Goal: Task Accomplishment & Management: Use online tool/utility

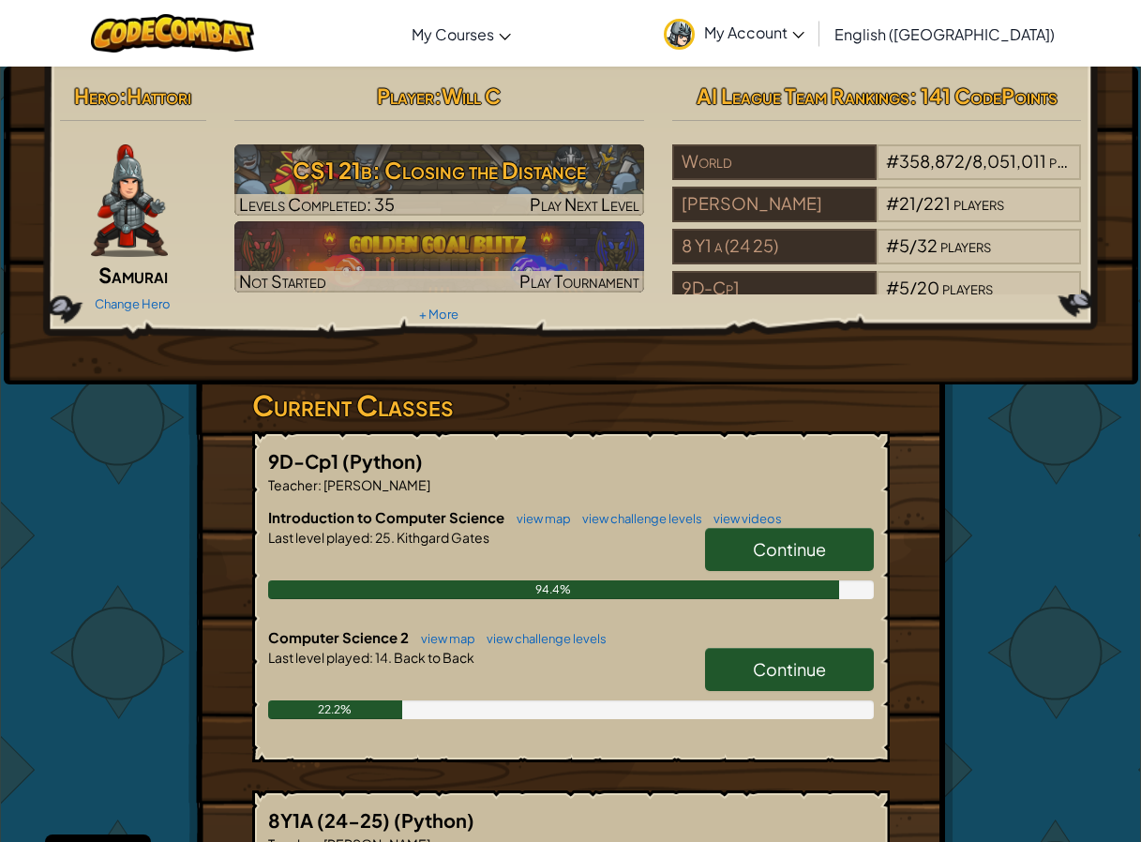
click at [722, 664] on link "Continue" at bounding box center [789, 669] width 169 height 43
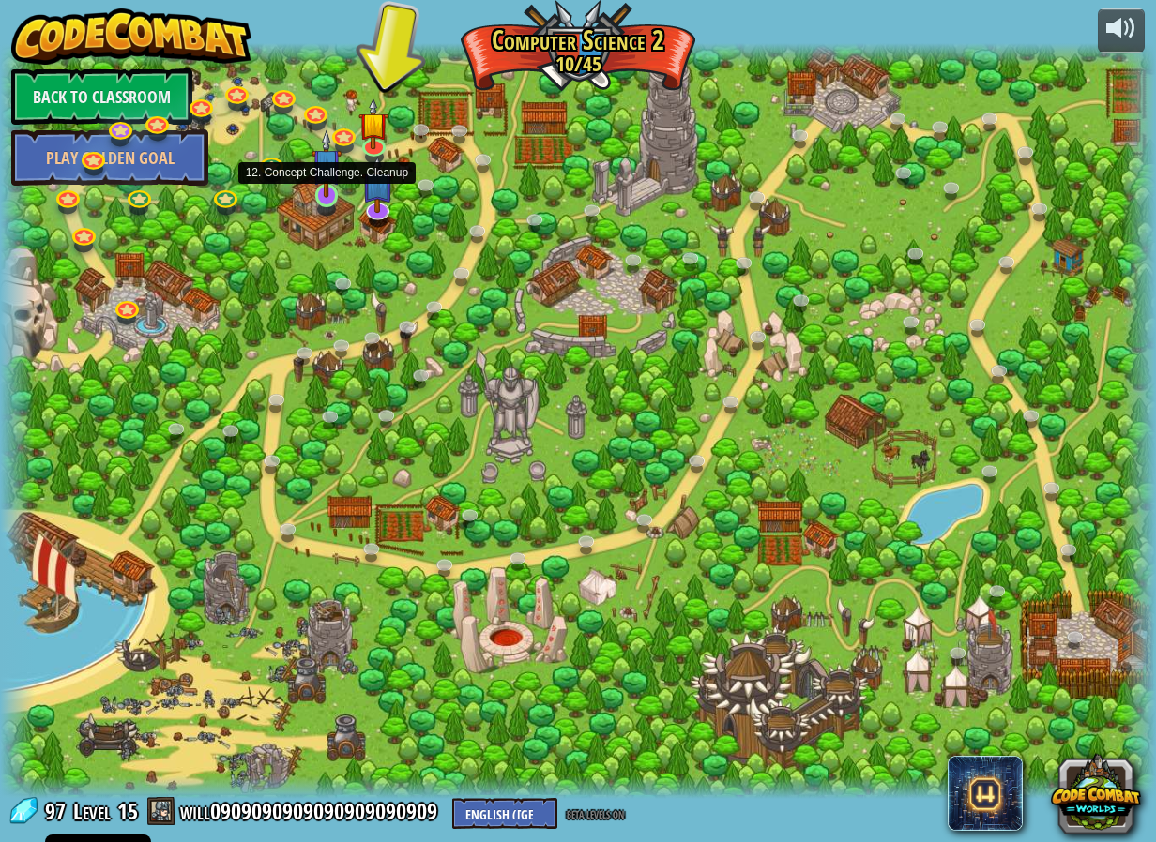
click at [327, 184] on img at bounding box center [326, 163] width 30 height 68
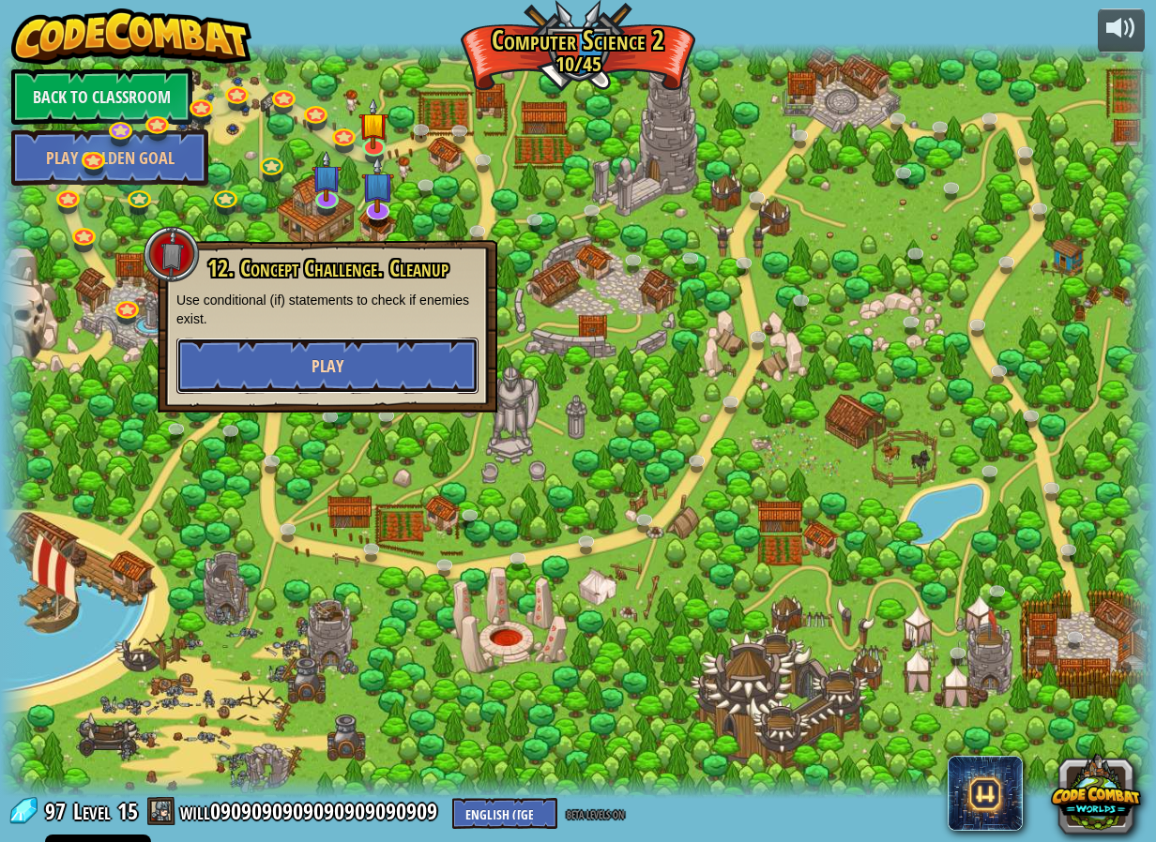
click at [374, 372] on button "Play" at bounding box center [327, 366] width 302 height 56
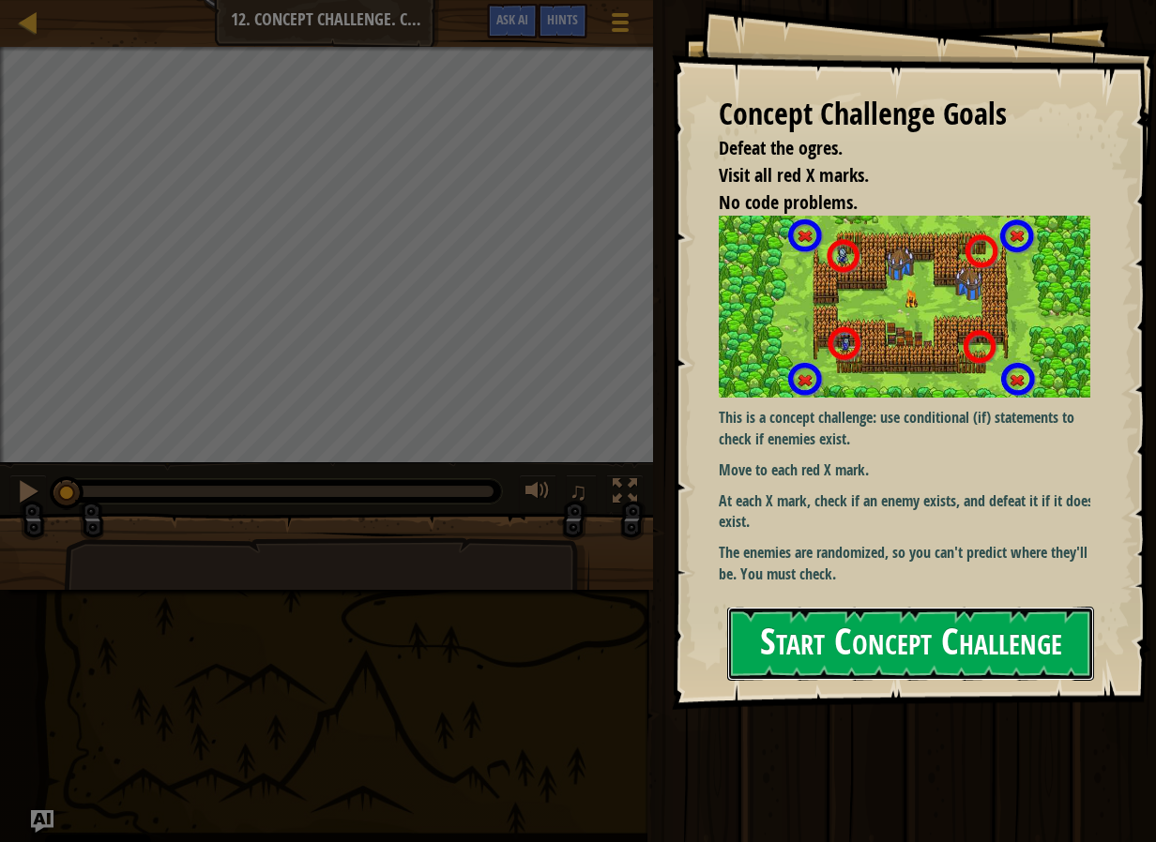
click at [1035, 657] on button "Start Concept Challenge" at bounding box center [910, 644] width 367 height 74
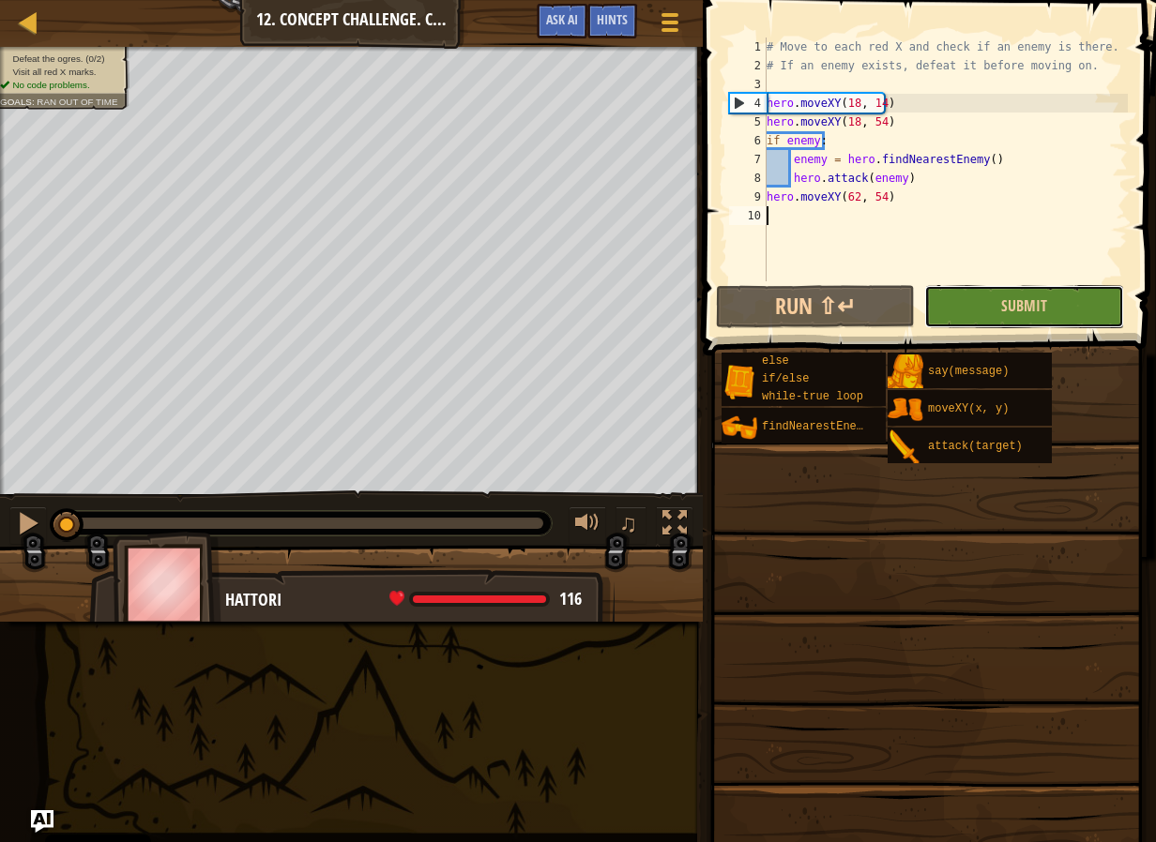
click at [1023, 290] on div "1 2 3 4 5 6 7 8 9 10 # Move to each red X and check if an enemy is there. # If …" at bounding box center [926, 214] width 459 height 411
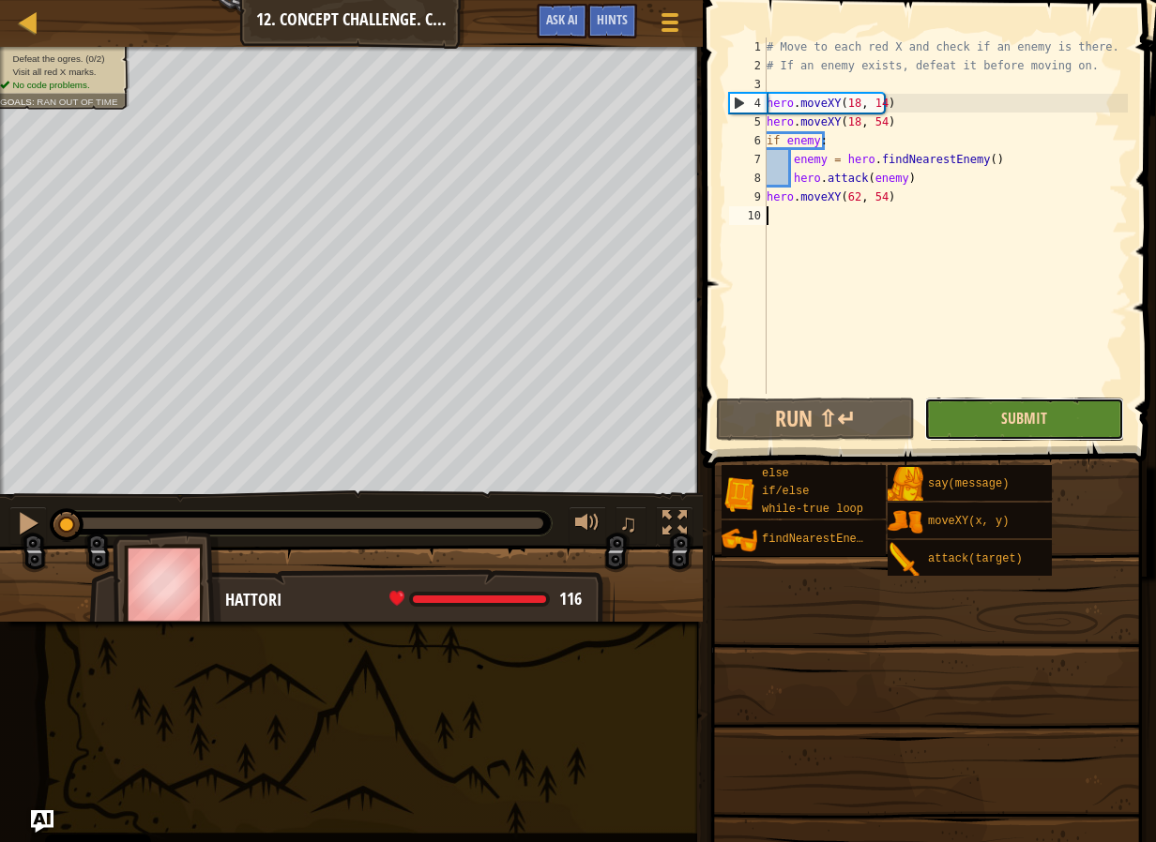
click at [1009, 426] on span "Submit" at bounding box center [1024, 418] width 46 height 21
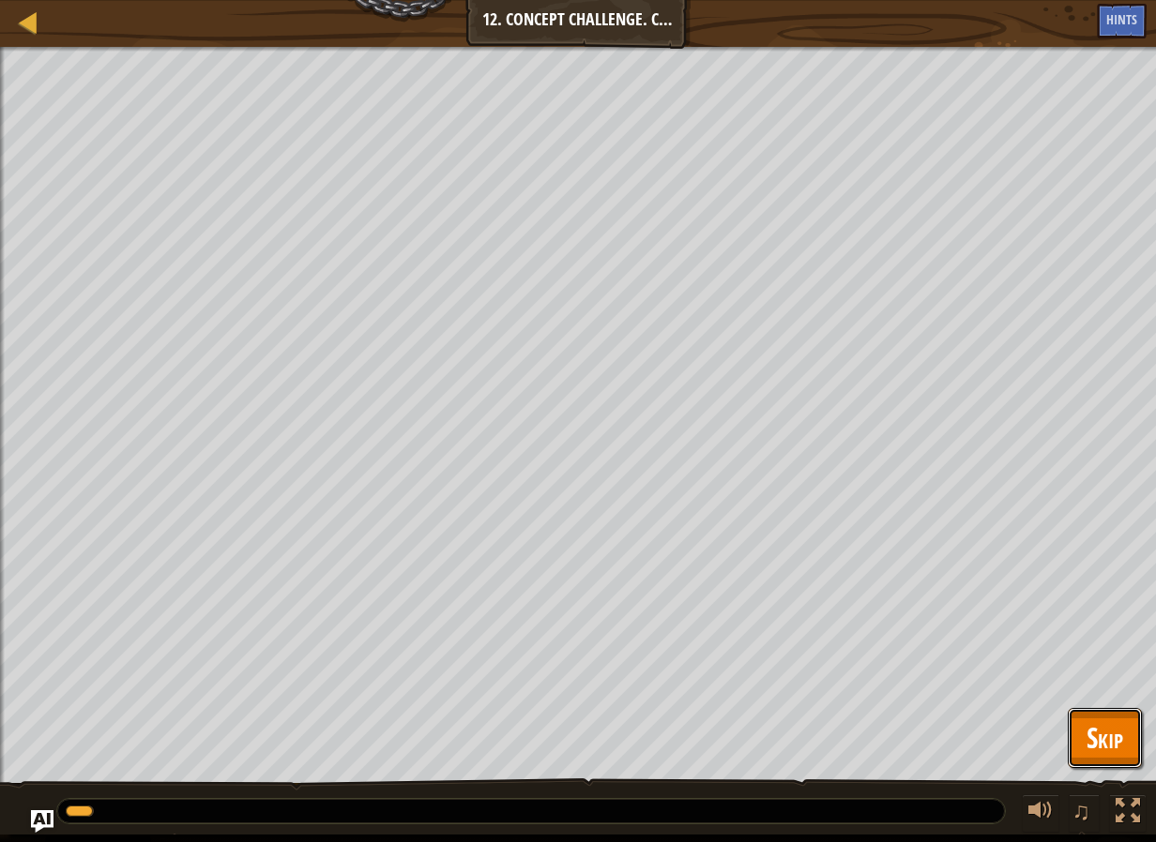
click at [1095, 722] on span "Skip" at bounding box center [1104, 737] width 37 height 38
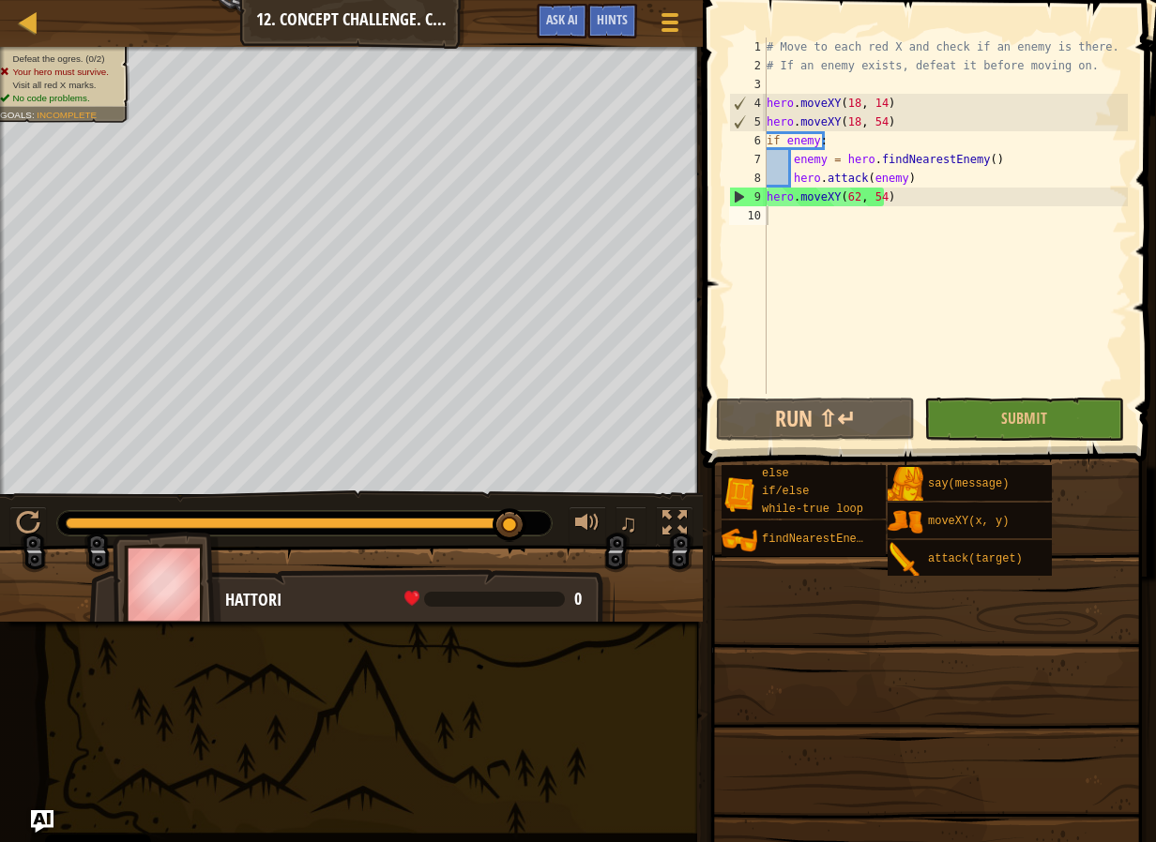
click at [796, 226] on div "# Move to each red X and check if an enemy is there. # If an enemy exists, defe…" at bounding box center [945, 235] width 365 height 394
click at [768, 144] on div "# Move to each red X and check if an enemy is there. # If an enemy exists, defe…" at bounding box center [945, 235] width 365 height 394
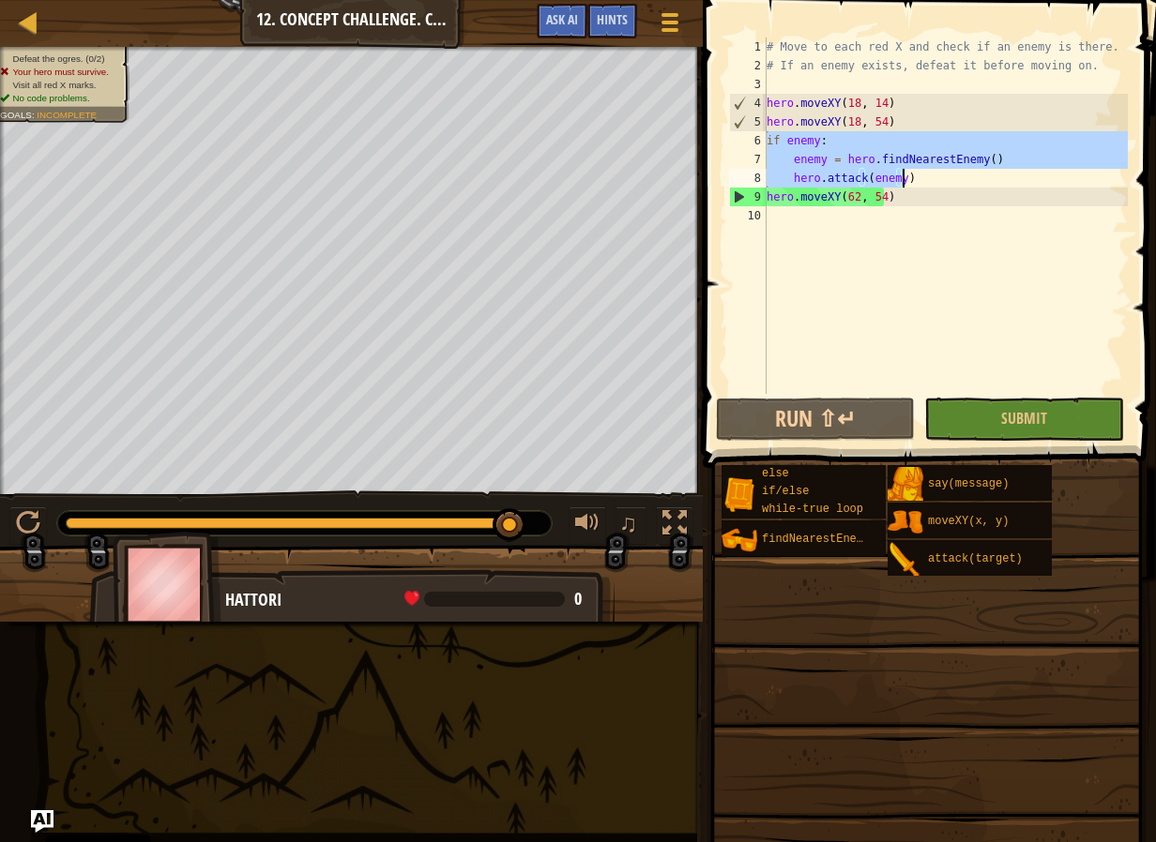
drag, startPoint x: 768, startPoint y: 139, endPoint x: 910, endPoint y: 181, distance: 147.8
click at [910, 181] on div "# Move to each red X and check if an enemy is there. # If an enemy exists, defe…" at bounding box center [945, 235] width 365 height 394
type textarea "enemy = hero.findNearestEnemy() hero.attack(enemy)"
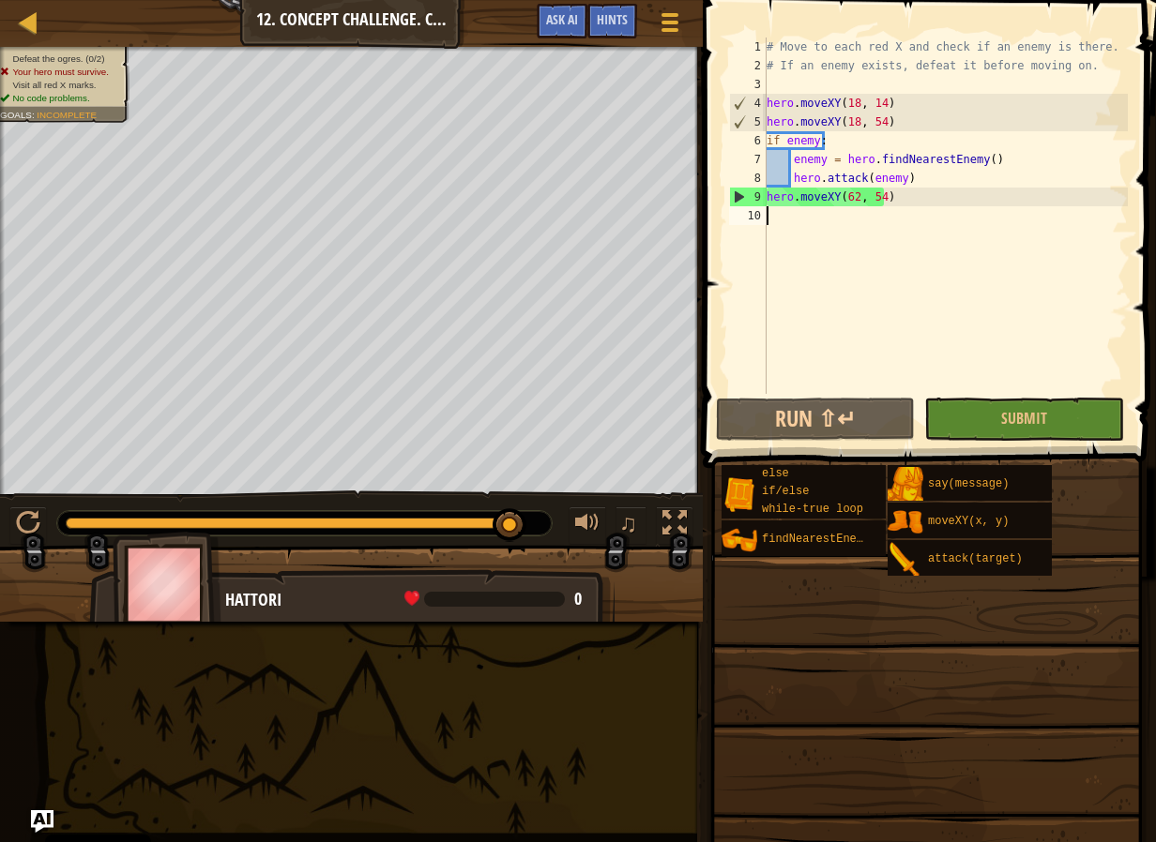
click at [938, 234] on div "# Move to each red X and check if an enemy is there. # If an enemy exists, defe…" at bounding box center [945, 235] width 365 height 394
paste textarea "hero.attack(enemy)"
type textarea "hero.attack(enemy)"
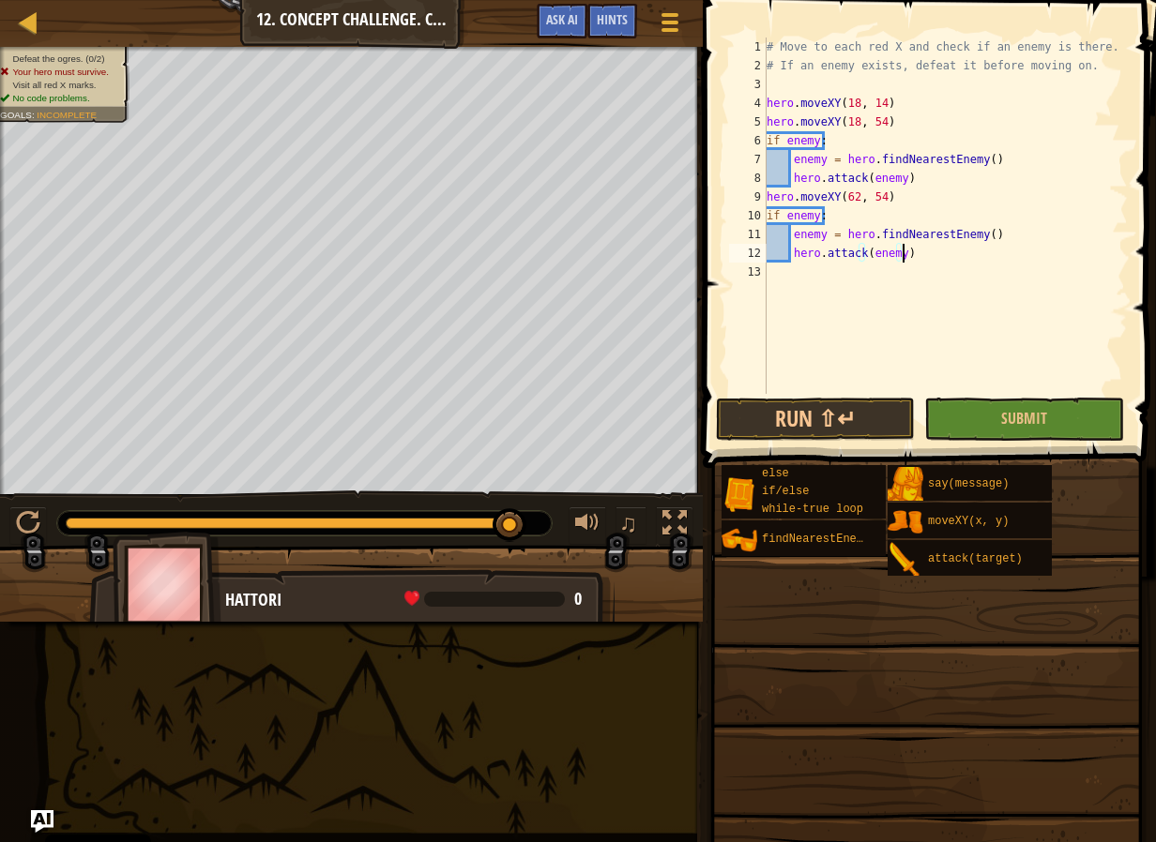
click at [884, 280] on div "# Move to each red X and check if an enemy is there. # If an enemy exists, defe…" at bounding box center [945, 235] width 365 height 394
type textarea "hero.move(62, 14)"
click at [868, 295] on div "# Move to each red X and check if an enemy is there. # If an enemy exists, defe…" at bounding box center [945, 235] width 365 height 394
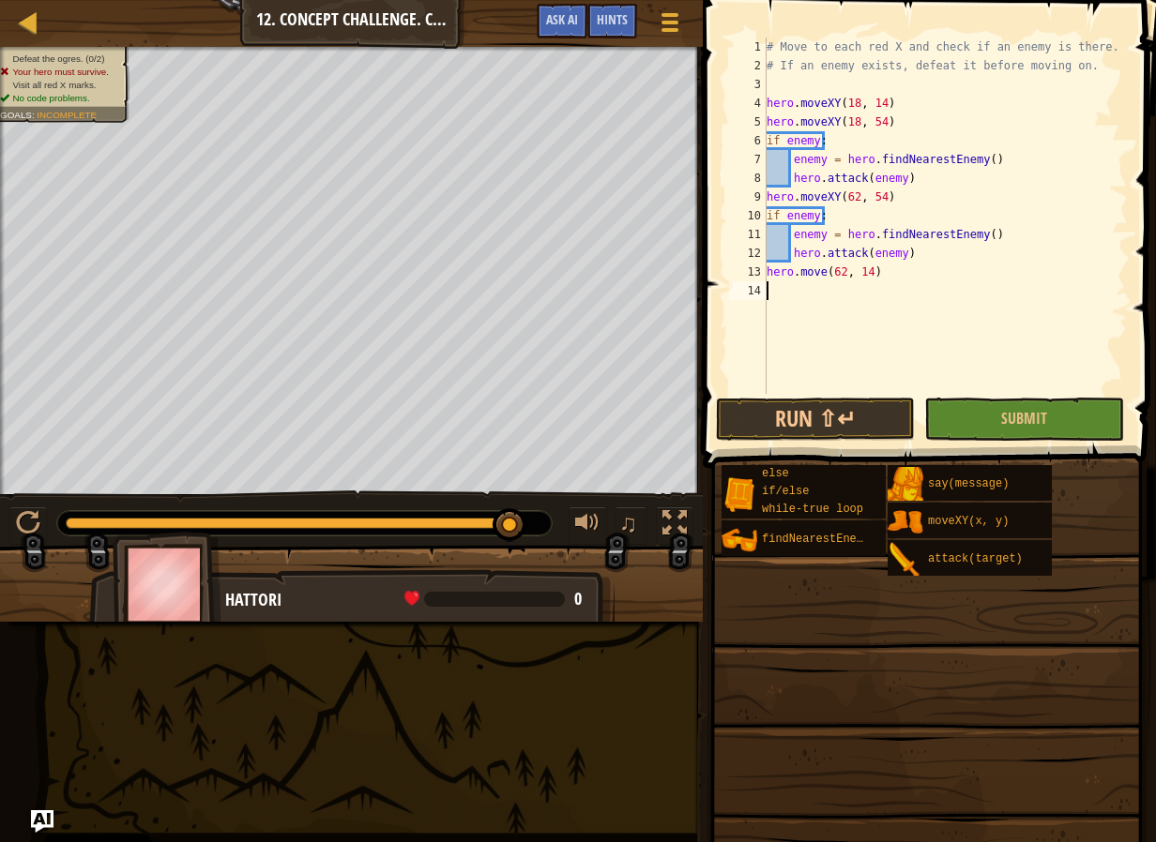
paste textarea "hero.attack(enemy)"
type textarea "hero.attack(enemy)"
click at [778, 377] on div "# Move to each red X and check if an enemy is there. # If an enemy exists, defe…" at bounding box center [945, 235] width 365 height 394
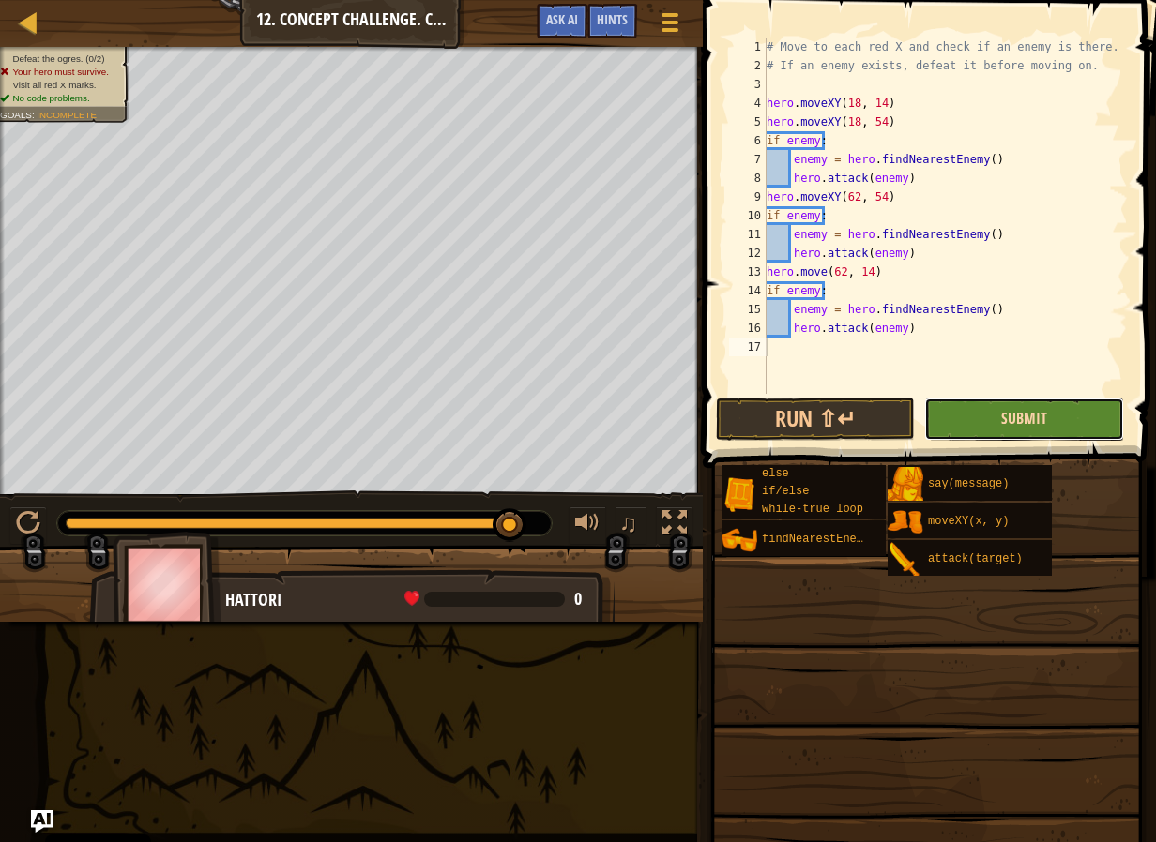
click at [1032, 416] on span "Submit" at bounding box center [1024, 418] width 46 height 21
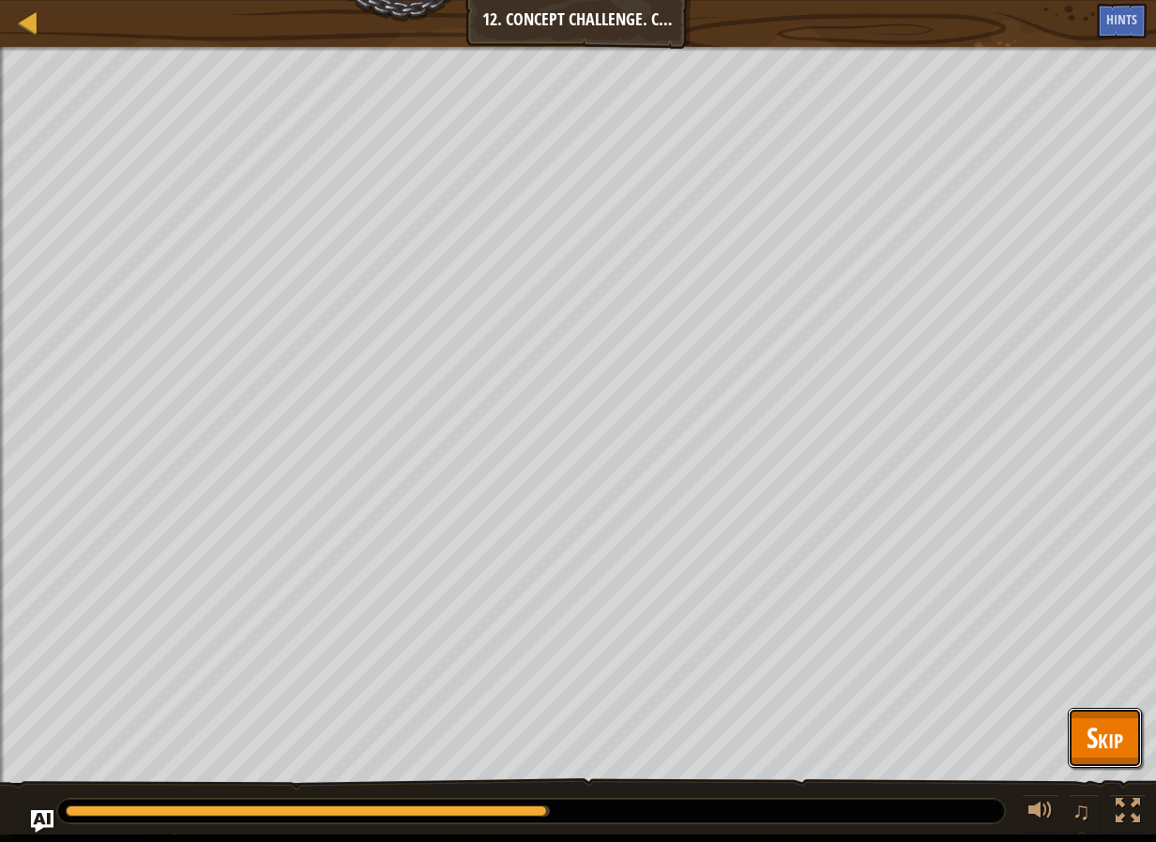
click at [1098, 728] on span "Skip" at bounding box center [1104, 737] width 37 height 38
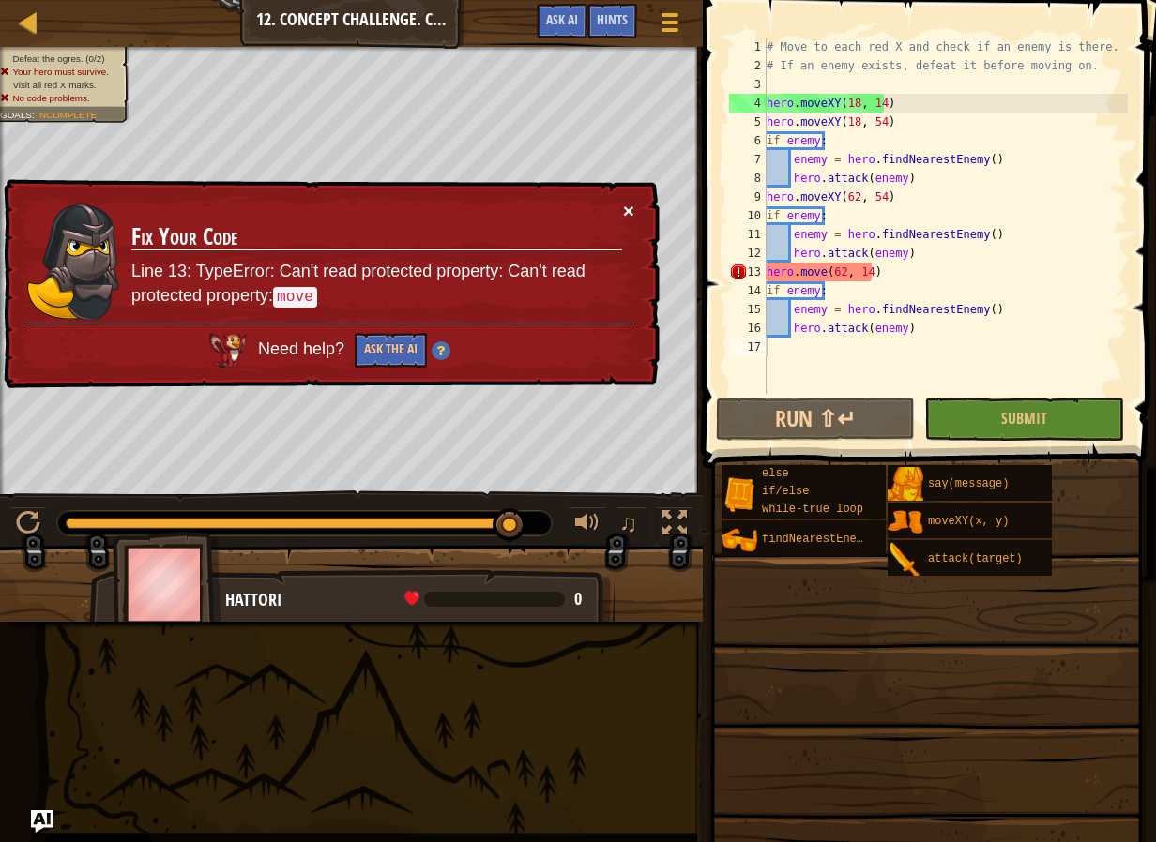
click at [627, 216] on button "×" at bounding box center [628, 211] width 11 height 20
click at [821, 273] on div "# Move to each red X and check if an enemy is there. # If an enemy exists, defe…" at bounding box center [945, 235] width 365 height 394
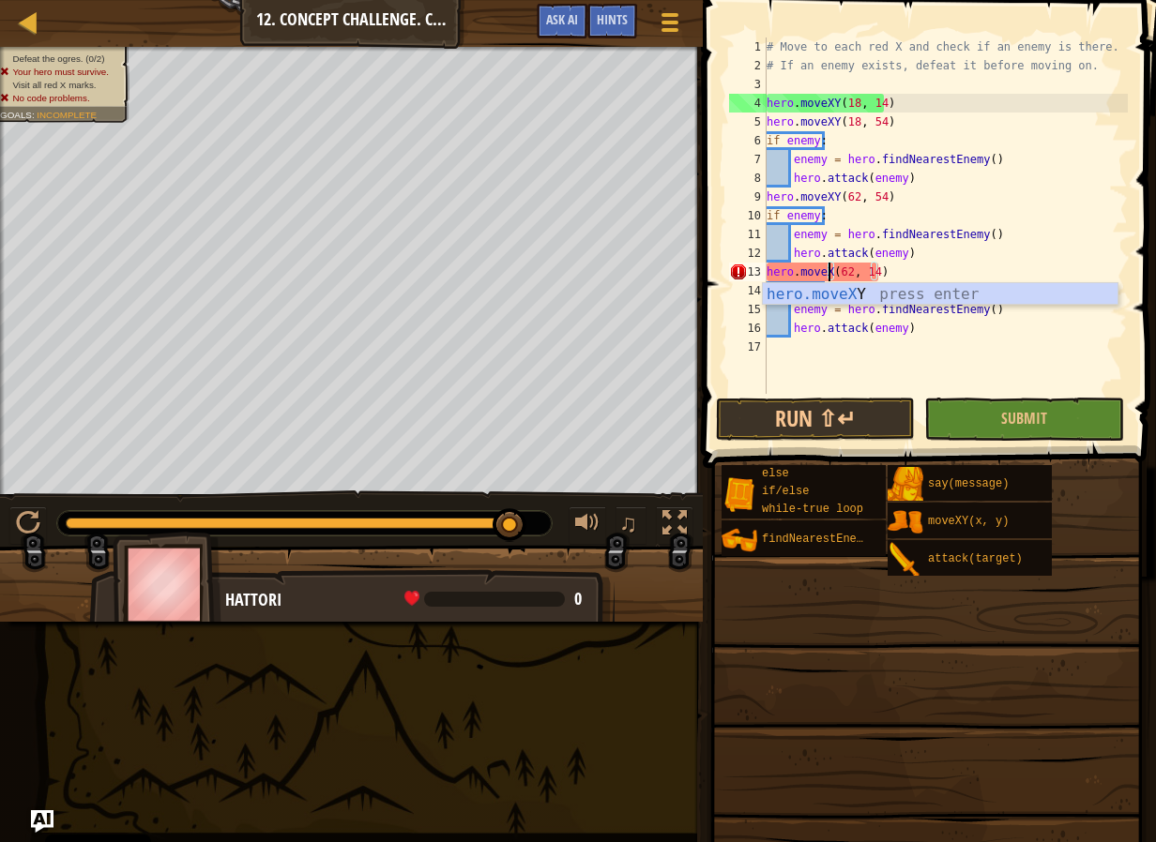
scroll to position [8, 7]
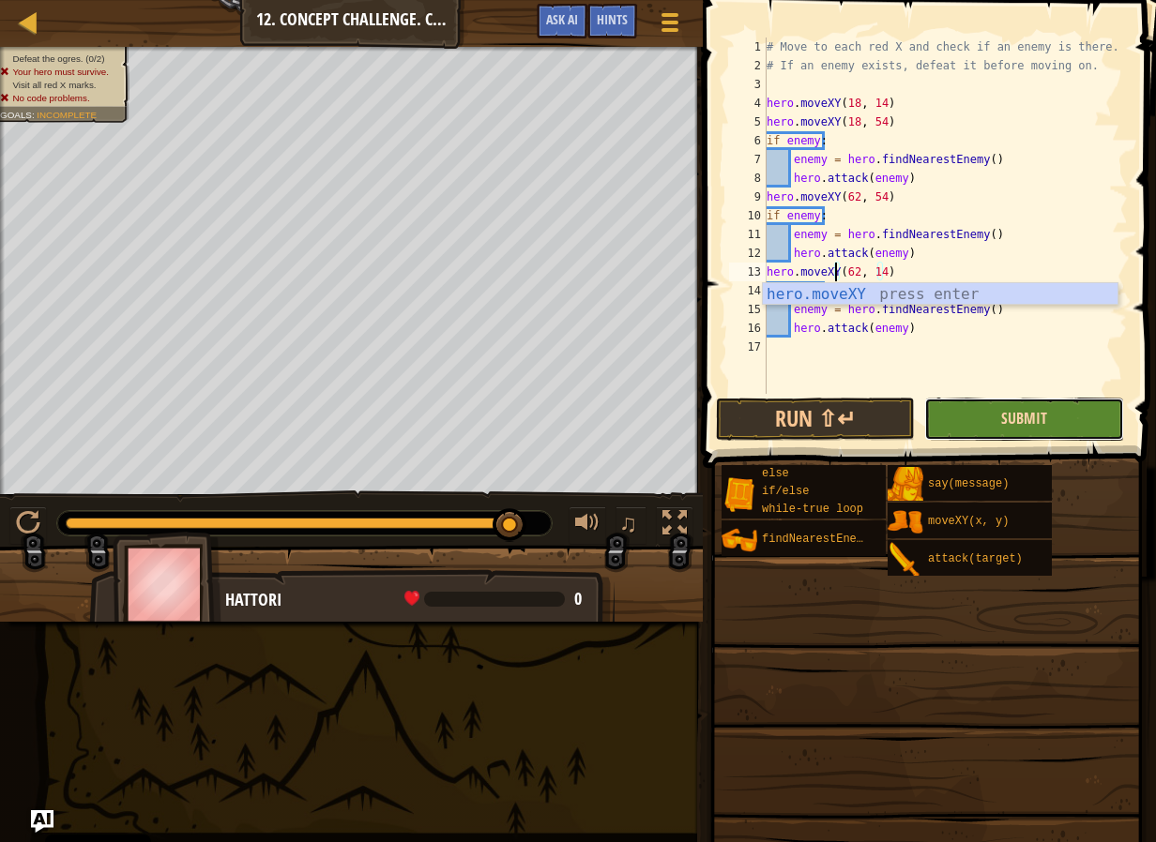
click at [1024, 423] on span "Submit" at bounding box center [1024, 418] width 46 height 21
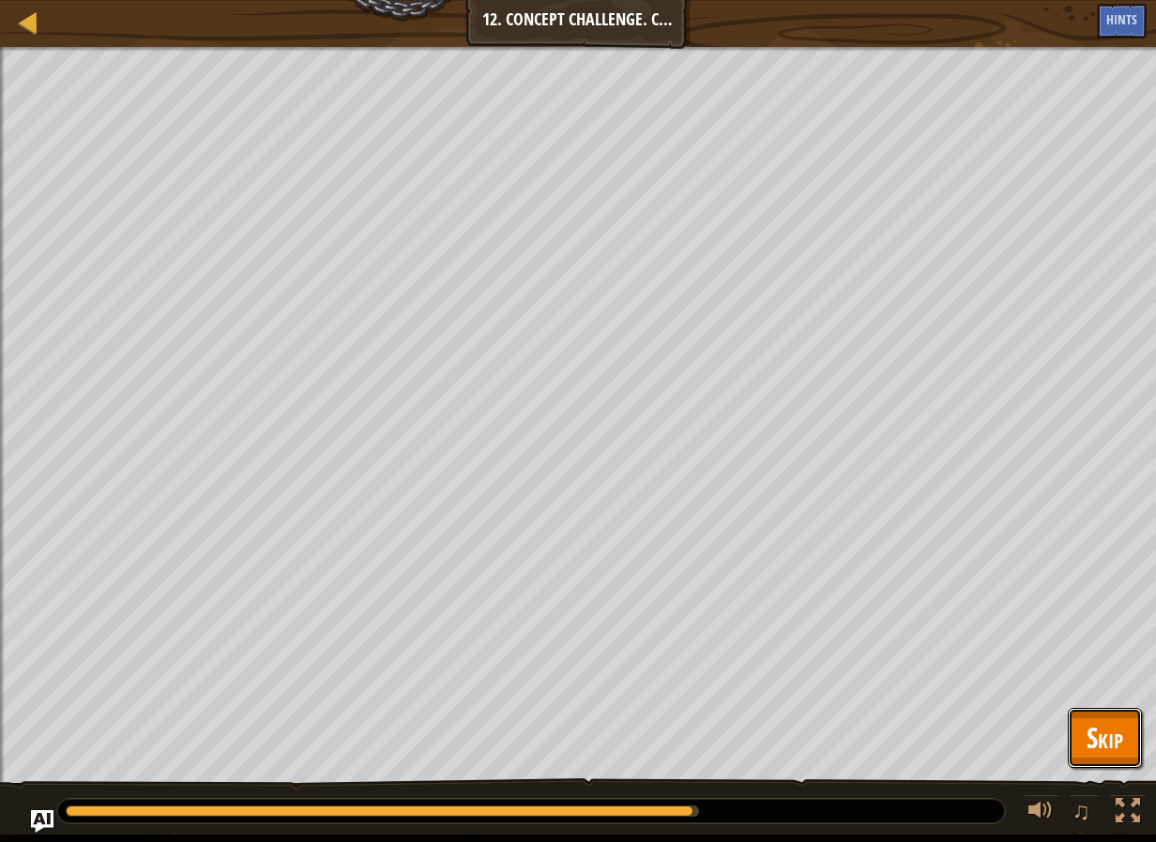
click at [1117, 740] on span "Skip" at bounding box center [1104, 737] width 37 height 38
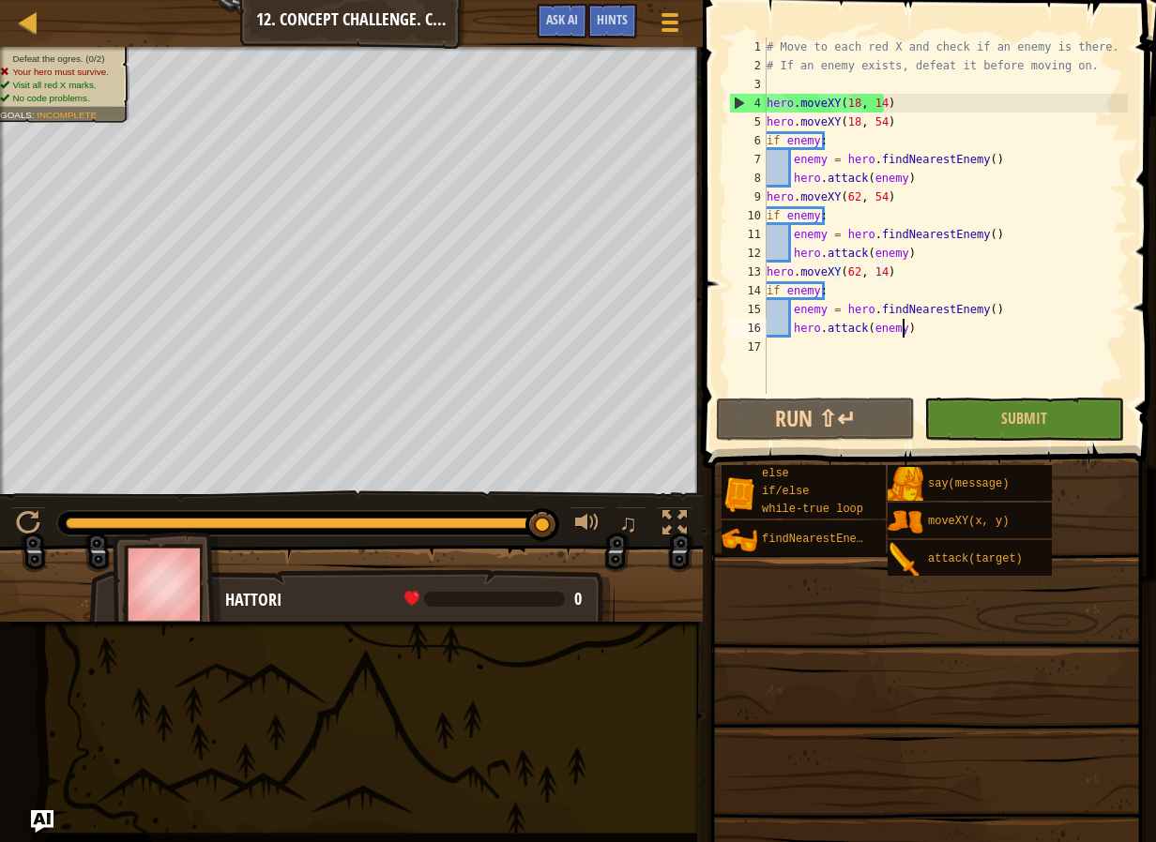
click at [929, 333] on div "# Move to each red X and check if an enemy is there. # If an enemy exists, defe…" at bounding box center [945, 235] width 365 height 394
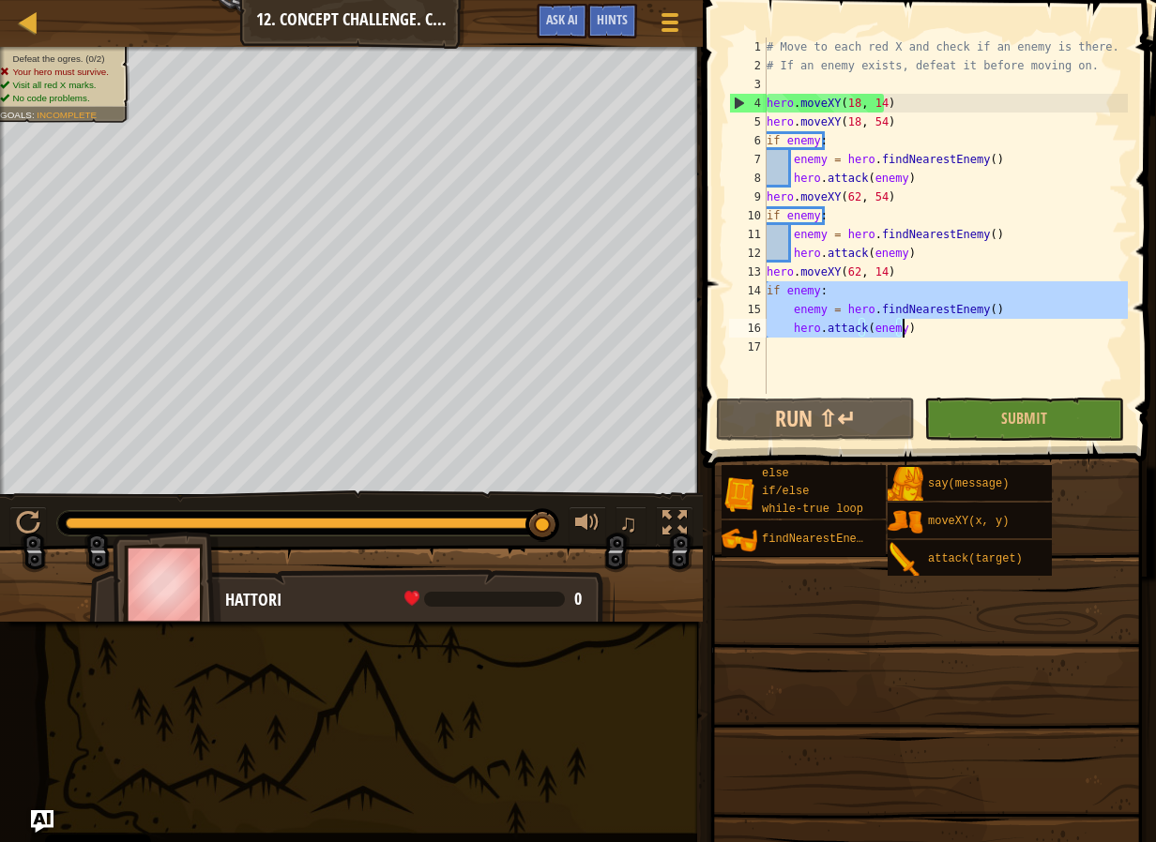
drag, startPoint x: 766, startPoint y: 293, endPoint x: 928, endPoint y: 333, distance: 166.3
click at [928, 333] on div "# Move to each red X and check if an enemy is there. # If an enemy exists, defe…" at bounding box center [945, 235] width 365 height 394
type textarea "enemy = hero.findNearestEnemy() hero.attack(enemy)"
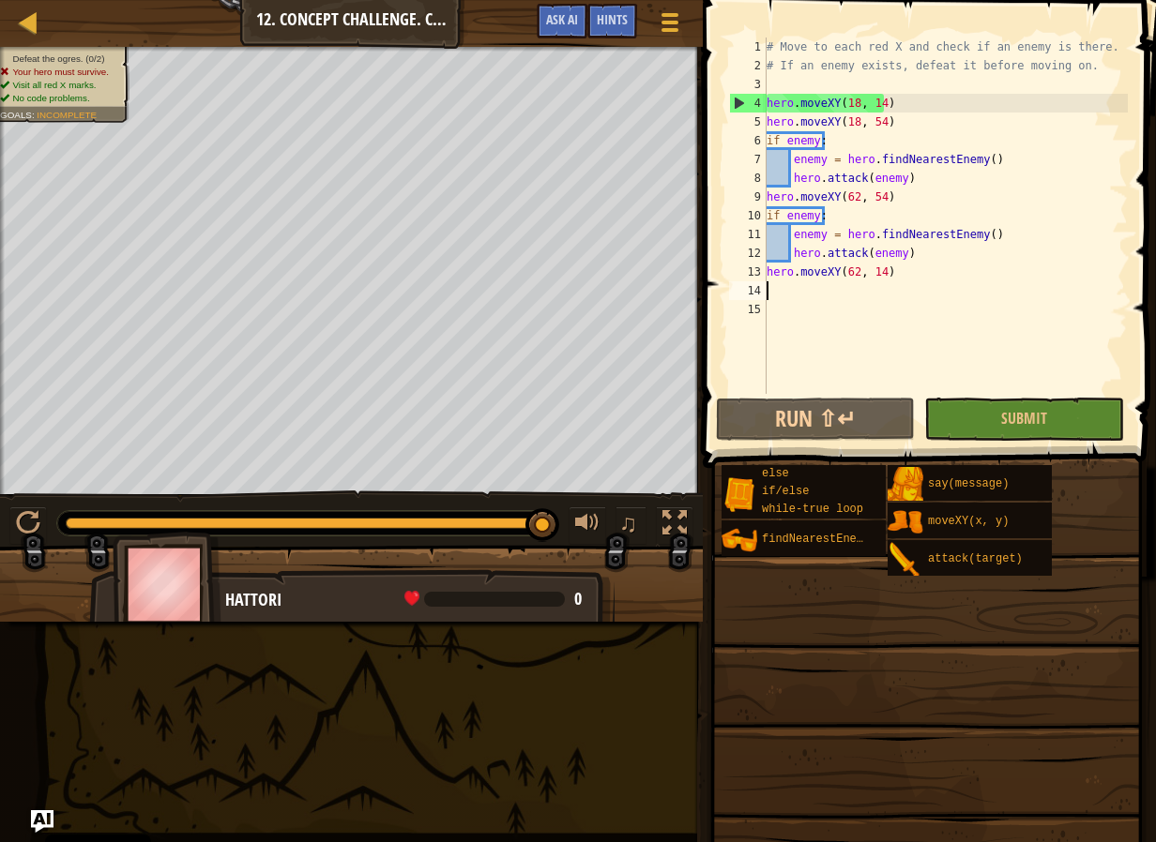
scroll to position [8, 0]
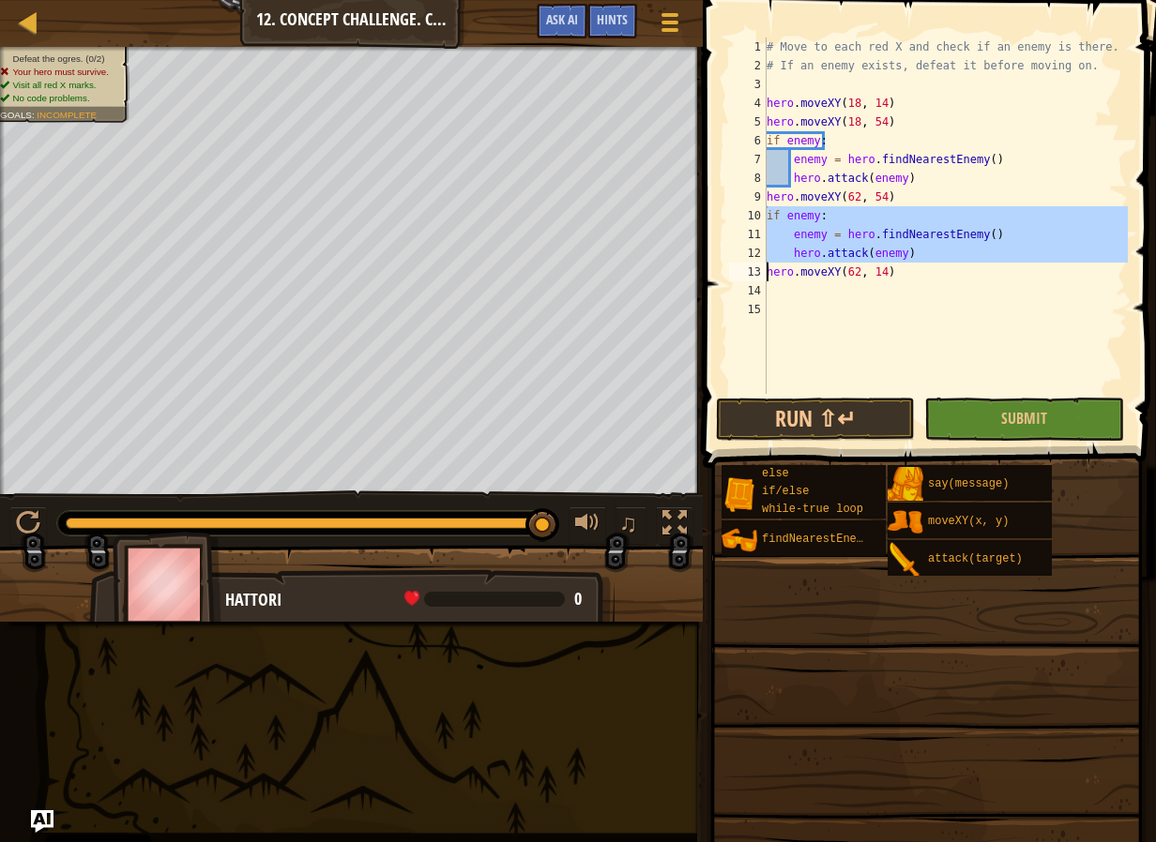
drag, startPoint x: 763, startPoint y: 214, endPoint x: 915, endPoint y: 257, distance: 158.9
click at [915, 257] on div "1 2 3 4 5 6 7 8 9 10 11 12 13 14 15 # Move to each red X and check if an enemy …" at bounding box center [926, 216] width 402 height 356
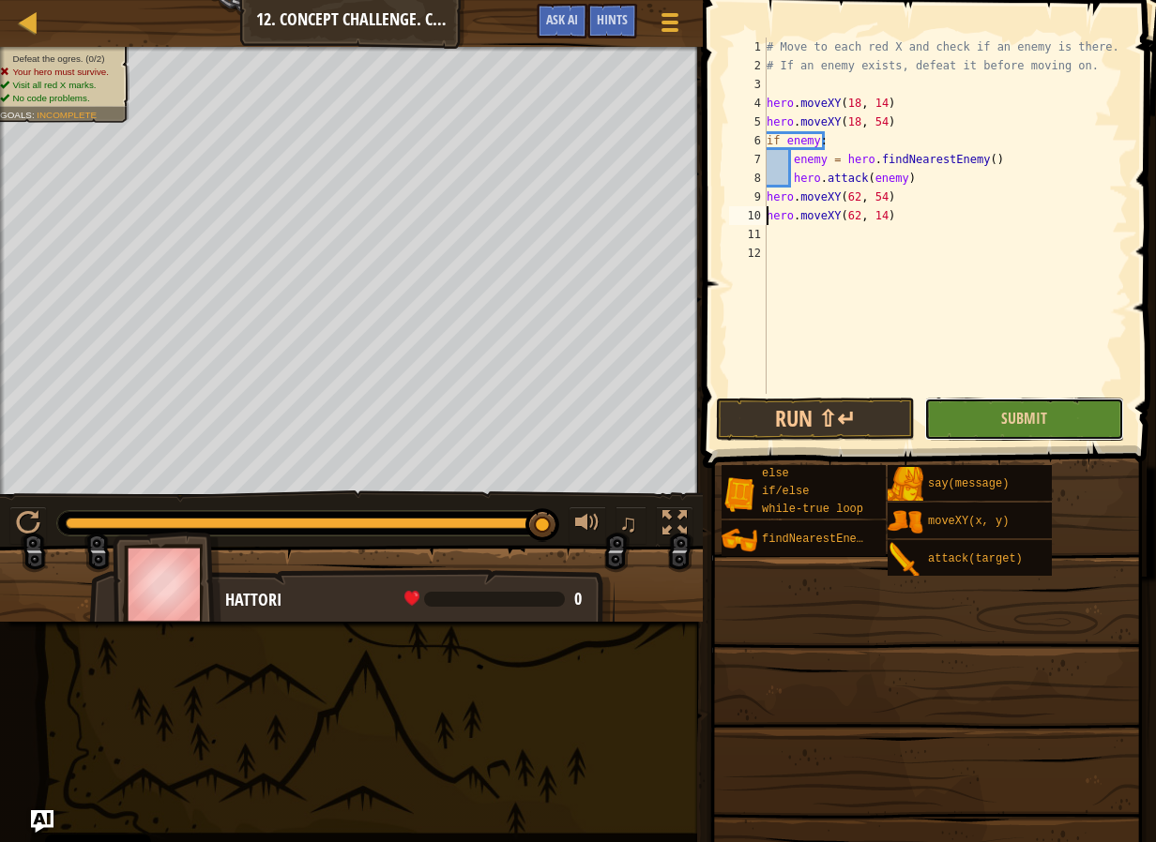
click at [1007, 406] on button "Submit" at bounding box center [1023, 419] width 199 height 43
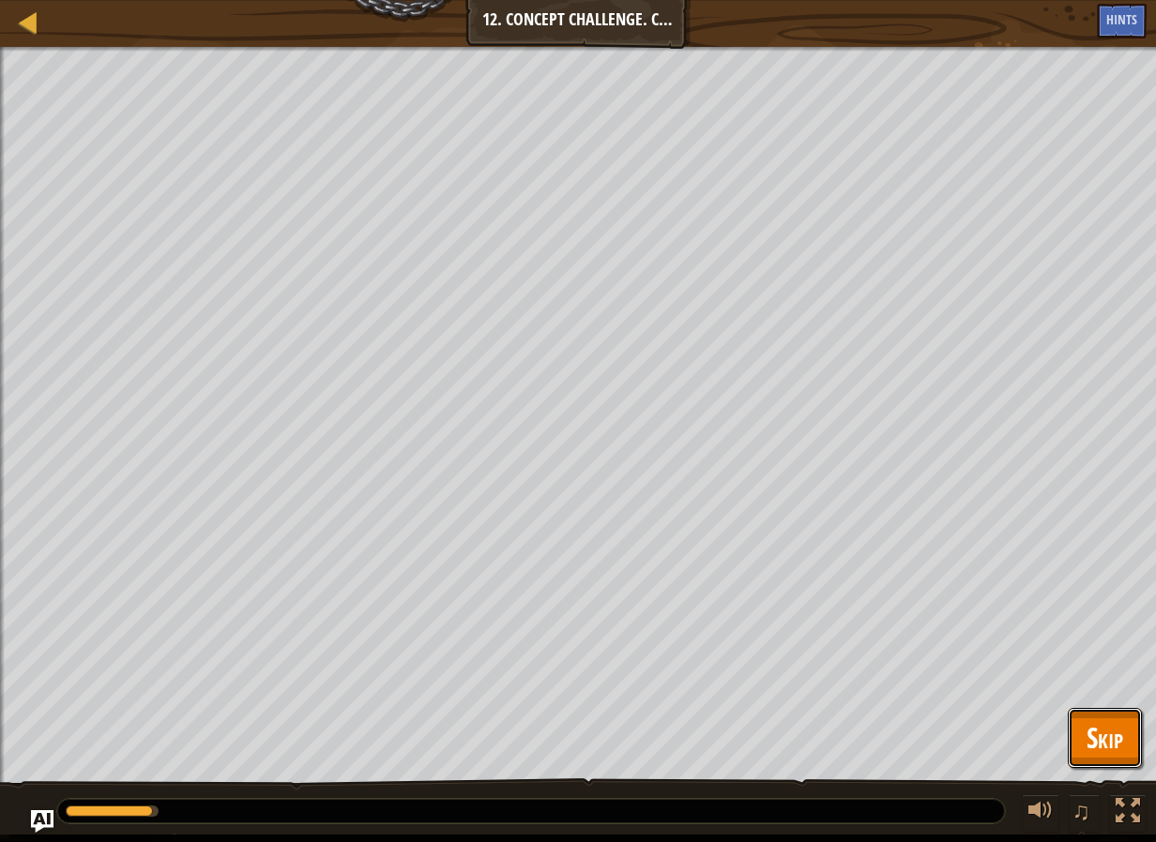
drag, startPoint x: 1131, startPoint y: 718, endPoint x: 1120, endPoint y: 716, distance: 11.4
click at [1126, 718] on button "Skip" at bounding box center [1104, 738] width 74 height 60
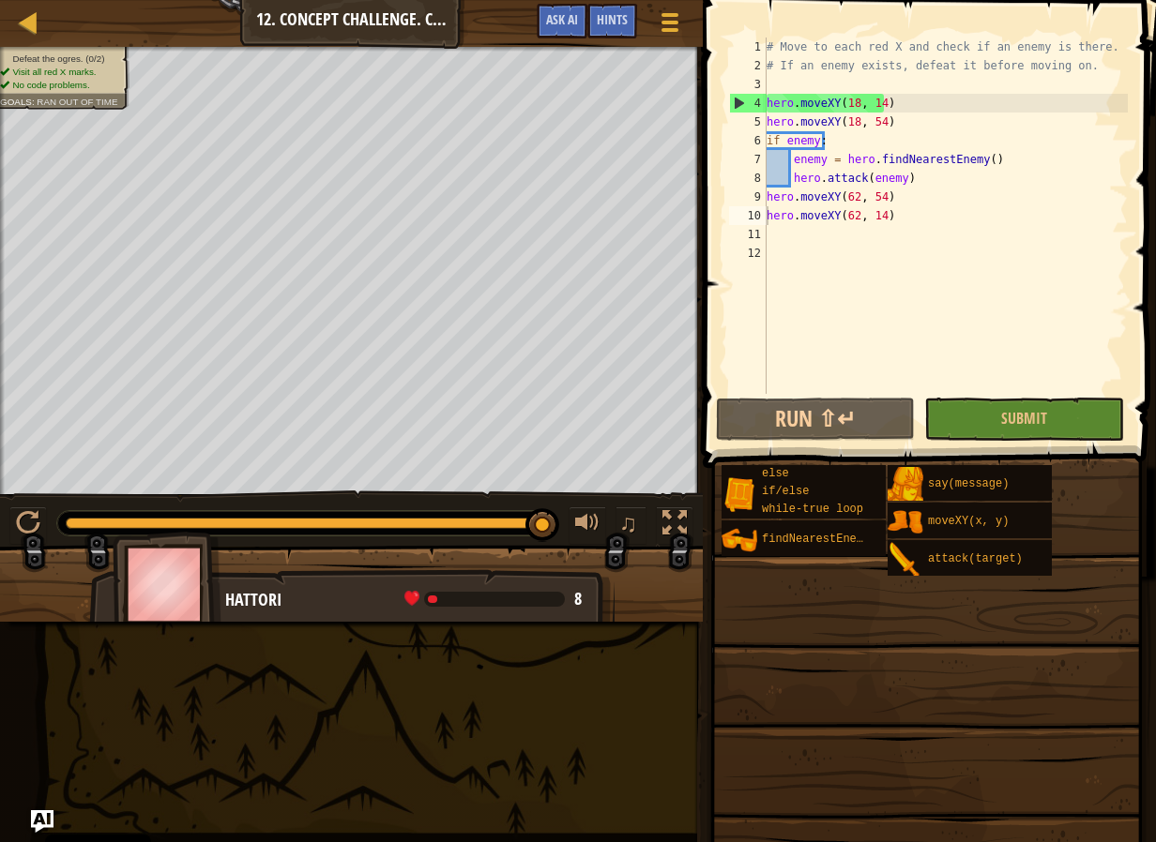
type textarea "hero.moveXY(18, 14)"
click at [970, 104] on div "# Move to each red X and check if an enemy is there. # If an enemy exists, defe…" at bounding box center [945, 235] width 365 height 394
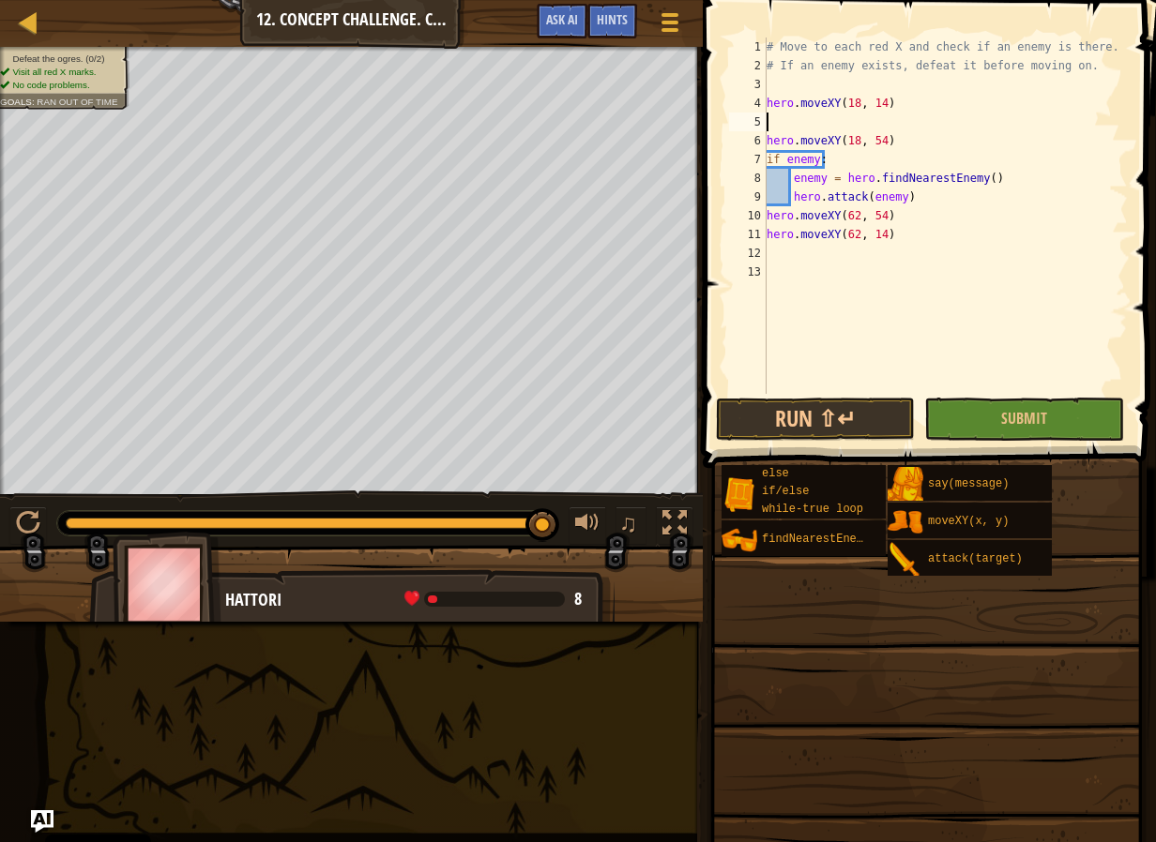
paste textarea "hero.attack(enemy)"
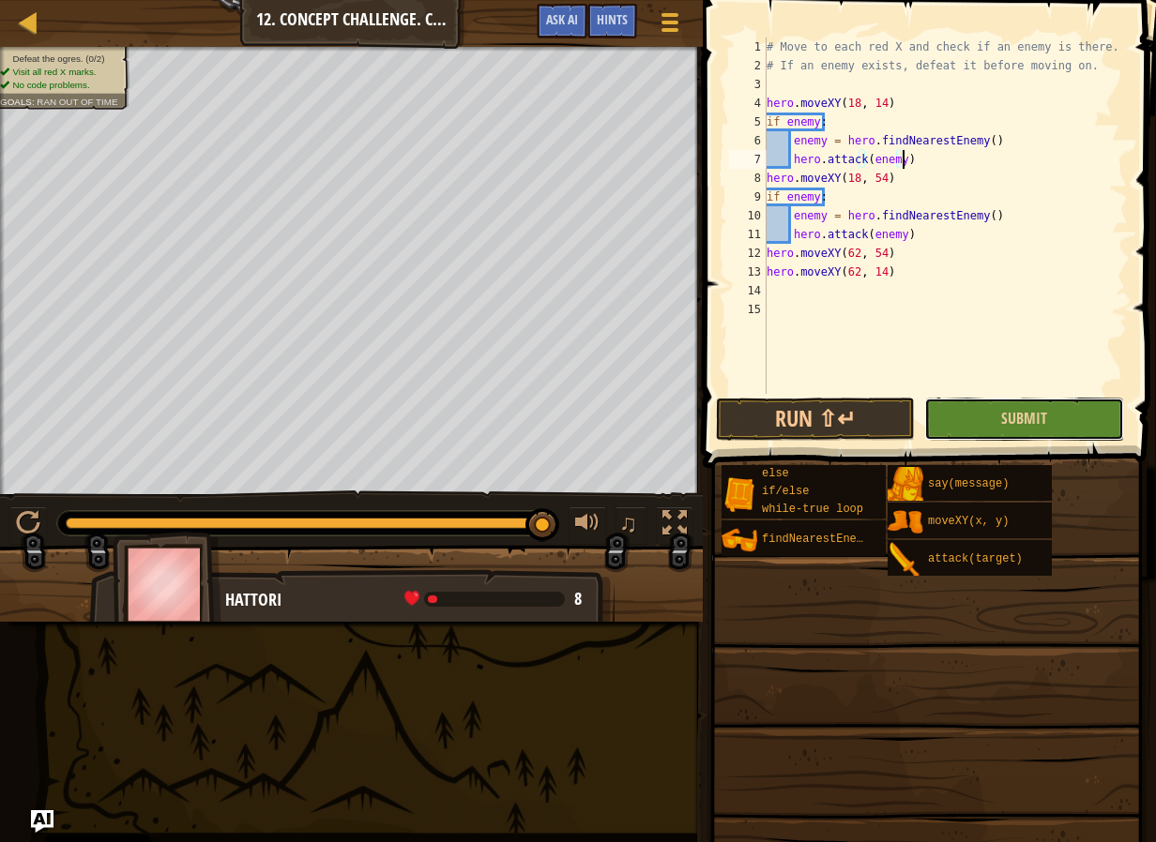
click at [968, 436] on button "Submit" at bounding box center [1023, 419] width 199 height 43
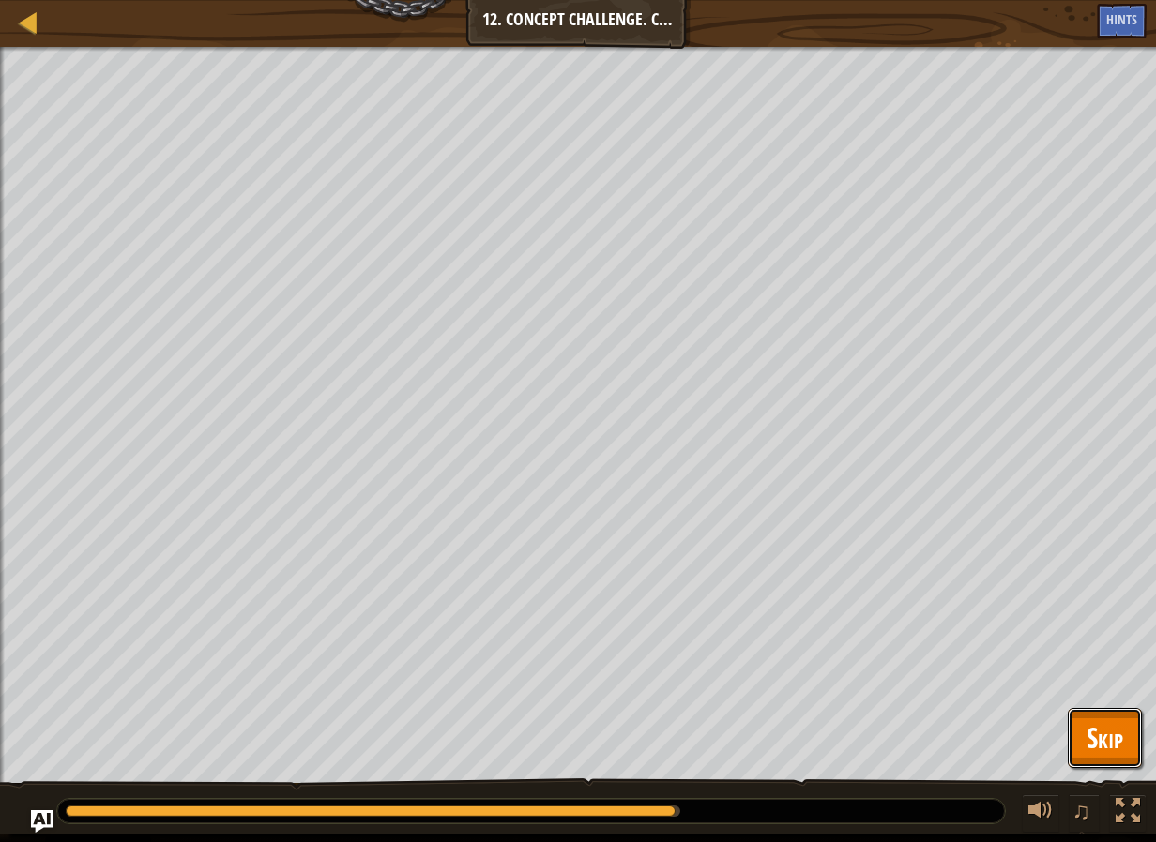
click at [1125, 732] on button "Skip" at bounding box center [1104, 738] width 74 height 60
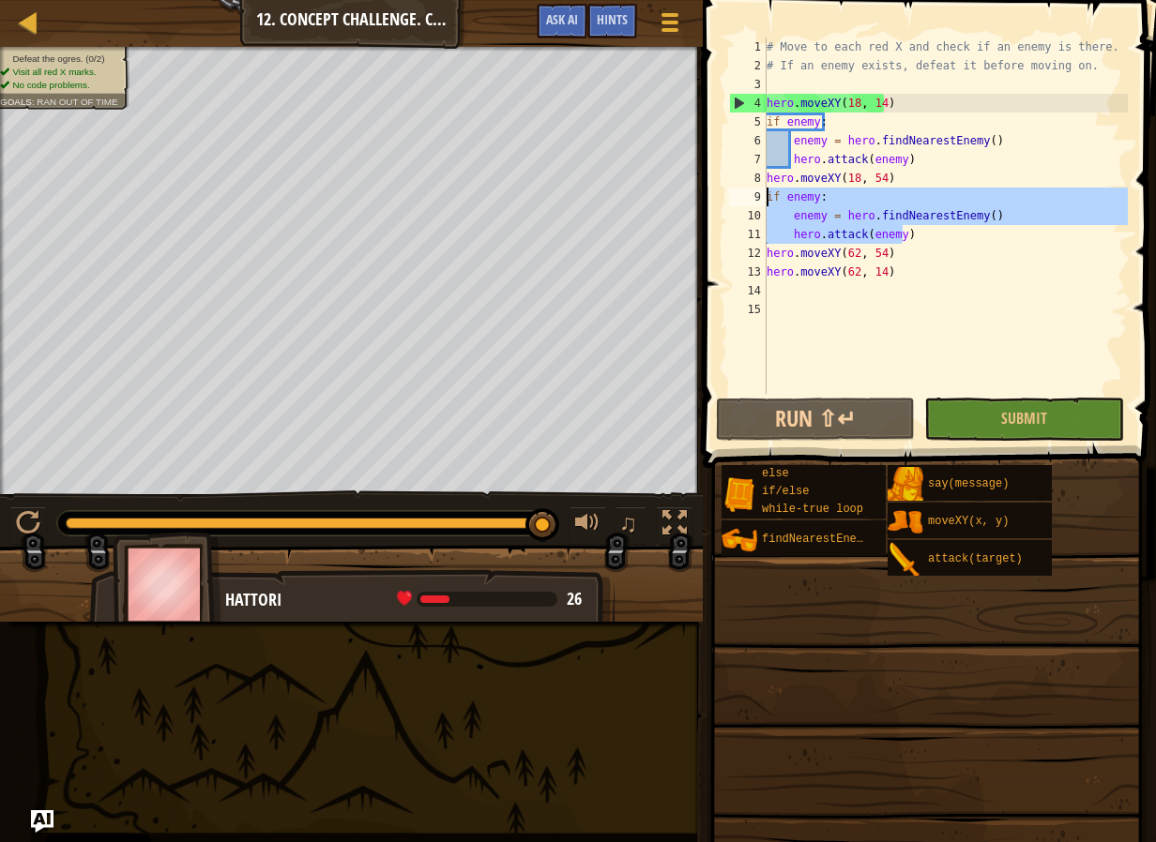
drag, startPoint x: 965, startPoint y: 228, endPoint x: 750, endPoint y: 197, distance: 217.0
click at [750, 197] on div "hero.attack(enemy) 1 2 3 4 5 6 7 8 9 10 11 12 13 14 15 # Move to each red X and…" at bounding box center [926, 216] width 402 height 356
type textarea "if enemy: enemy = hero.findNearestEnemy()"
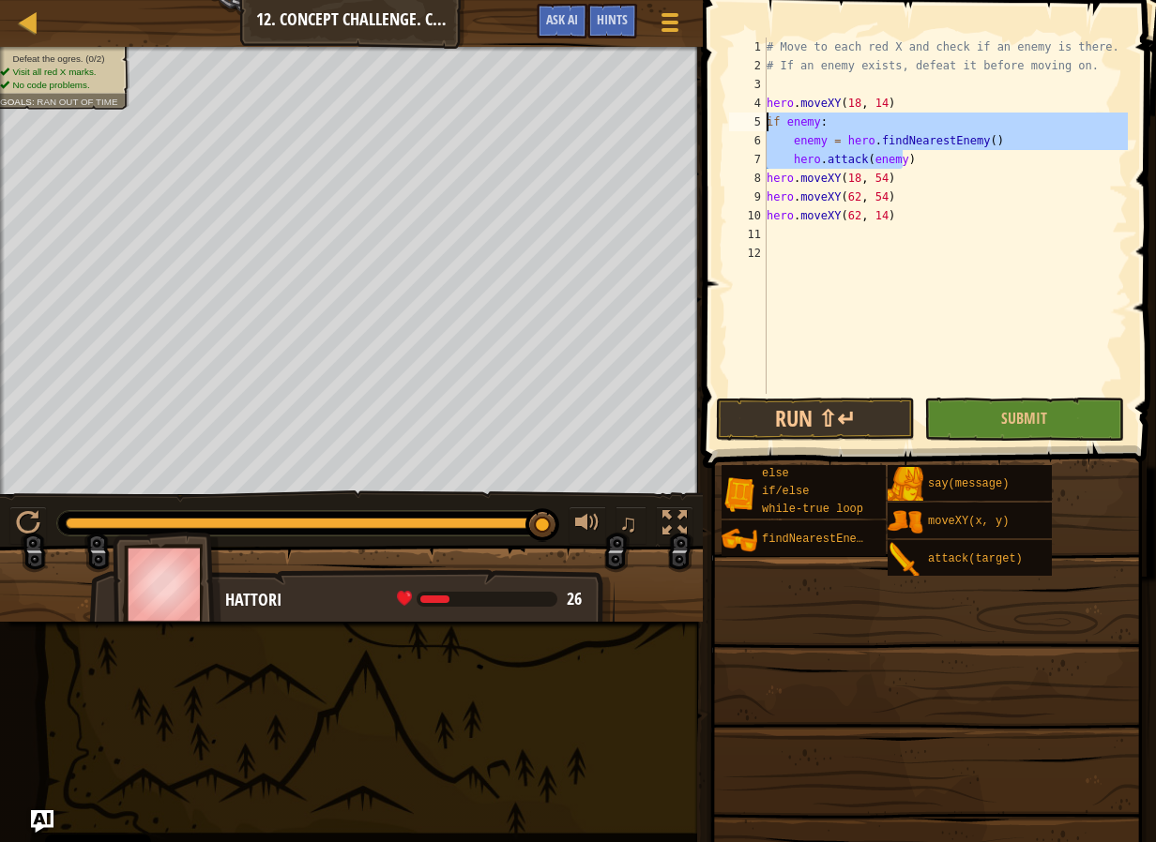
drag, startPoint x: 918, startPoint y: 159, endPoint x: 743, endPoint y: 128, distance: 178.3
click at [743, 128] on div "hero.moveXY(18, 54) 1 2 3 4 5 6 7 8 9 10 11 12 # Move to each red X and check i…" at bounding box center [926, 216] width 402 height 356
type textarea "if enemy: enemy = hero.findNearestEnemy()"
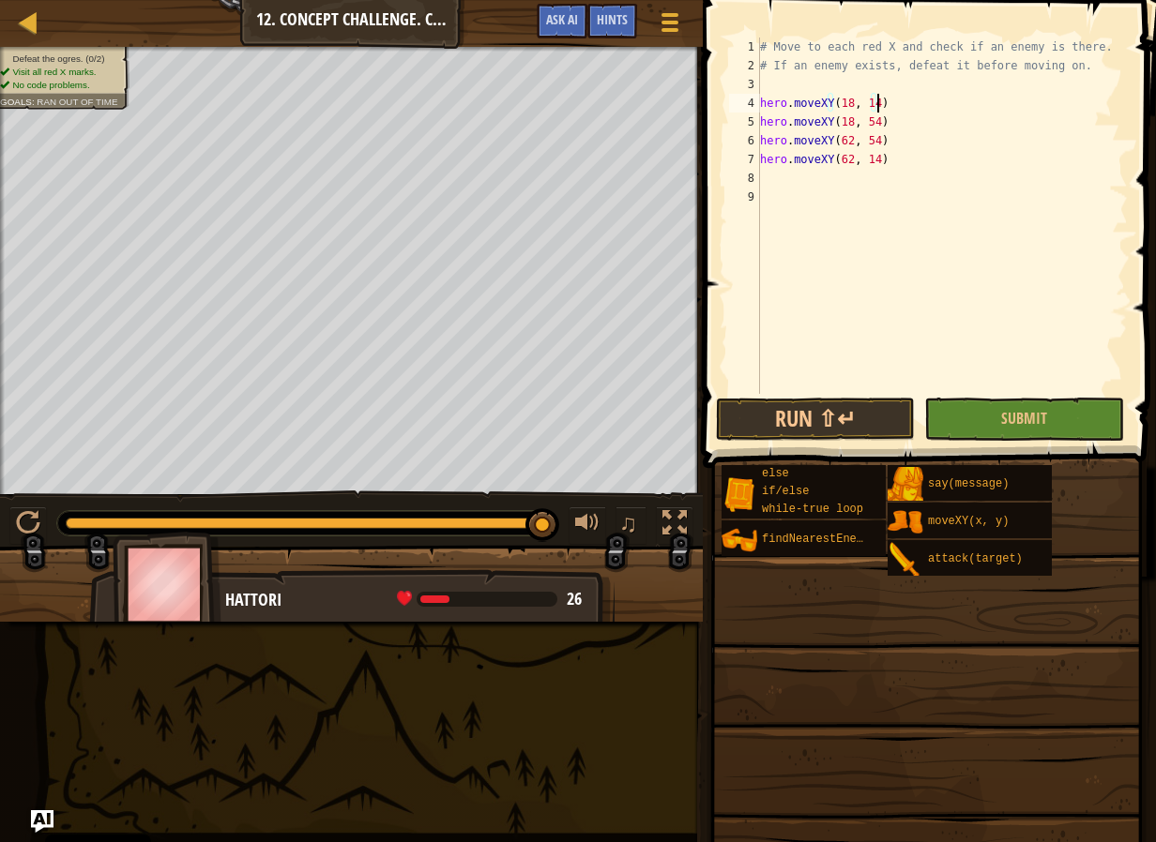
click at [897, 168] on div "# Move to each red X and check if an enemy is there. # If an enemy exists, defe…" at bounding box center [941, 235] width 371 height 394
type textarea "hero.moveXY(62, 14)"
click at [884, 191] on div "# Move to each red X and check if an enemy is there. # If an enemy exists, defe…" at bounding box center [941, 235] width 371 height 394
click at [796, 167] on div "# Move to each red X and check if an enemy is there. # If an enemy exists, defe…" at bounding box center [941, 235] width 371 height 394
type textarea "hero.moveXY(62, 14)"
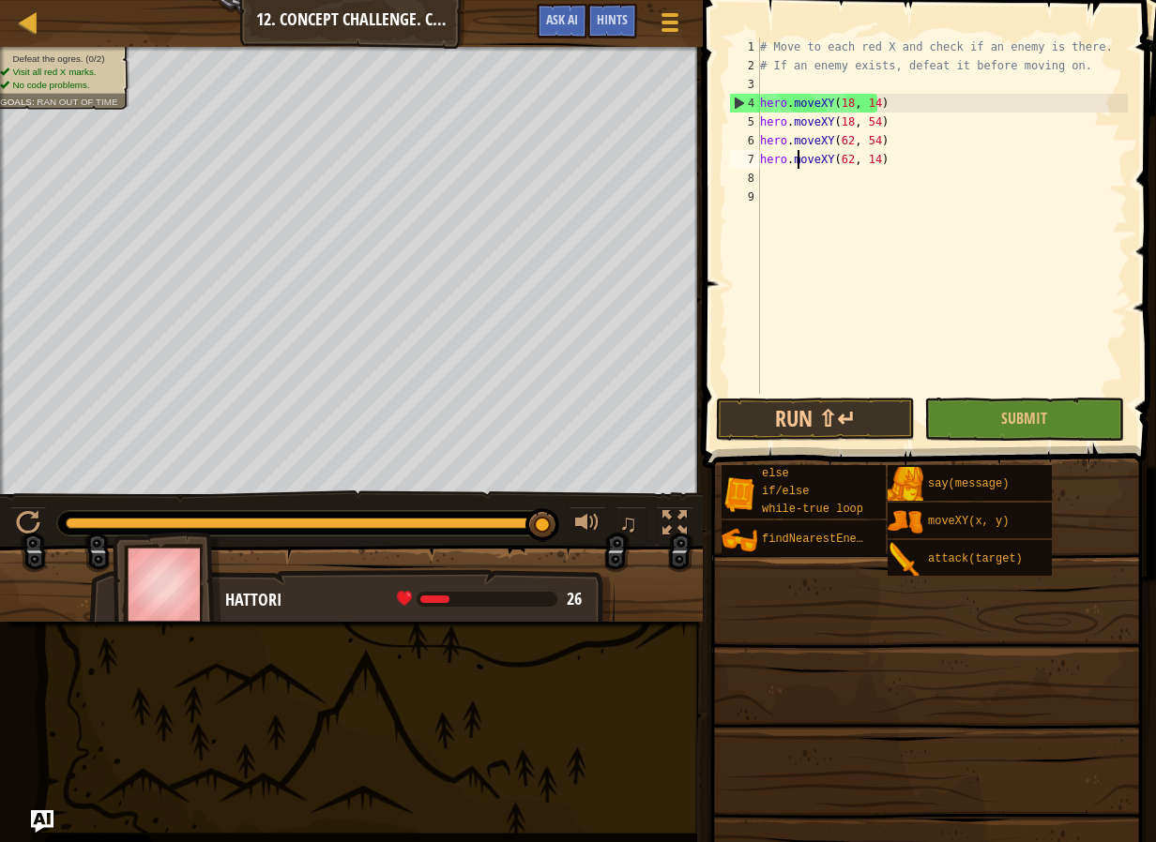
click at [796, 176] on div "# Move to each red X and check if an enemy is there. # If an enemy exists, defe…" at bounding box center [941, 235] width 371 height 394
paste textarea "hero.attack(enemy)"
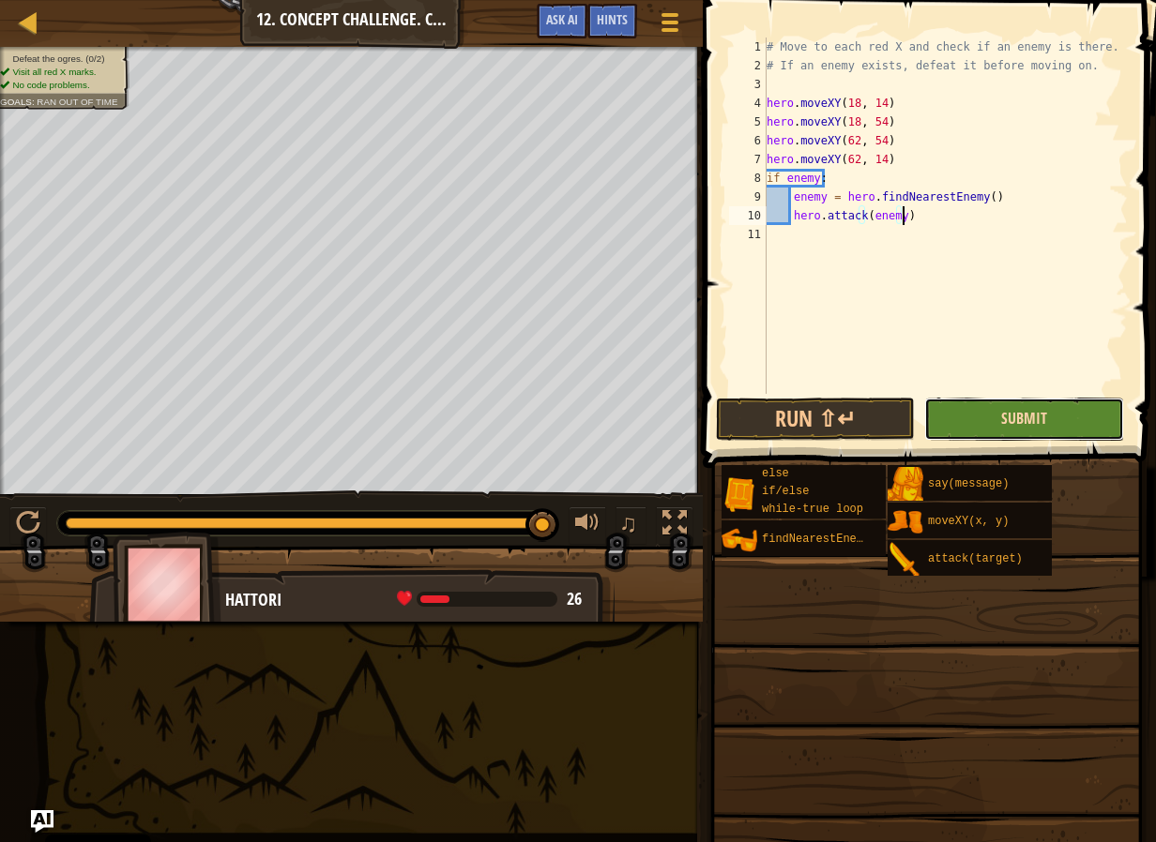
click at [1002, 427] on button "Submit" at bounding box center [1023, 419] width 199 height 43
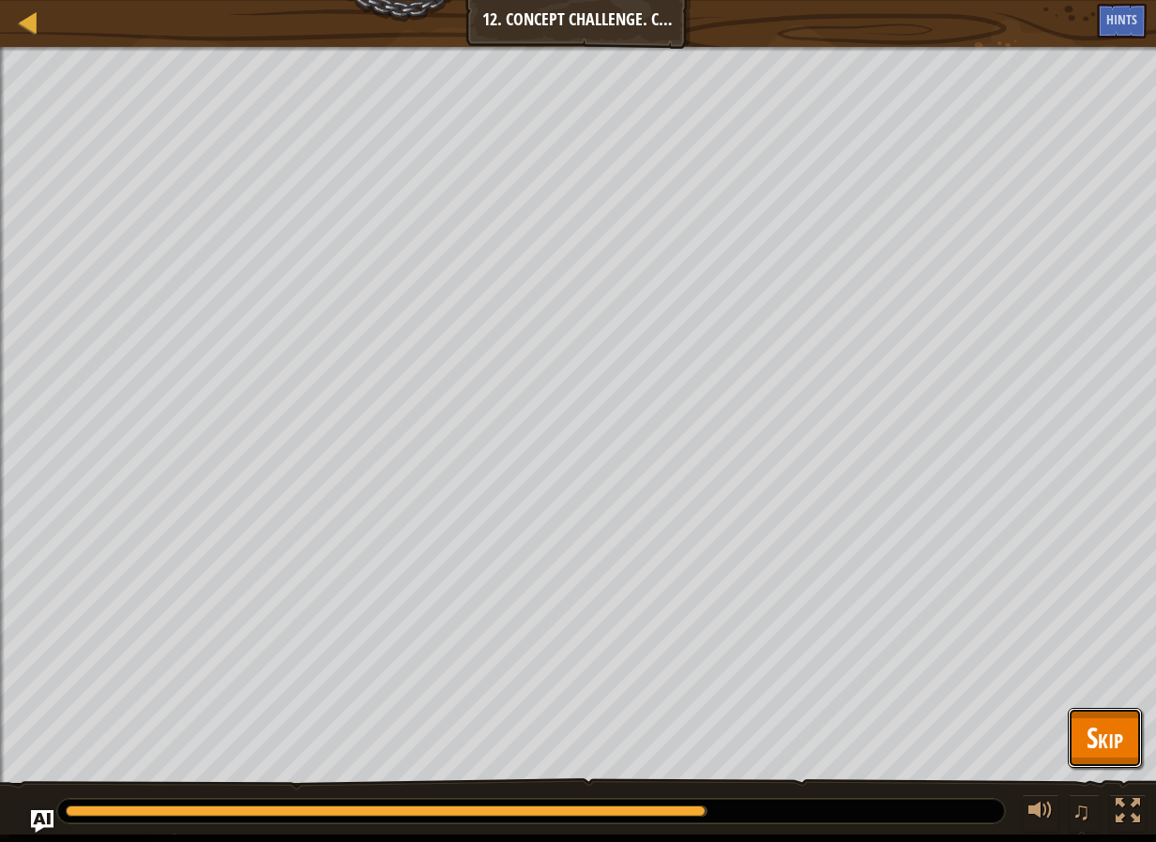
drag, startPoint x: 1117, startPoint y: 755, endPoint x: 1094, endPoint y: 765, distance: 25.6
click at [1094, 765] on button "Skip" at bounding box center [1104, 738] width 74 height 60
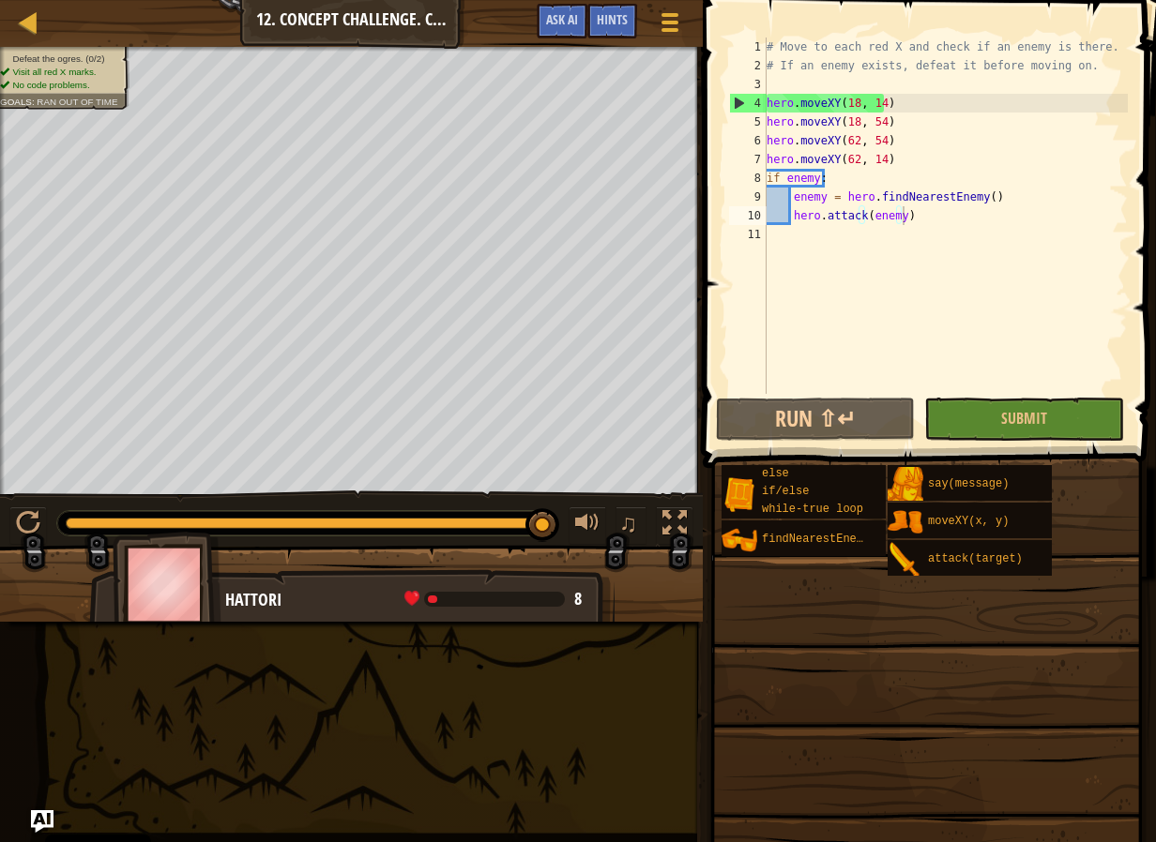
type textarea "hero.moveXY(18, 14)"
click at [896, 104] on div "# Move to each red X and check if an enemy is there. # If an enemy exists, defe…" at bounding box center [946, 235] width 366 height 394
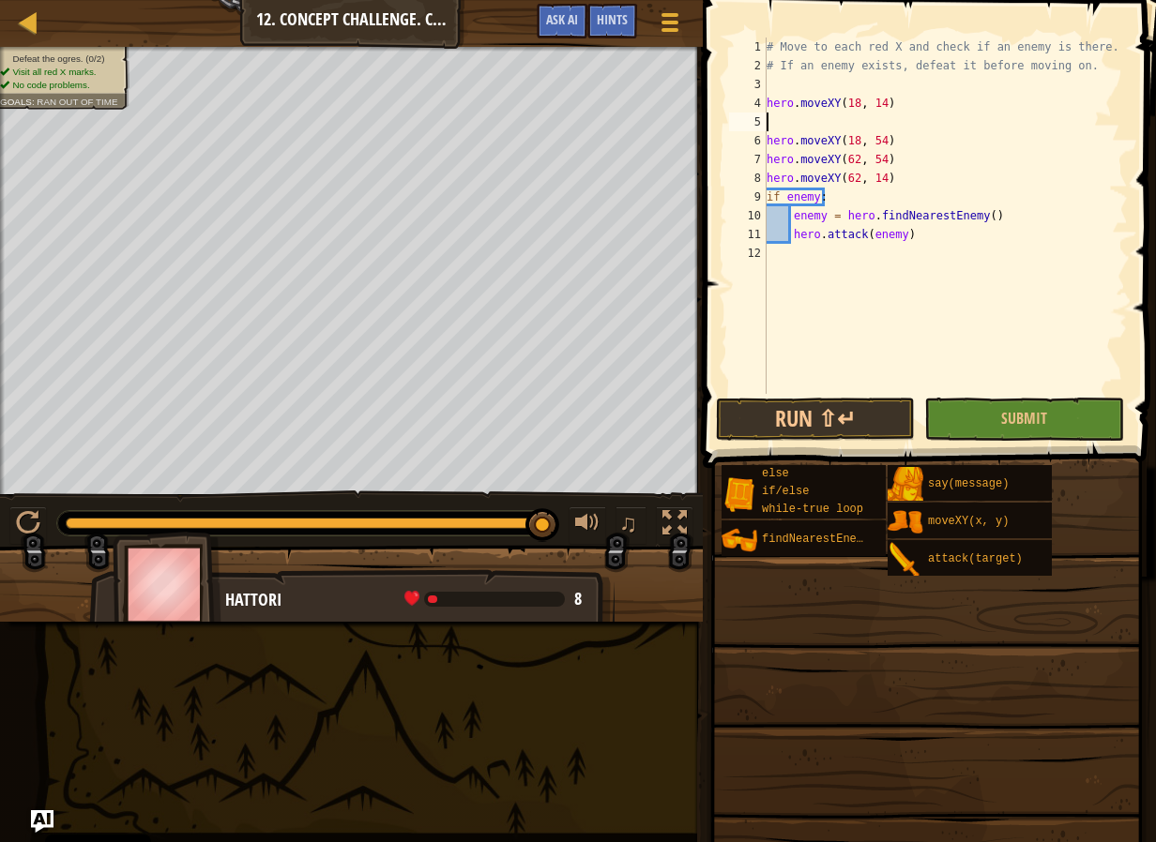
type textarea "hero.moveXY(18, 54)"
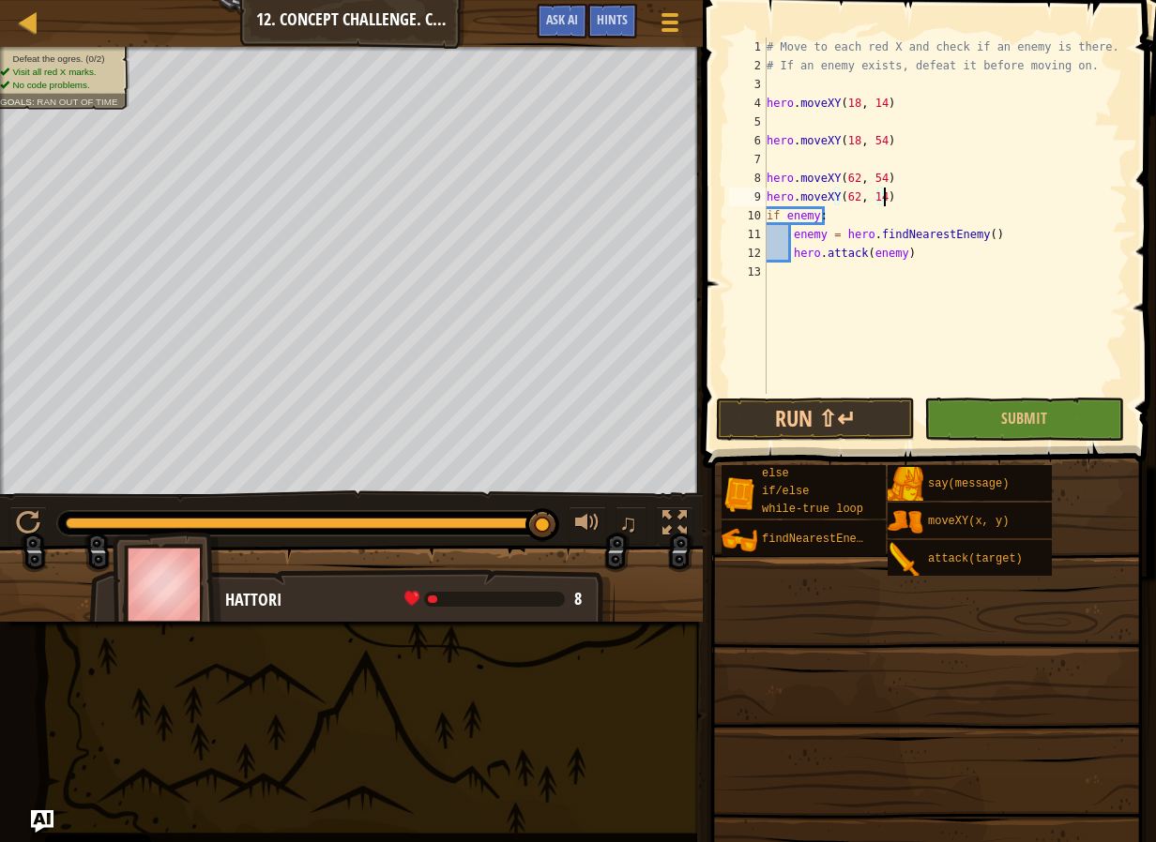
type textarea "hero.moveXY(62, 54)"
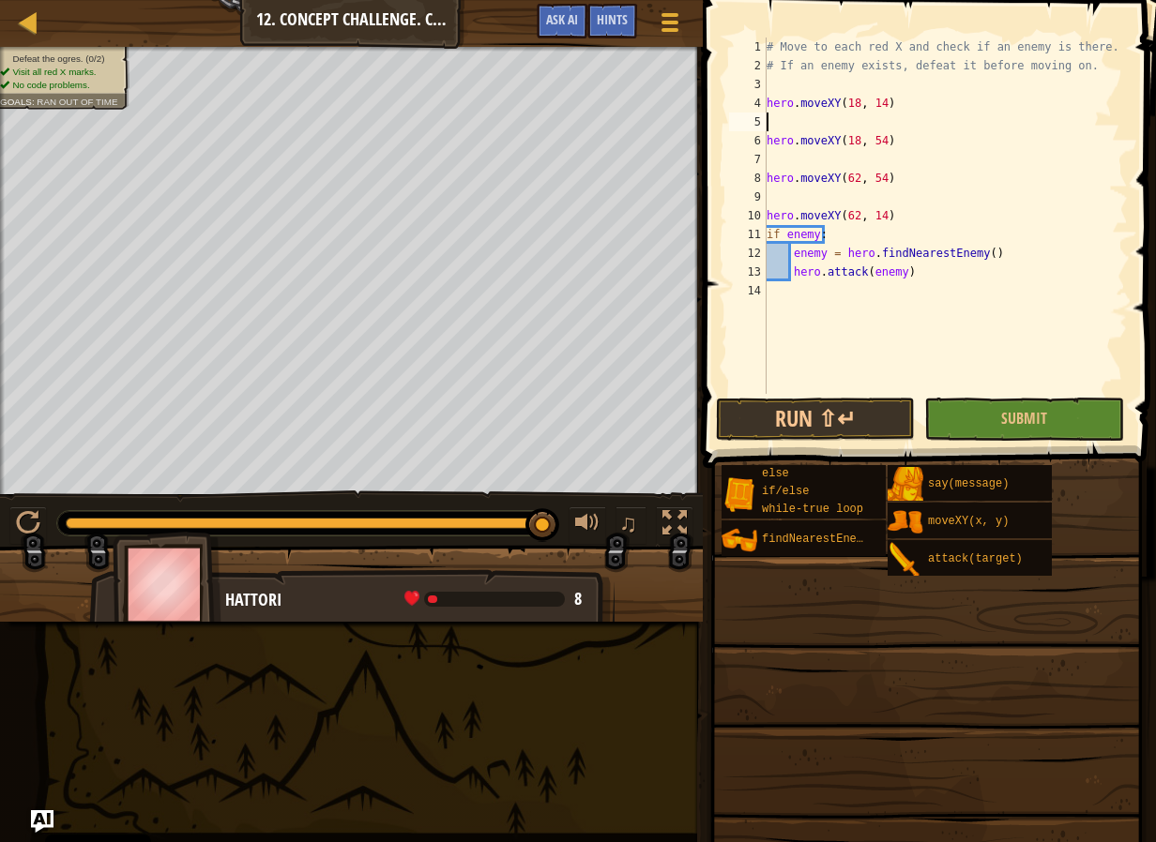
click at [830, 128] on div "# Move to each red X and check if an enemy is there. # If an enemy exists, defe…" at bounding box center [946, 235] width 366 height 394
paste textarea "hero.attack(enemy)"
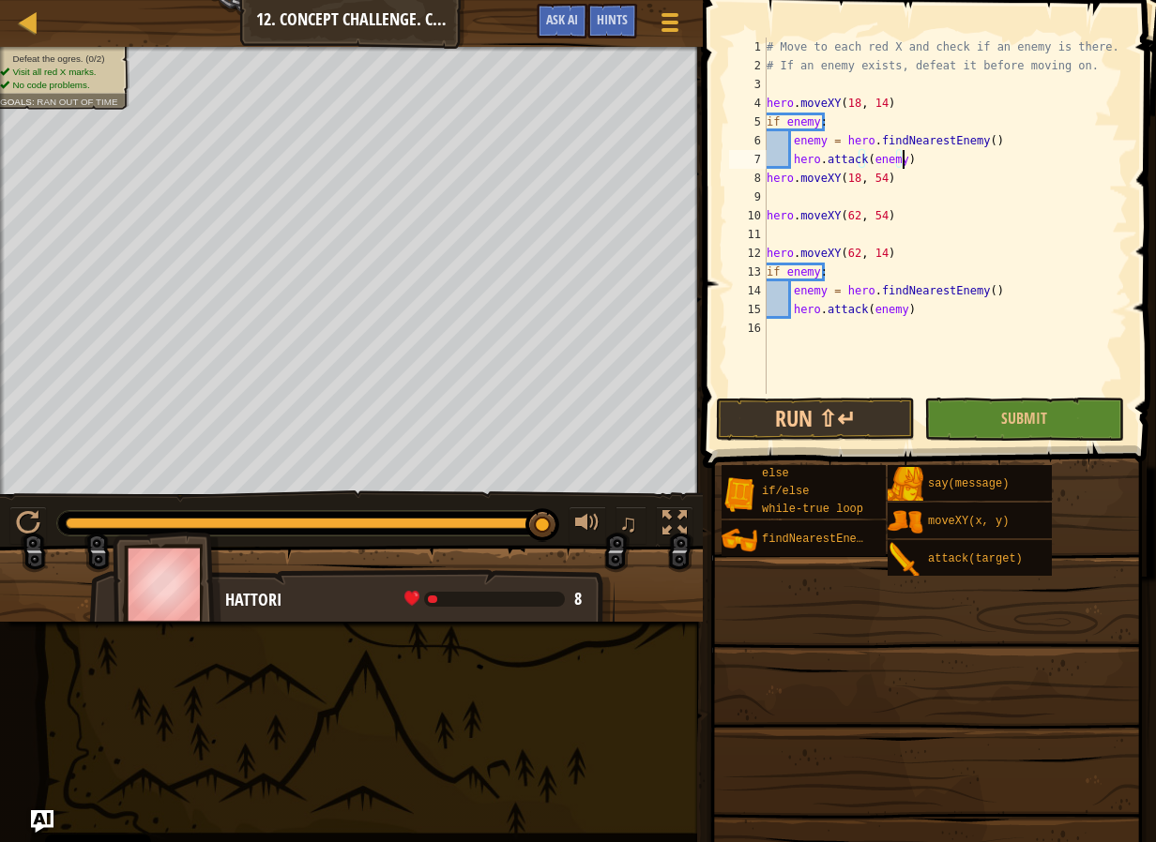
click at [996, 138] on div "# Move to each red X and check if an enemy is there. # If an enemy exists, defe…" at bounding box center [946, 235] width 366 height 394
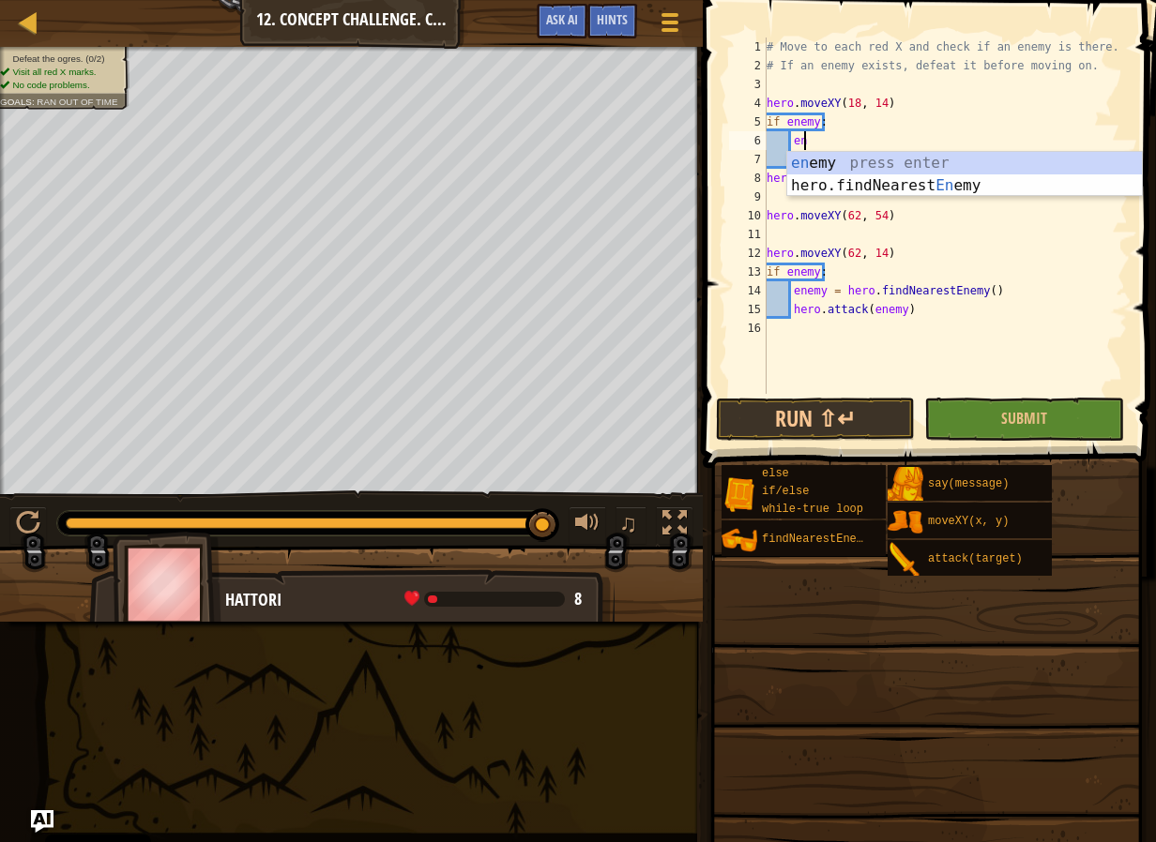
type textarea "e"
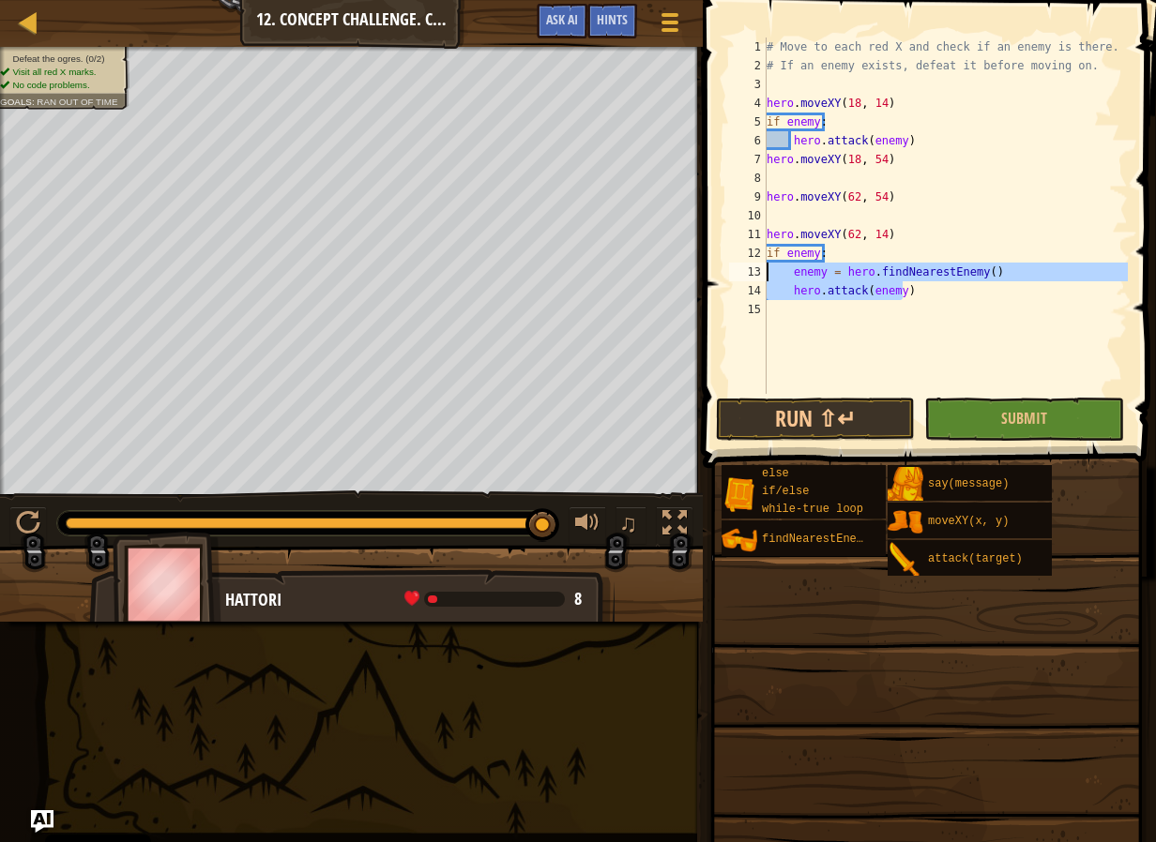
drag, startPoint x: 1026, startPoint y: 290, endPoint x: 724, endPoint y: 279, distance: 302.2
click at [724, 279] on div "if enemy: 1 2 3 4 5 6 7 8 9 10 11 12 13 14 15 # Move to each red X and check if…" at bounding box center [926, 270] width 459 height 523
click at [901, 274] on div "# Move to each red X and check if an enemy is there. # If an enemy exists, defe…" at bounding box center [945, 216] width 365 height 356
type textarea "enemy = hero.findNearestEnemy()"
click at [655, 274] on div "Map Computer Science 2 12. Concept Challenge. Cleanup Game Menu Done Hints Ask …" at bounding box center [578, 421] width 1156 height 842
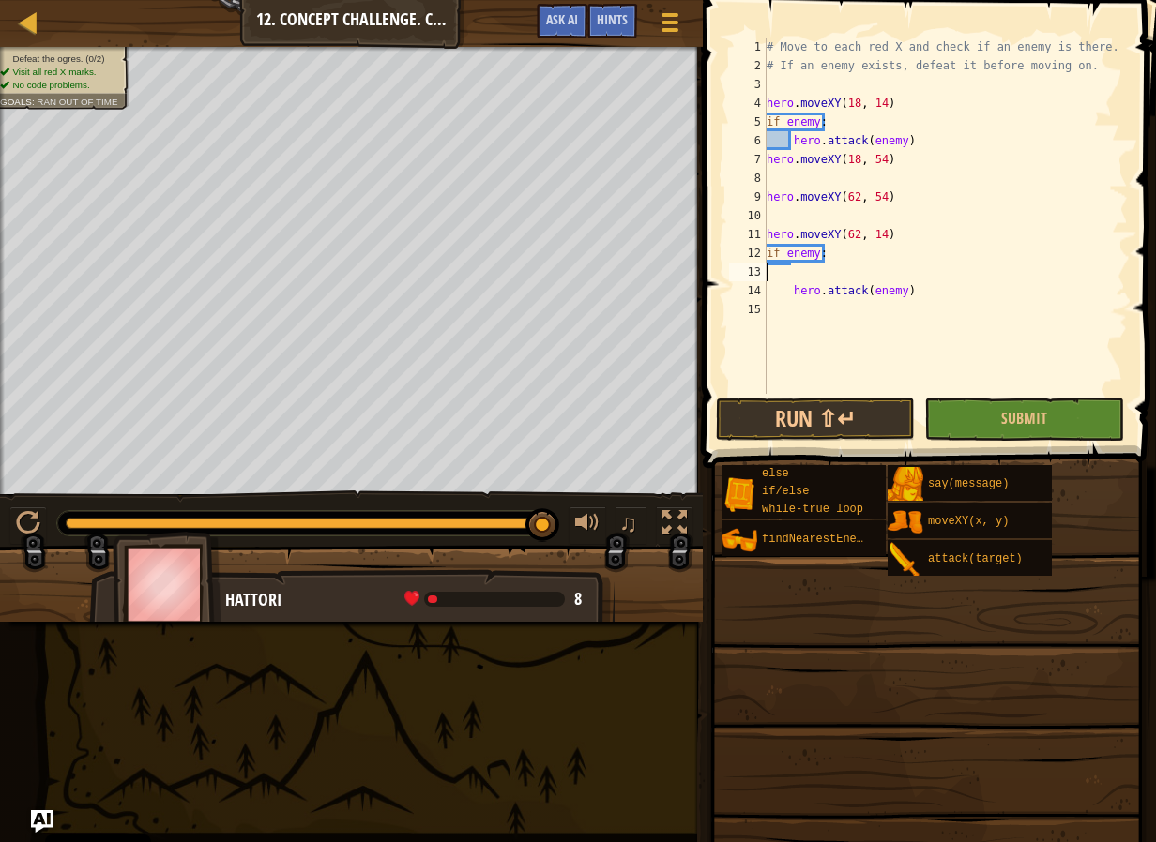
type textarea "if enemy:"
click at [853, 210] on div "# Move to each red X and check if an enemy is there. # If an enemy exists, defe…" at bounding box center [946, 235] width 366 height 394
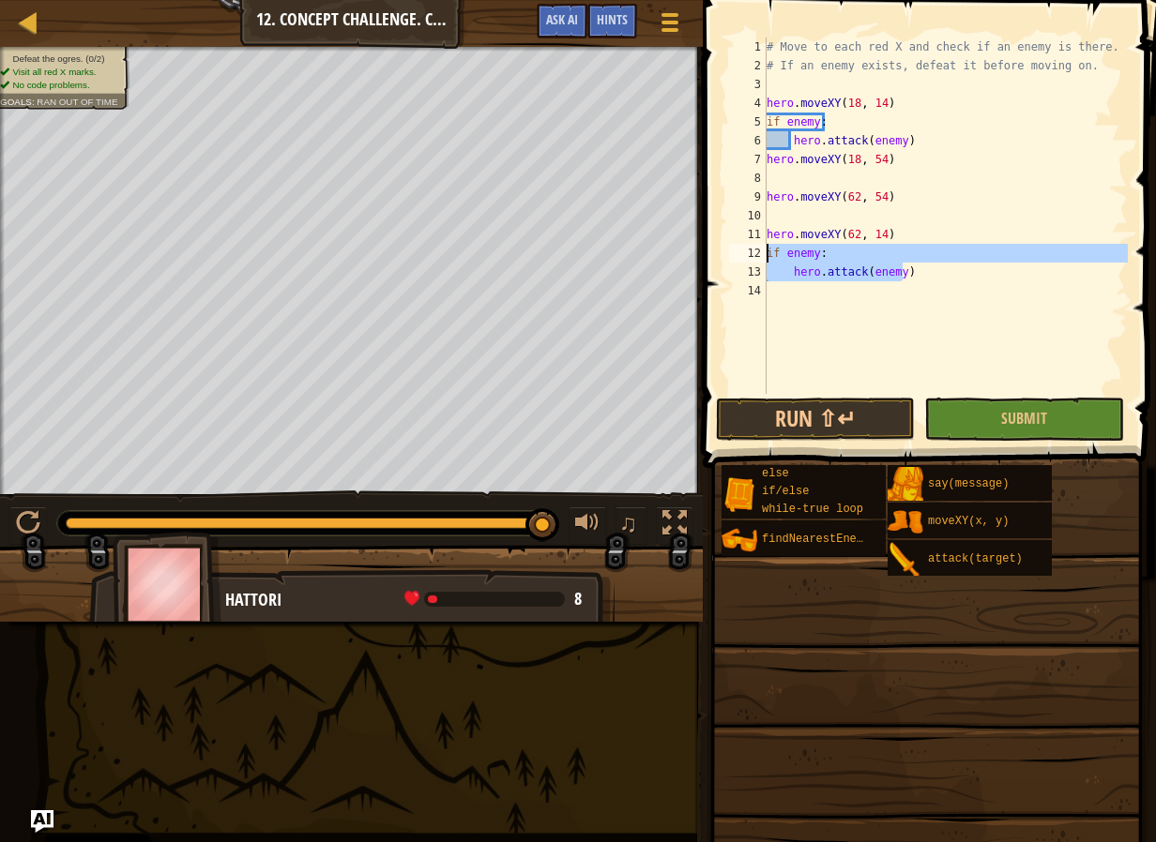
drag, startPoint x: 950, startPoint y: 274, endPoint x: 737, endPoint y: 253, distance: 213.9
click at [737, 253] on div "1 2 3 4 5 6 7 8 9 10 11 12 13 14 # Move to each red X and check if an enemy is …" at bounding box center [926, 216] width 402 height 356
type textarea "if enemy: hero.attack(enemy)"
click at [967, 212] on div "# Move to each red X and check if an enemy is there. # If an enemy exists, defe…" at bounding box center [946, 235] width 366 height 394
paste textarea "hero.attack(enemy)"
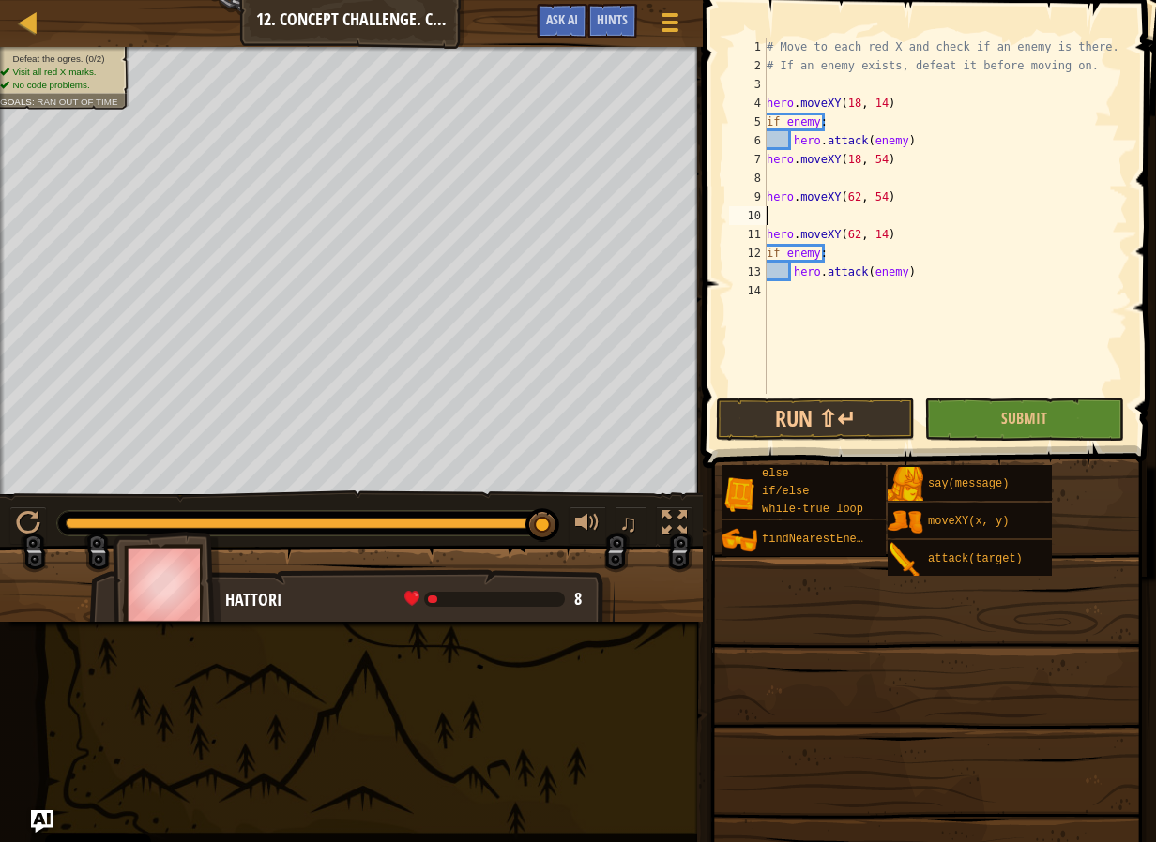
type textarea "hero.attack(enemy)"
click at [898, 185] on div "# Move to each red X and check if an enemy is there. # If an enemy exists, defe…" at bounding box center [946, 235] width 366 height 394
paste textarea "hero.attack(enemy)"
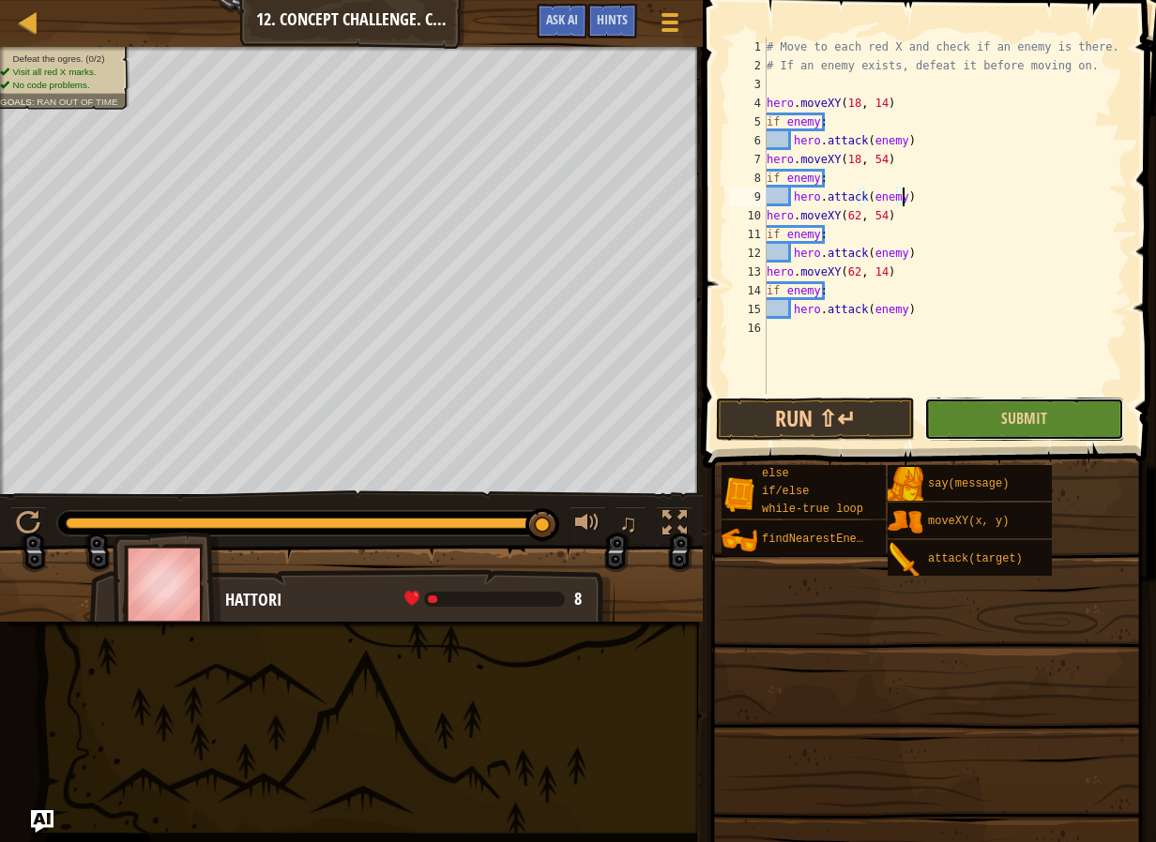
click at [997, 414] on button "Submit" at bounding box center [1023, 419] width 199 height 43
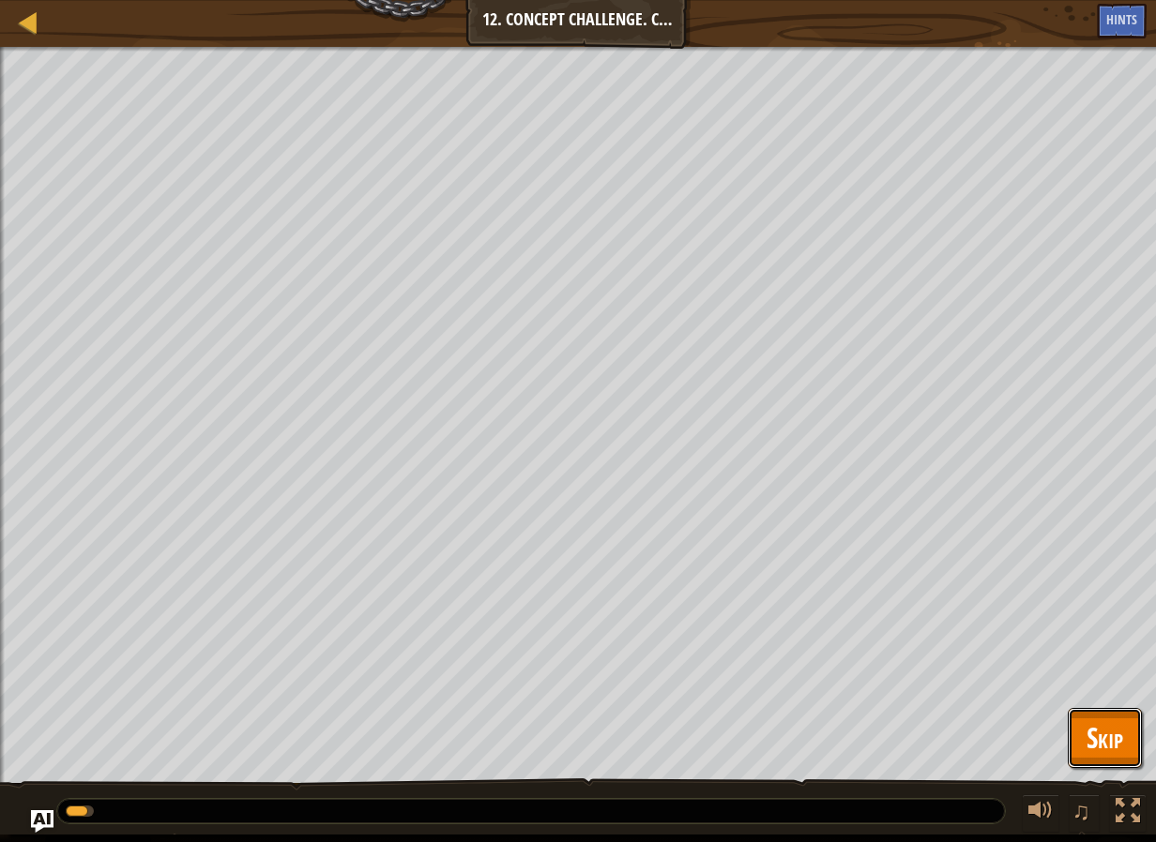
click at [1119, 741] on span "Skip" at bounding box center [1104, 737] width 37 height 38
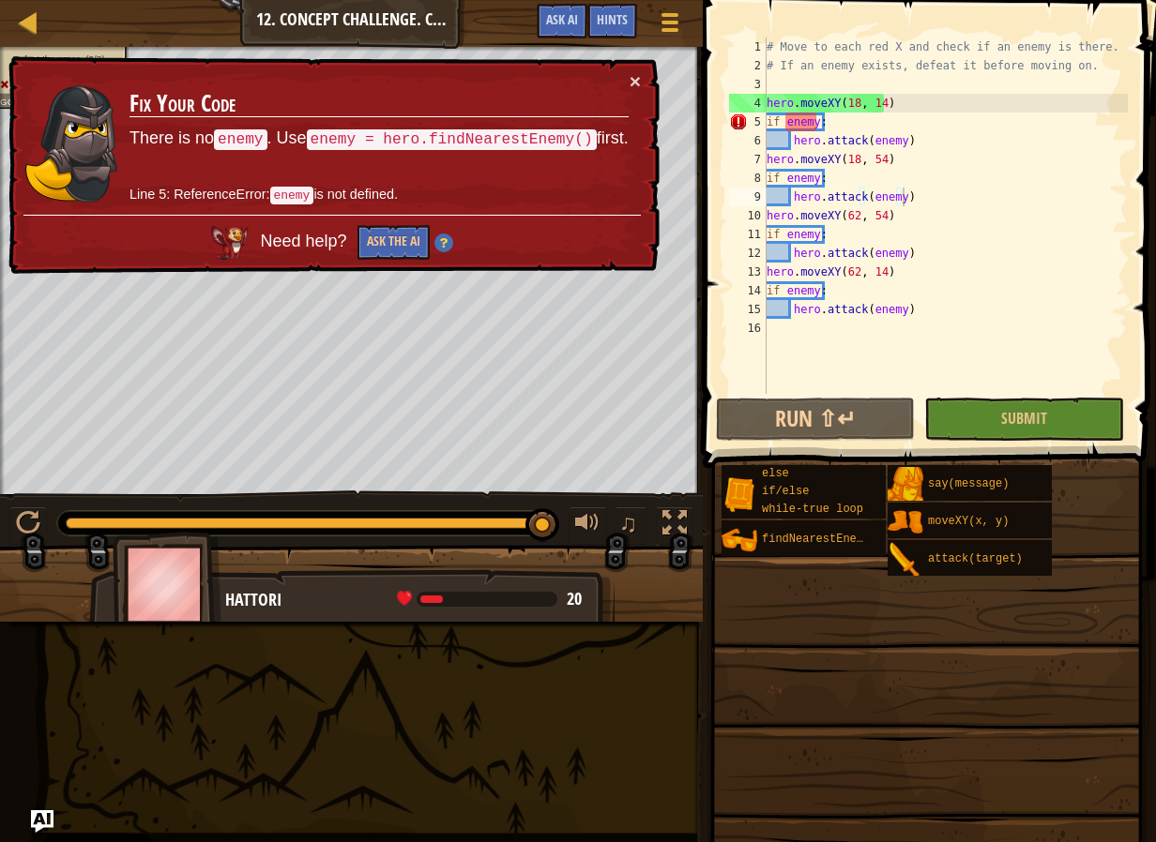
type textarea "if enemy:"
click at [878, 130] on div "# Move to each red X and check if an enemy is there. # If an enemy exists, defe…" at bounding box center [946, 235] width 366 height 394
click at [660, 16] on div at bounding box center [669, 21] width 25 height 27
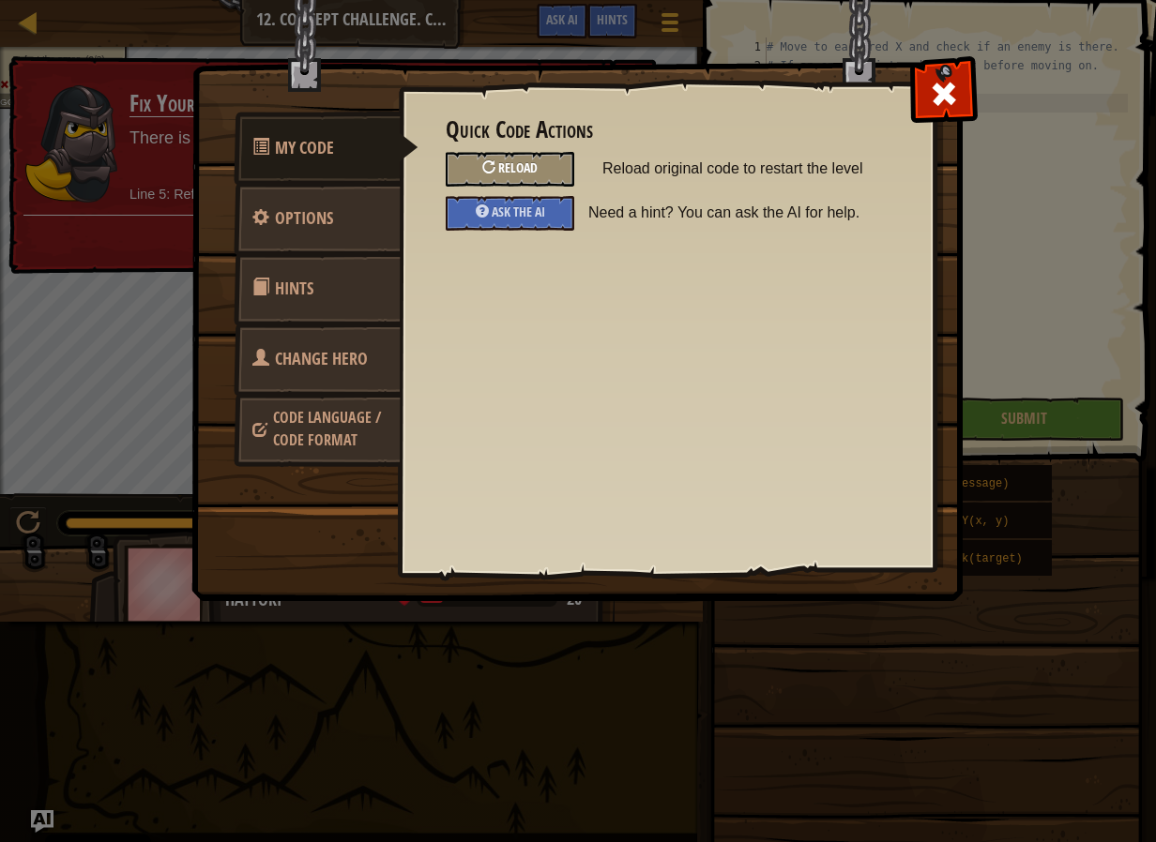
click at [536, 158] on div "Reload" at bounding box center [510, 169] width 128 height 35
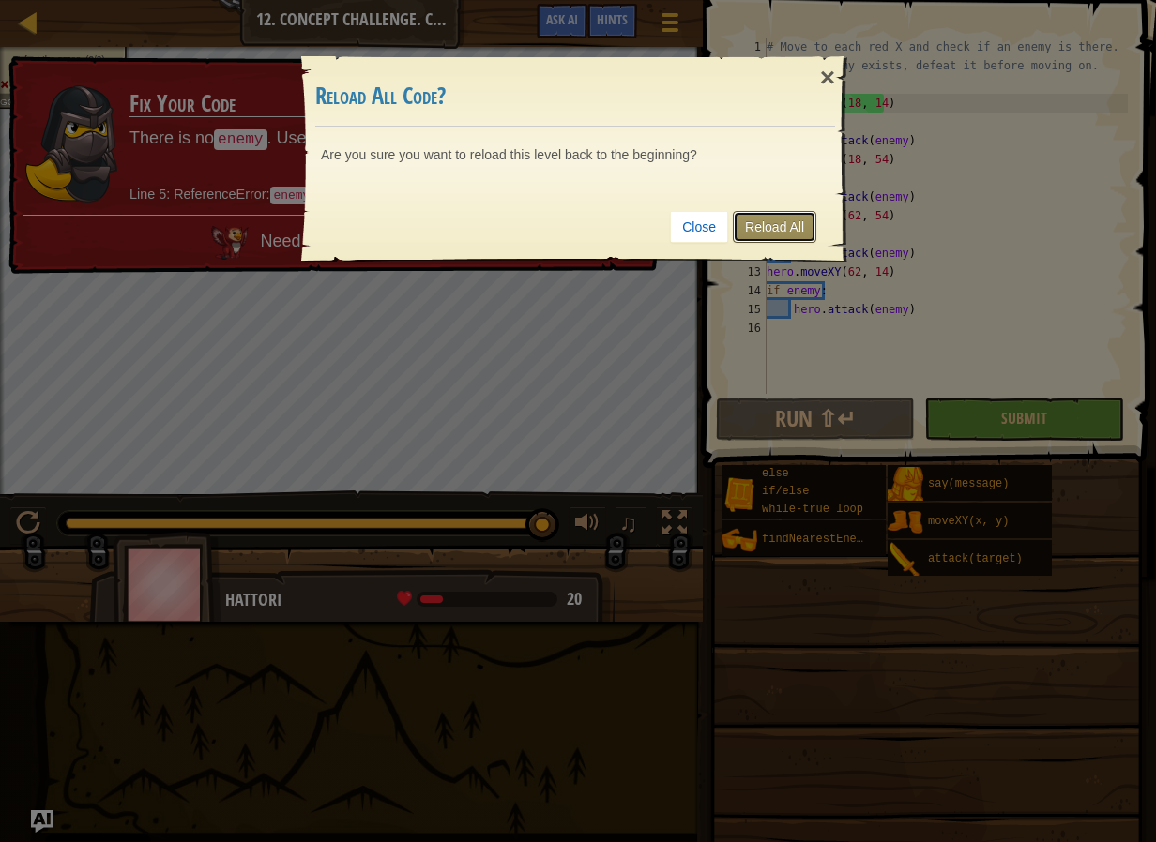
click at [762, 234] on link "Reload All" at bounding box center [774, 227] width 83 height 32
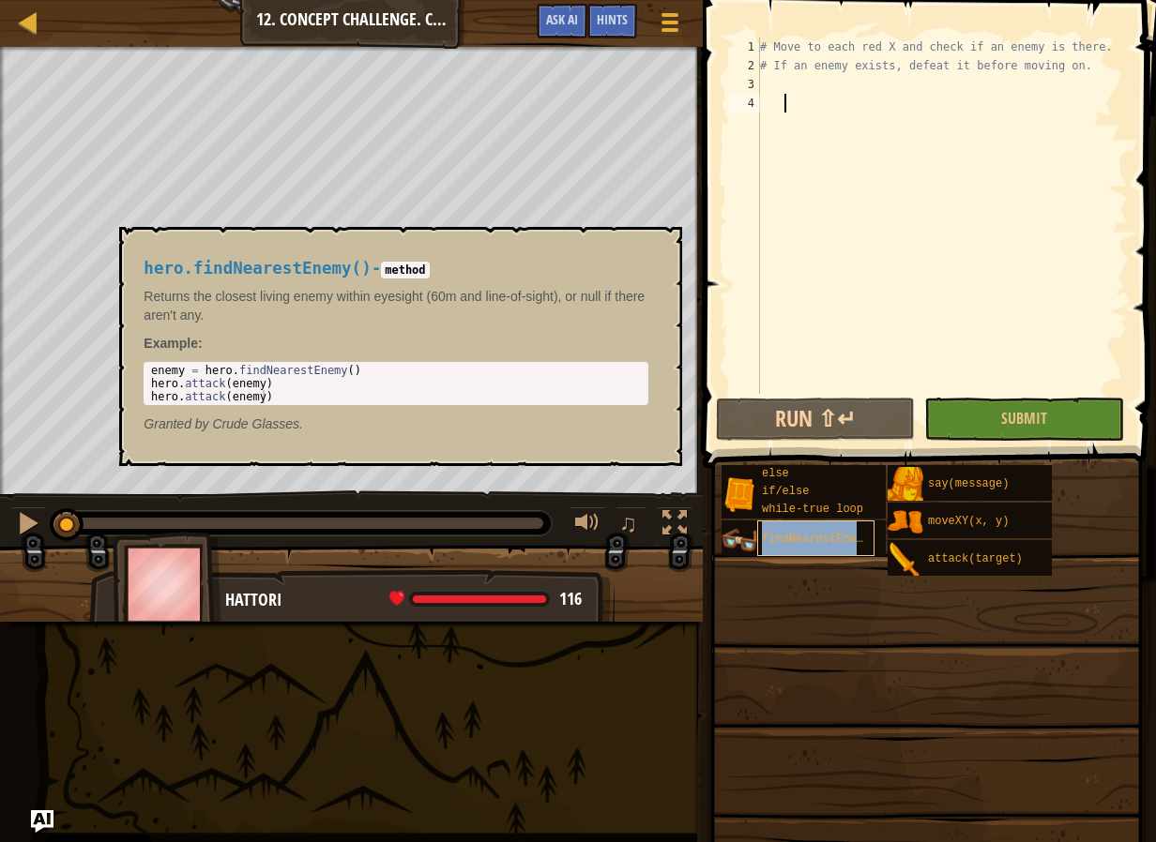
click at [772, 536] on span "findNearestEnemy()" at bounding box center [823, 539] width 122 height 13
click at [672, 250] on div "hero.findNearestEnemy() - method Returns the closest living enemy within eyesig…" at bounding box center [400, 346] width 563 height 239
click at [26, 24] on div at bounding box center [28, 21] width 23 height 23
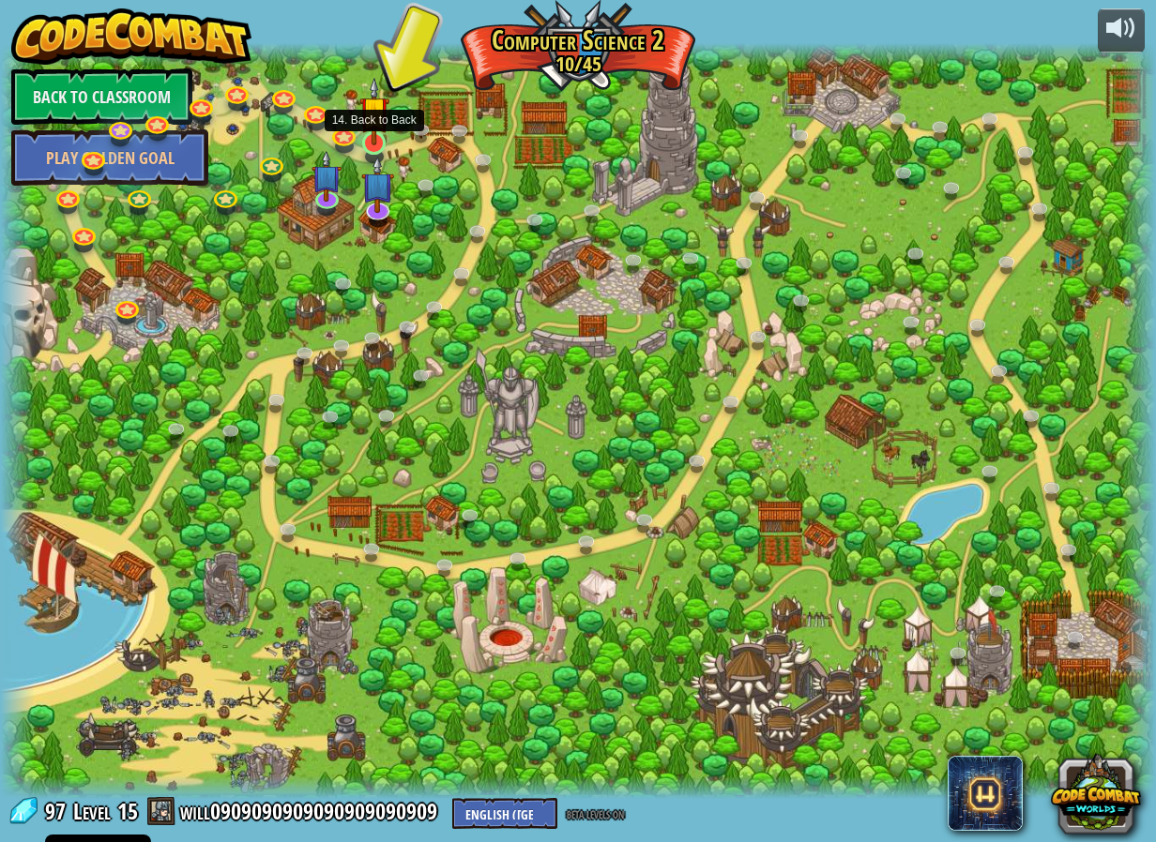
click at [375, 143] on img at bounding box center [374, 111] width 30 height 68
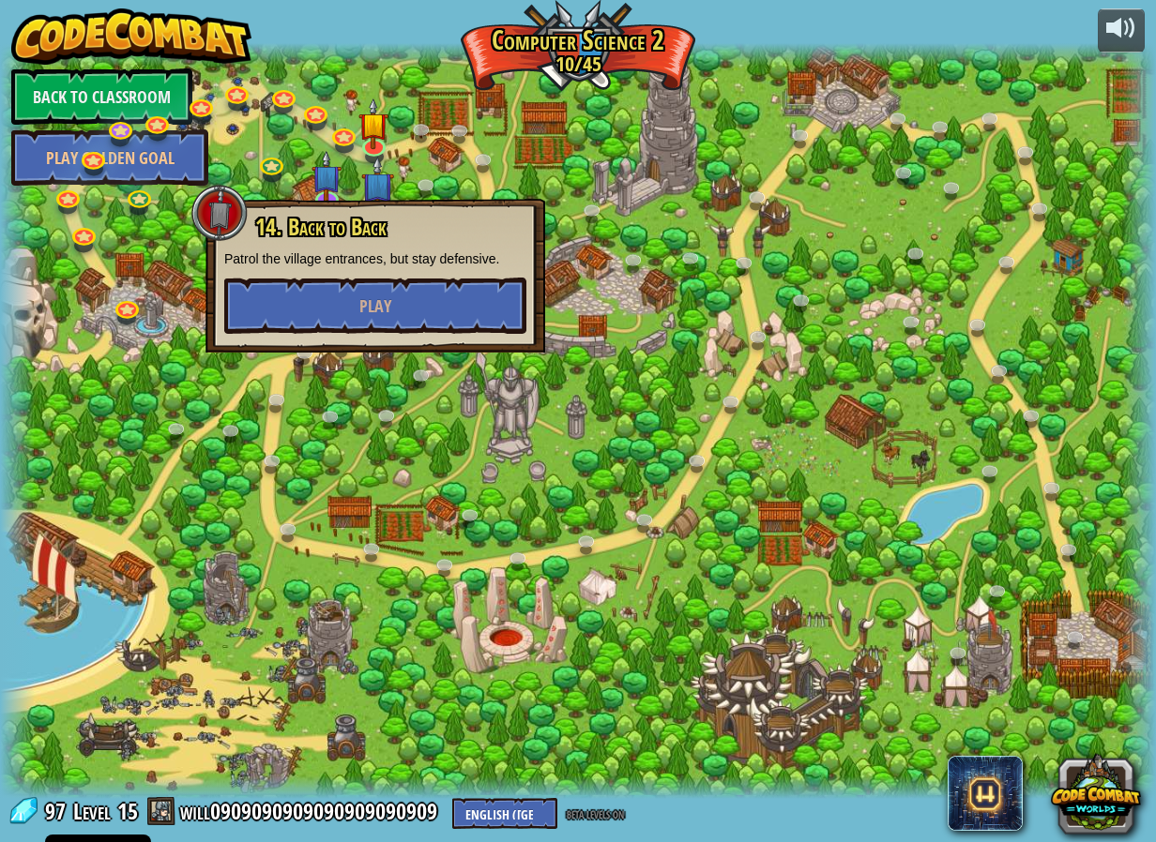
click at [442, 335] on div "14. Back to Back Patrol the village entrances, but stay defensive. Play" at bounding box center [375, 276] width 340 height 154
click at [442, 303] on button "Play" at bounding box center [375, 306] width 302 height 56
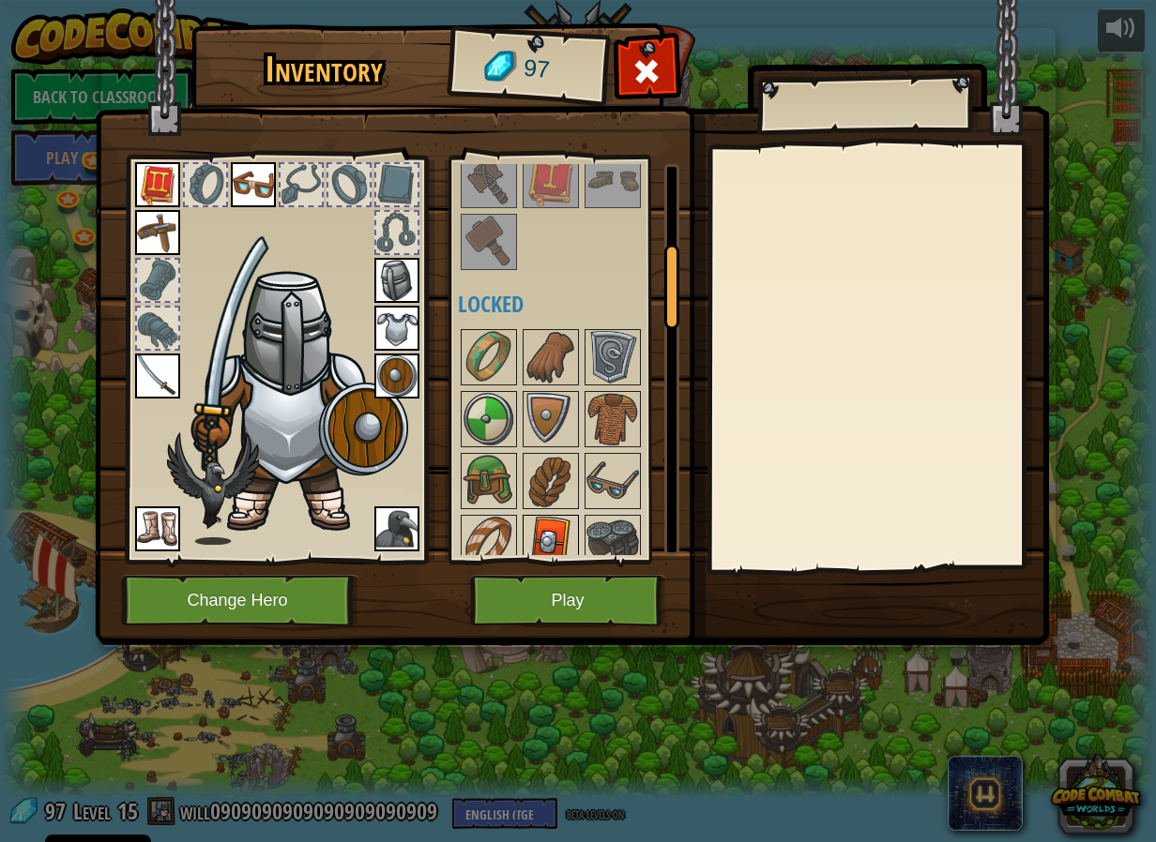
scroll to position [469, 0]
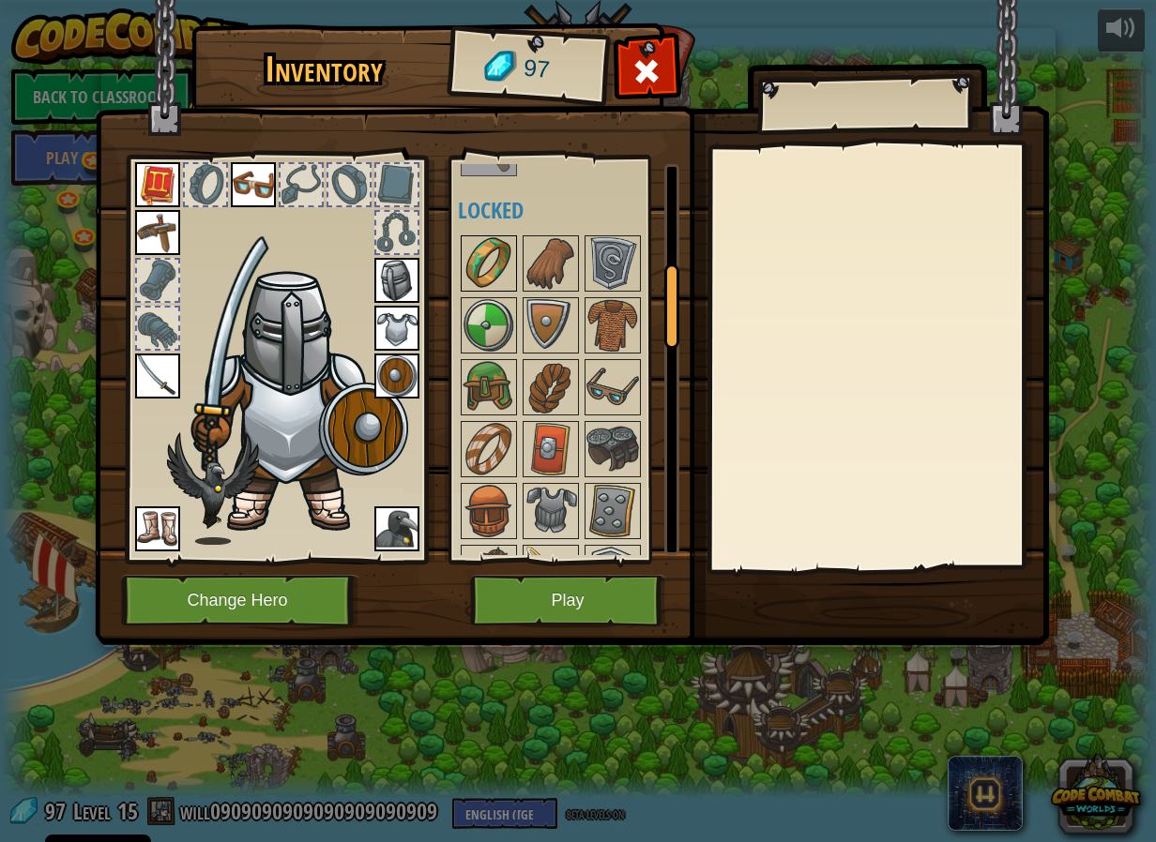
click at [501, 271] on img at bounding box center [488, 263] width 53 height 53
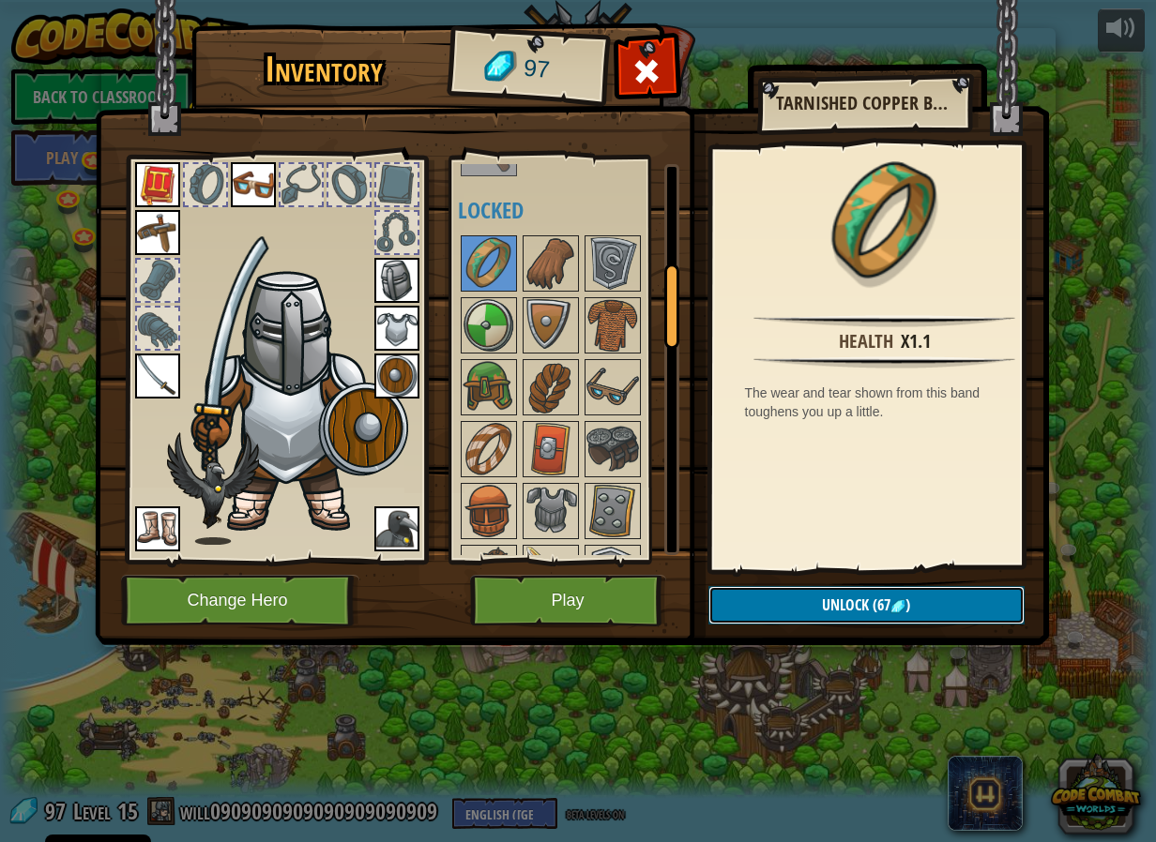
click at [830, 618] on button "Unlock (67 )" at bounding box center [866, 605] width 316 height 38
click at [830, 618] on button "Confirm" at bounding box center [866, 605] width 316 height 38
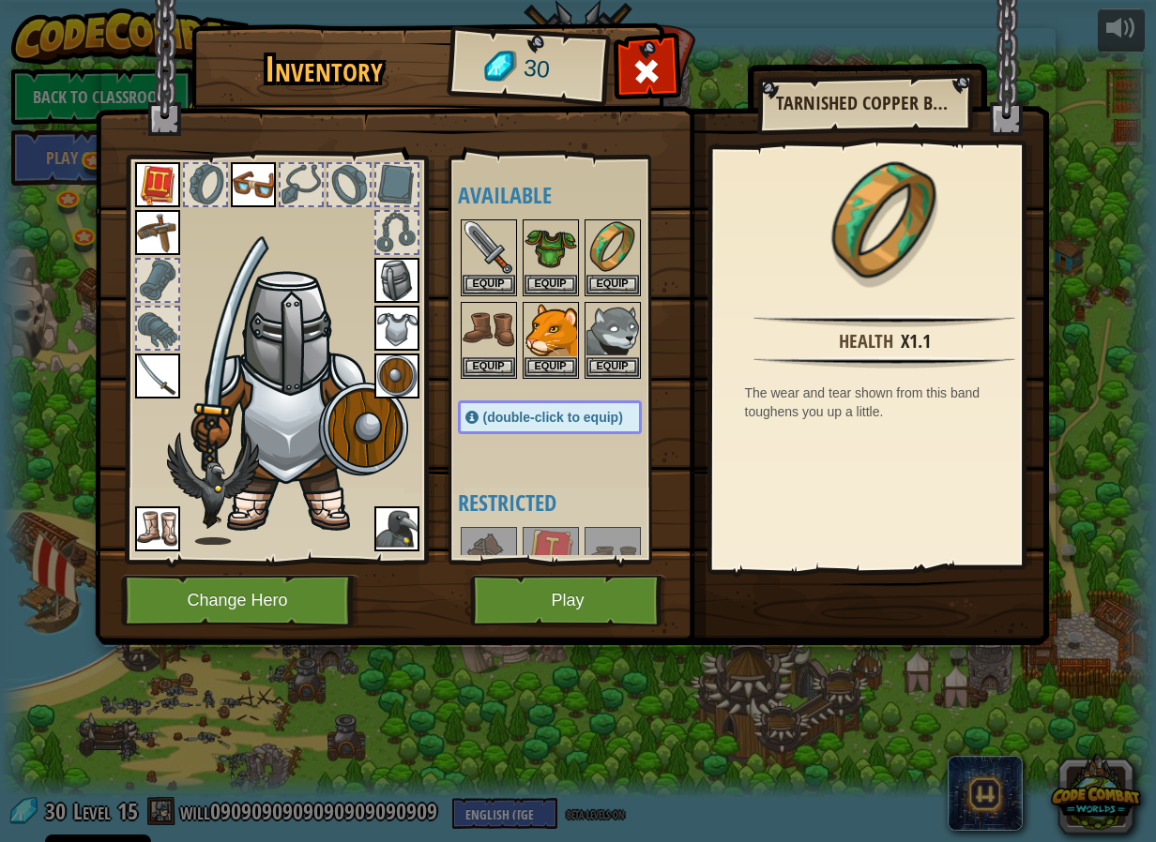
click at [830, 618] on img at bounding box center [572, 304] width 954 height 681
click at [615, 286] on button "Equip" at bounding box center [612, 284] width 53 height 20
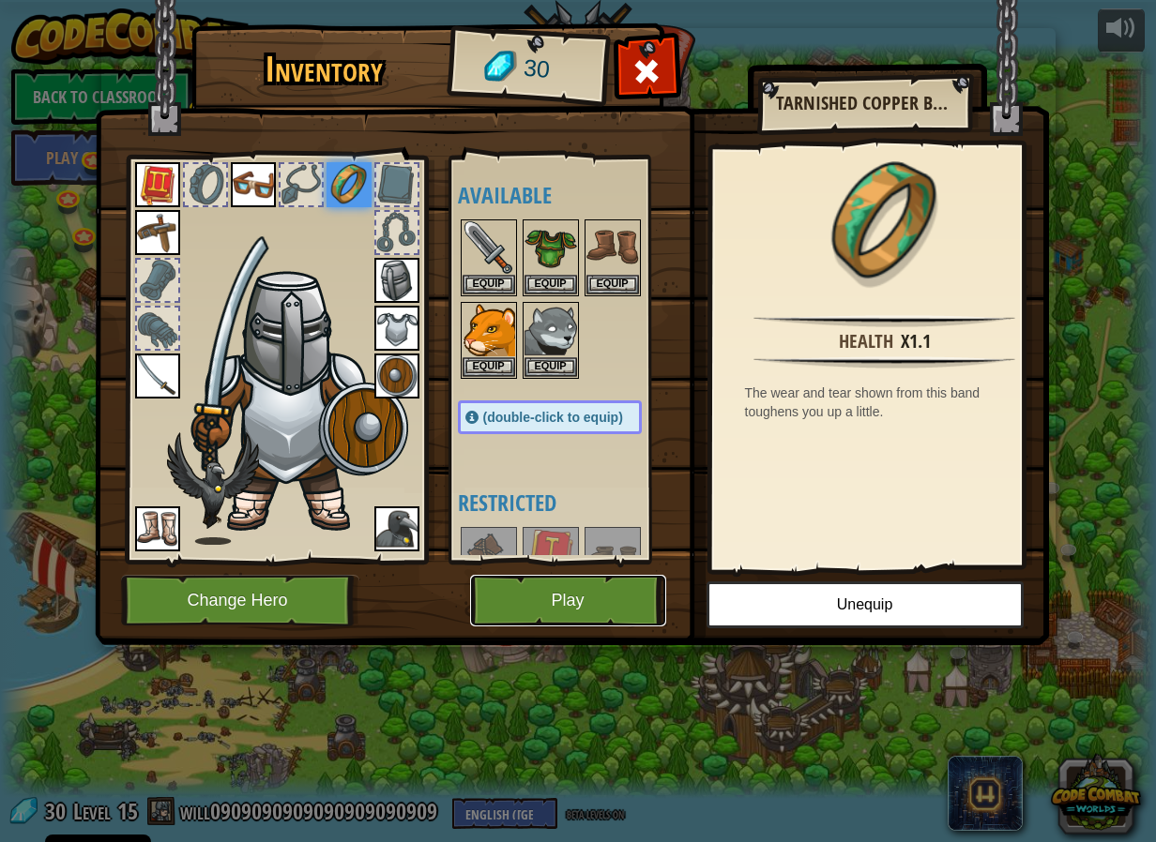
click at [556, 601] on button "Play" at bounding box center [568, 601] width 196 height 52
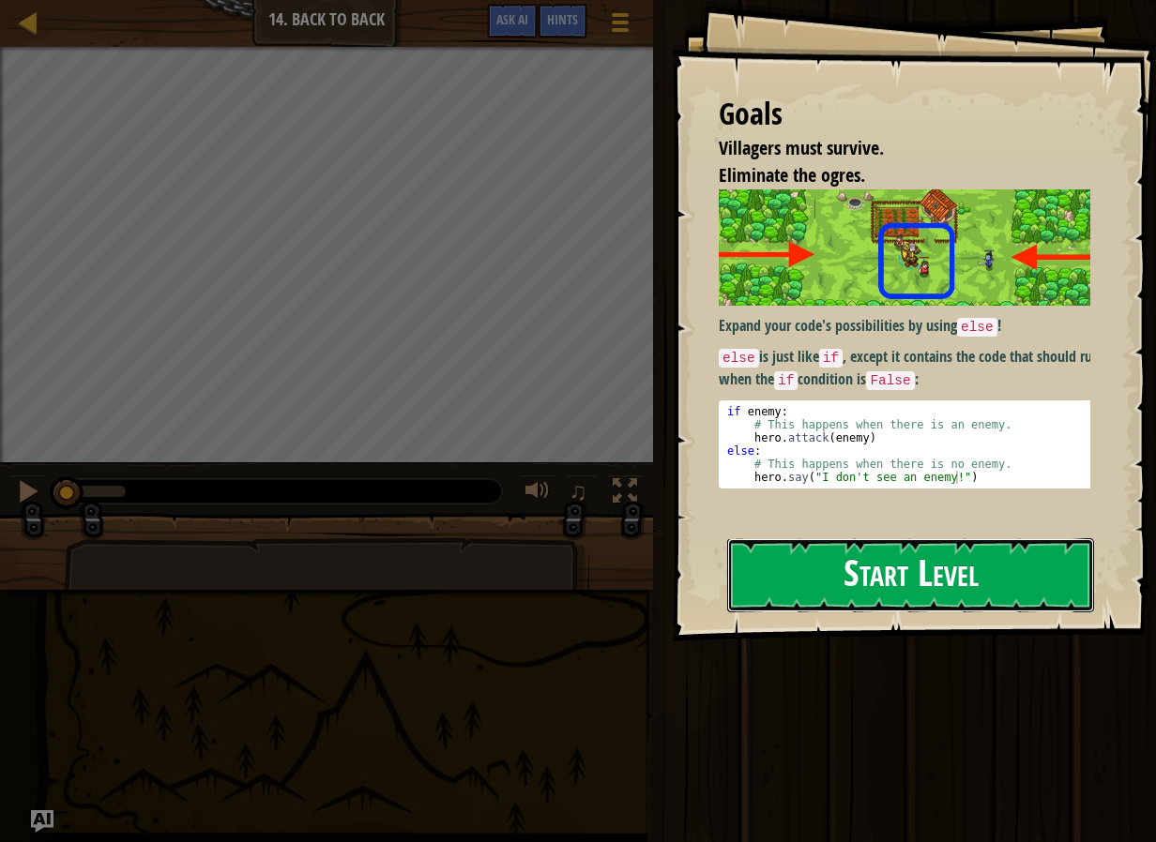
click at [854, 551] on button "Start Level" at bounding box center [910, 575] width 367 height 74
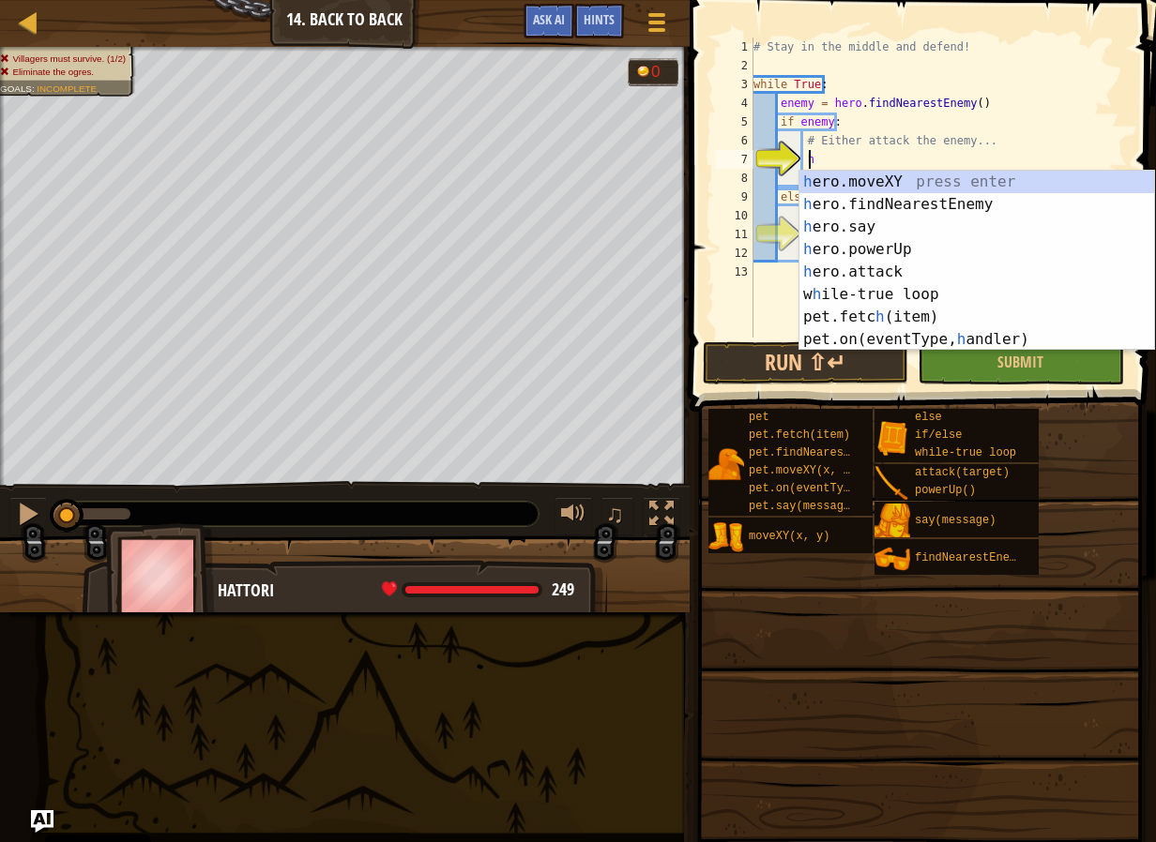
scroll to position [8, 5]
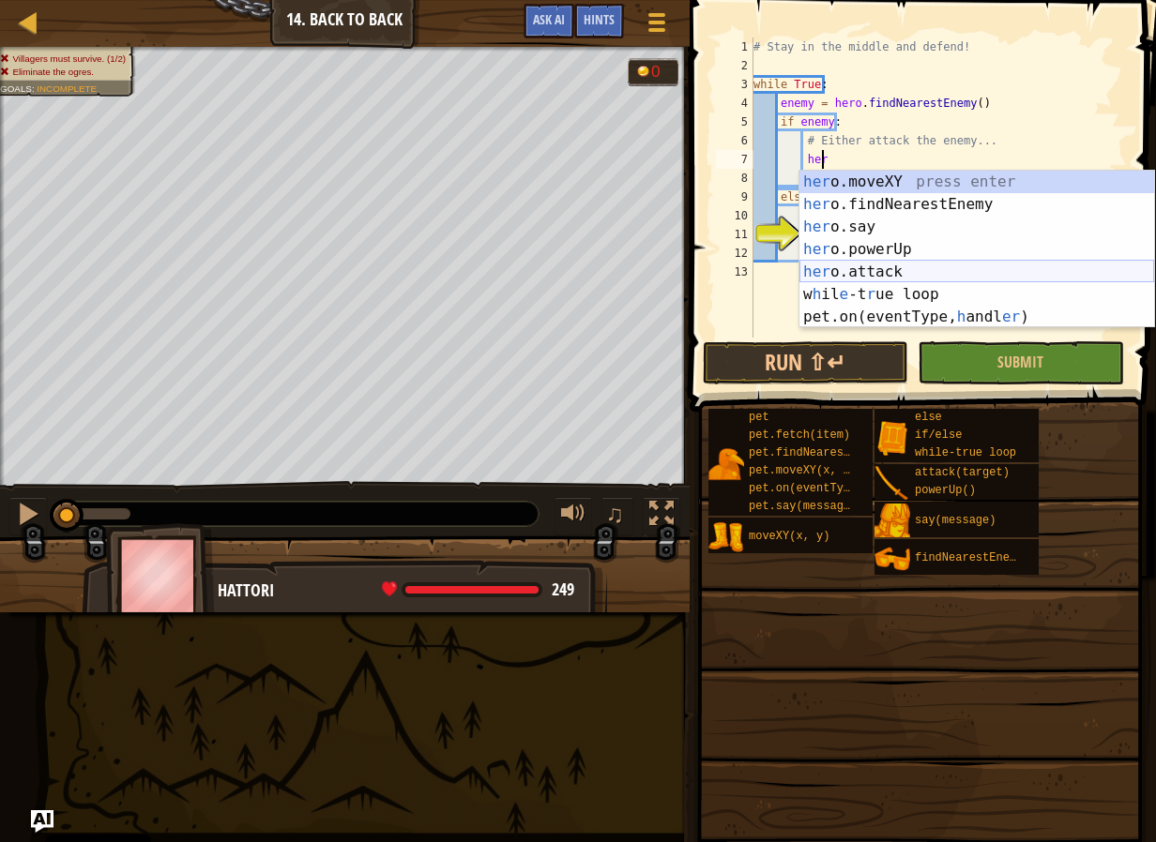
click at [992, 265] on div "her o.moveXY press enter her o.findNearestEnemy press enter her o.say press ent…" at bounding box center [976, 272] width 355 height 203
type textarea "hero.attack(enemy)"
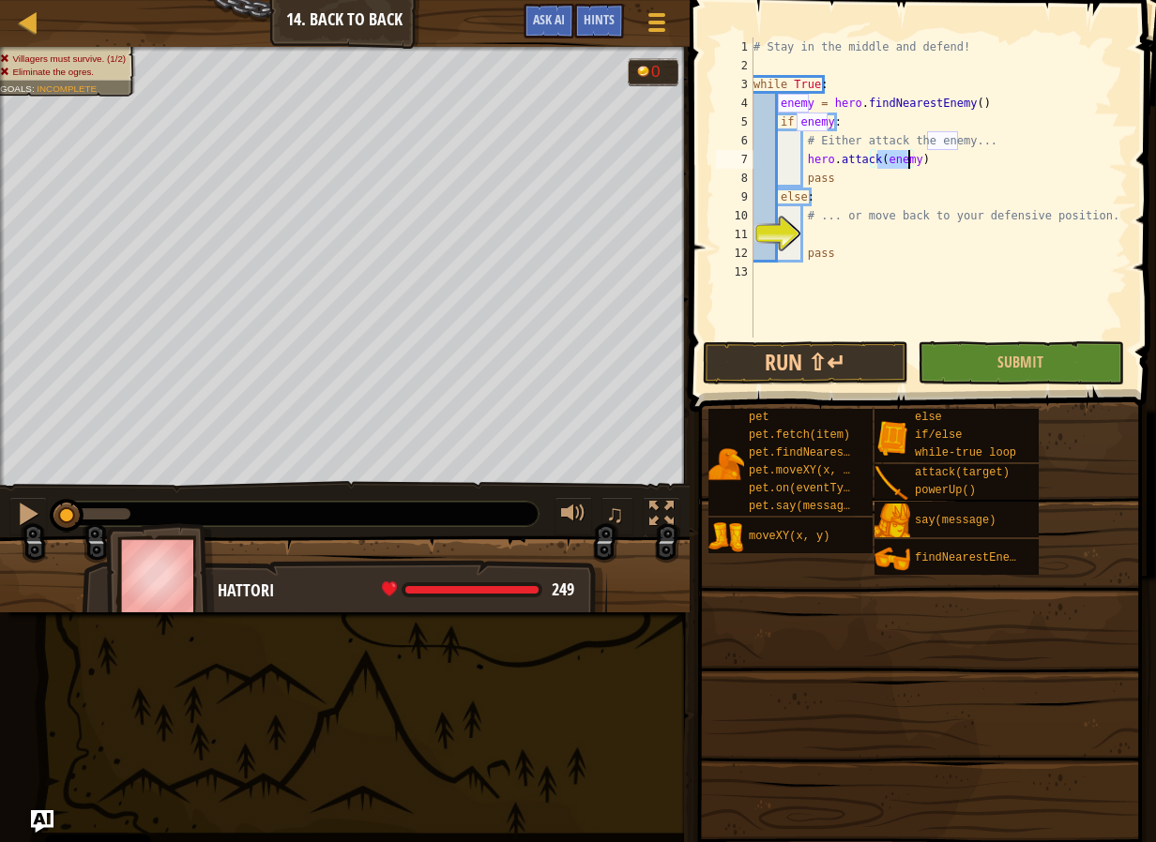
click at [873, 229] on div "# Stay in the middle and defend! while True : enemy = hero . findNearestEnemy (…" at bounding box center [938, 207] width 378 height 338
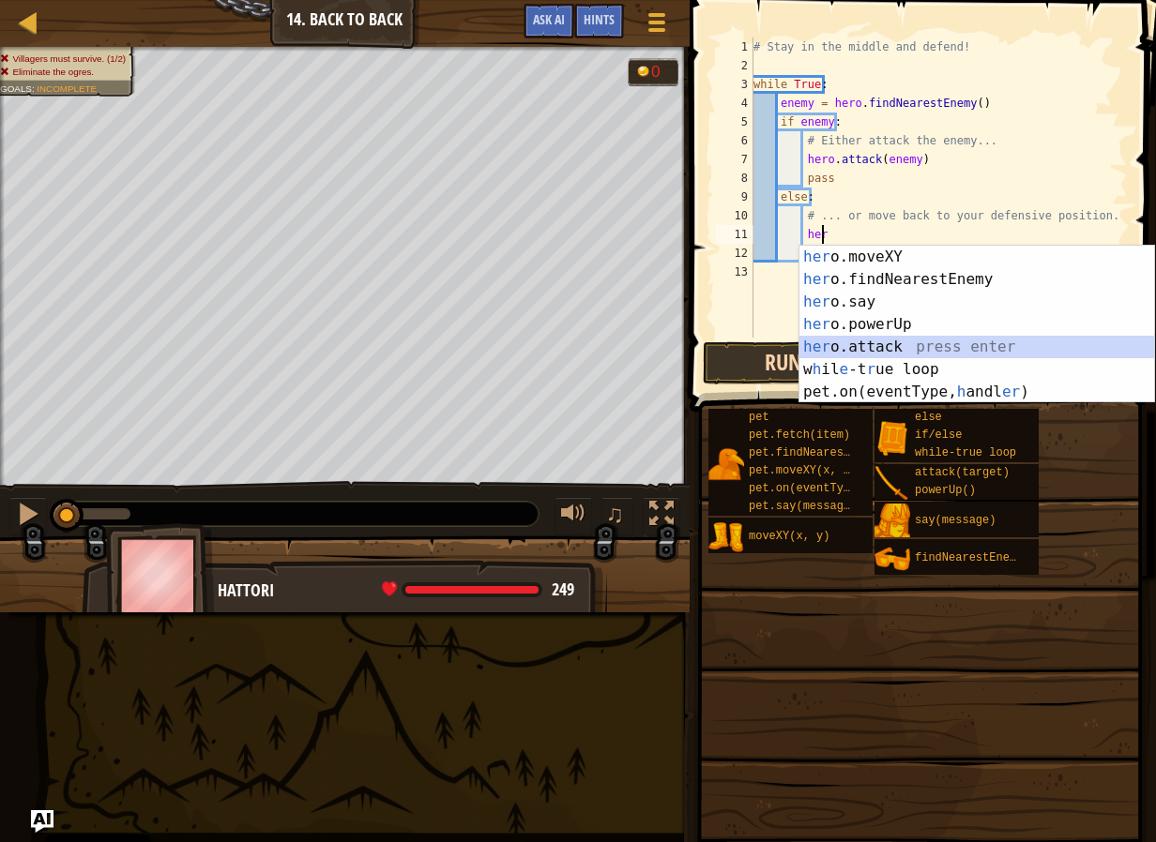
click at [890, 356] on div "her o.moveXY press enter her o.findNearestEnemy press enter her o.say press ent…" at bounding box center [976, 347] width 355 height 203
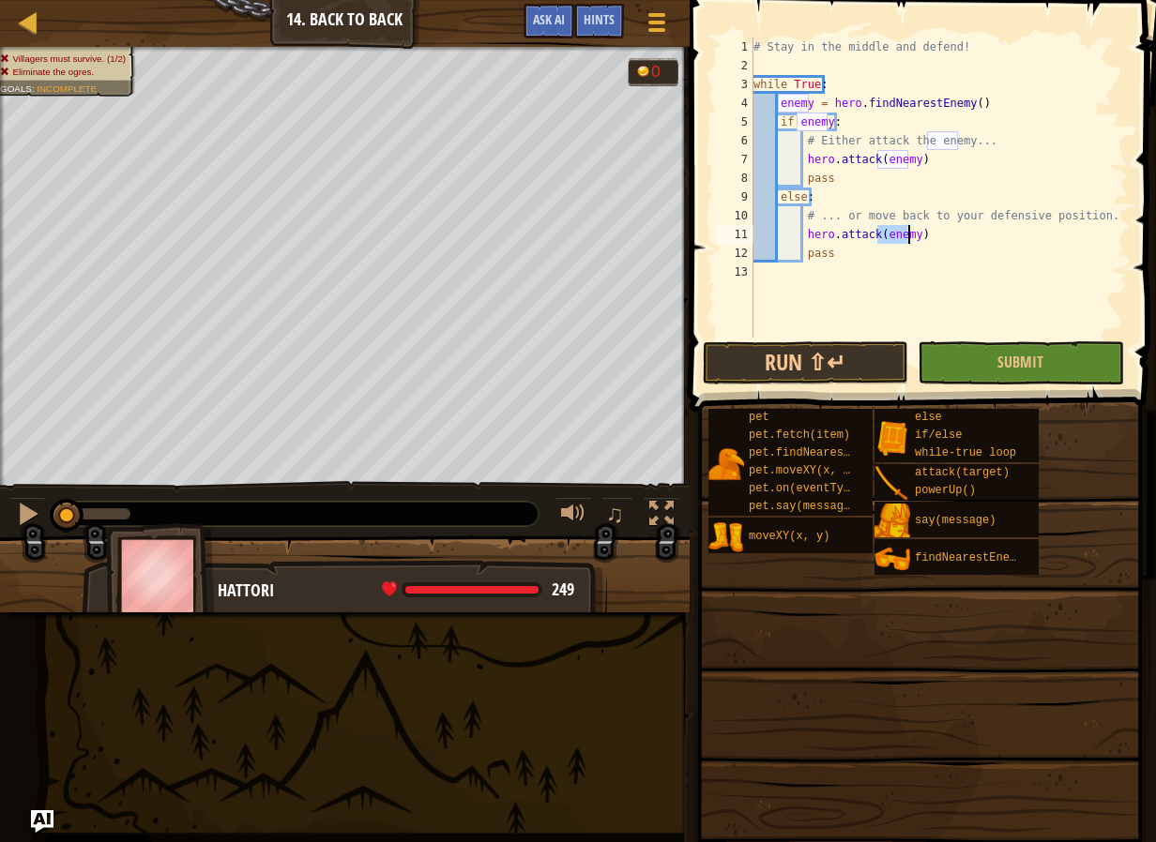
type textarea "hero.attack(enemy)"
click at [993, 369] on button "Submit" at bounding box center [1019, 362] width 205 height 43
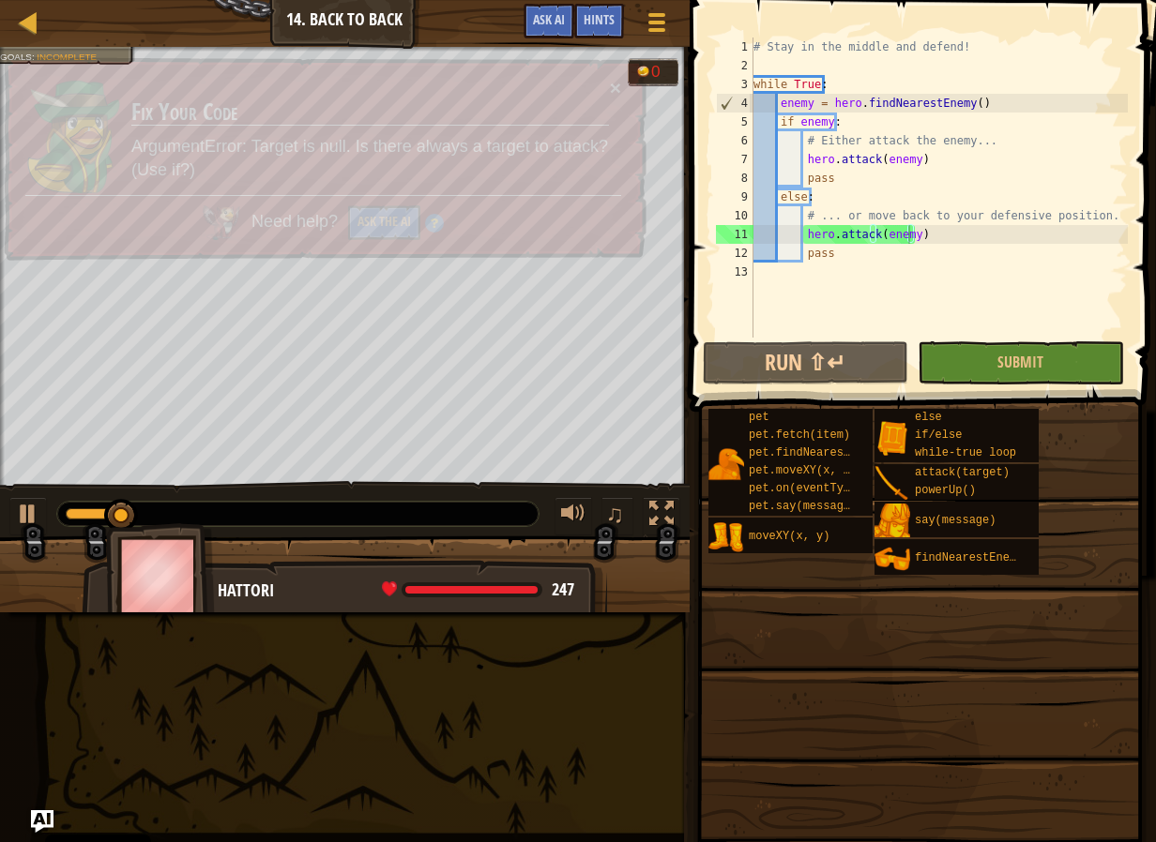
click at [1128, 752] on span at bounding box center [919, 666] width 453 height 555
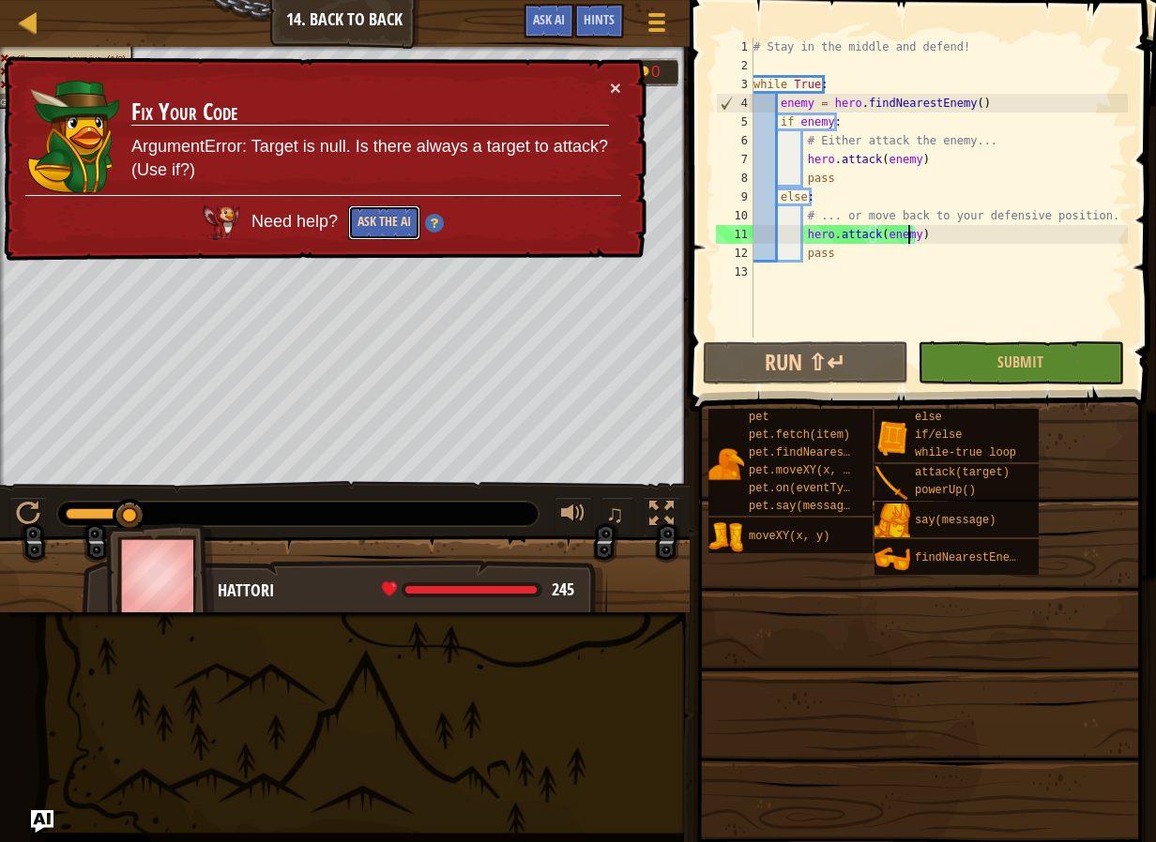
click at [368, 221] on button "Ask the AI" at bounding box center [384, 222] width 72 height 35
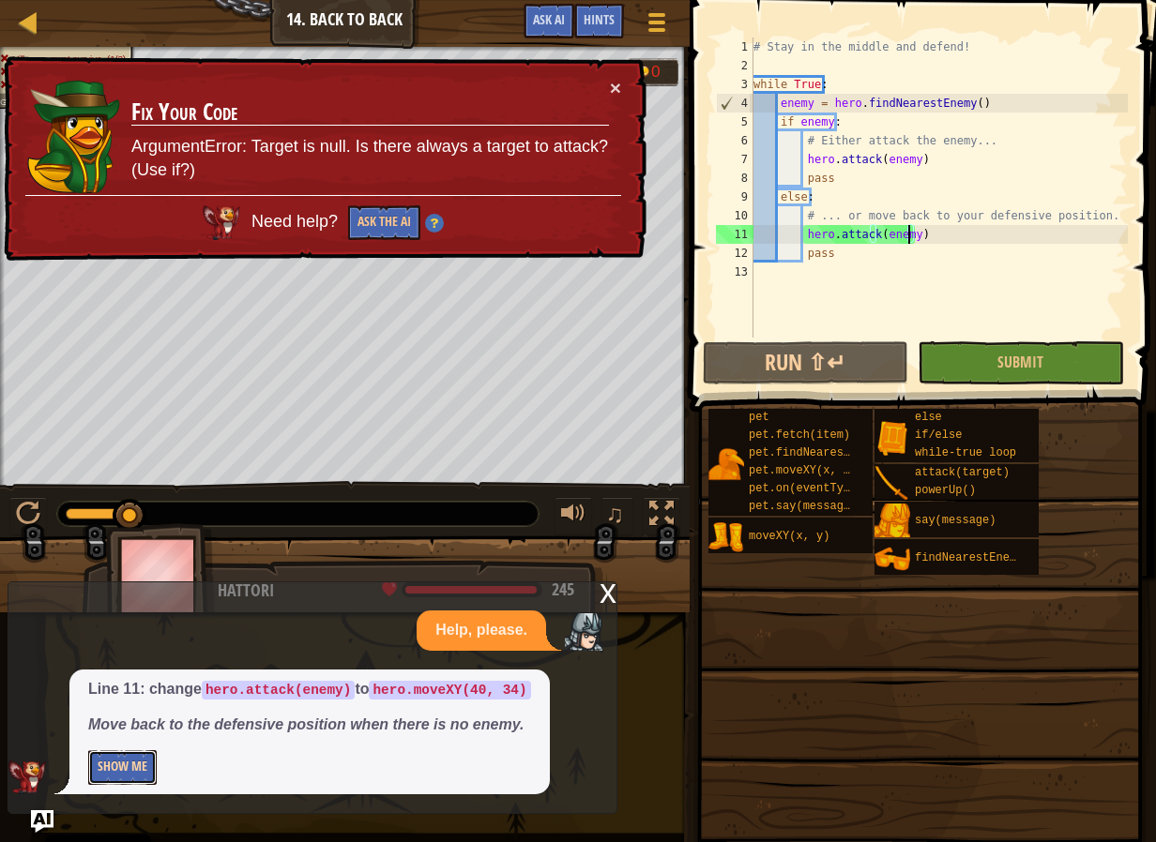
click at [100, 772] on button "Show Me" at bounding box center [122, 767] width 68 height 35
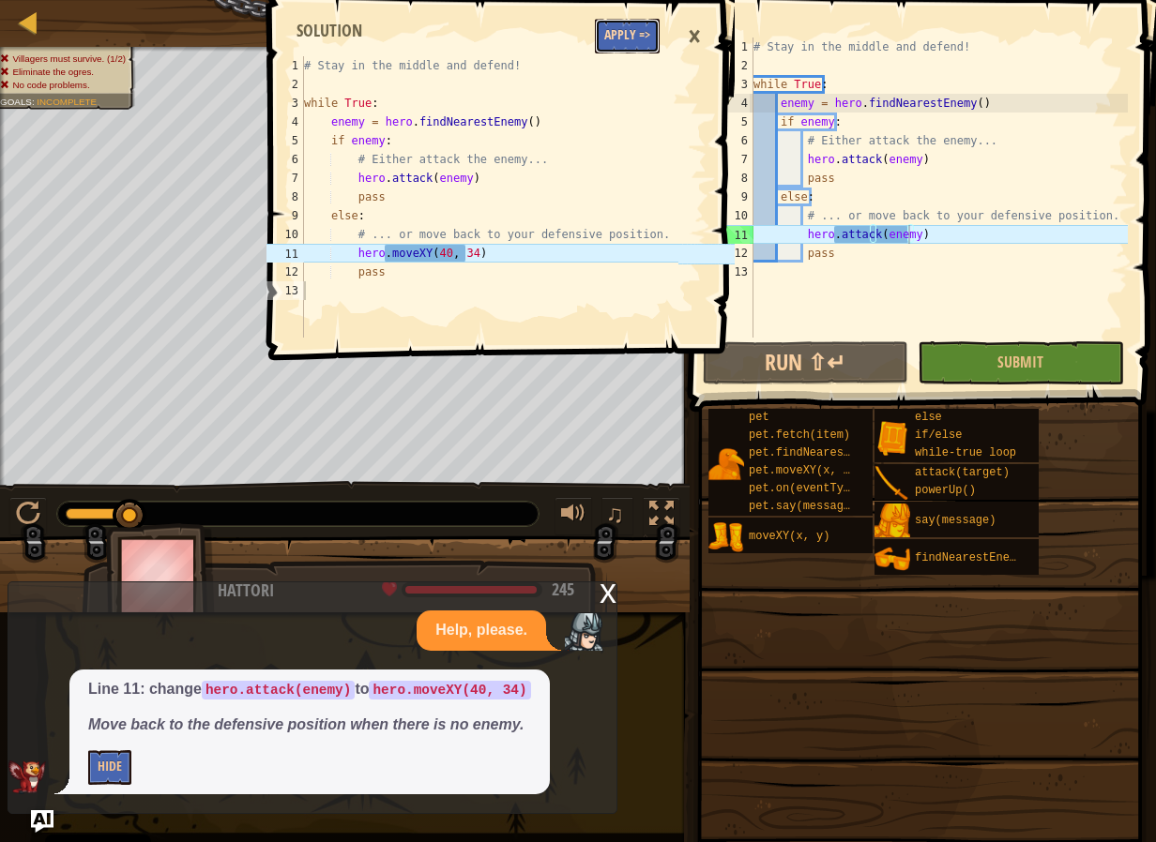
click at [631, 22] on button "Apply =>" at bounding box center [627, 36] width 65 height 35
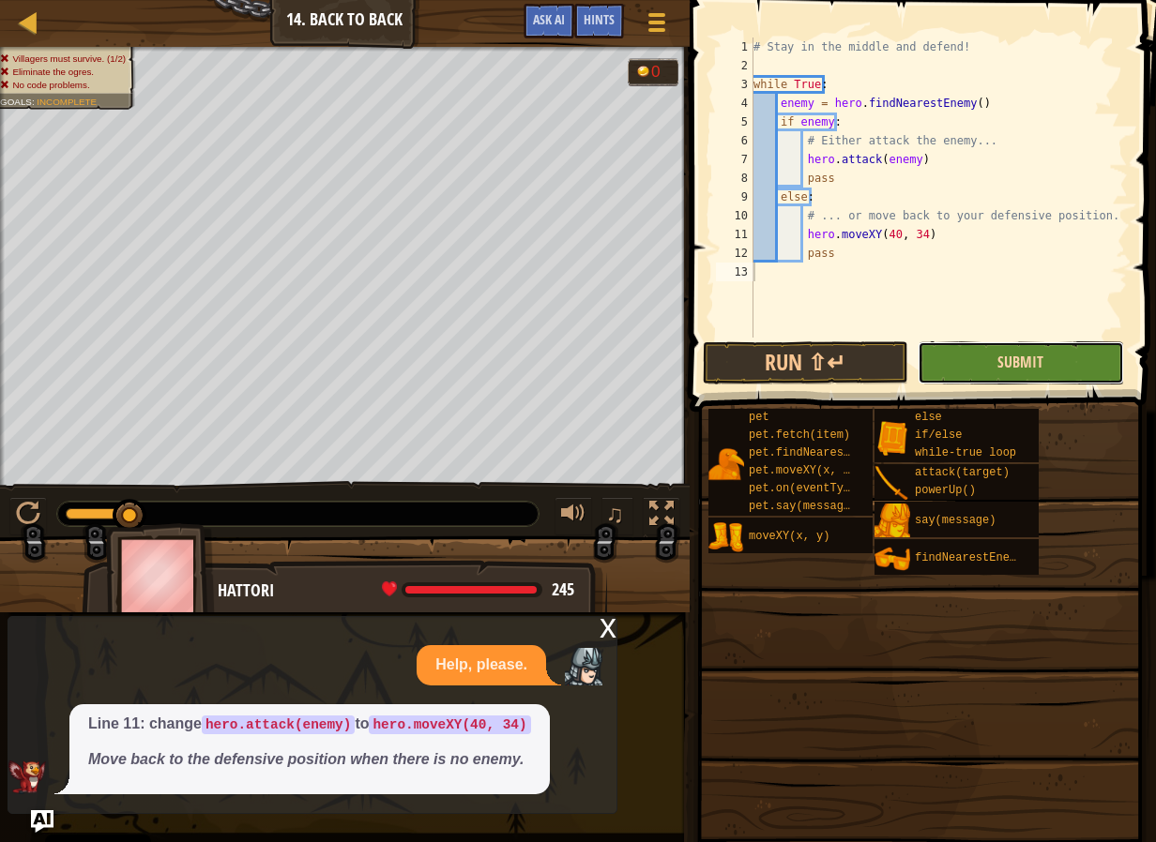
click at [1028, 368] on span "Submit" at bounding box center [1020, 362] width 46 height 21
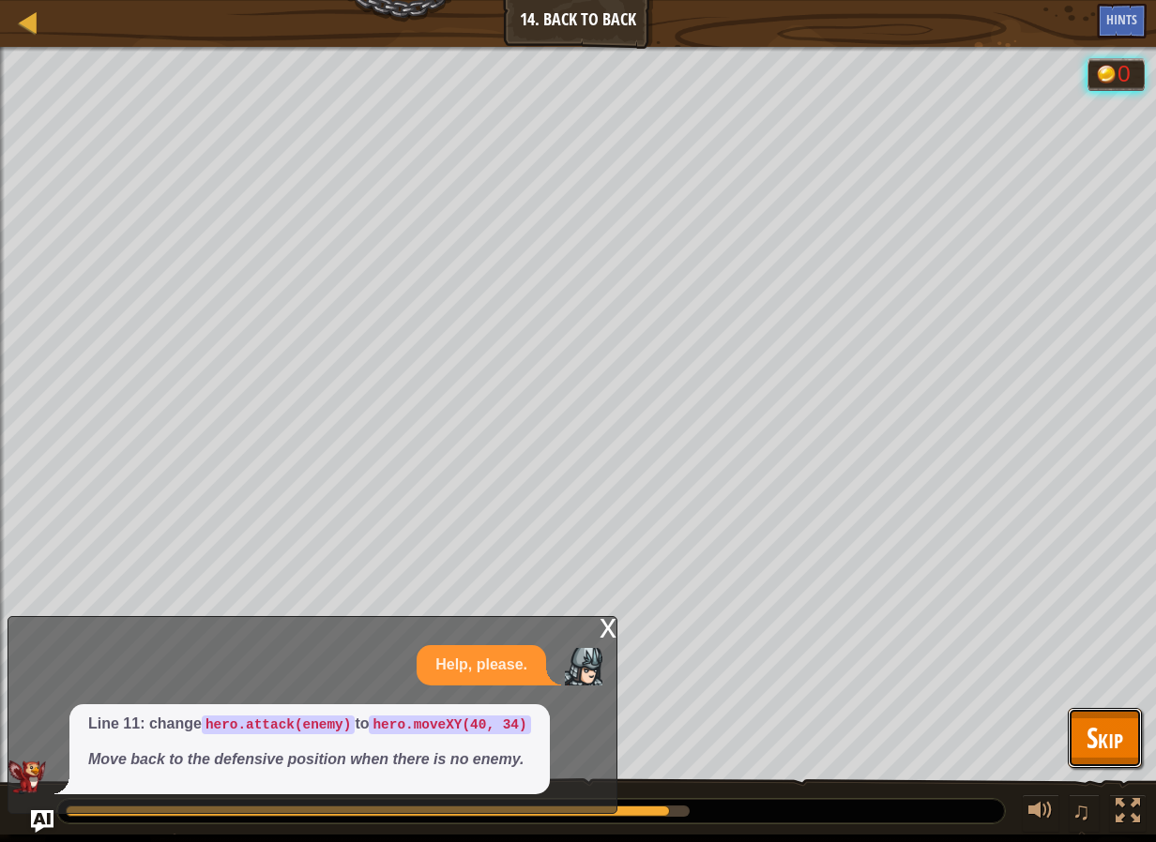
click at [1128, 737] on button "Skip" at bounding box center [1104, 738] width 74 height 60
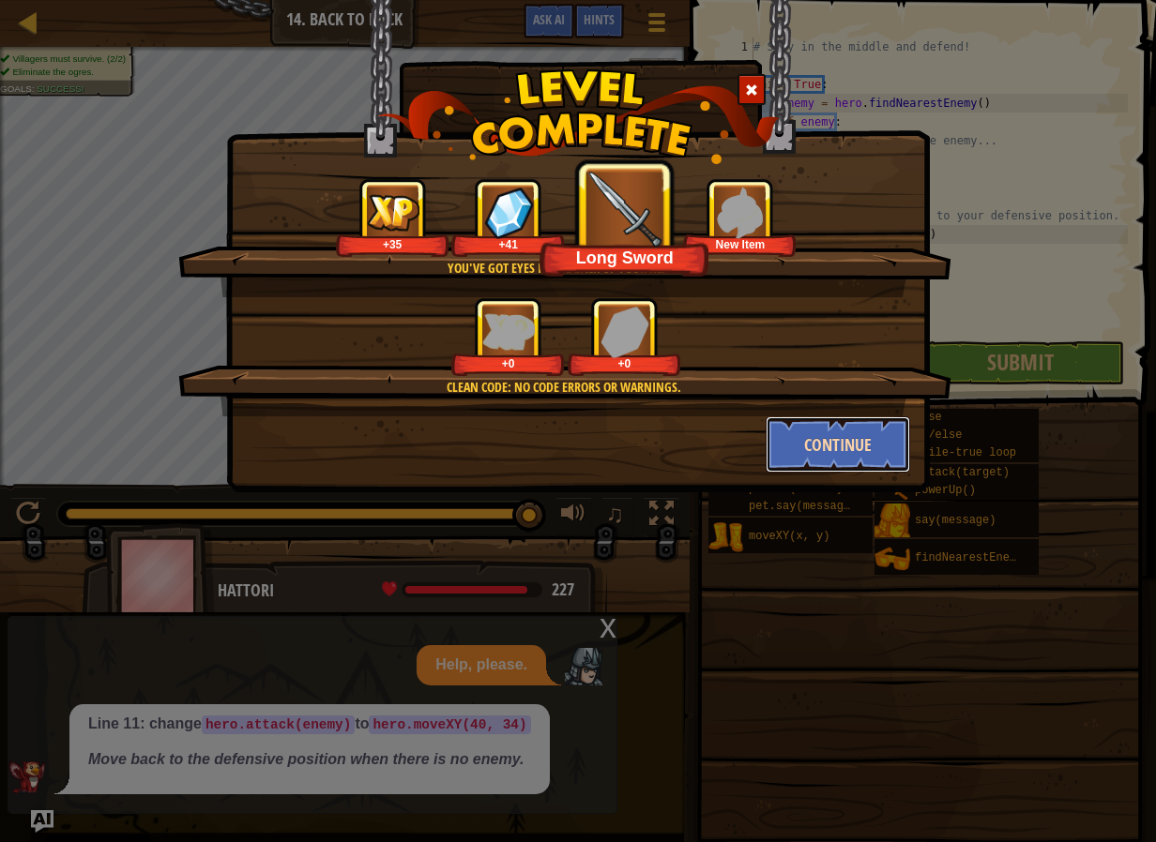
click at [795, 458] on button "Continue" at bounding box center [837, 444] width 145 height 56
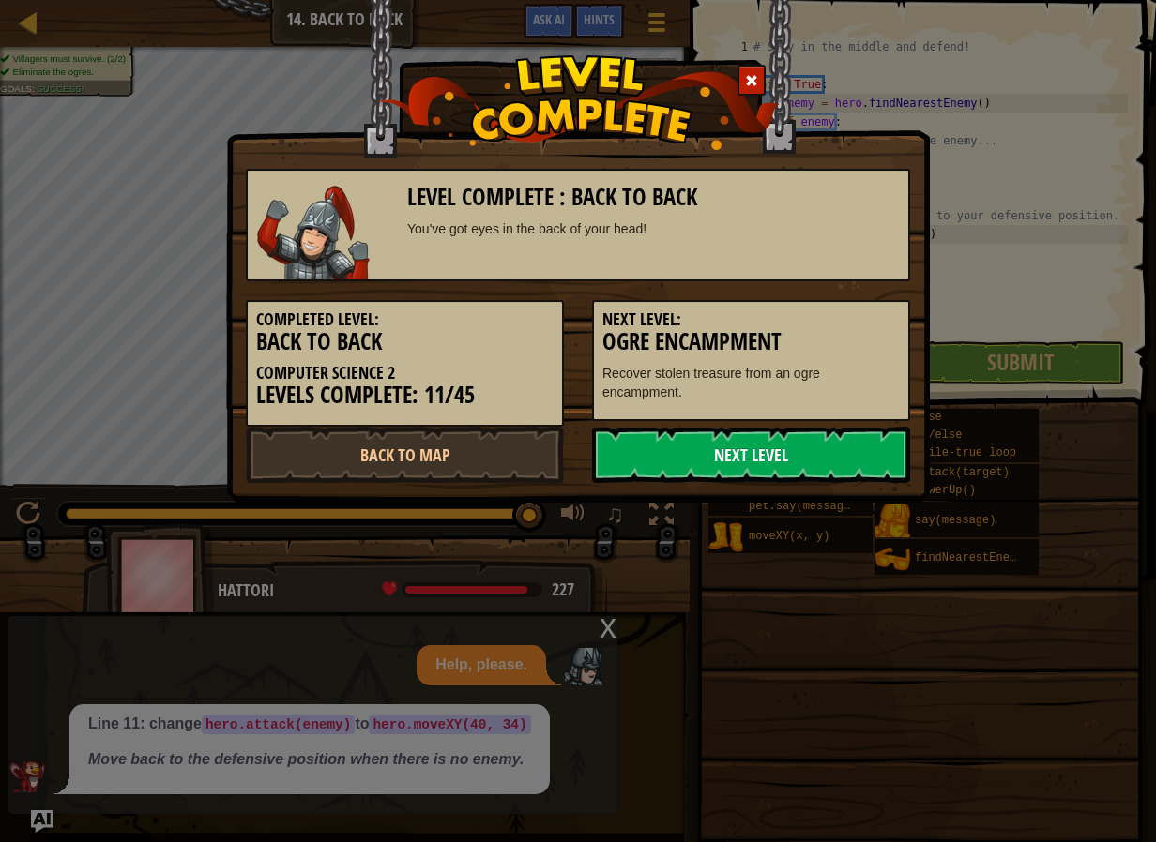
click at [799, 466] on link "Next Level" at bounding box center [751, 455] width 318 height 56
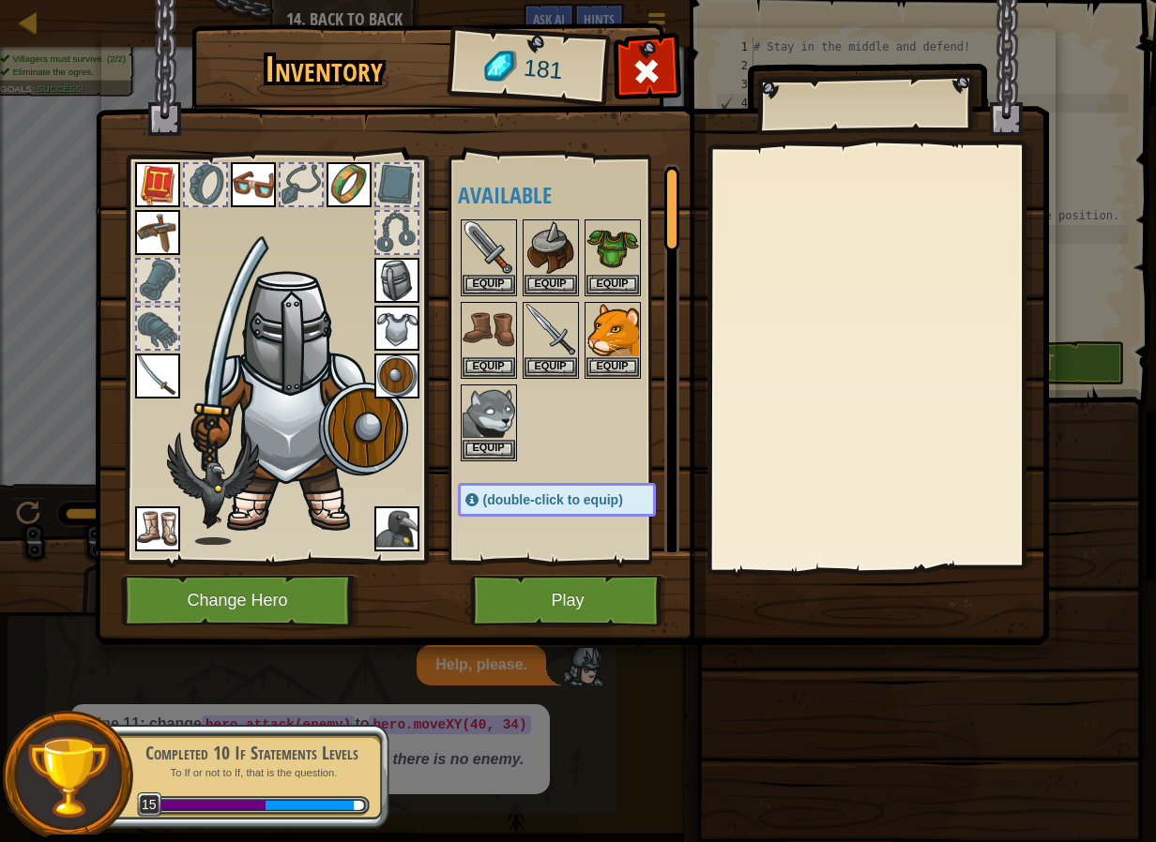
click at [144, 370] on img at bounding box center [157, 376] width 45 height 45
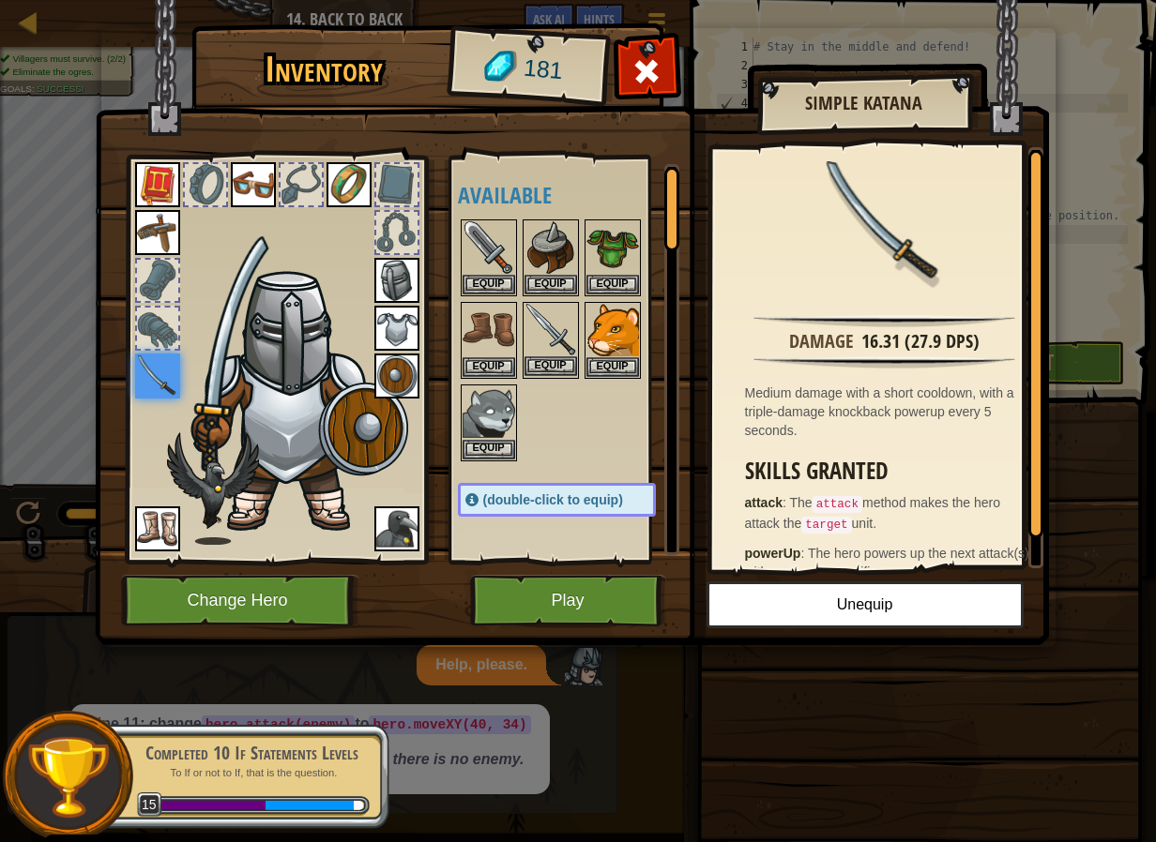
click at [541, 327] on img at bounding box center [550, 330] width 53 height 53
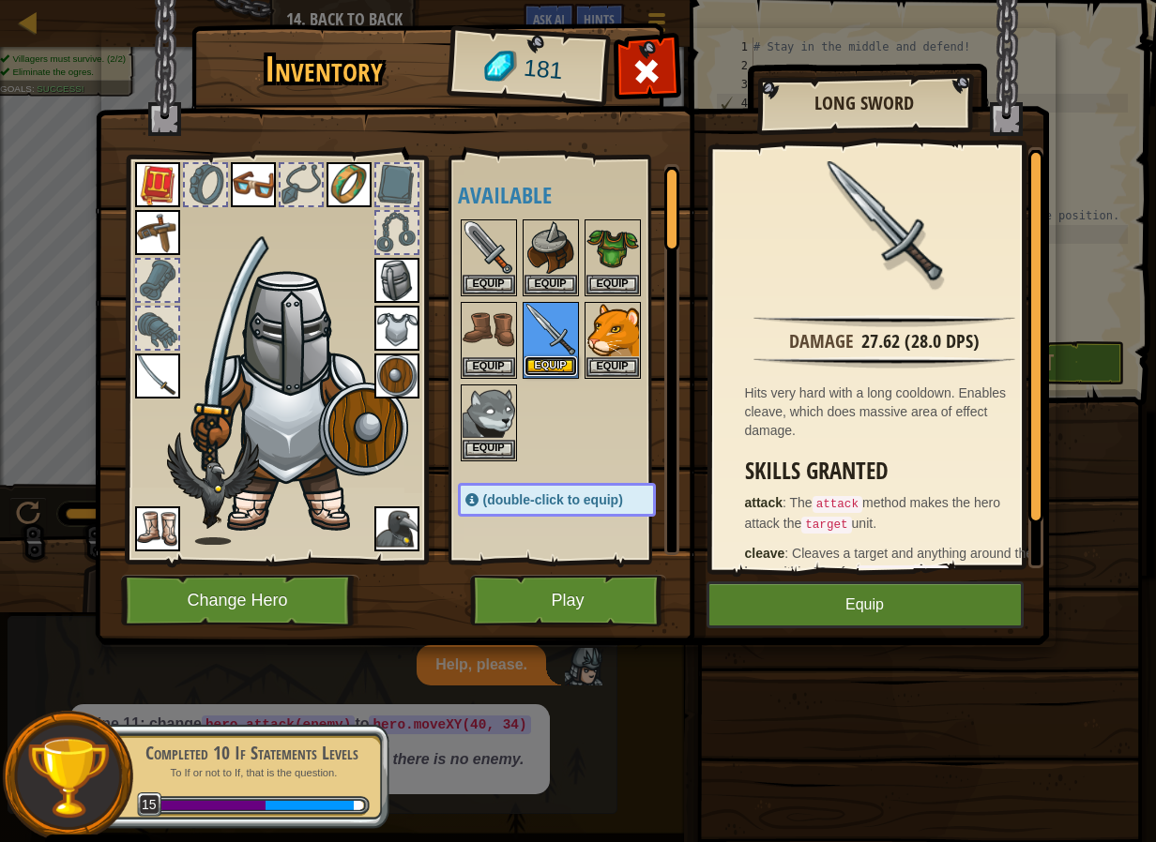
click at [560, 369] on button "Equip" at bounding box center [550, 366] width 53 height 20
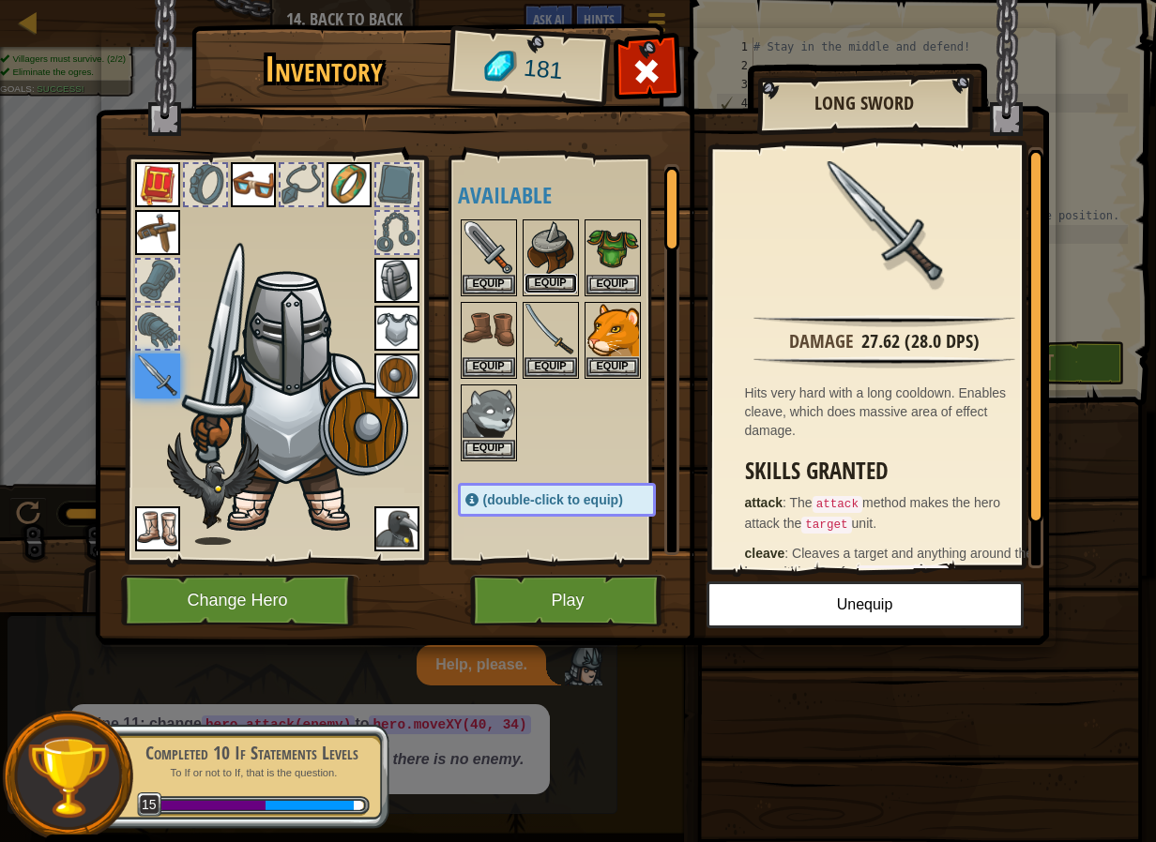
click at [536, 281] on button "Equip" at bounding box center [550, 284] width 53 height 20
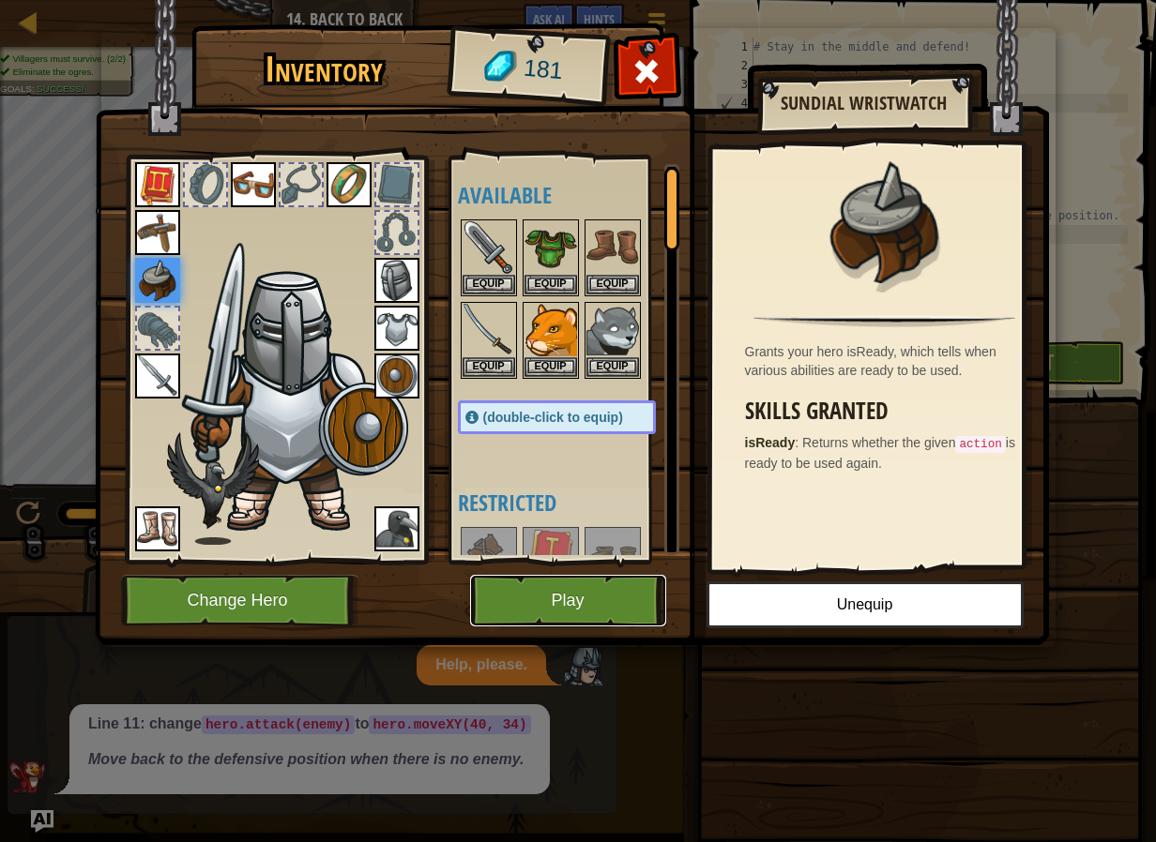
click at [557, 608] on button "Play" at bounding box center [568, 601] width 196 height 52
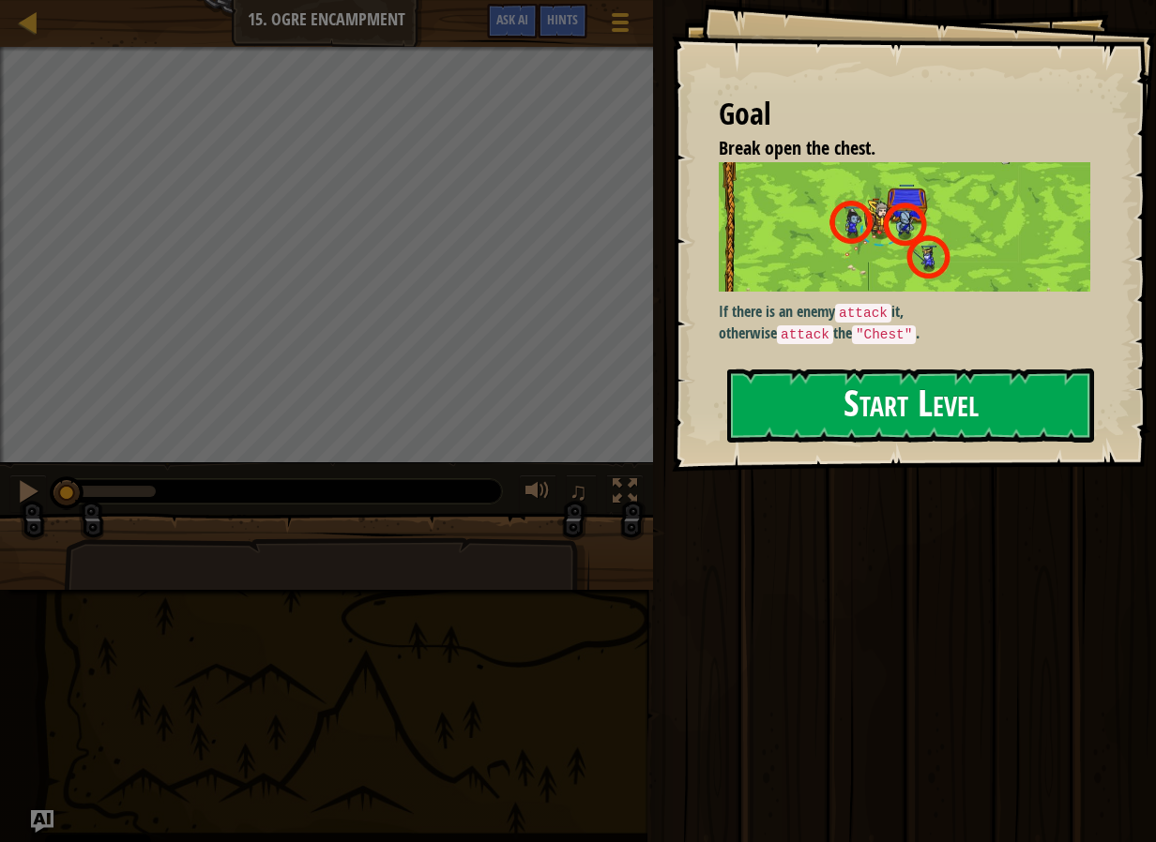
click at [910, 398] on button "Start Level" at bounding box center [910, 406] width 367 height 74
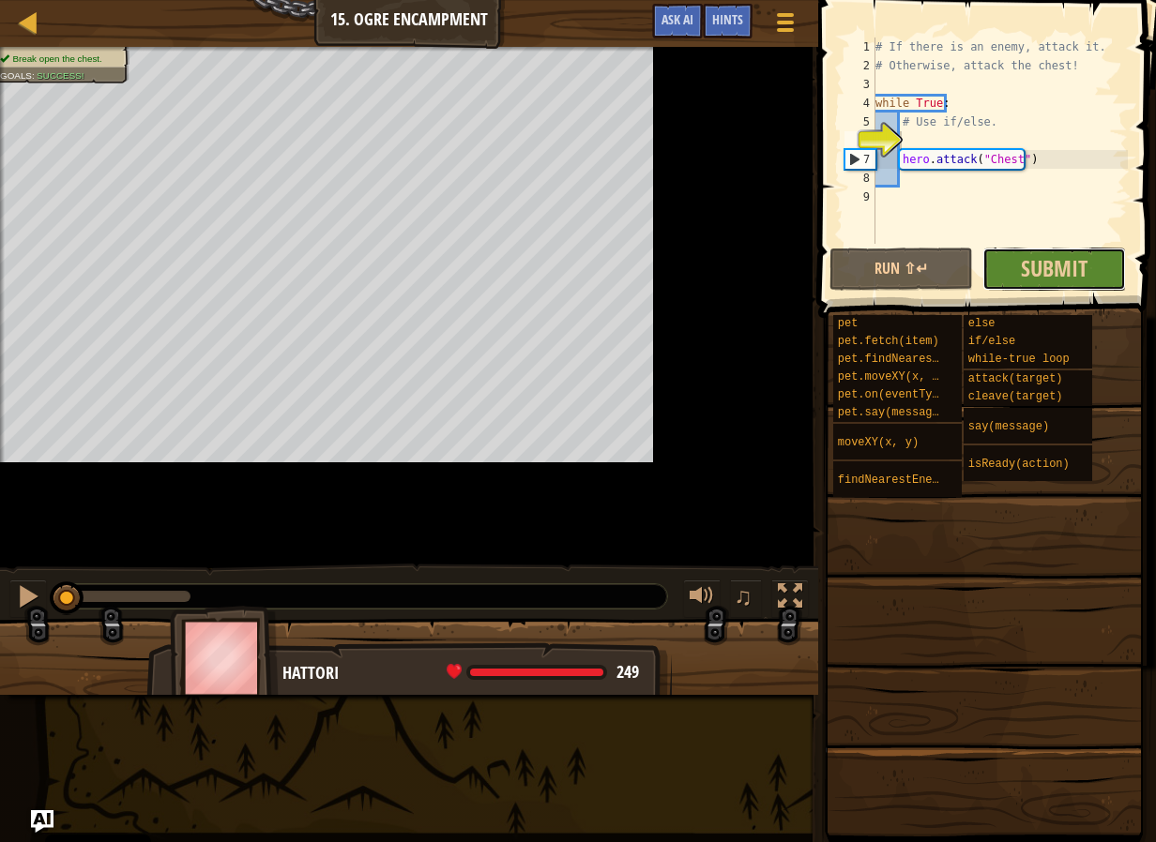
click at [943, 282] on div "Run ⇧↵ Submit Done" at bounding box center [982, 269] width 306 height 43
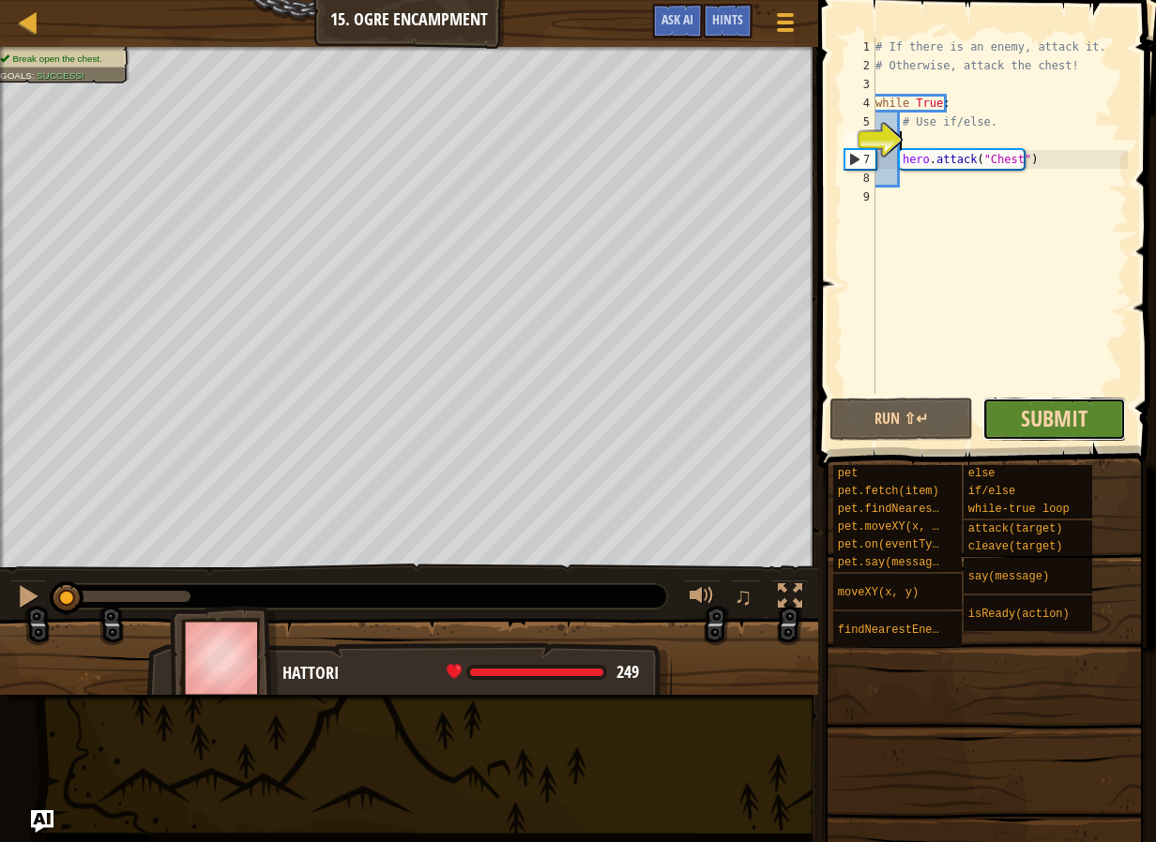
click at [1048, 424] on span "Submit" at bounding box center [1053, 418] width 67 height 30
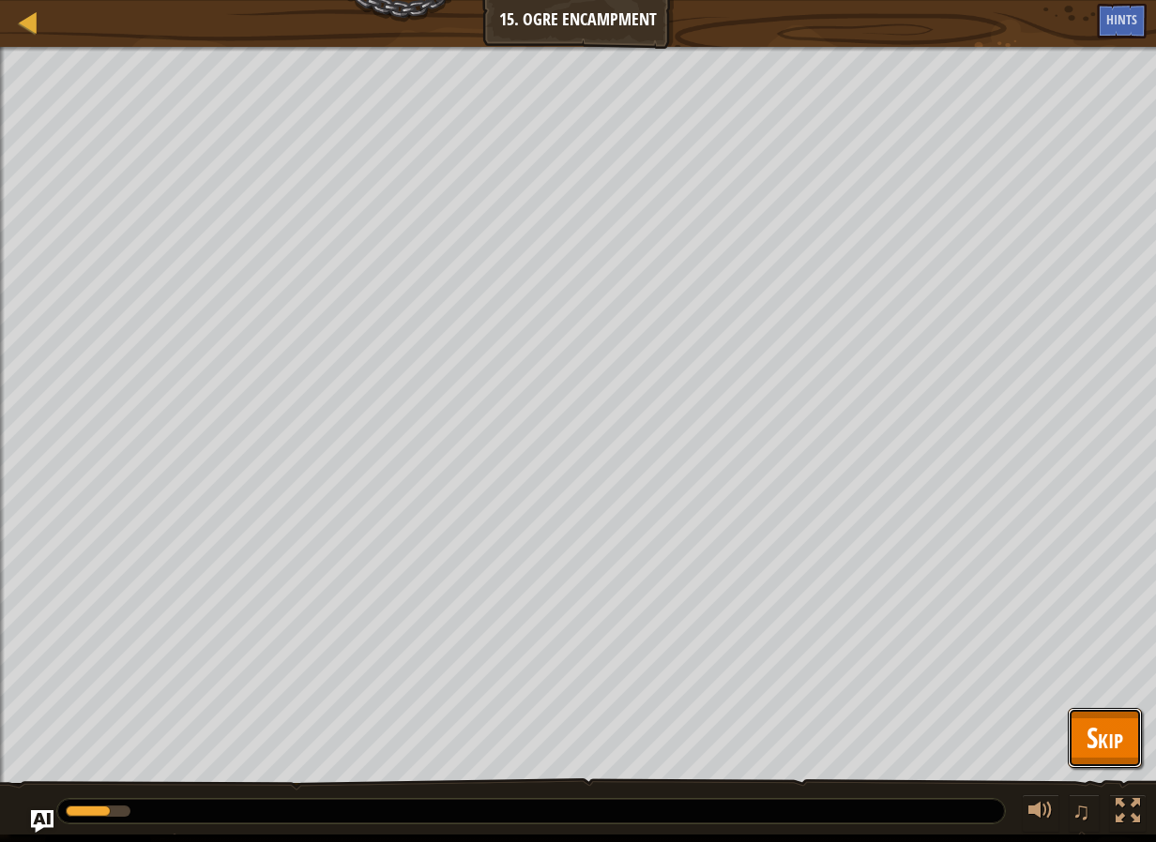
click at [1086, 741] on span "Skip" at bounding box center [1104, 737] width 37 height 38
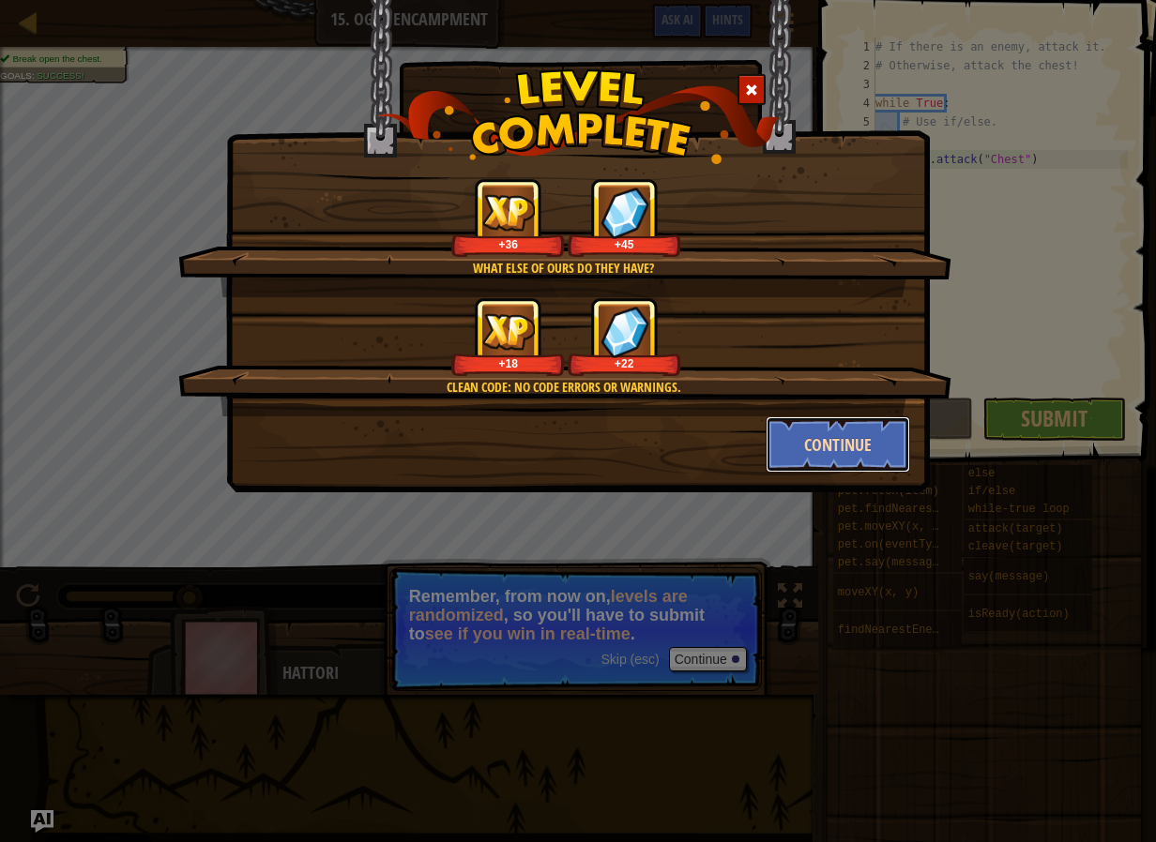
click at [837, 437] on button "Continue" at bounding box center [837, 444] width 145 height 56
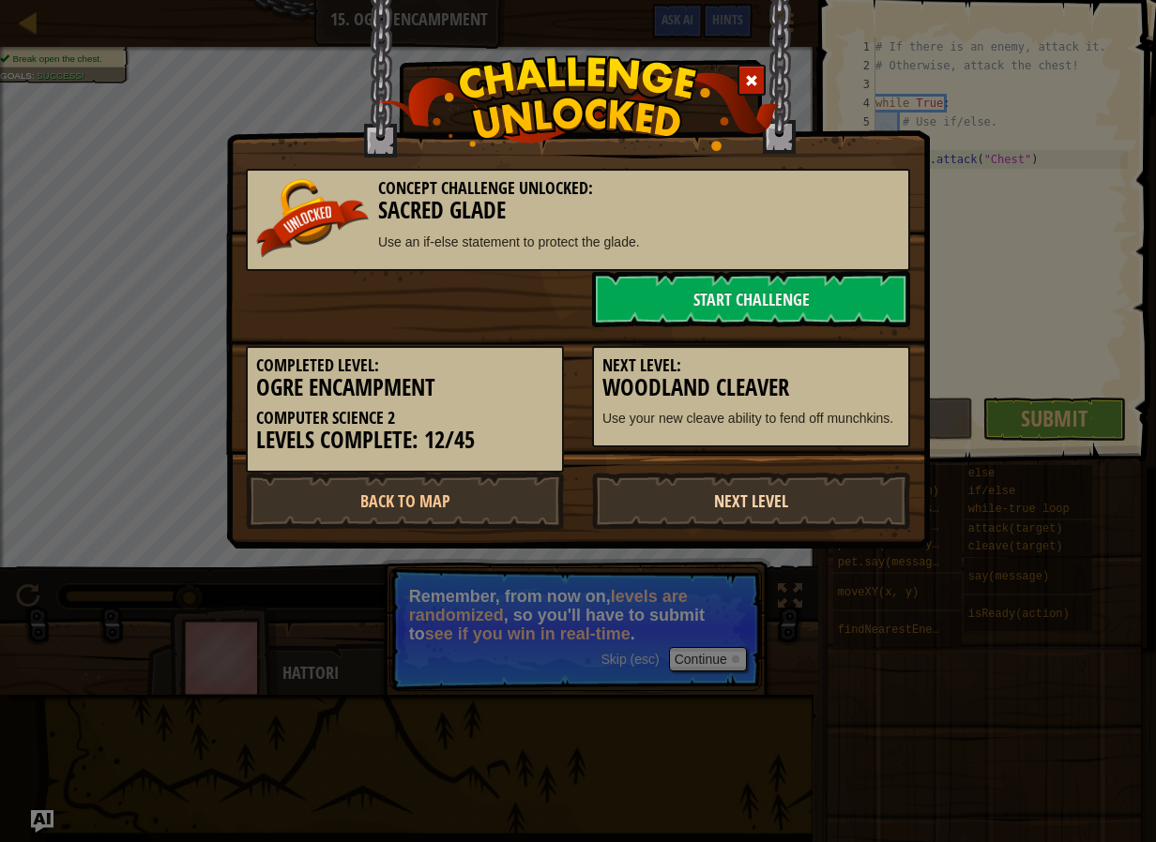
click at [767, 490] on link "Next Level" at bounding box center [751, 501] width 318 height 56
click at [717, 507] on link "Next Level" at bounding box center [751, 501] width 318 height 56
click at [685, 522] on link "Next Level" at bounding box center [751, 501] width 318 height 56
click at [532, 506] on link "Back to Map" at bounding box center [405, 501] width 318 height 56
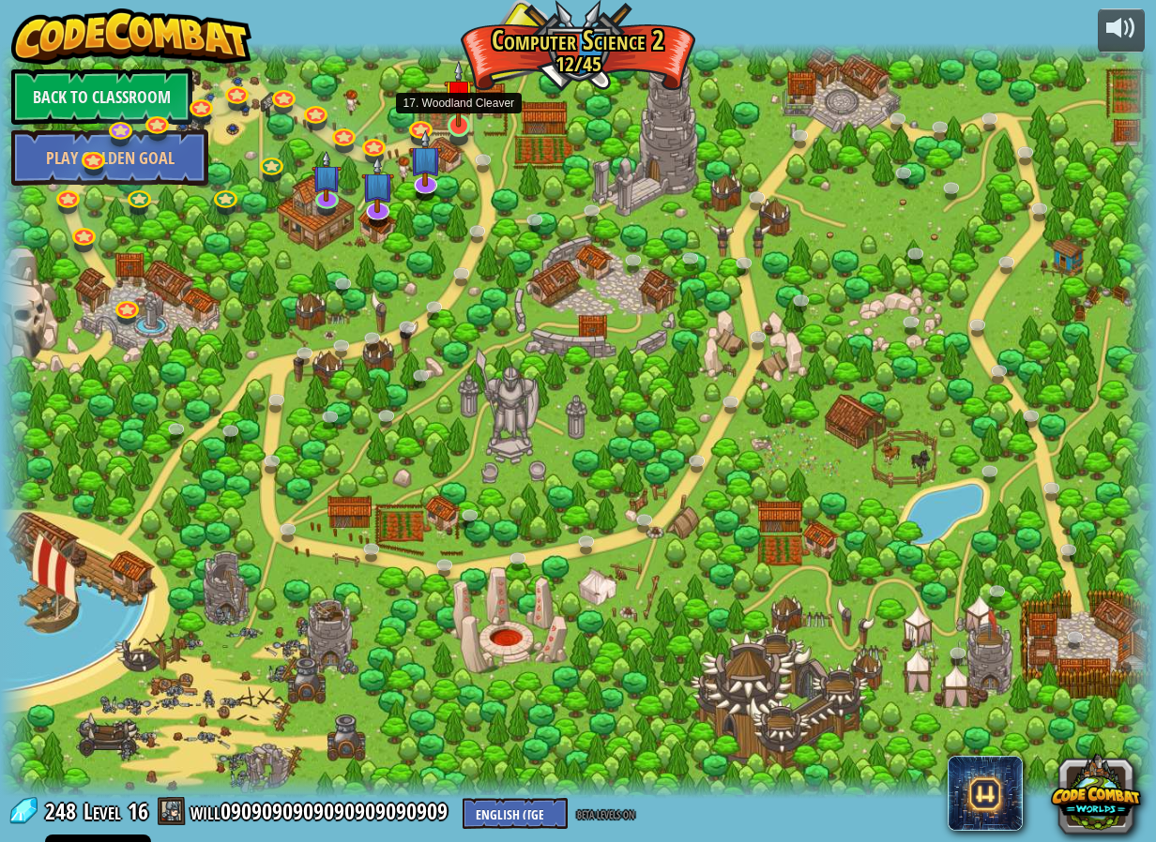
click at [473, 127] on img at bounding box center [459, 94] width 30 height 68
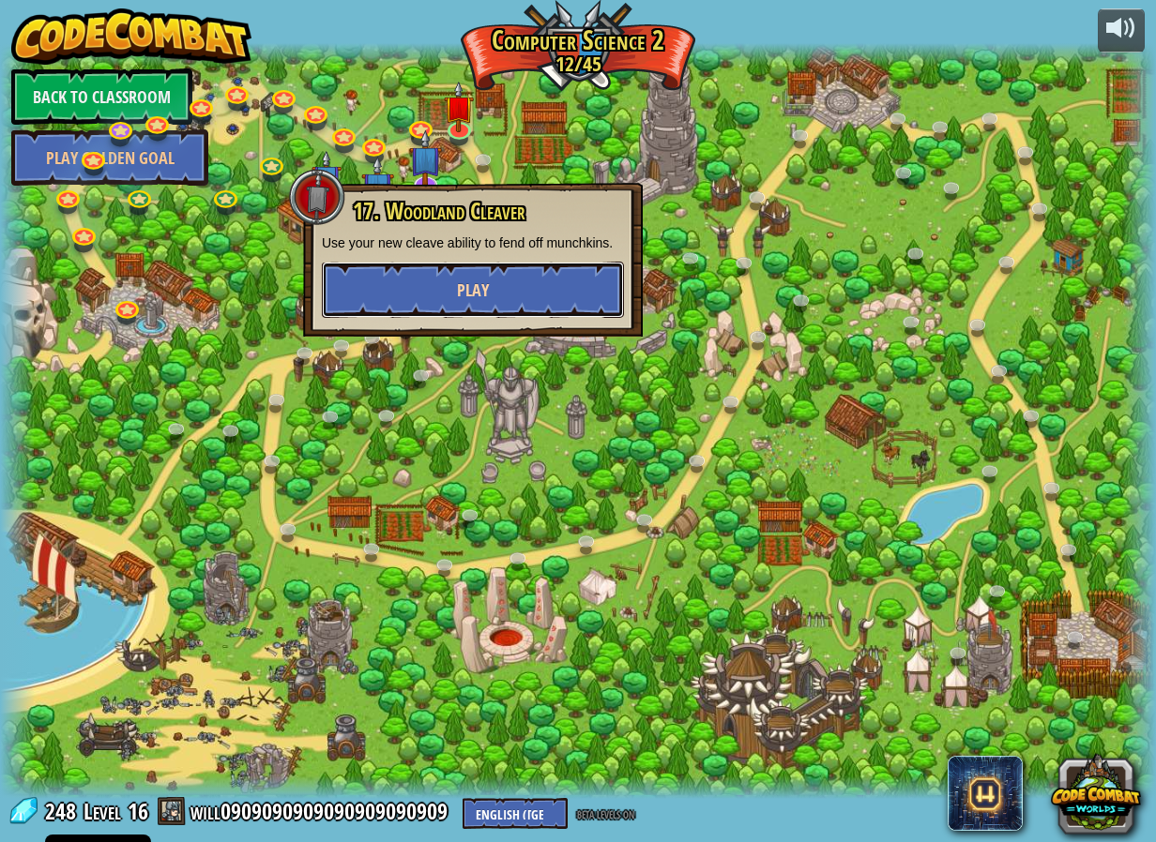
click at [514, 277] on button "Play" at bounding box center [473, 290] width 302 height 56
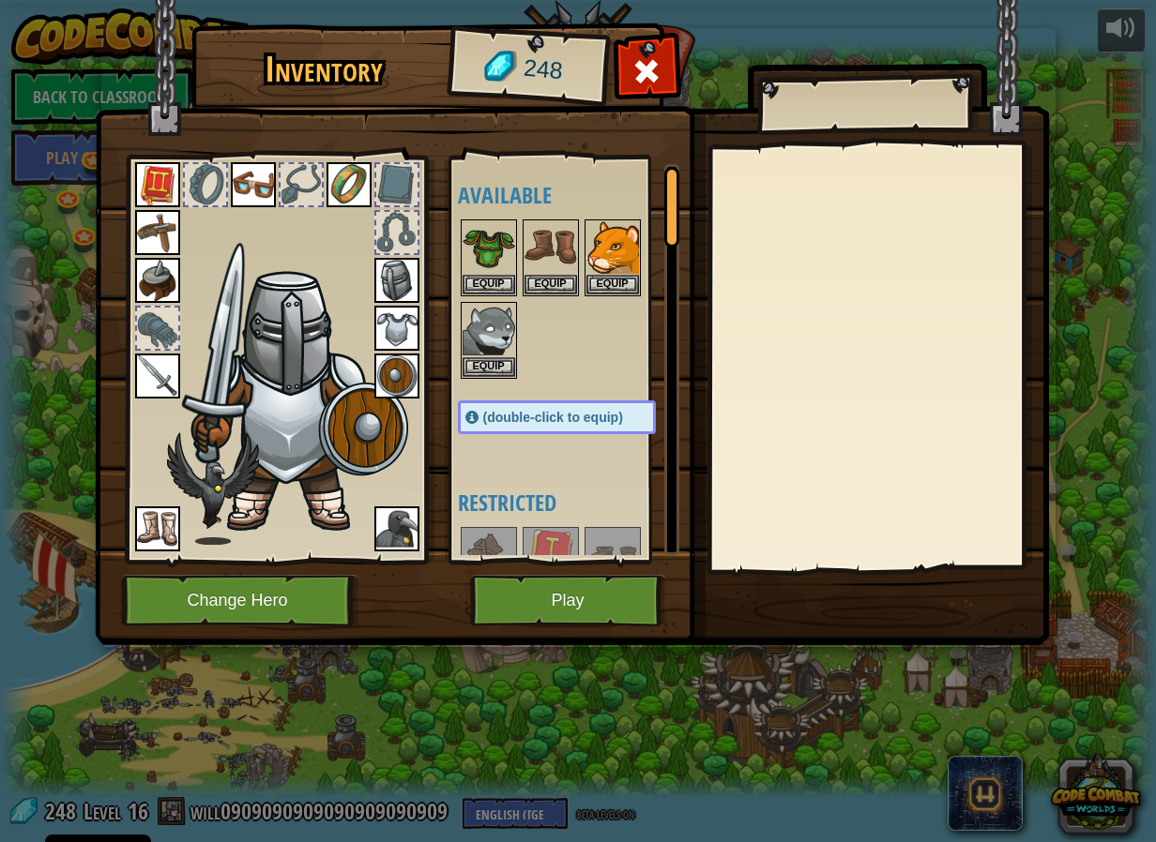
click at [560, 496] on h4 "Restricted" at bounding box center [575, 503] width 235 height 24
click at [574, 597] on button "Play" at bounding box center [568, 601] width 196 height 52
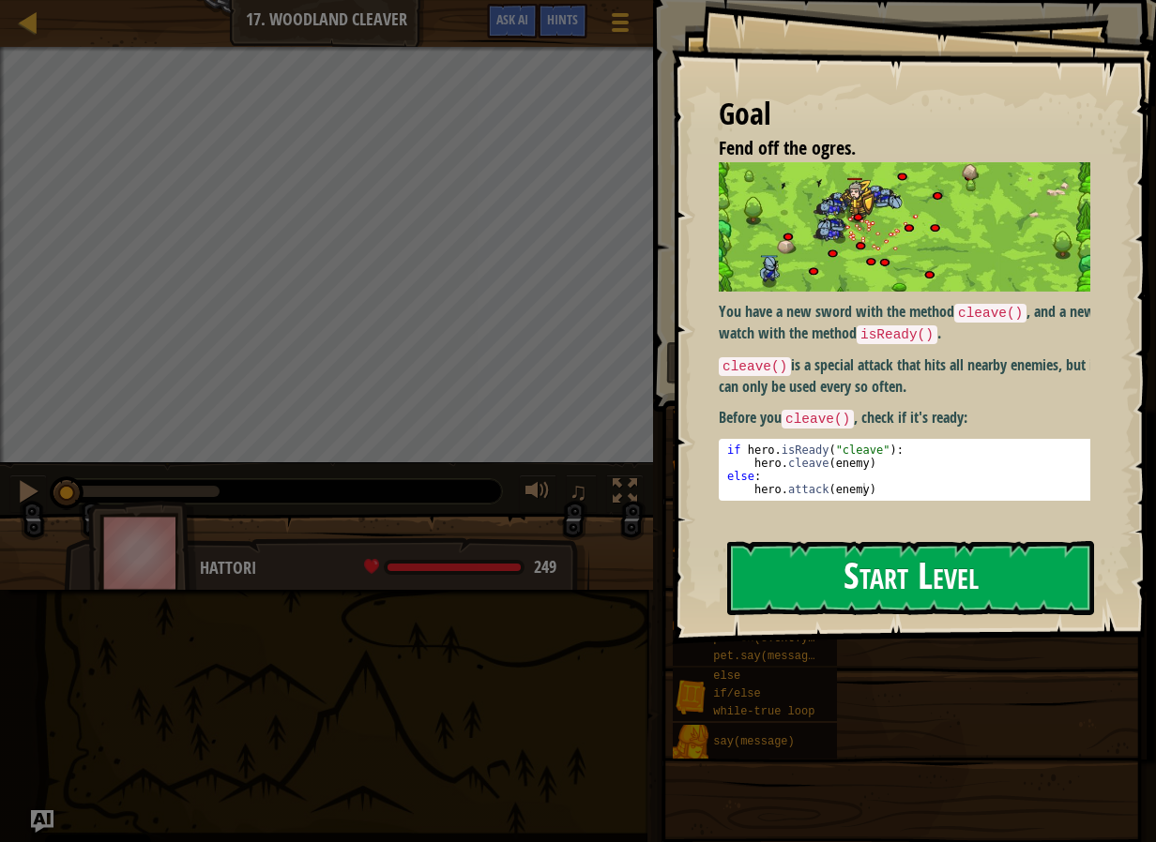
click at [730, 574] on button "Start Level" at bounding box center [910, 578] width 367 height 74
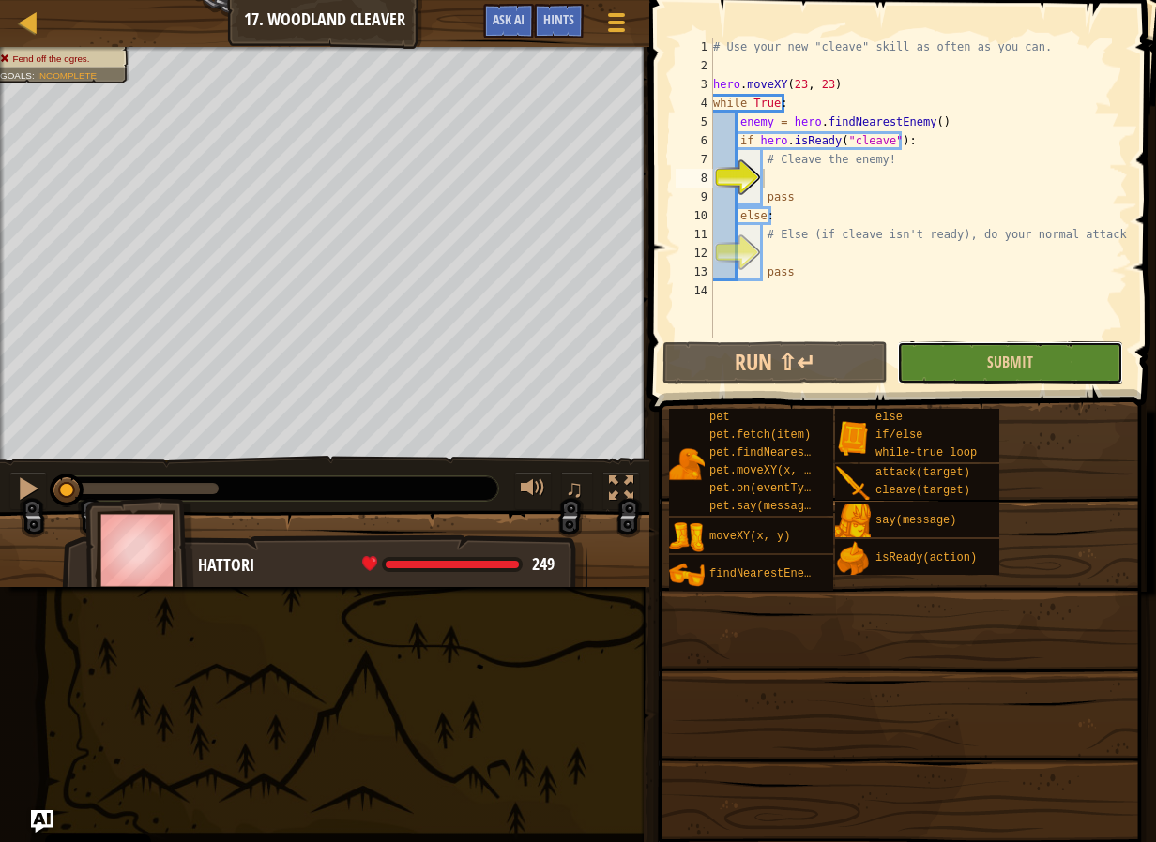
click at [958, 364] on button "Submit" at bounding box center [1009, 362] width 225 height 43
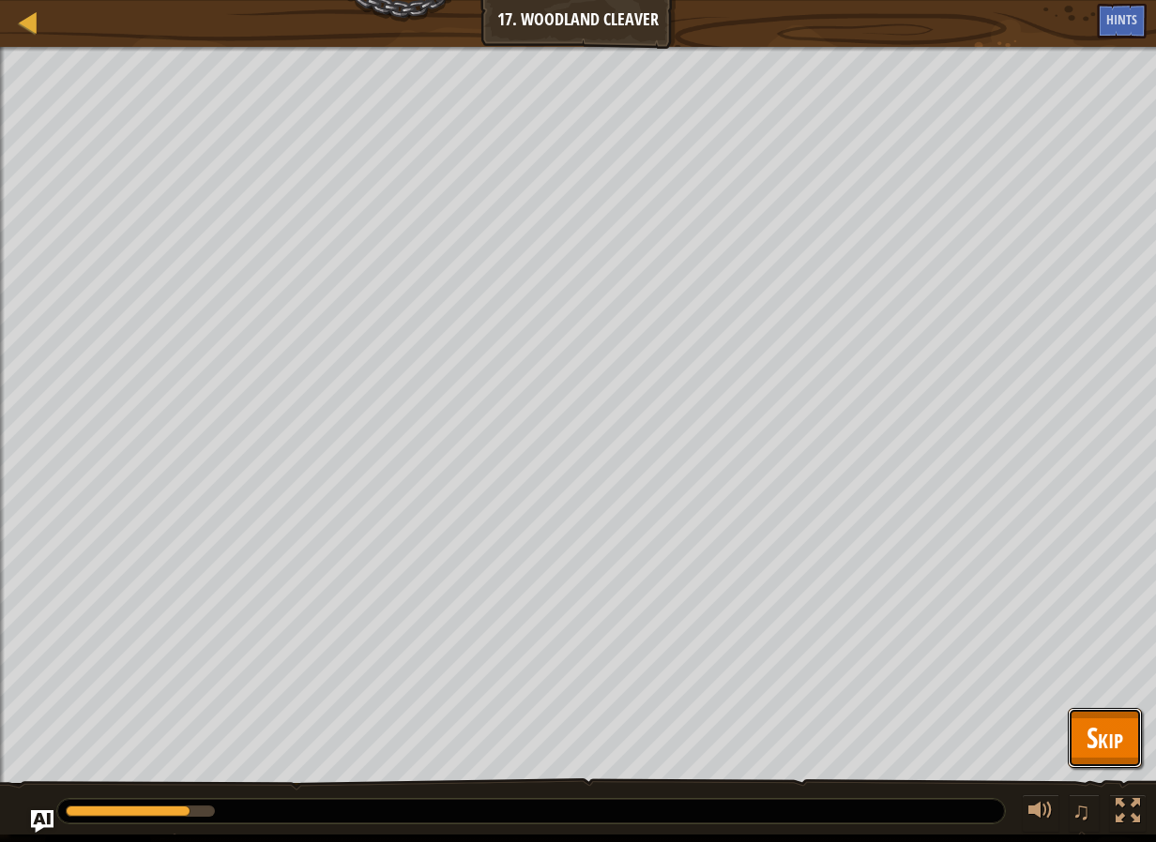
click at [1070, 710] on button "Skip" at bounding box center [1104, 738] width 74 height 60
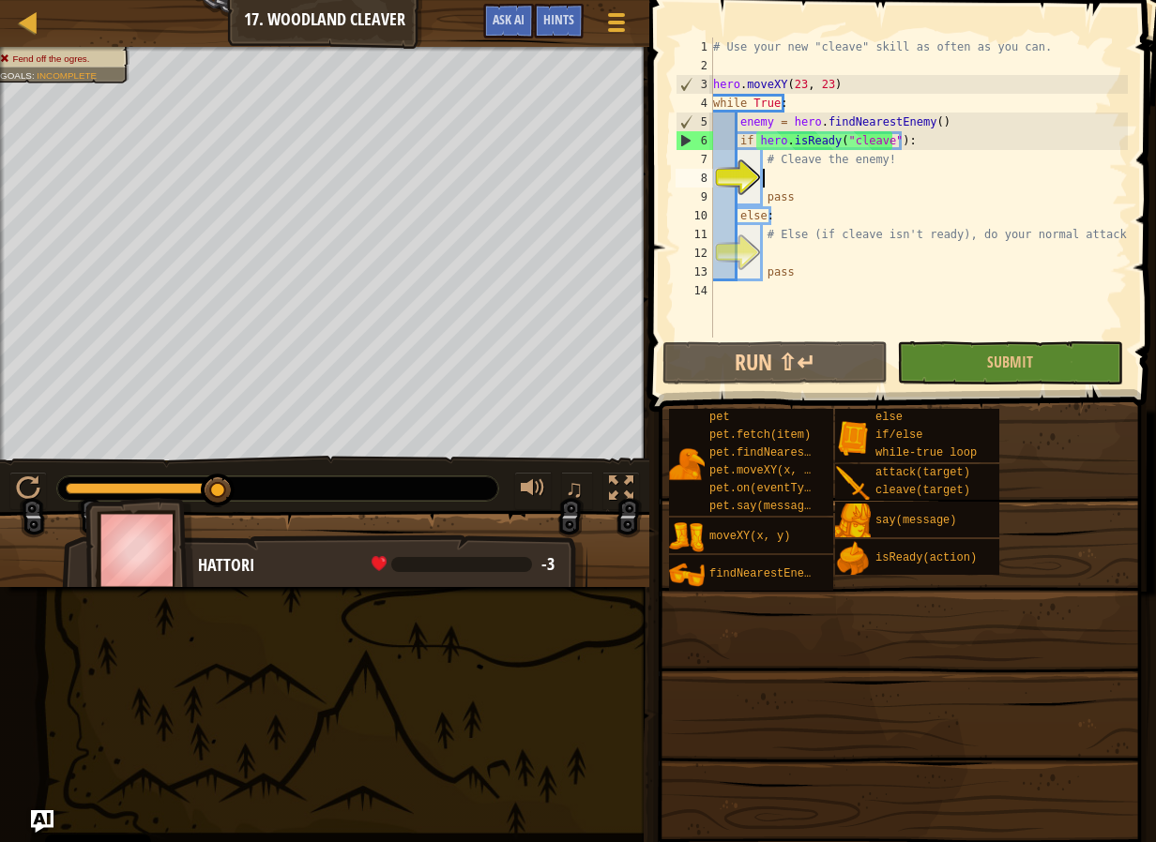
click at [793, 169] on div "# Use your new "cleave" skill as often as you can. hero . moveXY ( 23 , 23 ) wh…" at bounding box center [918, 207] width 418 height 338
click at [794, 187] on div "# Use your new "cleave" skill as often as you can. hero . moveXY ( 23 , 23 ) wh…" at bounding box center [918, 207] width 418 height 338
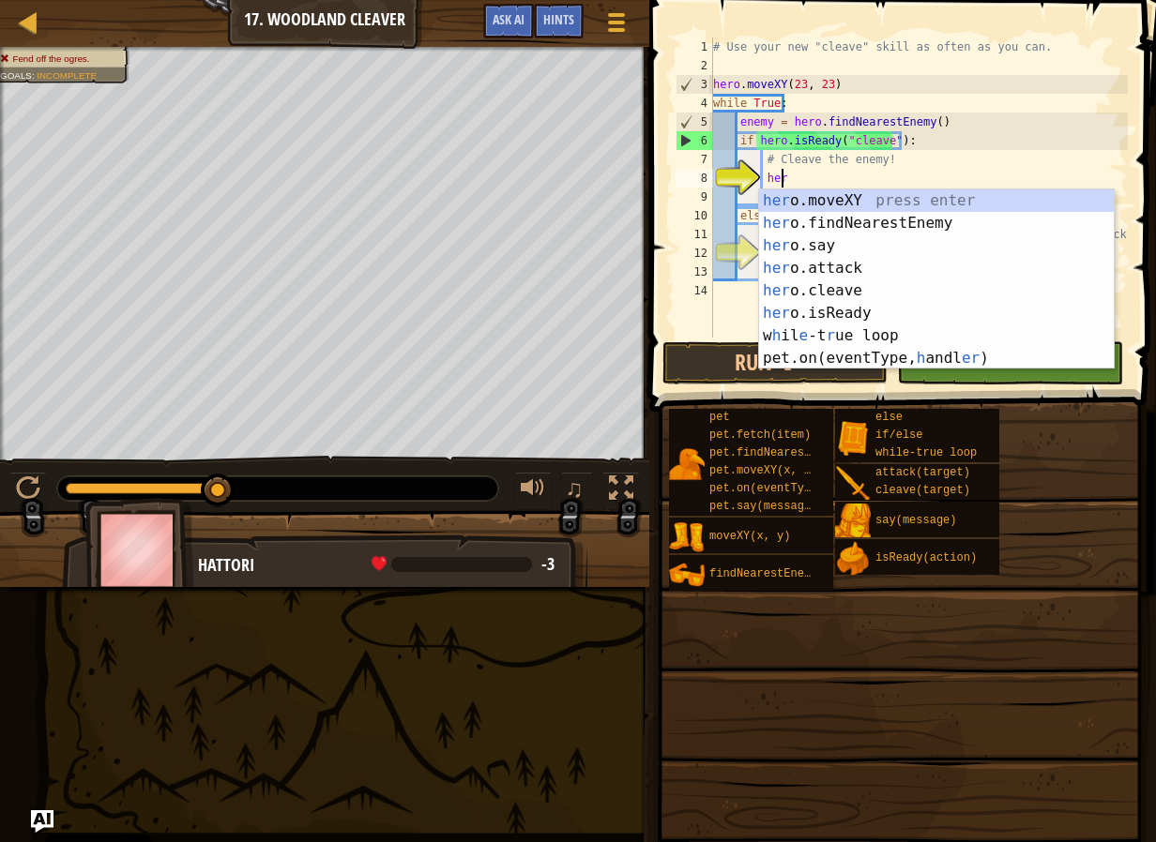
scroll to position [8, 5]
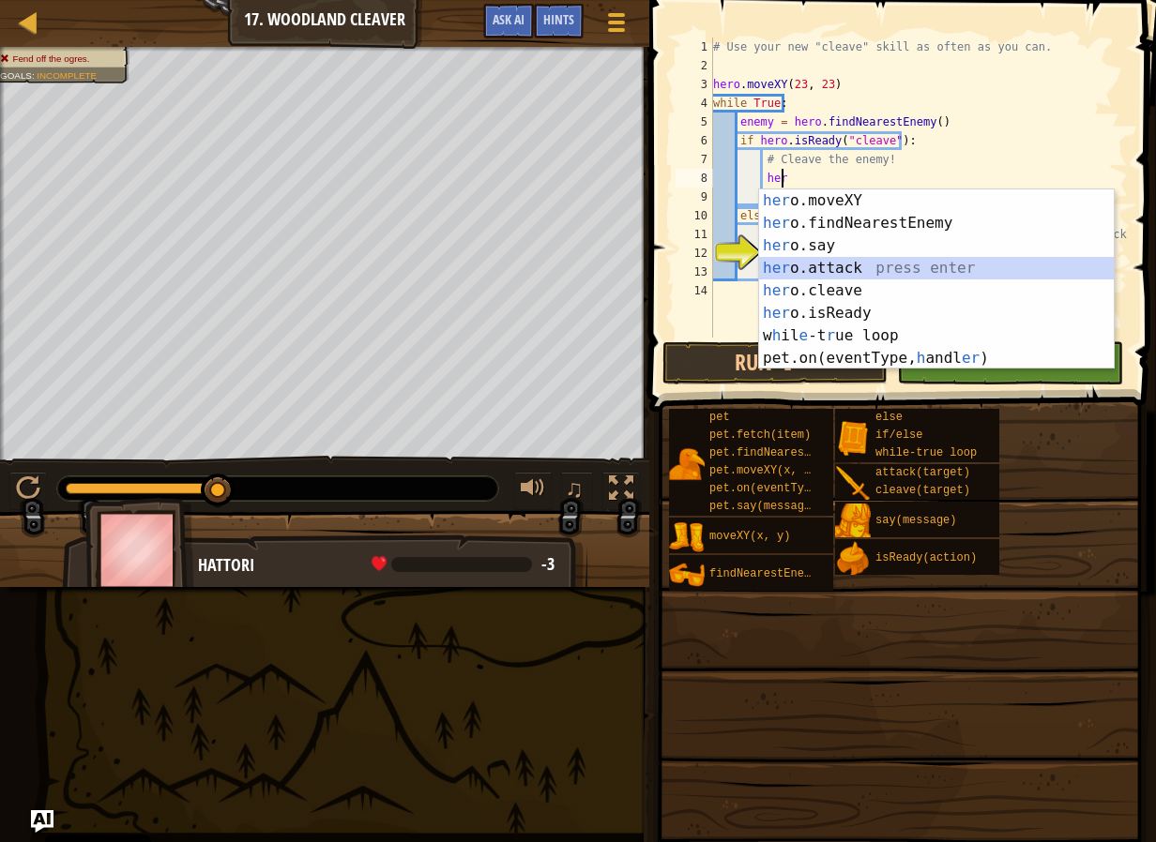
click at [864, 261] on div "her o.moveXY press enter her o.findNearestEnemy press enter her o.say press ent…" at bounding box center [936, 301] width 355 height 225
type textarea "hero.attack(enemy)"
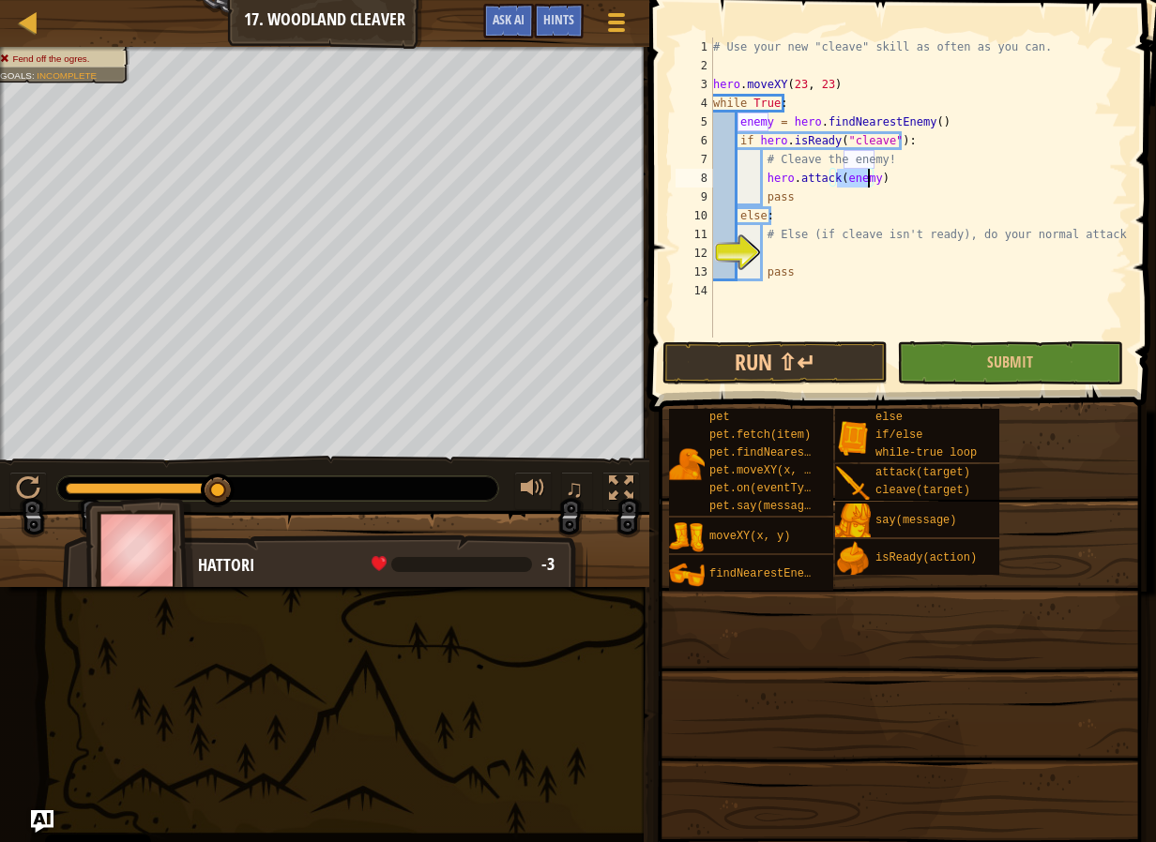
click at [804, 258] on div "# Use your new "cleave" skill as often as you can. hero . moveXY ( 23 , 23 ) wh…" at bounding box center [918, 207] width 418 height 338
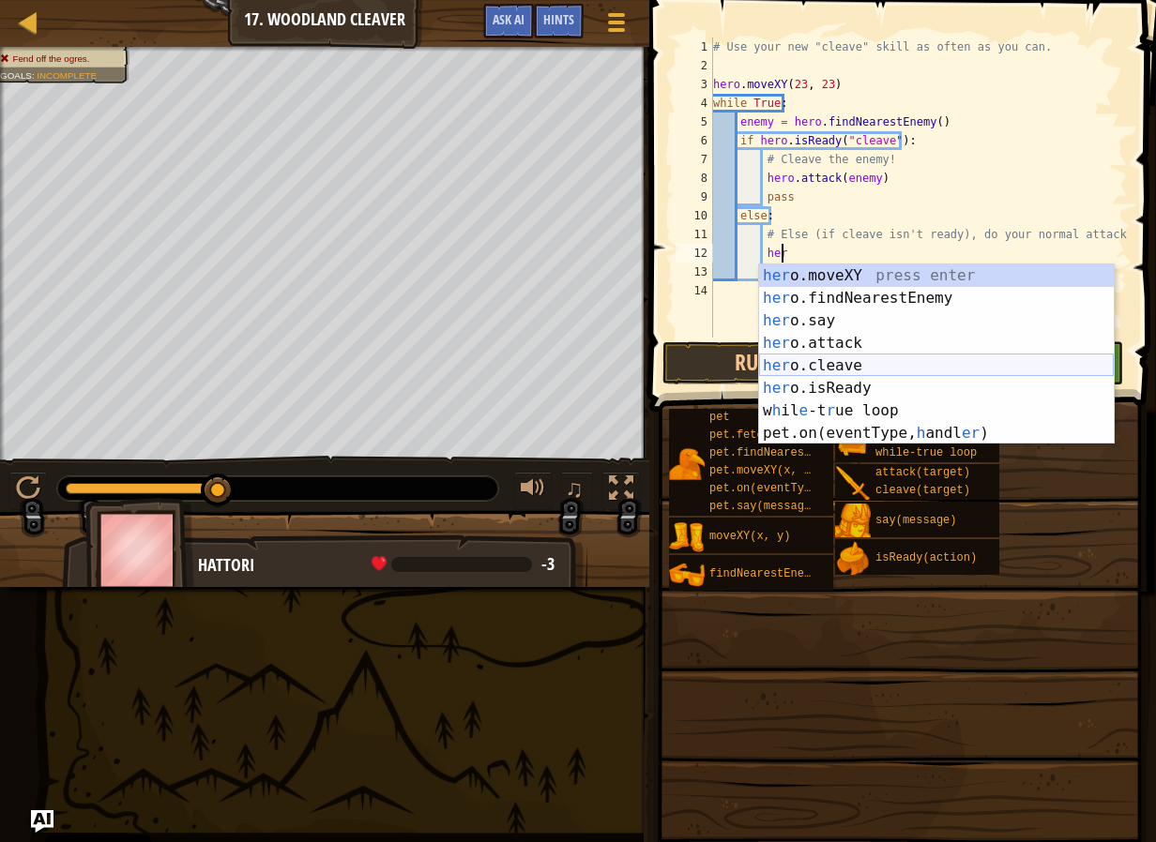
click at [855, 361] on div "her o.moveXY press enter her o.findNearestEnemy press enter her o.say press ent…" at bounding box center [936, 376] width 355 height 225
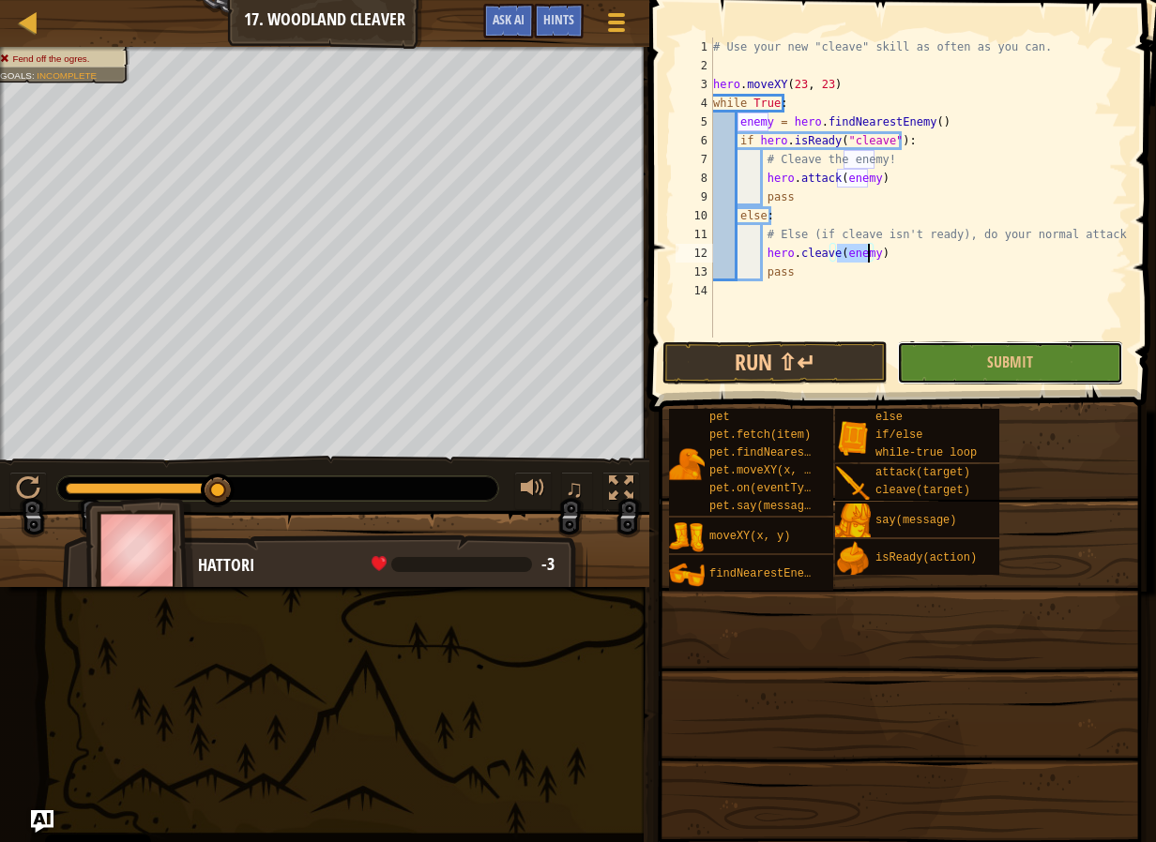
click at [976, 357] on button "Submit" at bounding box center [1009, 362] width 225 height 43
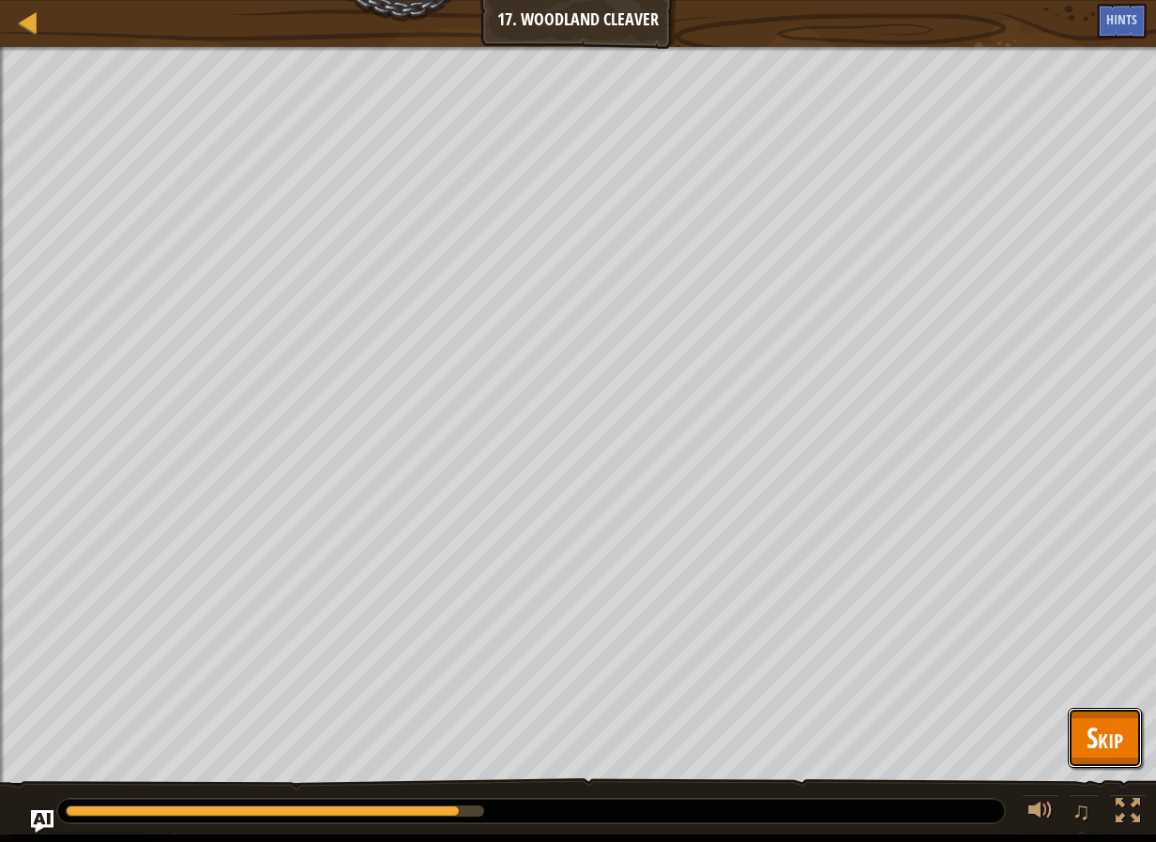
click at [1110, 716] on button "Skip" at bounding box center [1104, 738] width 74 height 60
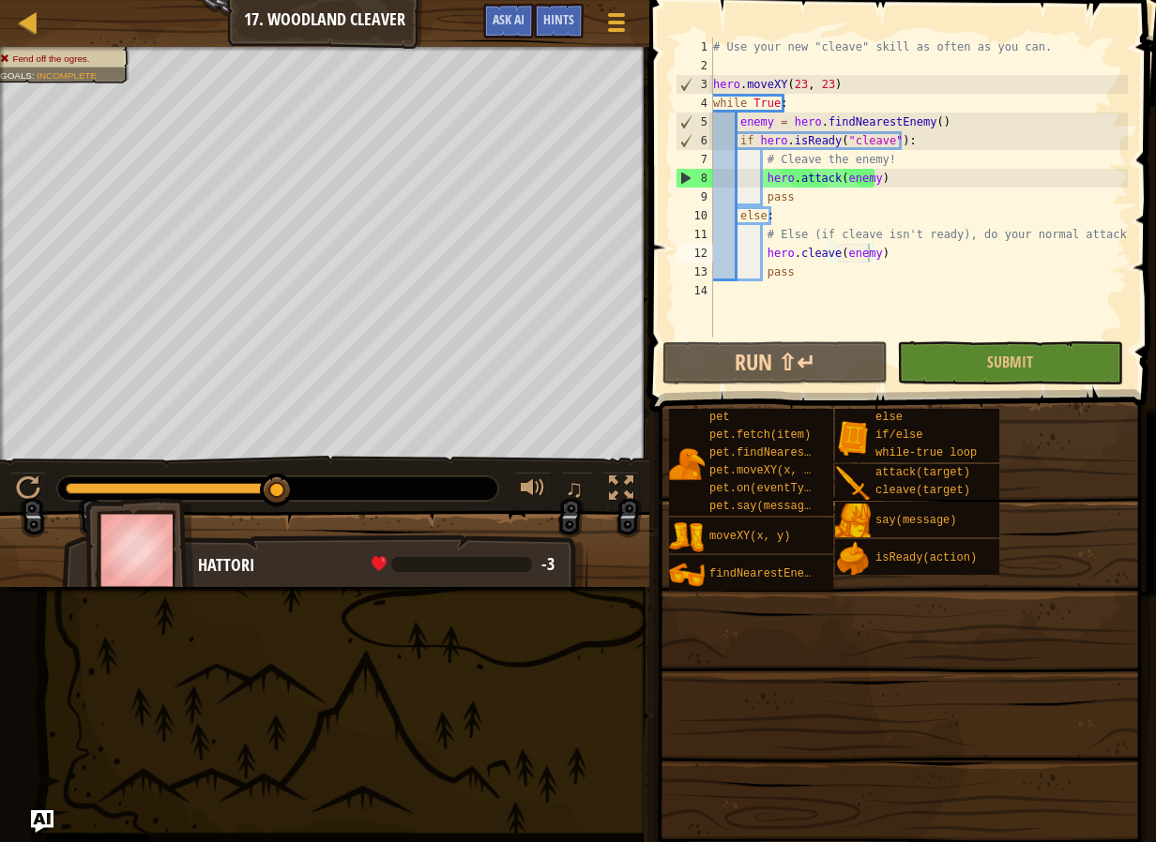
click at [887, 178] on div "# Use your new "cleave" skill as often as you can. hero . moveXY ( 23 , 23 ) wh…" at bounding box center [918, 207] width 418 height 338
click at [887, 177] on div "# Use your new "cleave" skill as often as you can. hero . moveXY ( 23 , 23 ) wh…" at bounding box center [918, 188] width 418 height 300
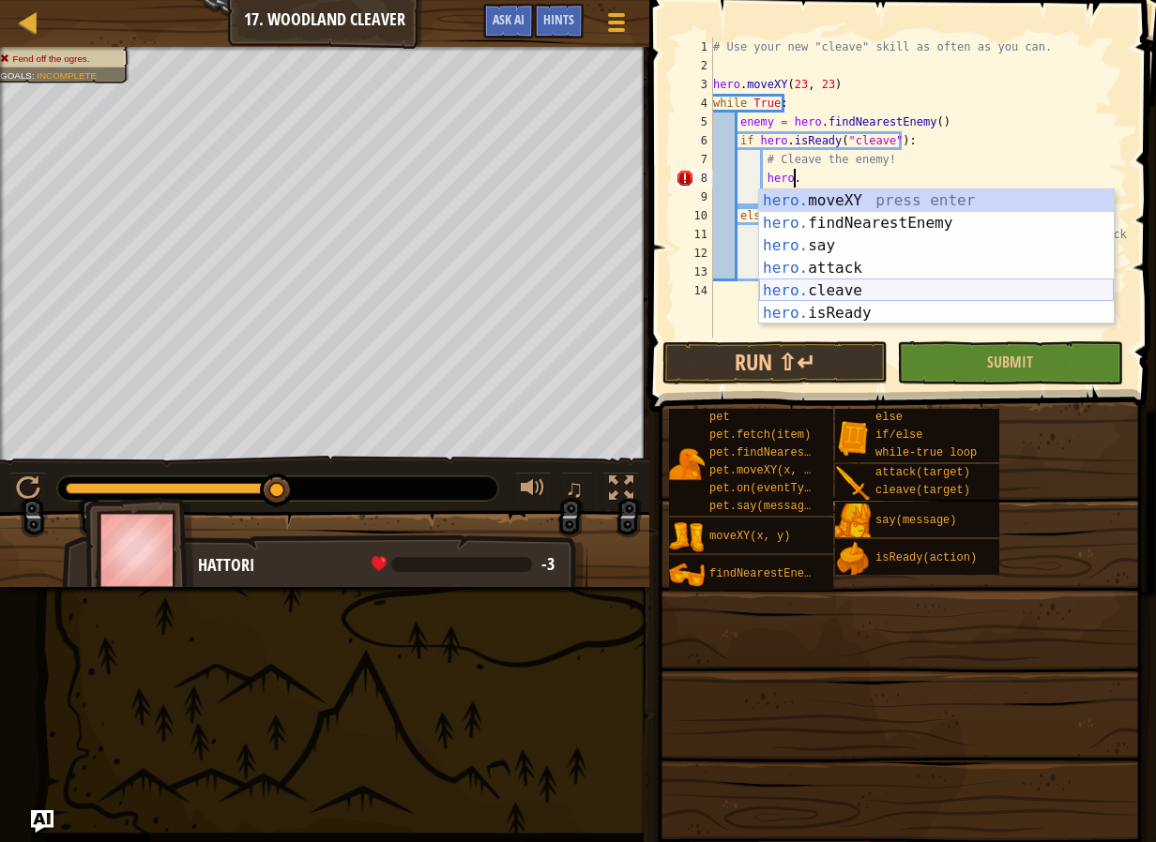
click at [829, 292] on div "hero. moveXY press enter hero. findNearestEnemy press enter hero. say press ent…" at bounding box center [936, 279] width 355 height 180
type textarea "hero.cleave(enemy)"
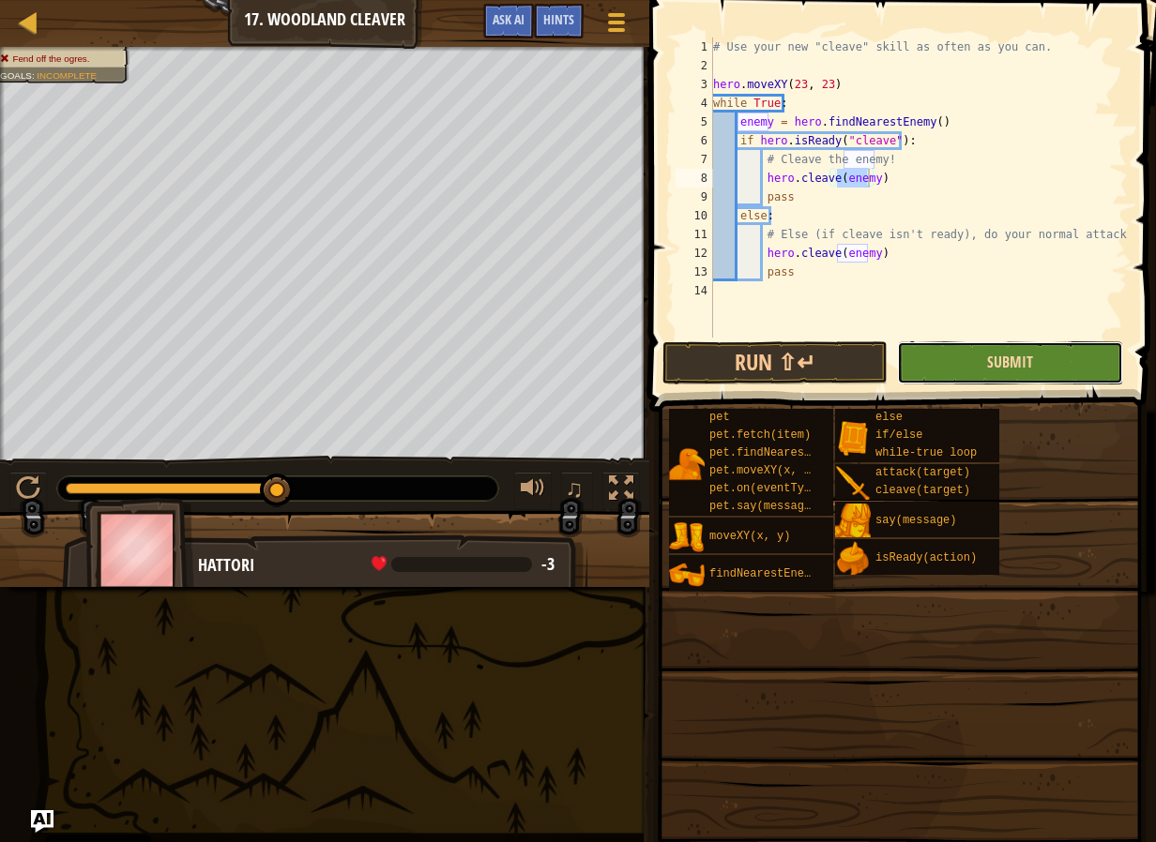
click at [996, 364] on span "Submit" at bounding box center [1010, 362] width 46 height 21
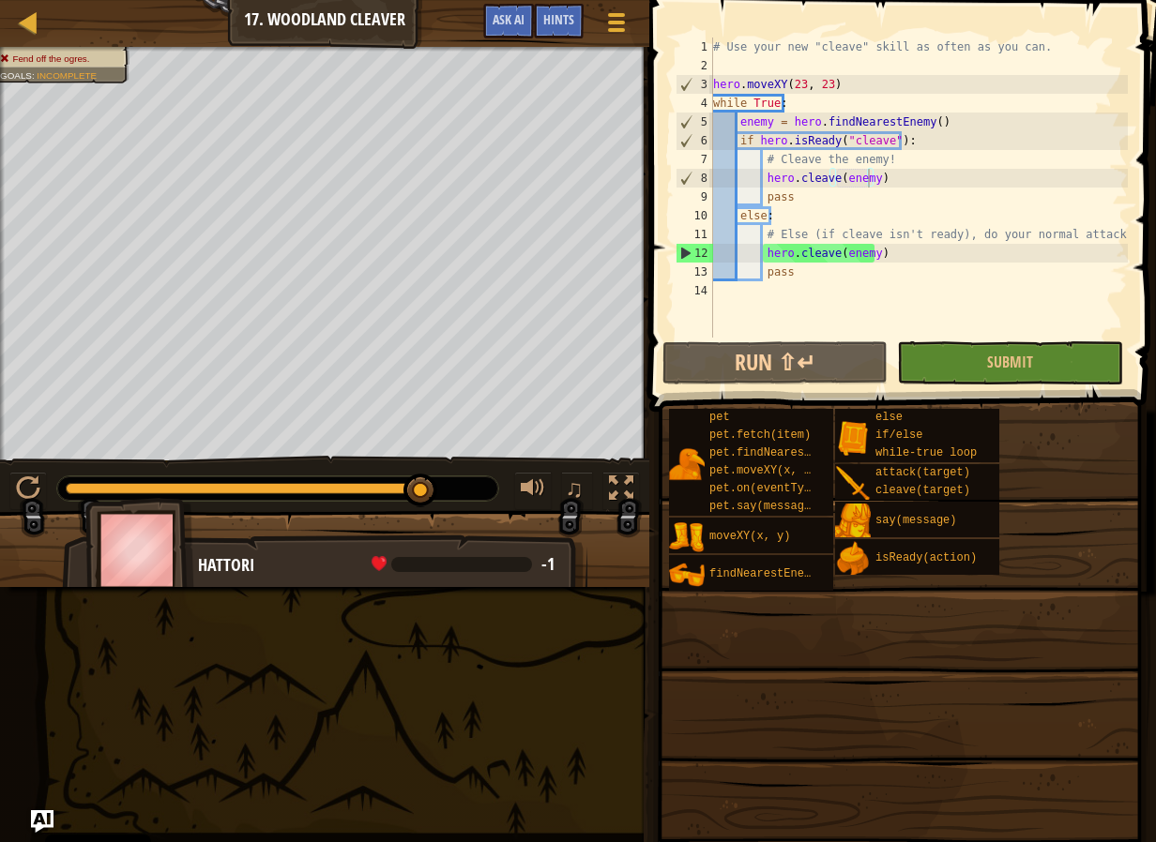
scroll to position [8, 0]
click at [838, 302] on div "# Use your new "cleave" skill as often as you can. hero . moveXY ( 23 , 23 ) wh…" at bounding box center [918, 207] width 418 height 338
click at [938, 262] on div "# Use your new "cleave" skill as often as you can. hero . moveXY ( 23 , 23 ) wh…" at bounding box center [918, 207] width 418 height 338
click at [1116, 233] on div "# Use your new "cleave" skill as often as you can. hero . moveXY ( 23 , 23 ) wh…" at bounding box center [918, 207] width 418 height 338
type textarea "# Else (if cleave isn't ready), do your normal attack."
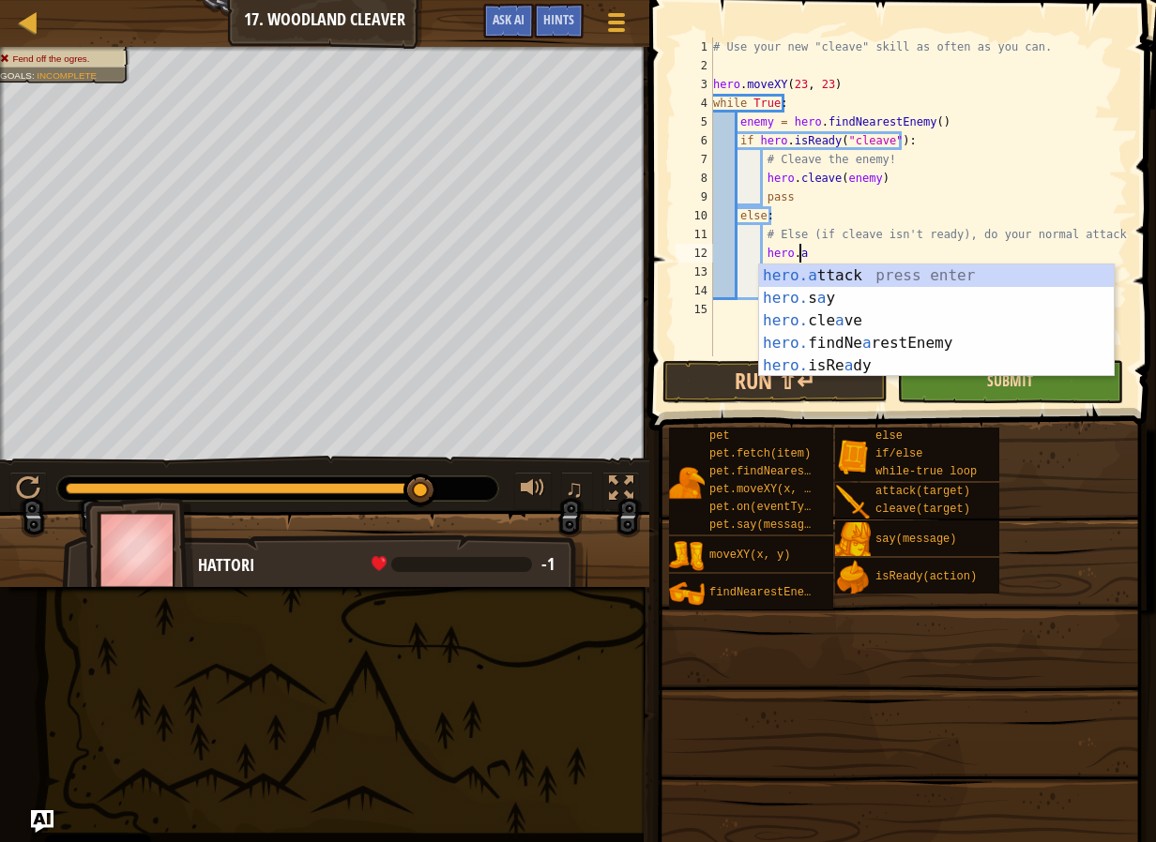
scroll to position [8, 7]
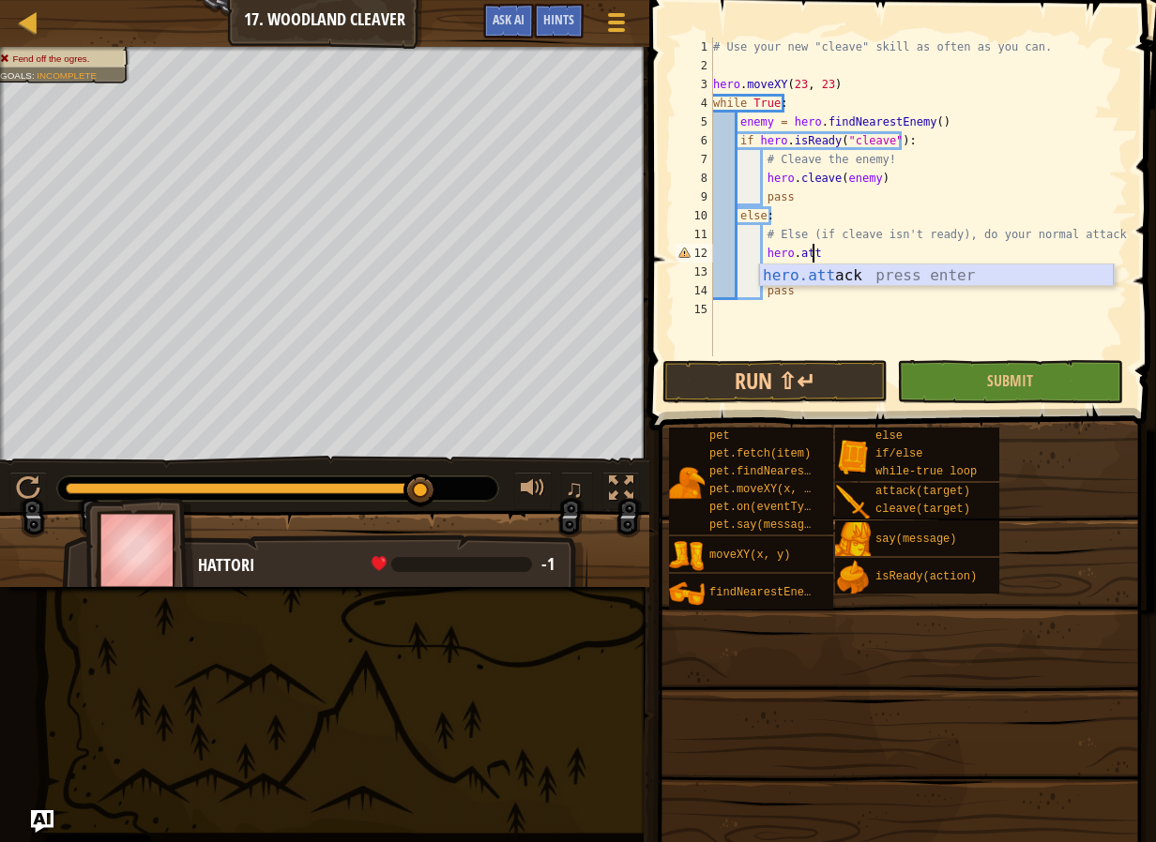
click at [946, 276] on div "hero.att ack press enter" at bounding box center [936, 298] width 355 height 68
type textarea "hero.attack(enemy)"
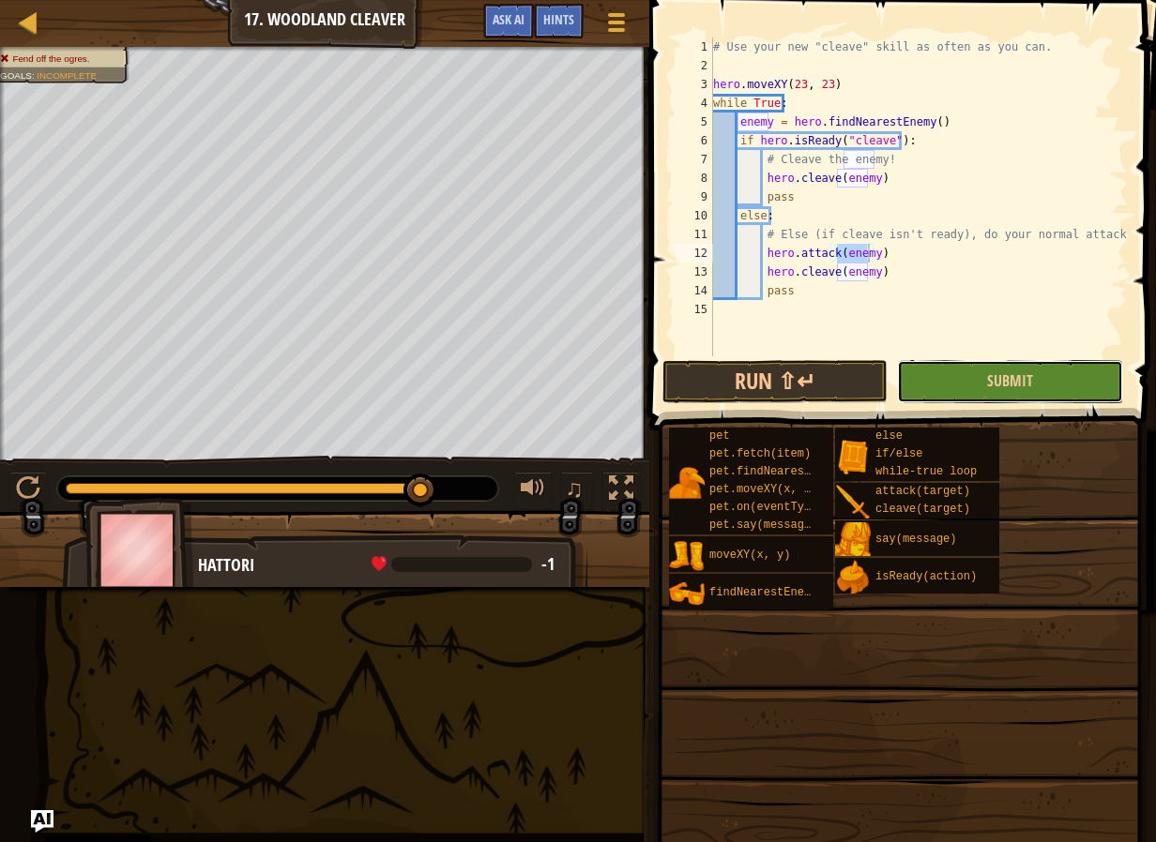
click at [976, 379] on button "Submit" at bounding box center [1009, 381] width 225 height 43
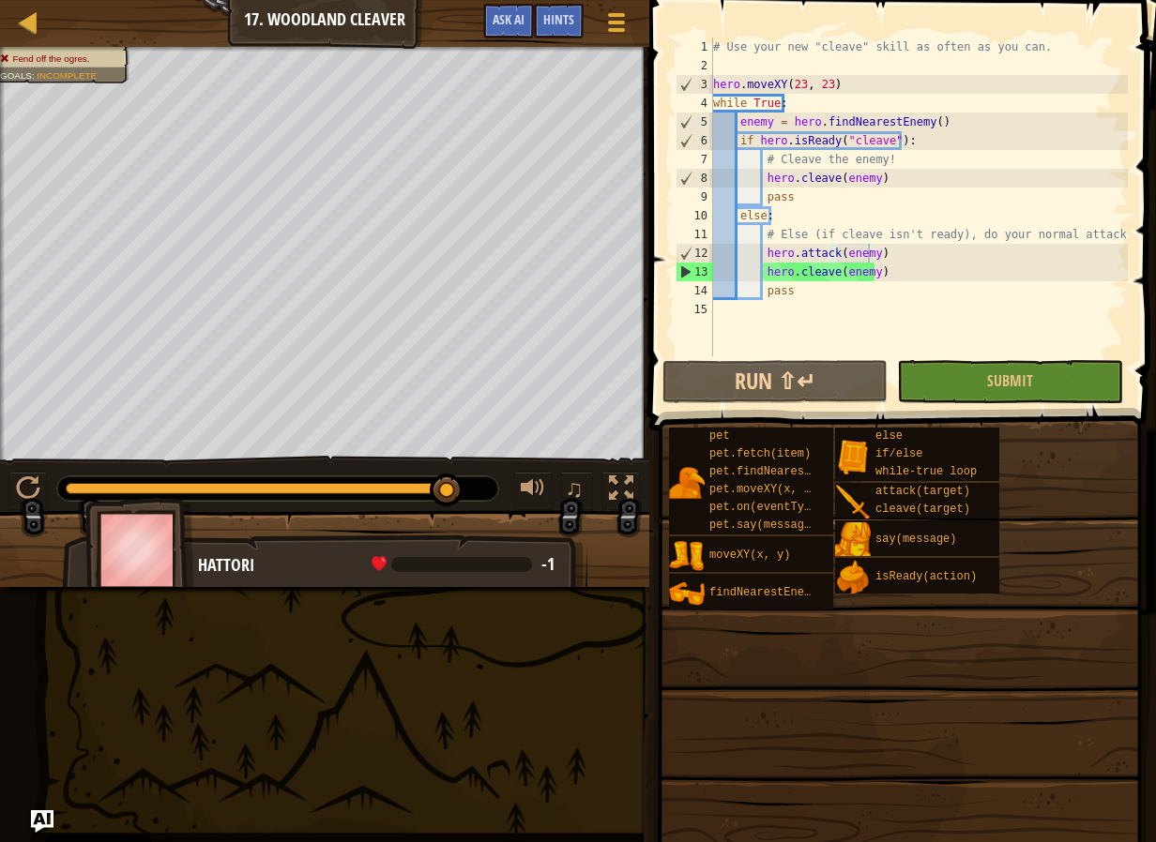
click at [935, 259] on div "# Use your new "cleave" skill as often as you can. hero . moveXY ( 23 , 23 ) wh…" at bounding box center [918, 216] width 418 height 356
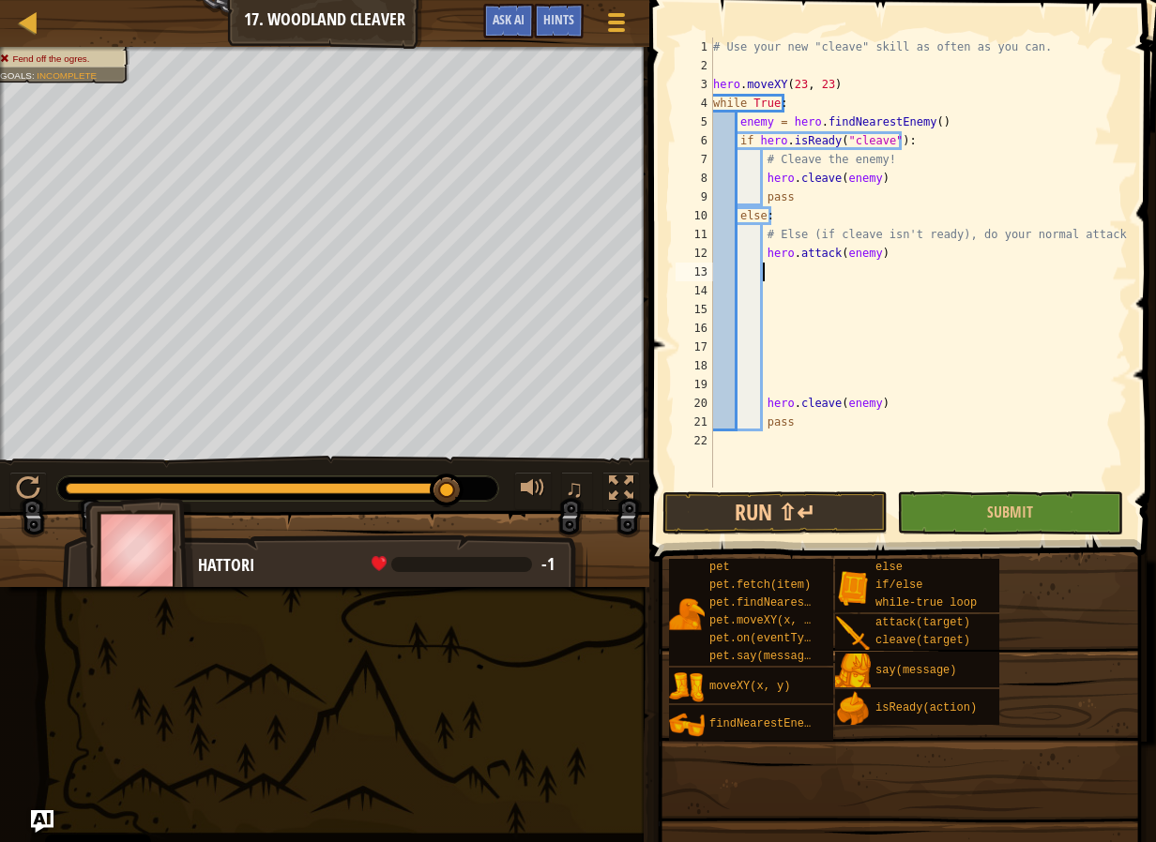
click at [917, 268] on div "# Use your new "cleave" skill as often as you can. hero . moveXY ( 23 , 23 ) wh…" at bounding box center [918, 282] width 418 height 488
drag, startPoint x: 916, startPoint y: 259, endPoint x: 764, endPoint y: 256, distance: 152.0
click at [764, 256] on div "# Use your new "cleave" skill as often as you can. hero . moveXY ( 23 , 23 ) wh…" at bounding box center [918, 282] width 418 height 488
type textarea "hero.attack(enemy)"
paste textarea "hero.attack(enemy)"
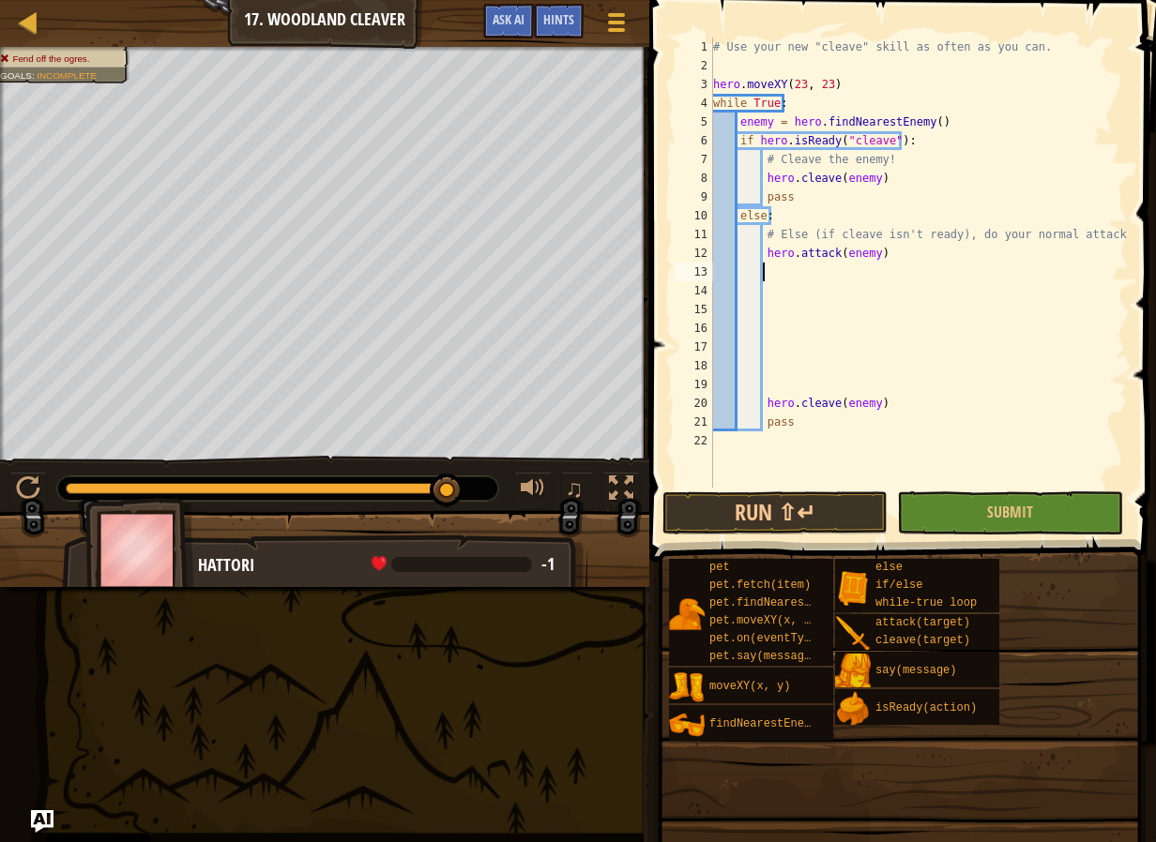
type textarea "hero.attack(enemy)"
paste textarea "hero.attack(enemy)"
type textarea "hero.attack(enemy)"
paste textarea "hero.attack(enemy)"
type textarea "hero.attack(enemy)"
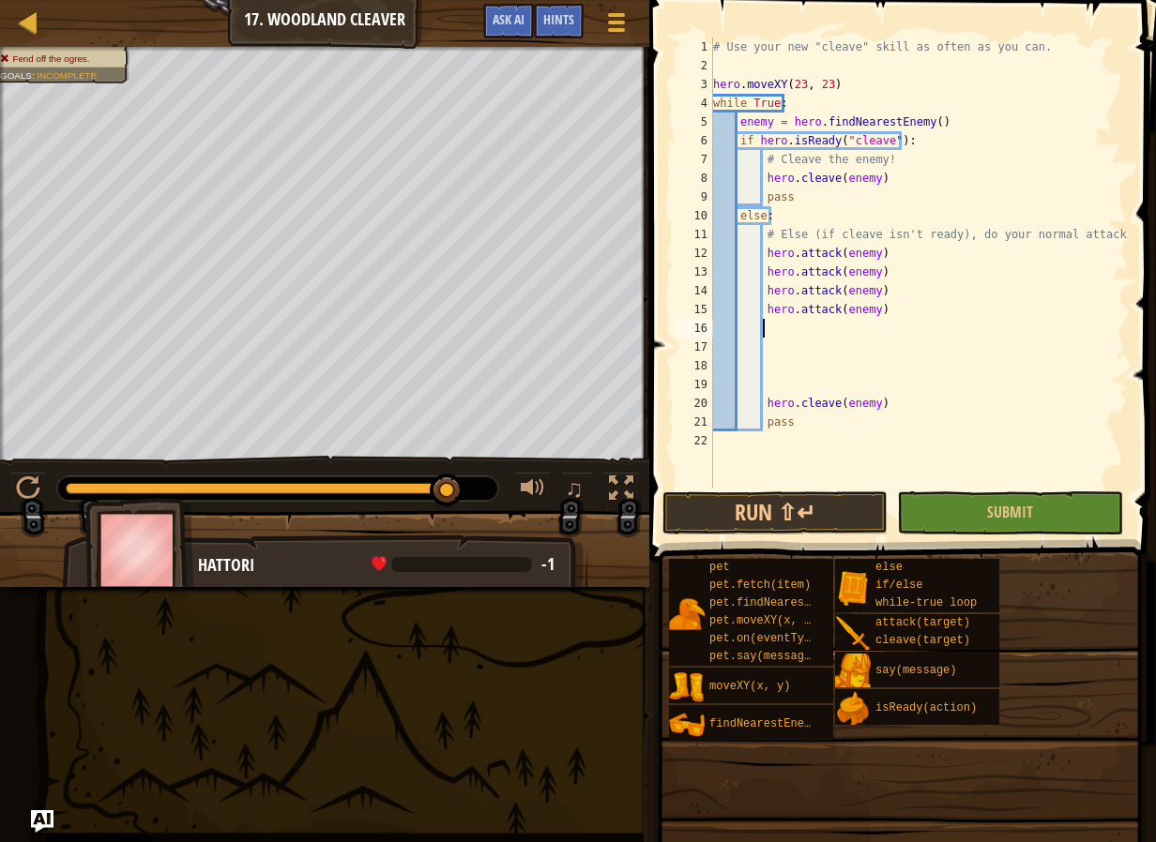
paste textarea "hero.attack(enemy)"
type textarea "hero.attack(enemy)"
paste textarea "hero.attack(enemy)"
type textarea "hero.attack(enemy)"
paste textarea "hero.attack(enemy)"
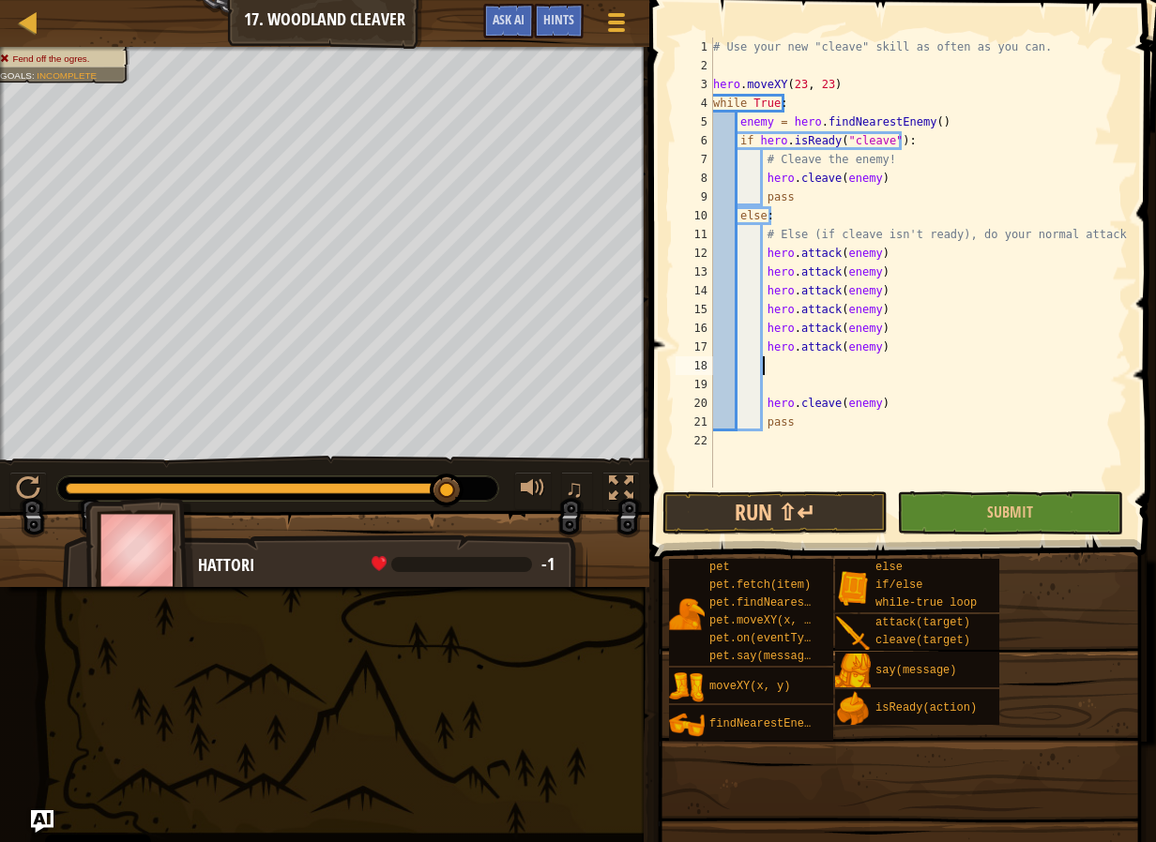
type textarea "hero.attack(enemy)"
paste textarea "hero.attack(enemy)"
type textarea "hero.attack(enemy)"
click at [1089, 513] on button "Submit" at bounding box center [1009, 512] width 225 height 43
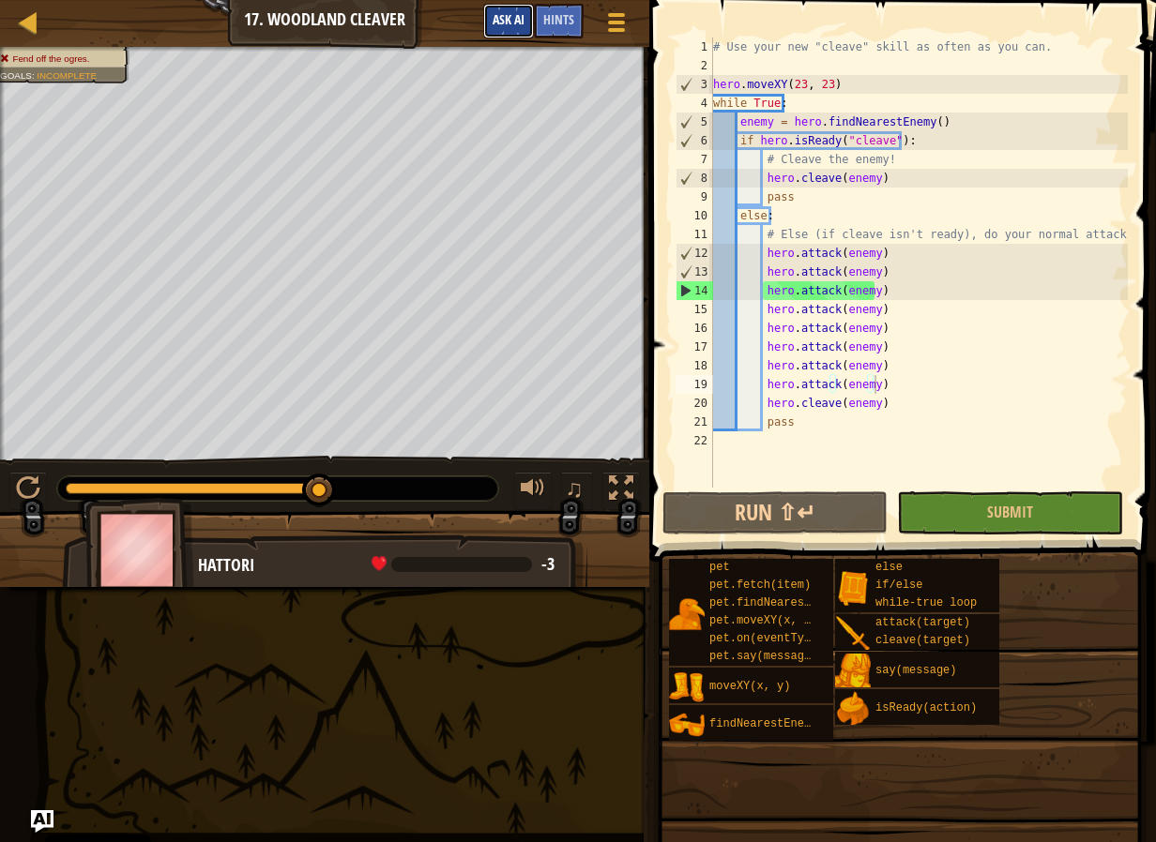
click at [483, 14] on button "Ask AI" at bounding box center [508, 21] width 51 height 35
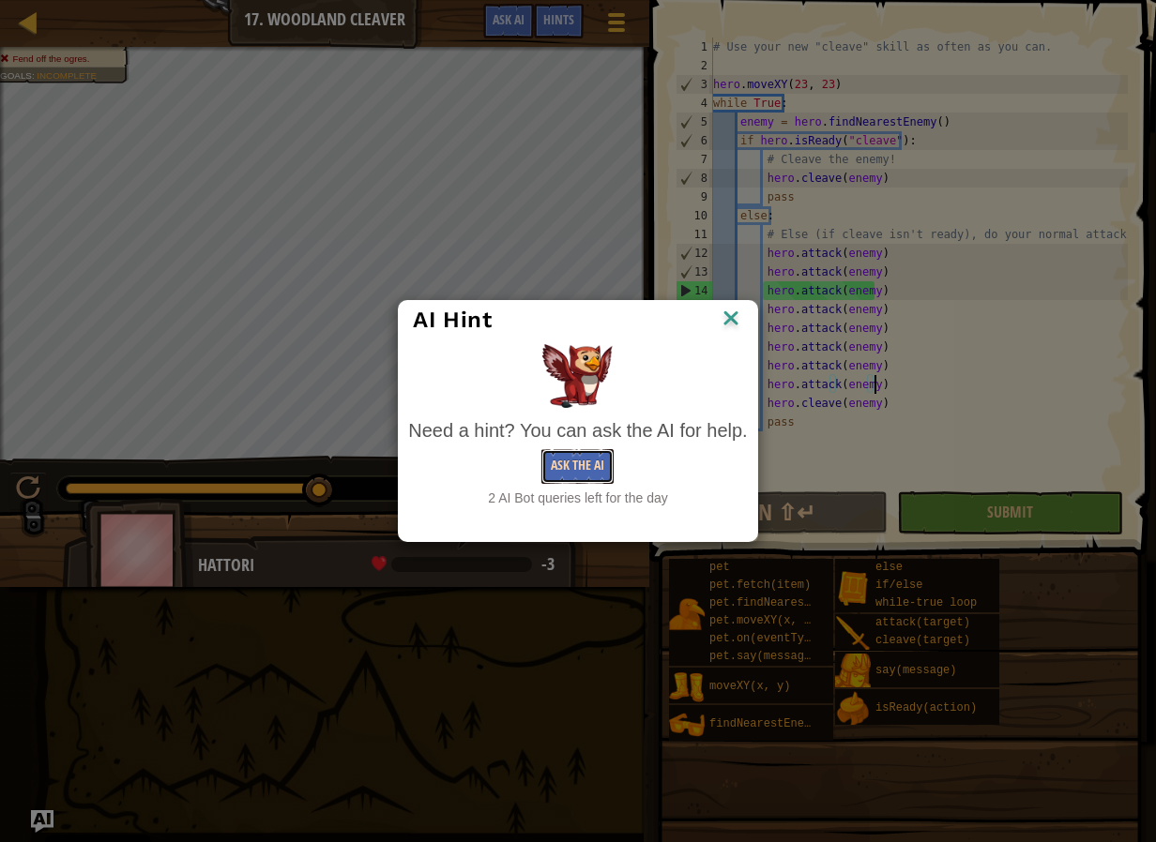
click at [574, 457] on button "Ask the AI" at bounding box center [577, 466] width 72 height 35
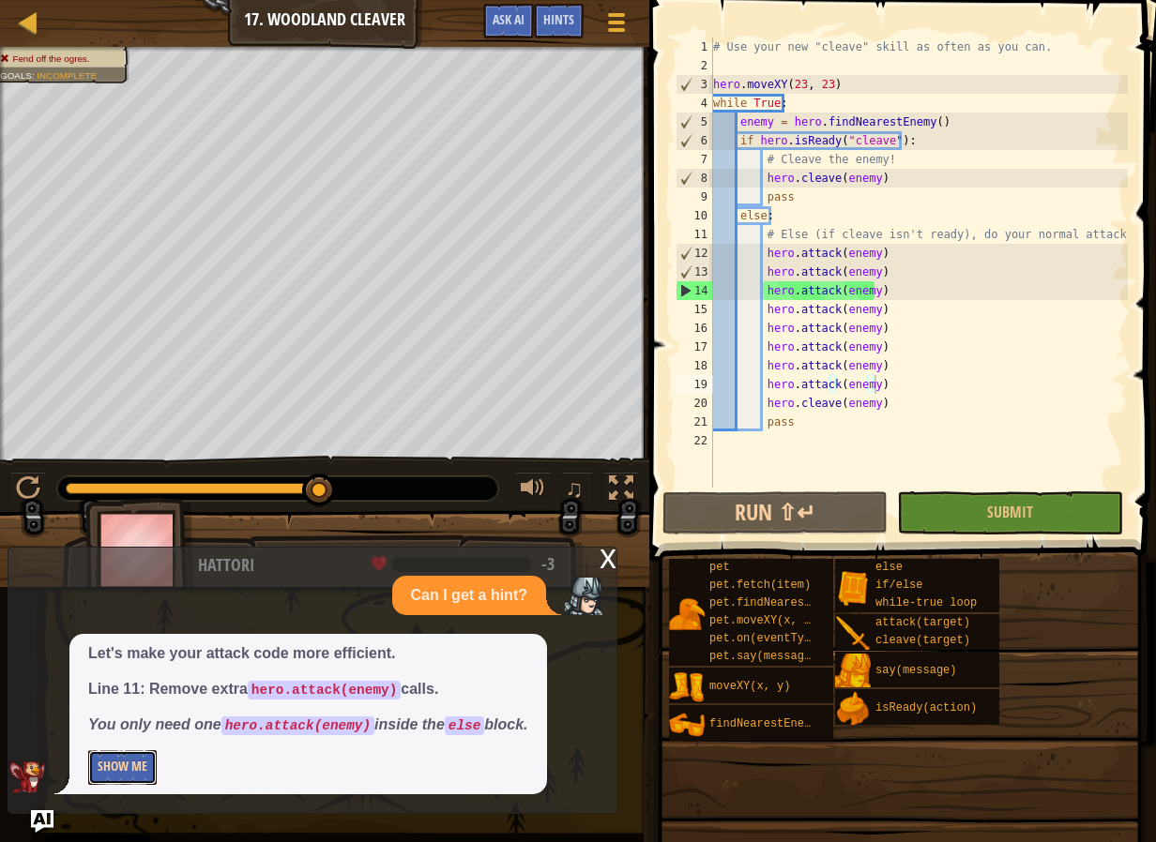
click at [100, 758] on button "Show Me" at bounding box center [122, 767] width 68 height 35
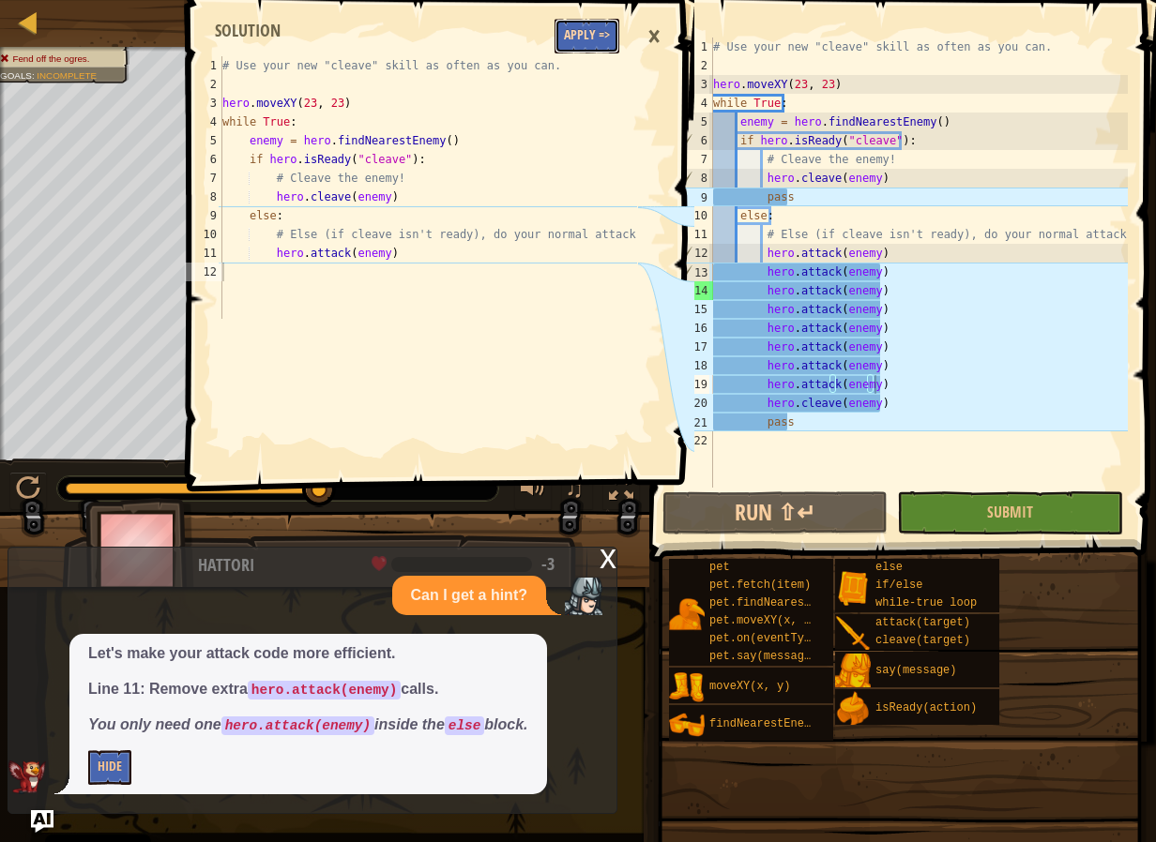
click at [572, 42] on button "Apply =>" at bounding box center [586, 36] width 65 height 35
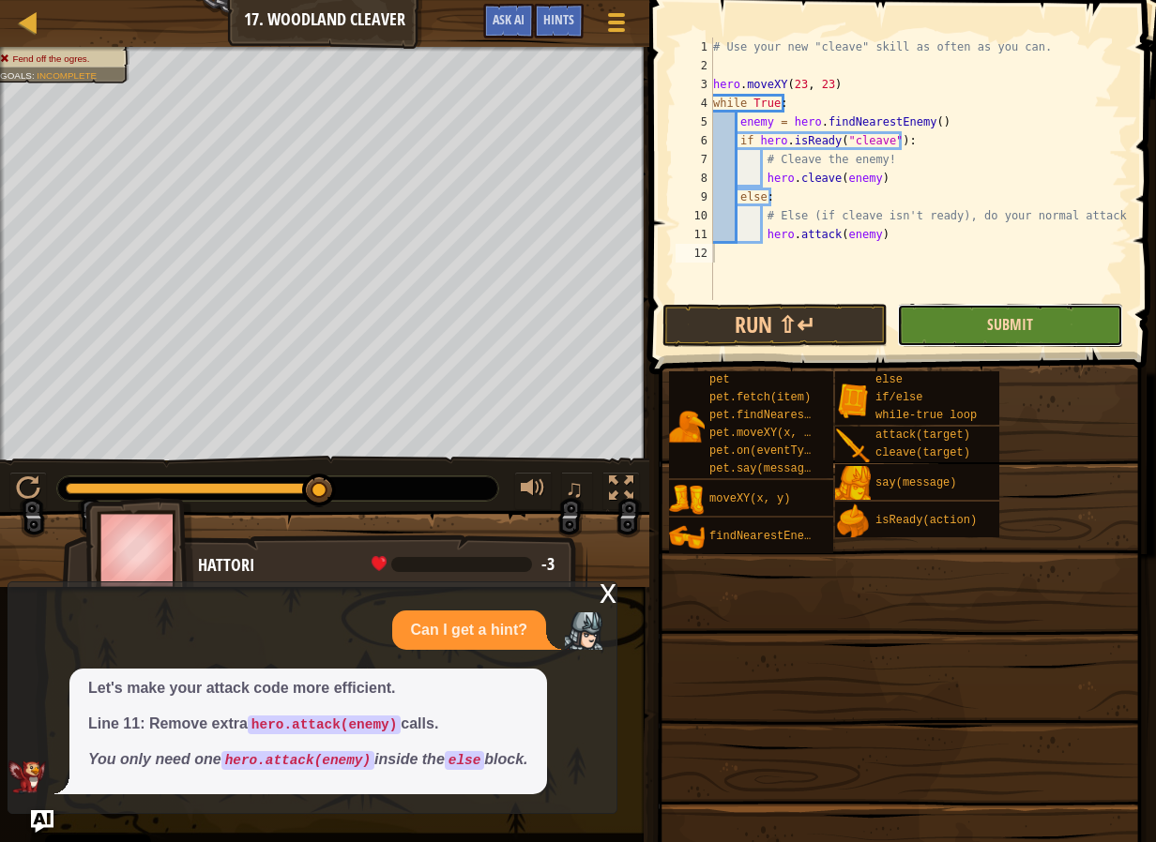
click at [1004, 315] on span "Submit" at bounding box center [1010, 324] width 46 height 21
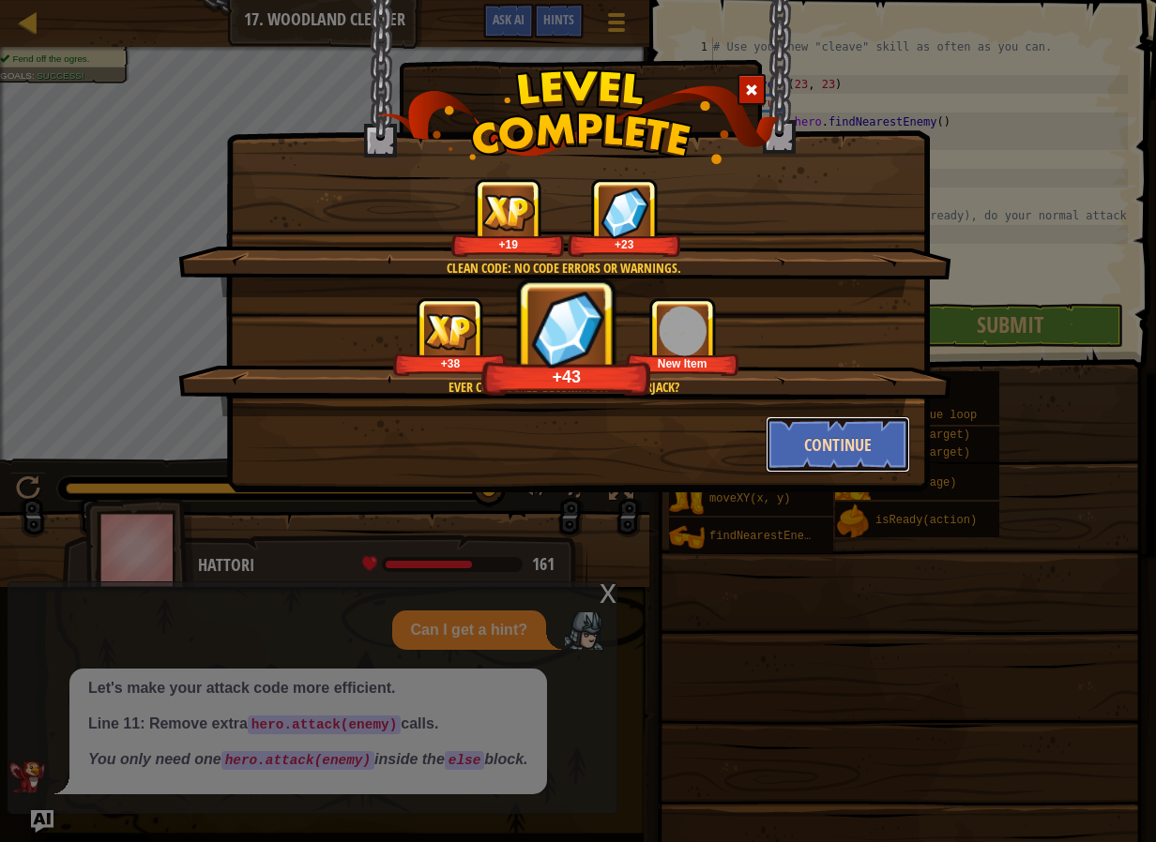
click at [873, 445] on button "Continue" at bounding box center [837, 444] width 145 height 56
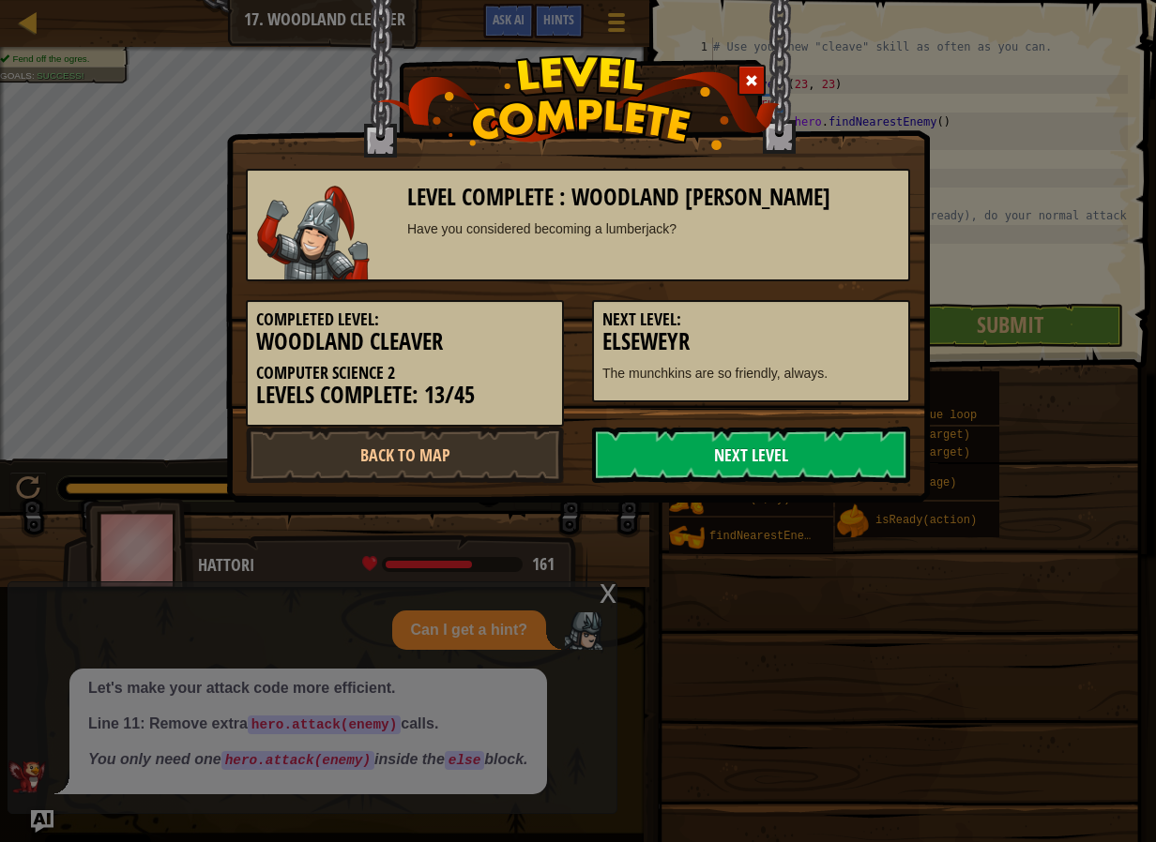
click at [644, 433] on link "Next Level" at bounding box center [751, 455] width 318 height 56
click at [482, 464] on link "Back to Map" at bounding box center [405, 455] width 318 height 56
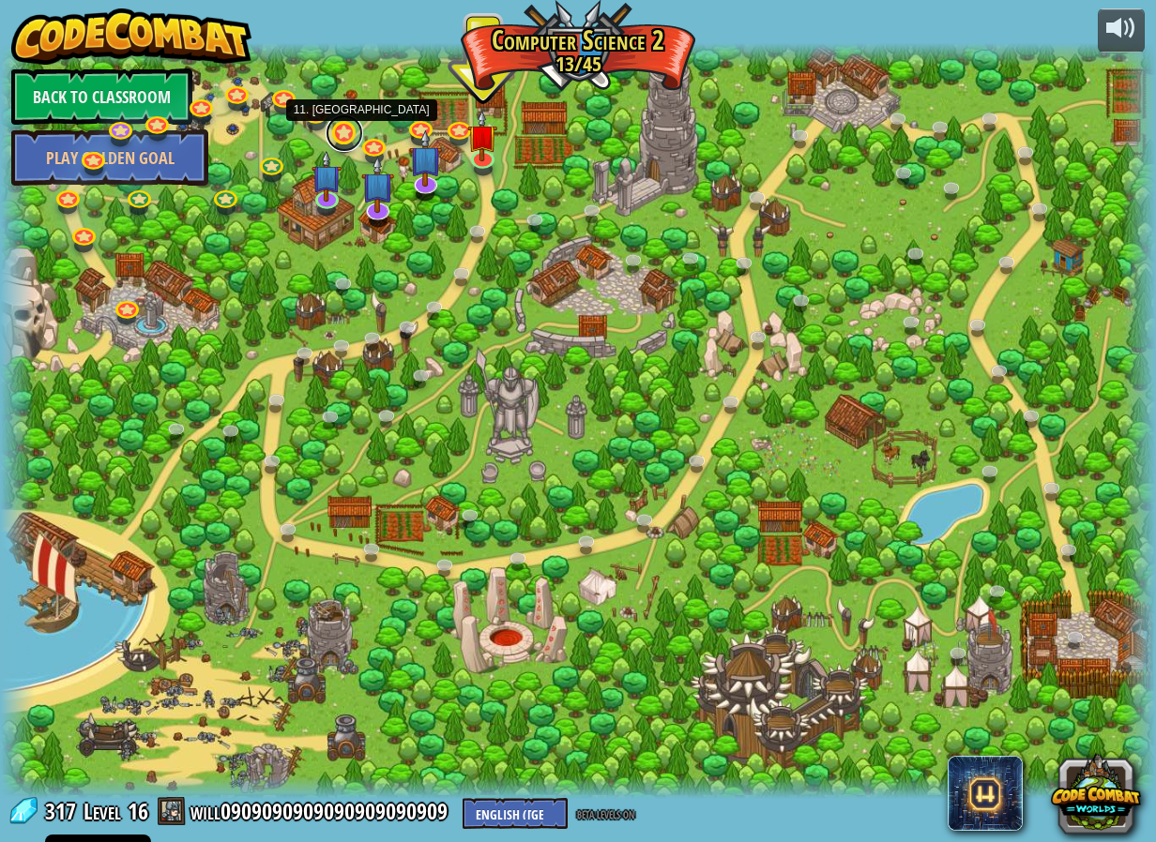
click at [340, 133] on link at bounding box center [344, 133] width 38 height 38
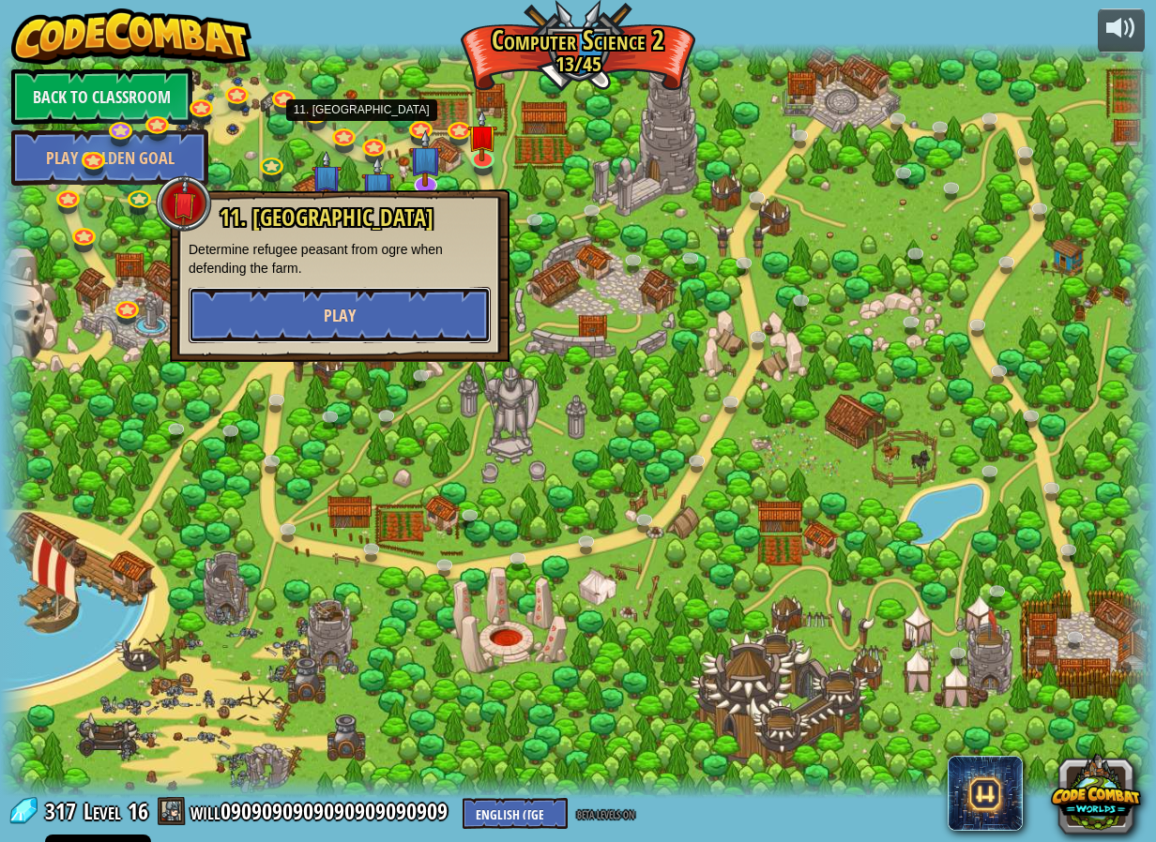
click at [348, 322] on span "Play" at bounding box center [340, 315] width 32 height 23
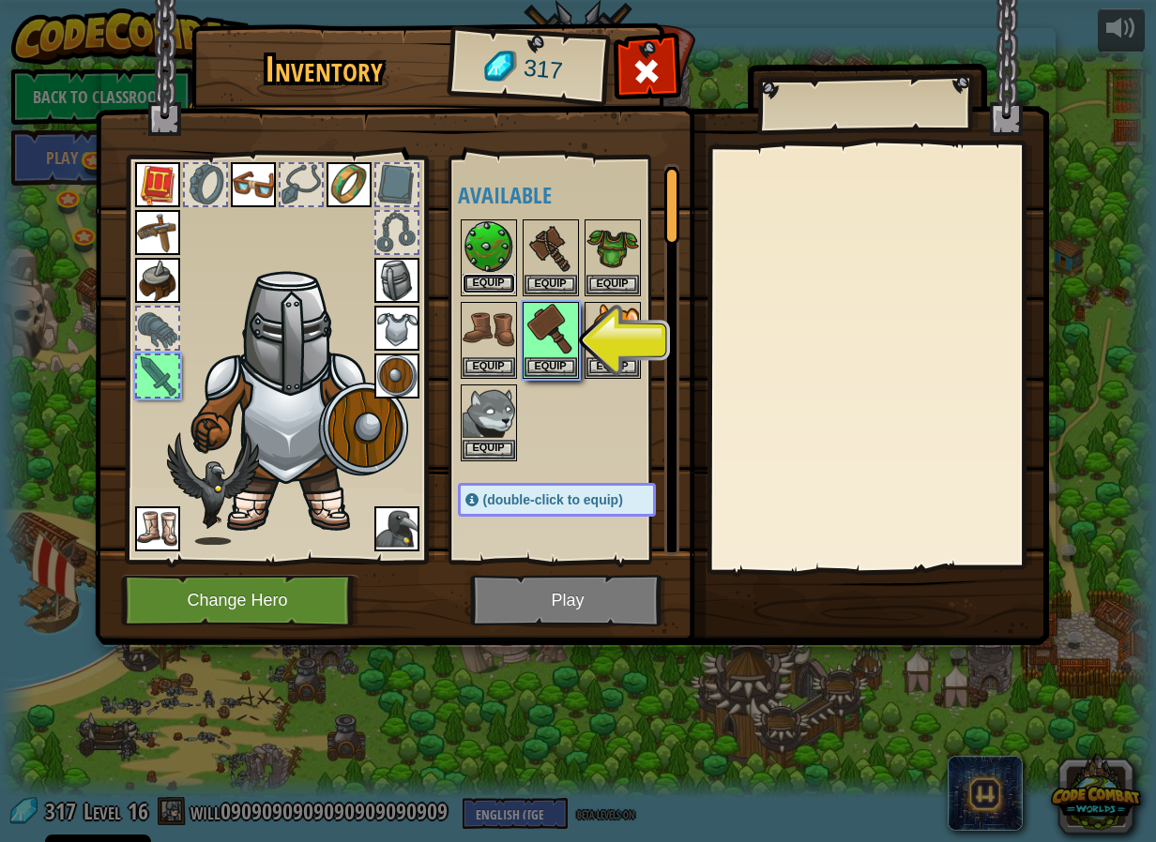
click at [505, 280] on button "Equip" at bounding box center [488, 284] width 53 height 20
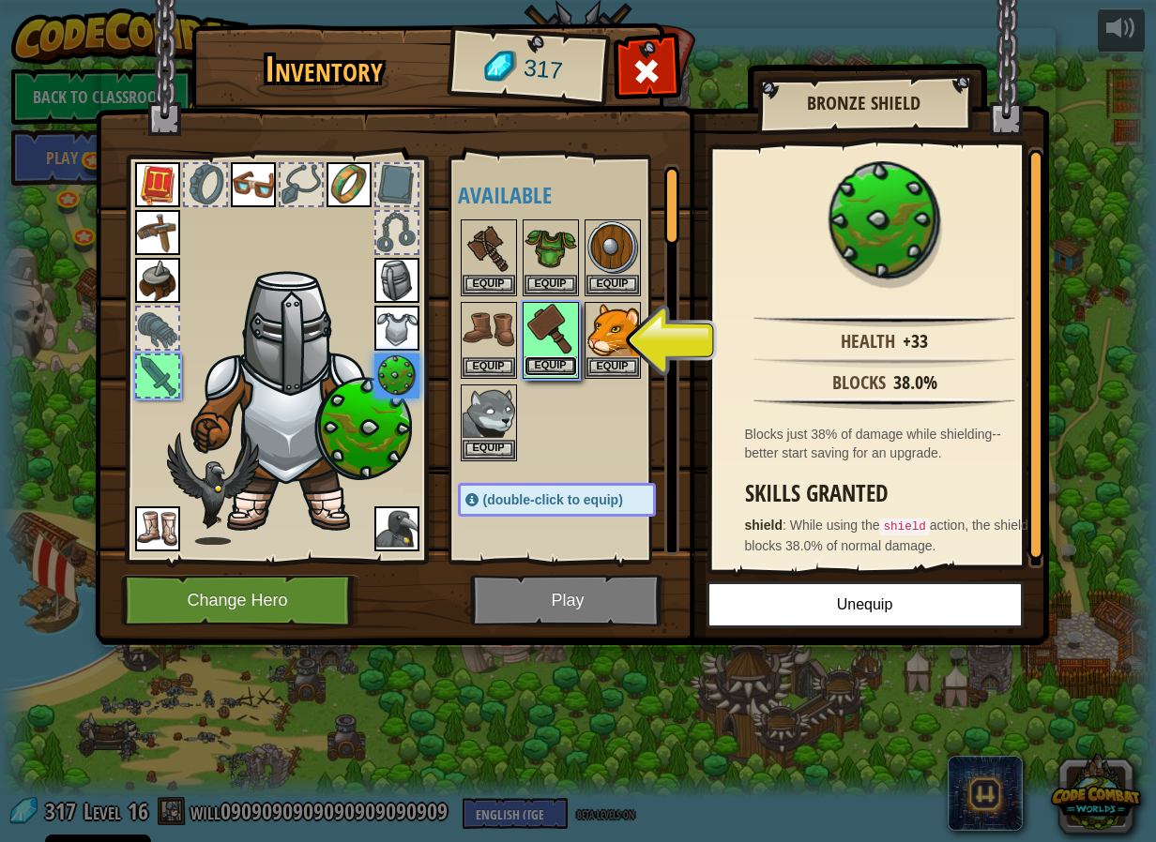
click at [552, 367] on button "Equip" at bounding box center [550, 366] width 53 height 20
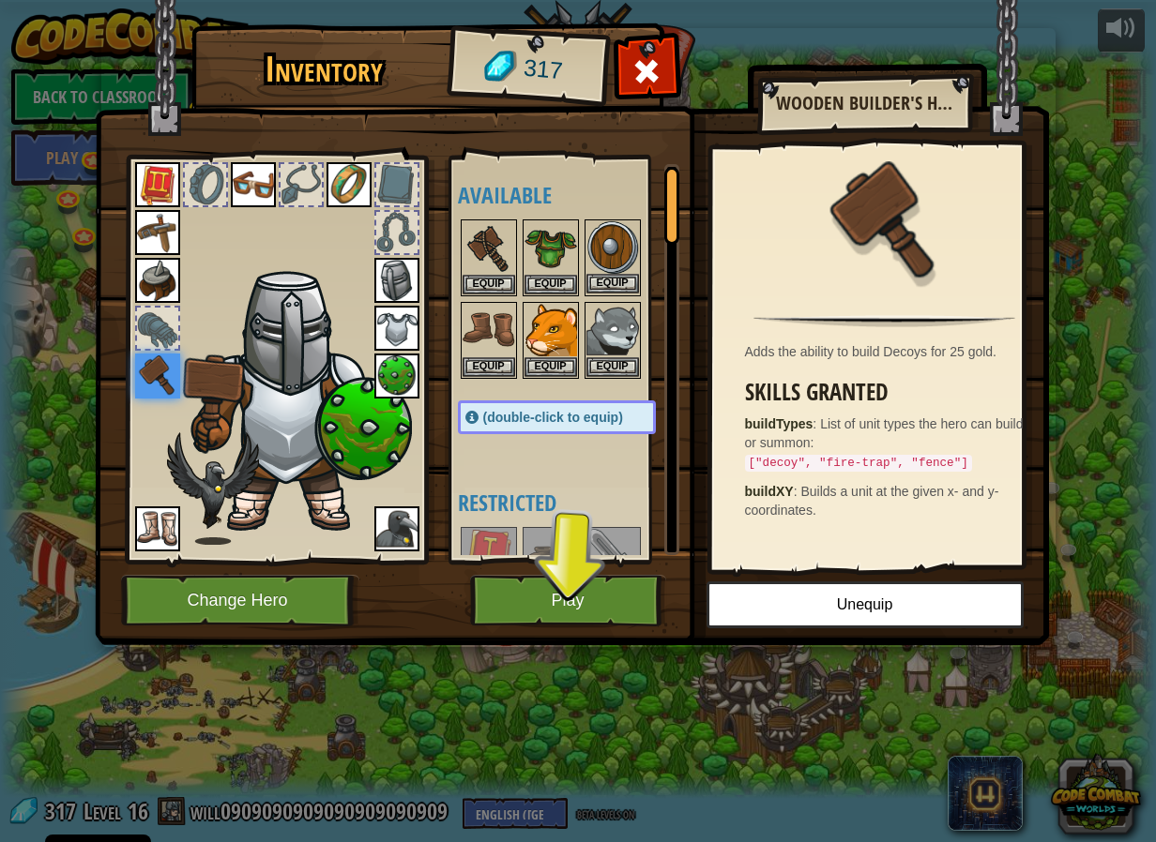
click at [618, 248] on img at bounding box center [612, 247] width 53 height 53
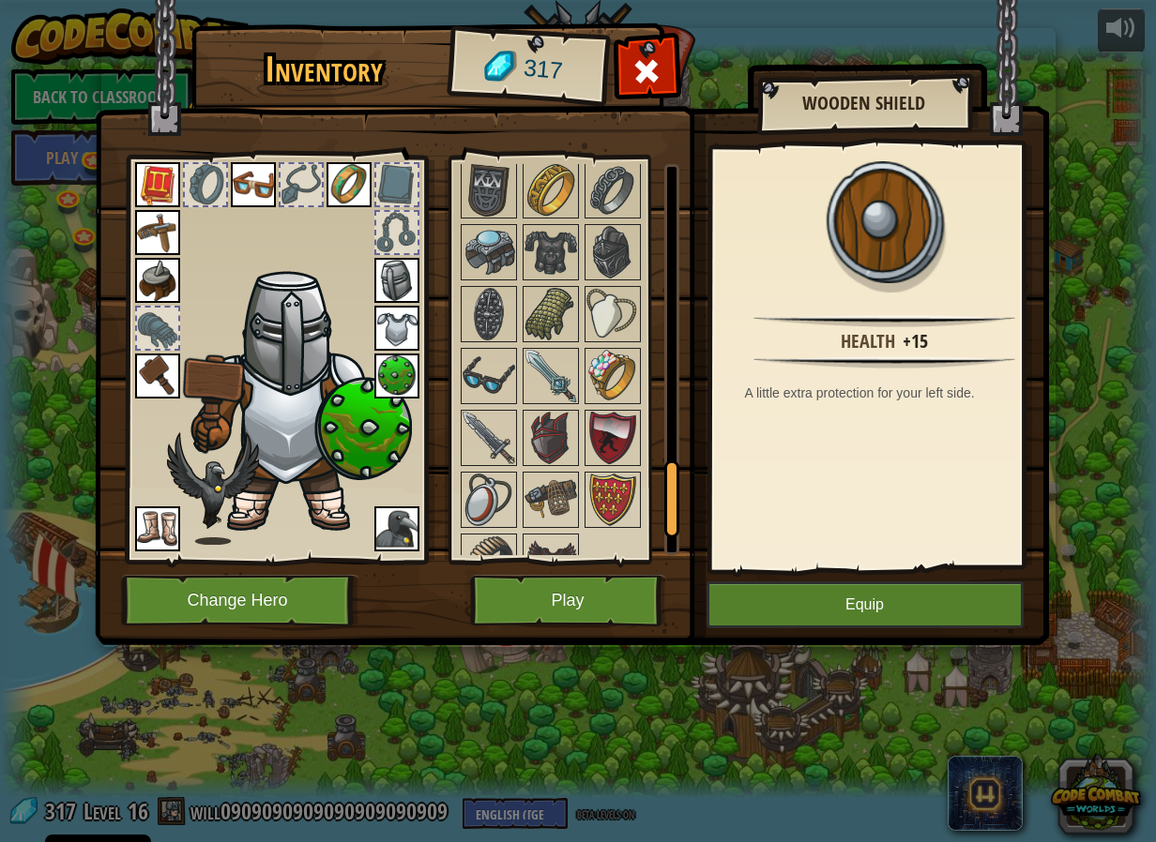
scroll to position [1407, 0]
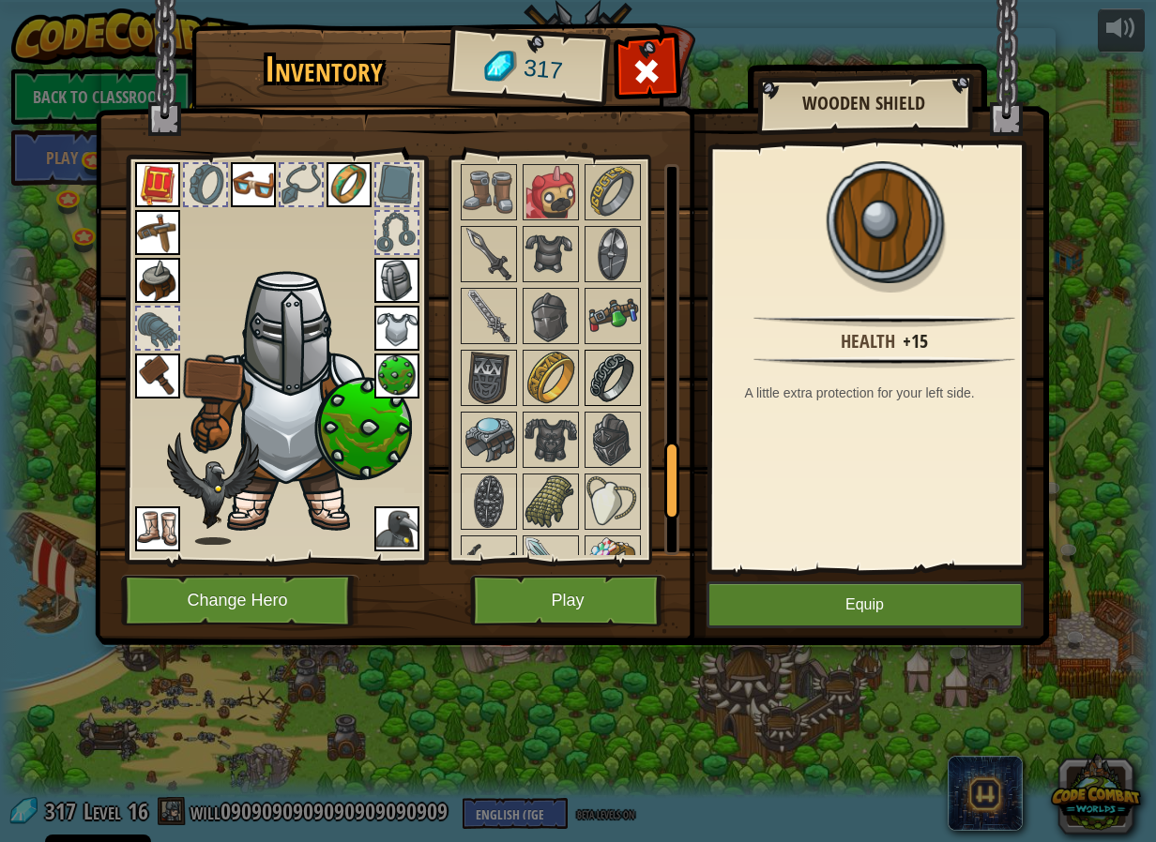
click at [610, 379] on img at bounding box center [612, 378] width 53 height 53
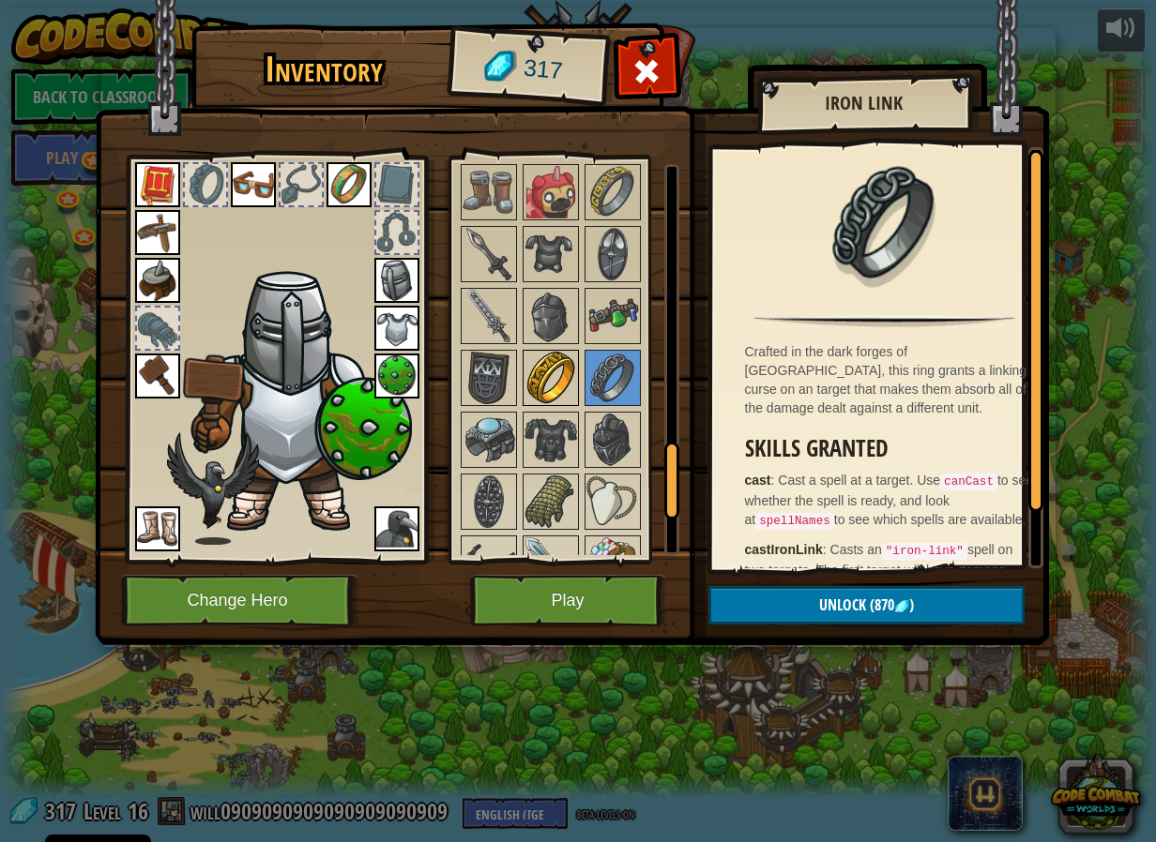
click at [562, 382] on img at bounding box center [550, 378] width 53 height 53
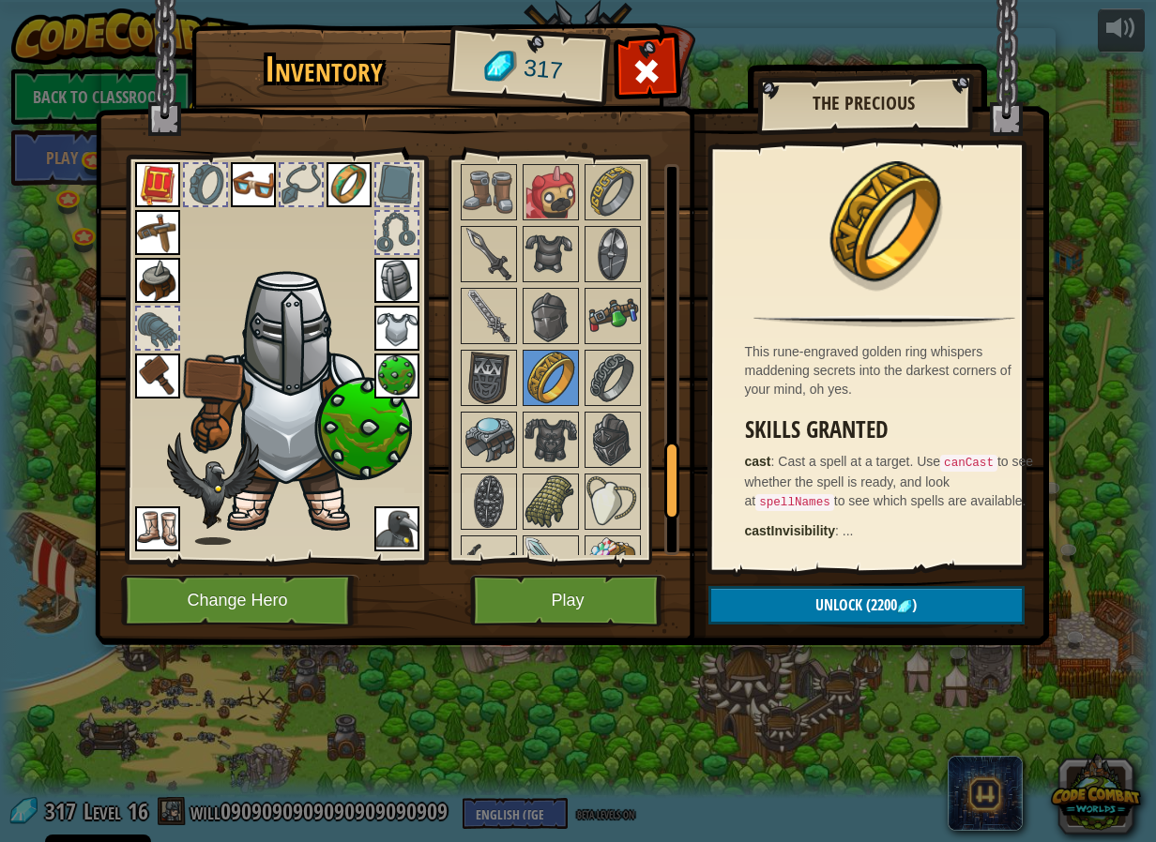
click at [449, 375] on div "Available Equip Equip Equip Equip Equip Equip Equip Equip Equip Equip Equip Equ…" at bounding box center [564, 360] width 230 height 408
click at [465, 375] on img at bounding box center [488, 378] width 53 height 53
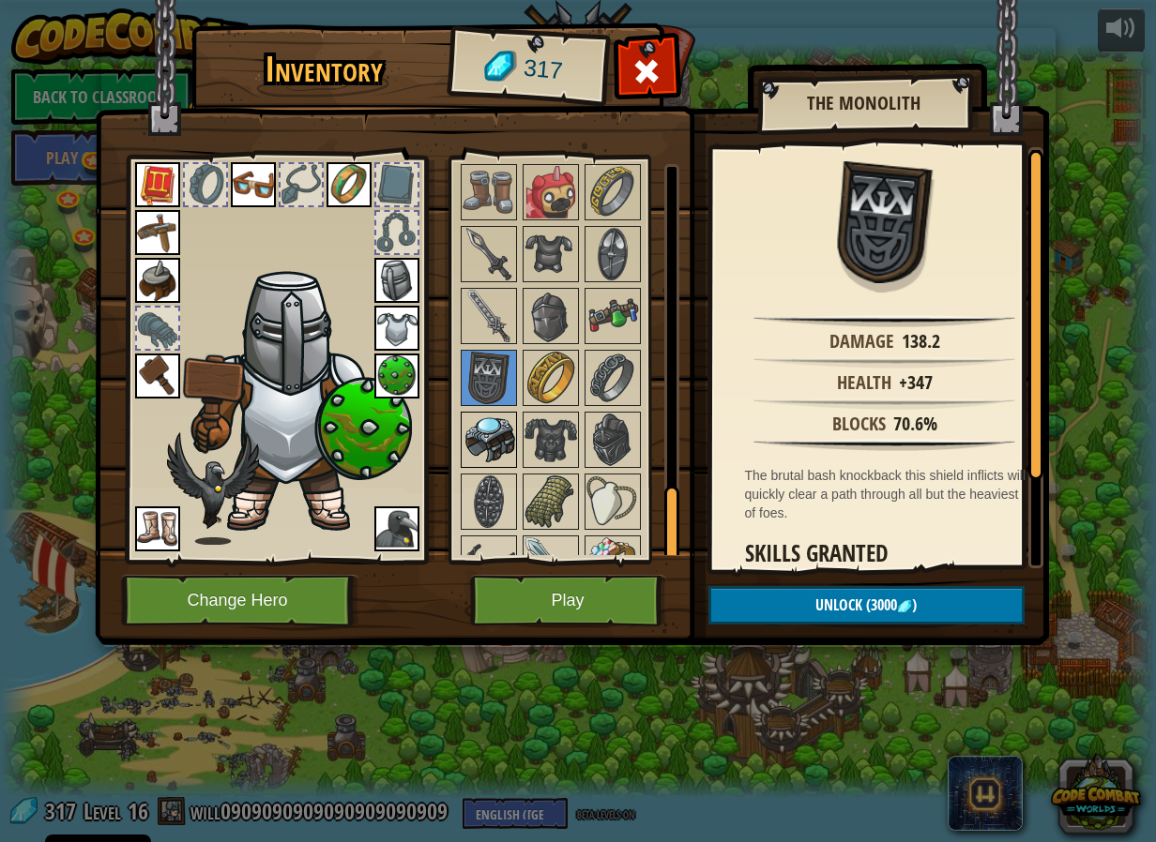
scroll to position [1632, 0]
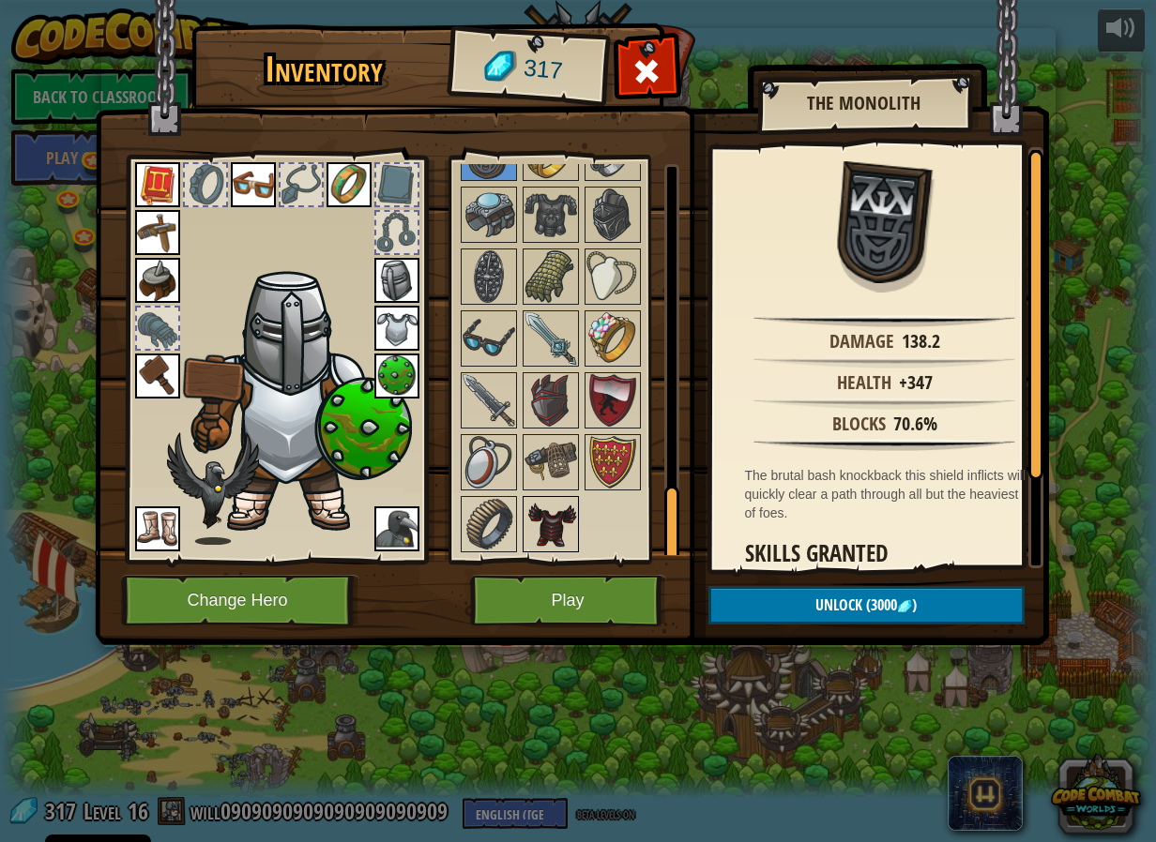
click at [570, 534] on img at bounding box center [550, 524] width 53 height 53
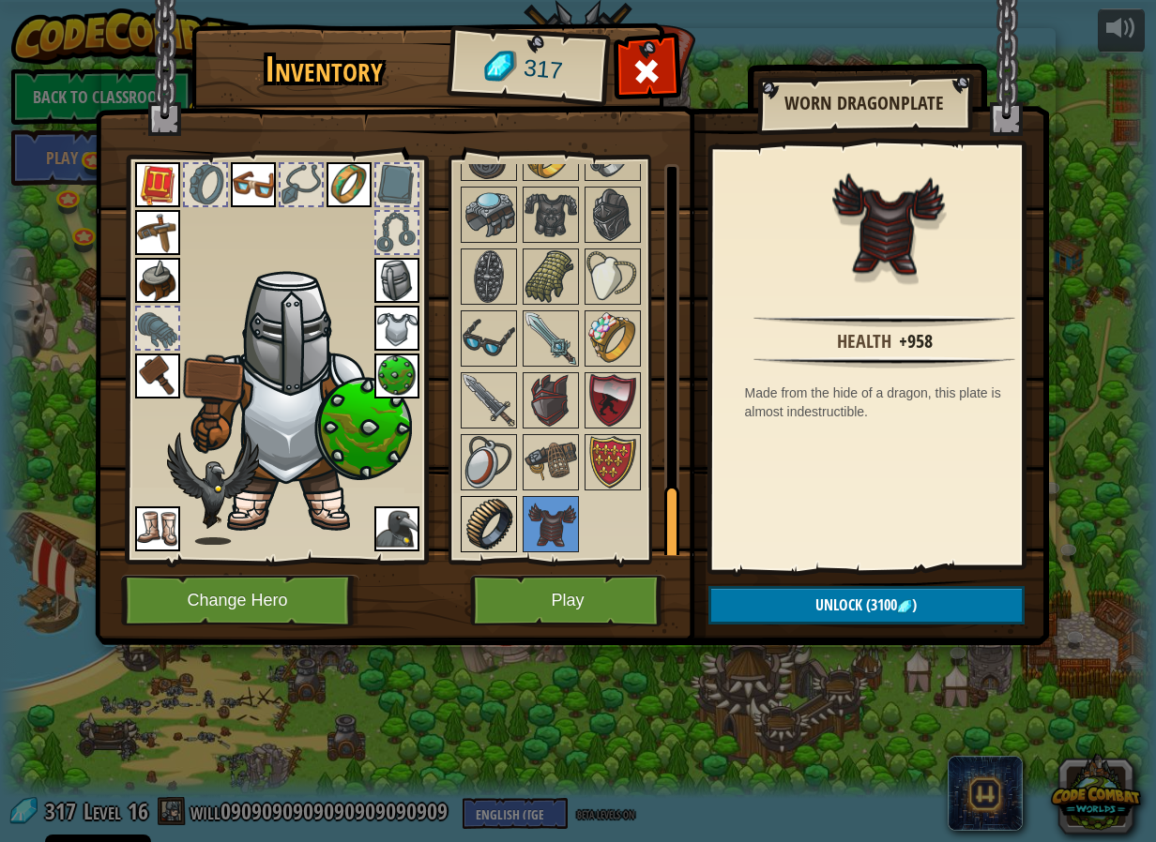
click at [514, 521] on img at bounding box center [488, 524] width 53 height 53
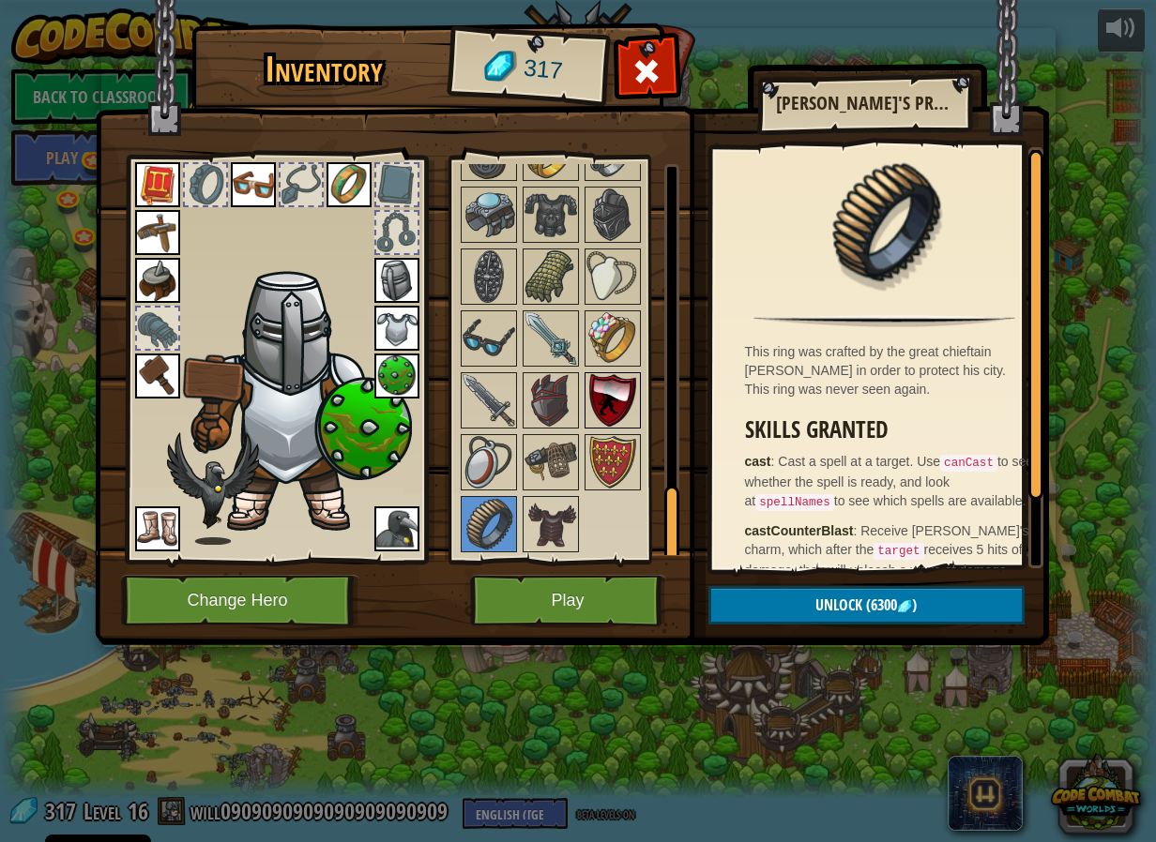
click at [600, 376] on img at bounding box center [612, 400] width 53 height 53
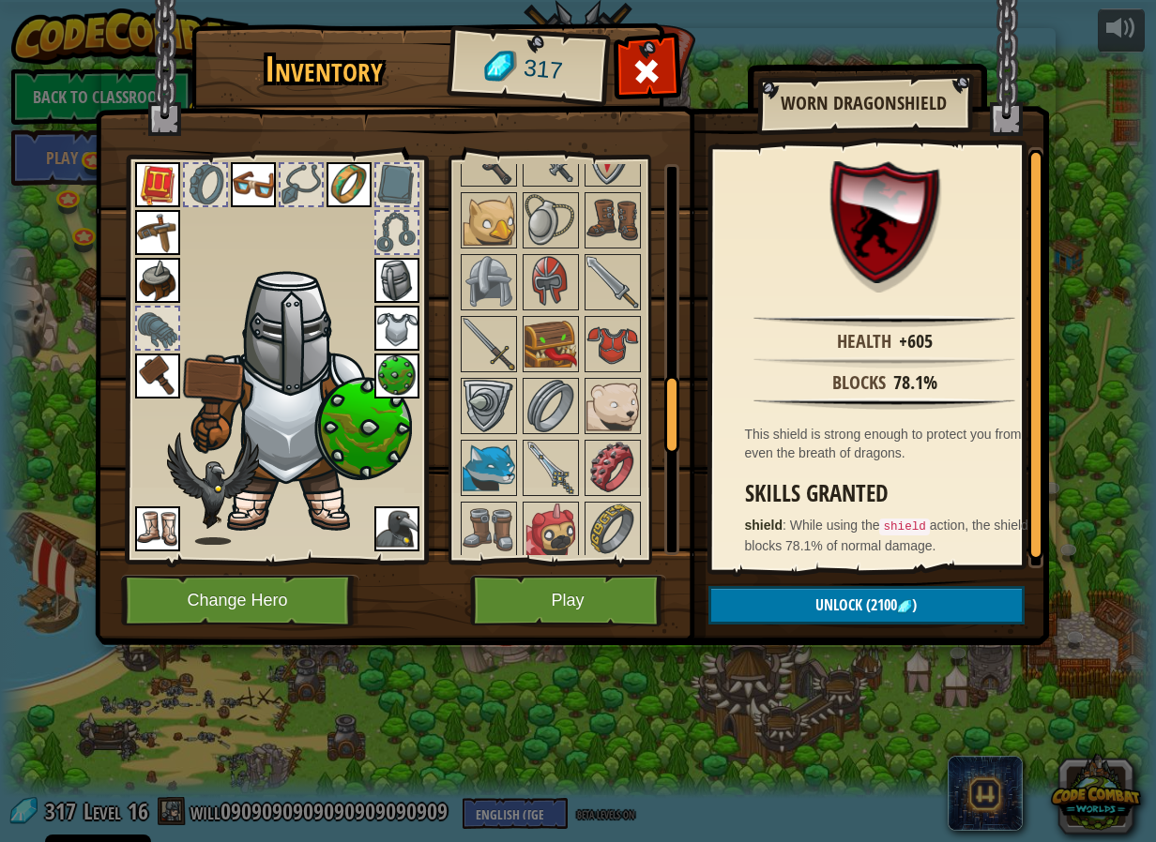
scroll to position [600, 0]
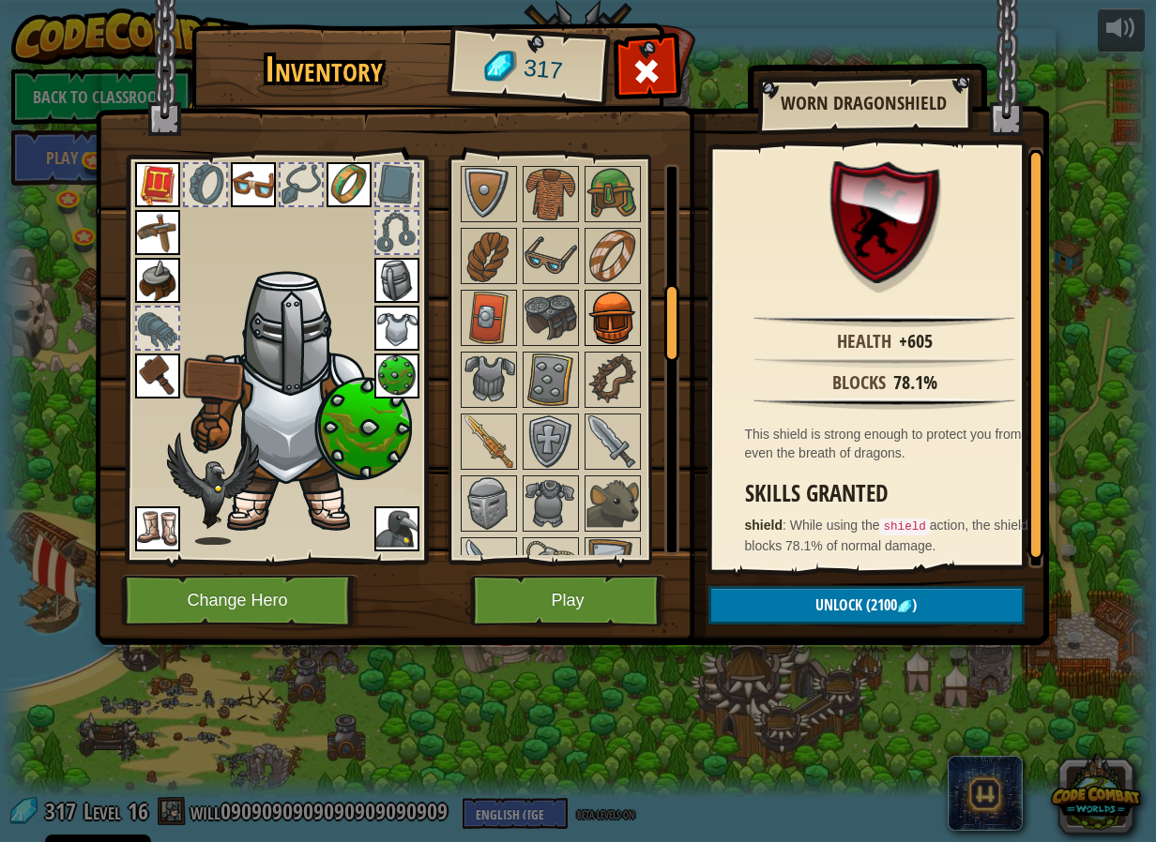
click at [628, 336] on img at bounding box center [612, 318] width 53 height 53
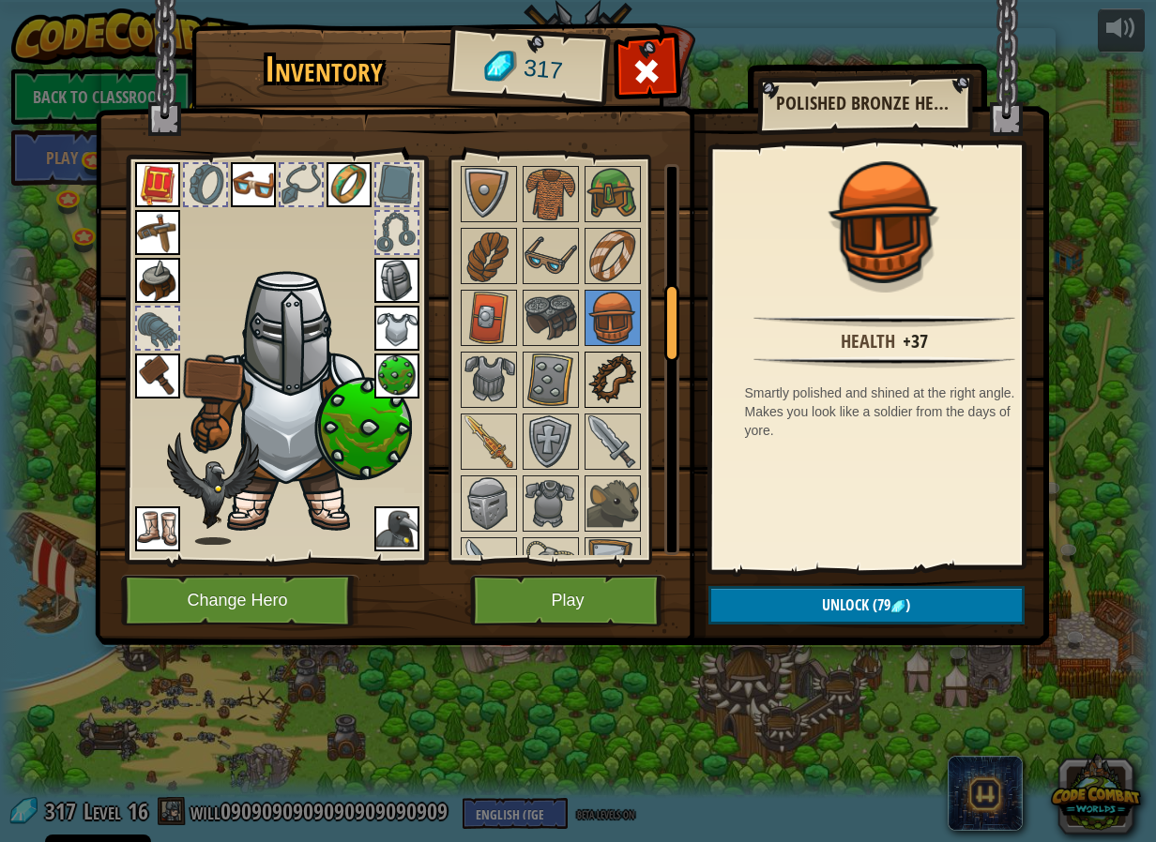
click at [596, 387] on img at bounding box center [612, 380] width 53 height 53
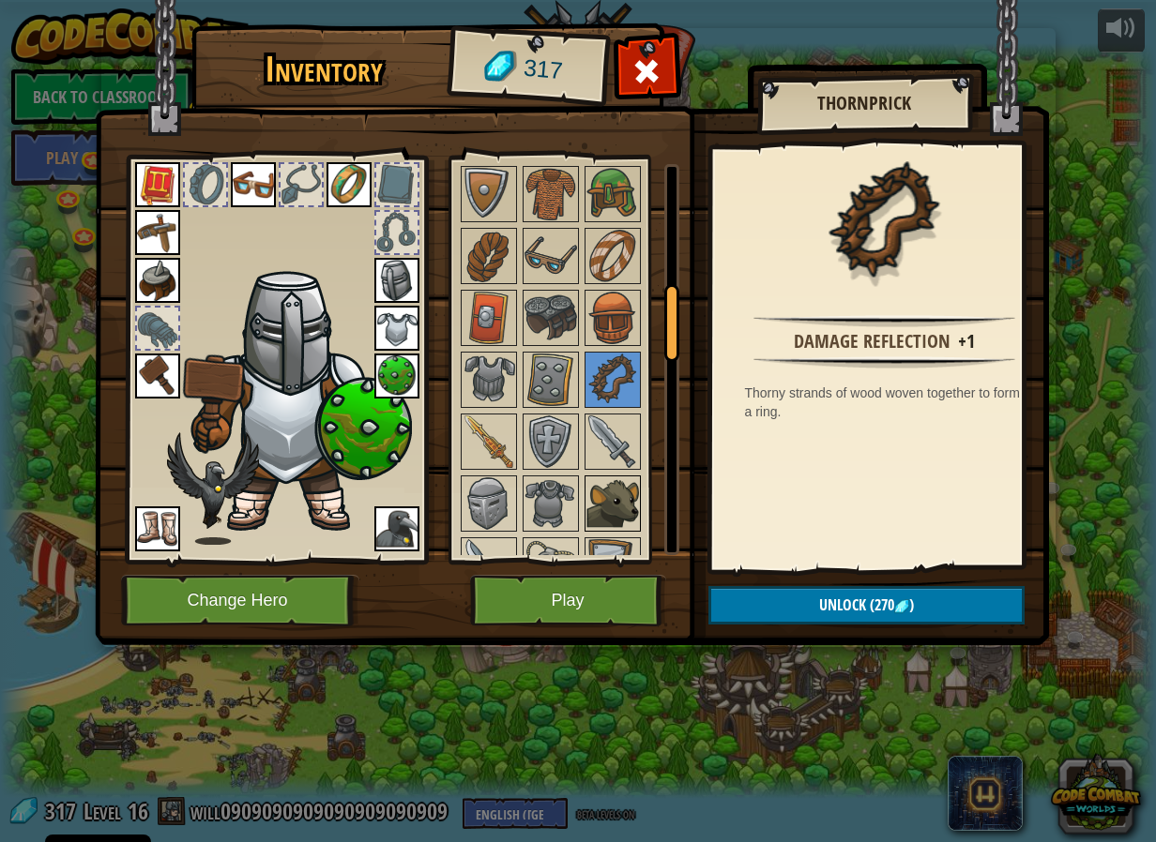
scroll to position [694, 0]
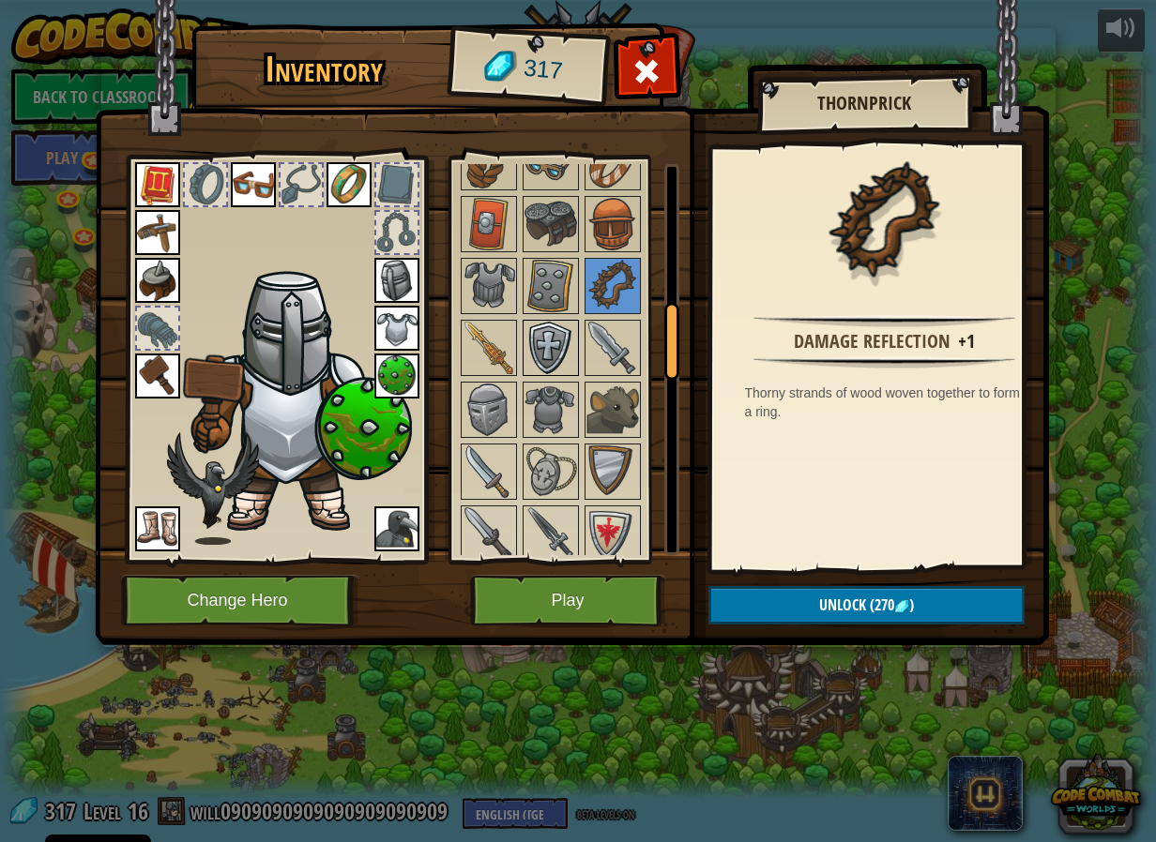
click at [555, 354] on img at bounding box center [550, 348] width 53 height 53
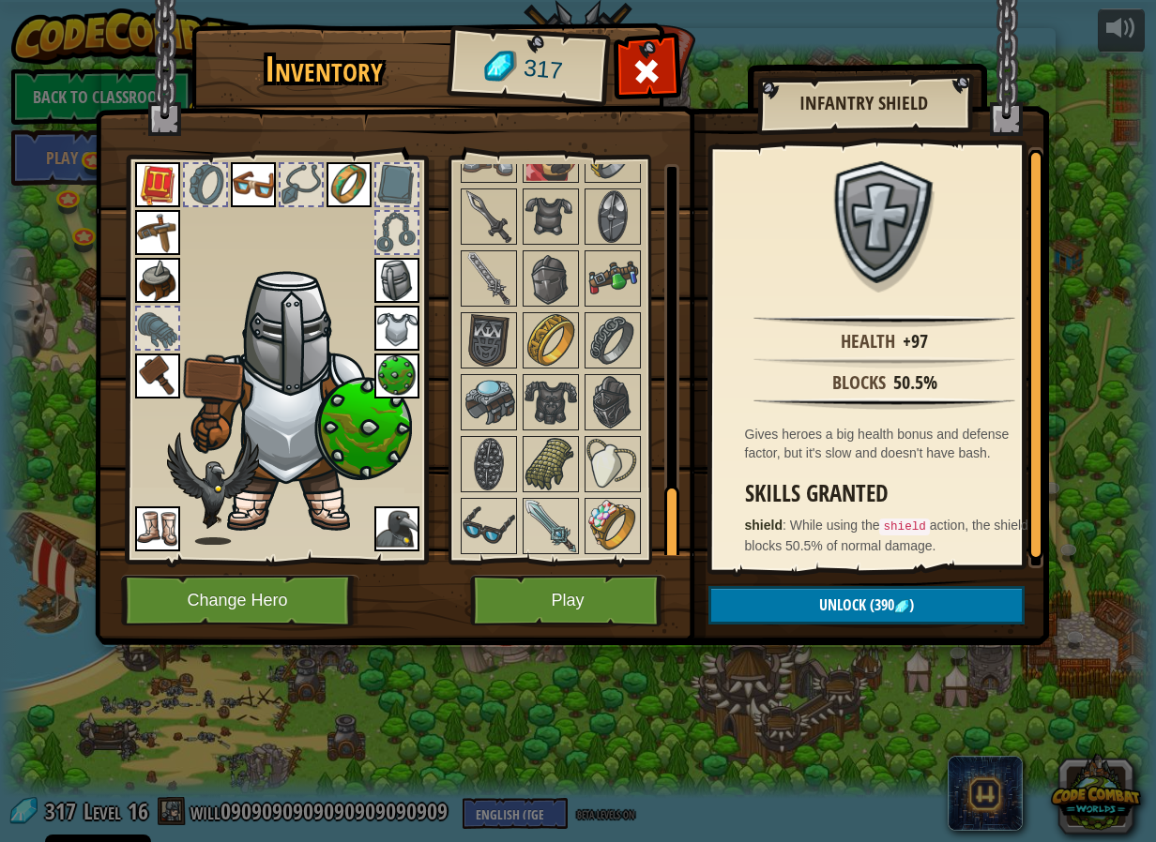
scroll to position [1632, 0]
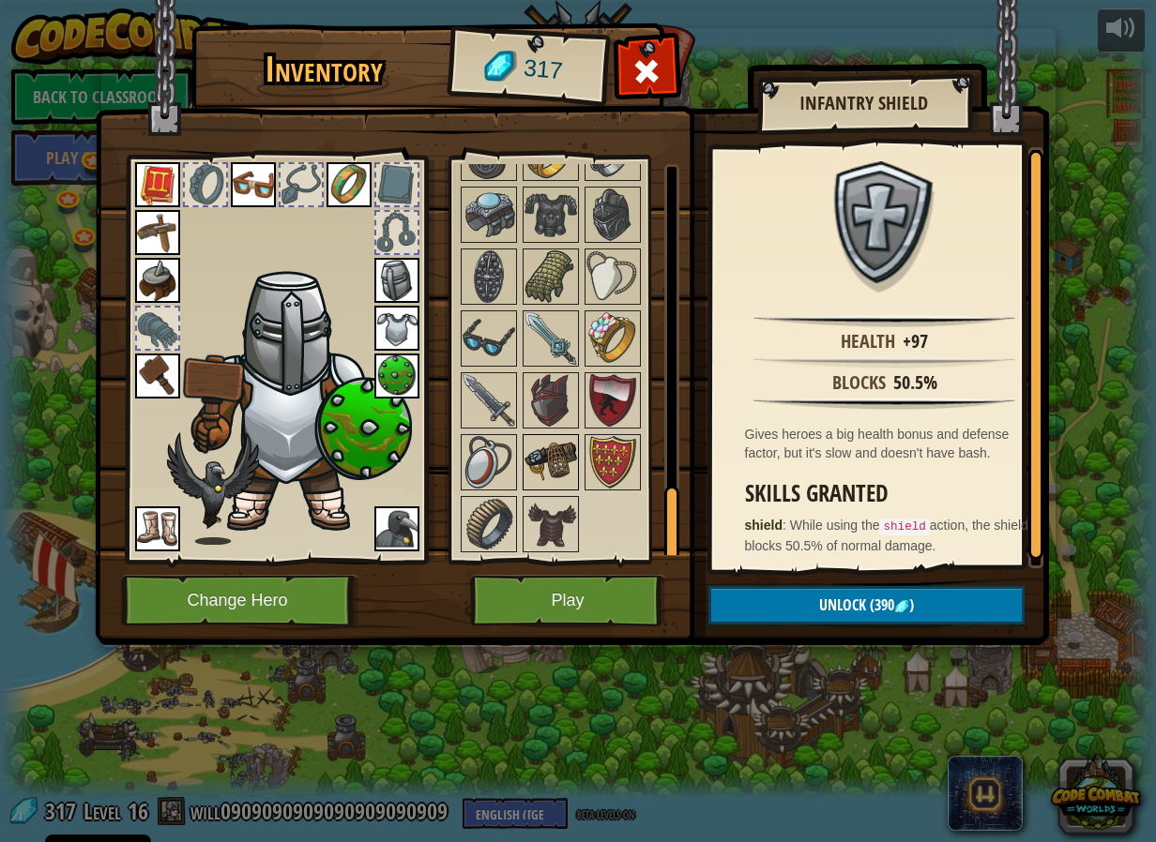
click at [551, 458] on img at bounding box center [550, 462] width 53 height 53
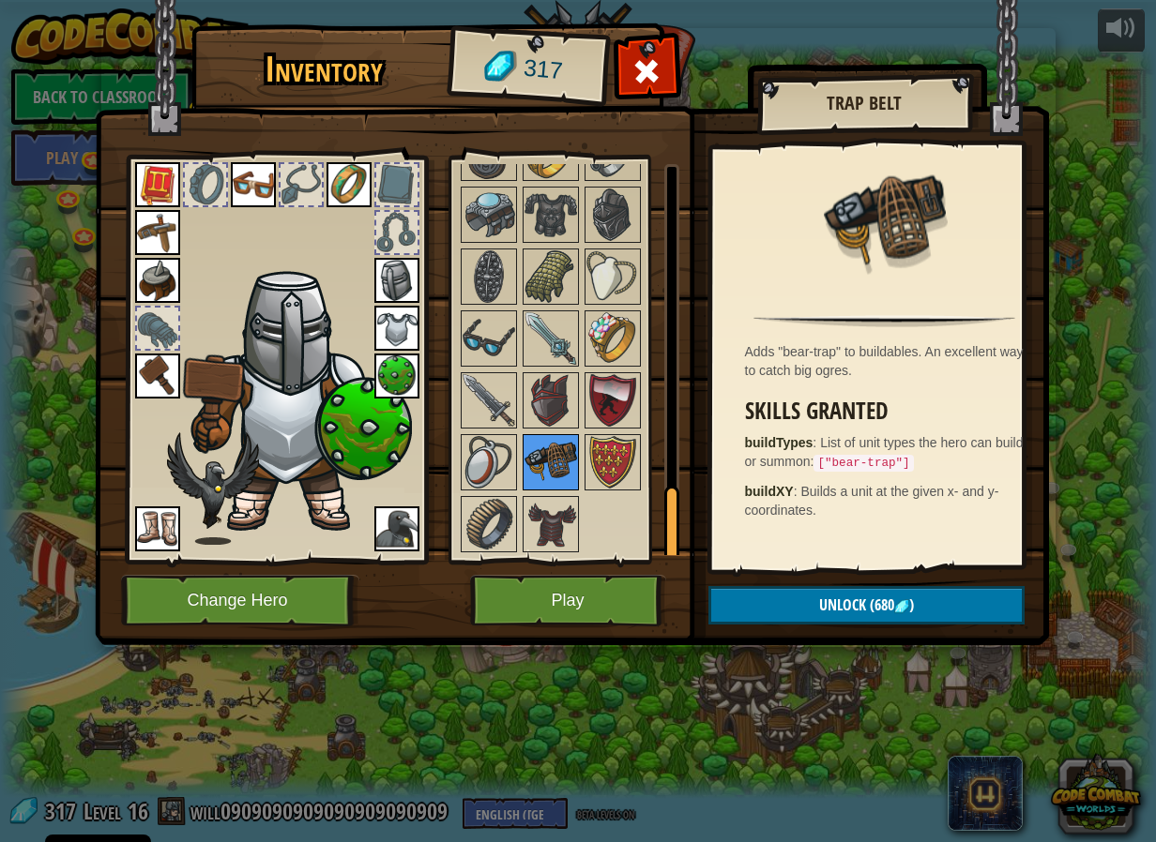
click at [567, 434] on div at bounding box center [550, 462] width 56 height 56
click at [560, 334] on img at bounding box center [550, 338] width 53 height 53
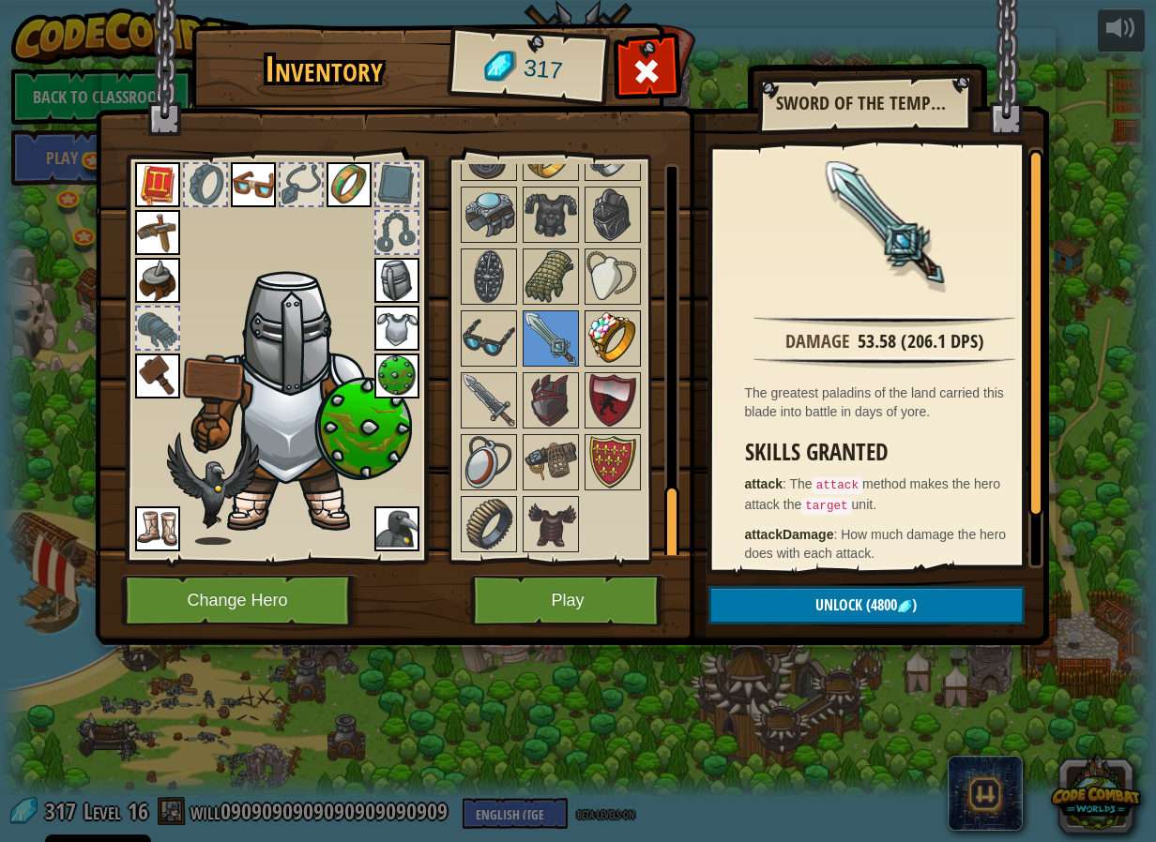
click at [597, 315] on img at bounding box center [612, 338] width 53 height 53
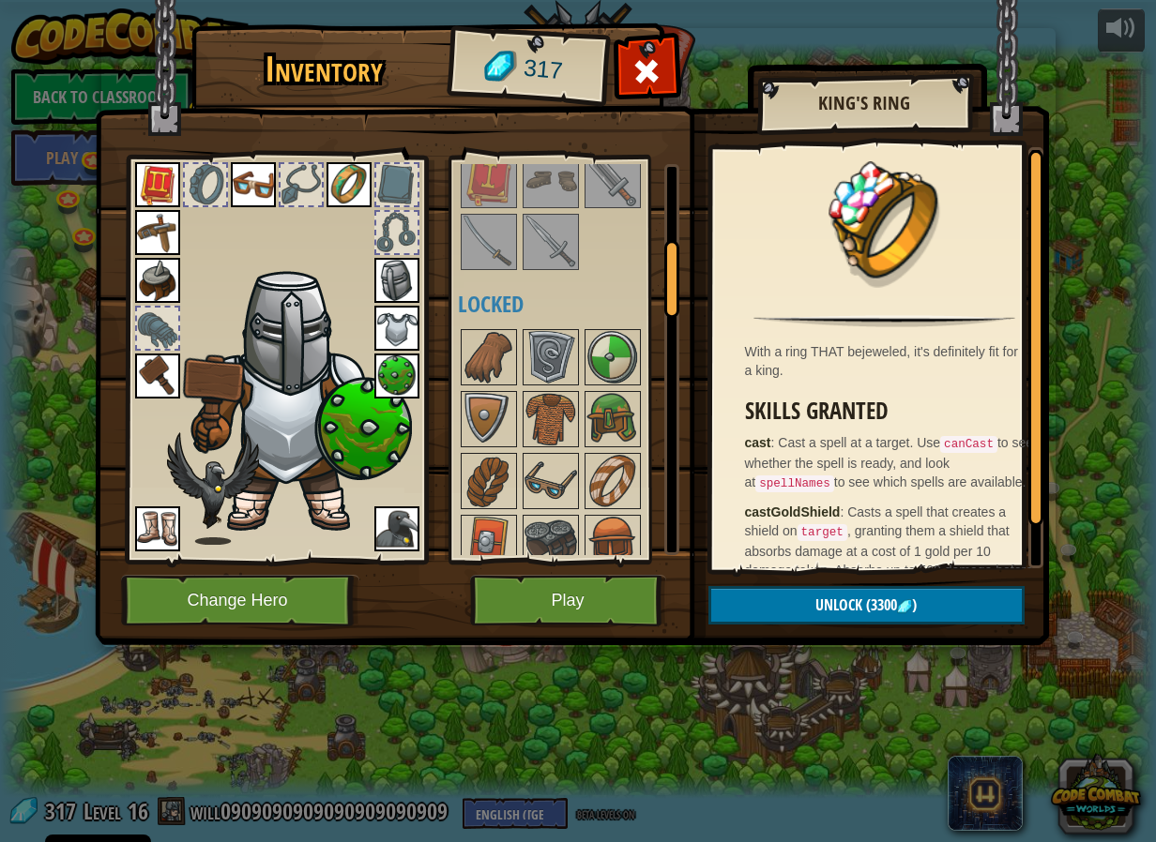
scroll to position [469, 0]
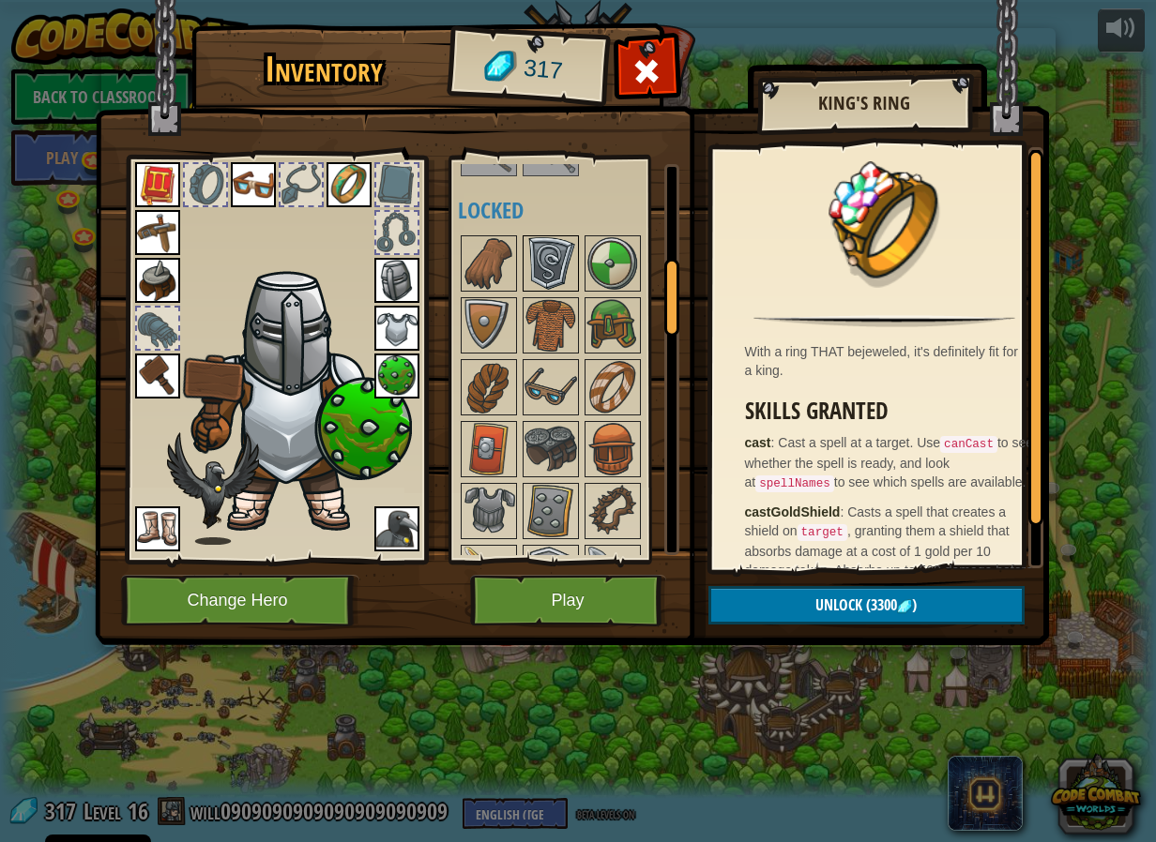
click at [546, 287] on img at bounding box center [550, 263] width 53 height 53
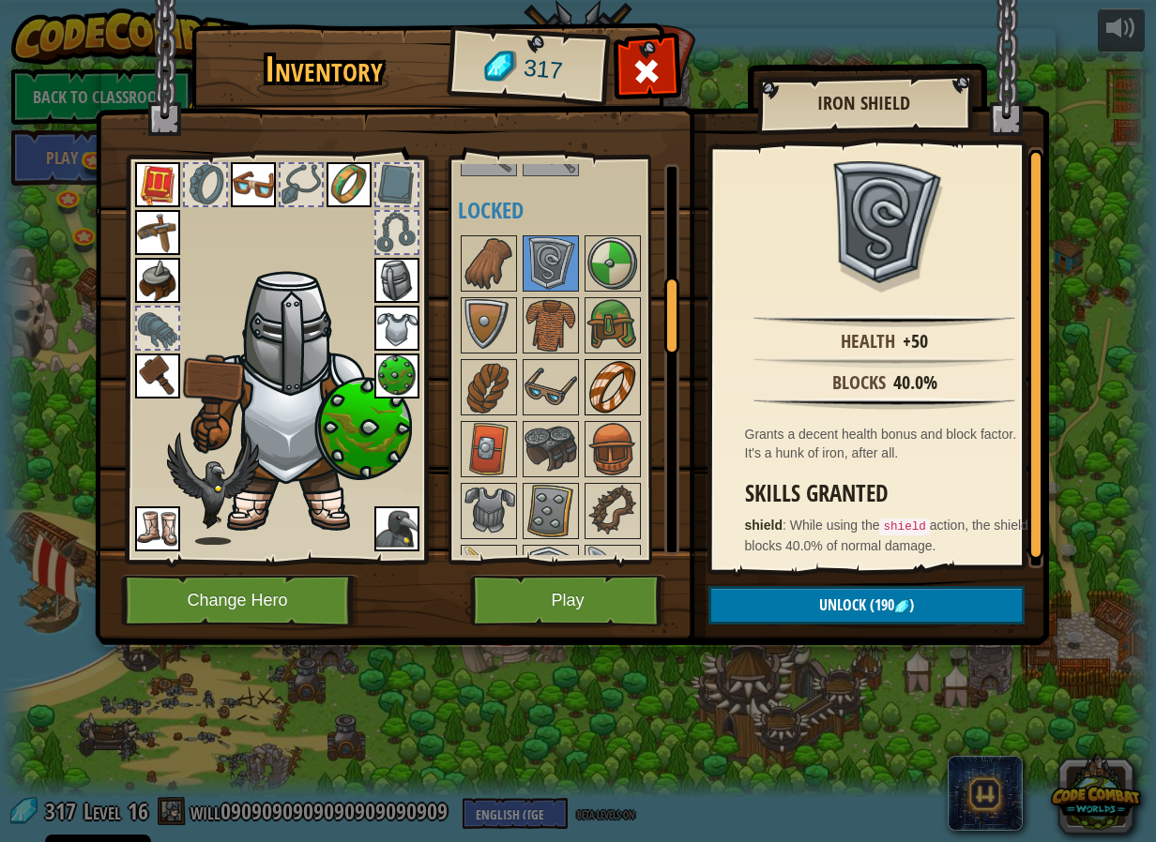
scroll to position [563, 0]
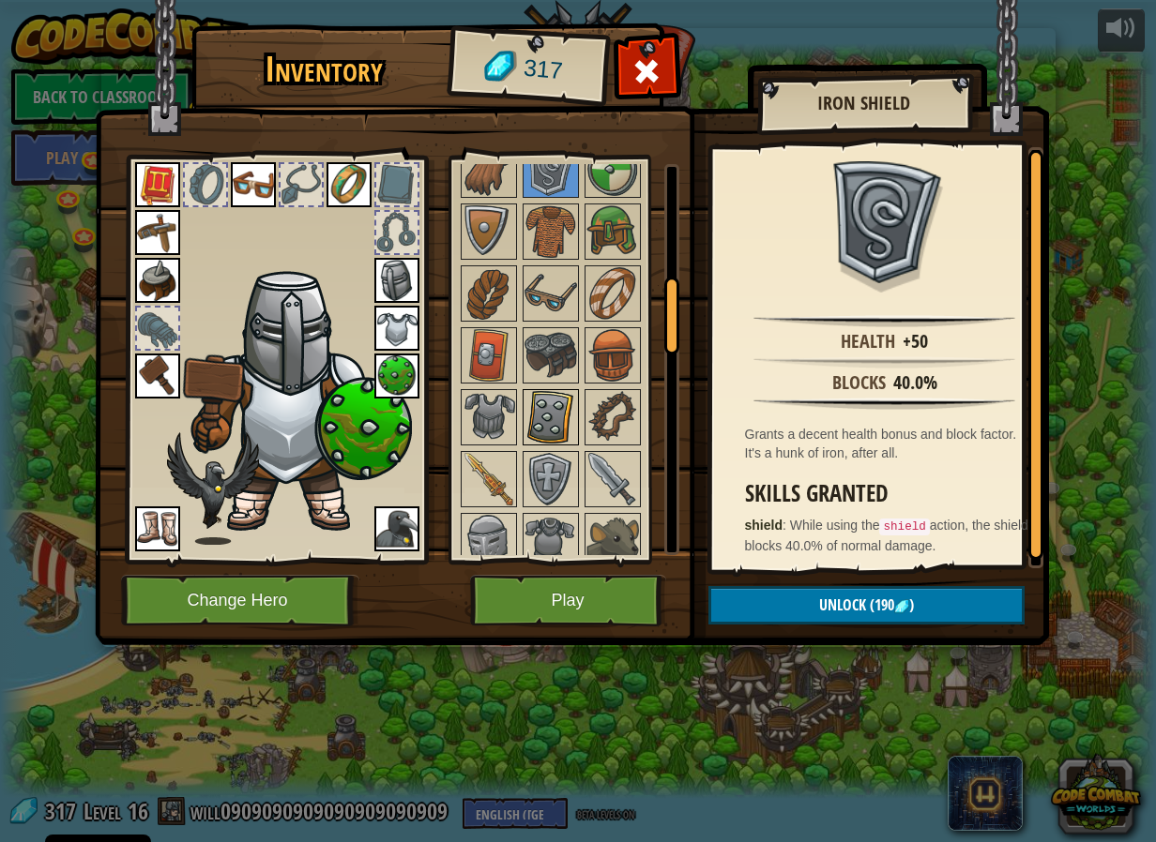
click at [559, 420] on img at bounding box center [550, 417] width 53 height 53
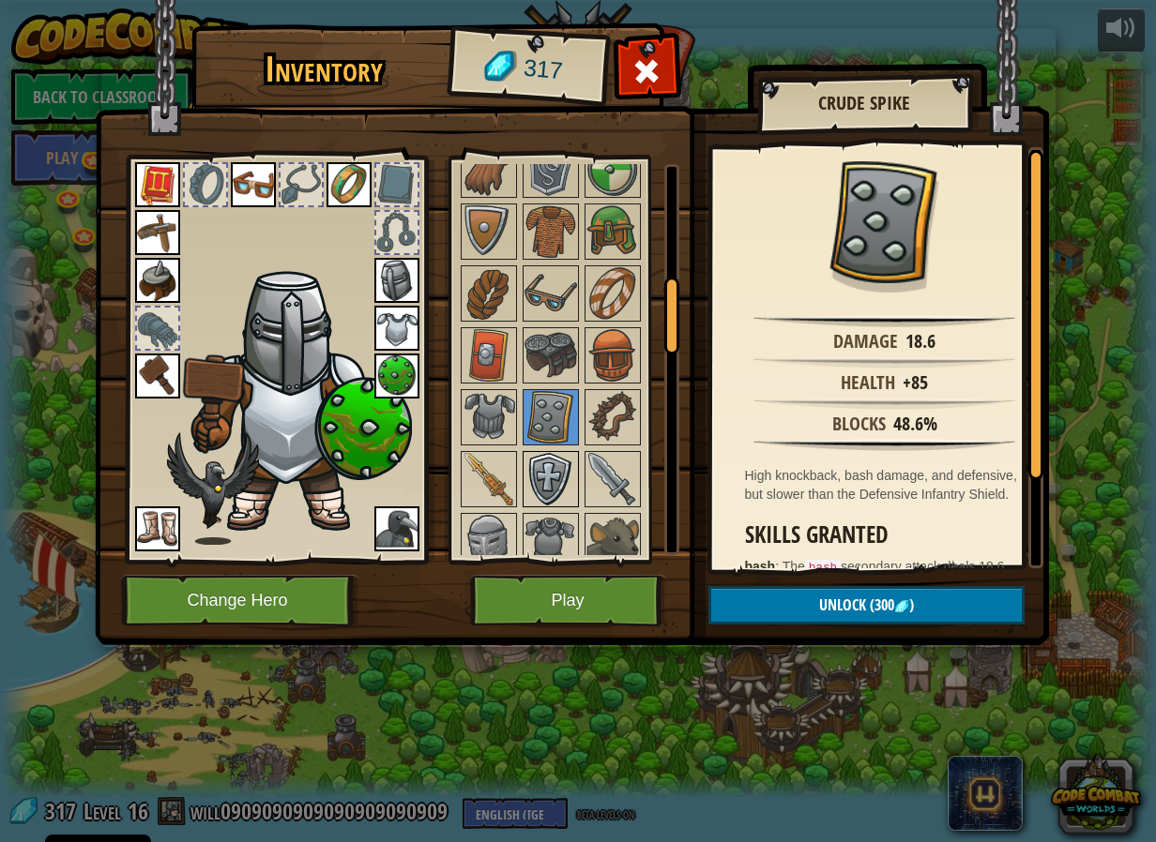
click at [549, 471] on img at bounding box center [550, 479] width 53 height 53
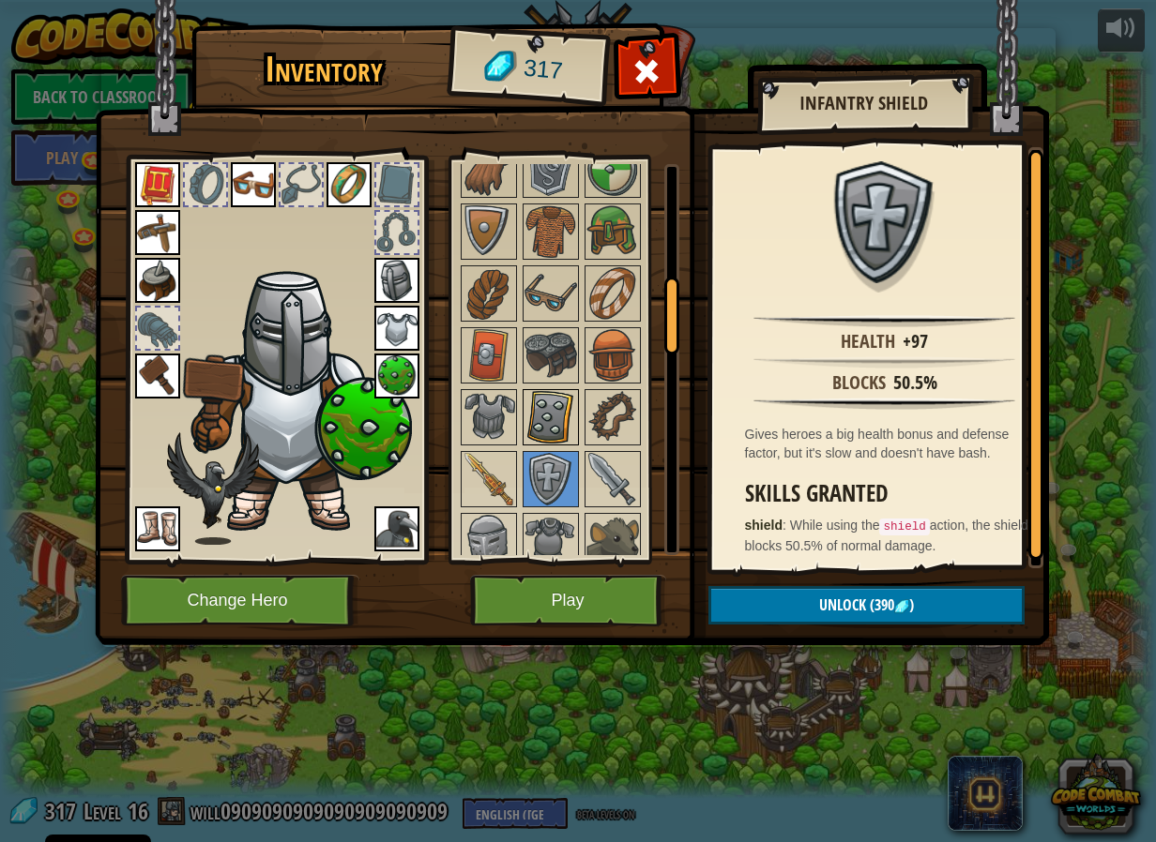
click at [535, 397] on img at bounding box center [550, 417] width 53 height 53
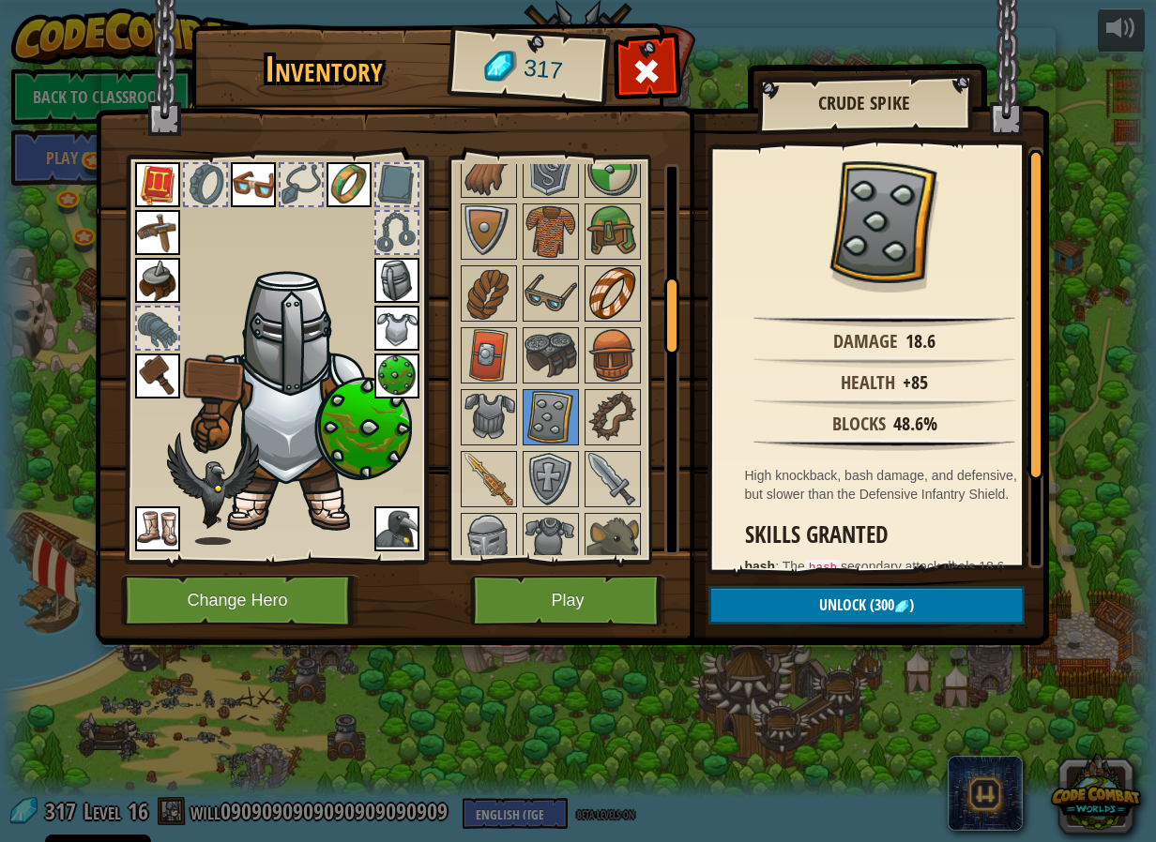
click at [587, 304] on img at bounding box center [612, 293] width 53 height 53
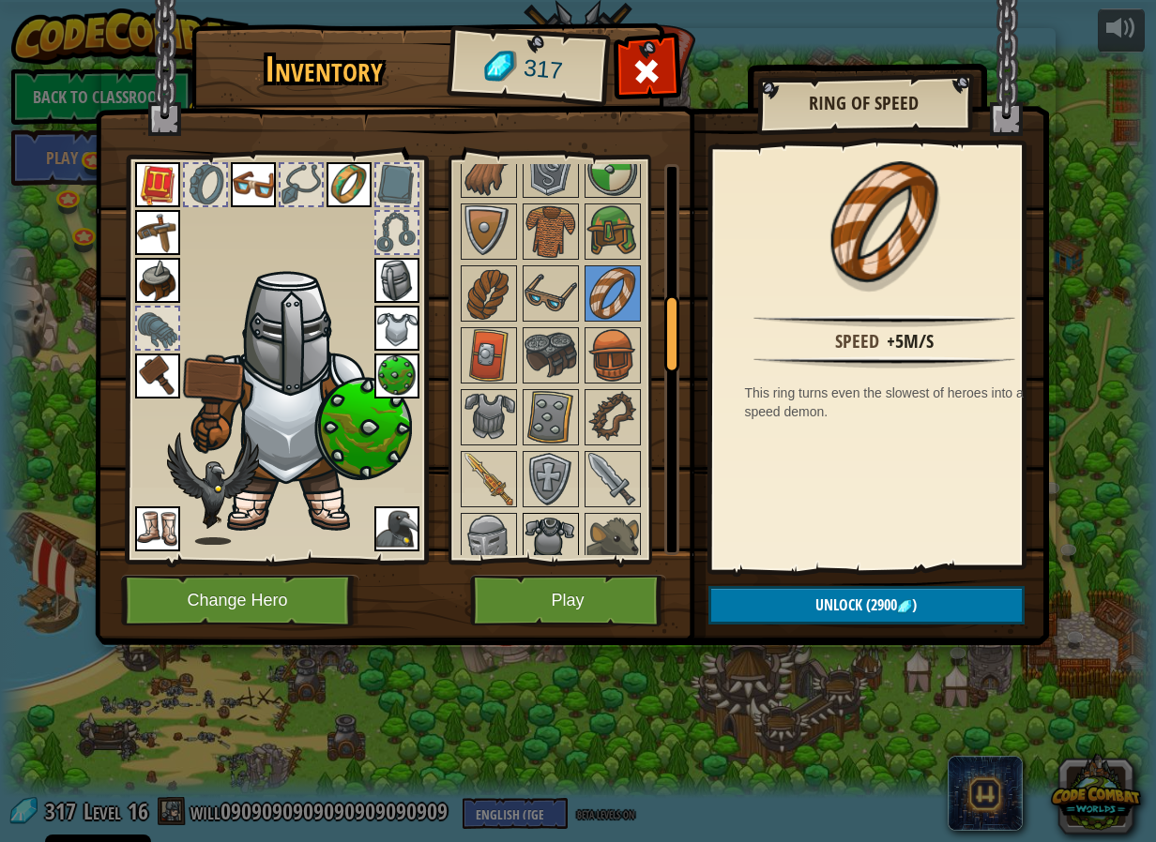
scroll to position [657, 0]
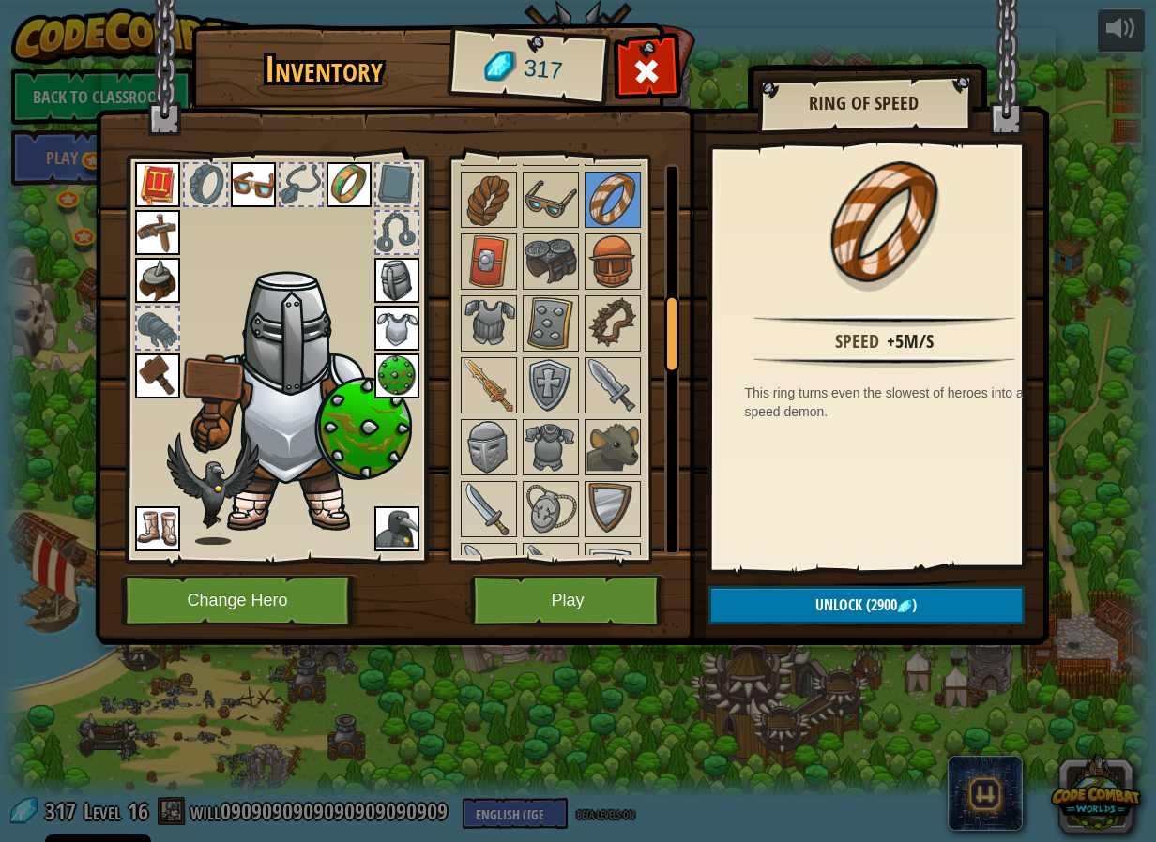
click at [459, 384] on div at bounding box center [575, 788] width 235 height 1486
click at [490, 382] on img at bounding box center [488, 385] width 53 height 53
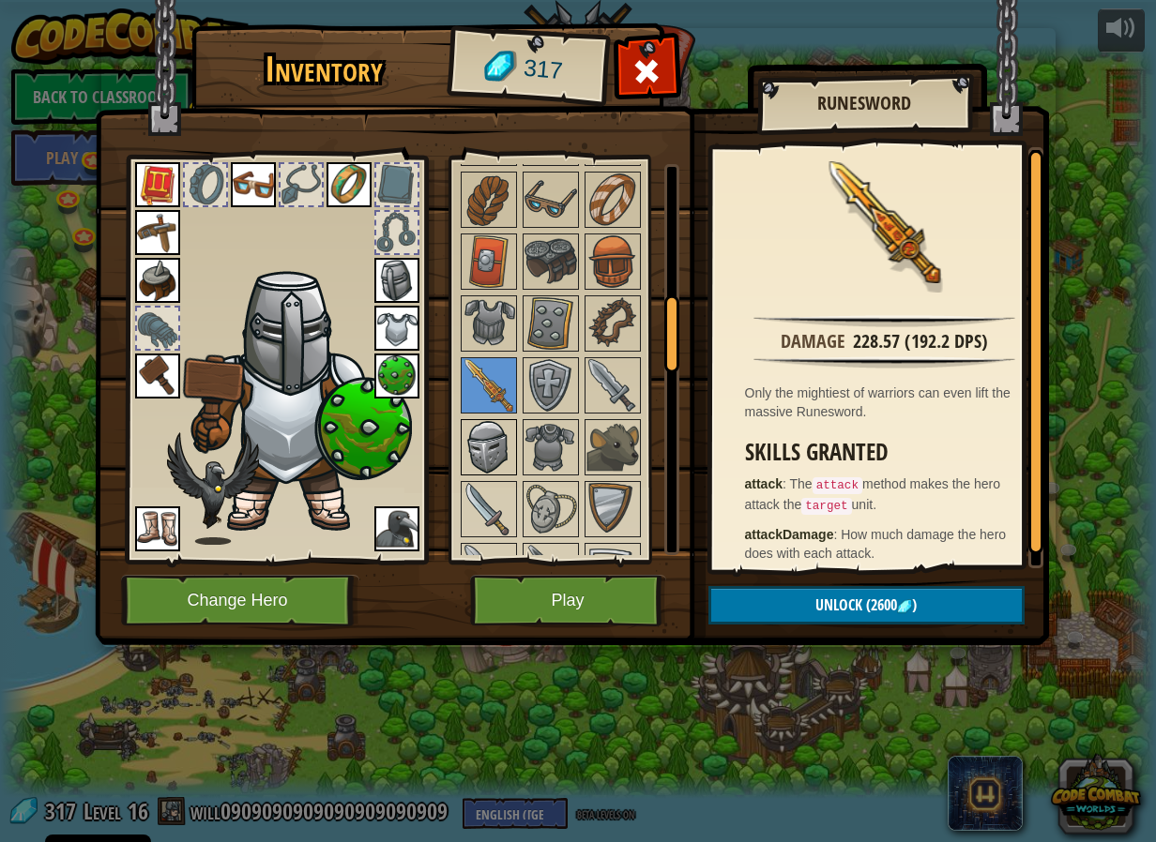
click at [497, 429] on img at bounding box center [488, 447] width 53 height 53
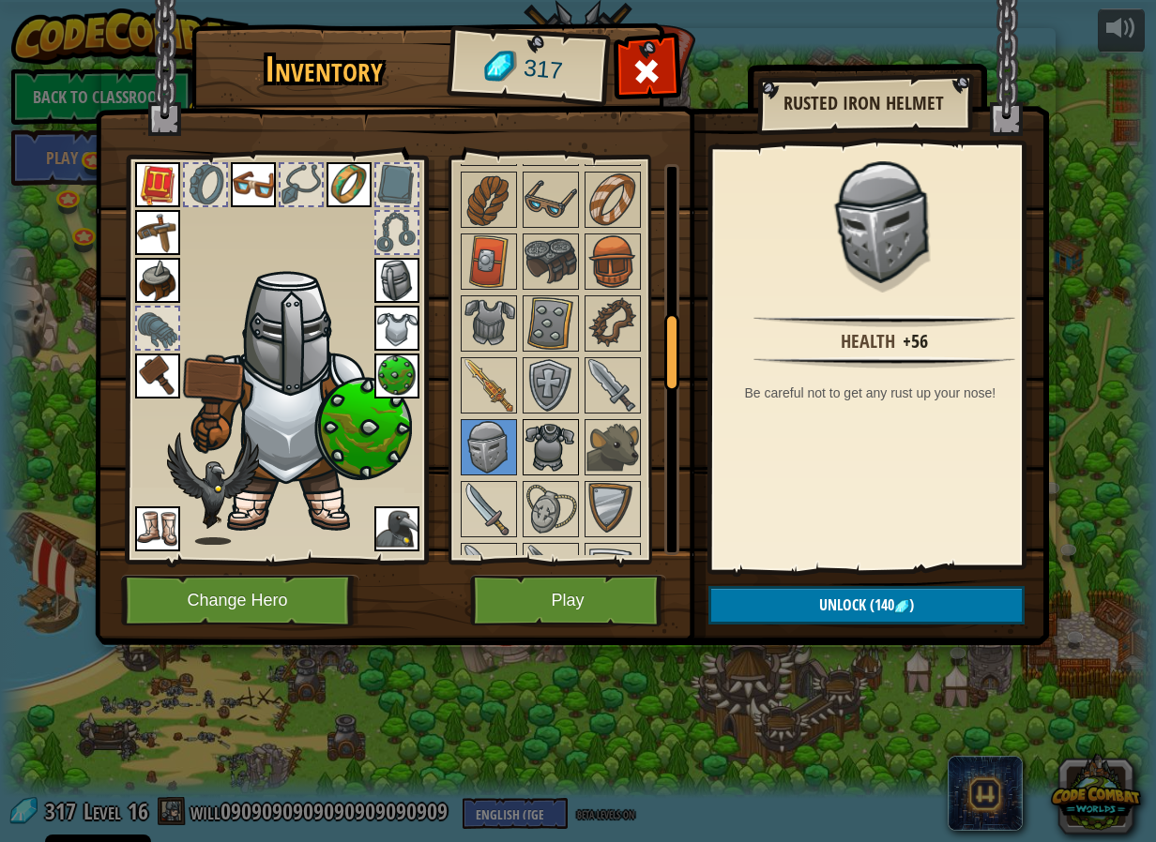
scroll to position [750, 0]
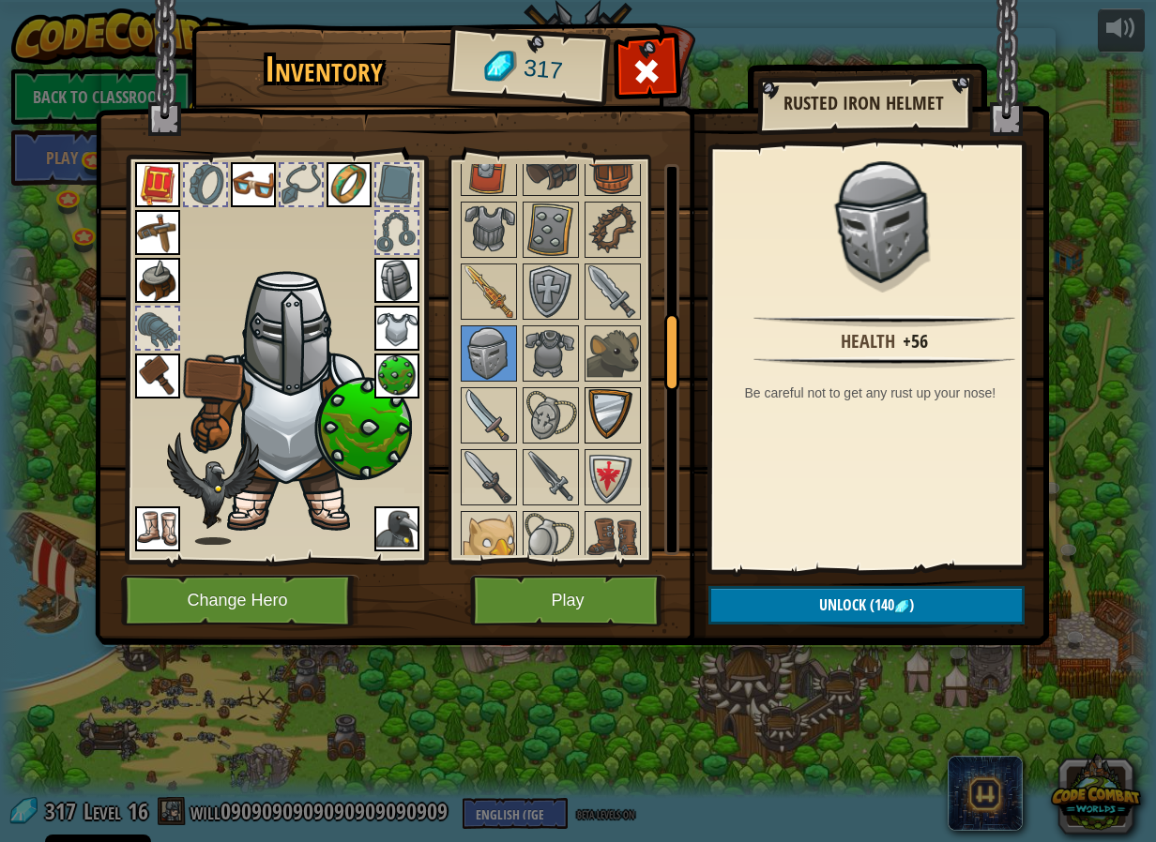
click at [612, 428] on img at bounding box center [612, 415] width 53 height 53
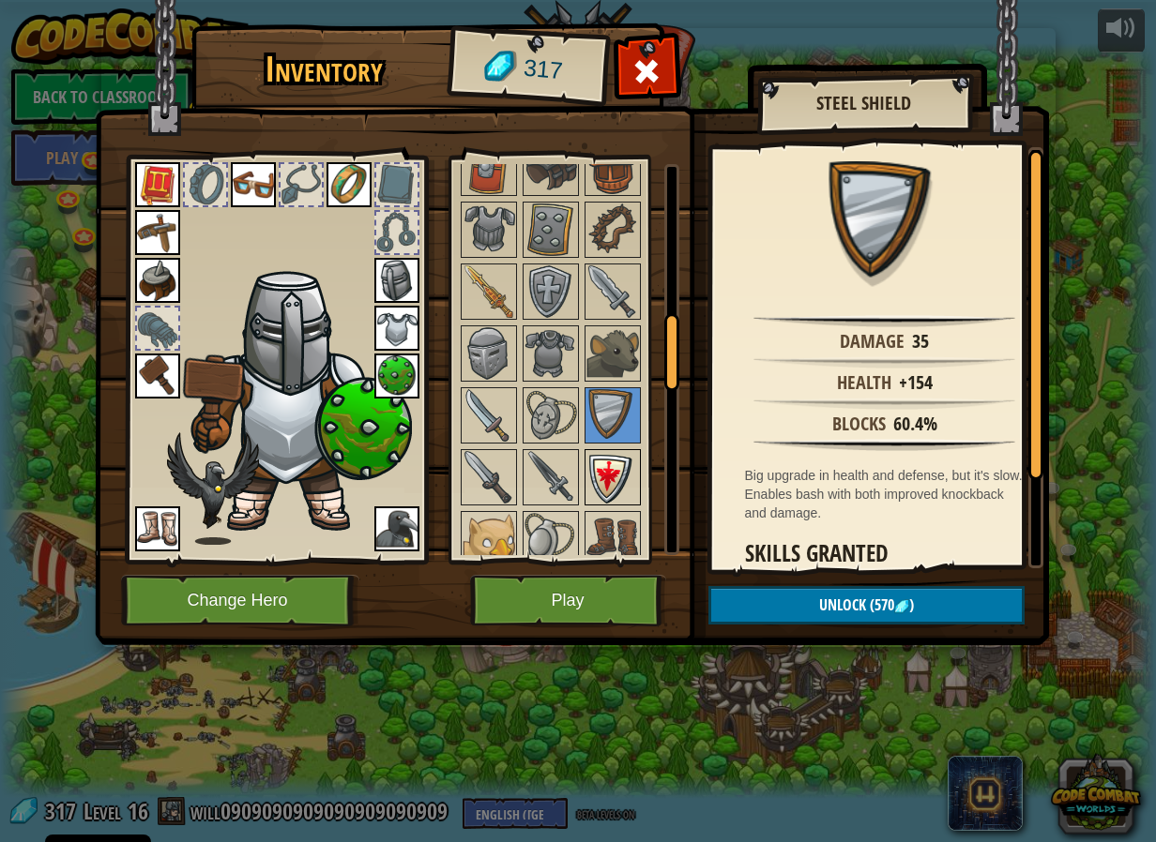
click at [614, 473] on img at bounding box center [612, 477] width 53 height 53
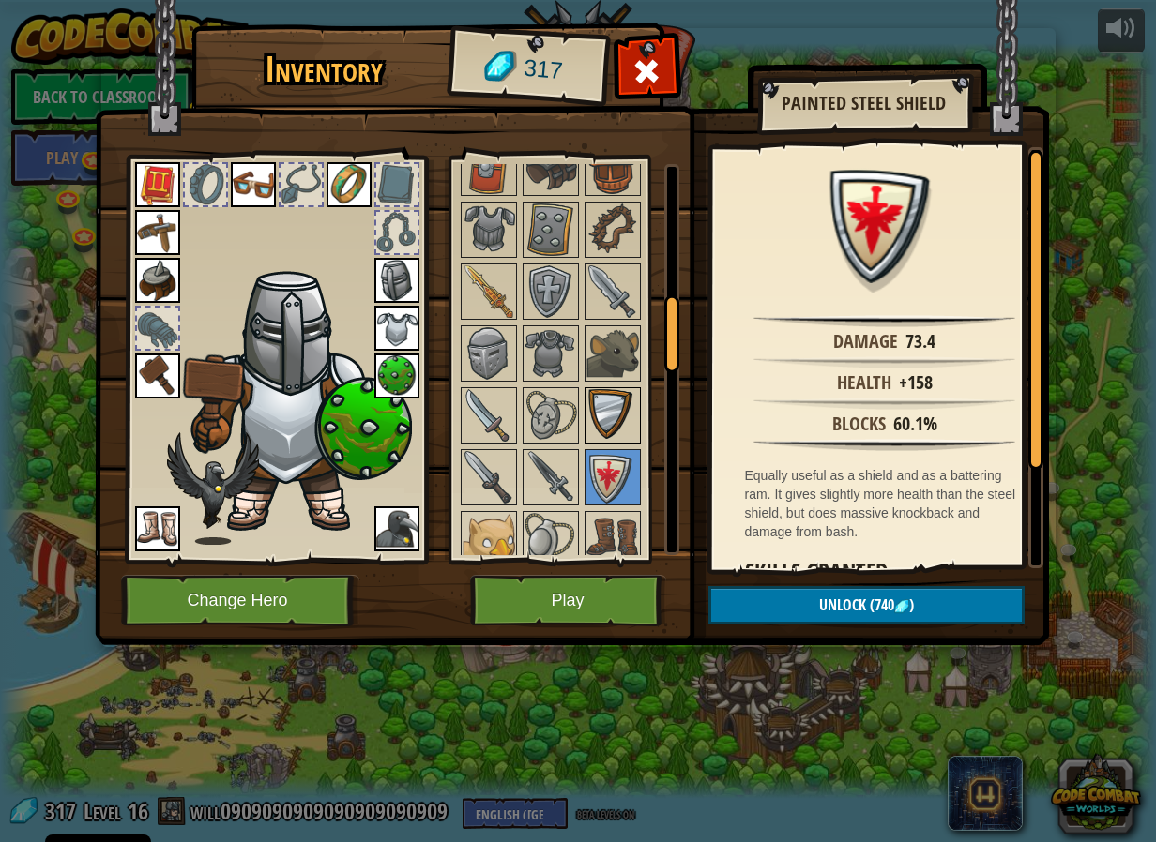
scroll to position [657, 0]
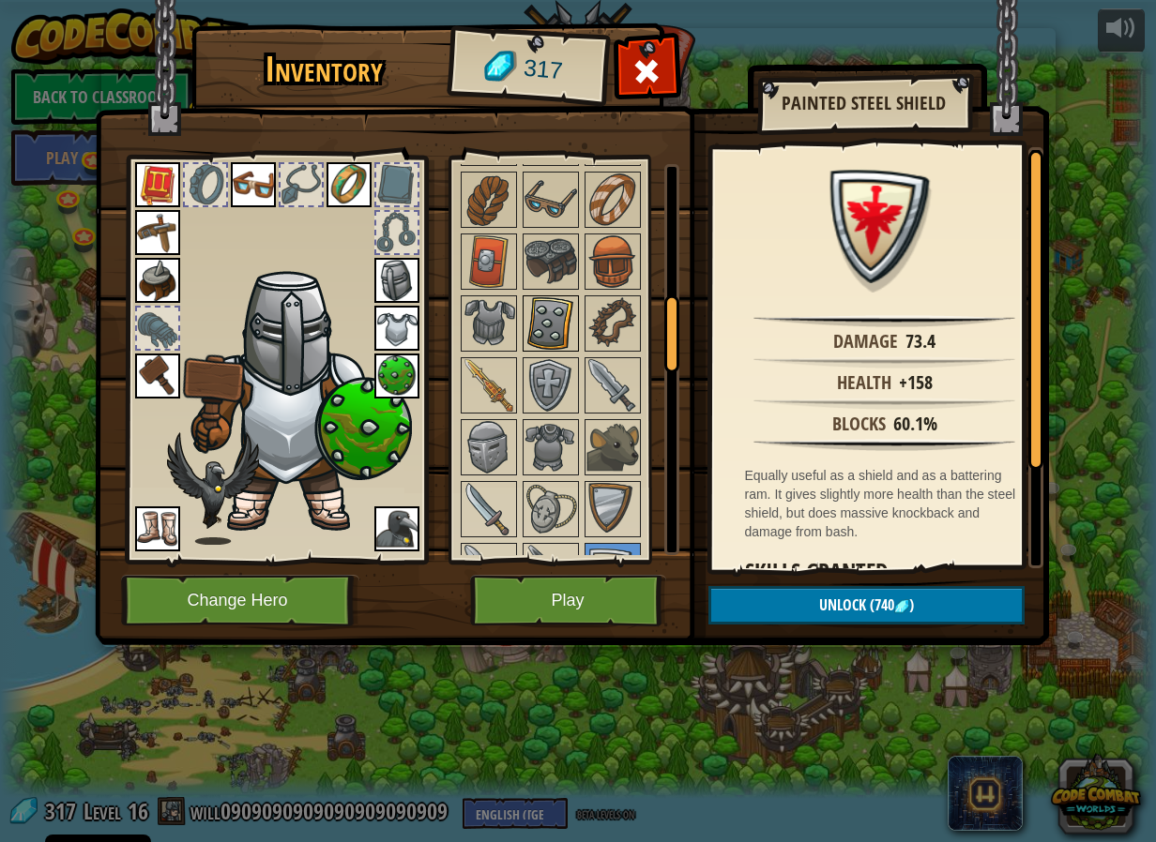
click at [544, 297] on img at bounding box center [550, 323] width 53 height 53
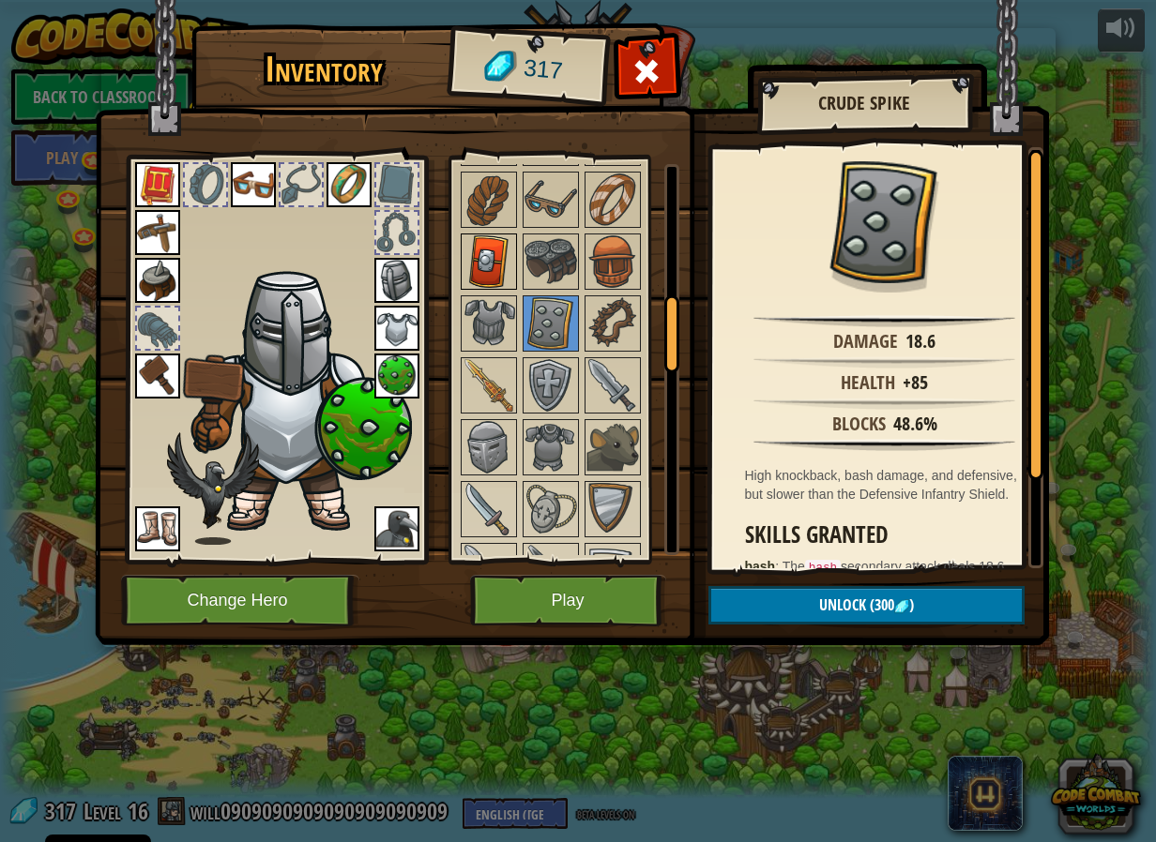
click at [508, 268] on img at bounding box center [488, 261] width 53 height 53
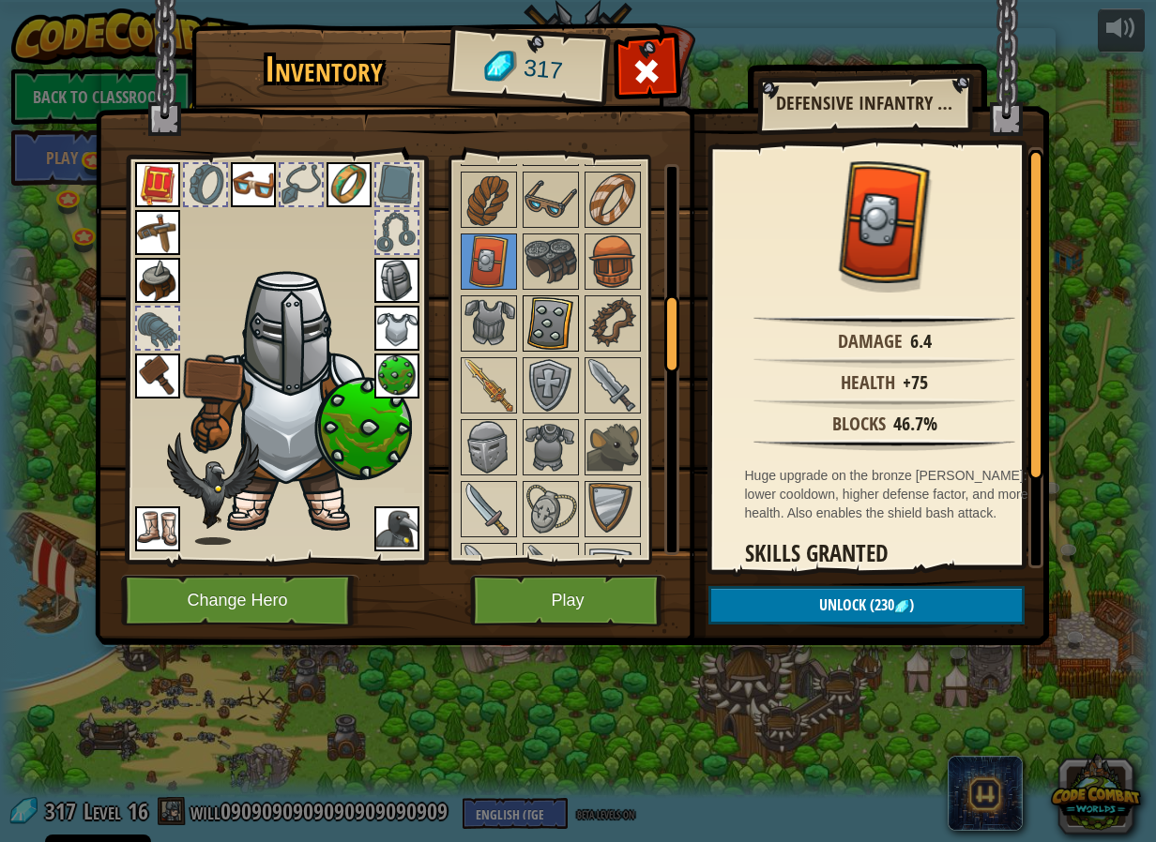
click at [533, 328] on img at bounding box center [550, 323] width 53 height 53
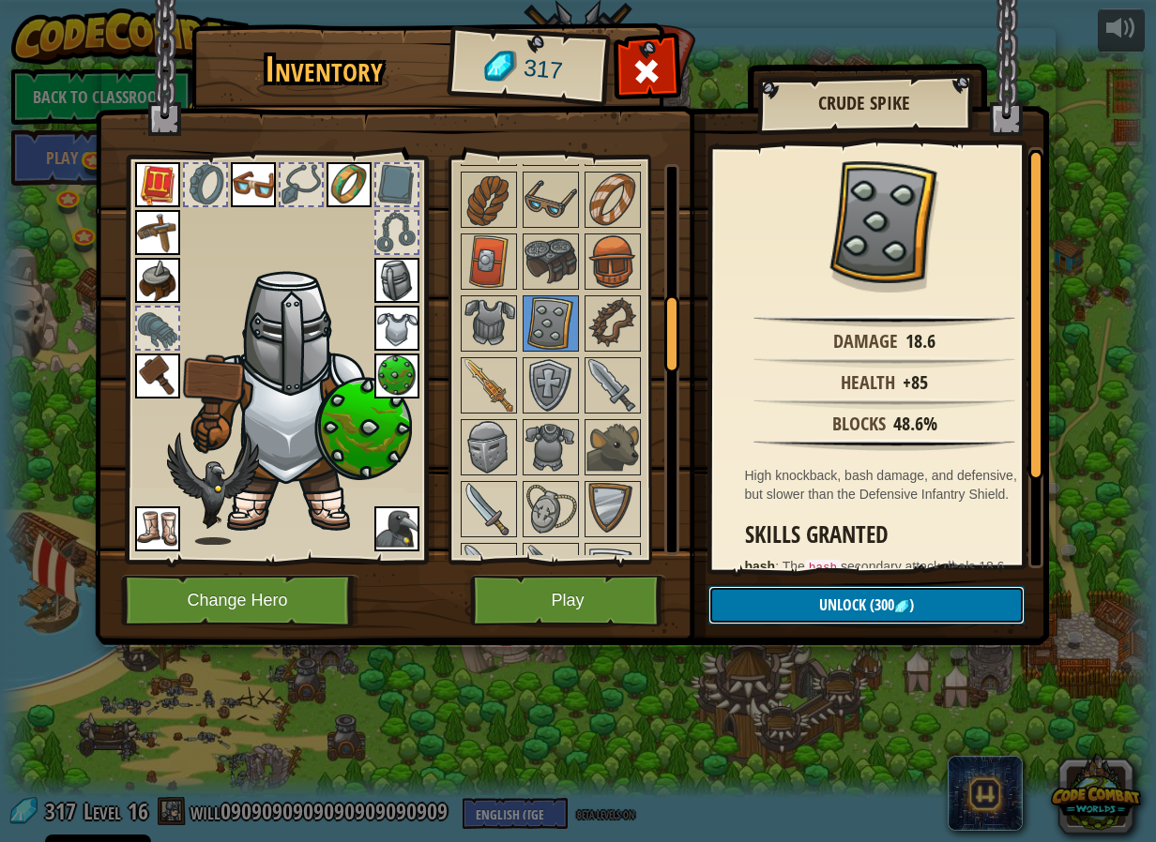
click at [819, 608] on span "Unlock" at bounding box center [842, 605] width 47 height 21
click at [823, 602] on button "Confirm" at bounding box center [866, 605] width 316 height 38
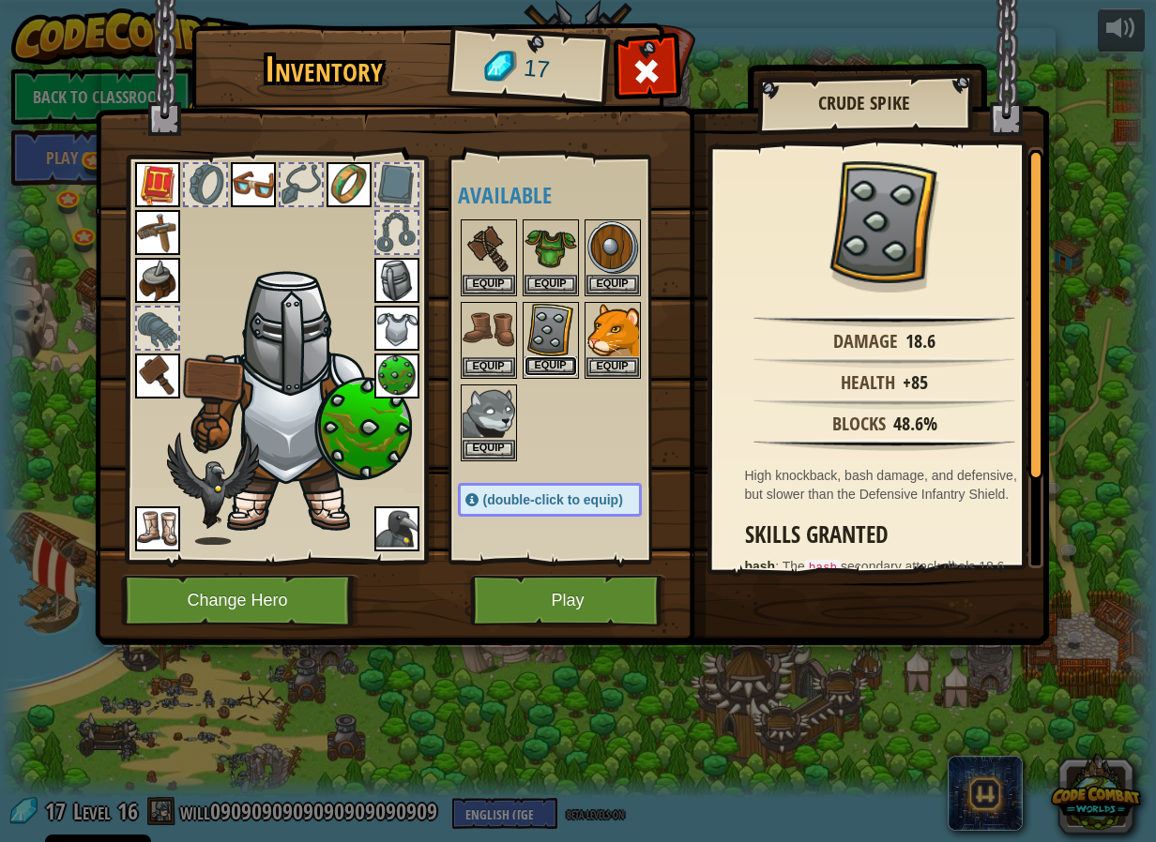
click at [543, 363] on button "Equip" at bounding box center [550, 366] width 53 height 20
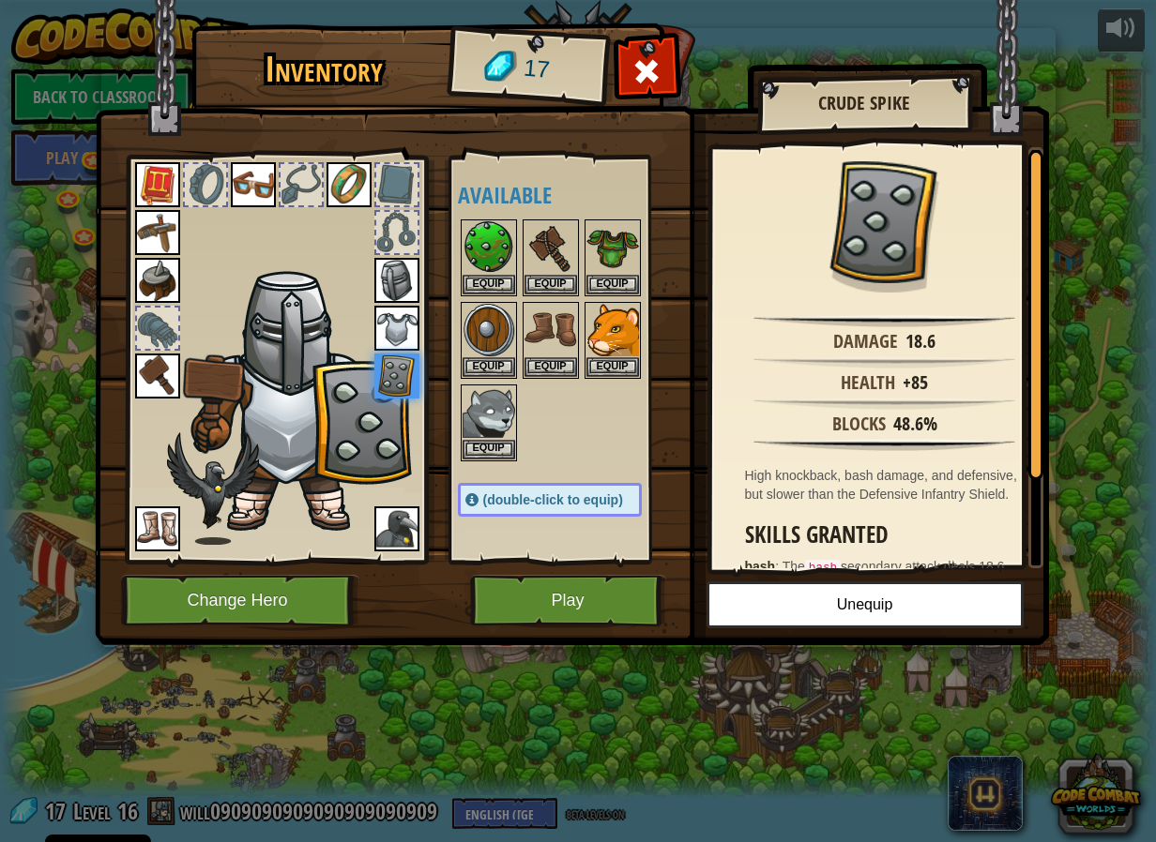
click at [579, 630] on img at bounding box center [572, 304] width 954 height 681
click at [585, 605] on button "Play" at bounding box center [568, 601] width 196 height 52
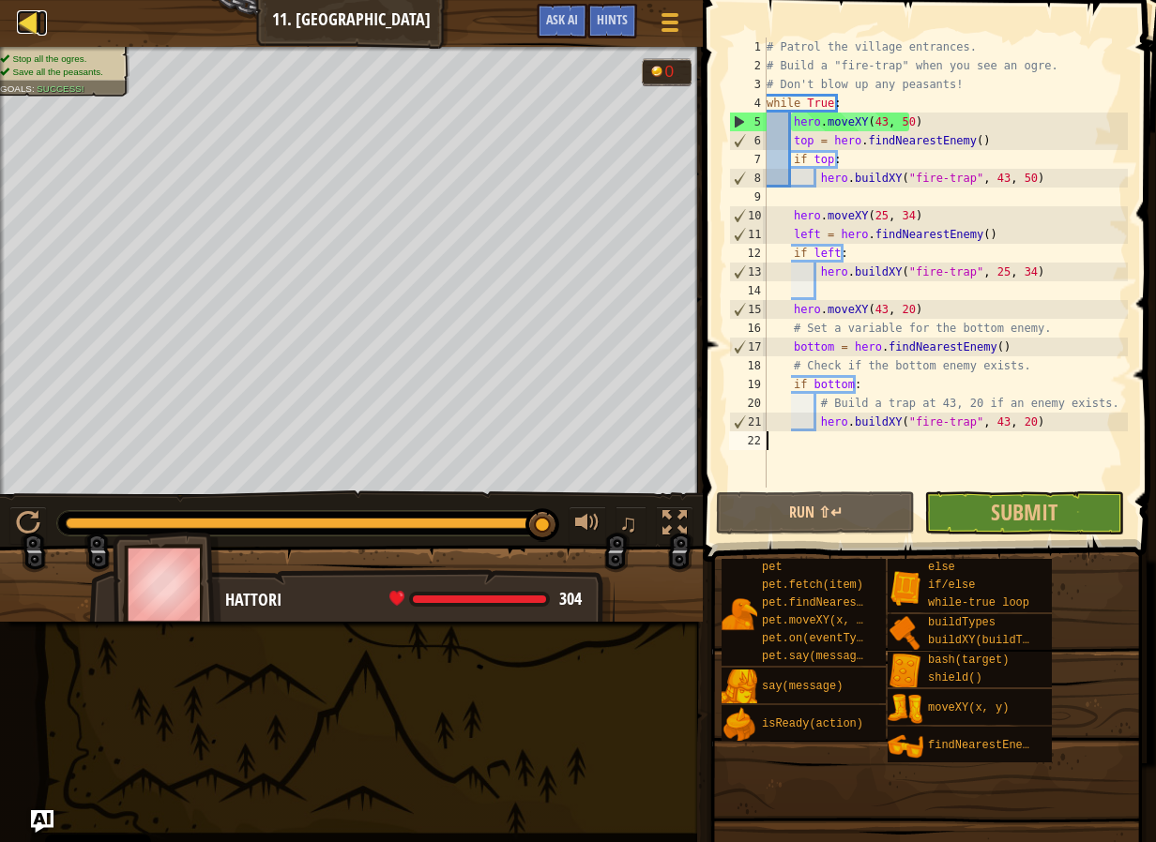
click at [23, 14] on div at bounding box center [28, 21] width 23 height 23
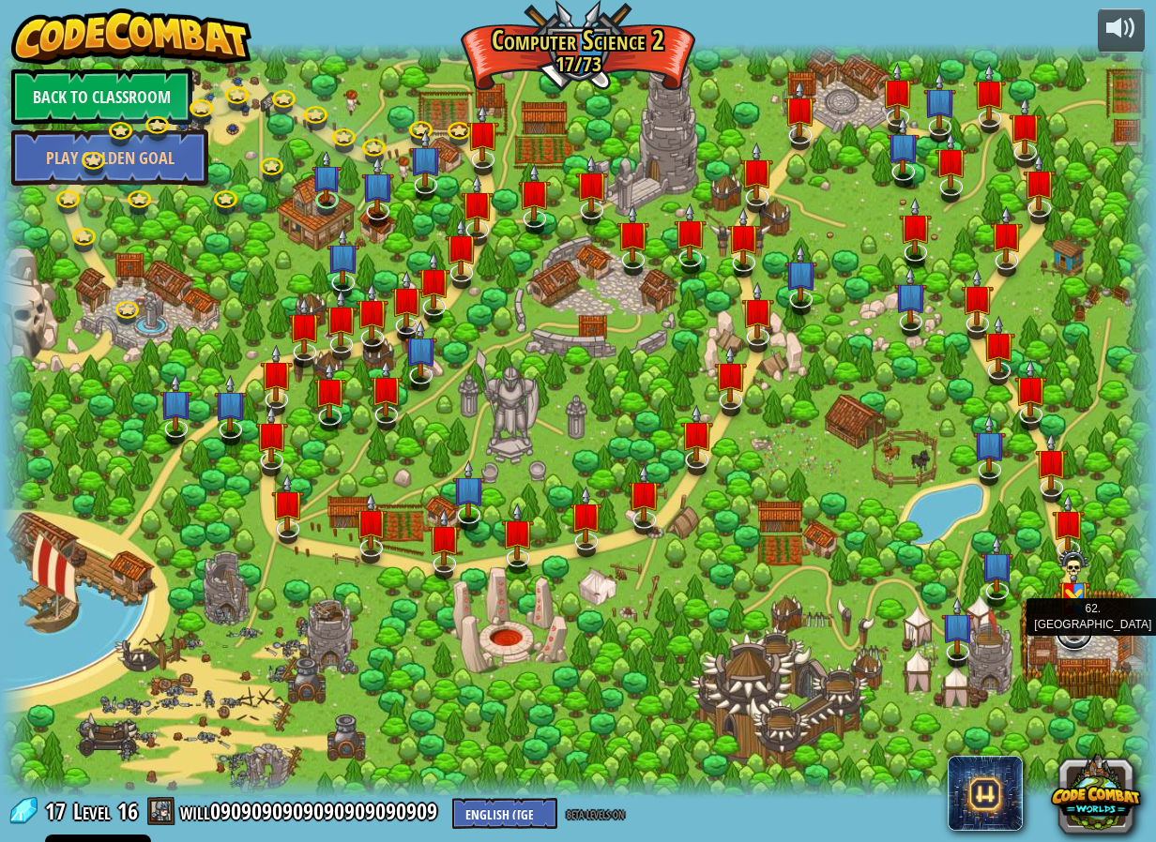
click at [1069, 638] on link at bounding box center [1074, 631] width 38 height 38
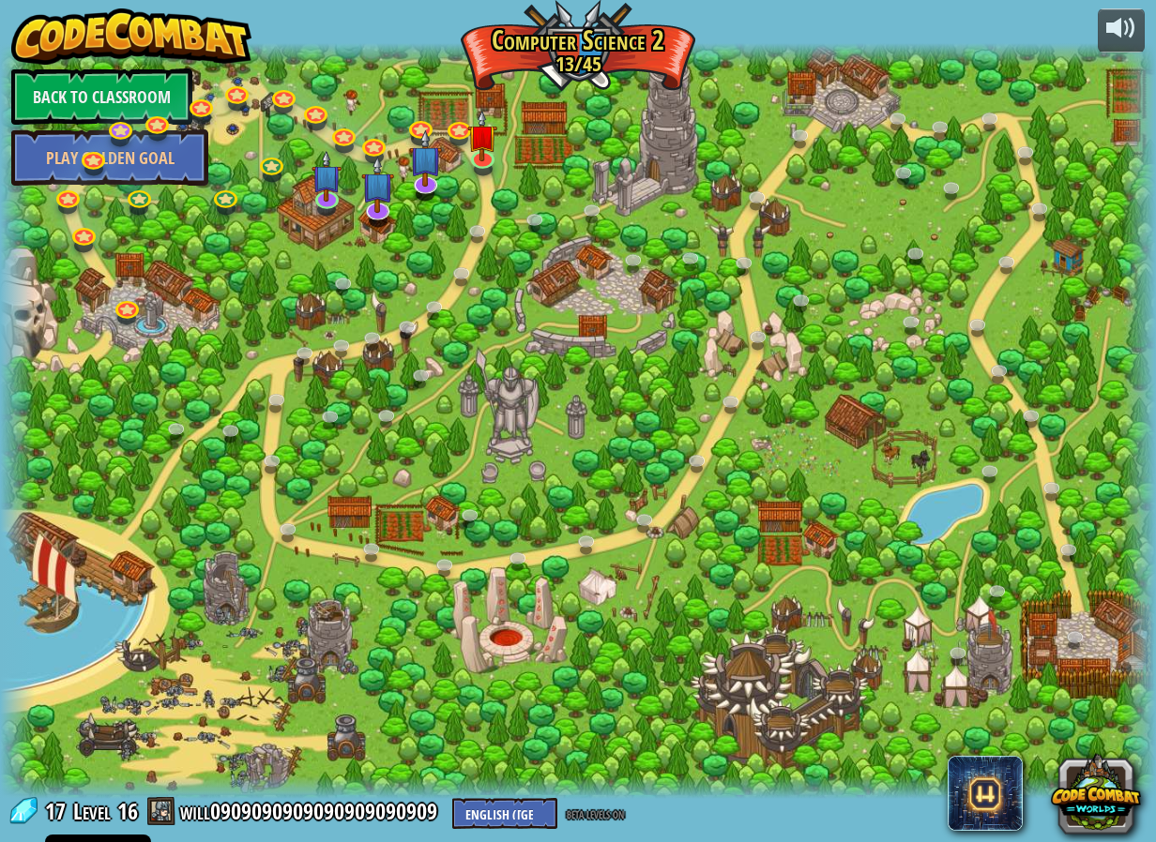
click at [1026, 541] on div at bounding box center [578, 420] width 1156 height 755
click at [1069, 633] on link at bounding box center [1078, 639] width 38 height 38
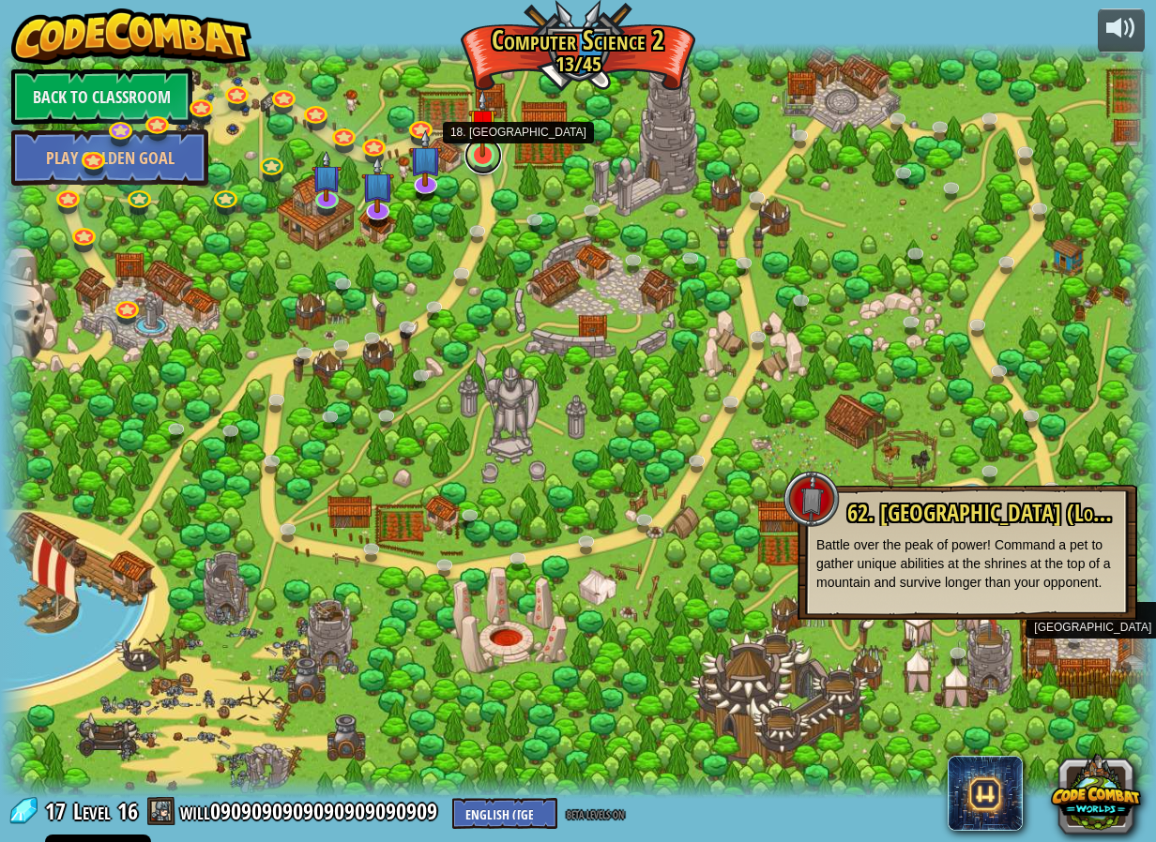
click at [474, 157] on link at bounding box center [483, 156] width 38 height 38
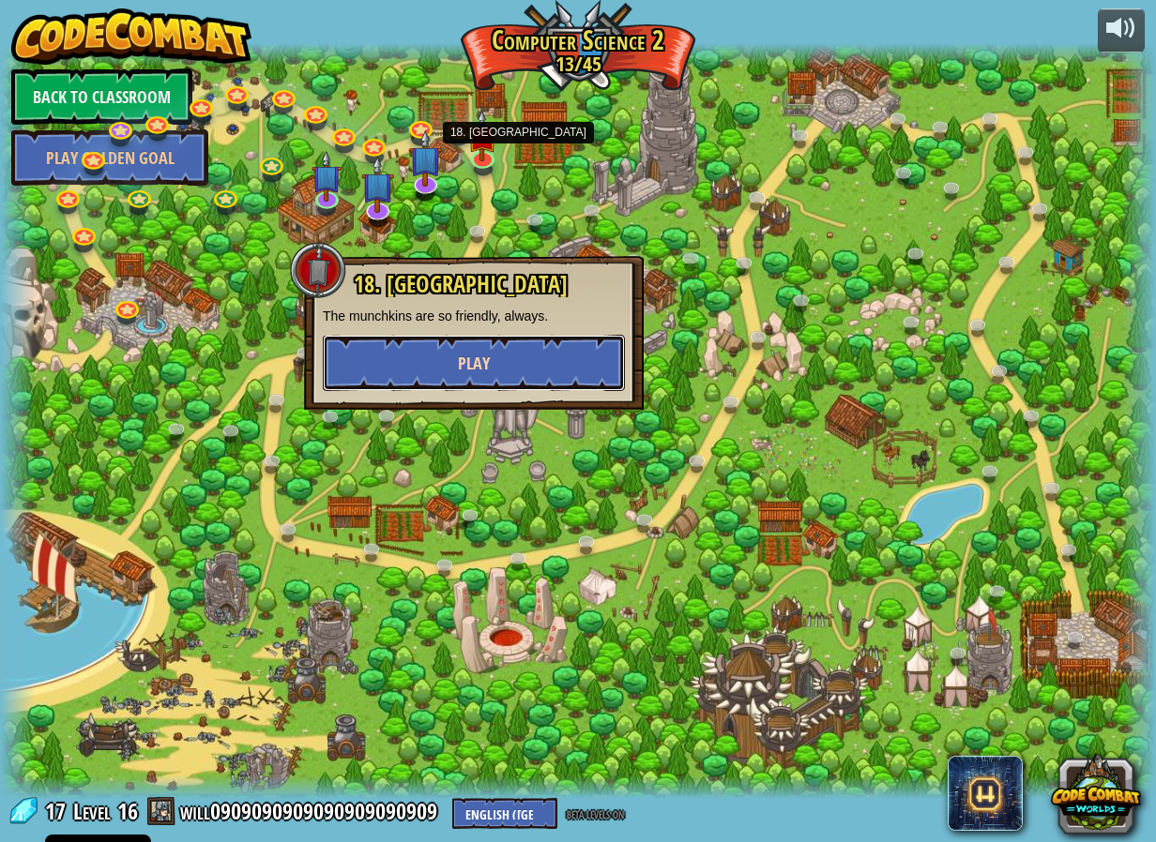
click at [526, 355] on button "Play" at bounding box center [474, 363] width 302 height 56
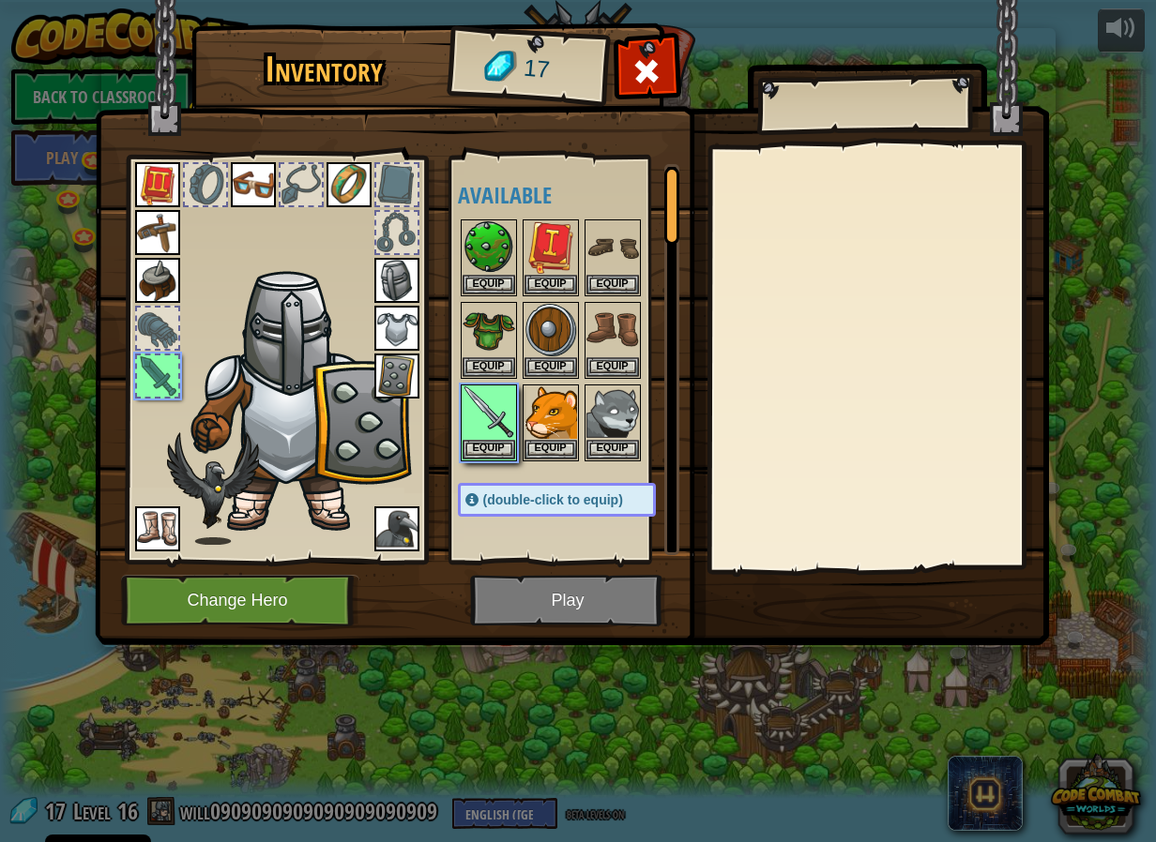
click at [551, 612] on img at bounding box center [572, 304] width 954 height 681
click at [497, 442] on button "Equip" at bounding box center [488, 449] width 53 height 20
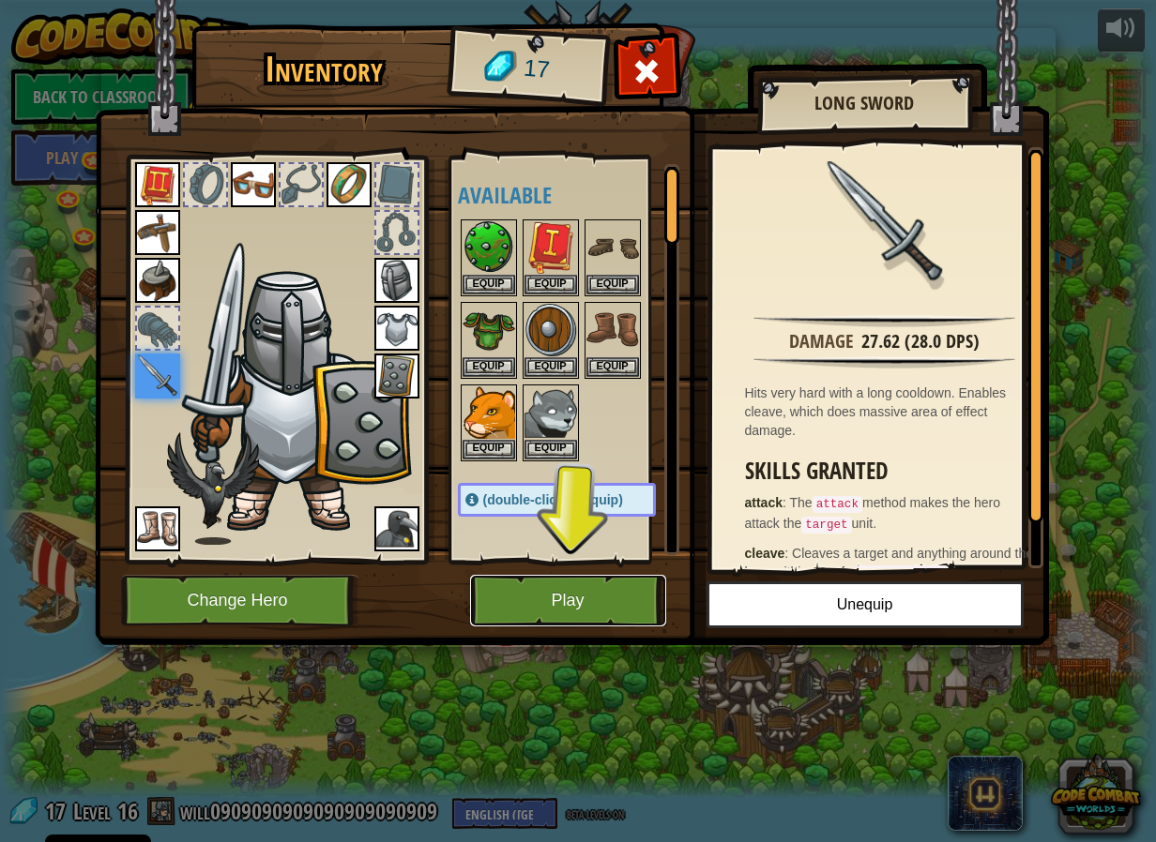
click at [549, 590] on button "Play" at bounding box center [568, 601] width 196 height 52
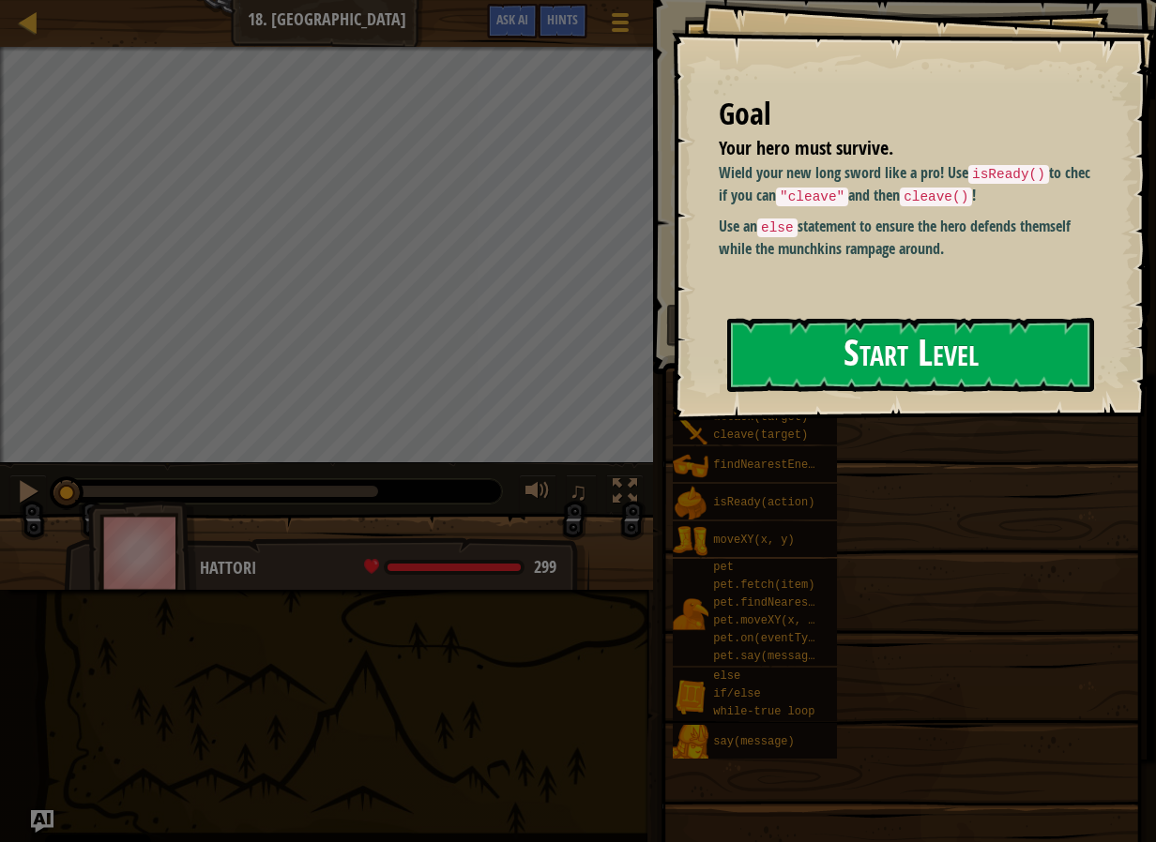
click at [855, 355] on button "Start Level" at bounding box center [910, 355] width 367 height 74
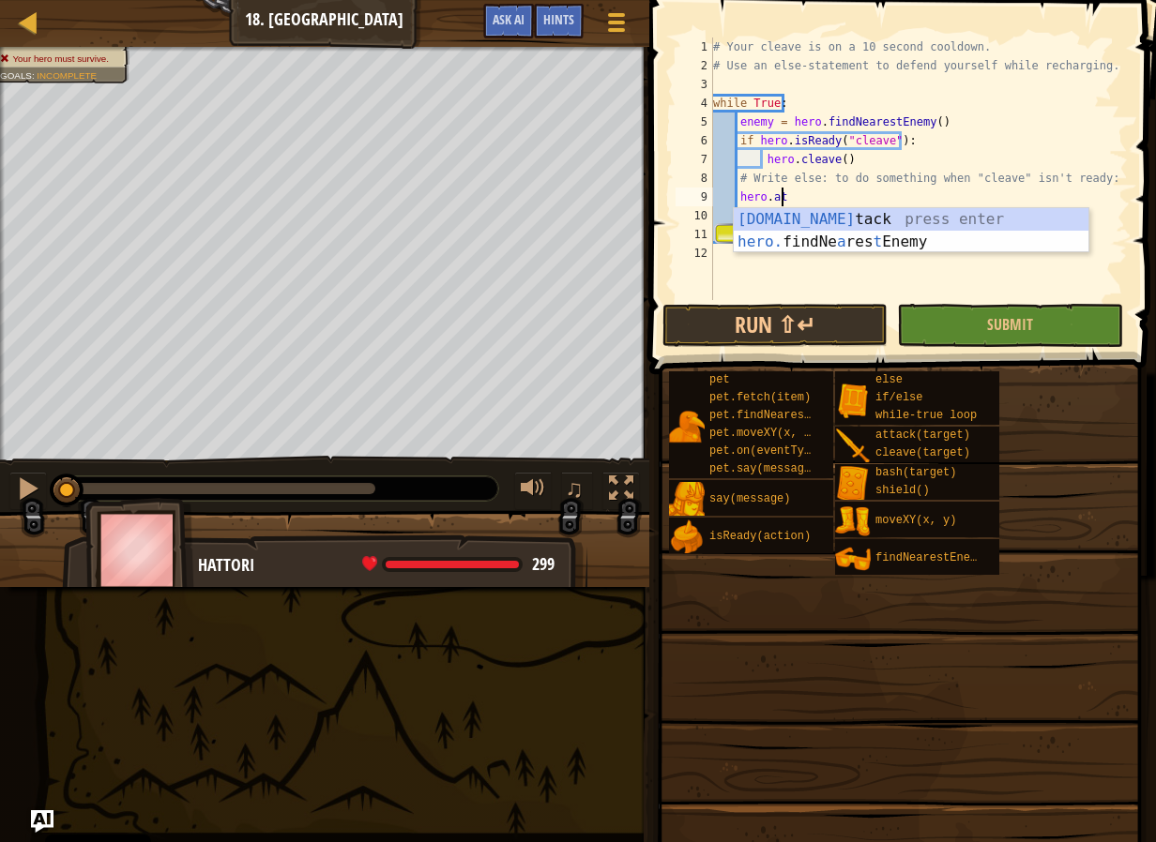
scroll to position [8, 5]
click at [1048, 222] on div "[DOMAIN_NAME] tack press enter hero. findNe a res t Enemy press enter" at bounding box center [910, 253] width 355 height 90
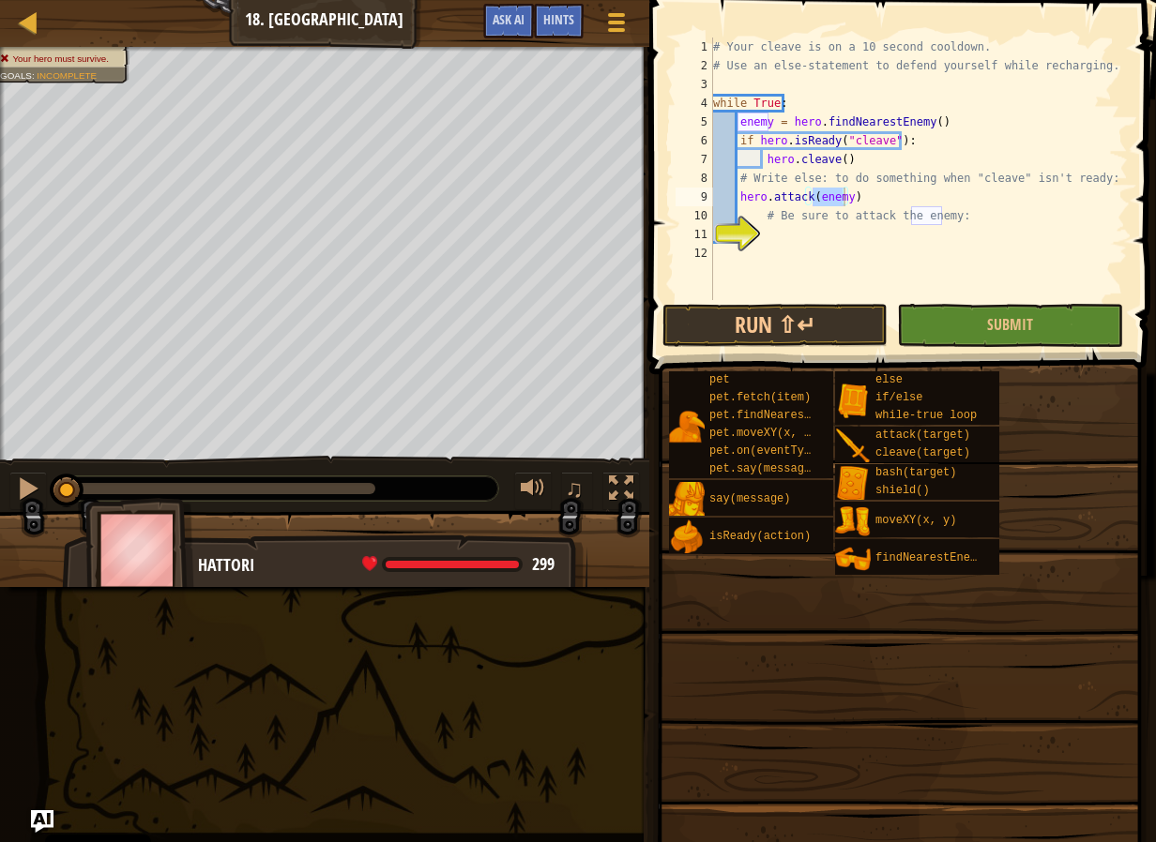
click at [989, 350] on span at bounding box center [903, 161] width 521 height 430
click at [991, 323] on span "Submit" at bounding box center [1010, 324] width 46 height 21
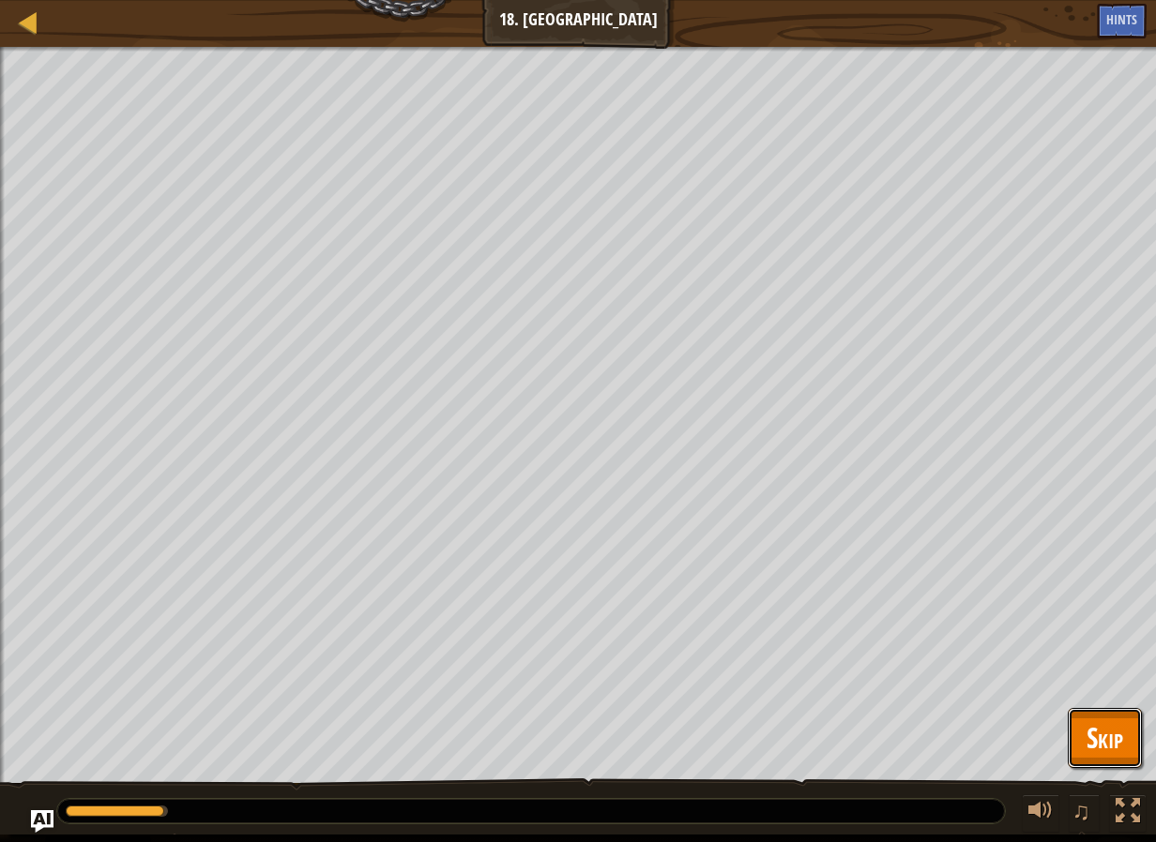
click at [1112, 749] on span "Skip" at bounding box center [1104, 737] width 37 height 38
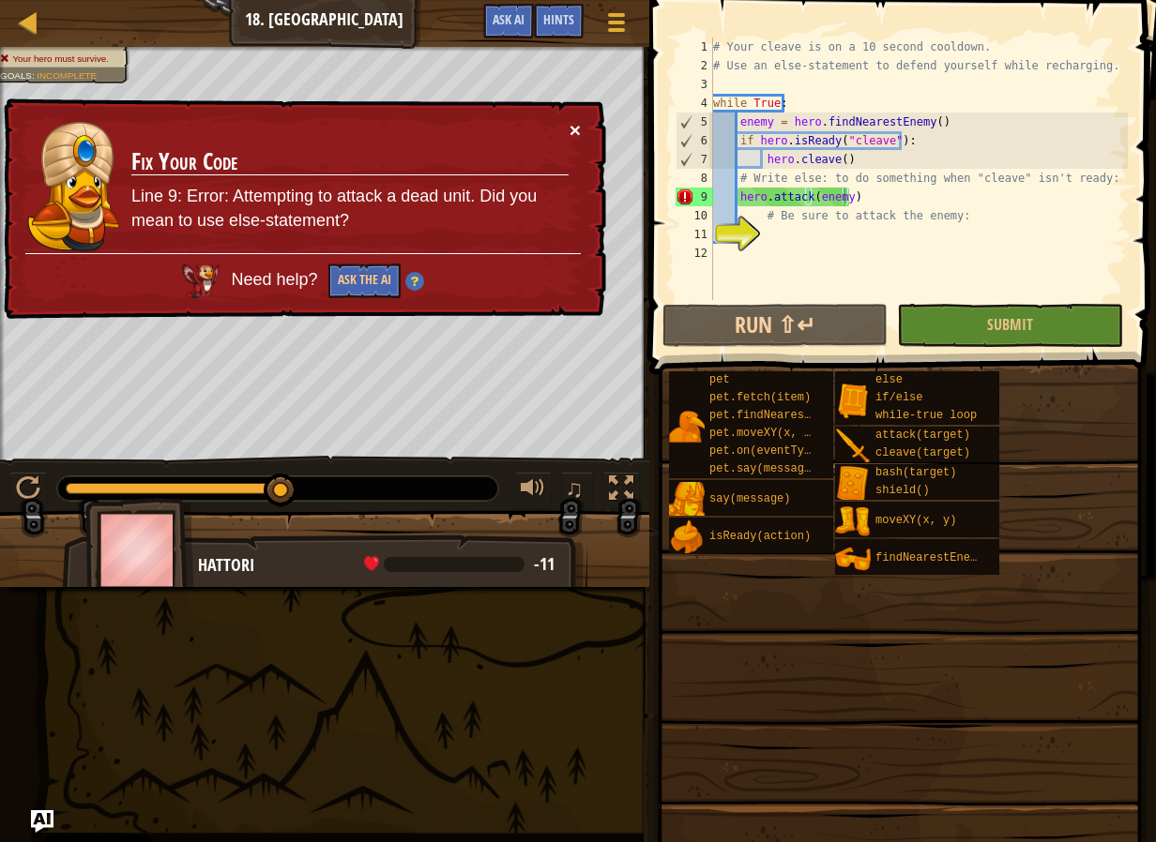
click at [577, 129] on button "×" at bounding box center [574, 130] width 11 height 20
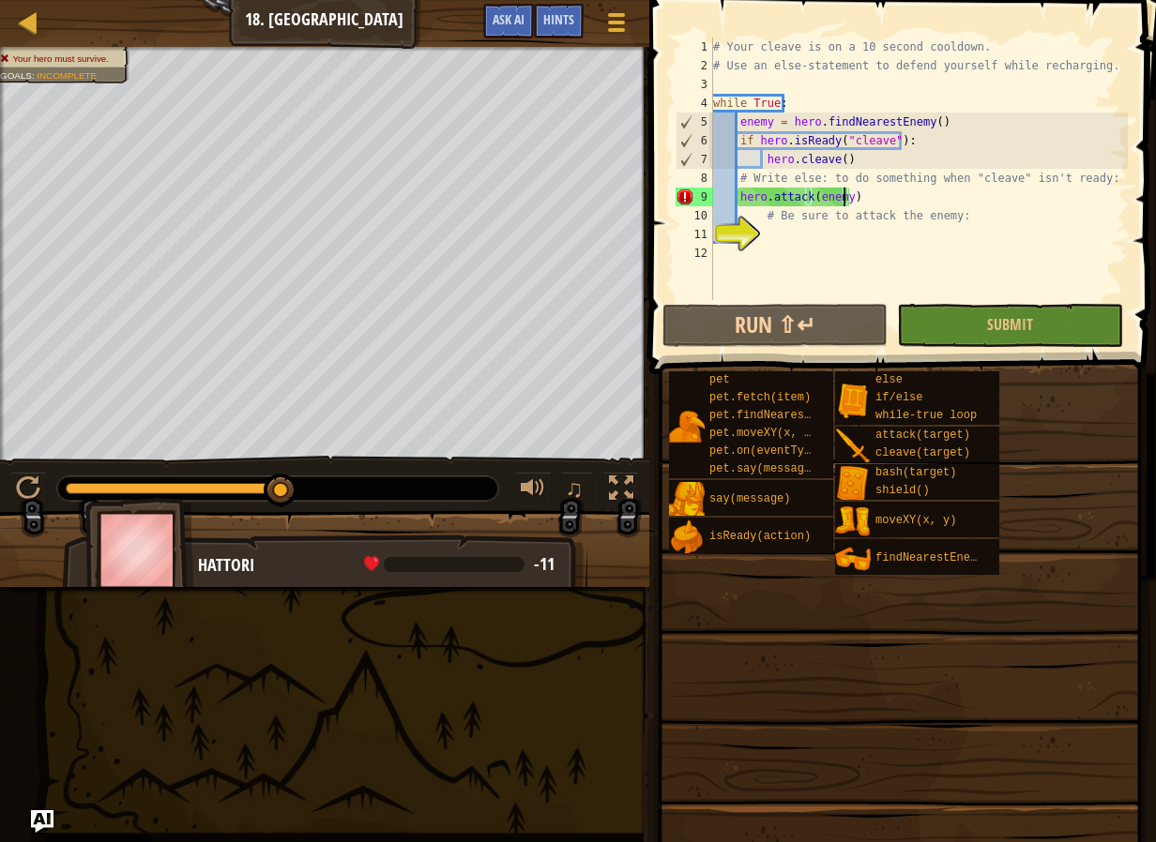
click at [893, 198] on div "# Your cleave is on a 10 second cooldown. # Use an else-statement to defend you…" at bounding box center [918, 188] width 418 height 300
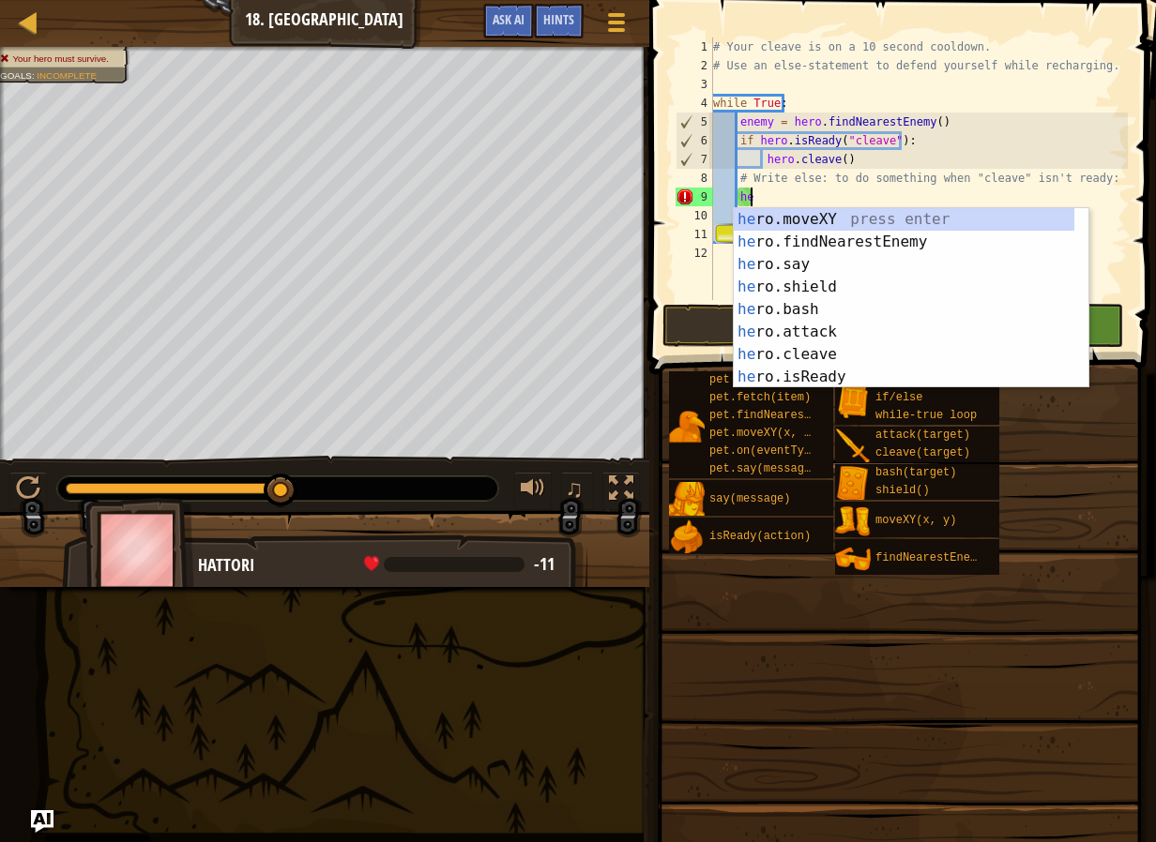
type textarea "h"
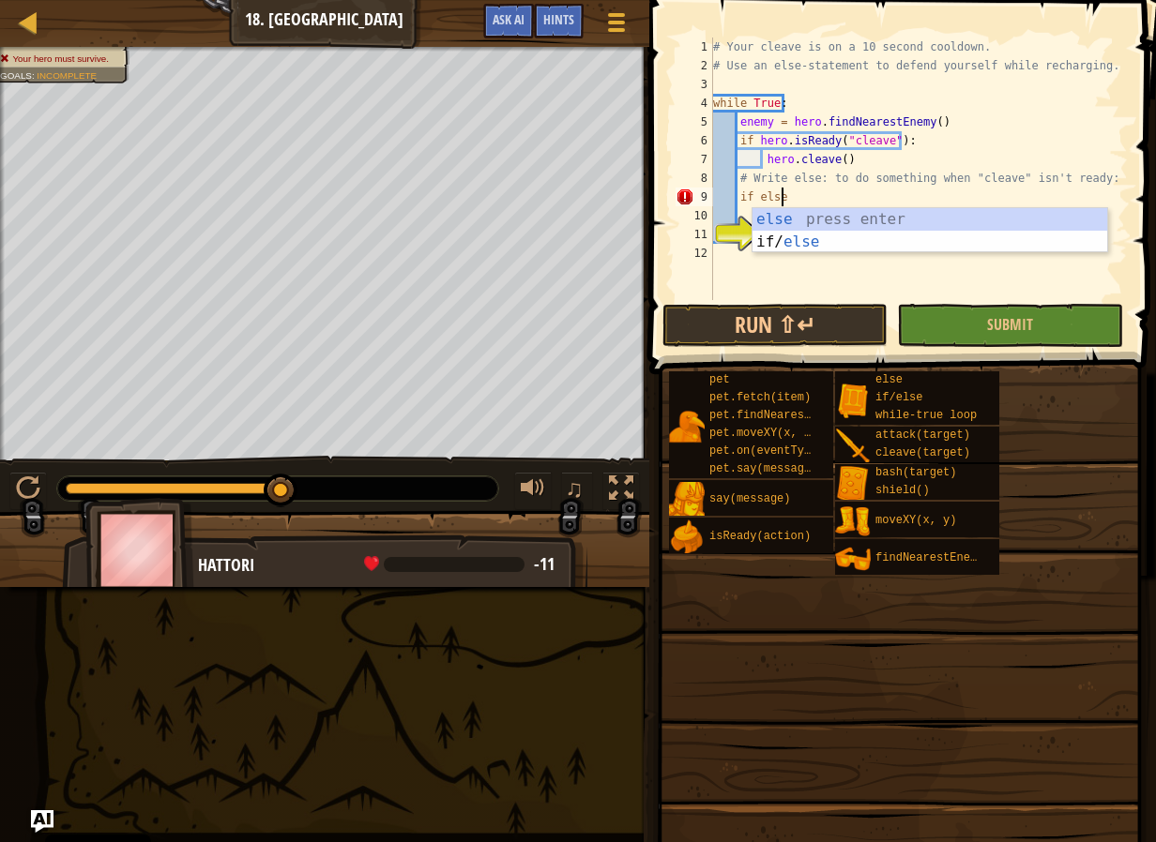
type textarea "if else:"
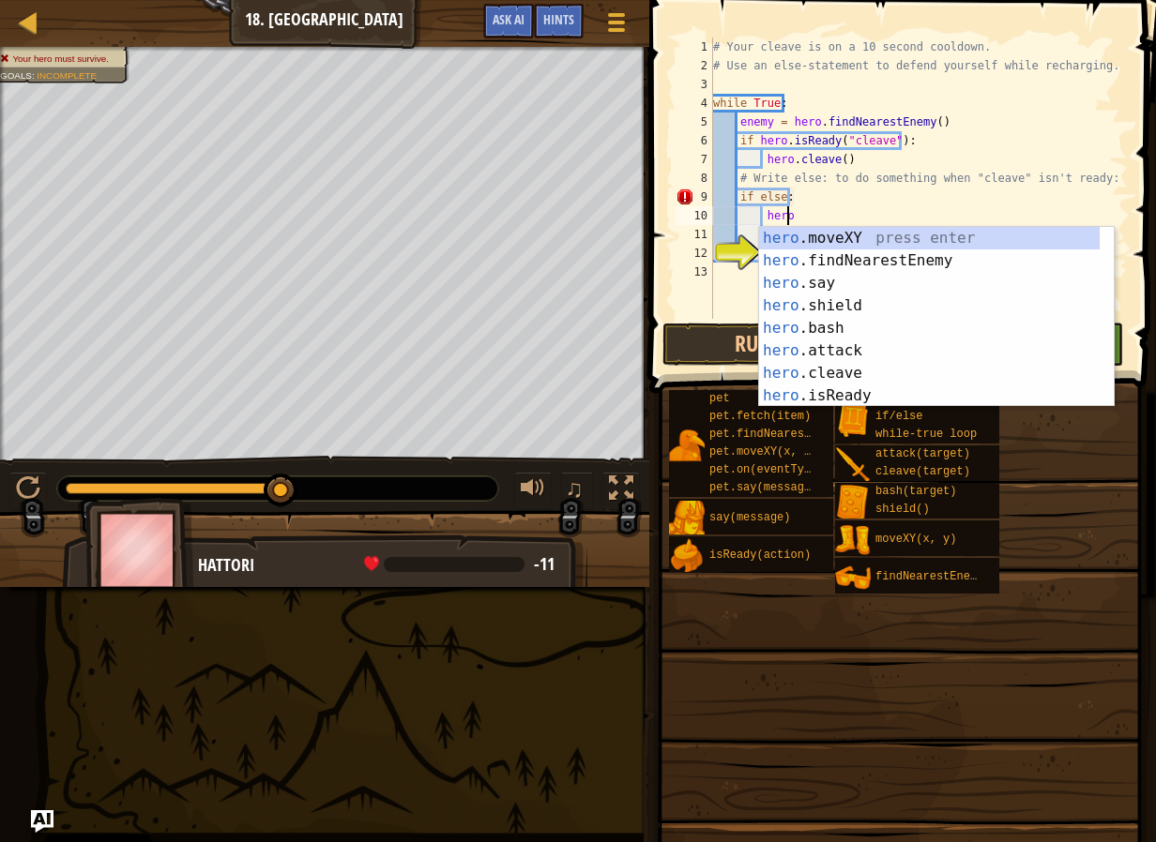
scroll to position [8, 6]
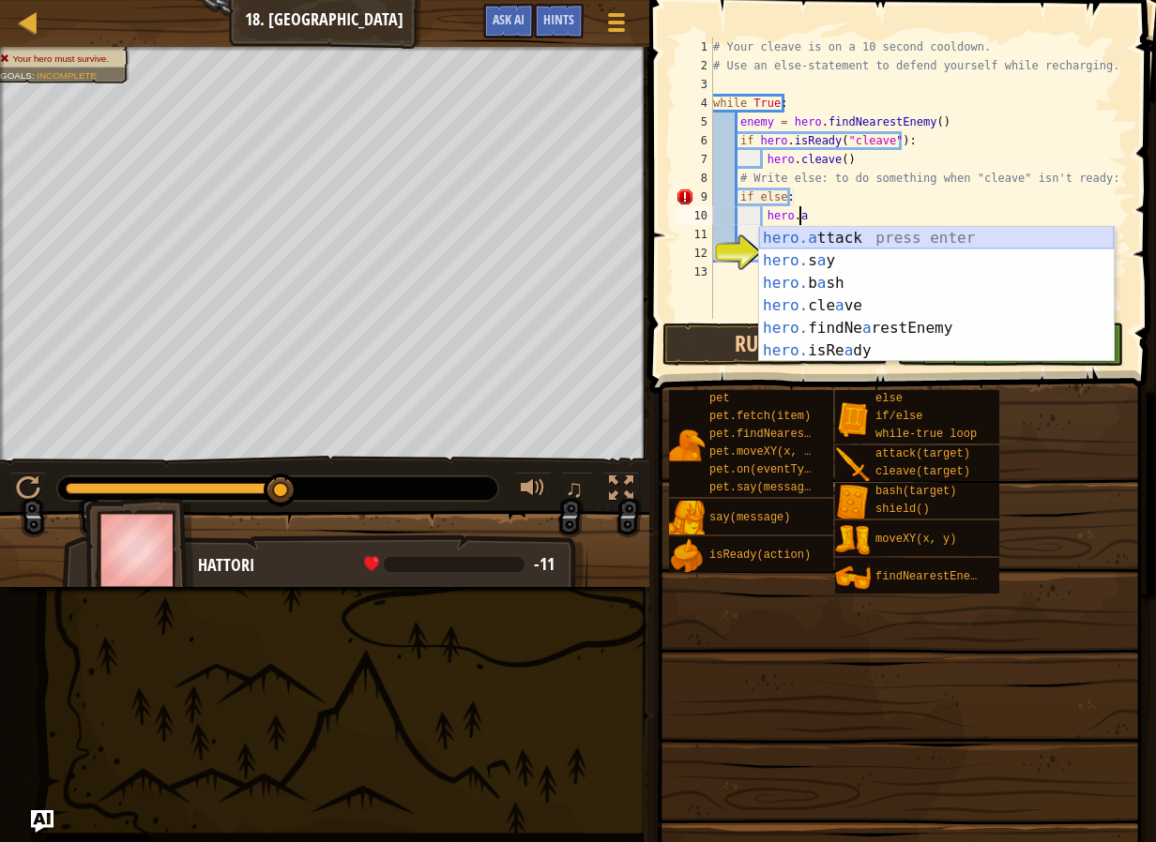
click at [846, 243] on div "hero.a ttack press enter hero. s a y press enter hero. b a sh press enter hero.…" at bounding box center [936, 317] width 355 height 180
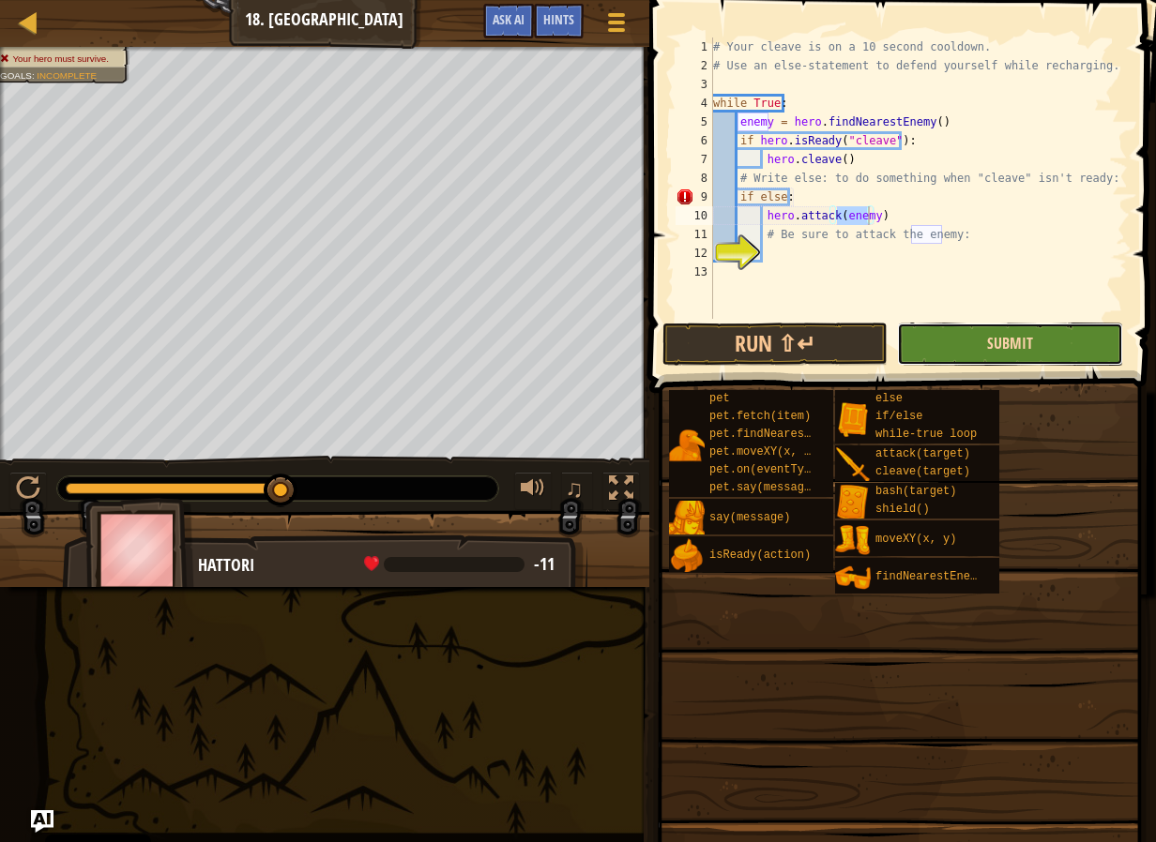
click at [1000, 337] on span "Submit" at bounding box center [1010, 343] width 46 height 21
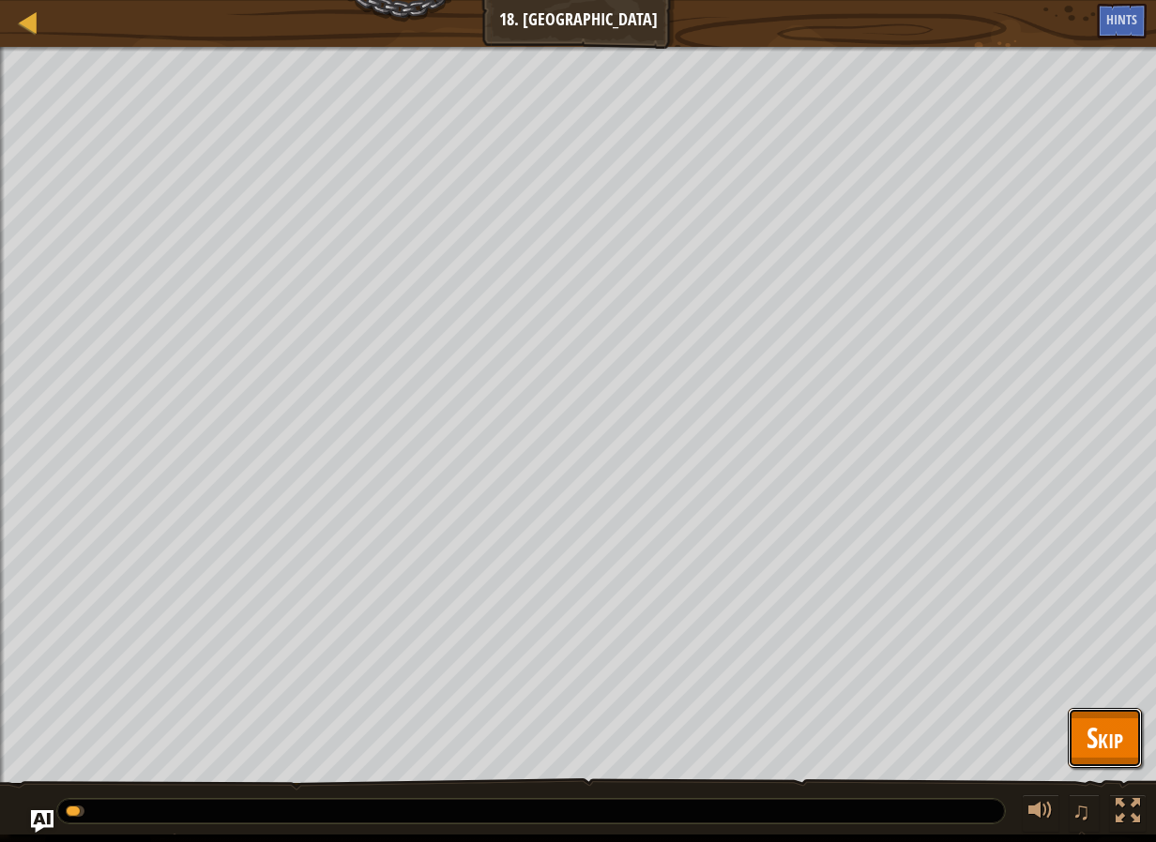
drag, startPoint x: 1079, startPoint y: 734, endPoint x: 1090, endPoint y: 735, distance: 11.3
click at [1079, 735] on button "Skip" at bounding box center [1104, 738] width 74 height 60
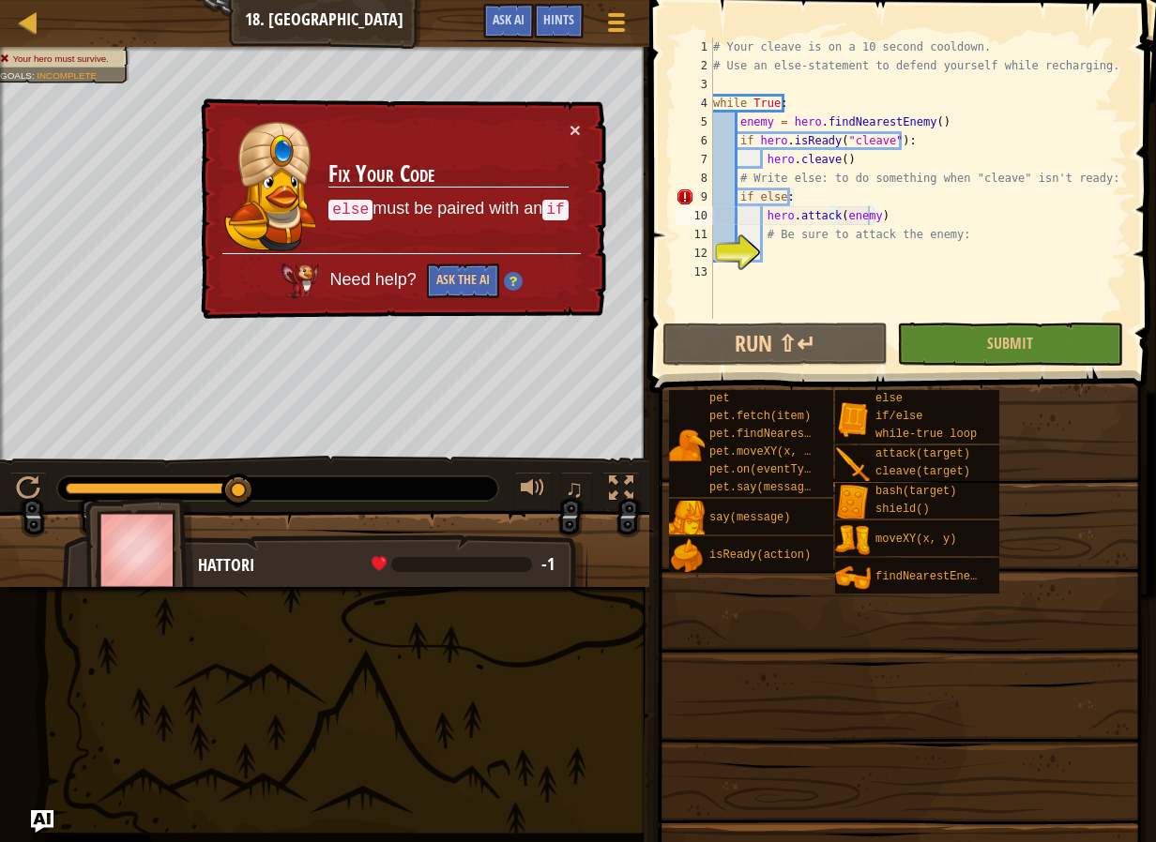
click at [730, 179] on div "# Your cleave is on a 10 second cooldown. # Use an else-statement to defend you…" at bounding box center [918, 197] width 418 height 319
type textarea "# Write else: to do something when "cleave" isn't ready:"
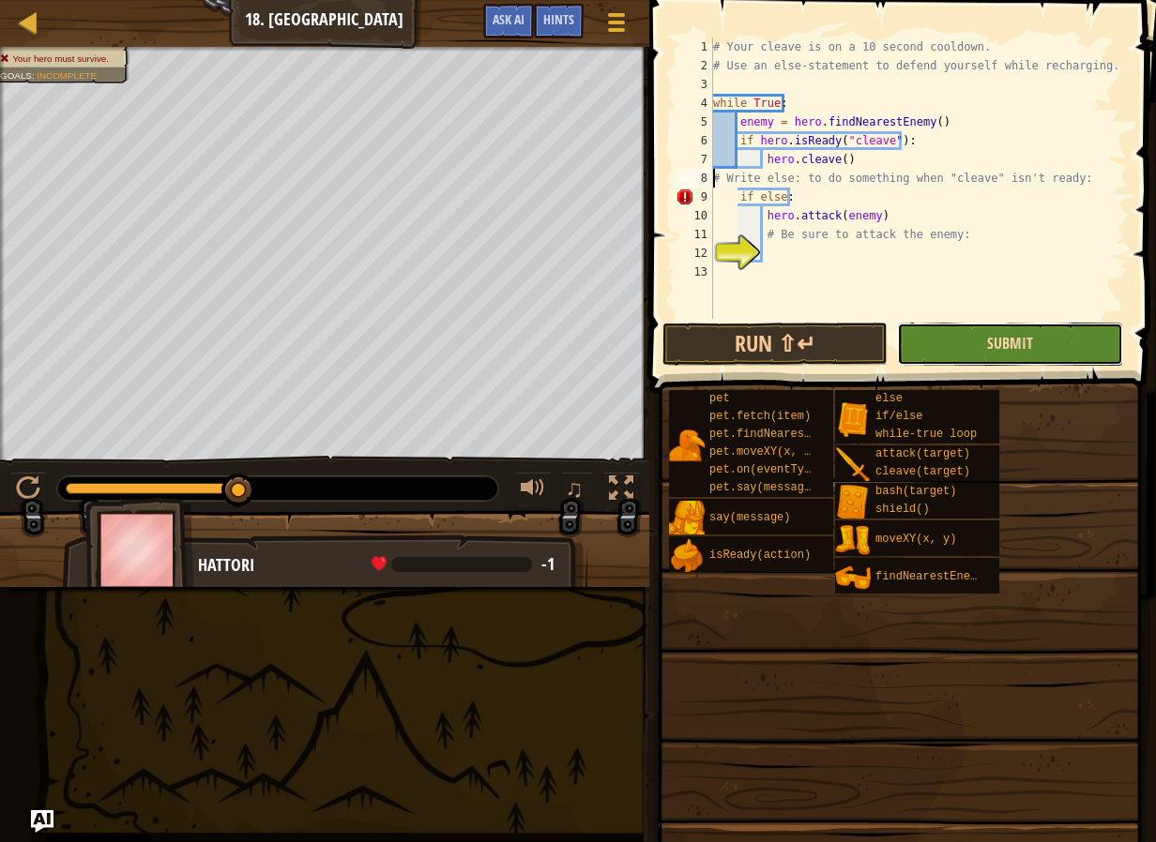
click at [1030, 335] on span "Submit" at bounding box center [1010, 343] width 46 height 21
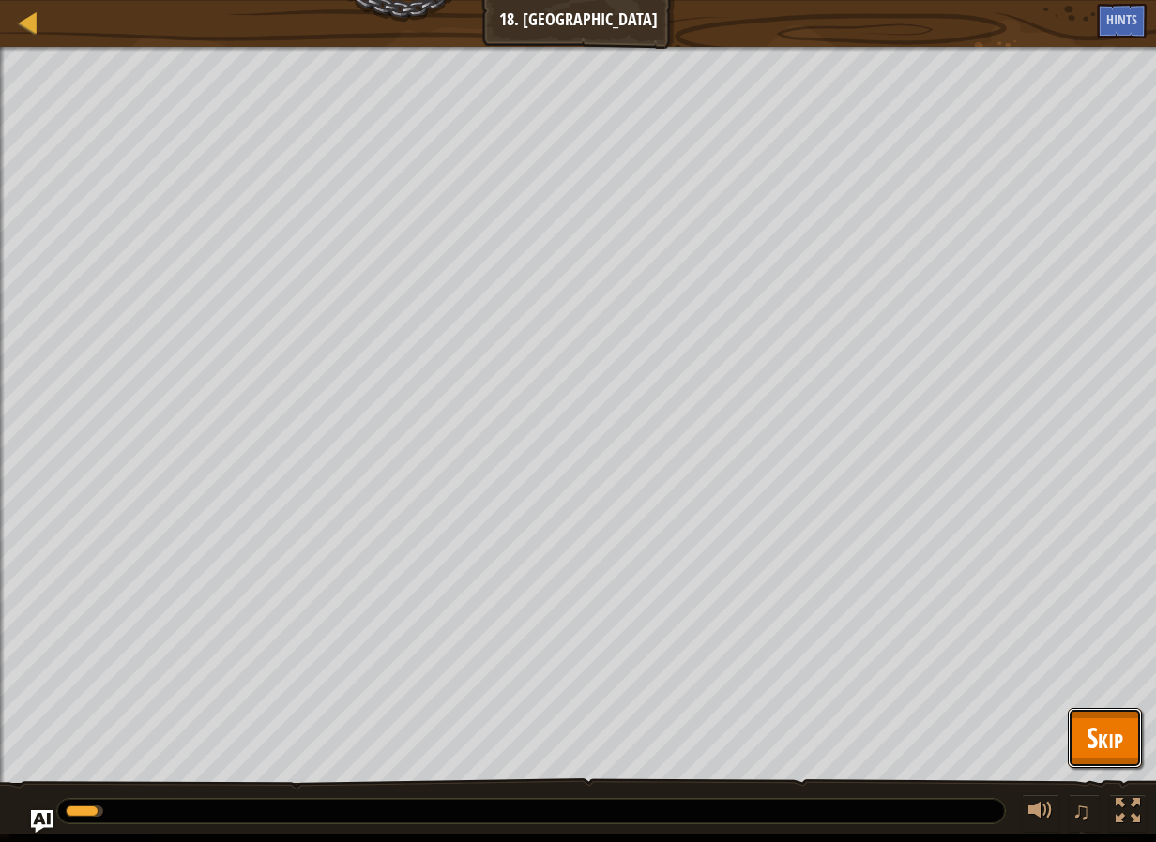
click at [1104, 754] on span "Skip" at bounding box center [1104, 737] width 37 height 38
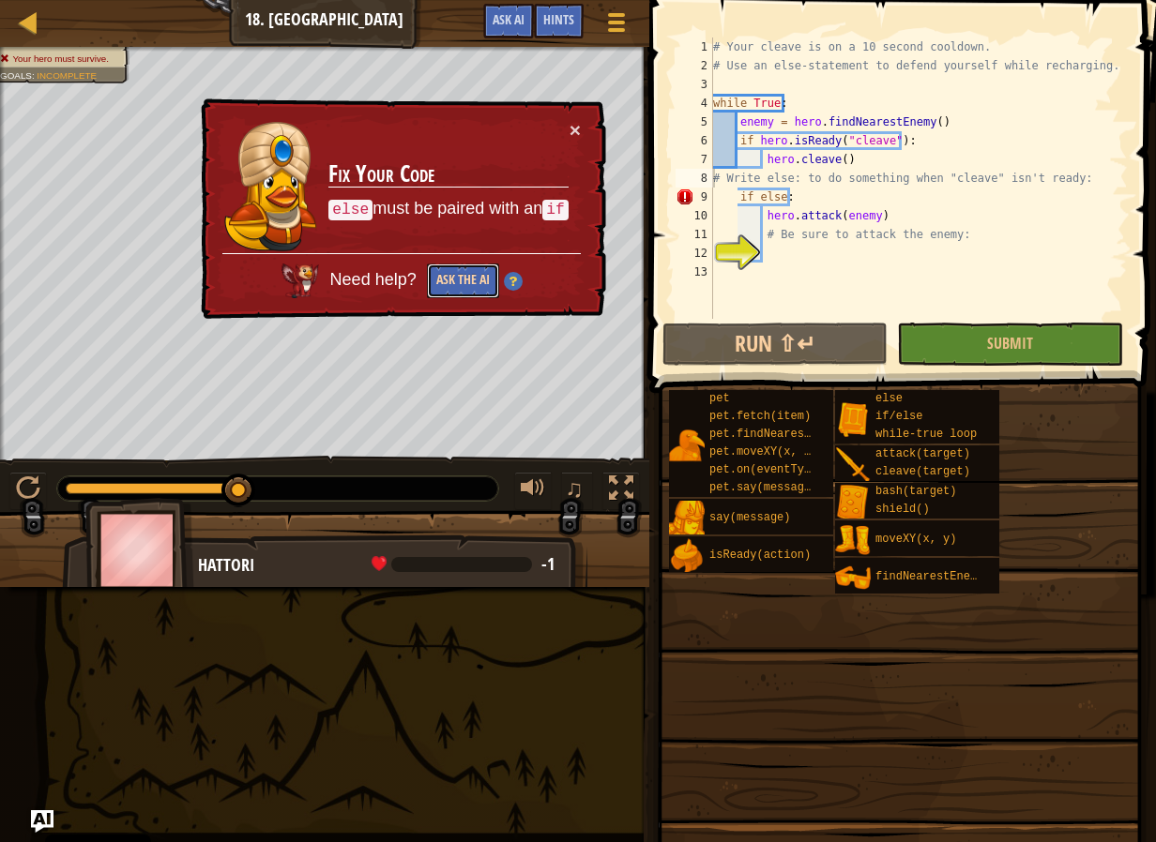
click at [455, 284] on button "Ask the AI" at bounding box center [463, 281] width 72 height 35
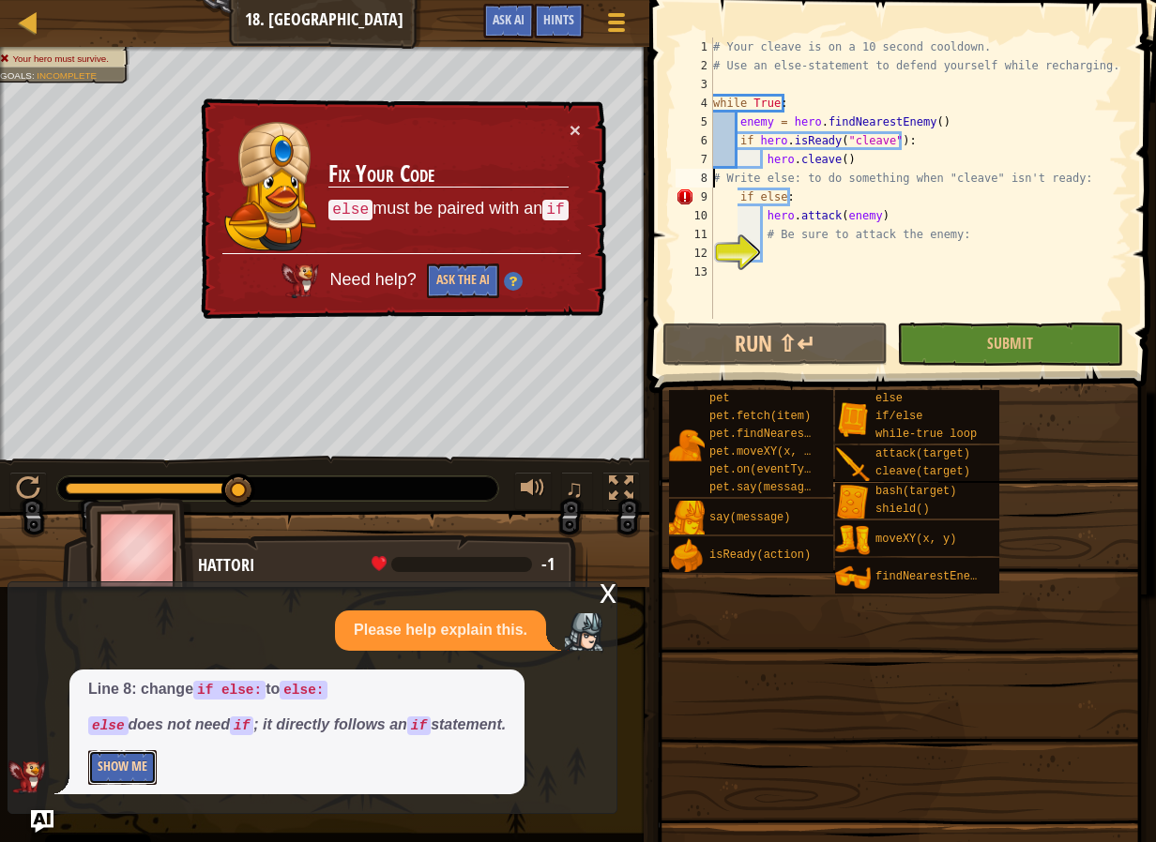
click at [132, 767] on button "Show Me" at bounding box center [122, 767] width 68 height 35
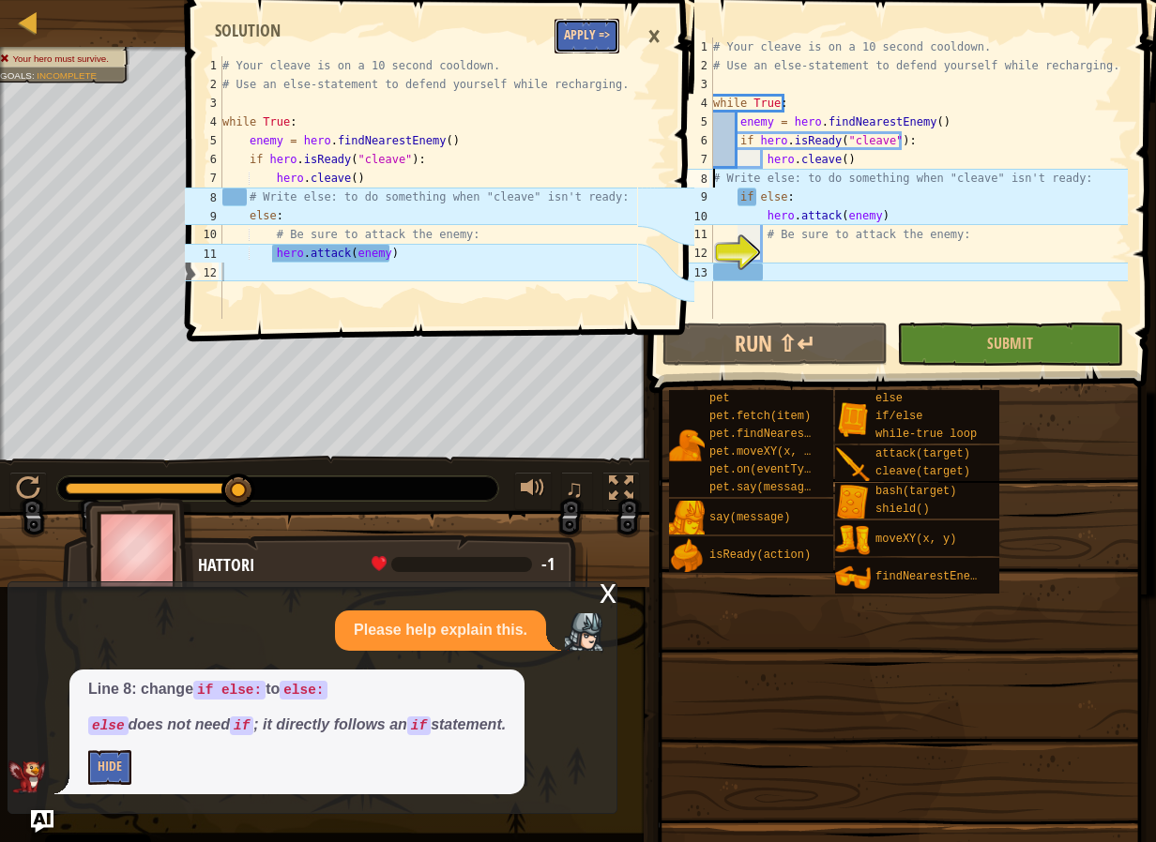
click at [562, 30] on button "Apply =>" at bounding box center [586, 36] width 65 height 35
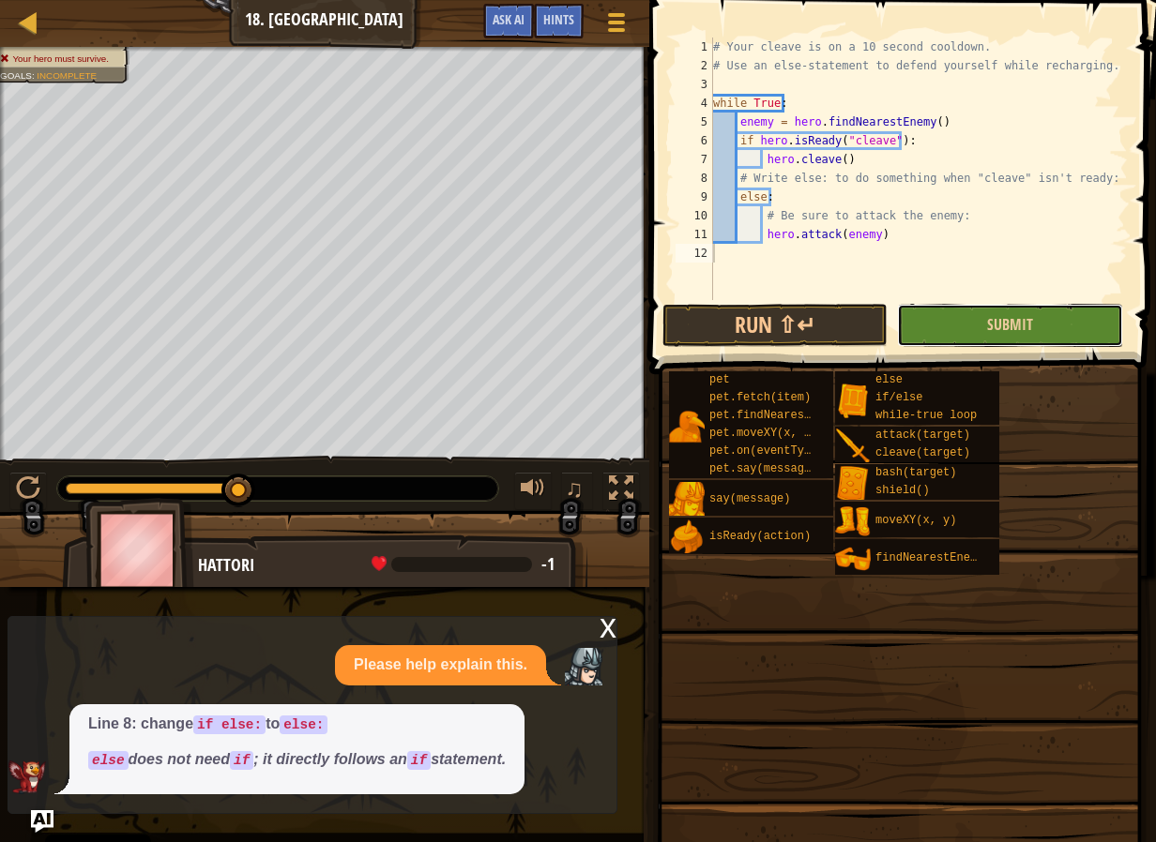
click at [991, 311] on button "Submit" at bounding box center [1009, 325] width 225 height 43
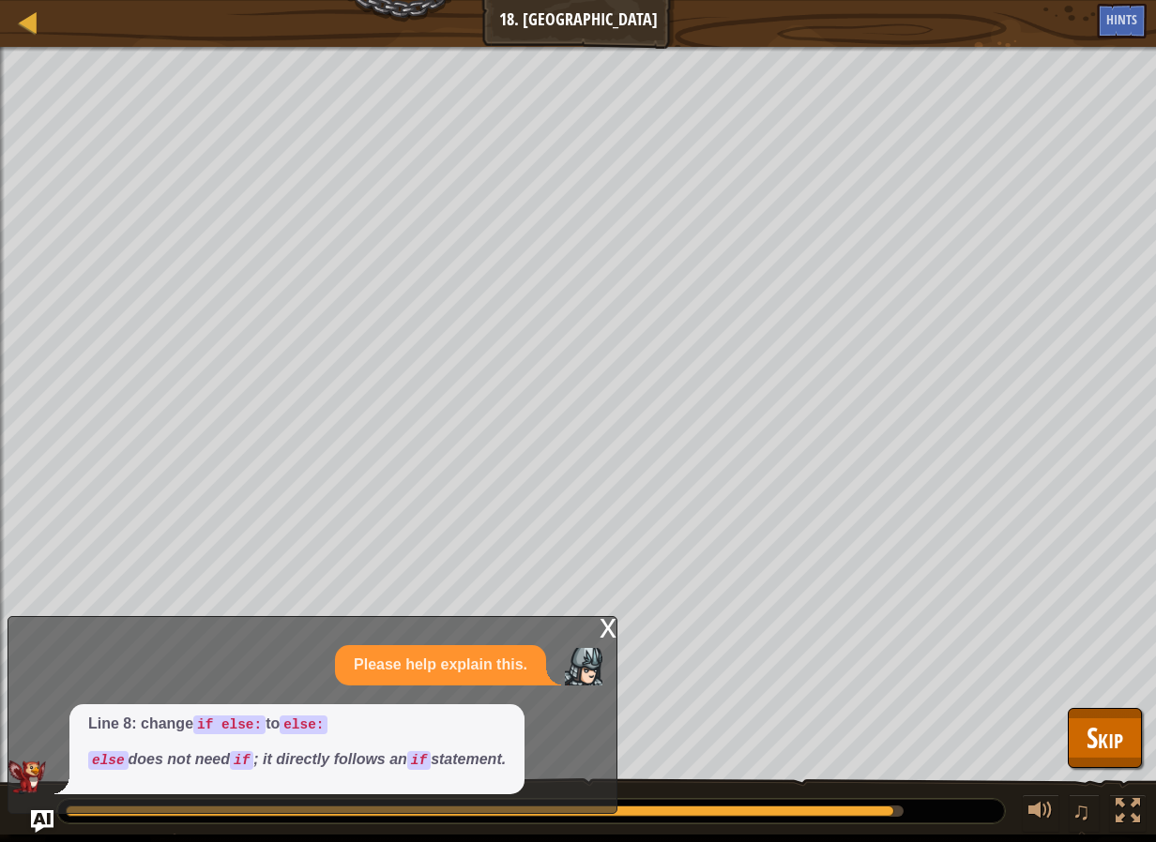
click at [612, 635] on div "x" at bounding box center [607, 626] width 17 height 19
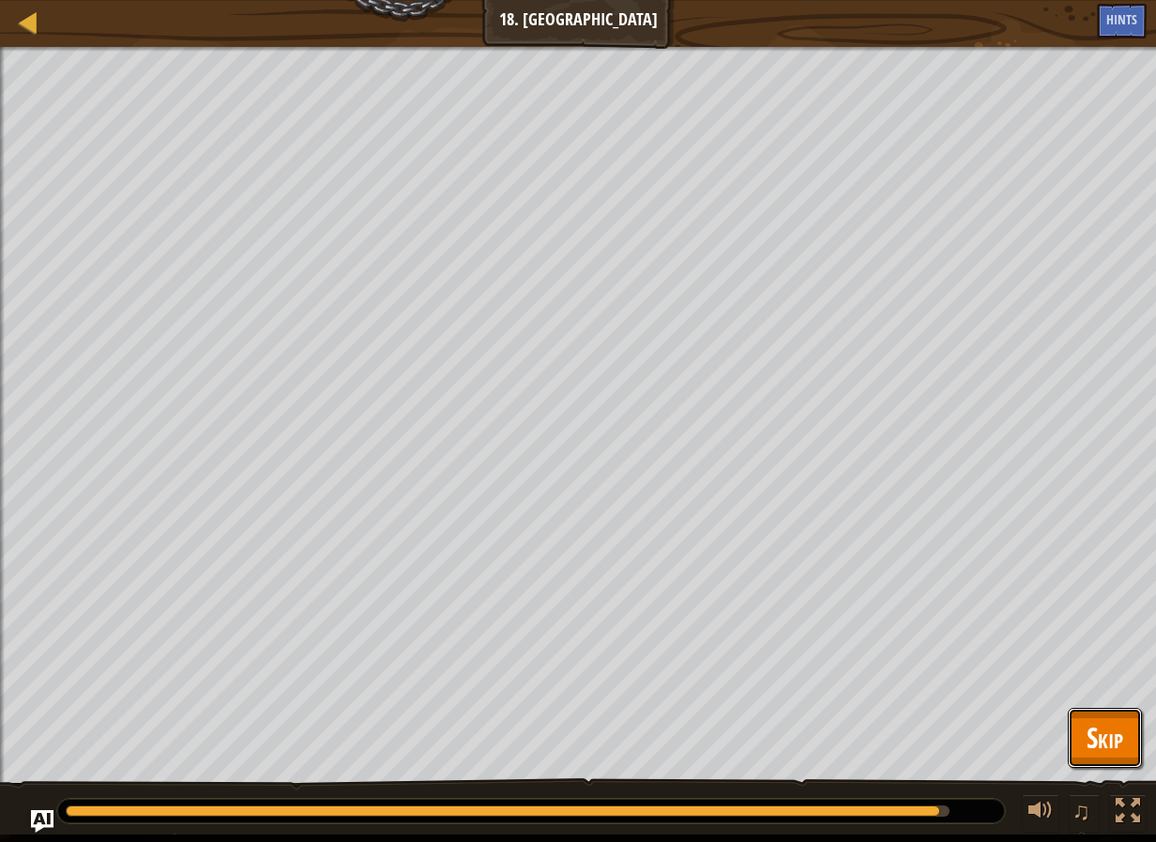
click at [1114, 737] on span "Skip" at bounding box center [1104, 737] width 37 height 38
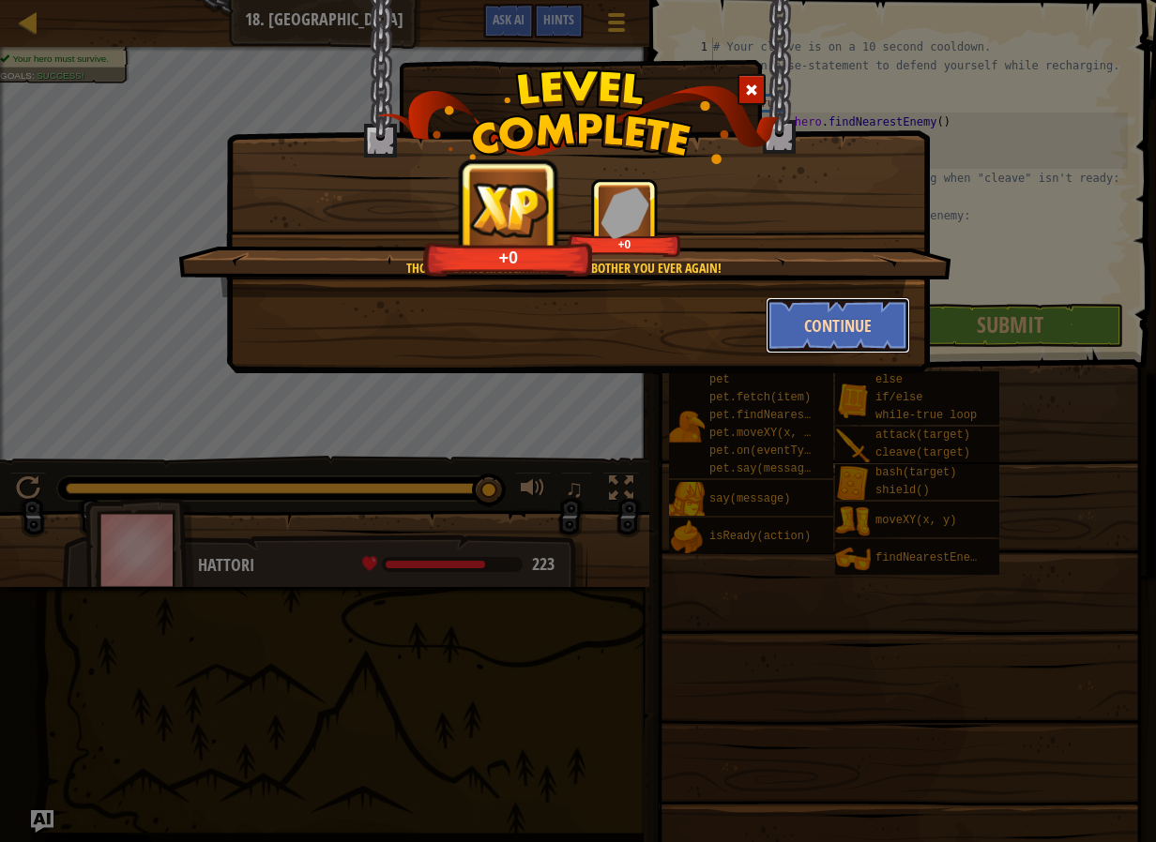
click at [779, 304] on button "Continue" at bounding box center [837, 325] width 145 height 56
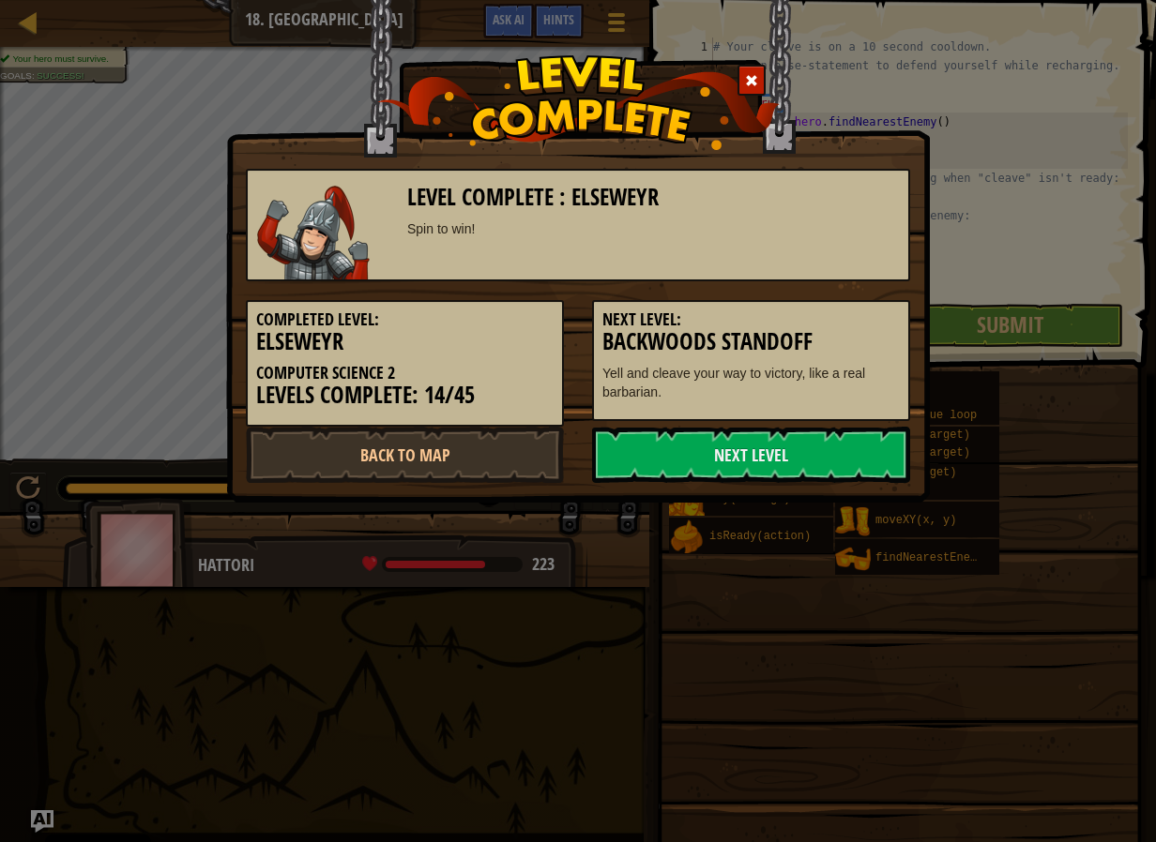
click at [806, 330] on h3 "Backwoods Standoff" at bounding box center [750, 341] width 297 height 25
click at [820, 459] on link "Next Level" at bounding box center [751, 455] width 318 height 56
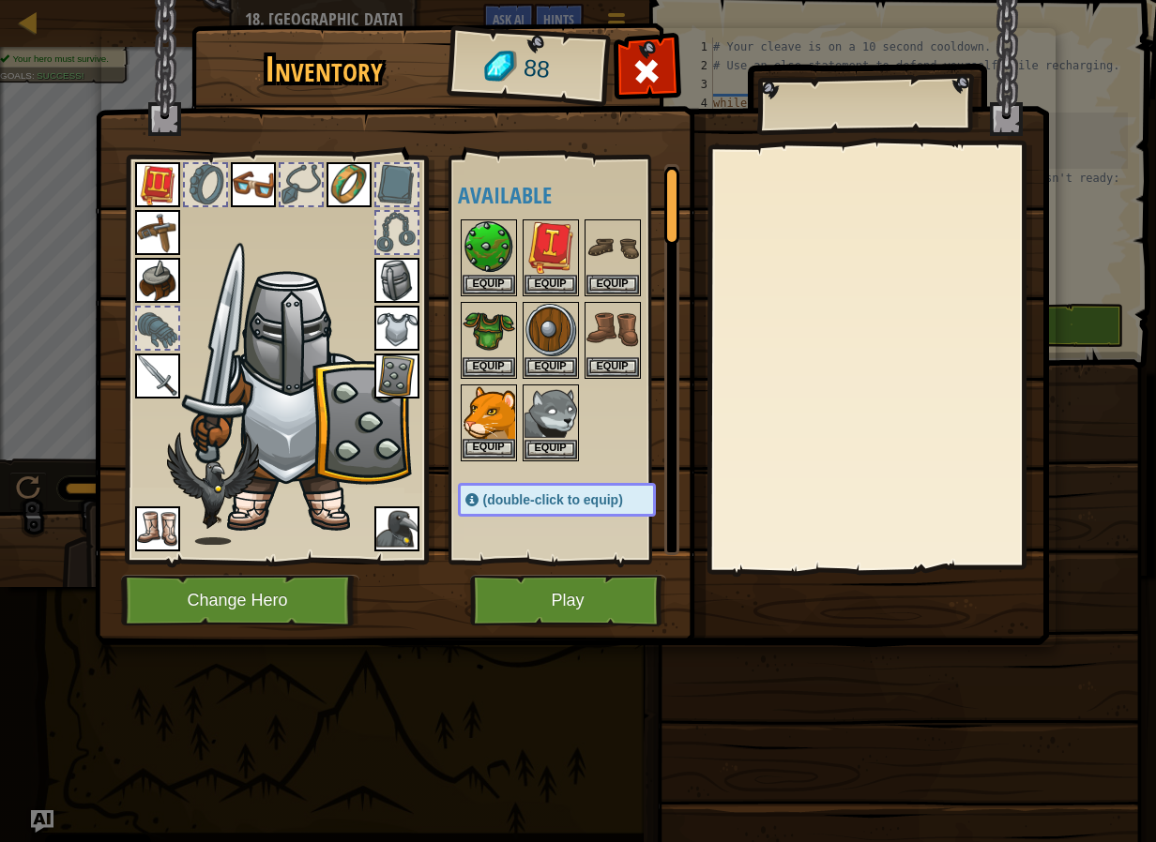
click at [490, 435] on img at bounding box center [488, 412] width 53 height 53
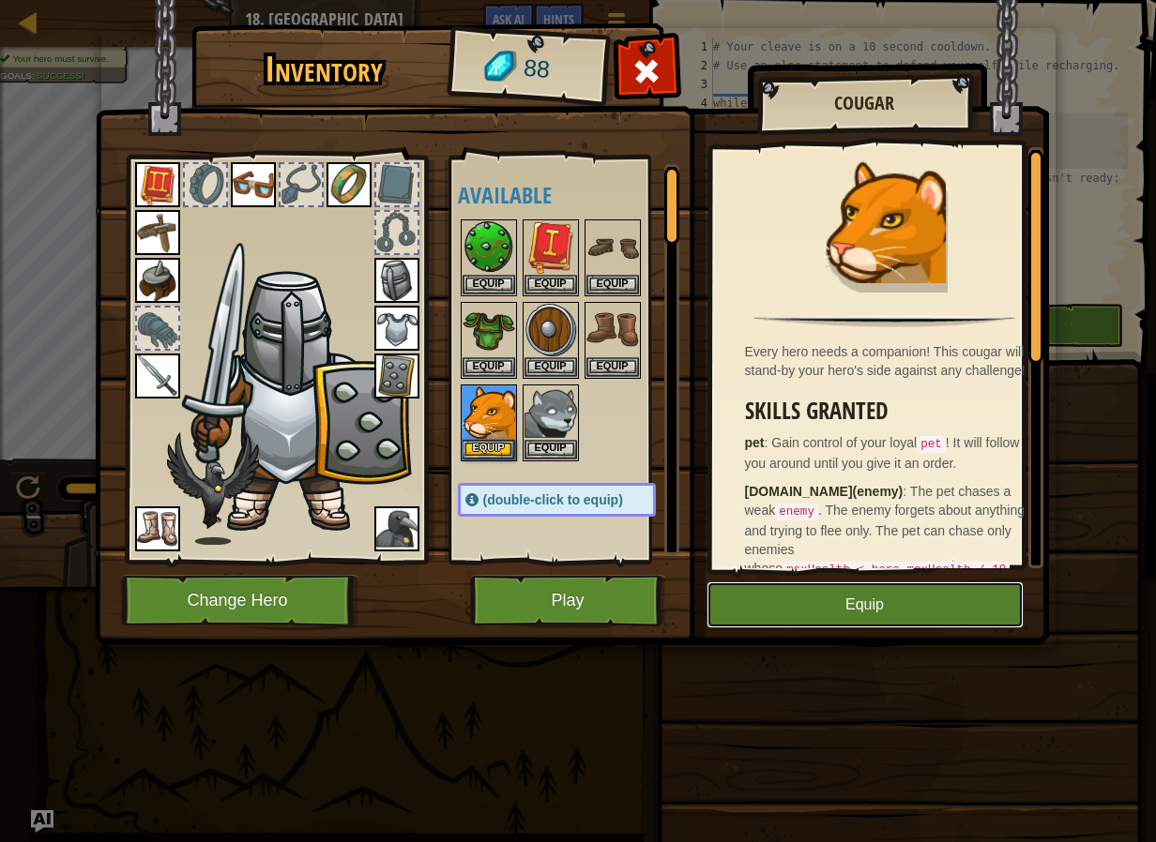
click at [800, 601] on button "Equip" at bounding box center [864, 605] width 317 height 47
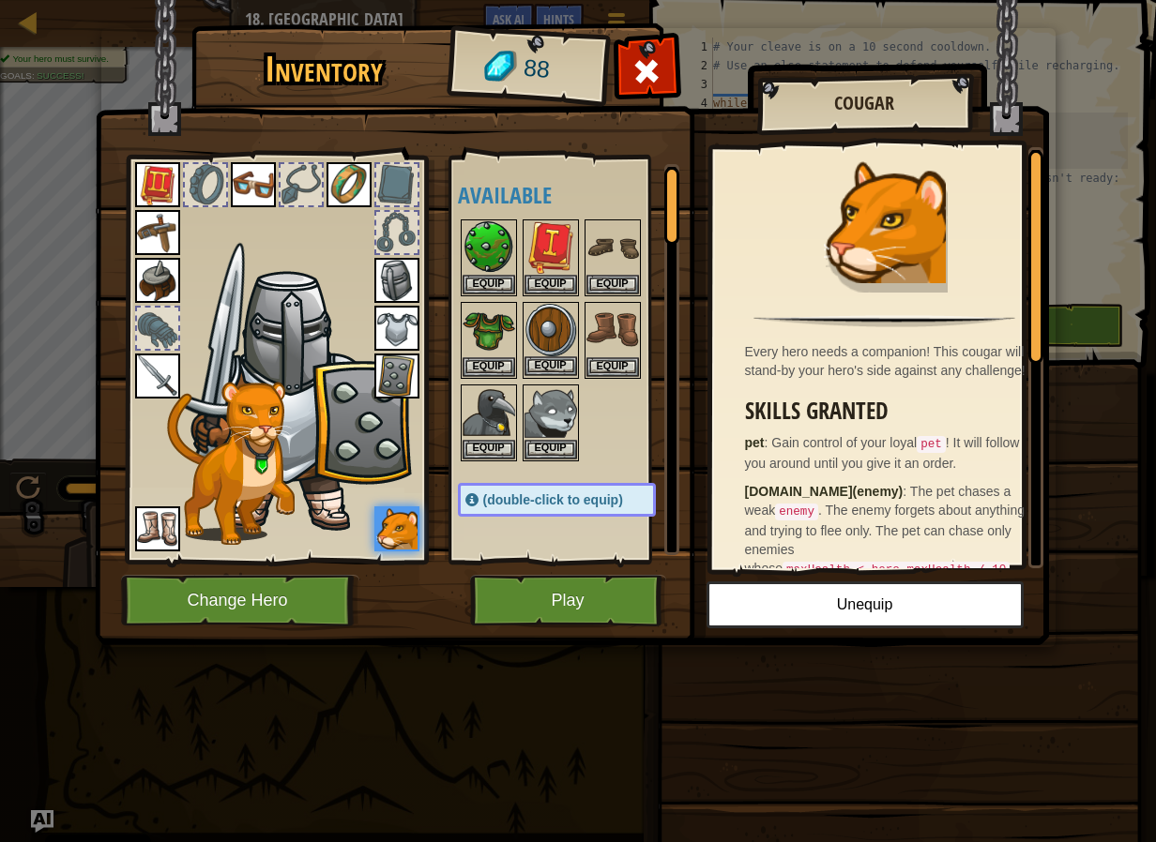
click at [556, 345] on img at bounding box center [550, 330] width 53 height 53
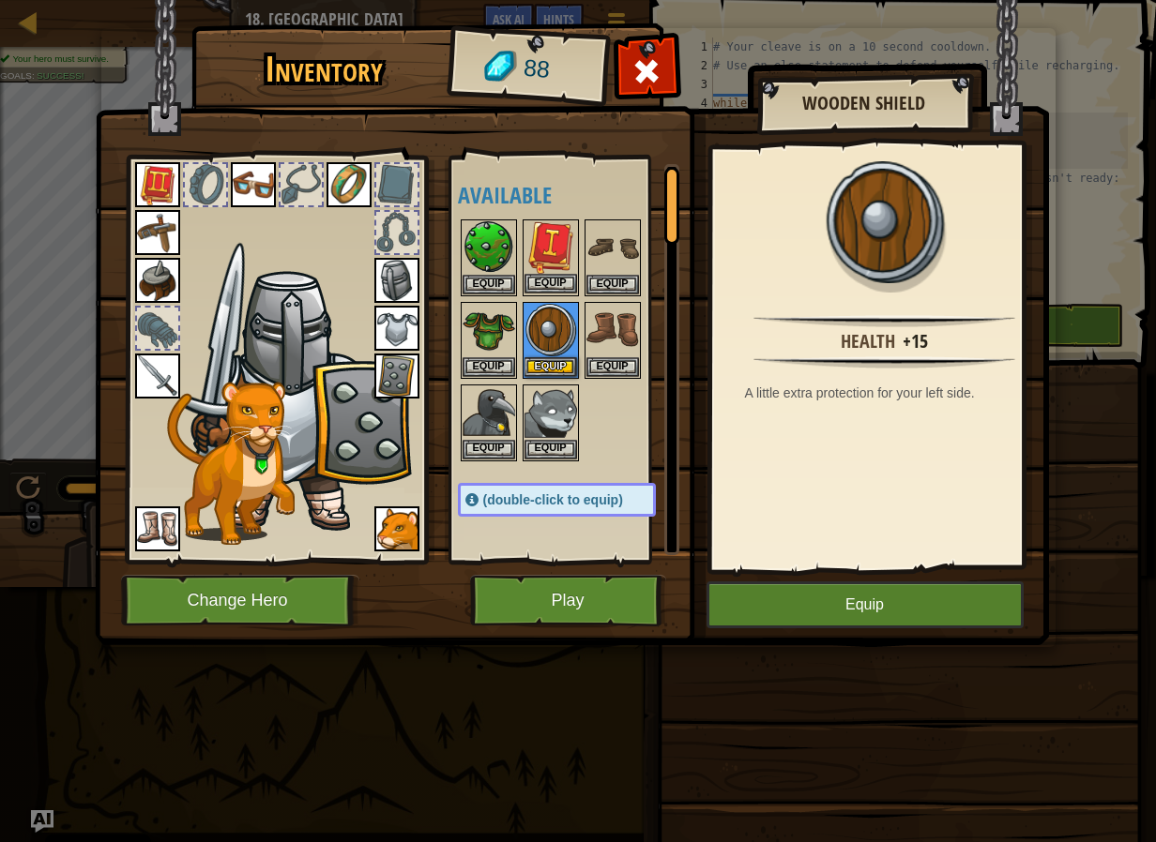
click at [549, 243] on img at bounding box center [550, 247] width 53 height 53
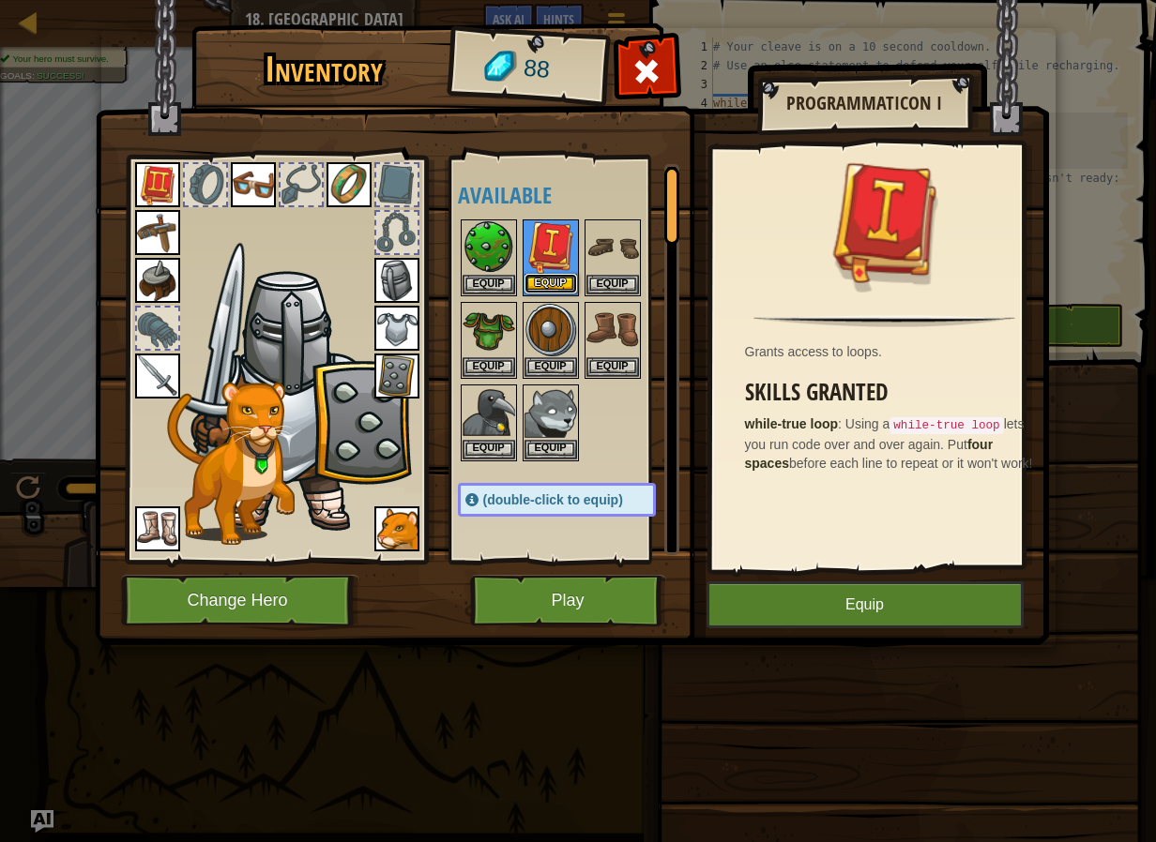
click at [545, 292] on button "Equip" at bounding box center [550, 284] width 53 height 20
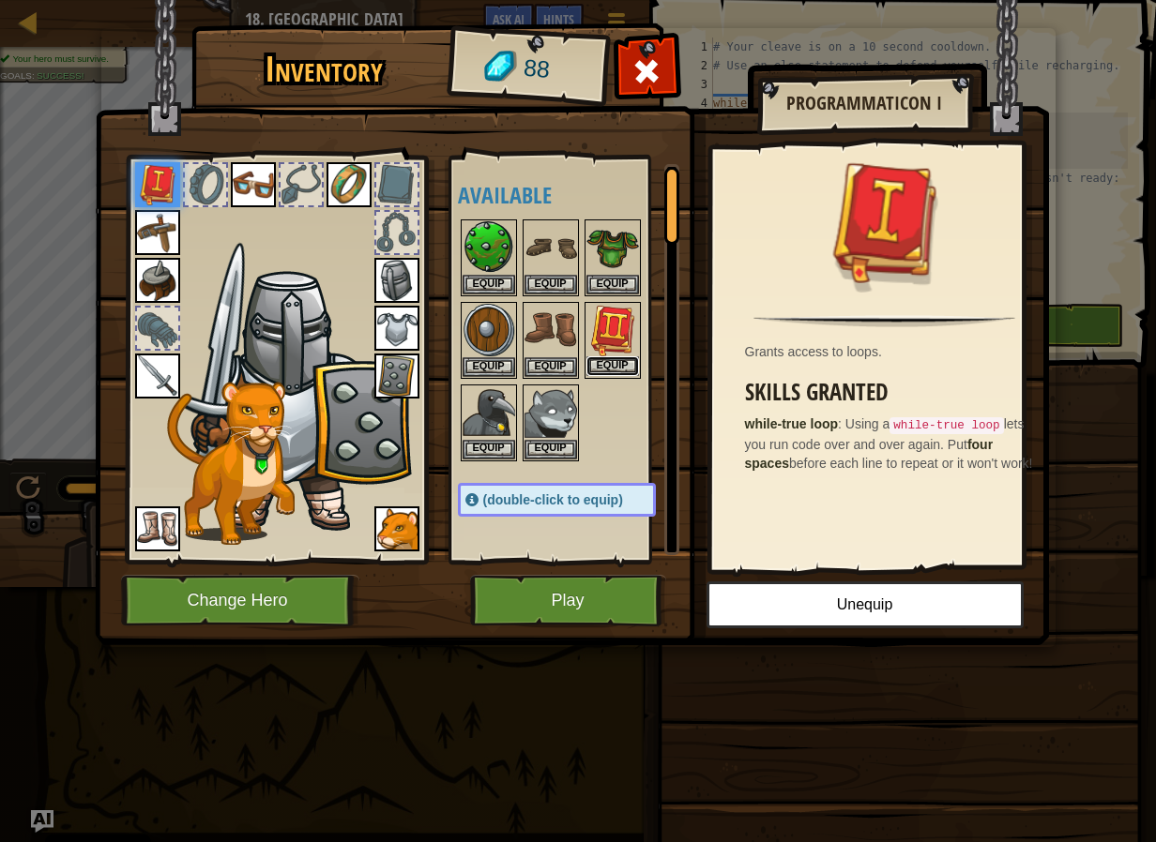
click at [606, 363] on button "Equip" at bounding box center [612, 366] width 53 height 20
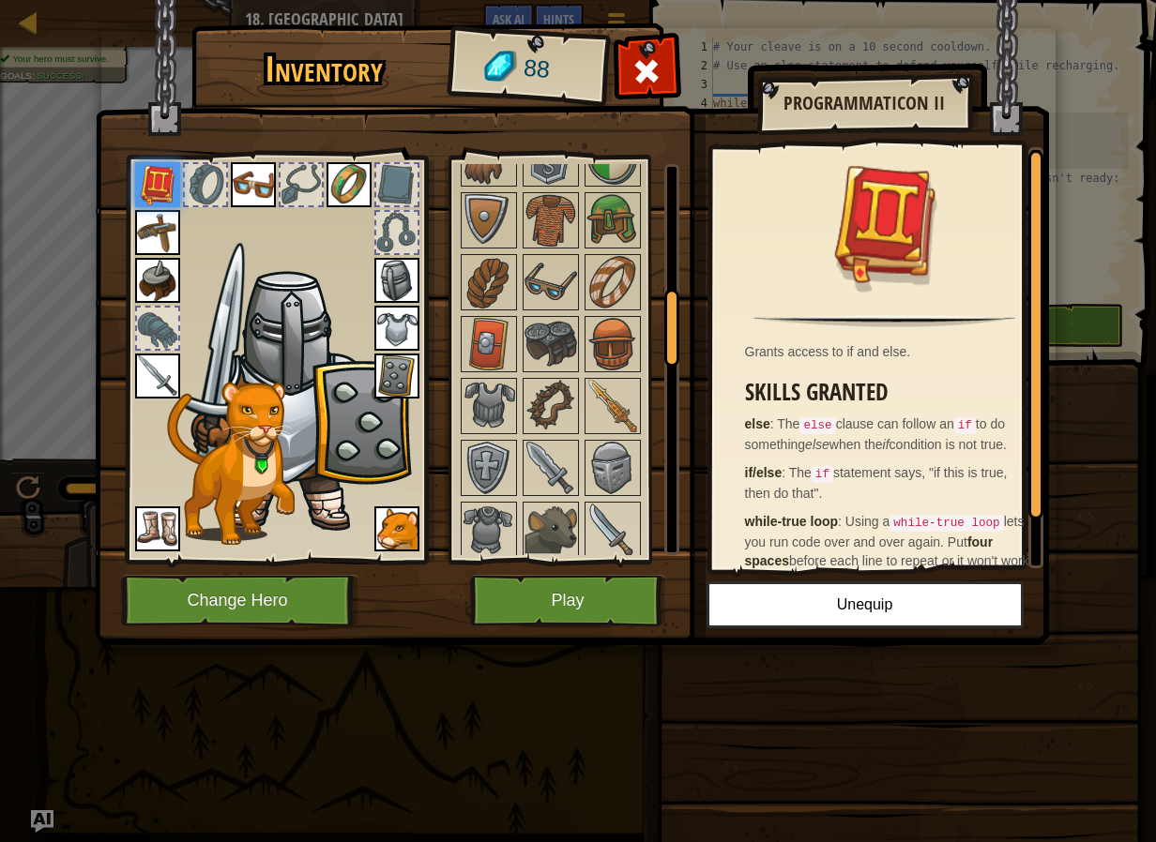
scroll to position [750, 0]
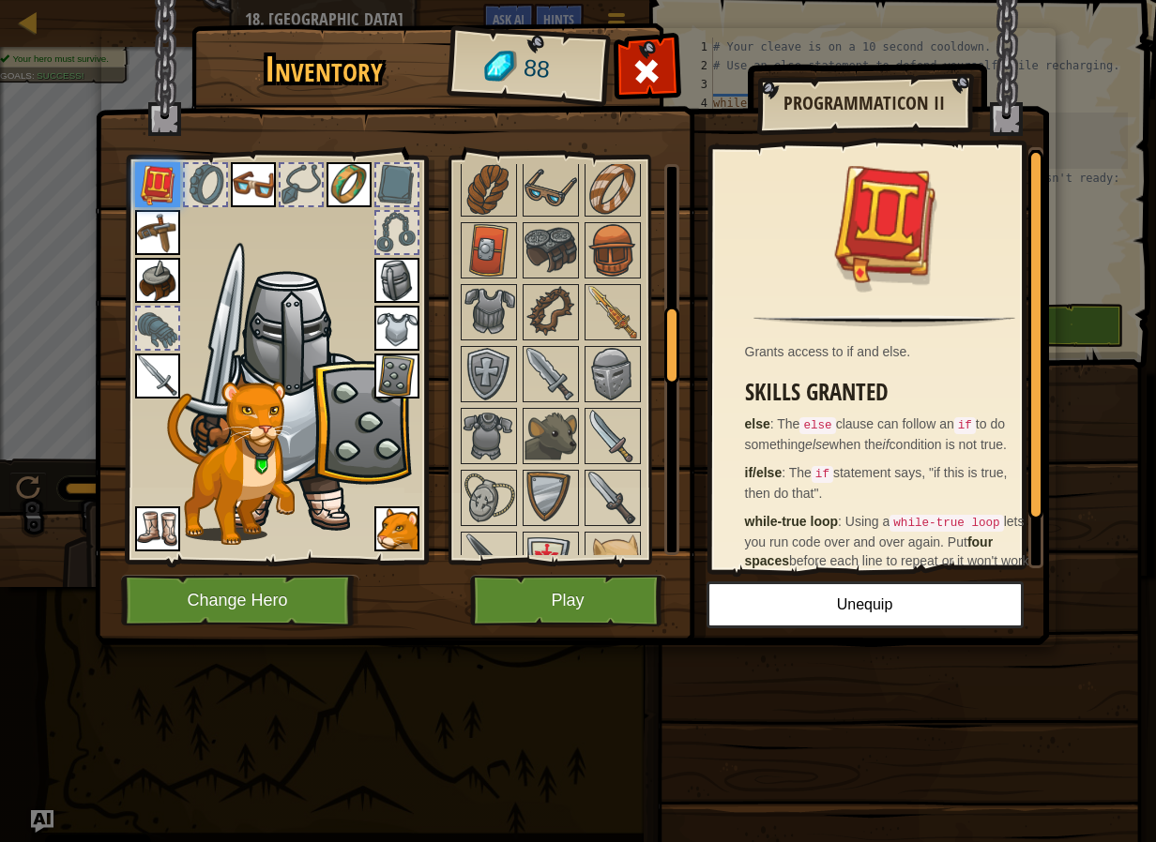
click at [156, 335] on div at bounding box center [157, 328] width 41 height 41
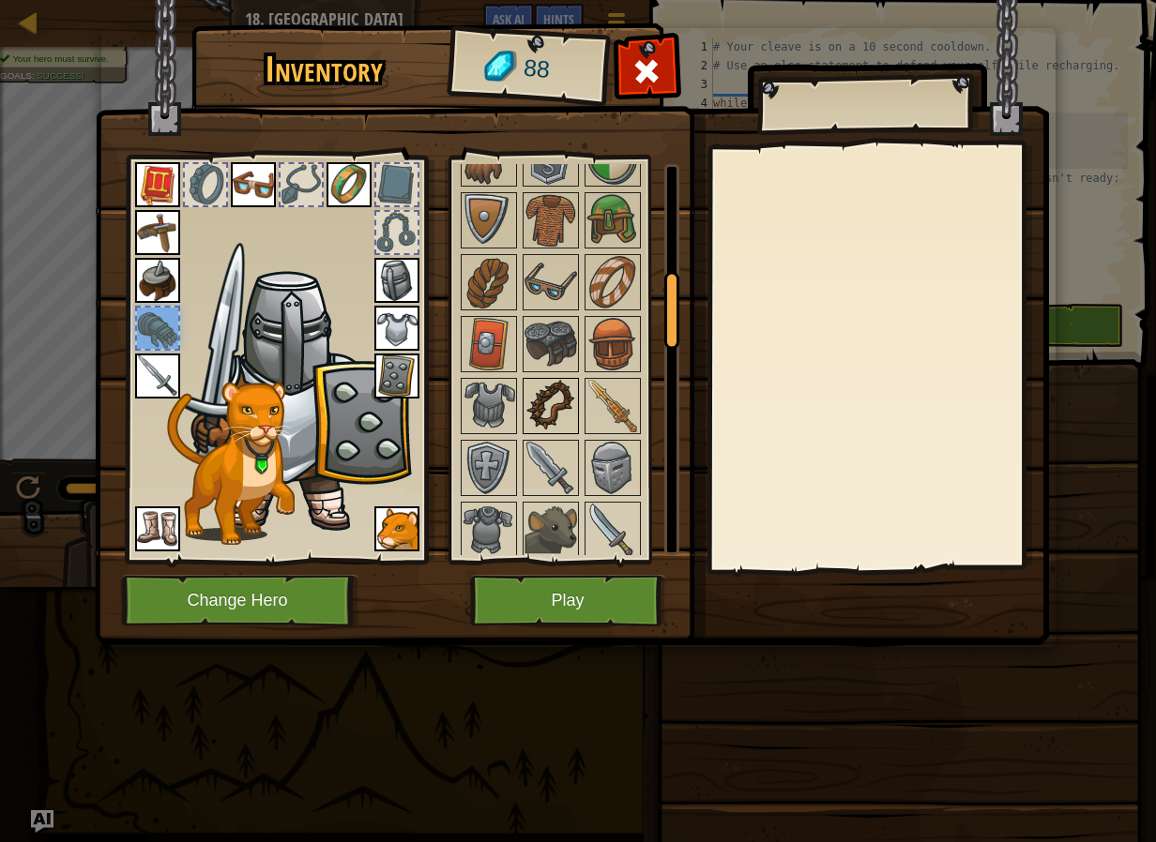
scroll to position [563, 0]
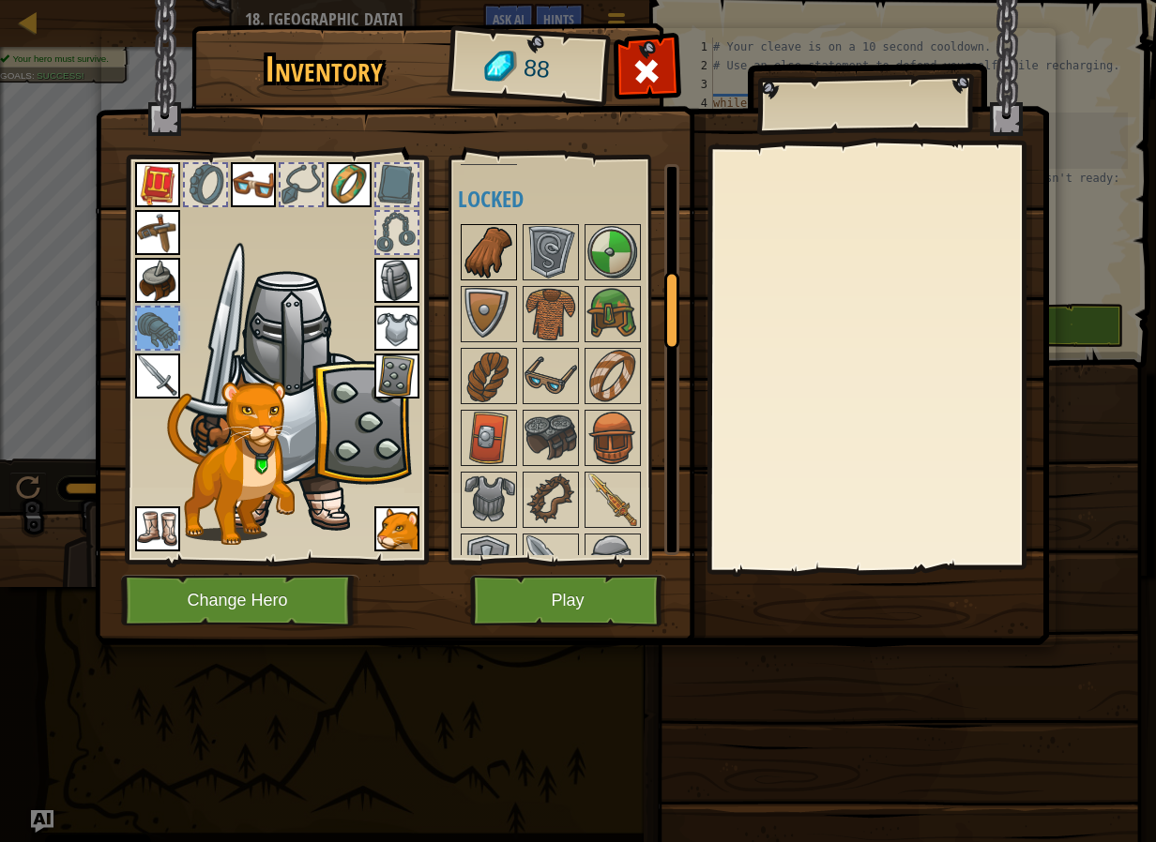
drag, startPoint x: 505, startPoint y: 264, endPoint x: 501, endPoint y: 245, distance: 19.1
click at [501, 245] on img at bounding box center [488, 252] width 53 height 53
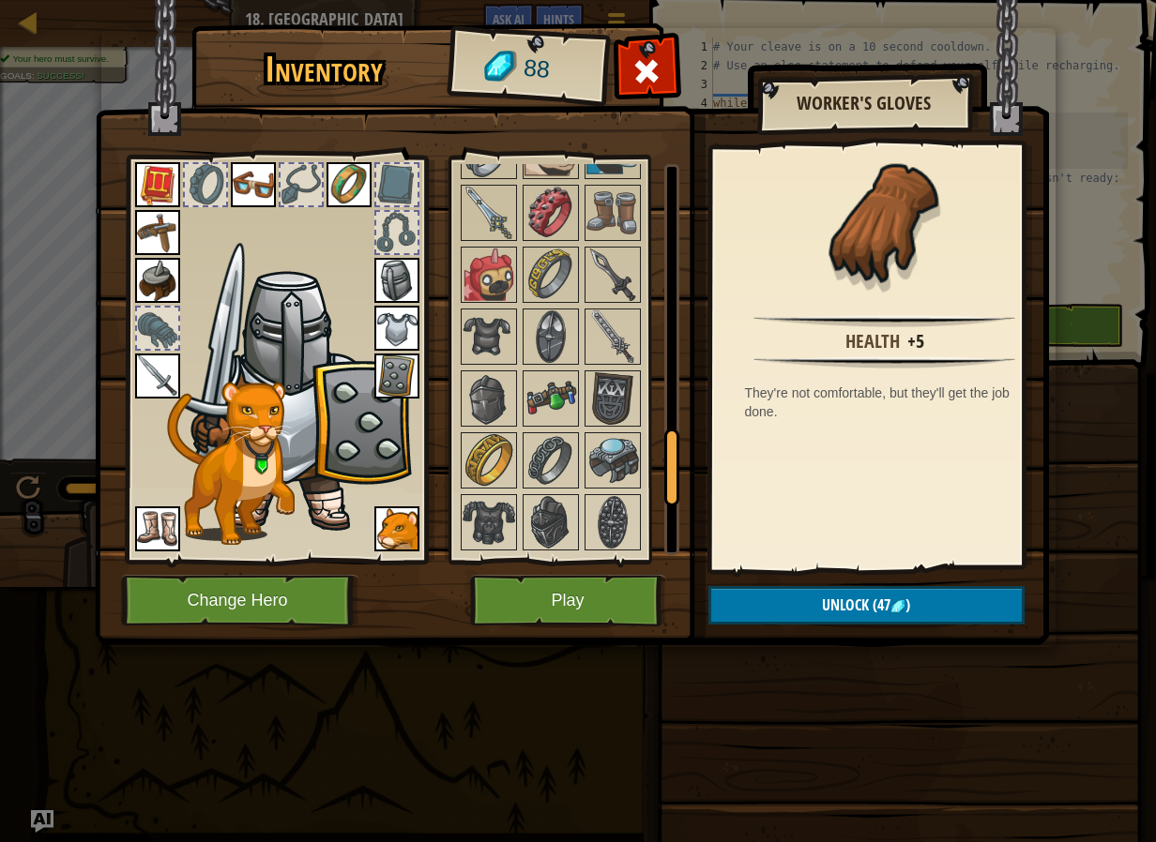
scroll to position [1501, 0]
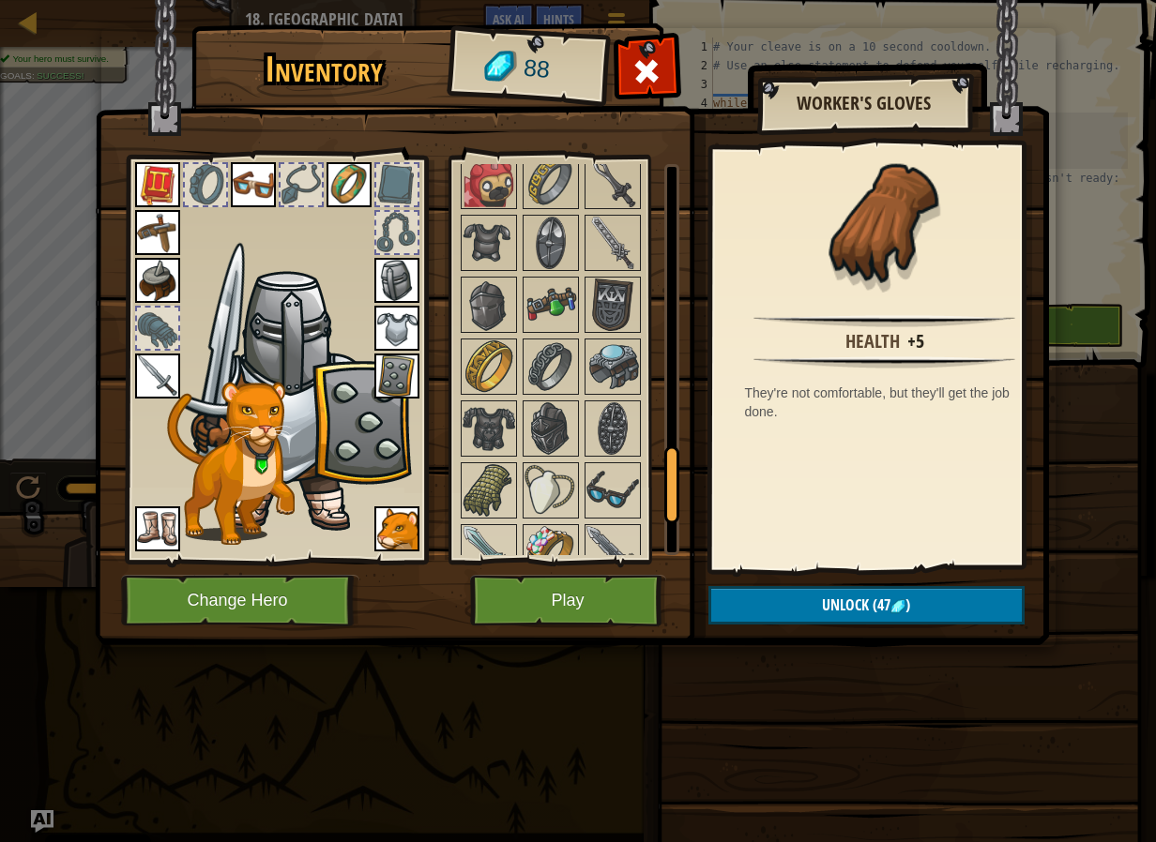
click at [561, 478] on img at bounding box center [550, 490] width 53 height 53
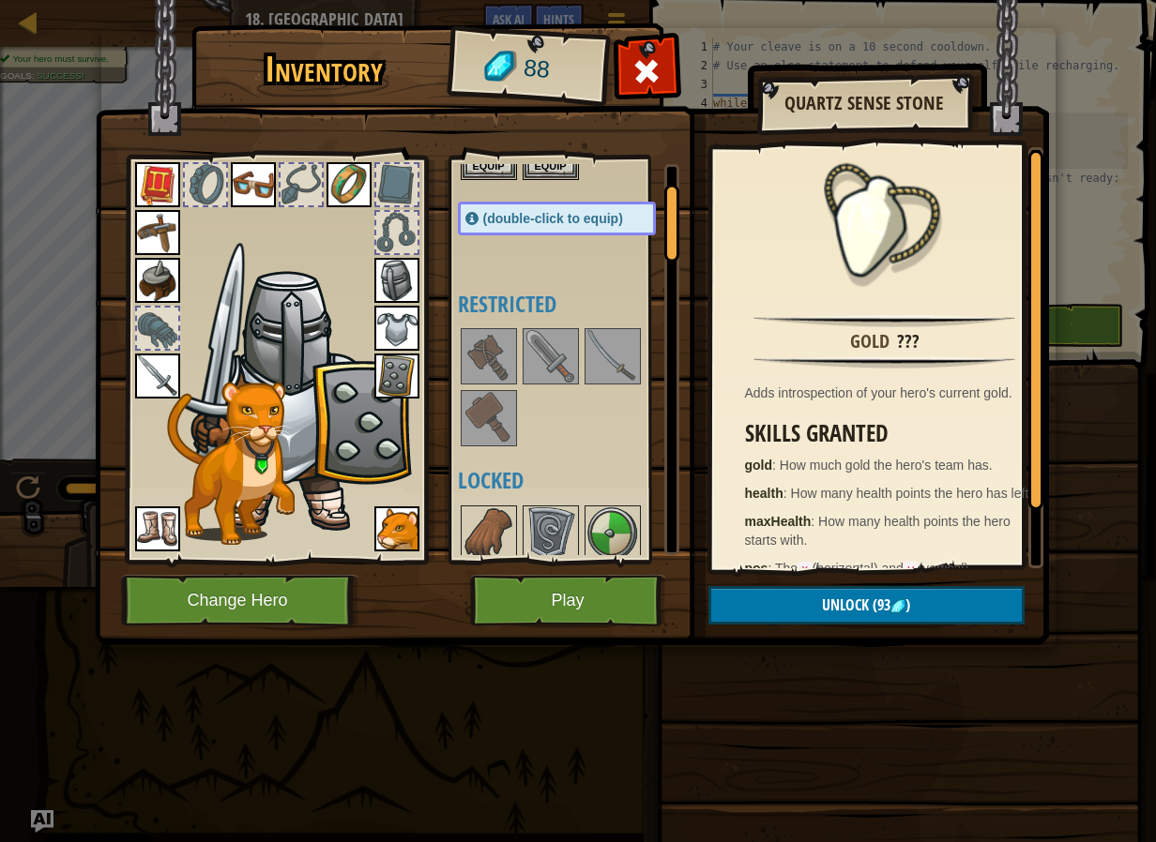
scroll to position [0, 0]
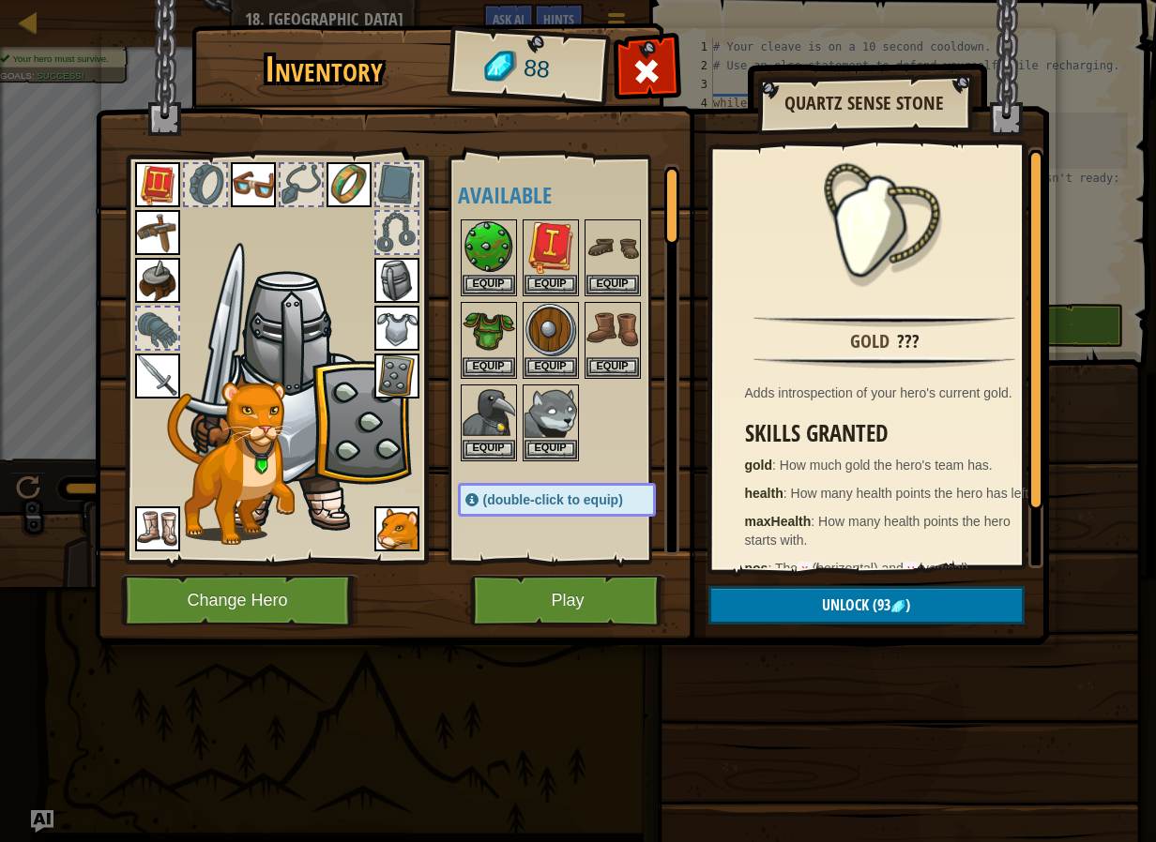
click at [394, 243] on div at bounding box center [396, 232] width 41 height 41
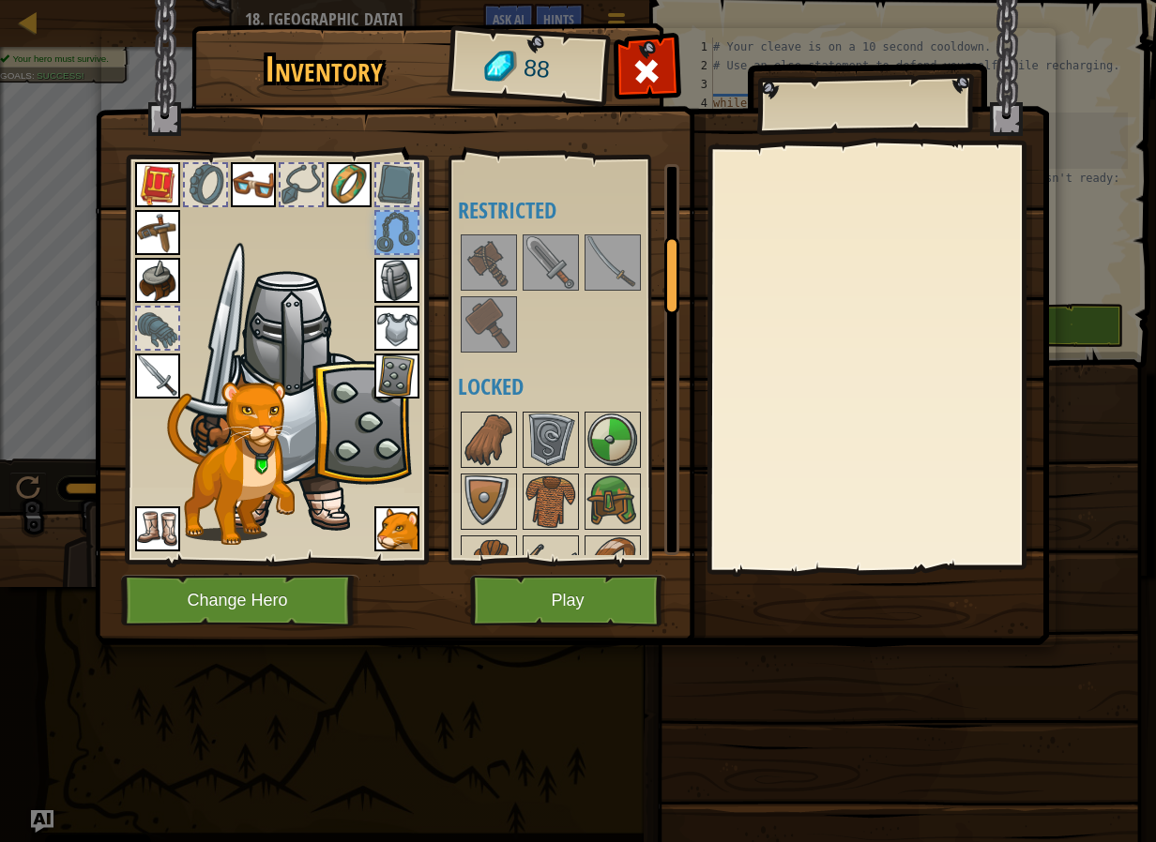
scroll to position [469, 0]
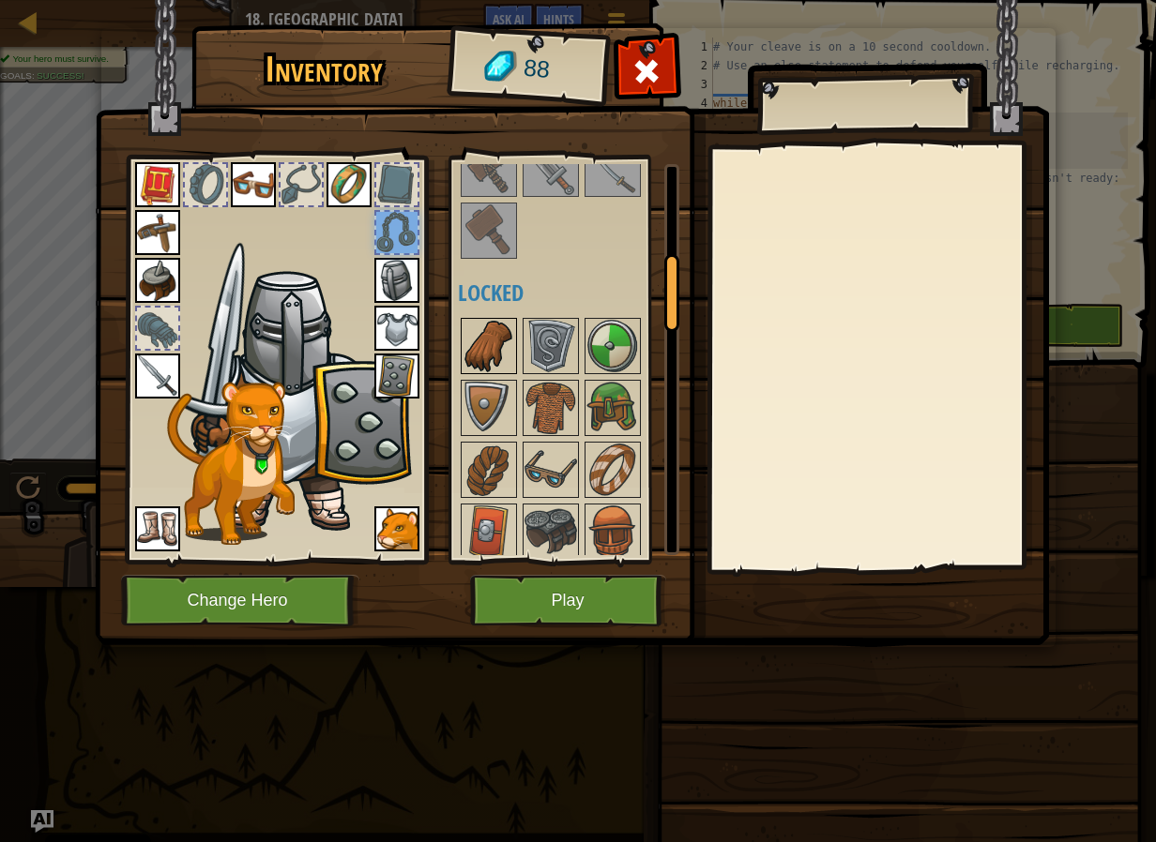
click at [498, 332] on img at bounding box center [488, 346] width 53 height 53
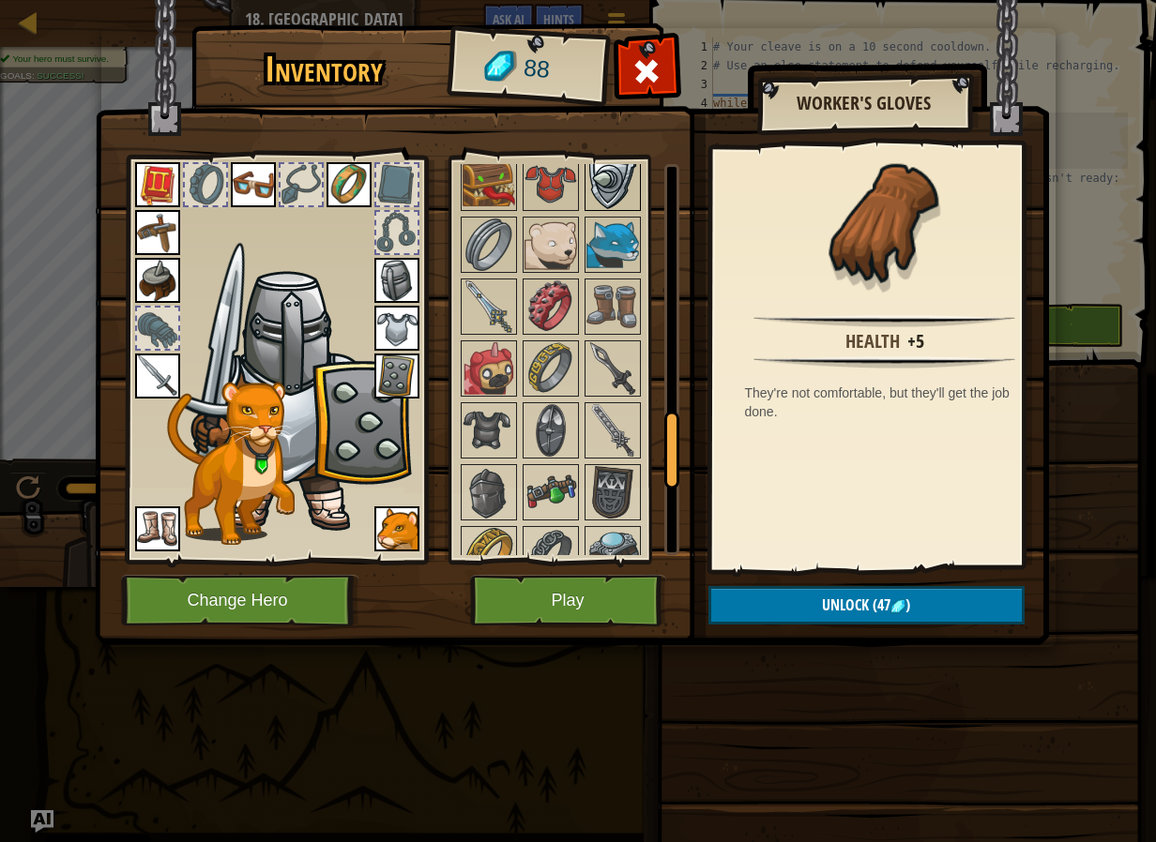
scroll to position [1407, 0]
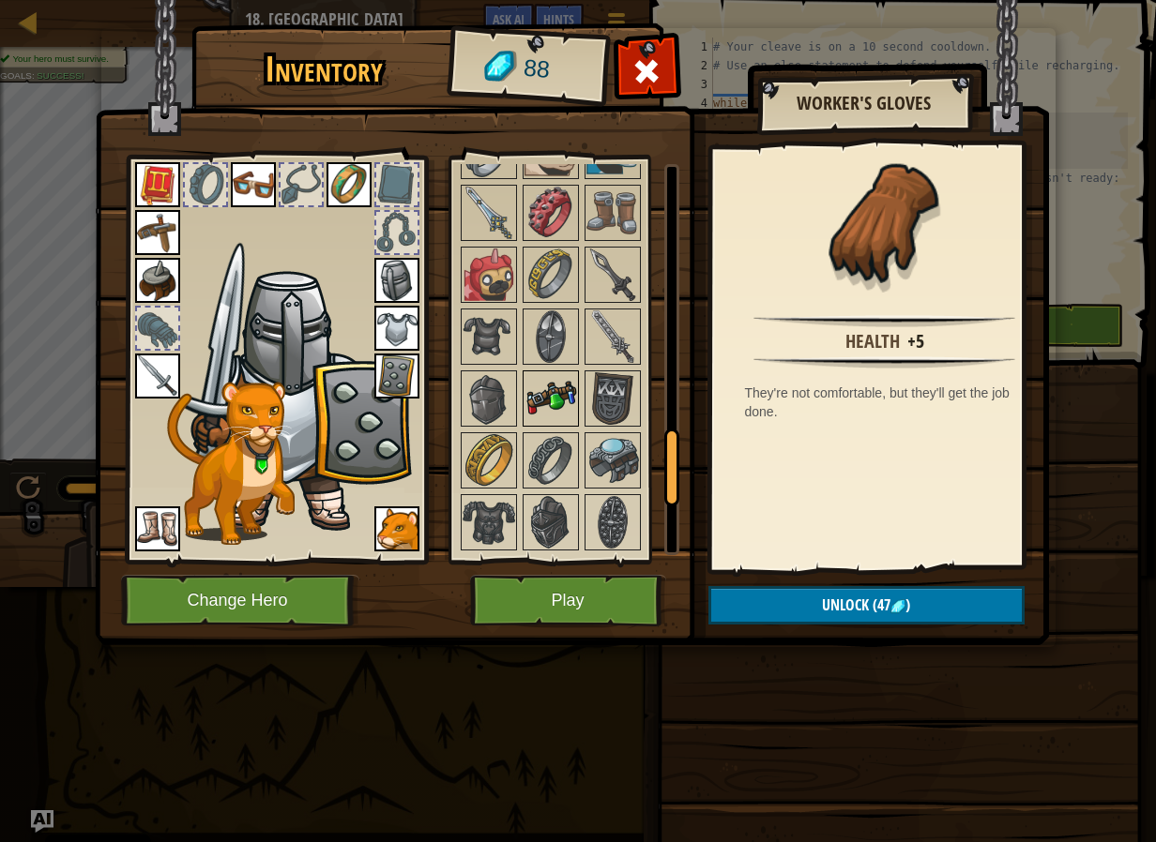
click at [568, 416] on img at bounding box center [550, 398] width 53 height 53
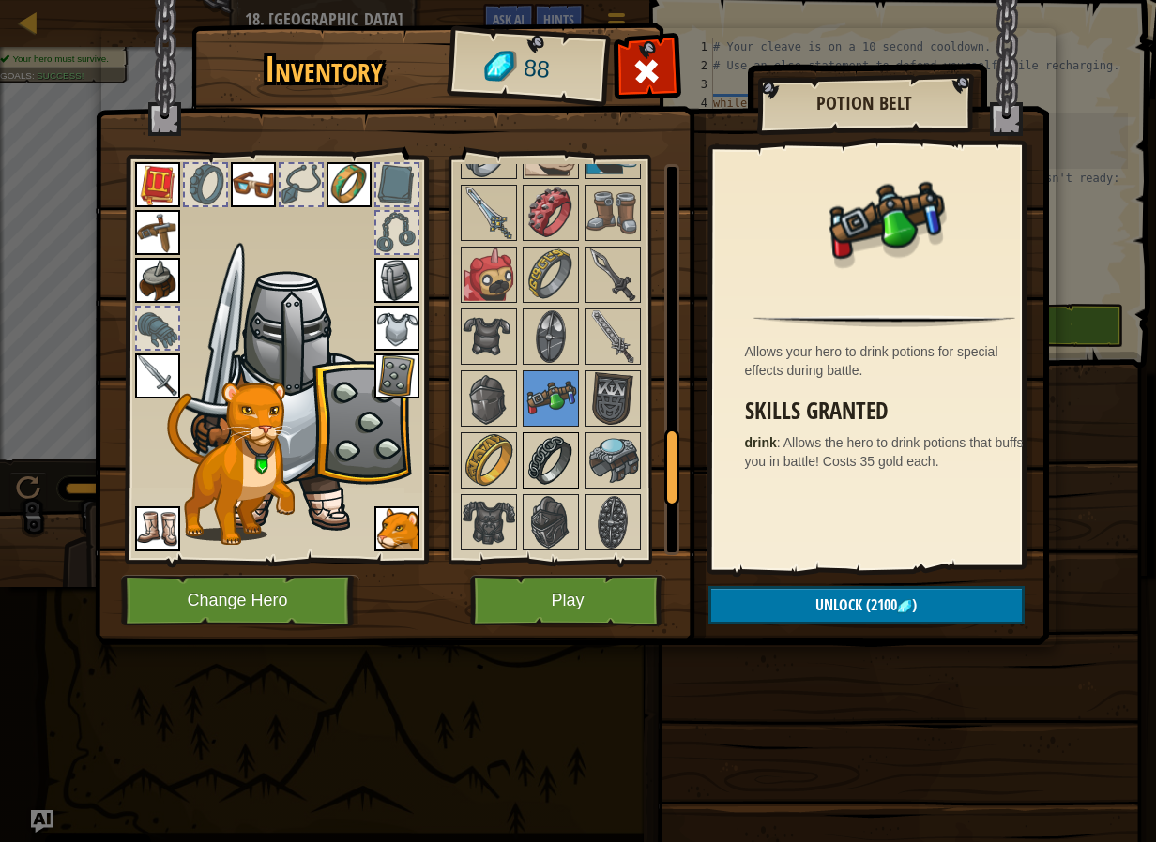
click at [564, 441] on img at bounding box center [550, 460] width 53 height 53
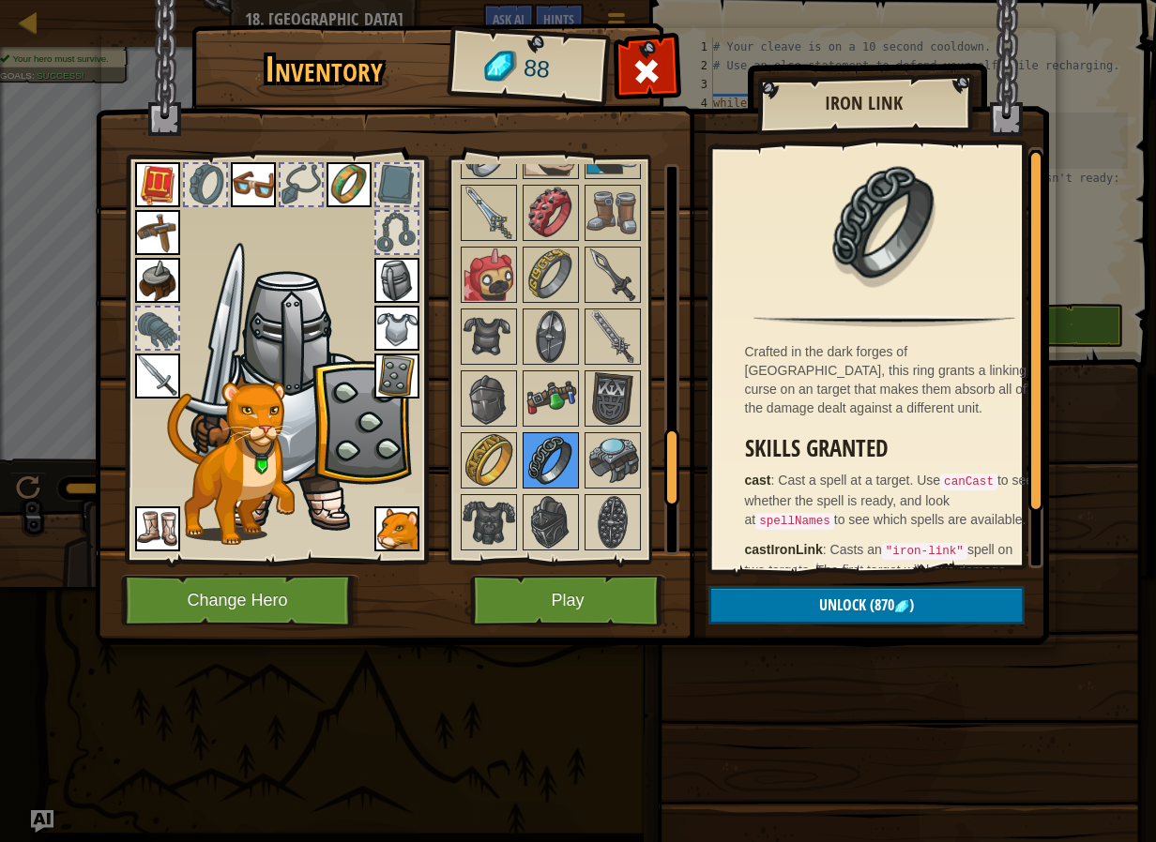
click at [551, 482] on img at bounding box center [550, 460] width 53 height 53
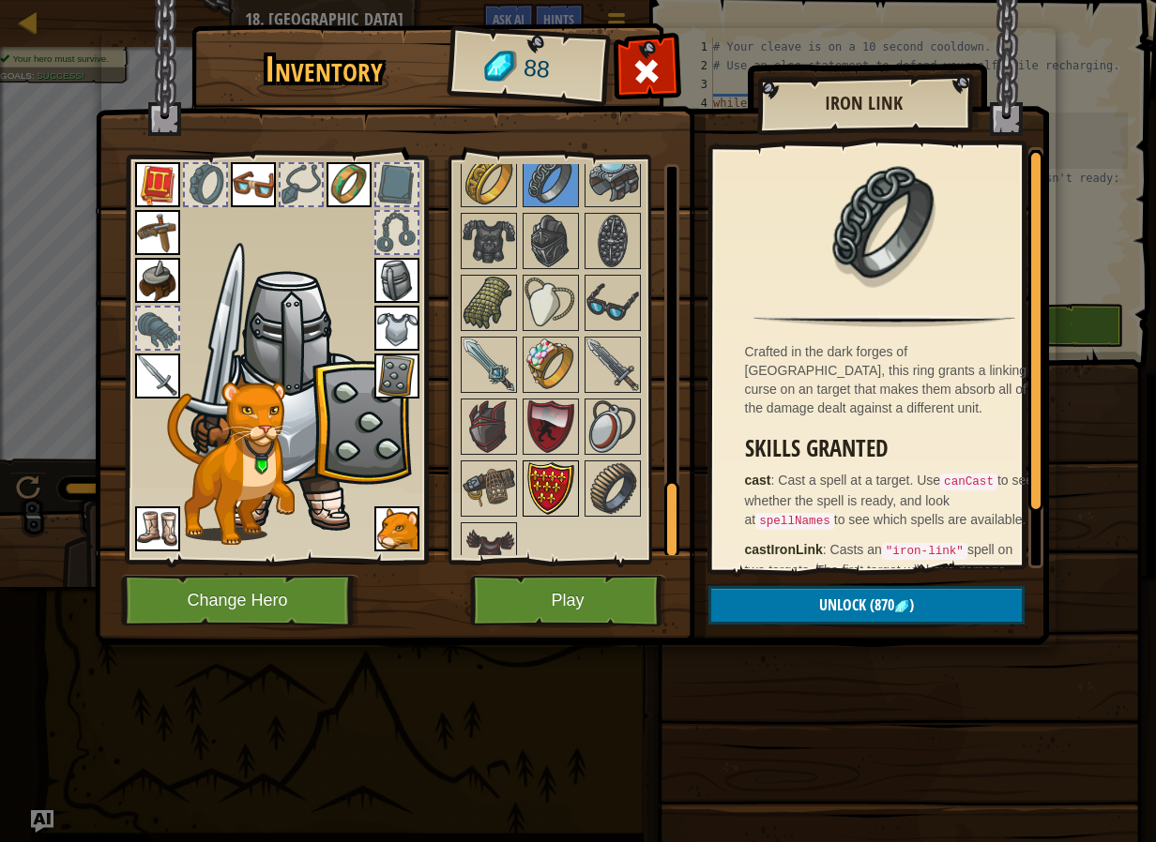
scroll to position [1715, 0]
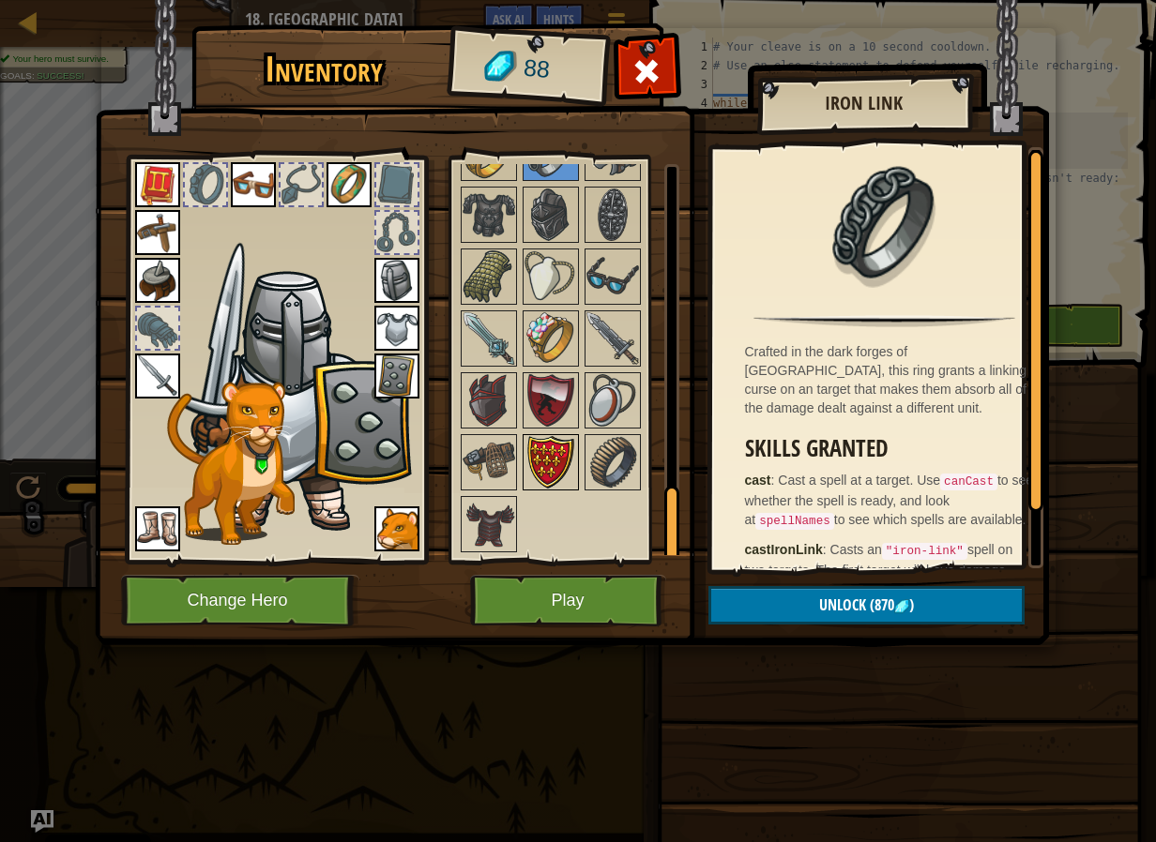
click at [551, 469] on img at bounding box center [550, 462] width 53 height 53
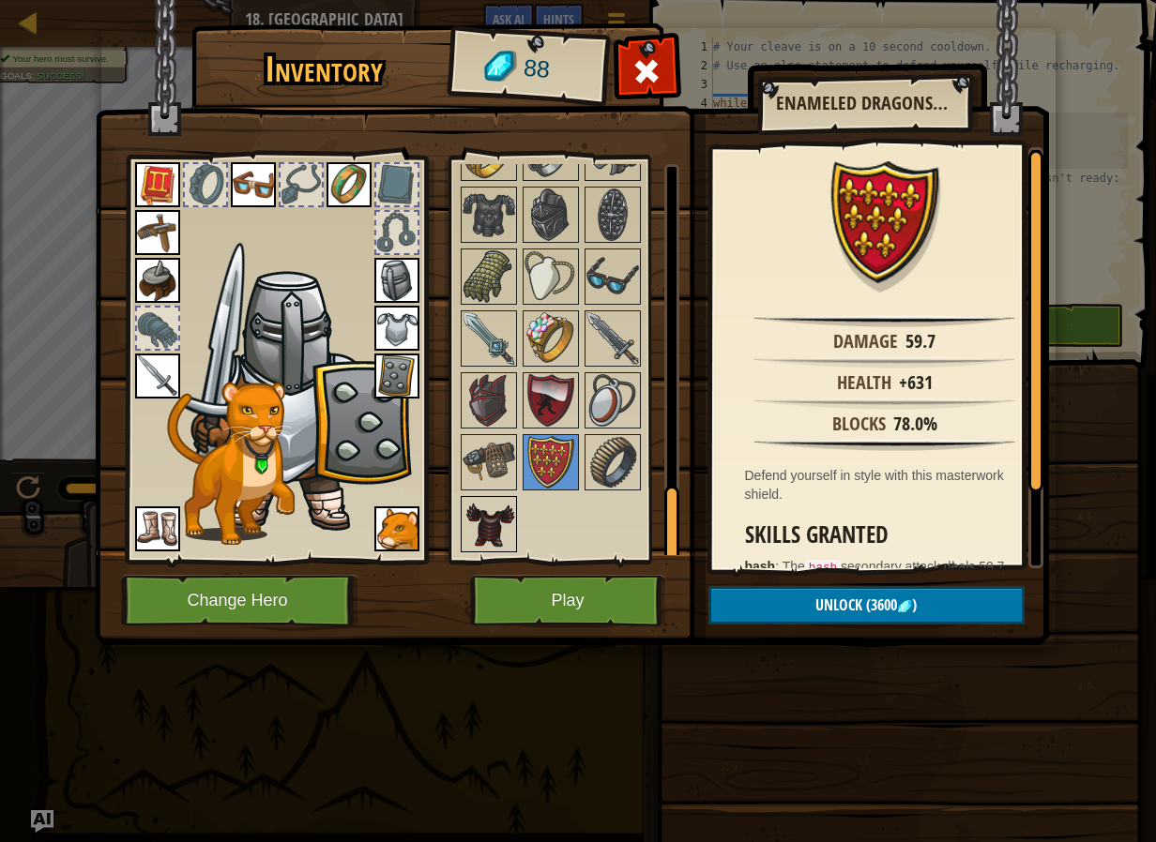
click at [480, 498] on img at bounding box center [488, 524] width 53 height 53
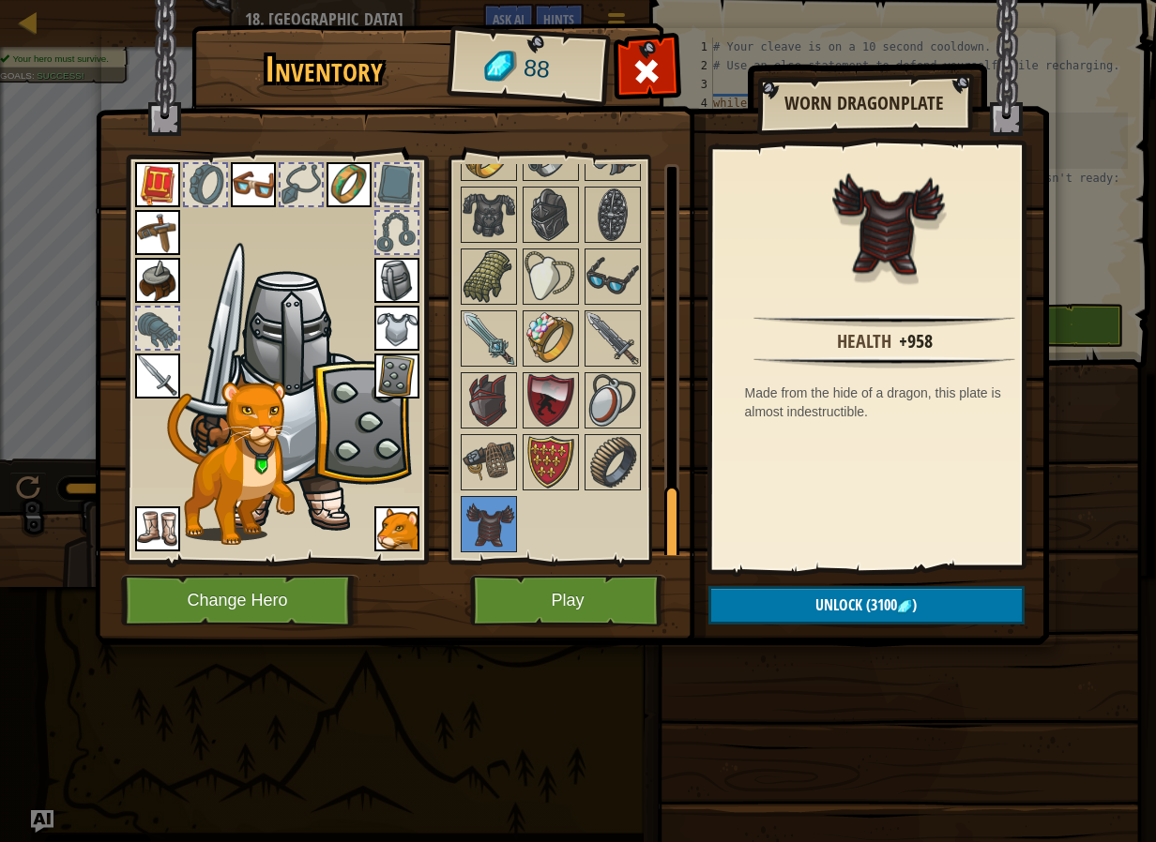
click at [668, 432] on div at bounding box center [671, 359] width 15 height 391
click at [607, 452] on img at bounding box center [612, 462] width 53 height 53
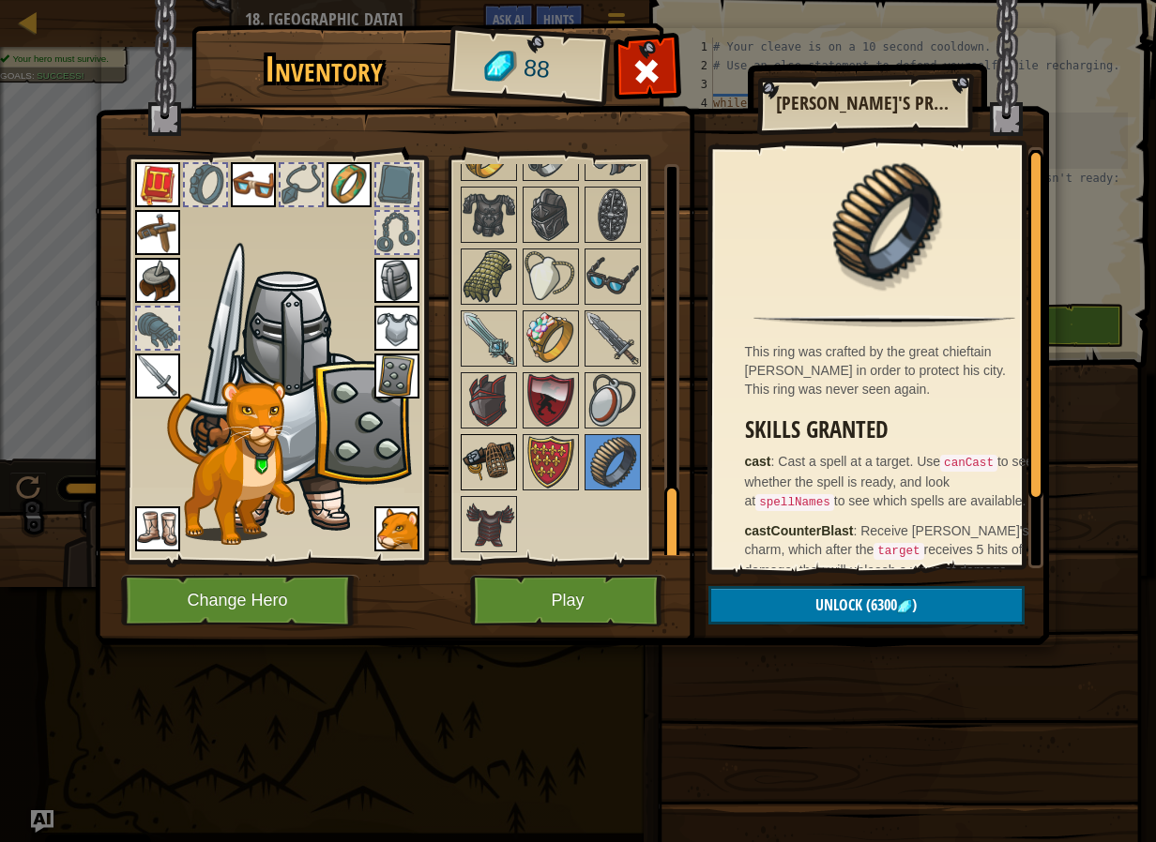
click at [493, 462] on img at bounding box center [488, 462] width 53 height 53
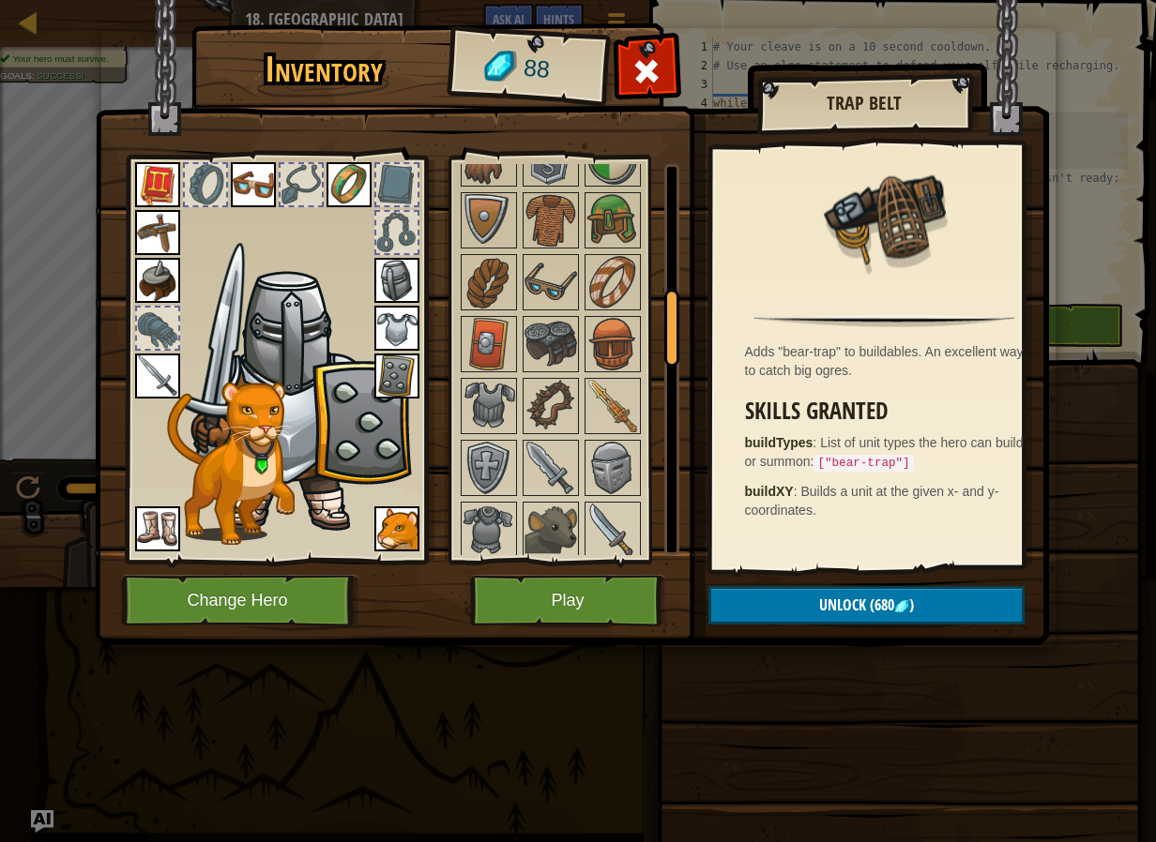
scroll to position [563, 0]
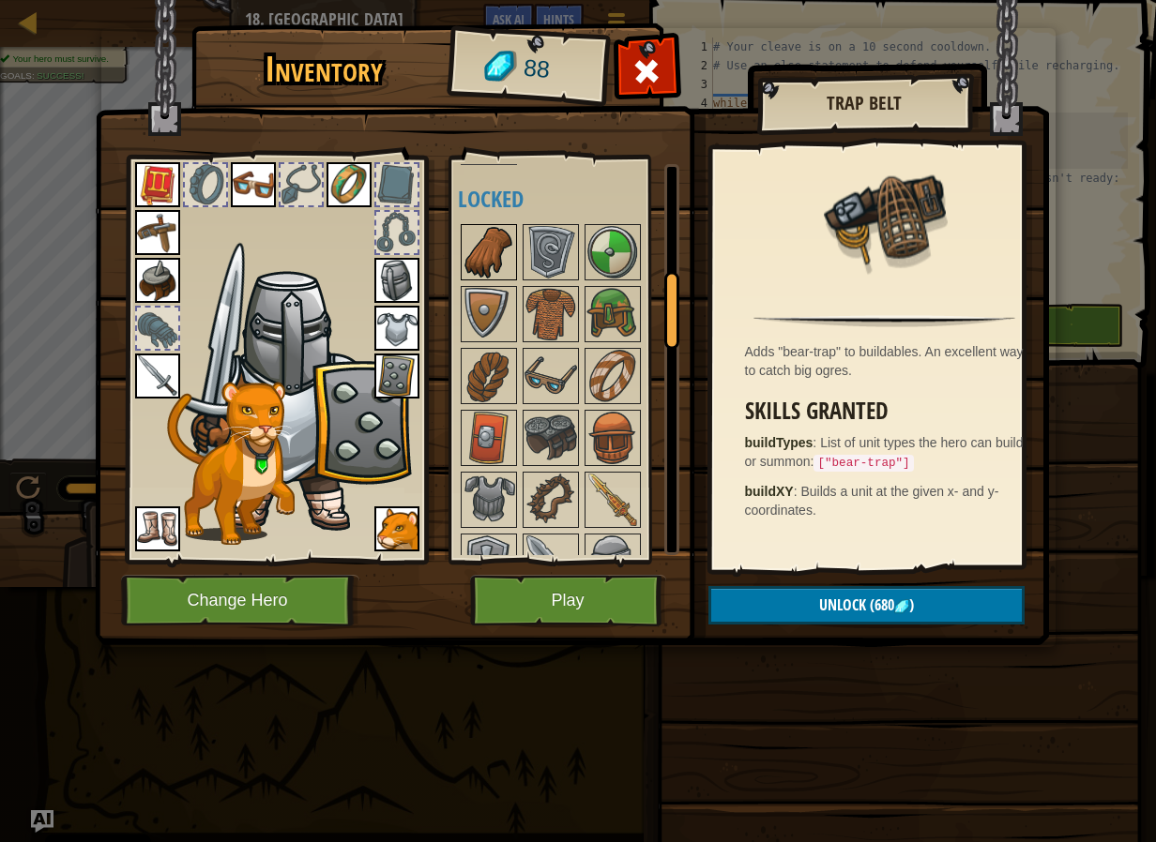
click at [489, 259] on img at bounding box center [488, 252] width 53 height 53
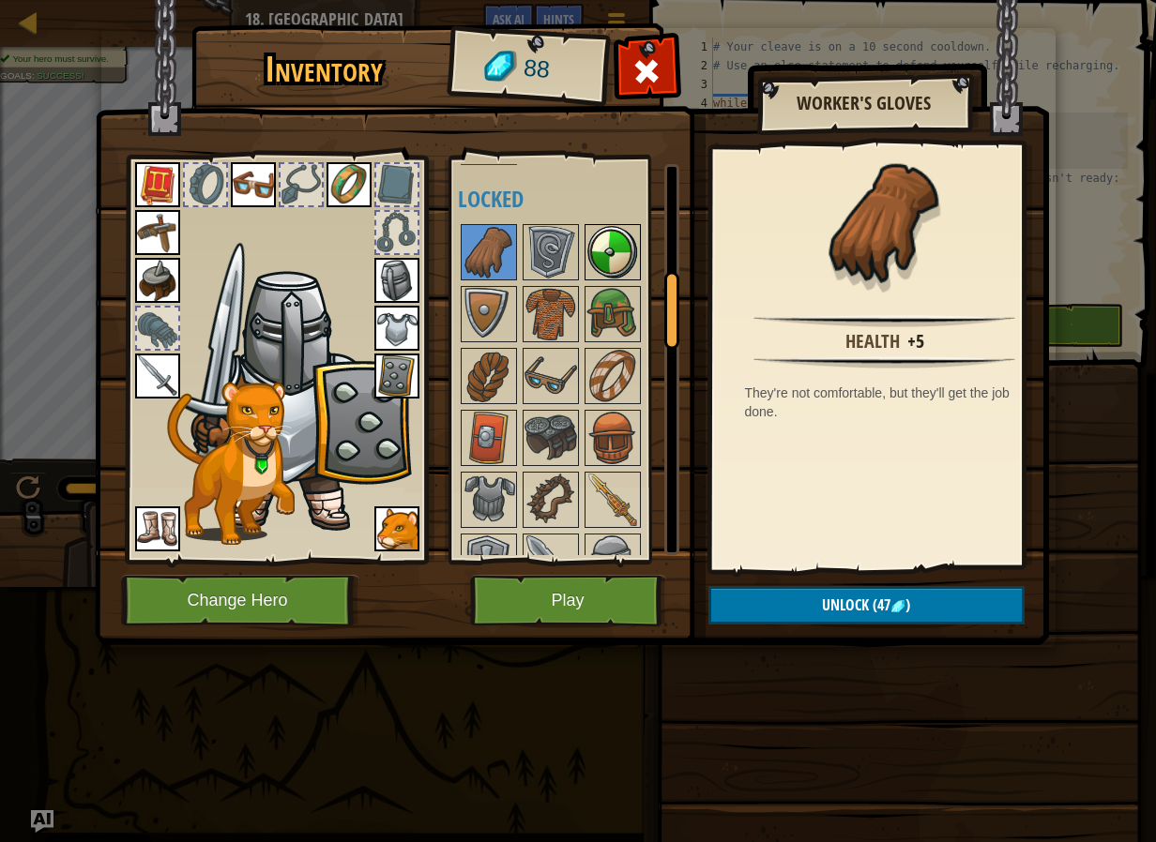
click at [609, 240] on img at bounding box center [612, 252] width 53 height 53
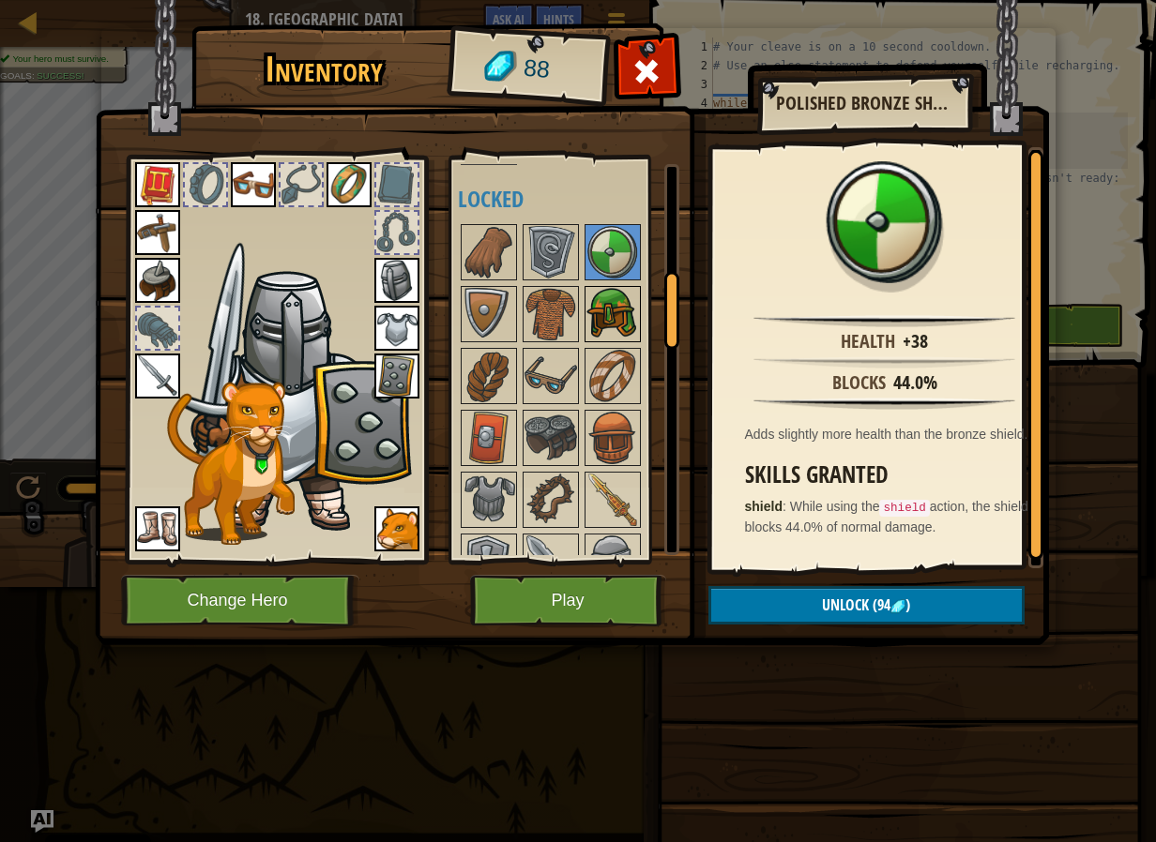
click at [612, 297] on img at bounding box center [612, 314] width 53 height 53
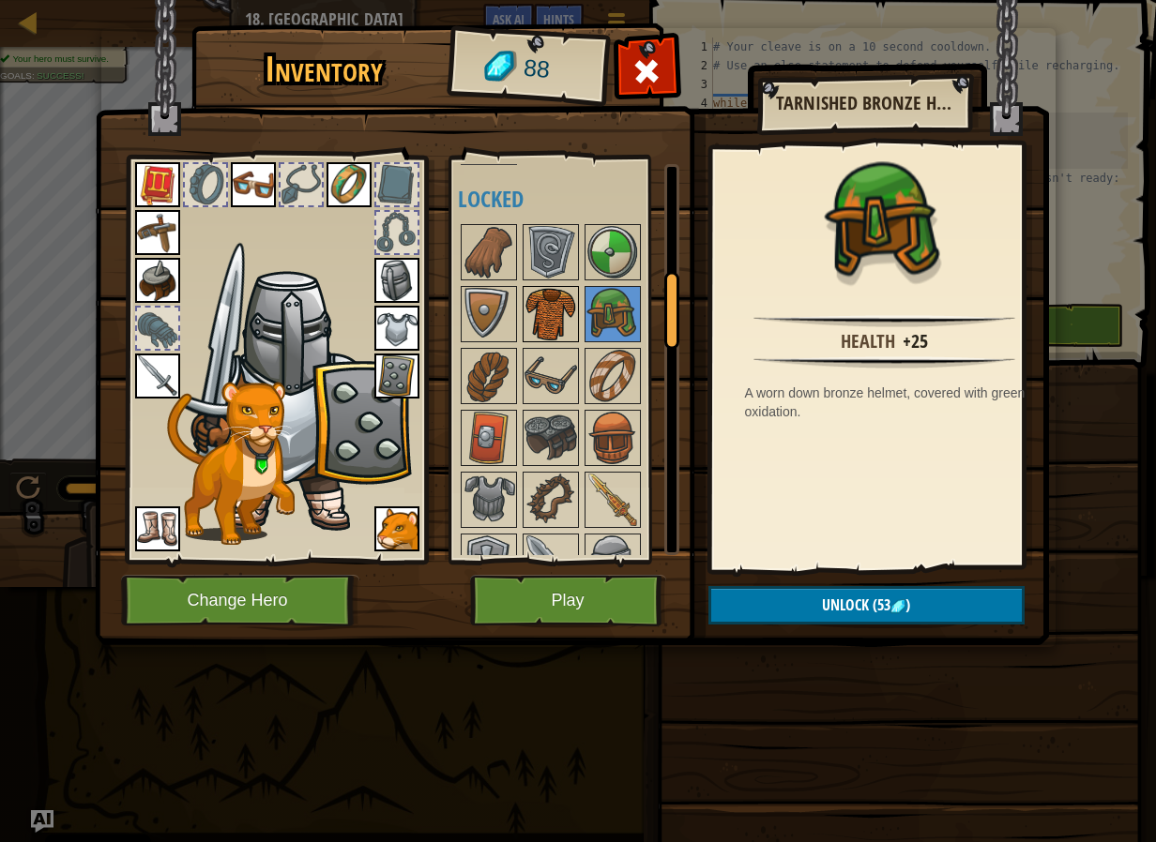
click at [568, 308] on img at bounding box center [550, 314] width 53 height 53
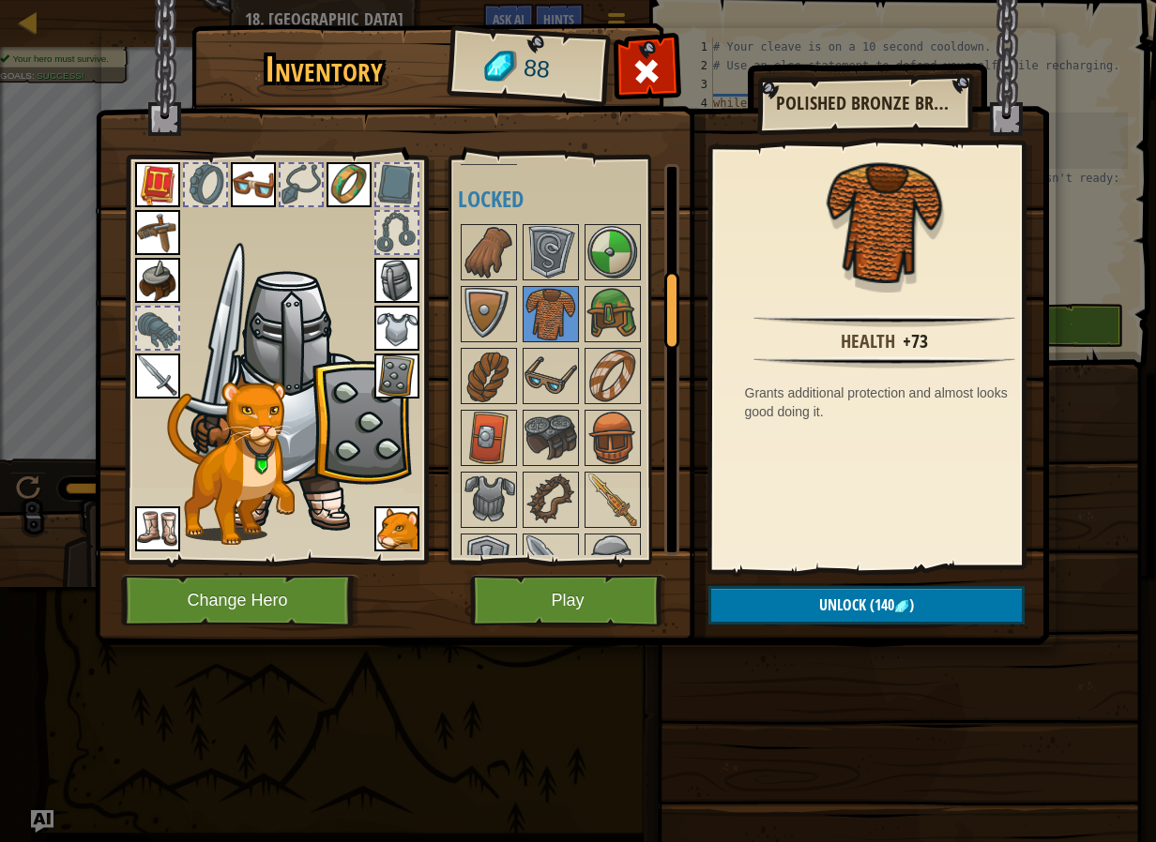
click at [626, 360] on img at bounding box center [612, 376] width 53 height 53
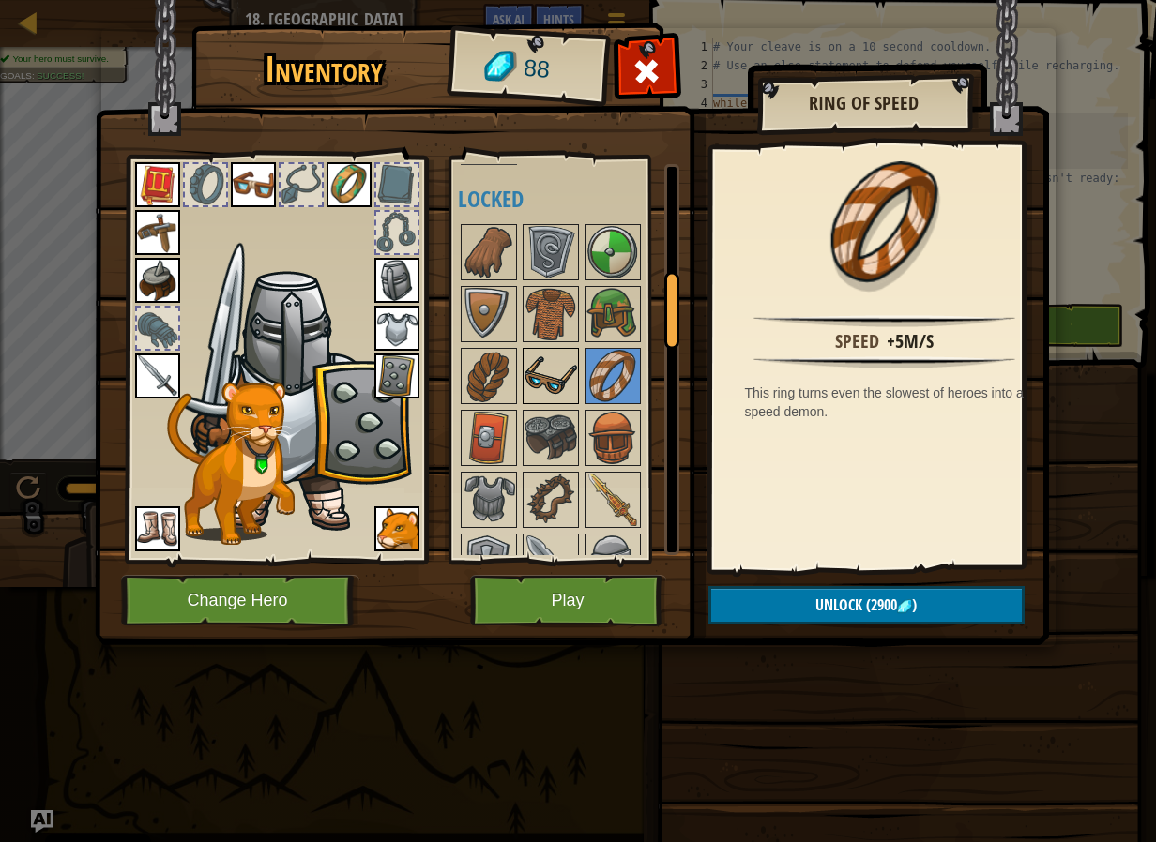
click at [558, 375] on img at bounding box center [550, 376] width 53 height 53
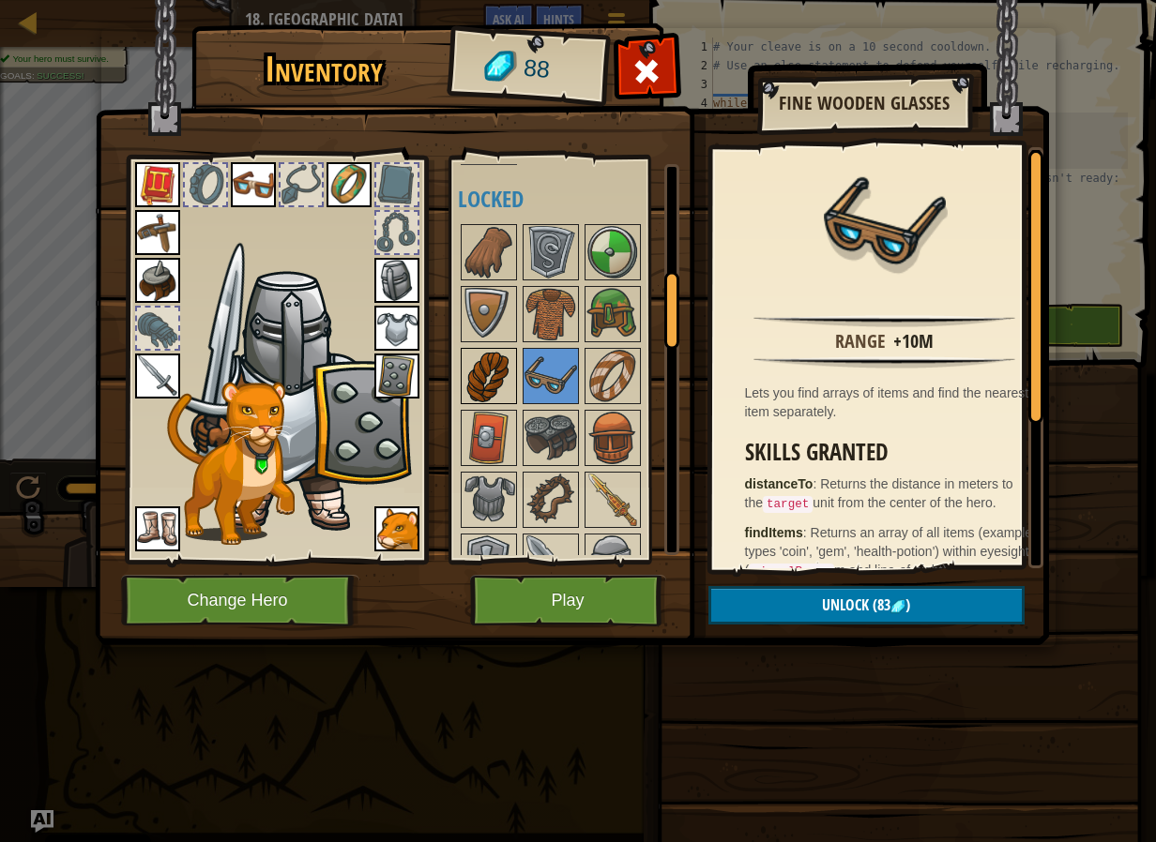
click at [514, 385] on img at bounding box center [488, 376] width 53 height 53
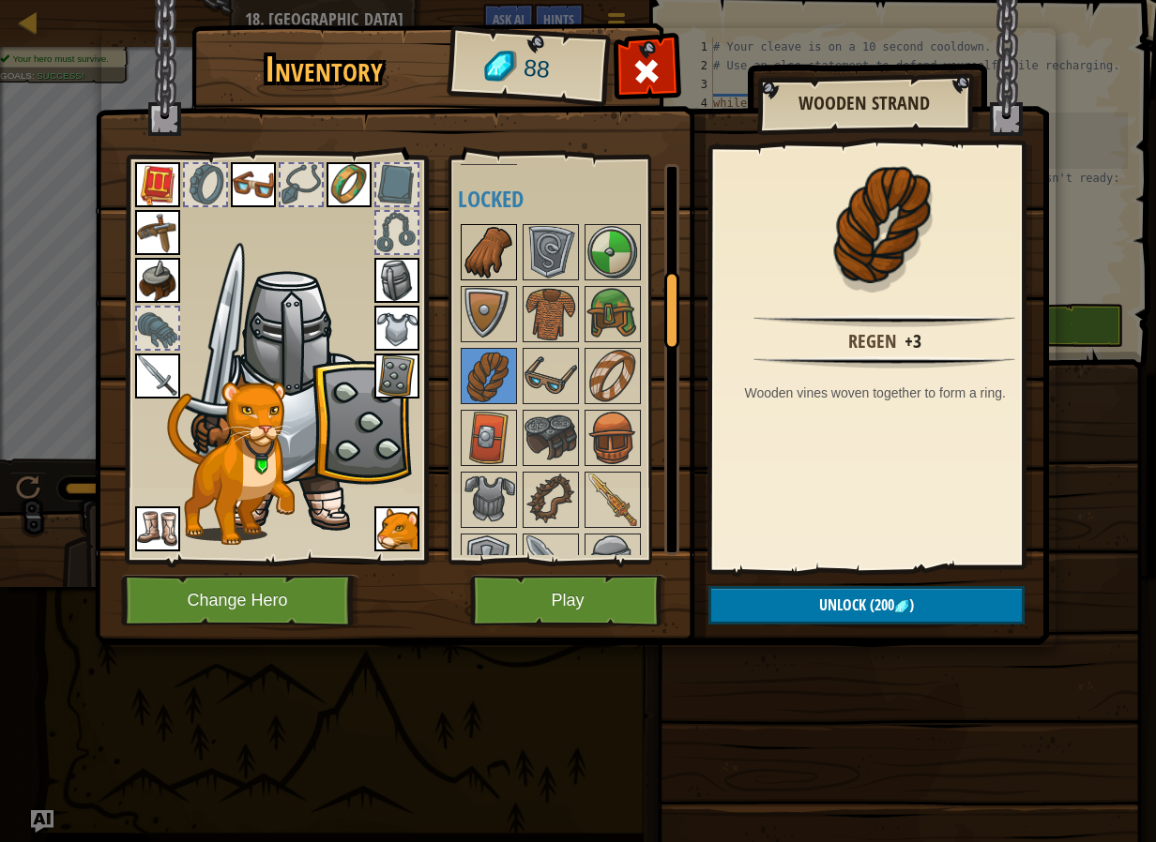
click at [468, 242] on img at bounding box center [488, 252] width 53 height 53
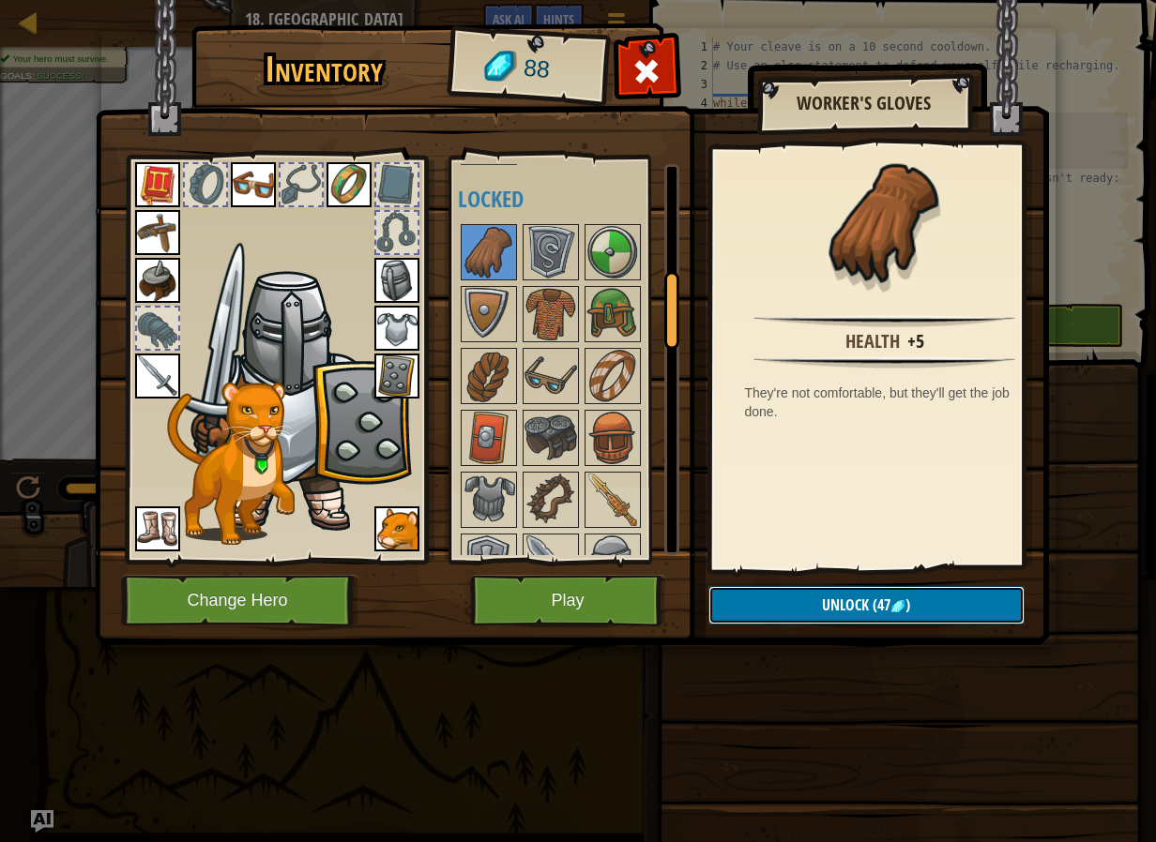
click at [881, 593] on button "Unlock (47 )" at bounding box center [866, 605] width 316 height 38
click at [884, 595] on button "Confirm" at bounding box center [866, 605] width 316 height 38
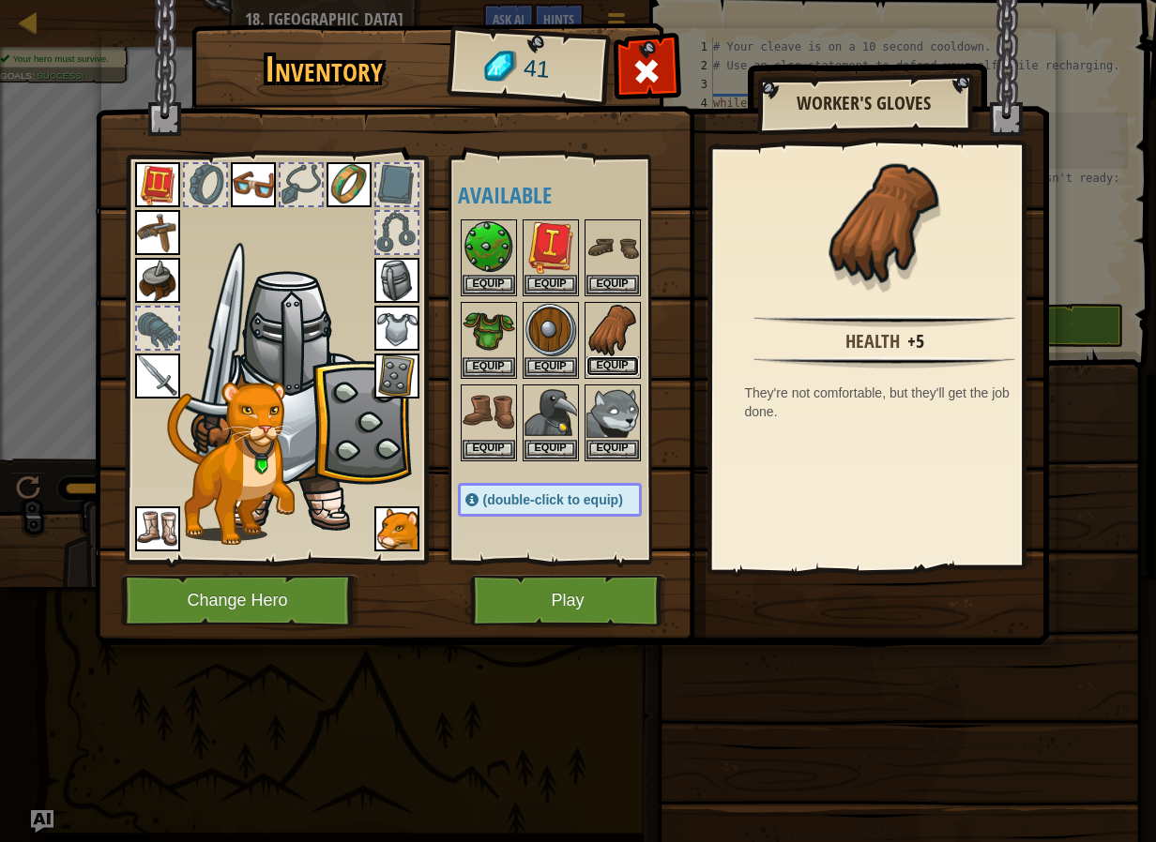
click at [630, 361] on button "Equip" at bounding box center [612, 366] width 53 height 20
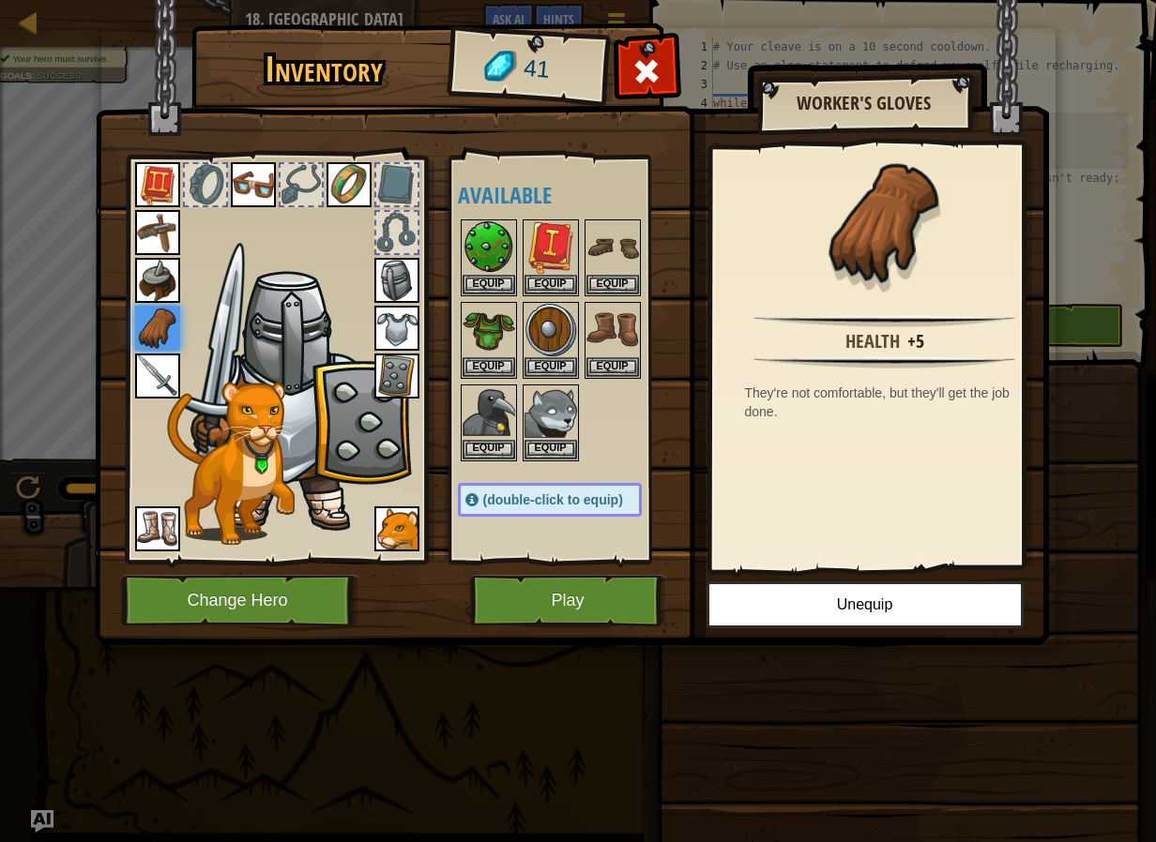
drag, startPoint x: 285, startPoint y: 348, endPoint x: 355, endPoint y: 348, distance: 70.3
click at [355, 348] on img at bounding box center [297, 400] width 230 height 273
click at [567, 607] on button "Play" at bounding box center [568, 601] width 196 height 52
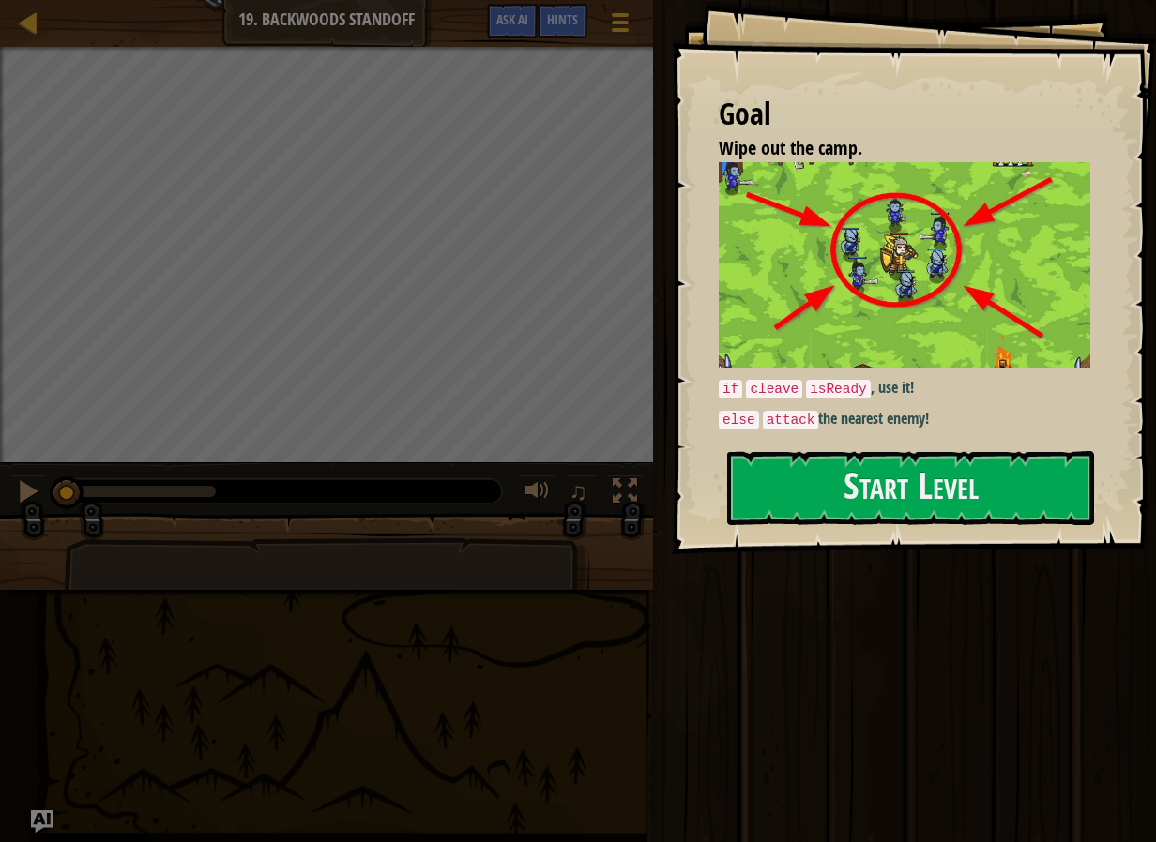
click at [933, 548] on div "Goal Wipe out the camp. if cleave isReady , use it! else attack the nearest ene…" at bounding box center [578, 421] width 1156 height 842
click at [943, 476] on button "Start Level" at bounding box center [910, 488] width 367 height 74
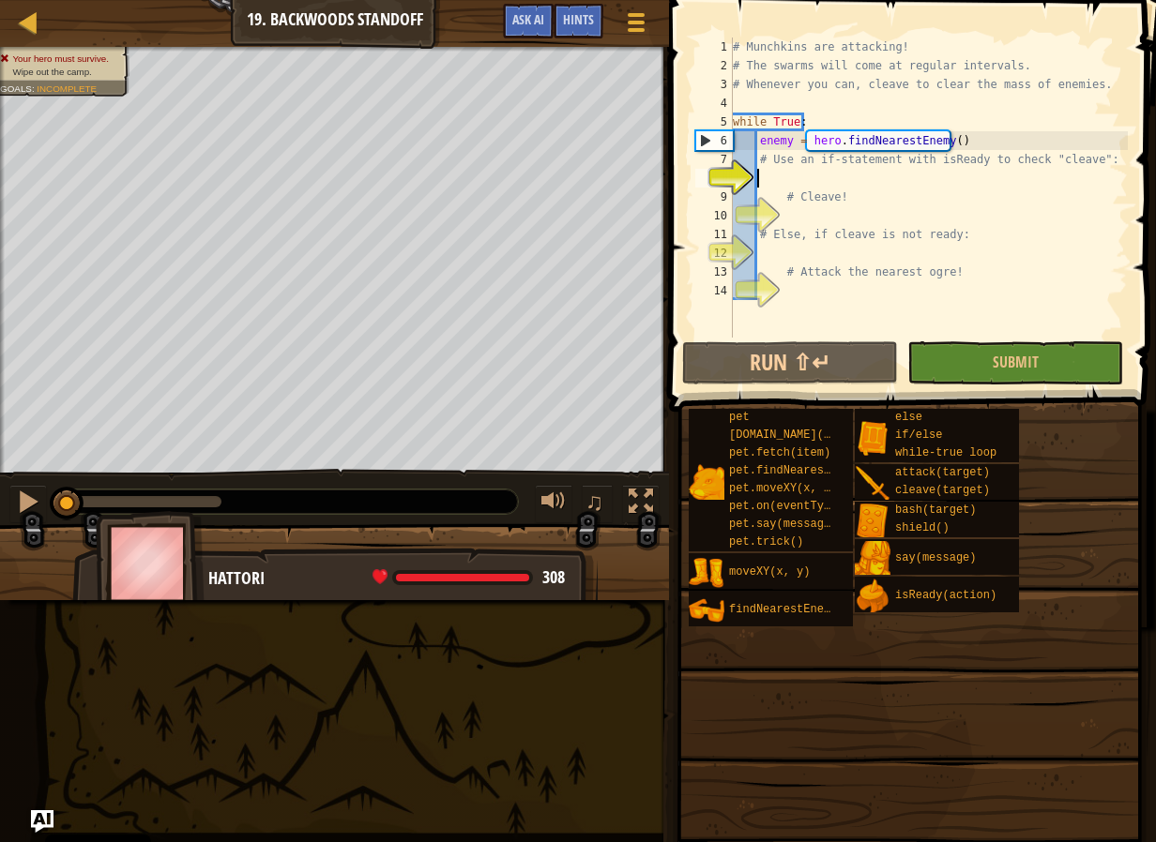
scroll to position [8, 2]
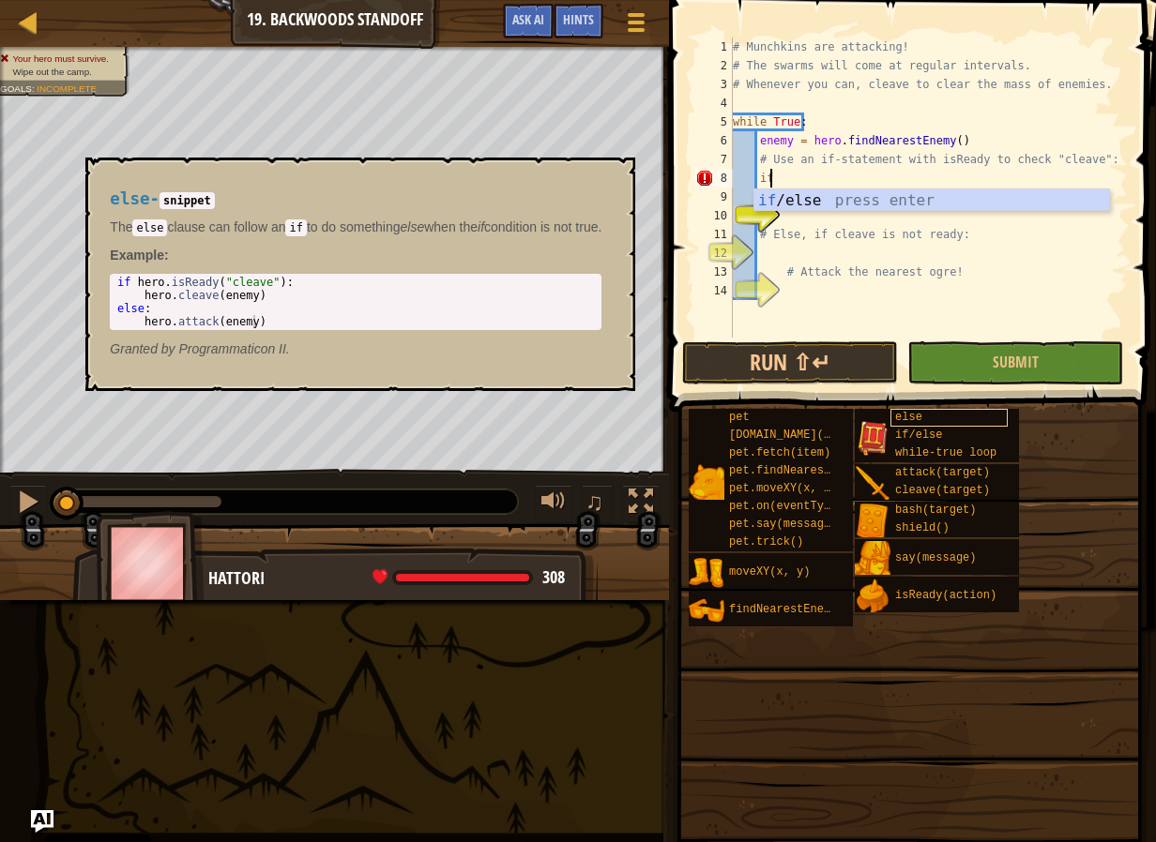
type textarea "if"
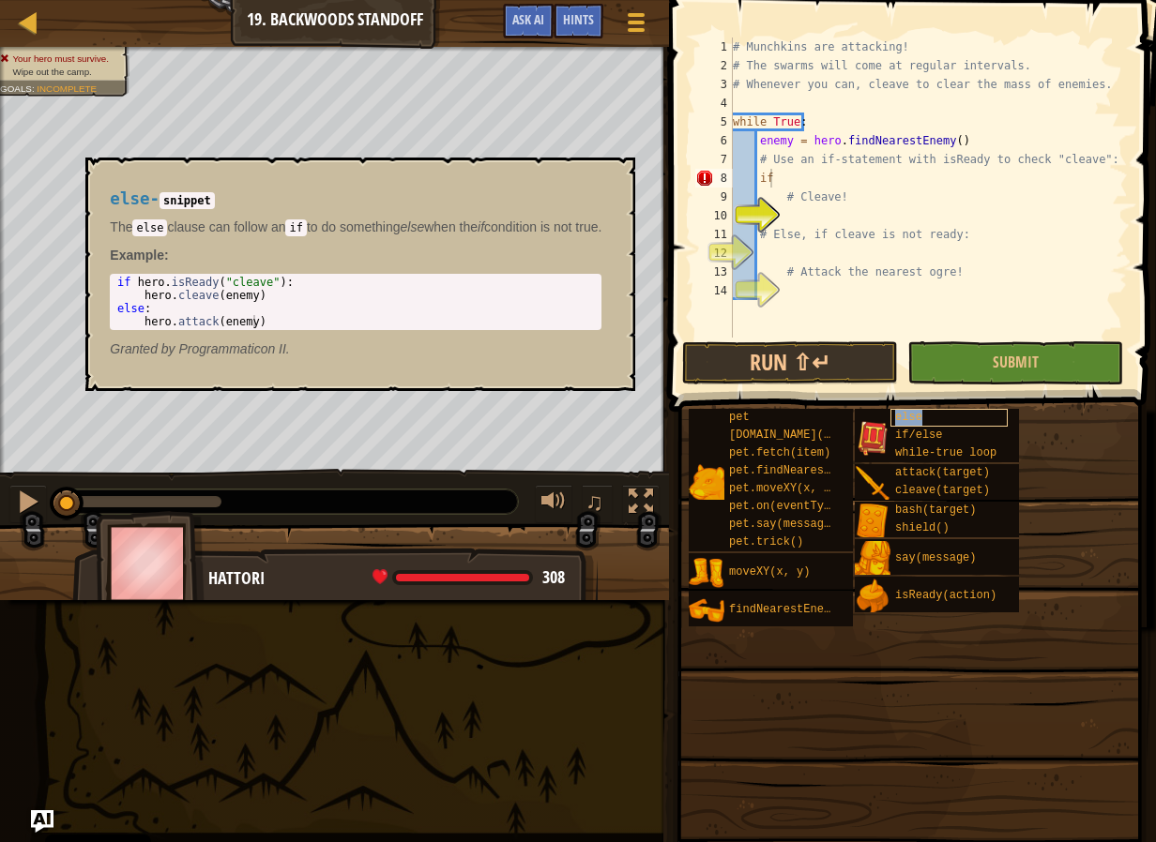
click at [977, 412] on div "else" at bounding box center [948, 418] width 117 height 18
click at [318, 341] on div "if hero . isReady ( "cleave" ) : hero . cleave ( enemy ) else : hero . attack (…" at bounding box center [361, 315] width 497 height 79
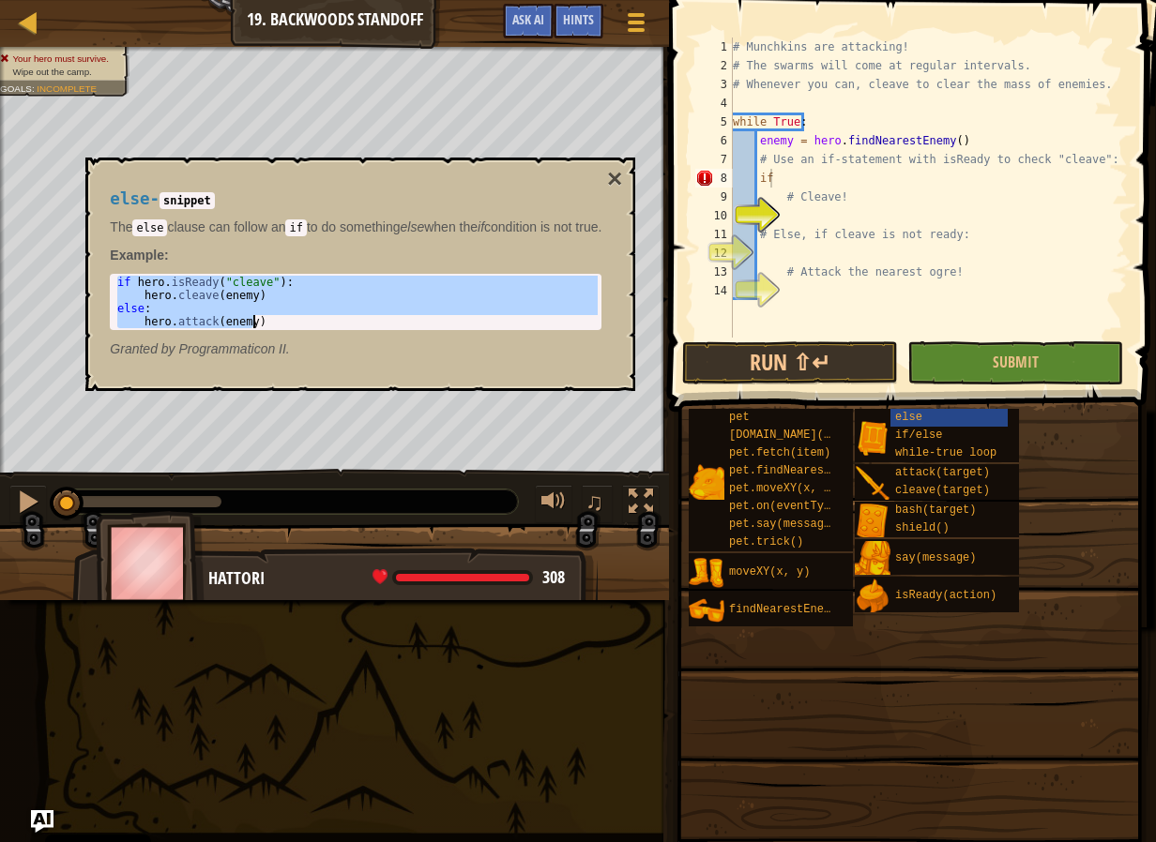
click at [318, 341] on div "if hero . isReady ( "cleave" ) : hero . cleave ( enemy ) else : hero . attack (…" at bounding box center [361, 315] width 497 height 79
type textarea "else: hero.attack(enemy)"
click at [812, 184] on div "# Munchkins are attacking! # The swarms will come at regular intervals. # Whene…" at bounding box center [928, 207] width 399 height 338
click at [622, 183] on button "×" at bounding box center [614, 179] width 15 height 26
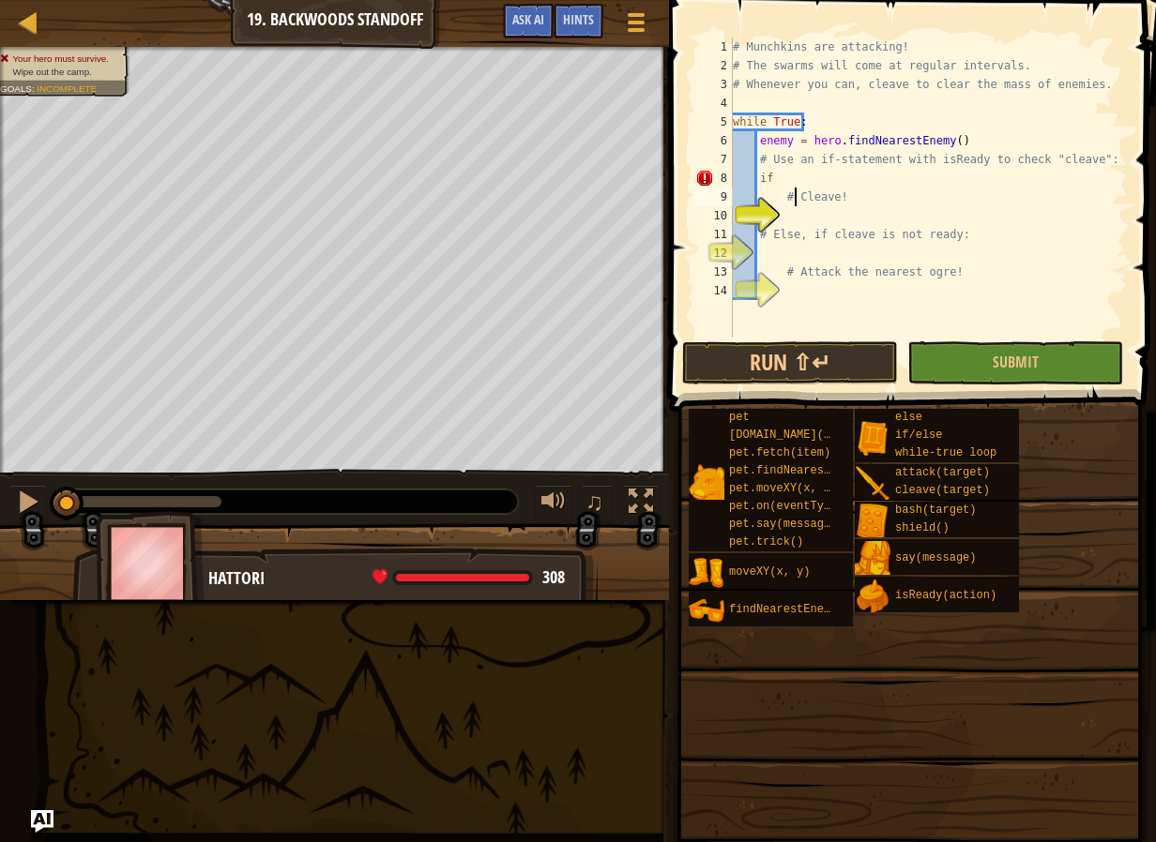
click at [797, 190] on div "# Munchkins are attacking! # The swarms will come at regular intervals. # Whene…" at bounding box center [928, 207] width 399 height 338
click at [810, 188] on div "# Munchkins are attacking! # The swarms will come at regular intervals. # Whene…" at bounding box center [928, 207] width 399 height 338
click at [823, 182] on div "# Munchkins are attacking! # The swarms will come at regular intervals. # Whene…" at bounding box center [928, 207] width 399 height 338
type textarea "i"
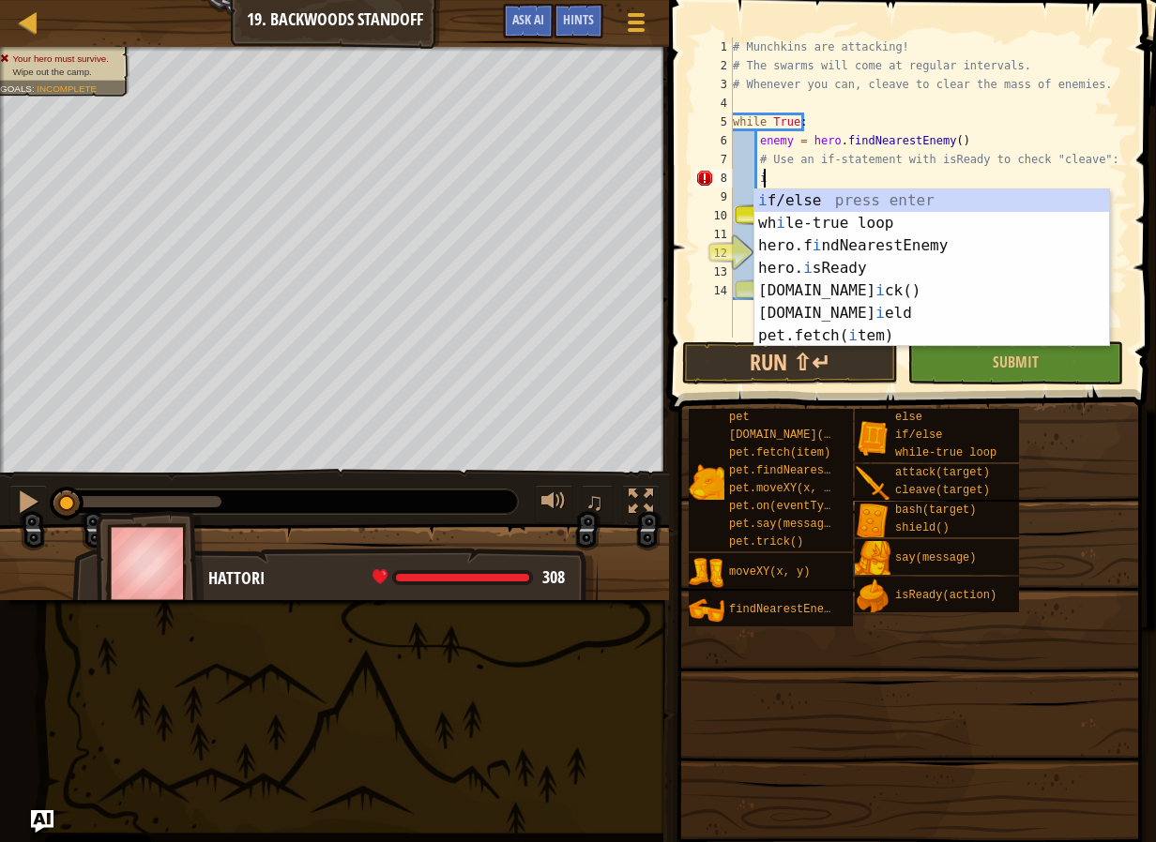
scroll to position [8, 1]
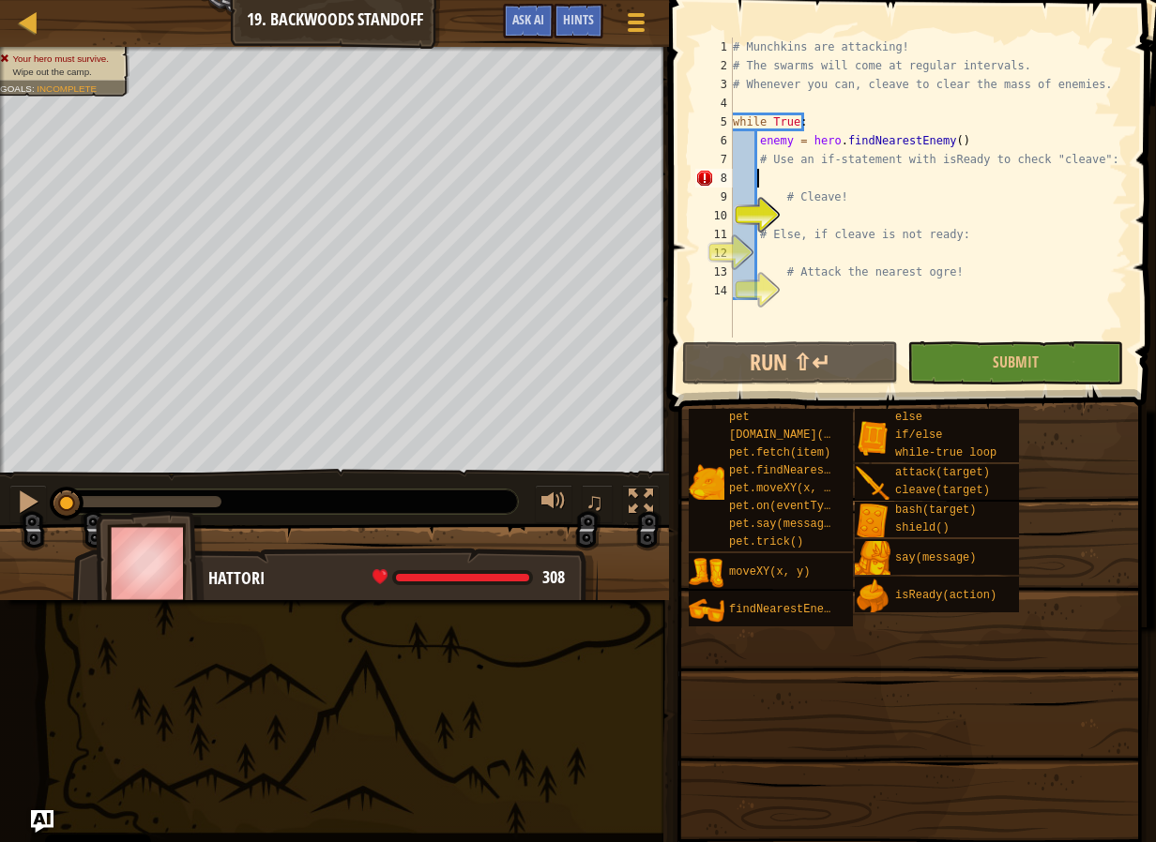
paste textarea "hero.attack(enemy)"
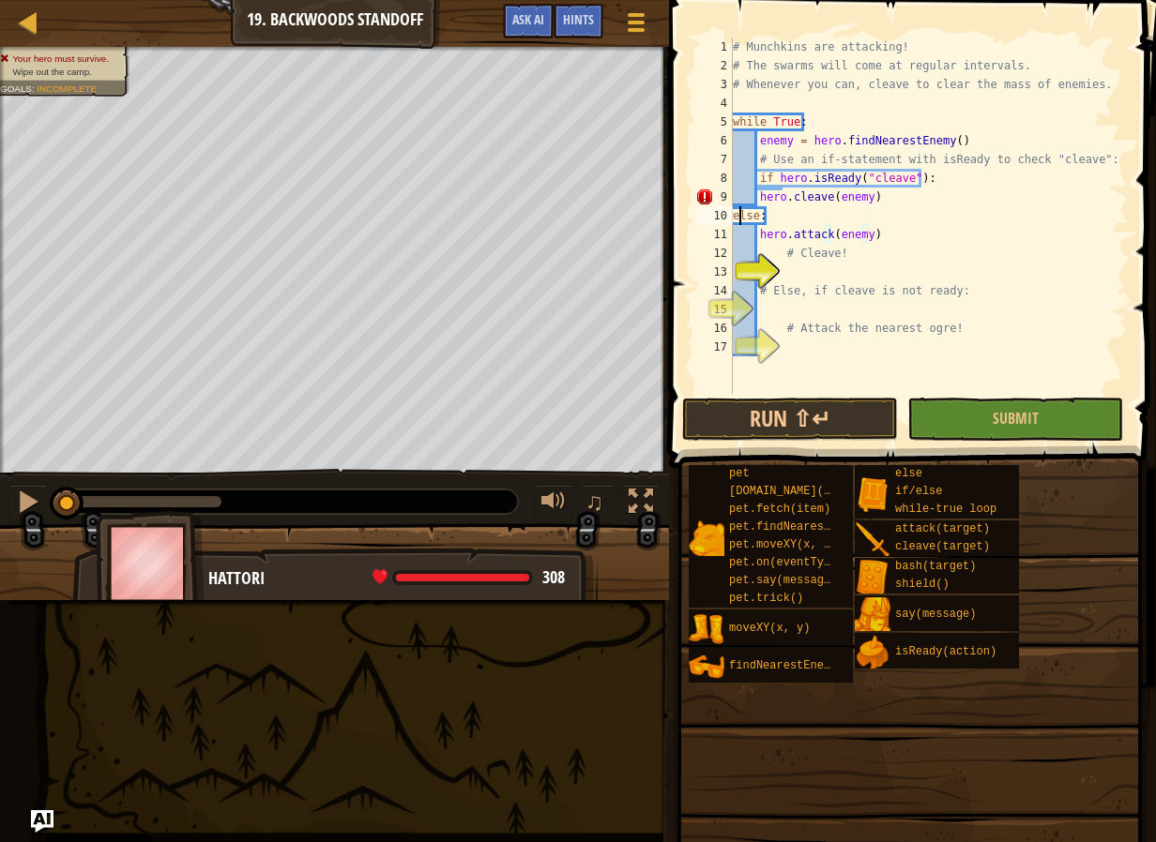
click at [738, 209] on div "# Munchkins are attacking! # The swarms will come at regular intervals. # Whene…" at bounding box center [928, 235] width 399 height 394
click at [733, 218] on div "# Munchkins are attacking! # The swarms will come at regular intervals. # Whene…" at bounding box center [928, 235] width 399 height 394
click at [897, 215] on div "# Munchkins are attacking! # The swarms will come at regular intervals. # Whene…" at bounding box center [928, 235] width 399 height 394
click at [763, 216] on div "# Munchkins are attacking! # The swarms will come at regular intervals. # Whene…" at bounding box center [928, 235] width 399 height 394
click at [1060, 407] on button "Submit" at bounding box center [1015, 419] width 216 height 43
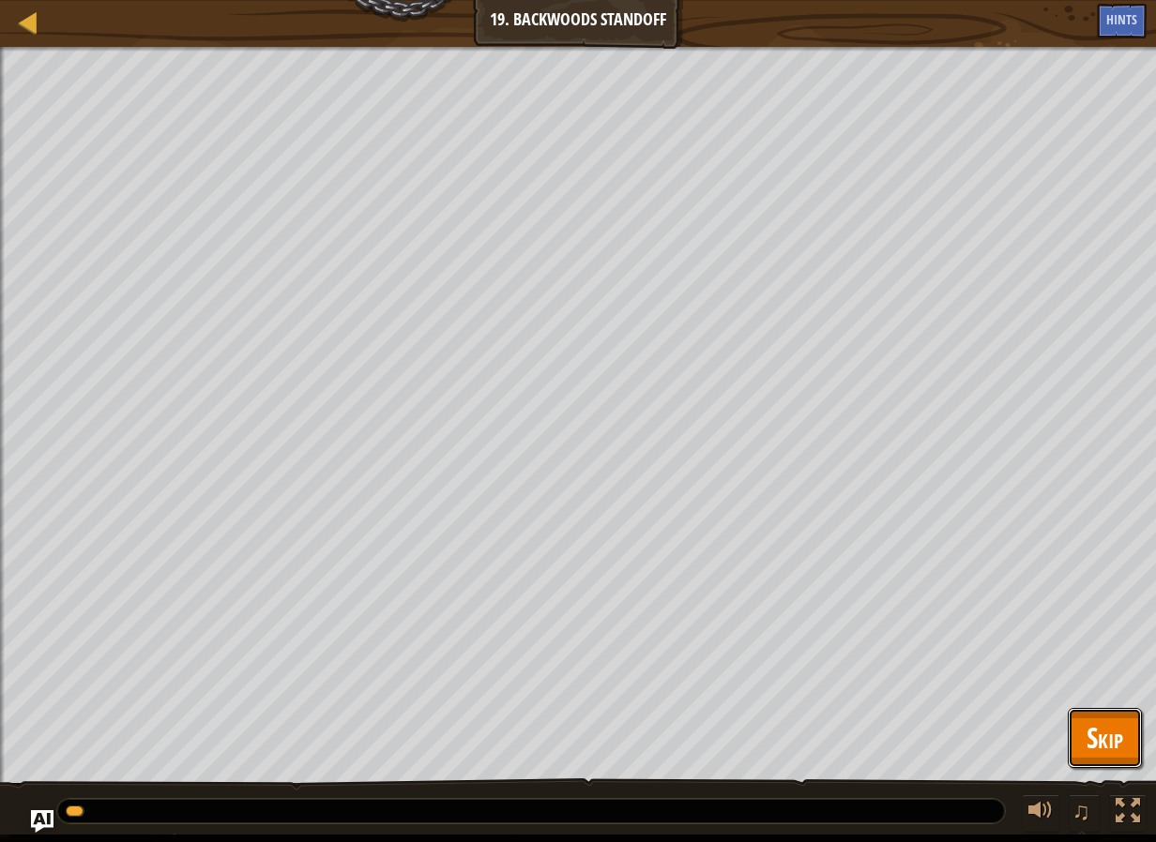
click at [1075, 714] on button "Skip" at bounding box center [1104, 738] width 74 height 60
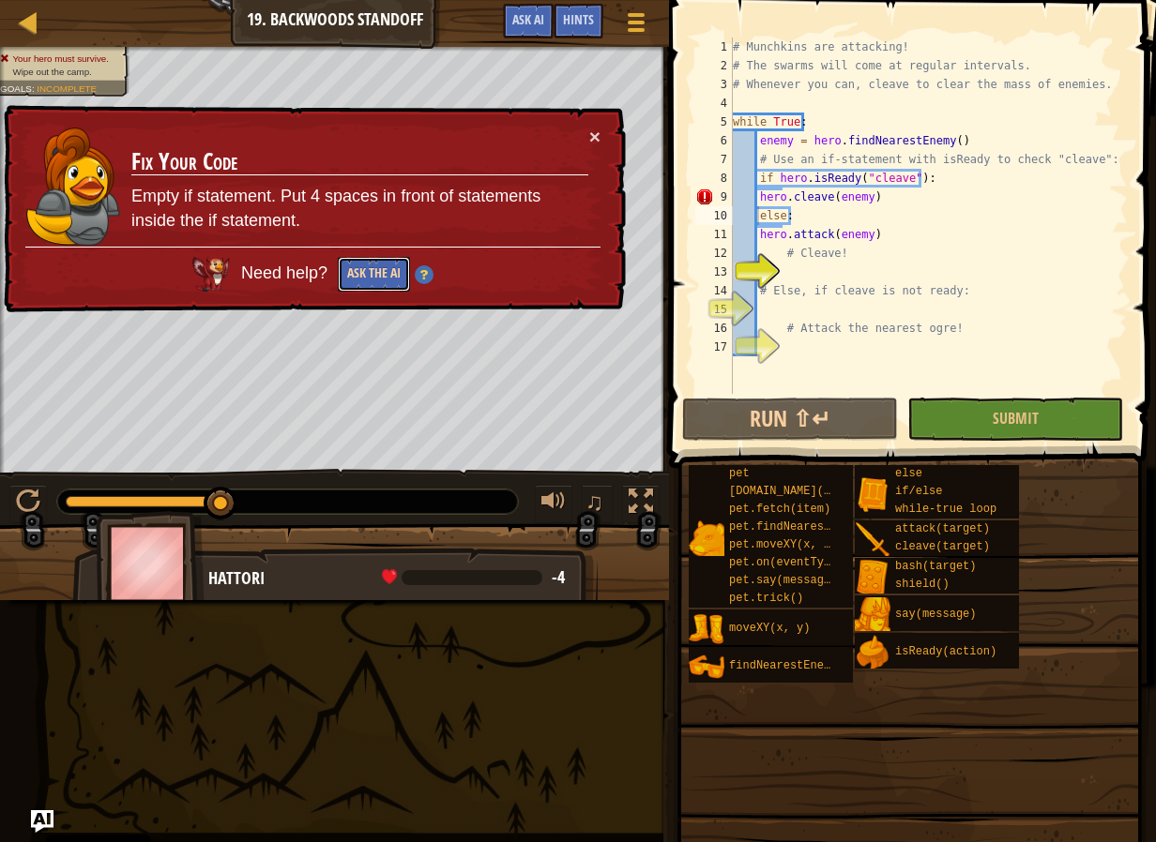
click at [373, 265] on button "Ask the AI" at bounding box center [374, 274] width 72 height 35
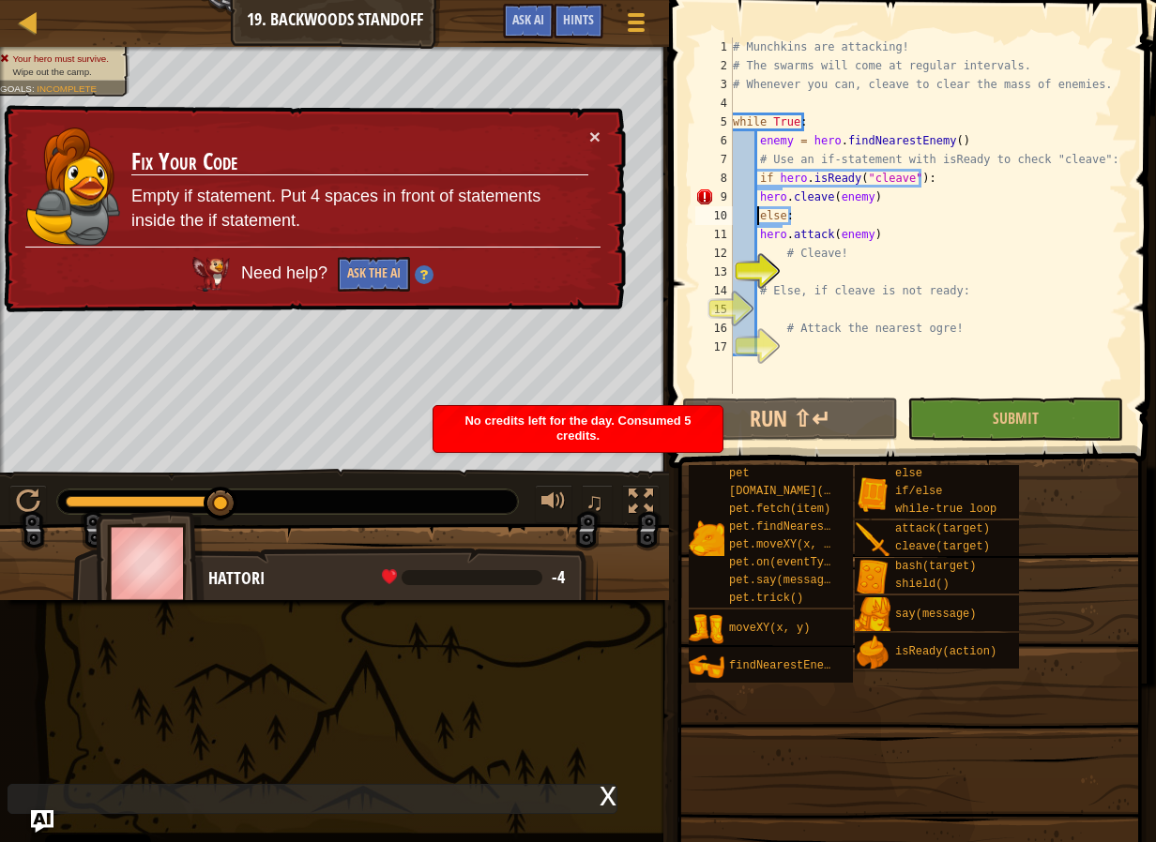
click at [606, 136] on div "× Fix Your Code Empty if statement. Put 4 spaces in front of statements inside …" at bounding box center [313, 209] width 626 height 209
click at [595, 144] on button "×" at bounding box center [594, 137] width 11 height 20
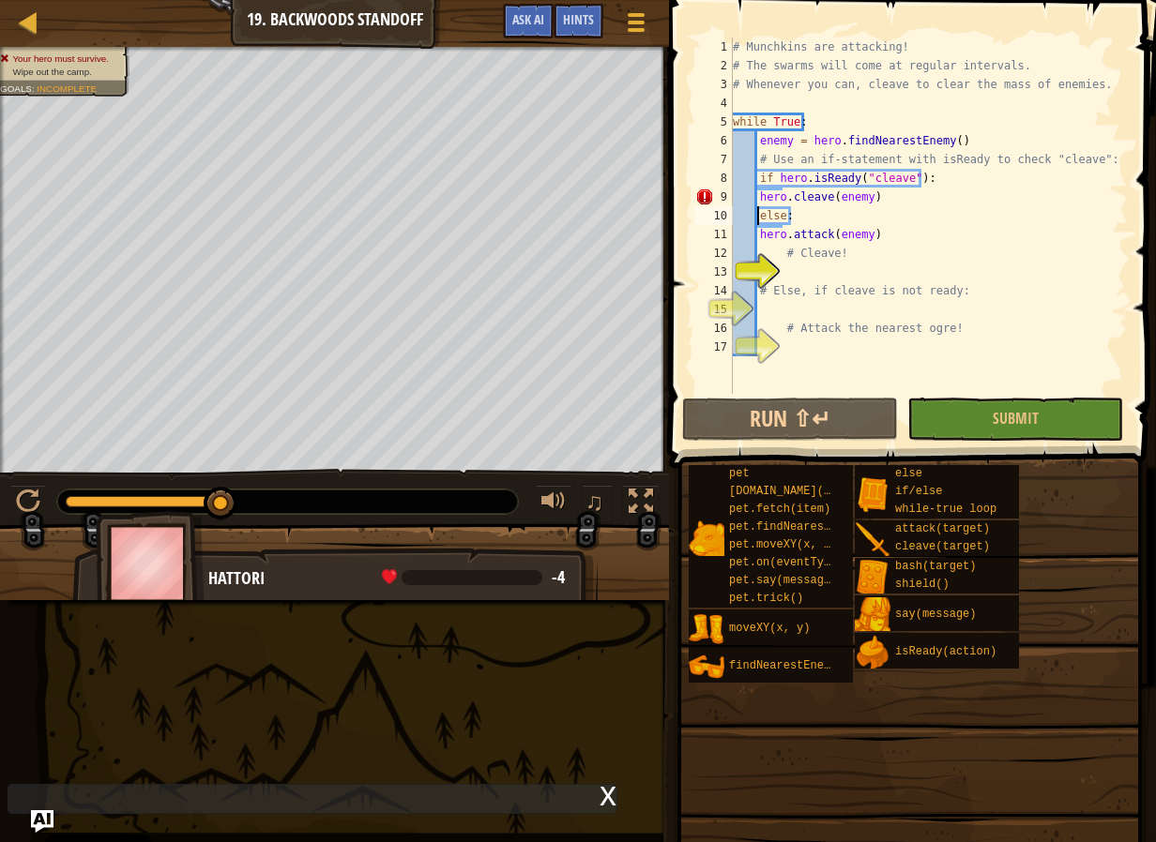
click at [869, 219] on div "# Munchkins are attacking! # The swarms will come at regular intervals. # Whene…" at bounding box center [928, 235] width 399 height 394
click at [869, 219] on div "# Munchkins are attacking! # The swarms will come at regular intervals. # Whene…" at bounding box center [928, 216] width 399 height 356
click at [869, 219] on div "# Munchkins are attacking! # The swarms will come at regular intervals. # Whene…" at bounding box center [928, 235] width 399 height 394
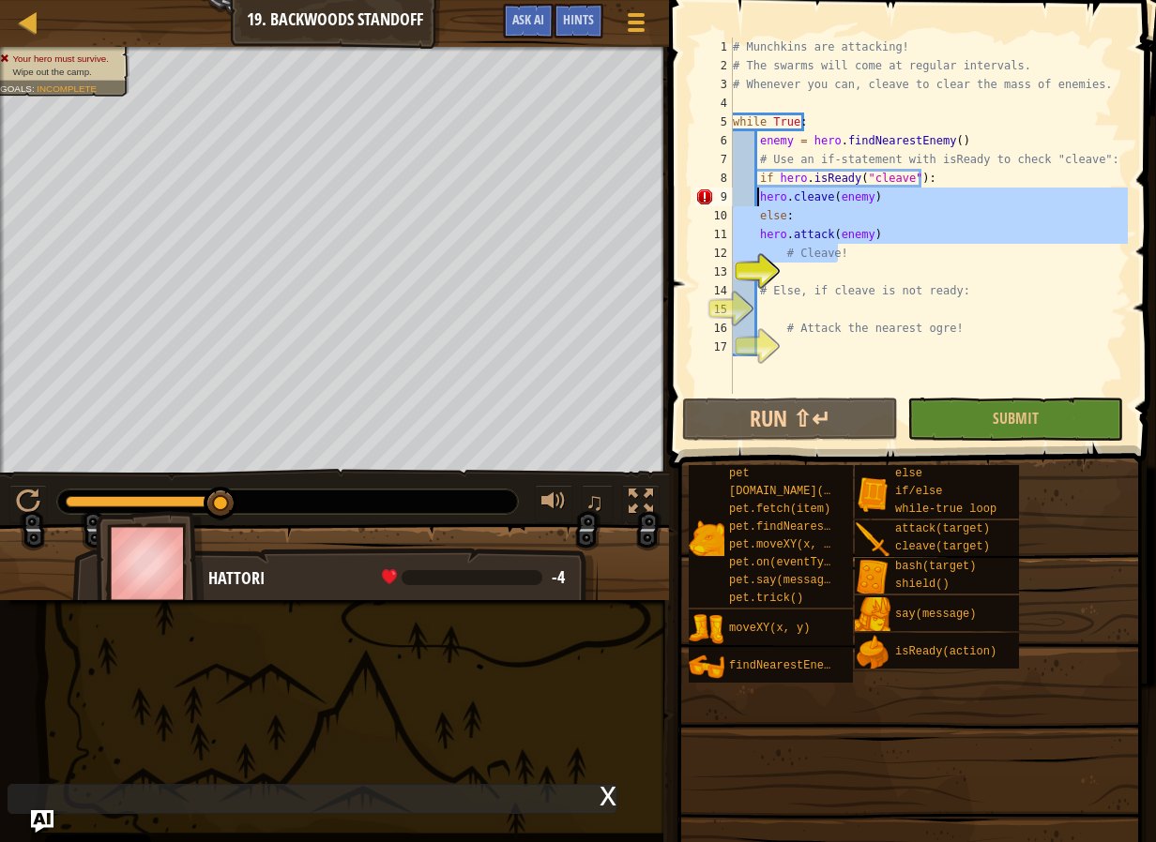
drag, startPoint x: 891, startPoint y: 244, endPoint x: 846, endPoint y: 222, distance: 49.9
click at [846, 222] on div "# Munchkins are attacking! # The swarms will come at regular intervals. # Whene…" at bounding box center [928, 235] width 399 height 394
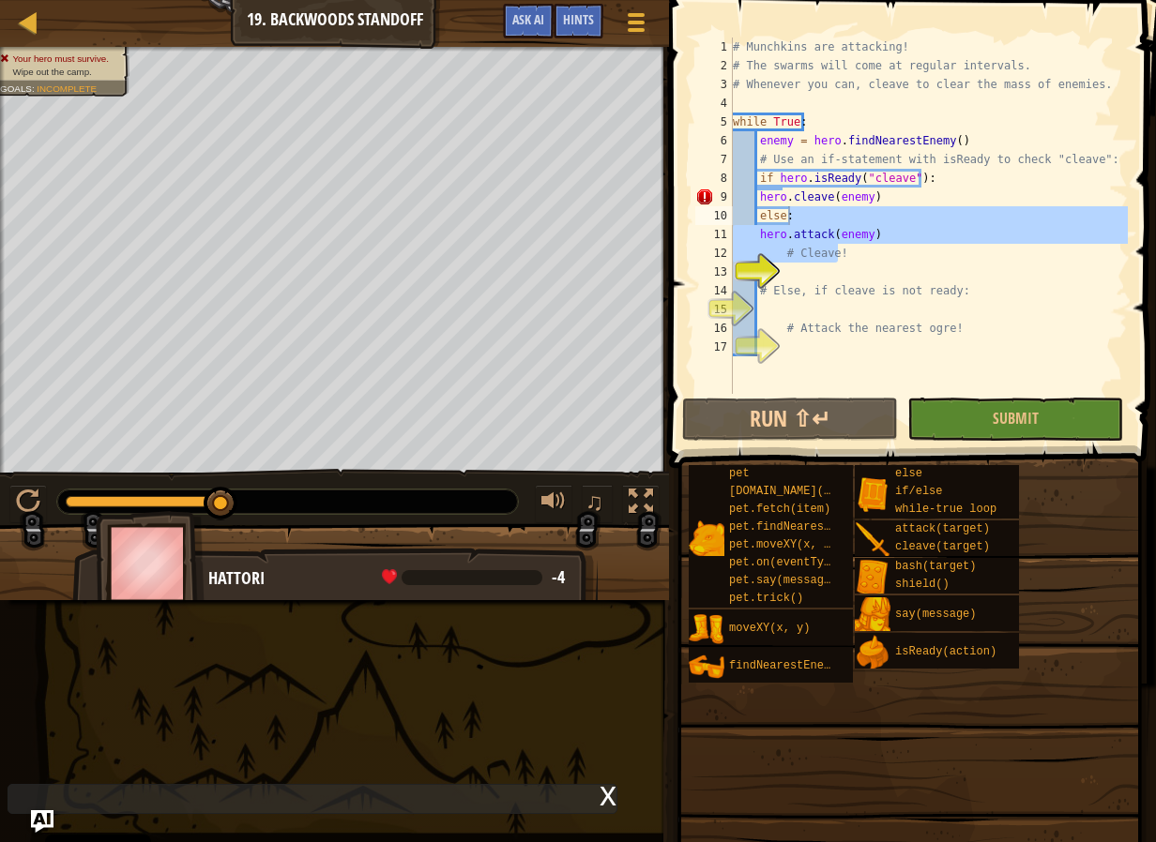
click at [892, 242] on div "# Munchkins are attacking! # The swarms will come at regular intervals. # Whene…" at bounding box center [928, 216] width 399 height 356
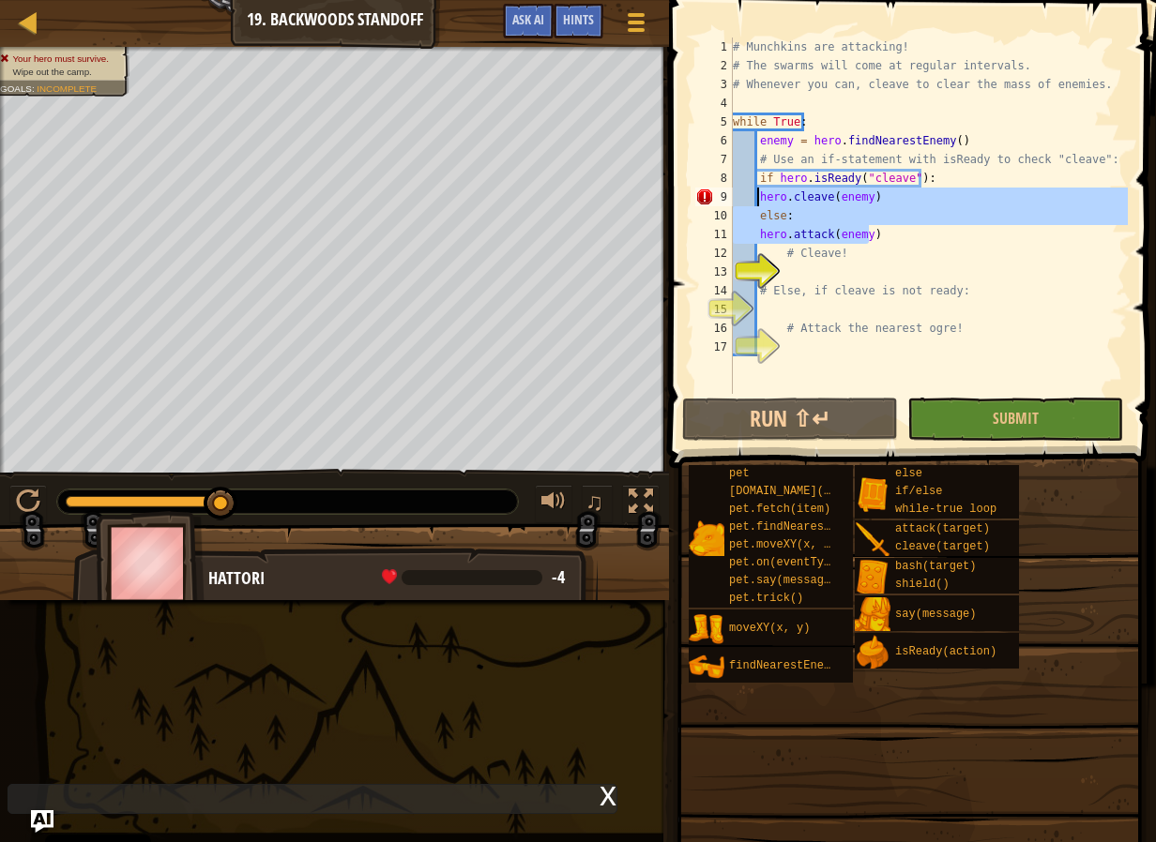
drag, startPoint x: 888, startPoint y: 236, endPoint x: 758, endPoint y: 200, distance: 135.4
click at [758, 200] on div "# Munchkins are attacking! # The swarms will come at regular intervals. # Whene…" at bounding box center [928, 235] width 399 height 394
type textarea "hero.cleave(enemy) else:"
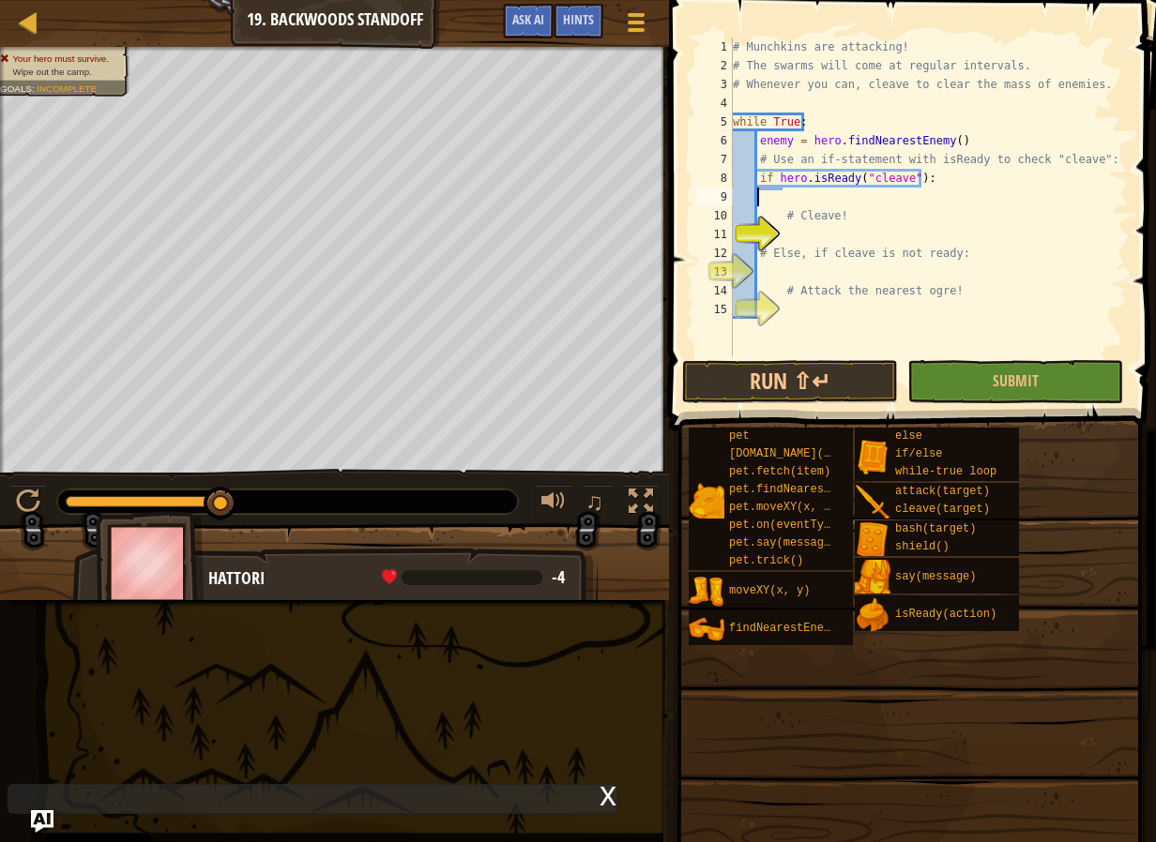
click at [851, 231] on div "# Munchkins are attacking! # The swarms will come at regular intervals. # Whene…" at bounding box center [928, 216] width 399 height 356
click at [854, 201] on div "# Munchkins are attacking! # The swarms will come at regular intervals. # Whene…" at bounding box center [928, 216] width 399 height 356
click at [792, 398] on button "Run ⇧↵" at bounding box center [790, 381] width 216 height 43
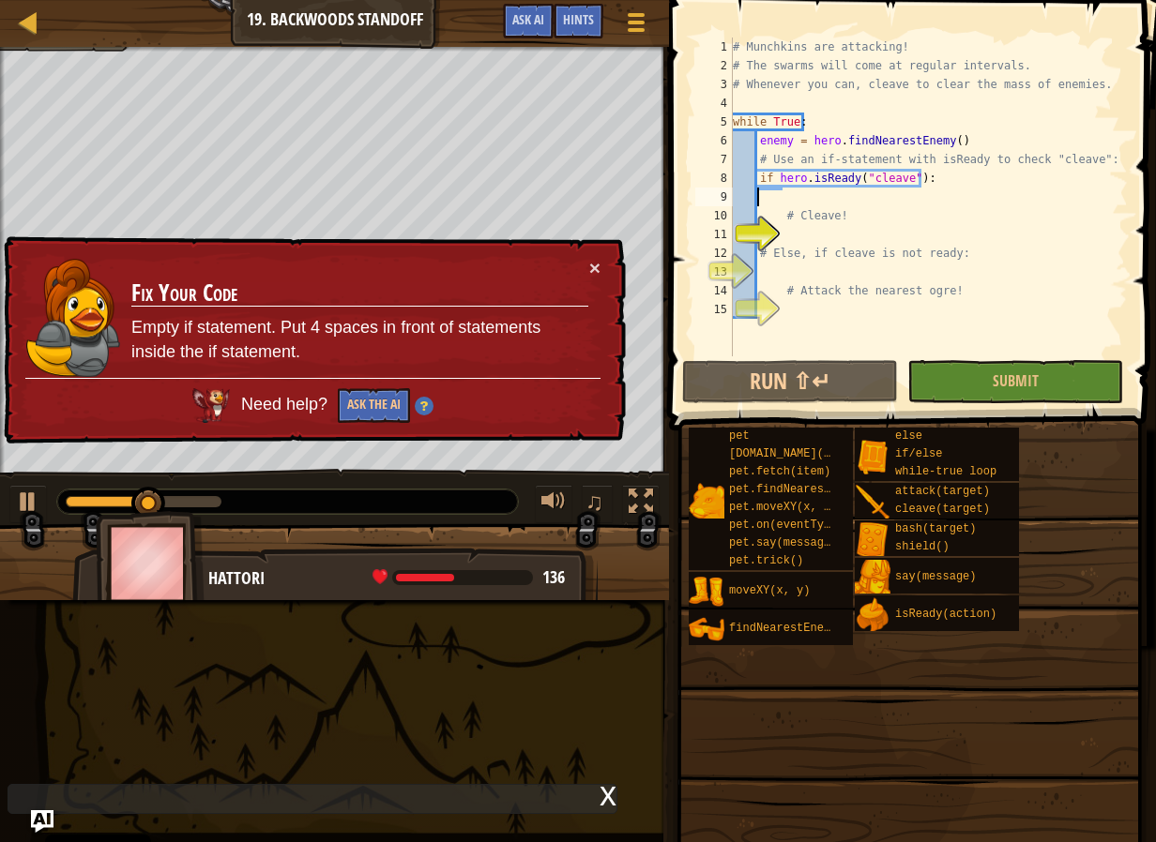
click at [600, 268] on div "× Fix Your Code Empty if statement. Put 4 spaces in front of statements inside …" at bounding box center [313, 340] width 626 height 209
click at [597, 268] on button "×" at bounding box center [594, 268] width 11 height 20
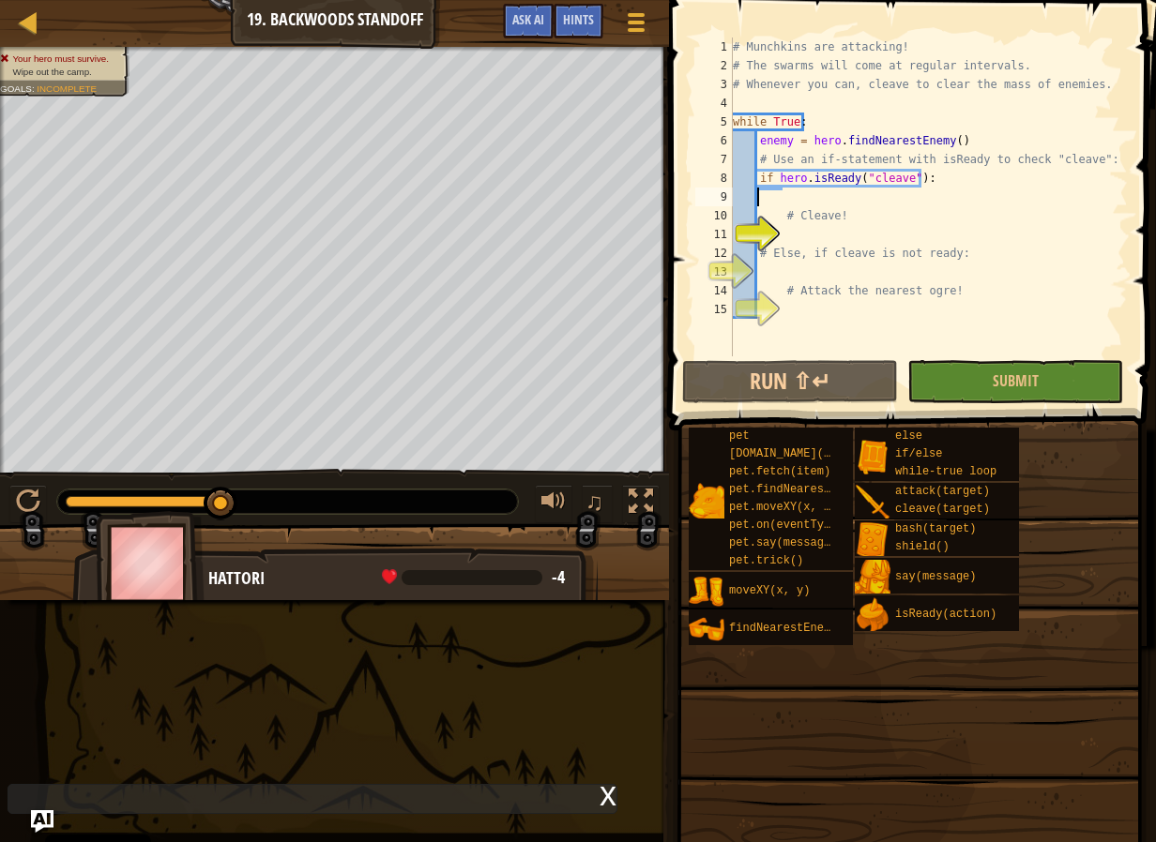
click at [802, 203] on div "# Munchkins are attacking! # The swarms will come at regular intervals. # Whene…" at bounding box center [928, 216] width 399 height 356
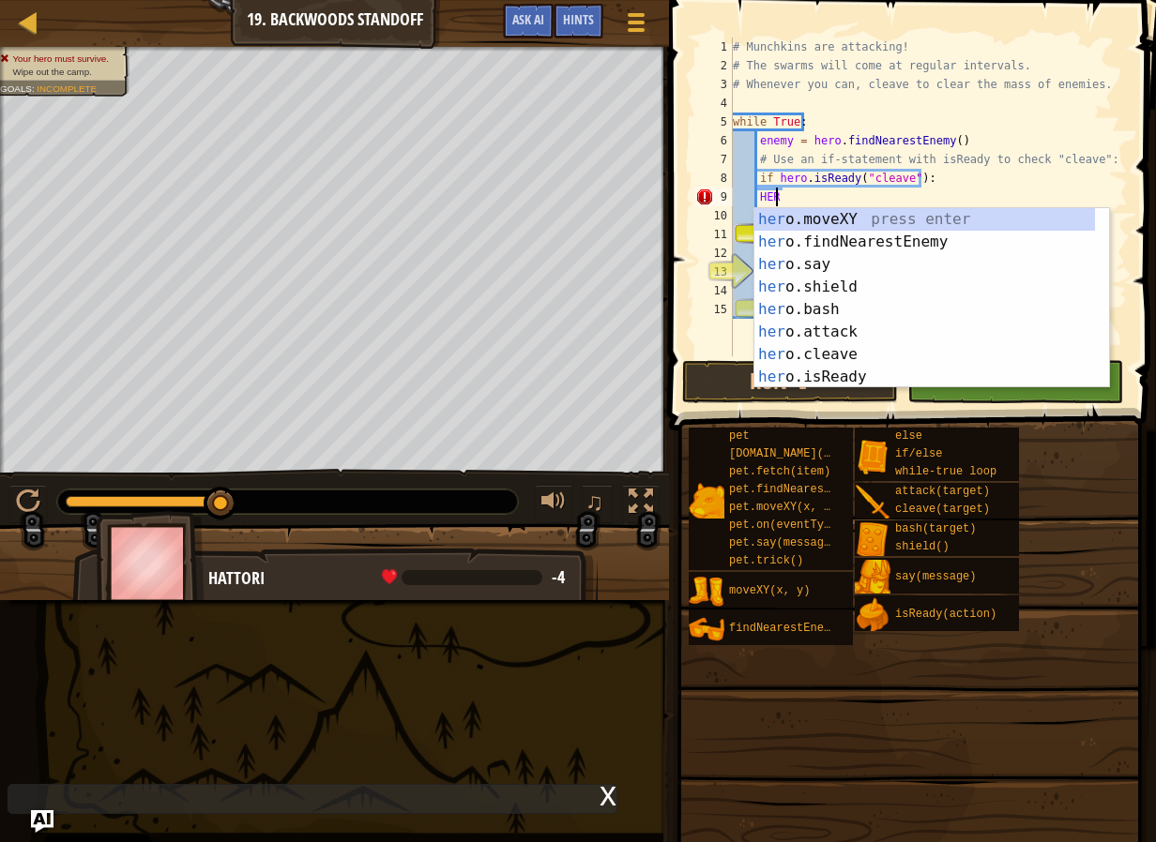
type textarea "H"
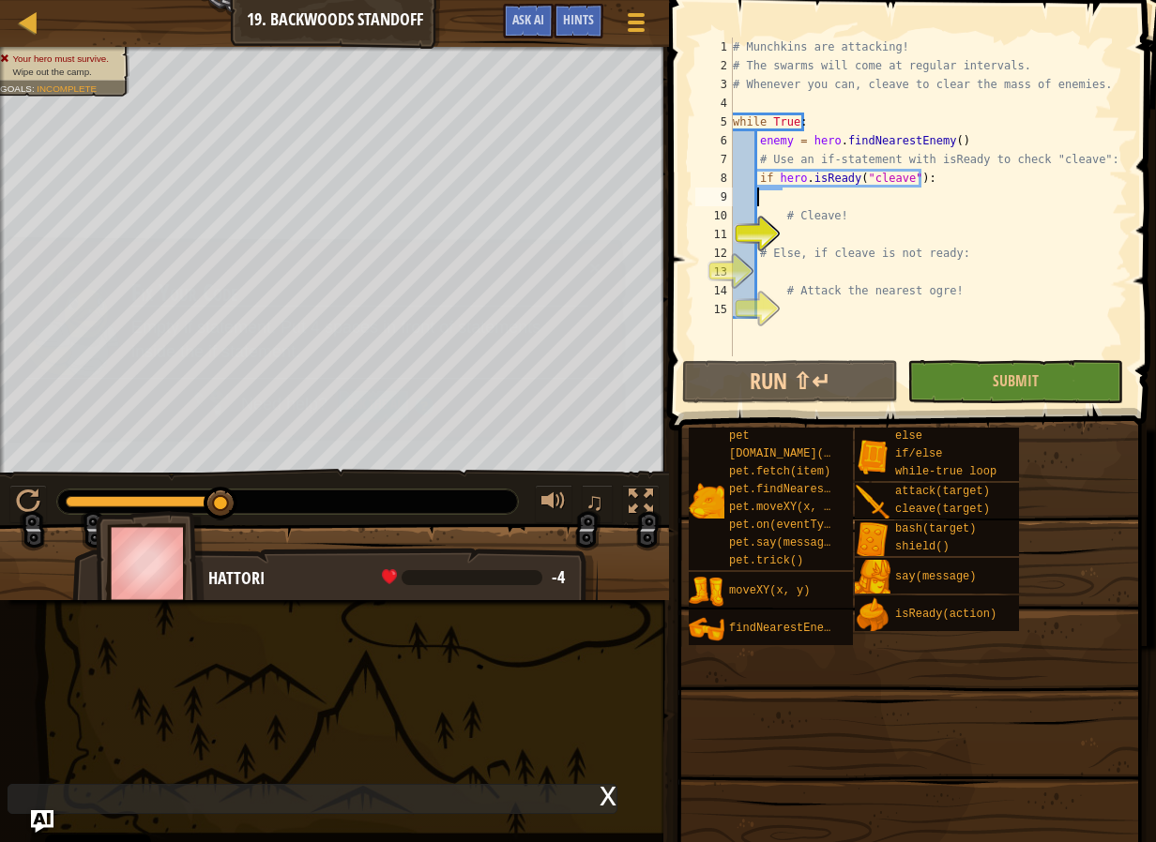
scroll to position [8, 2]
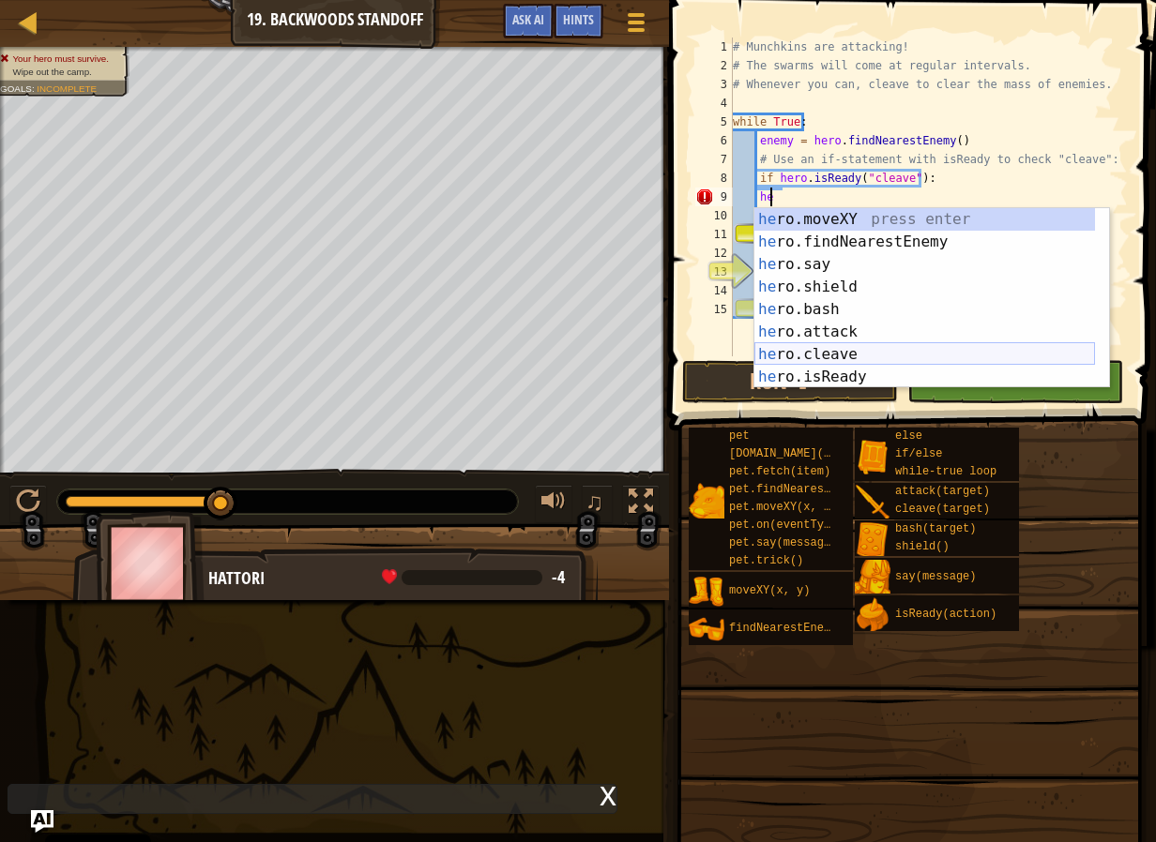
click at [906, 344] on div "he ro.moveXY press enter he ro.findNearestEnemy press enter he ro.say press ent…" at bounding box center [924, 320] width 340 height 225
type textarea "hero.cleave(enemy)"
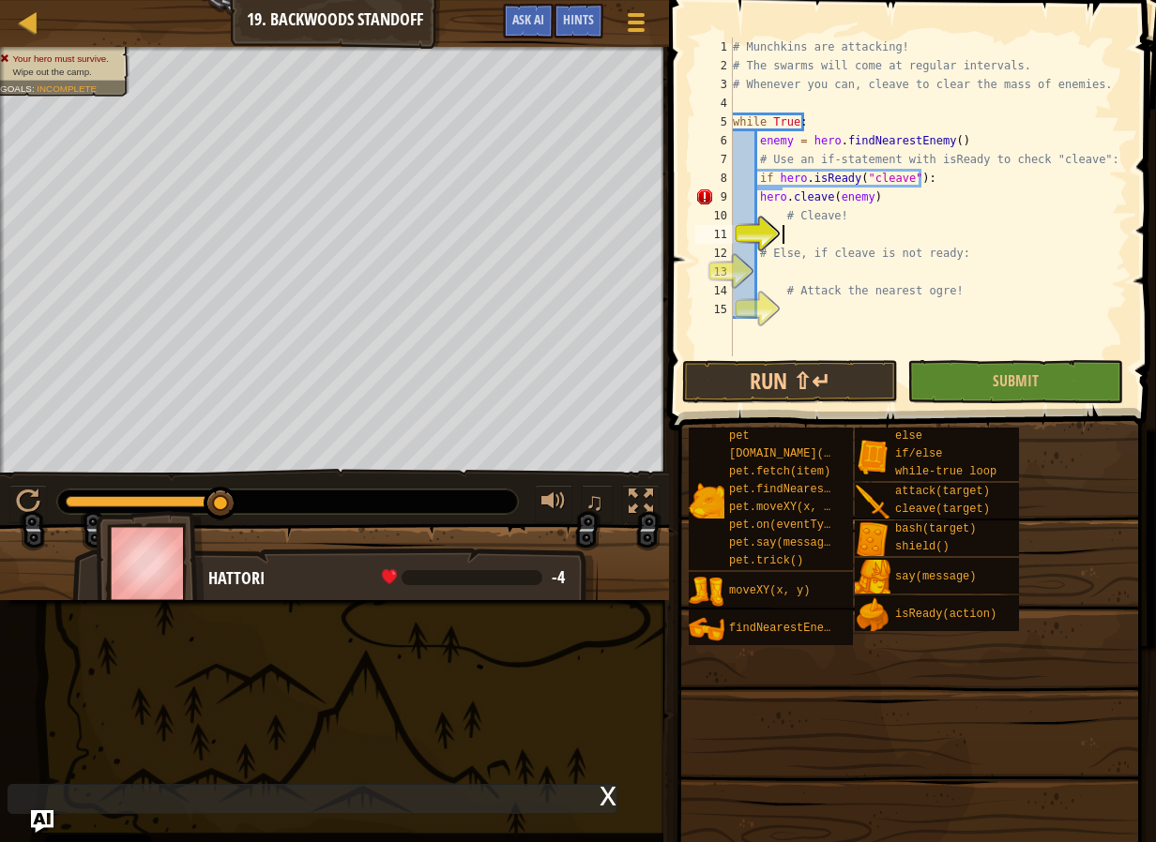
click at [885, 240] on div "# Munchkins are attacking! # The swarms will come at regular intervals. # Whene…" at bounding box center [928, 216] width 399 height 356
click at [882, 277] on div "# Munchkins are attacking! # The swarms will come at regular intervals. # Whene…" at bounding box center [928, 216] width 399 height 356
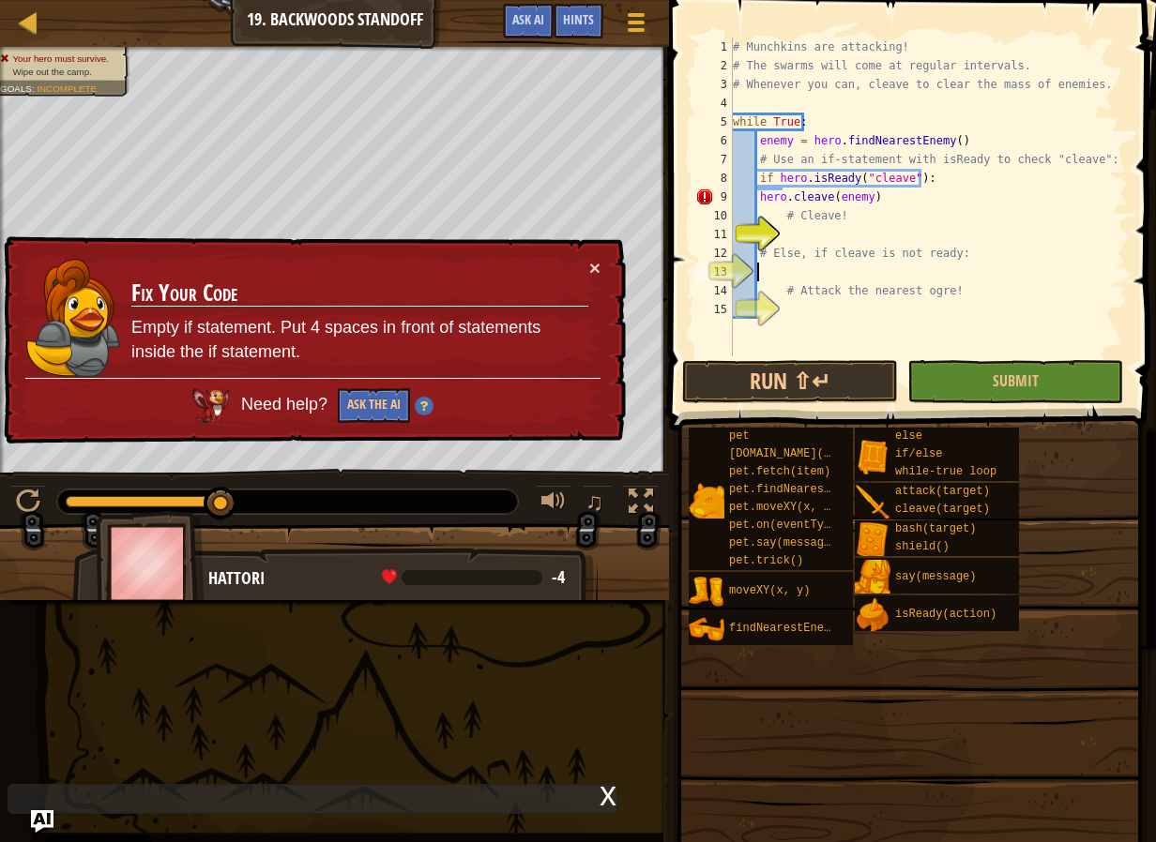
click at [622, 236] on div "× Fix Your Code Empty if statement. Put 4 spaces in front of statements inside …" at bounding box center [313, 340] width 626 height 209
click at [944, 200] on div "# Munchkins are attacking! # The swarms will come at regular intervals. # Whene…" at bounding box center [928, 216] width 399 height 356
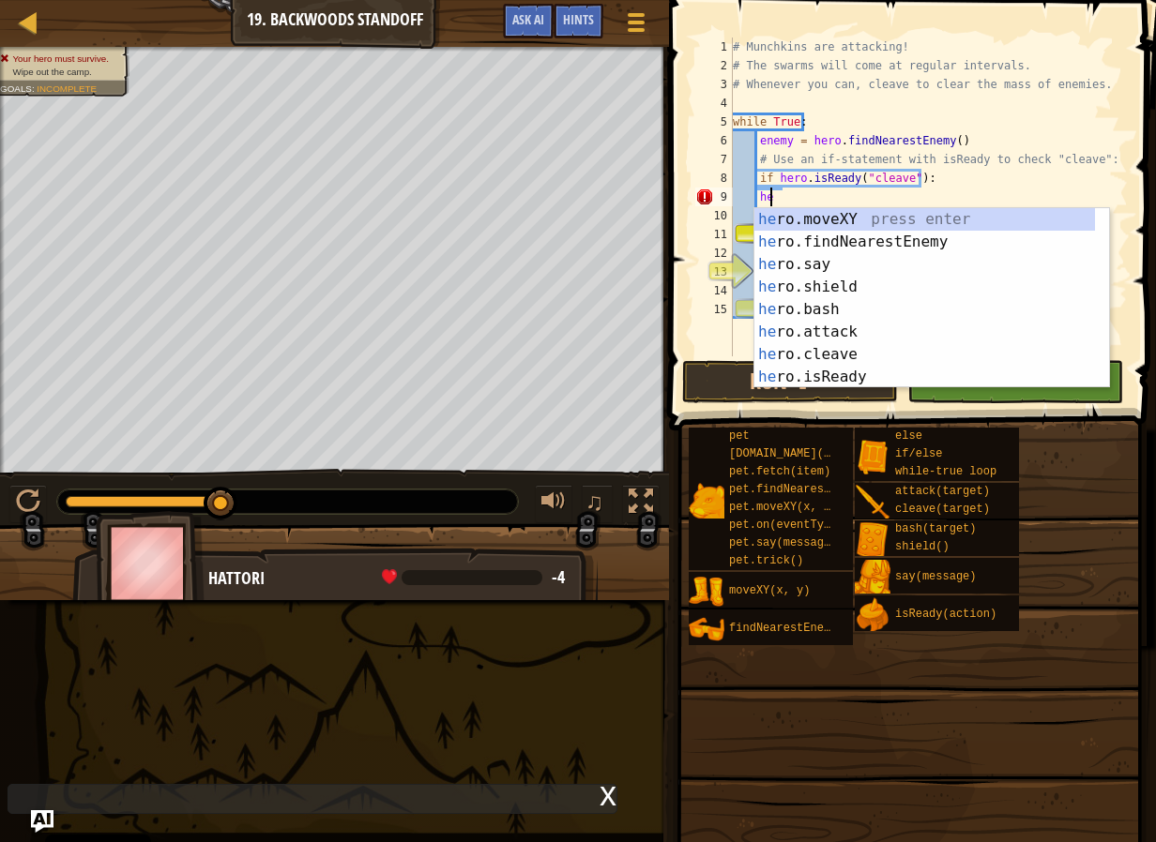
type textarea "h"
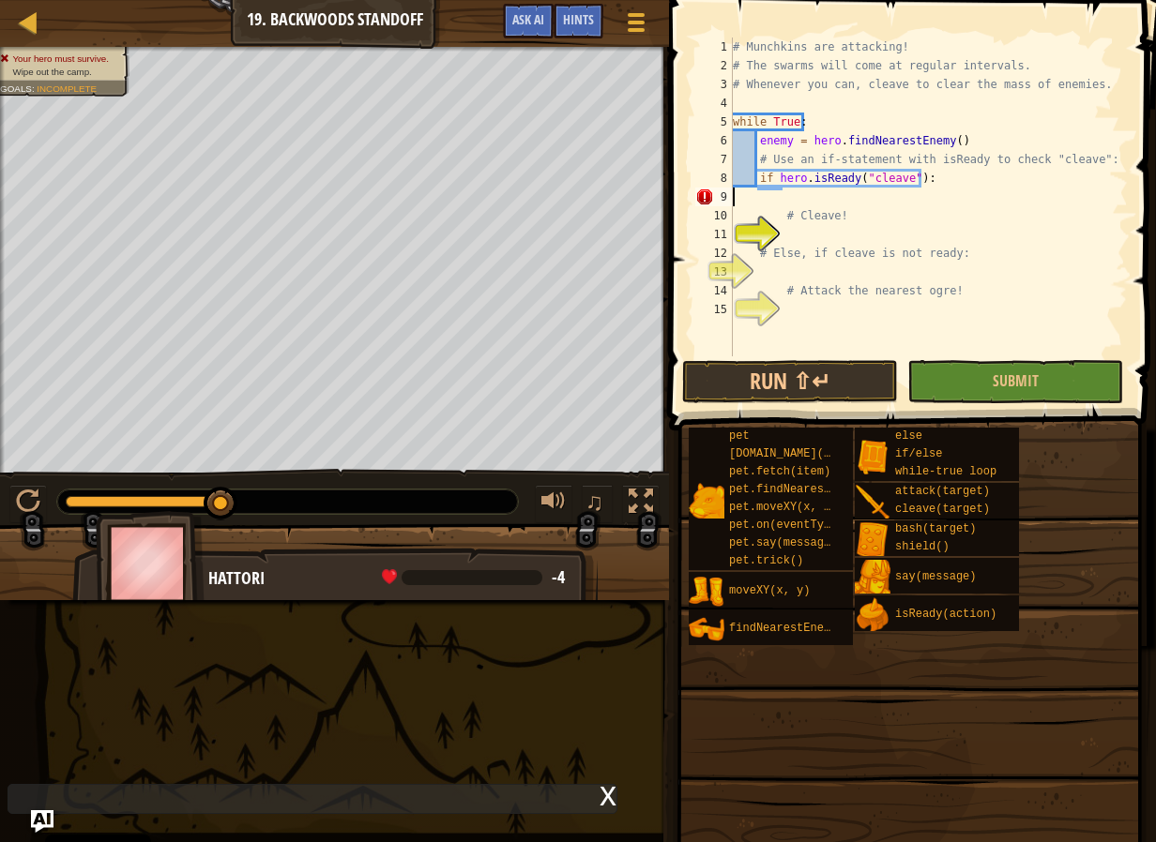
scroll to position [8, 0]
type textarea "if hero.isReady("cleave"):"
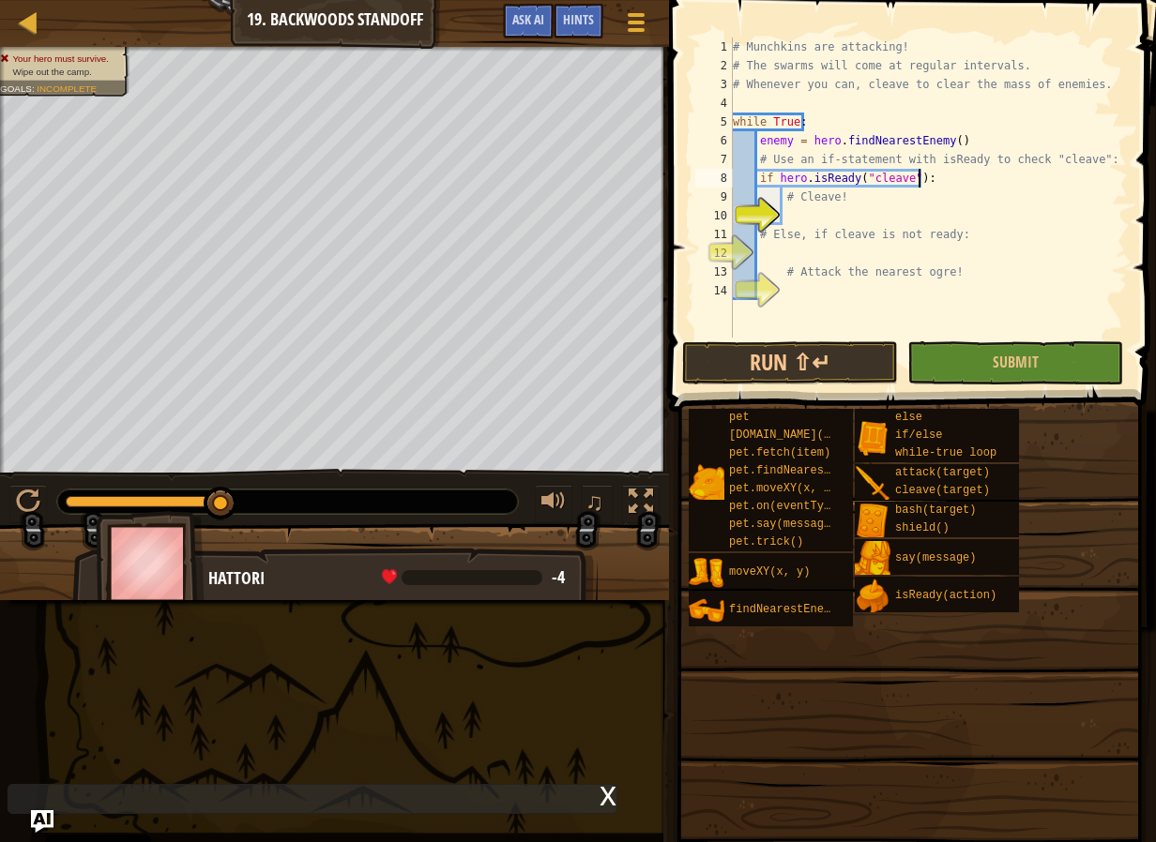
click at [815, 208] on div "# Munchkins are attacking! # The swarms will come at regular intervals. # Whene…" at bounding box center [928, 207] width 399 height 338
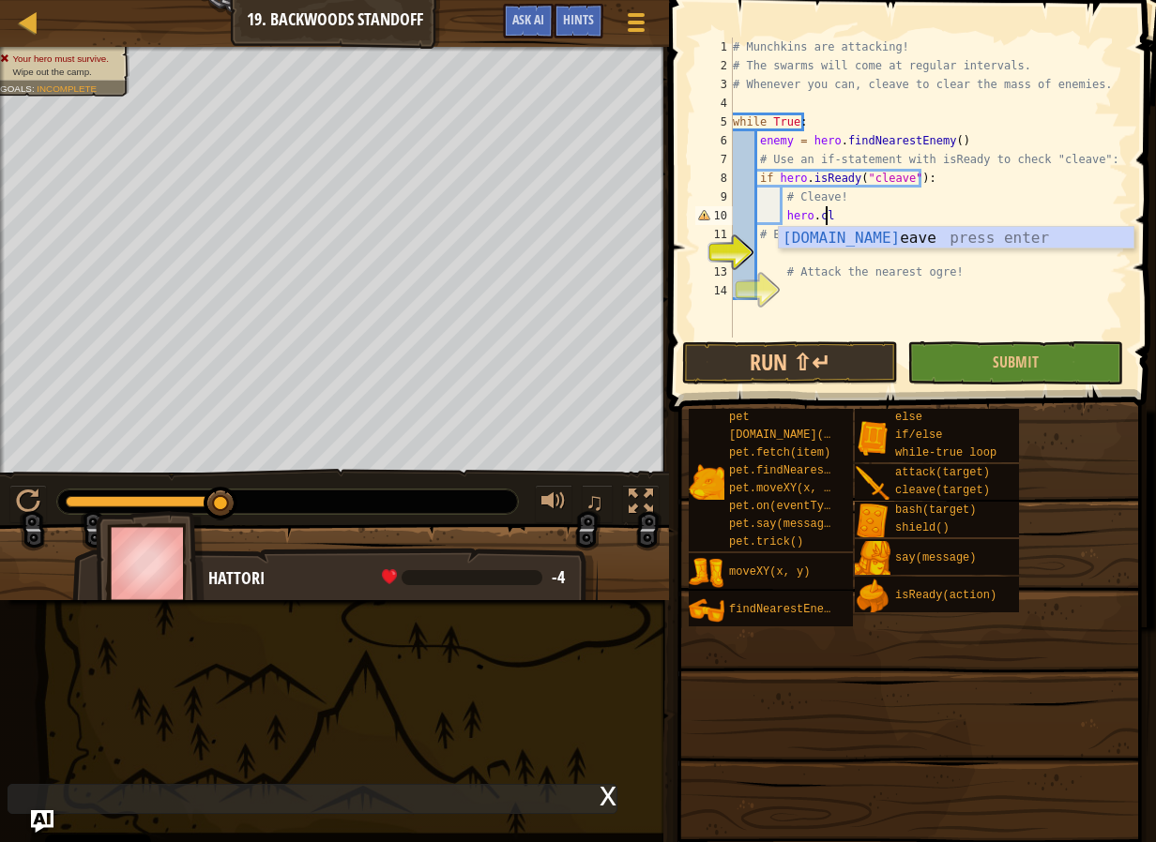
scroll to position [8, 8]
click at [884, 234] on div "hero.clea ve press enter" at bounding box center [955, 261] width 355 height 68
type textarea "hero.cleave(enemy)"
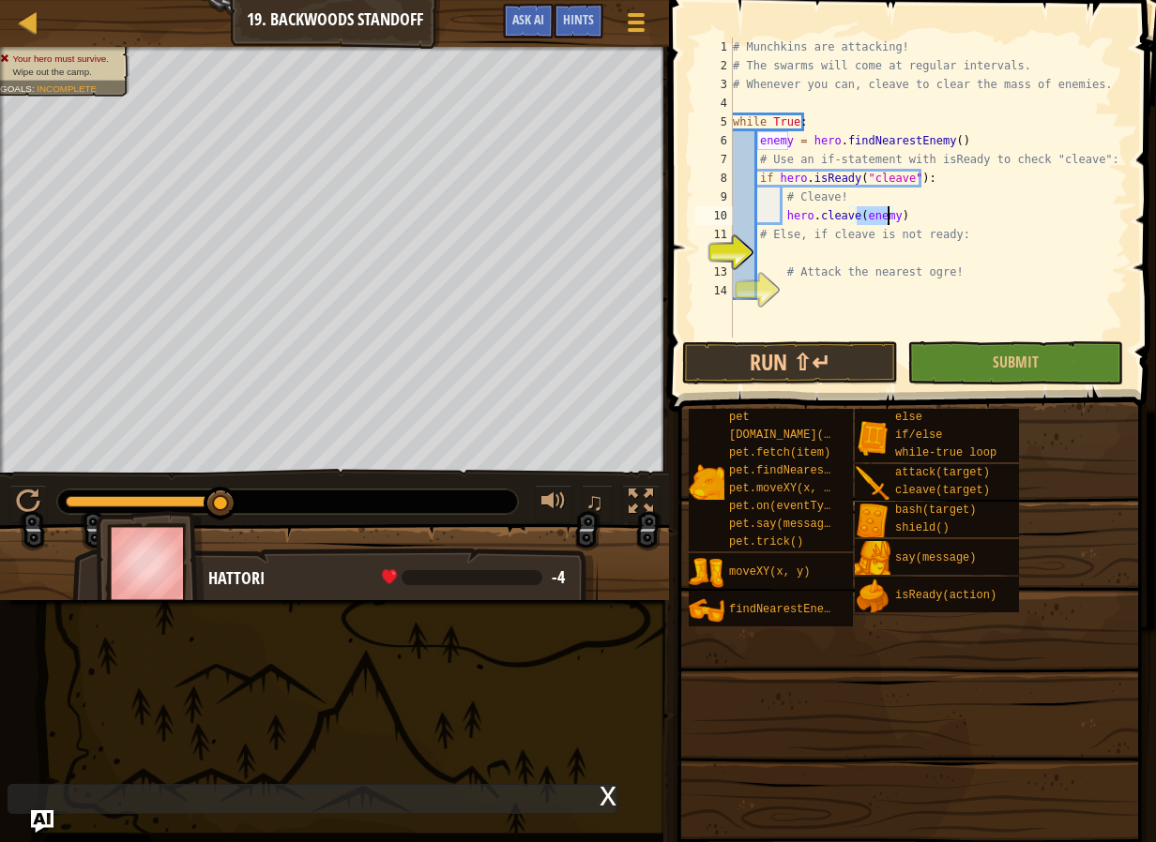
click at [894, 253] on div "# Munchkins are attacking! # The swarms will come at regular intervals. # Whene…" at bounding box center [928, 207] width 399 height 338
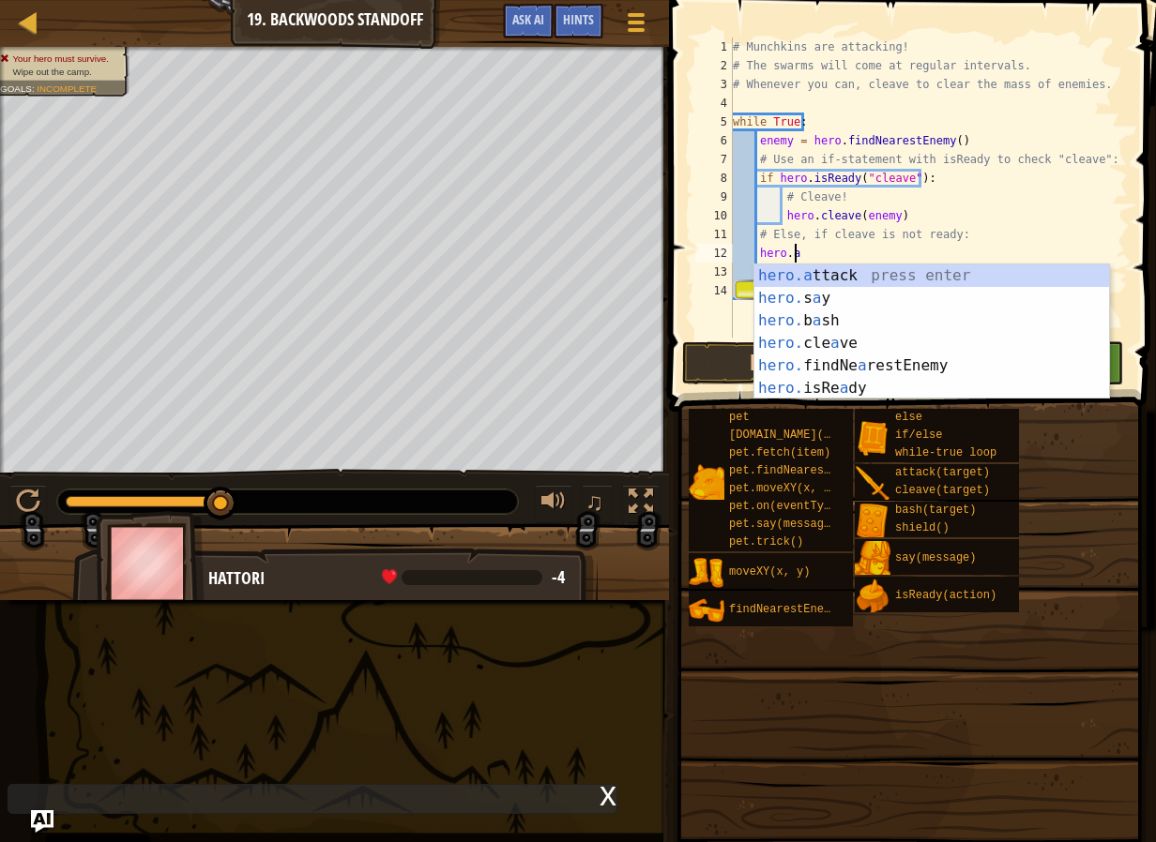
scroll to position [8, 5]
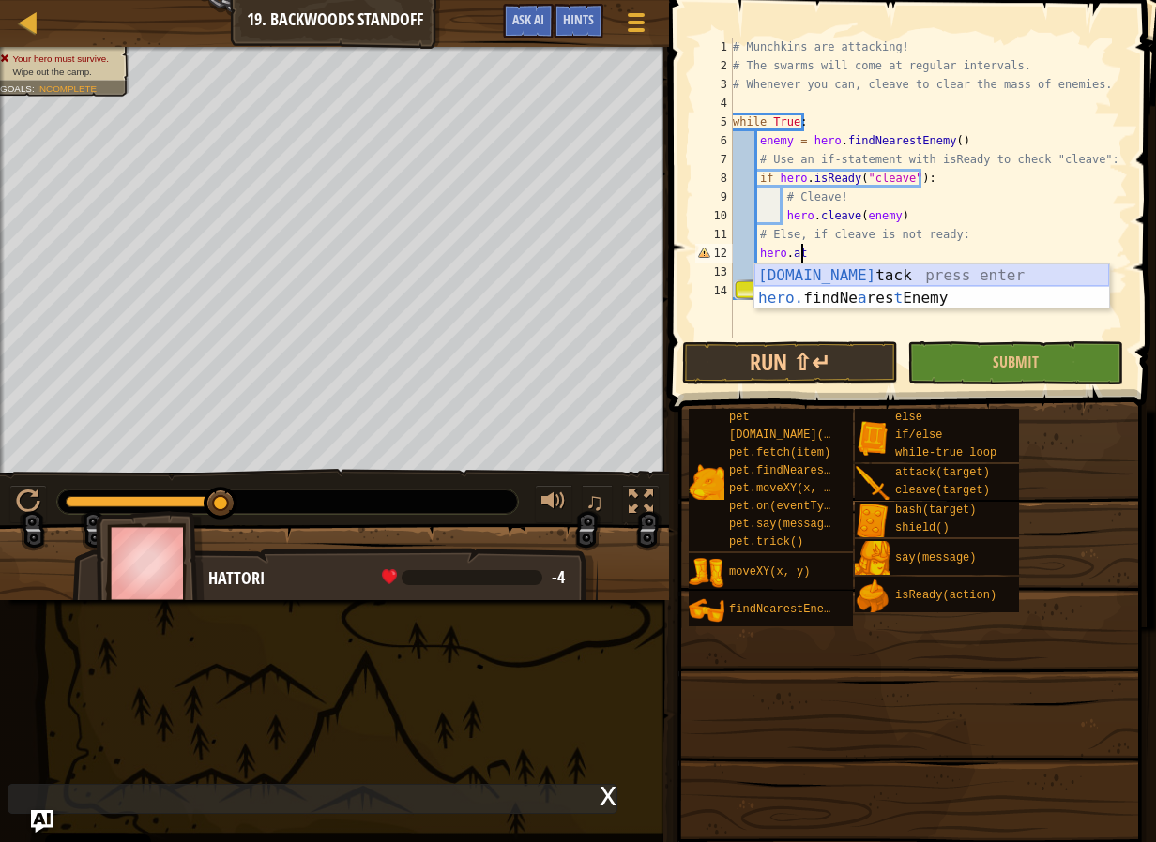
click at [1020, 279] on div "[DOMAIN_NAME] tack press enter hero. findNe a res t Enemy press enter" at bounding box center [931, 309] width 355 height 90
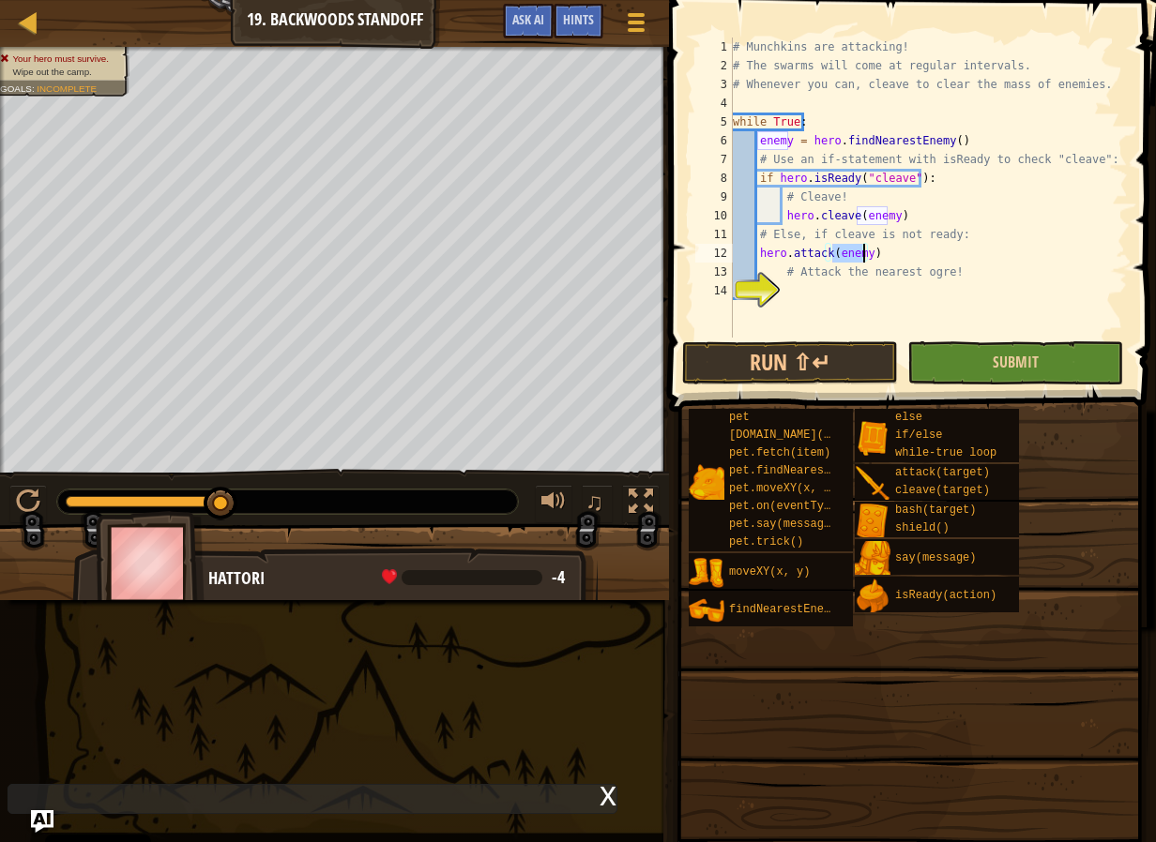
type textarea "hero.attack(enemy)"
click at [1058, 358] on button "Submit" at bounding box center [1015, 362] width 216 height 43
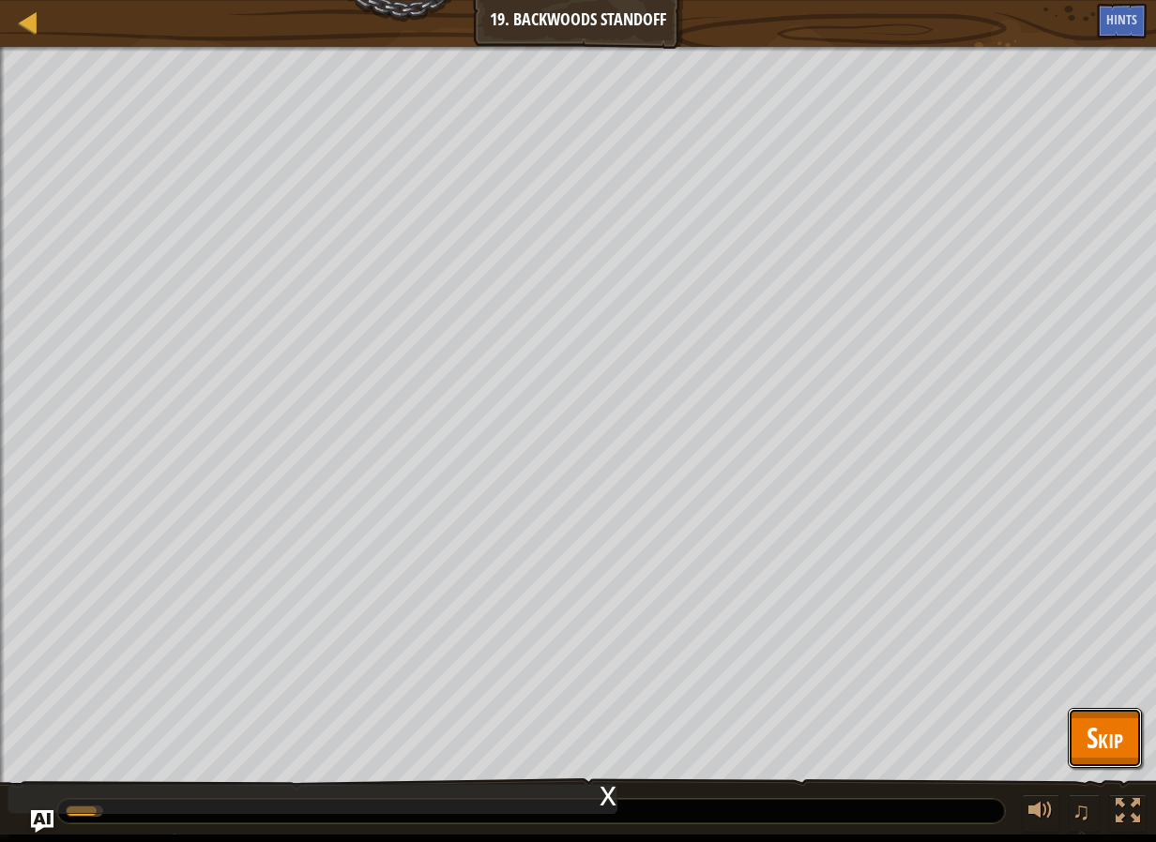
click at [1125, 733] on button "Skip" at bounding box center [1104, 738] width 74 height 60
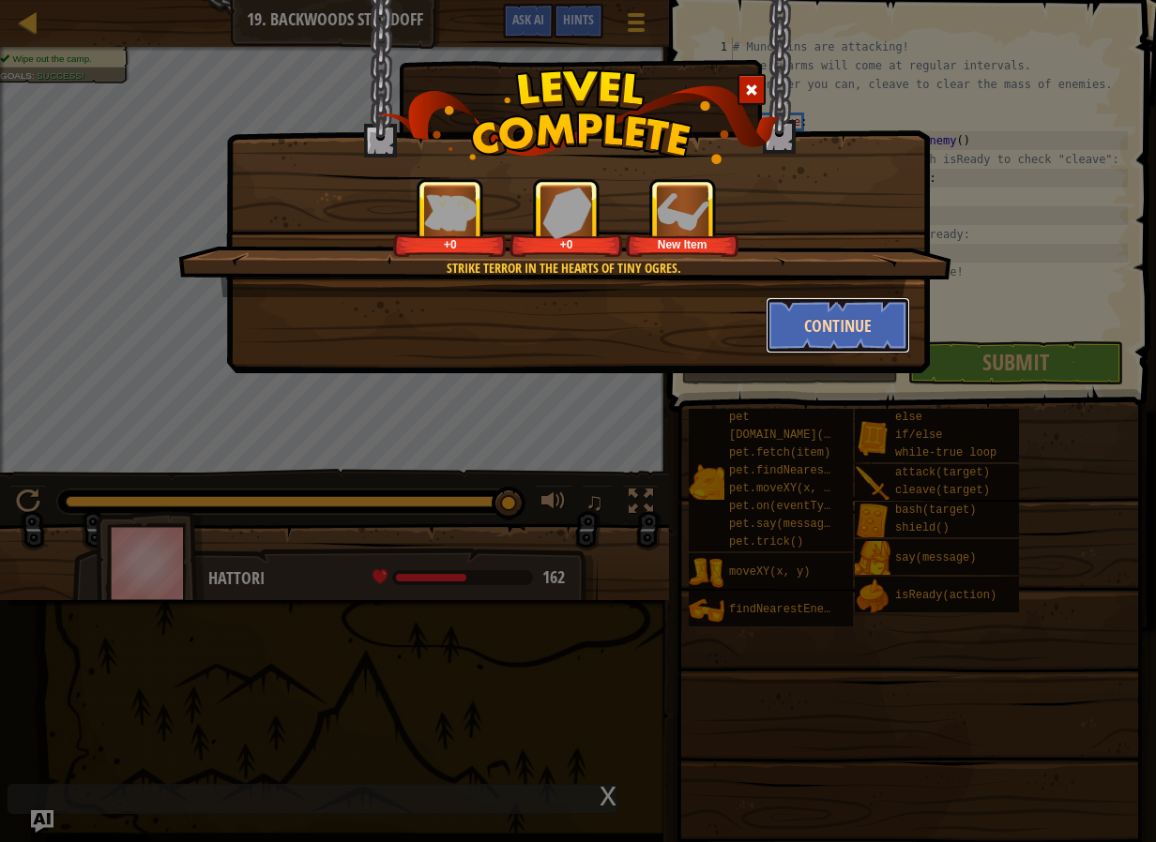
click at [826, 320] on button "Continue" at bounding box center [837, 325] width 145 height 56
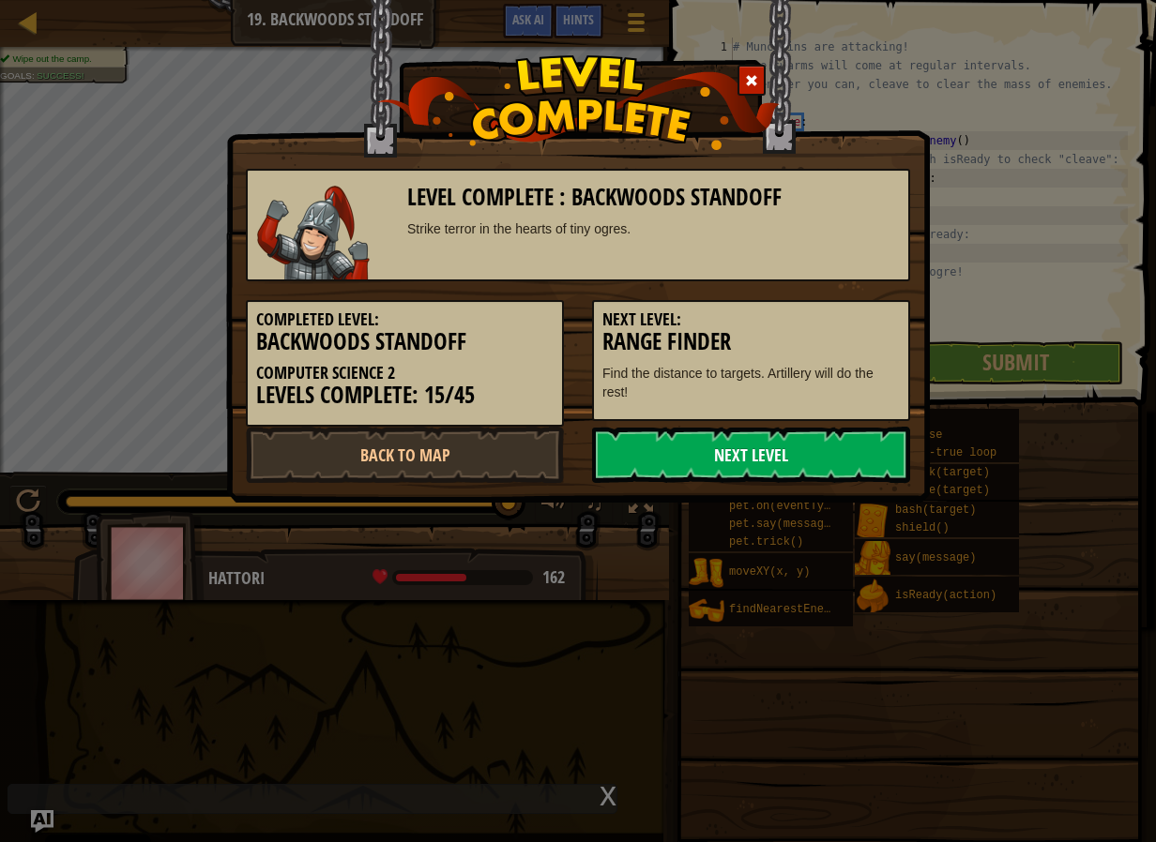
click at [729, 436] on link "Next Level" at bounding box center [751, 455] width 318 height 56
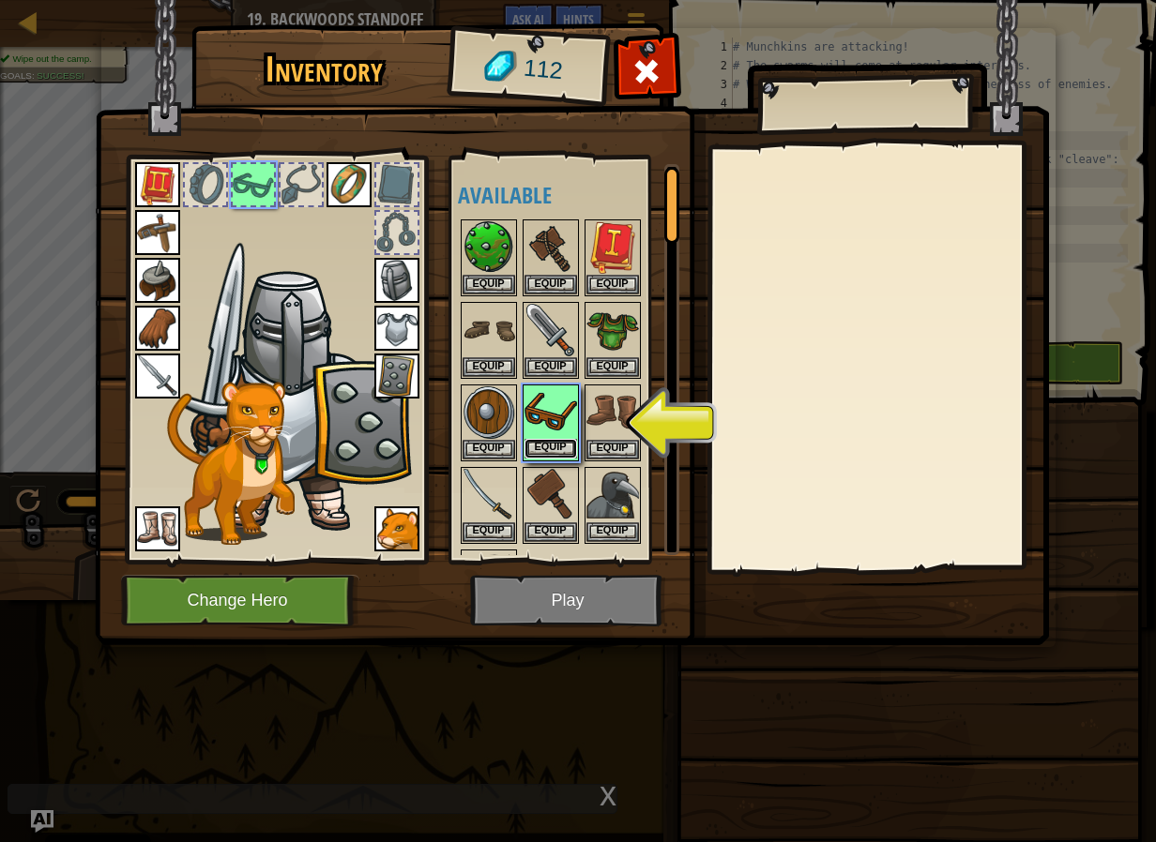
click at [561, 443] on button "Equip" at bounding box center [550, 449] width 53 height 20
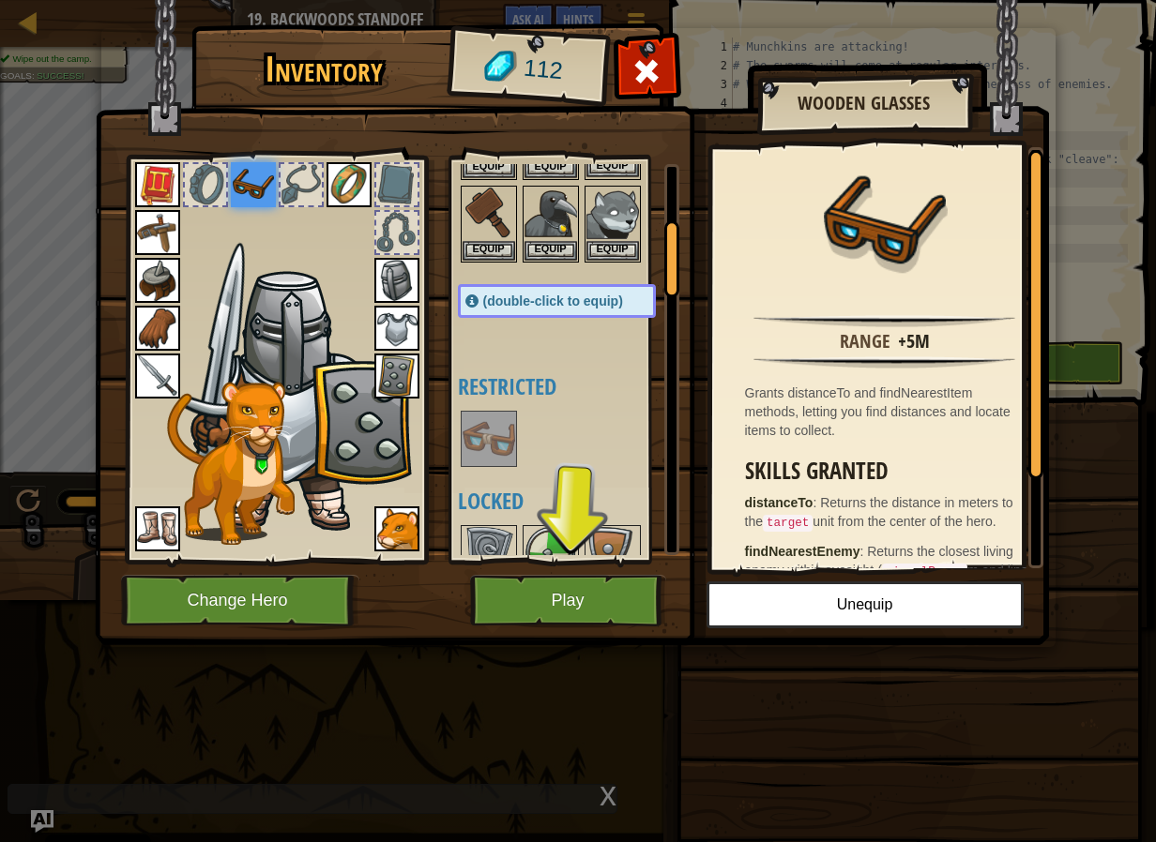
scroll to position [375, 0]
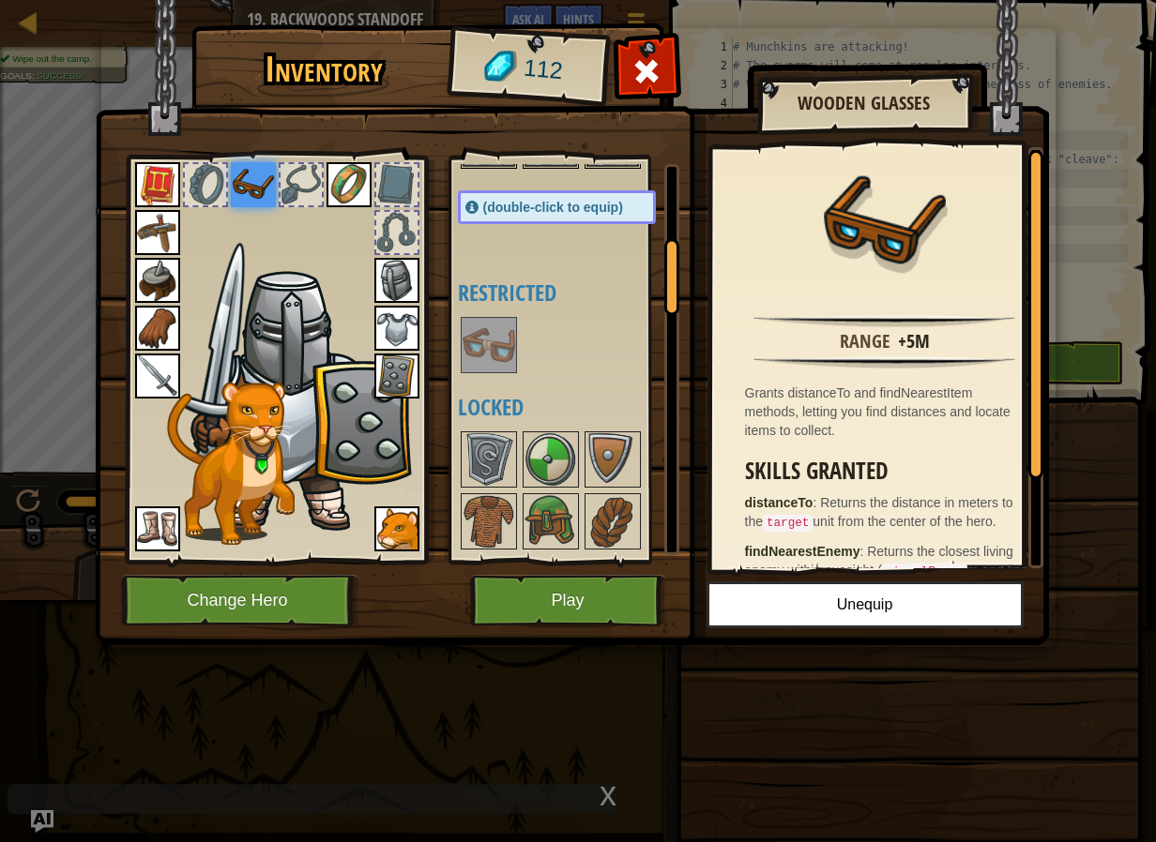
click at [489, 347] on img at bounding box center [488, 345] width 53 height 53
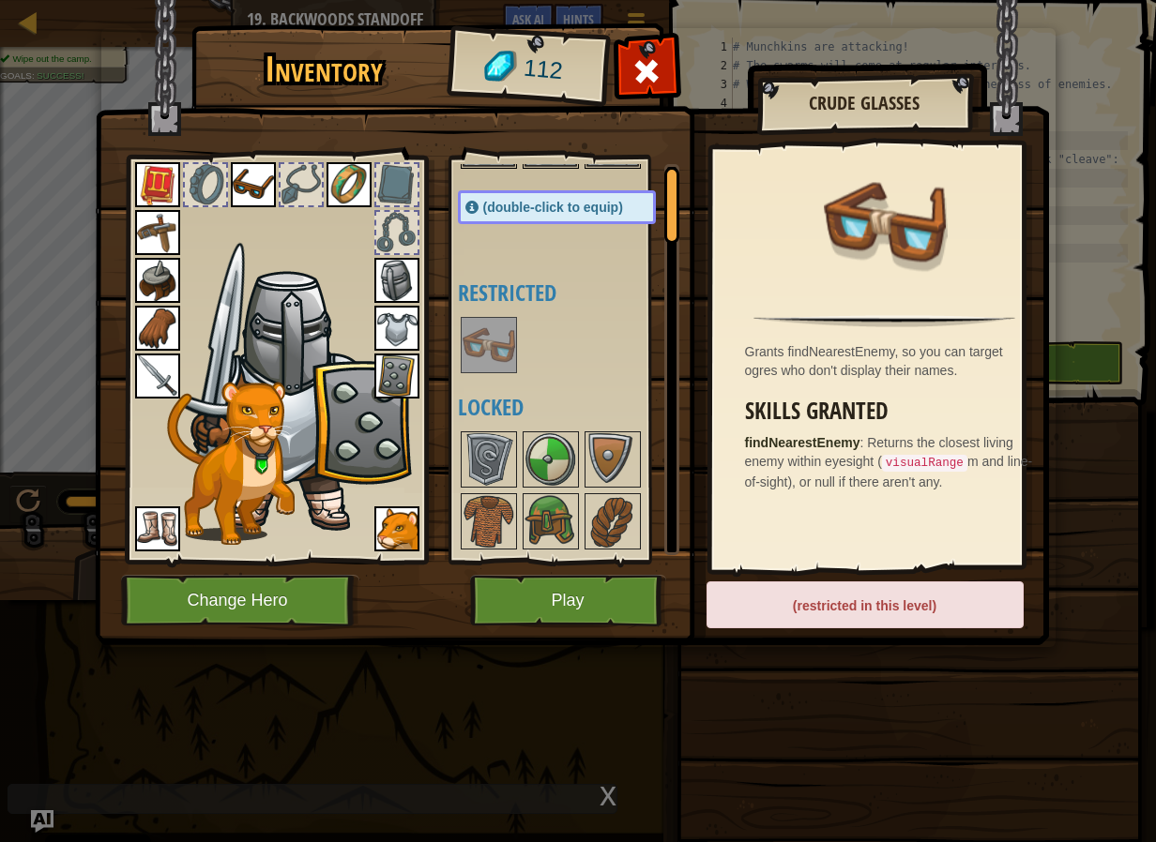
scroll to position [0, 0]
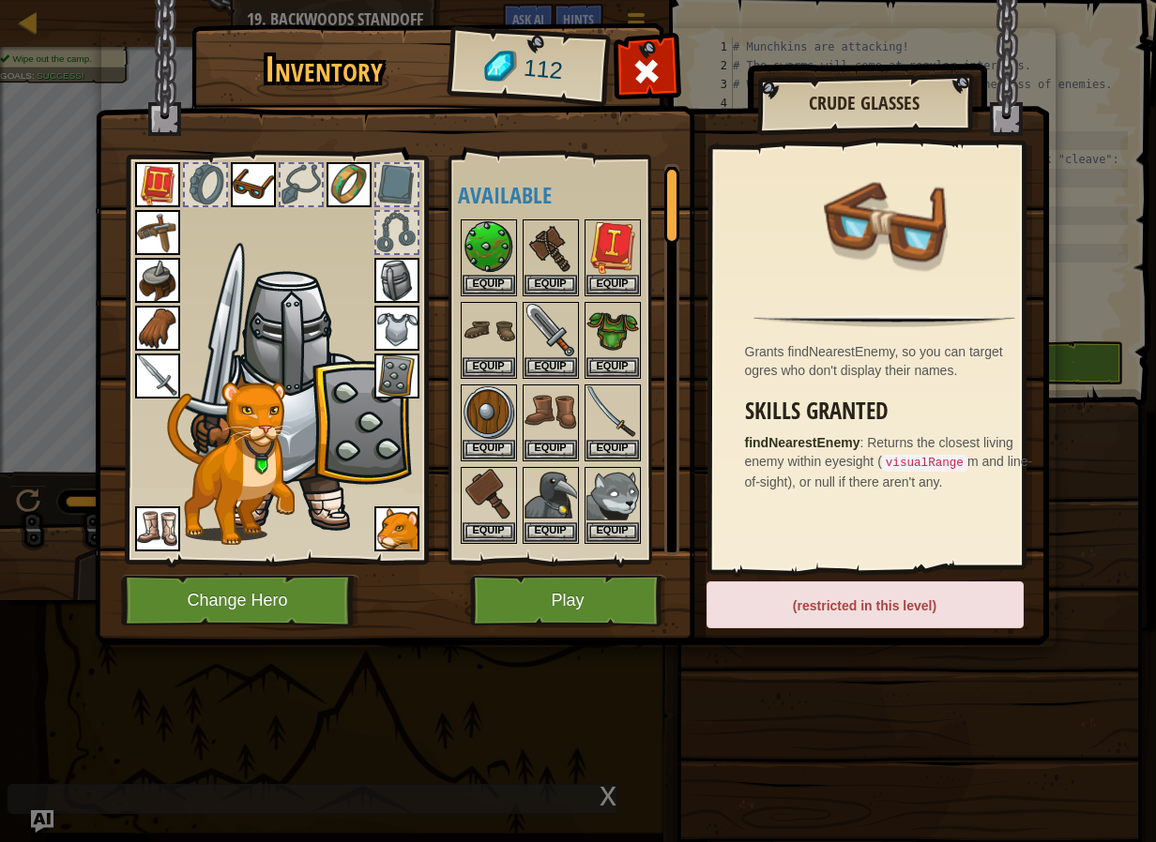
click at [255, 193] on img at bounding box center [253, 184] width 45 height 45
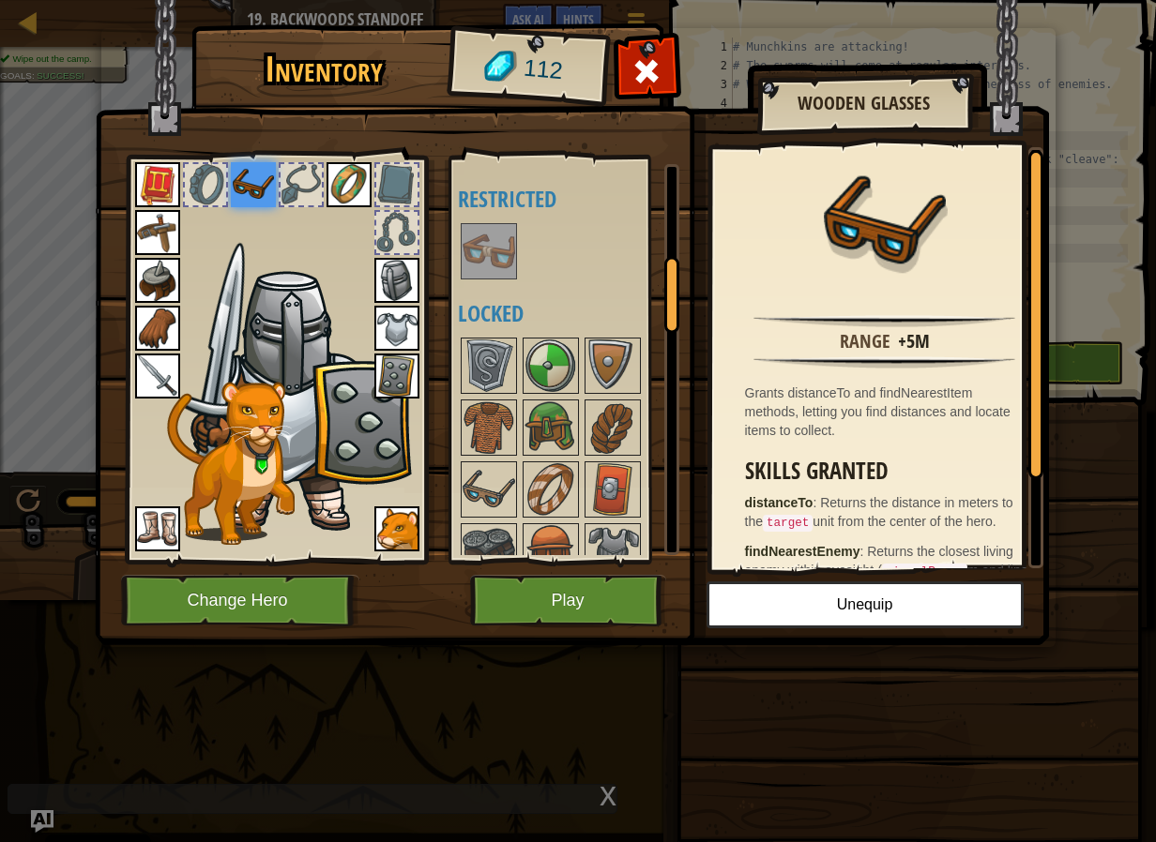
scroll to position [563, 0]
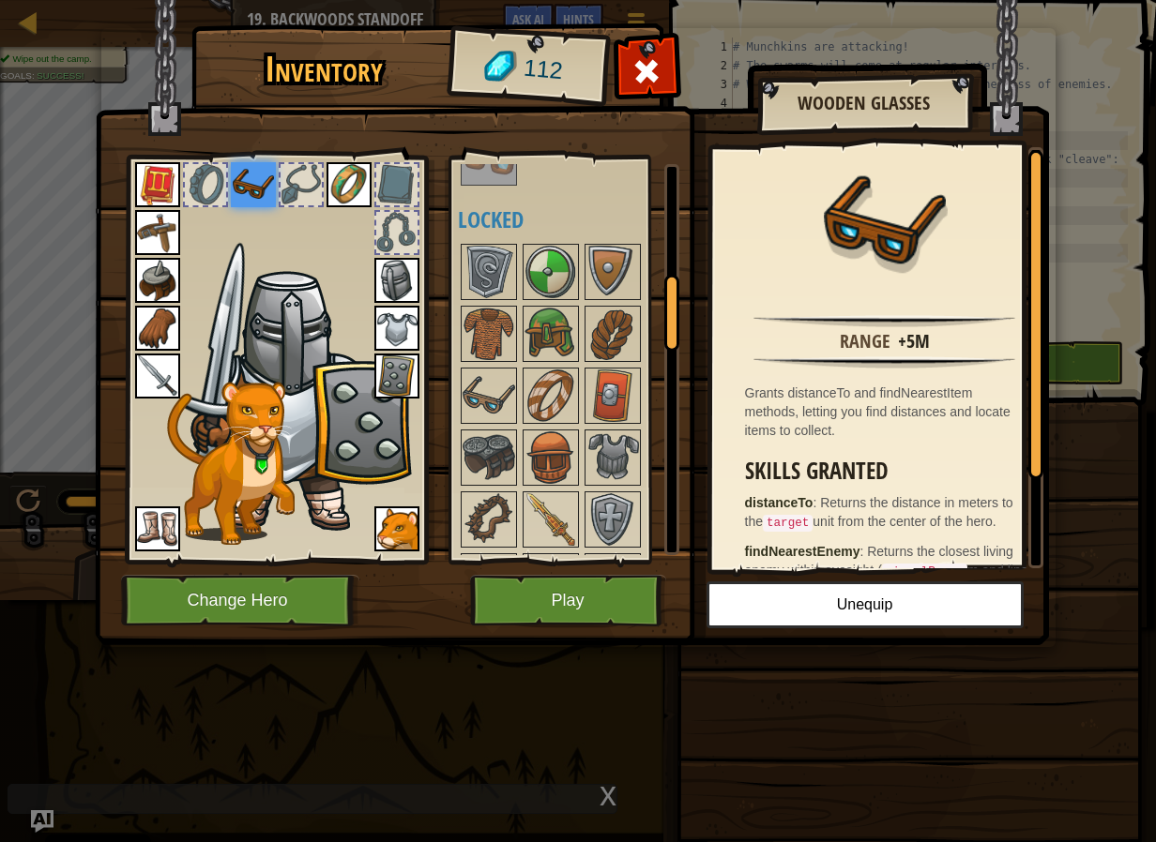
click at [453, 381] on div "Available Equip Equip Equip Equip Equip Equip Equip Equip Equip Equip Equip Equ…" at bounding box center [564, 360] width 230 height 408
click at [480, 396] on img at bounding box center [488, 396] width 53 height 53
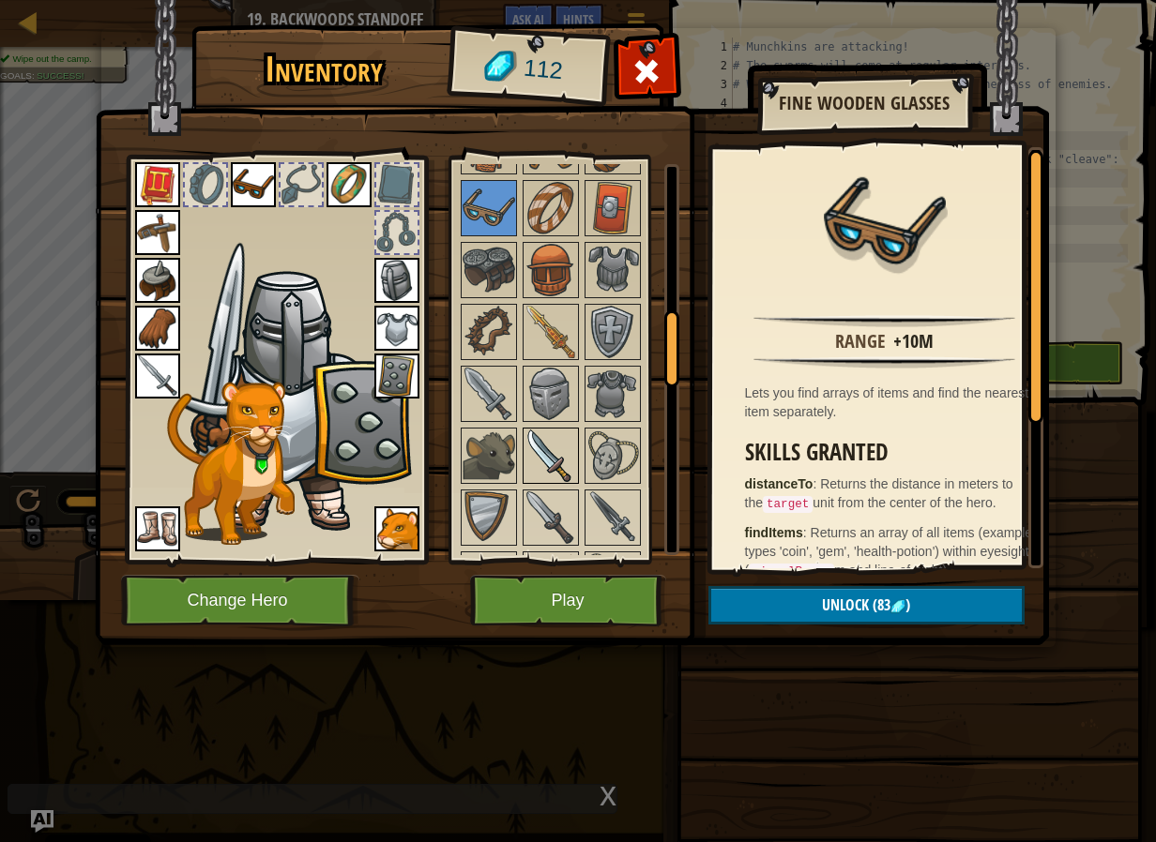
scroll to position [844, 0]
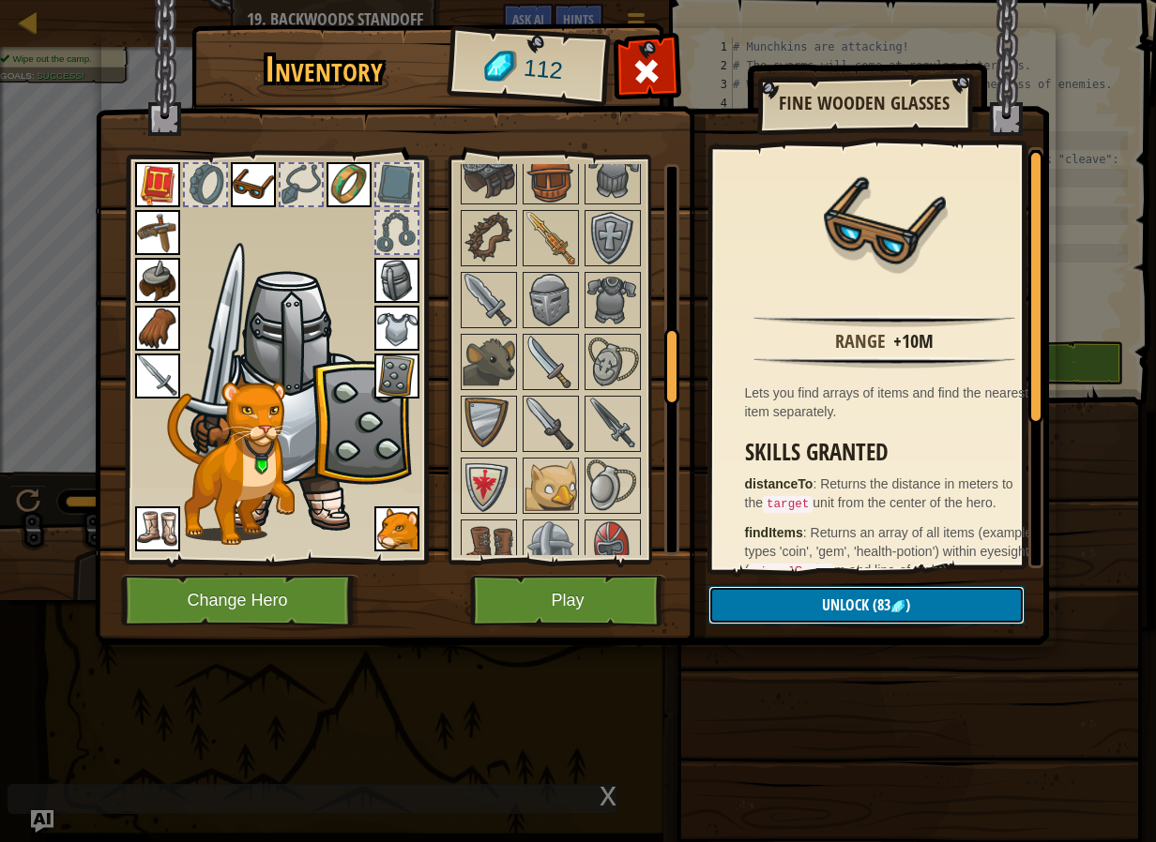
click at [771, 604] on button "Unlock (83 )" at bounding box center [866, 605] width 316 height 38
click at [780, 612] on button "Confirm" at bounding box center [866, 605] width 316 height 38
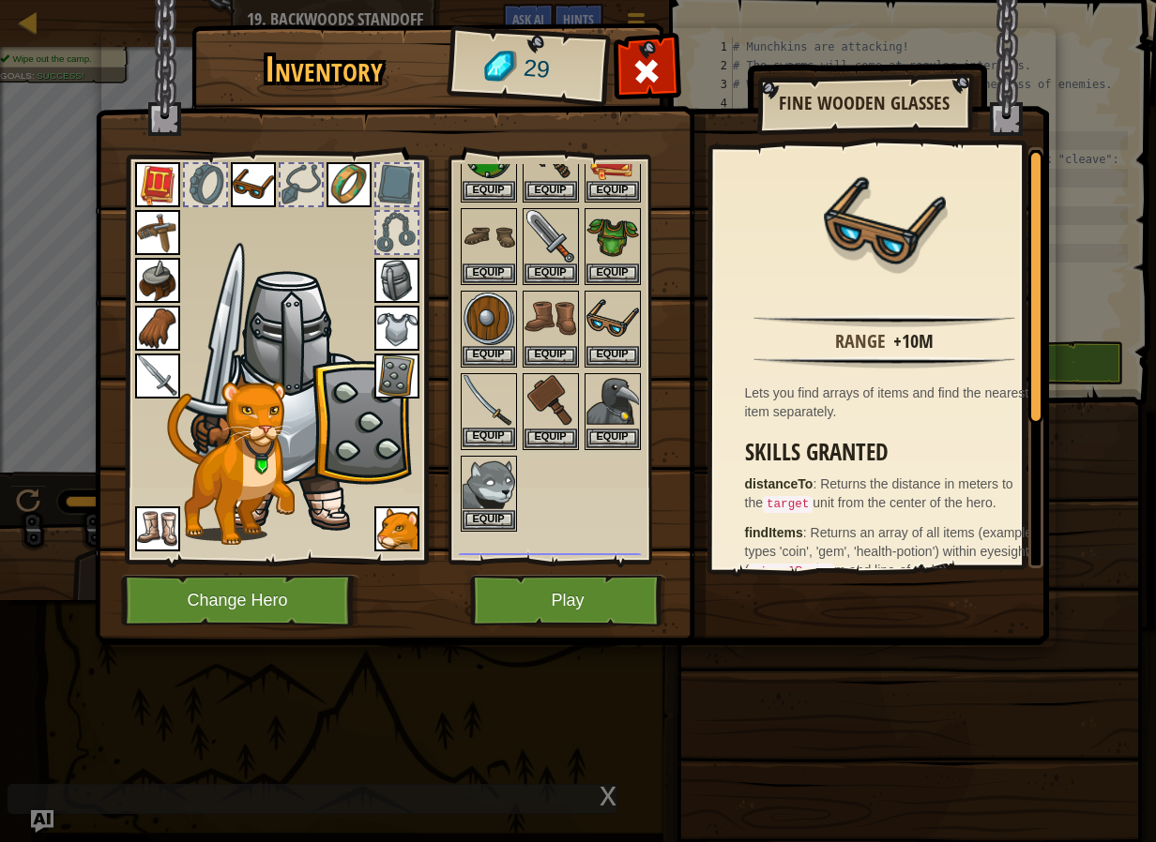
scroll to position [0, 0]
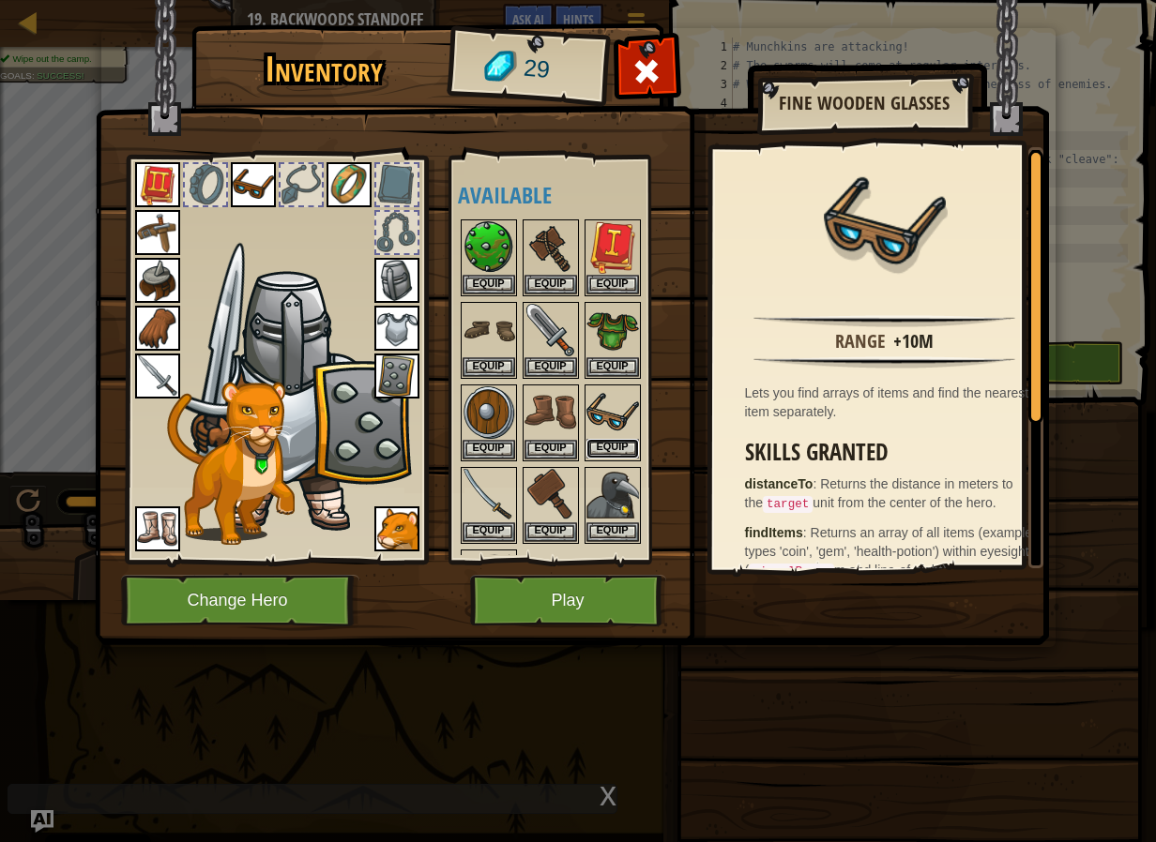
click at [608, 441] on button "Equip" at bounding box center [612, 449] width 53 height 20
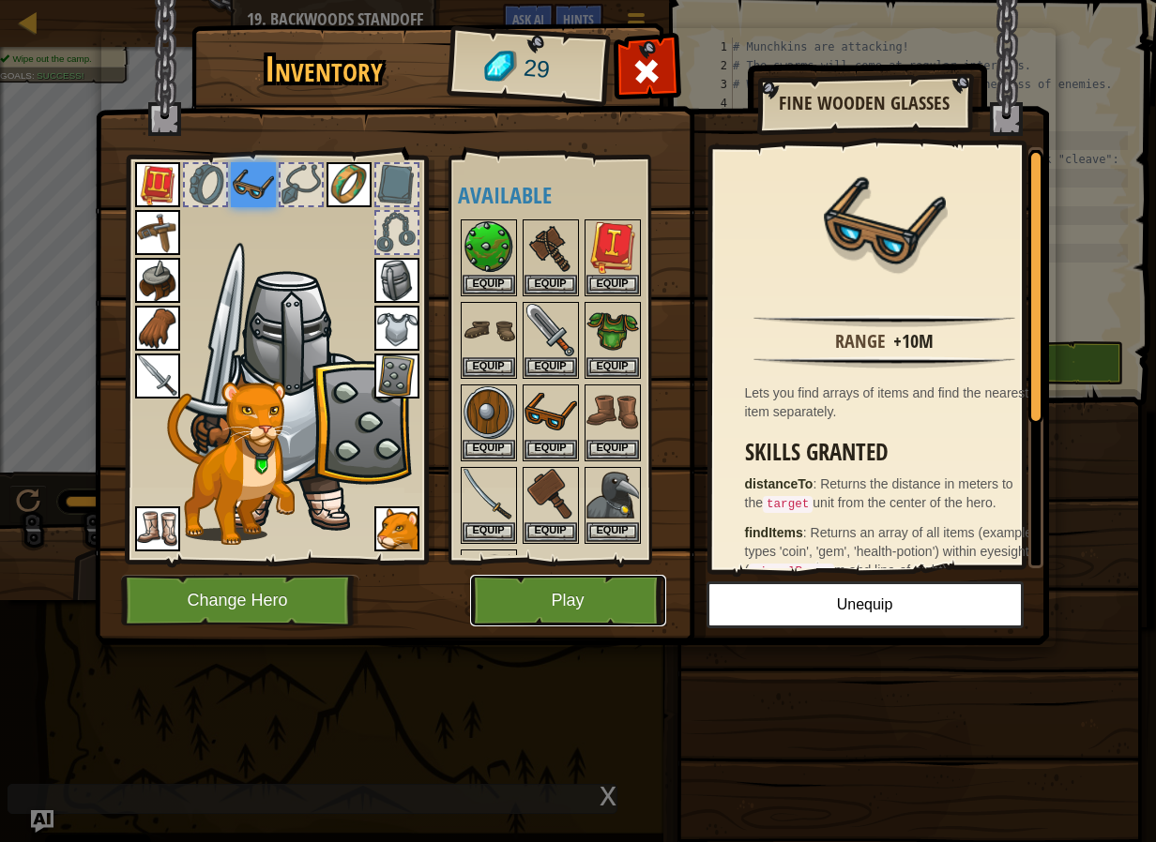
click at [551, 587] on button "Play" at bounding box center [568, 601] width 196 height 52
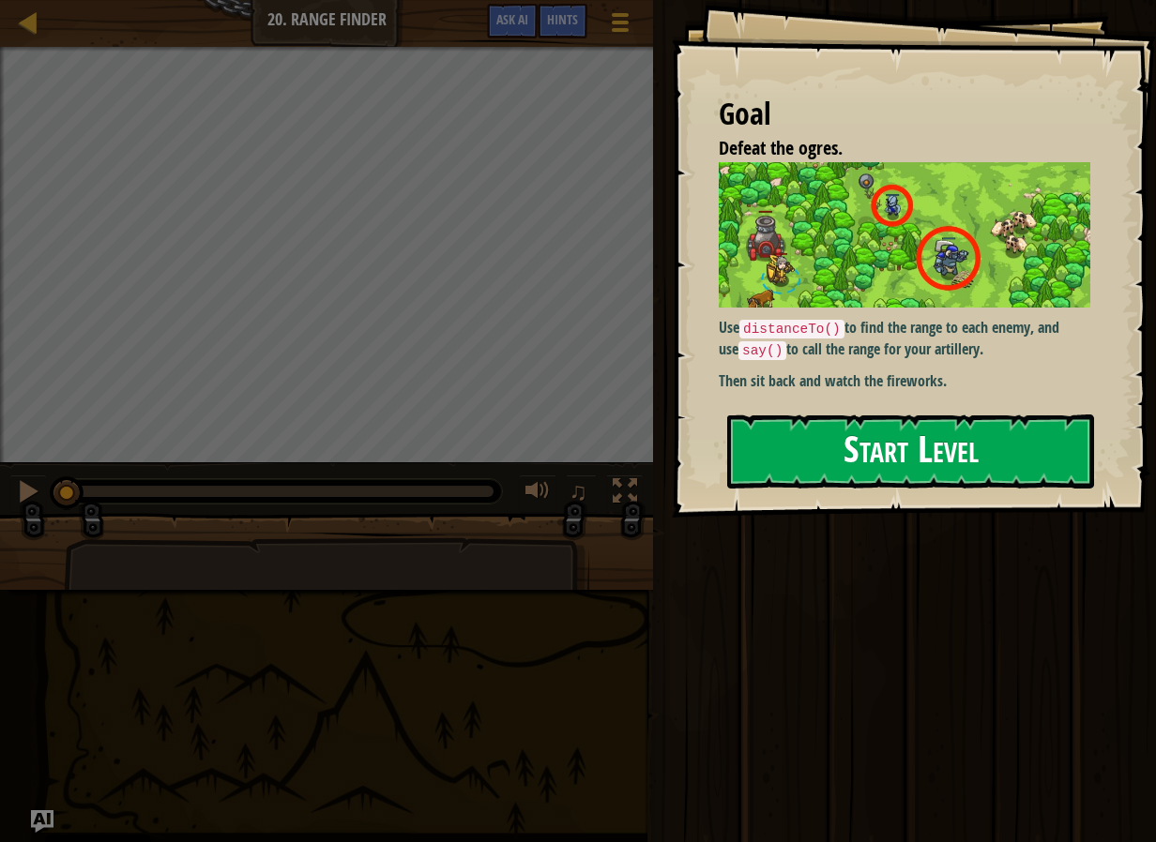
click at [966, 457] on button "Start Level" at bounding box center [910, 452] width 367 height 74
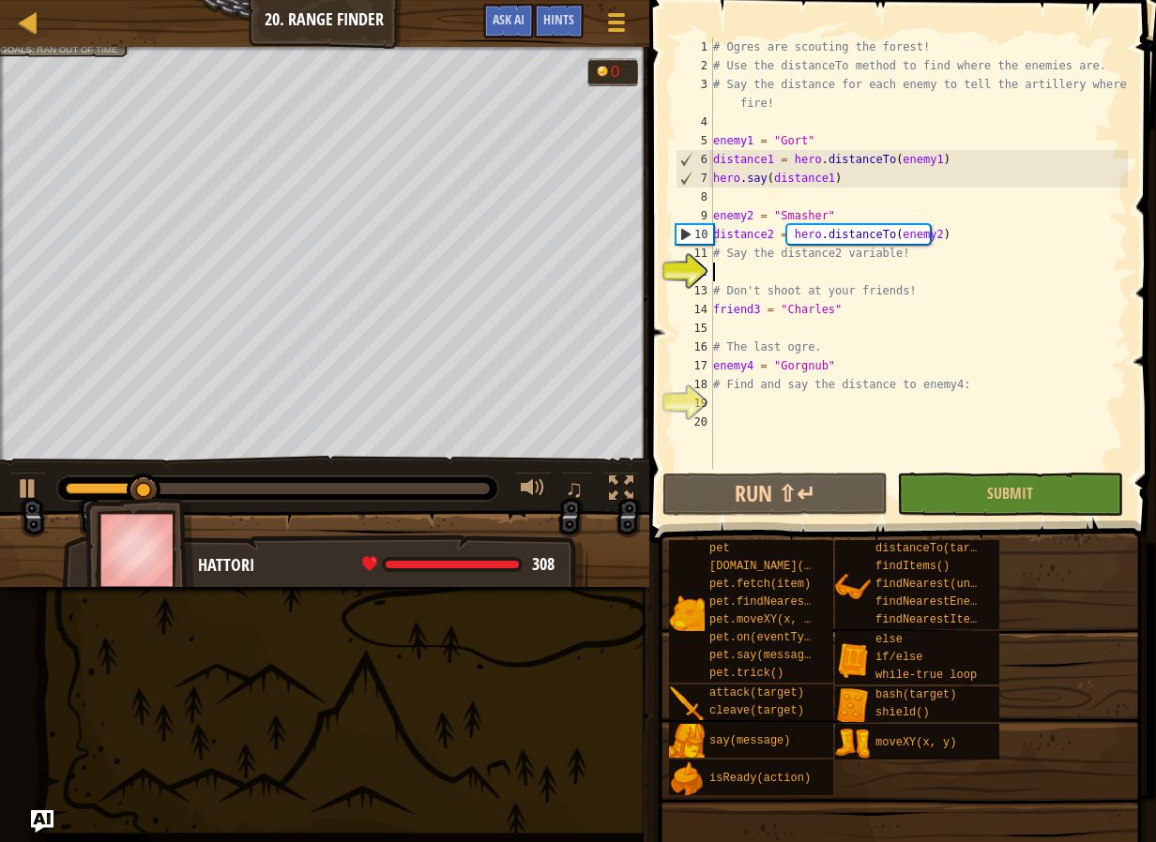
type textarea "d"
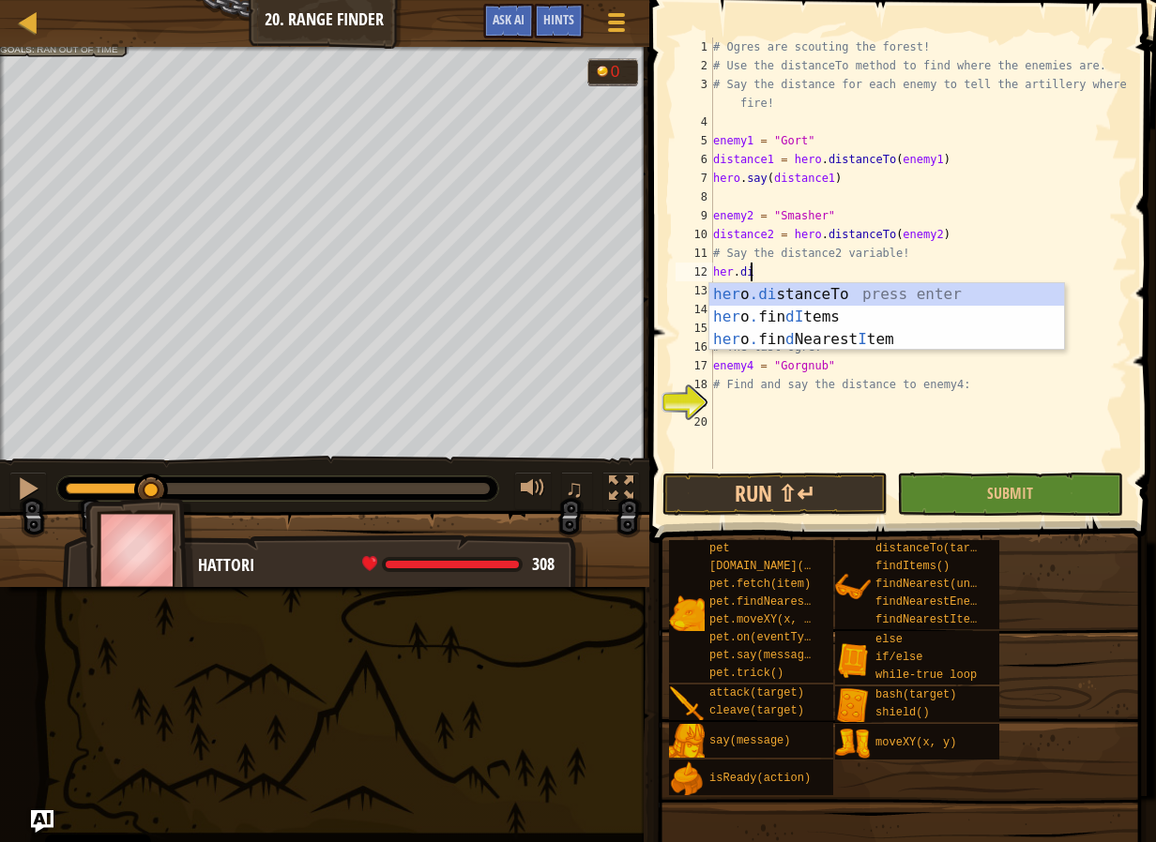
scroll to position [8, 2]
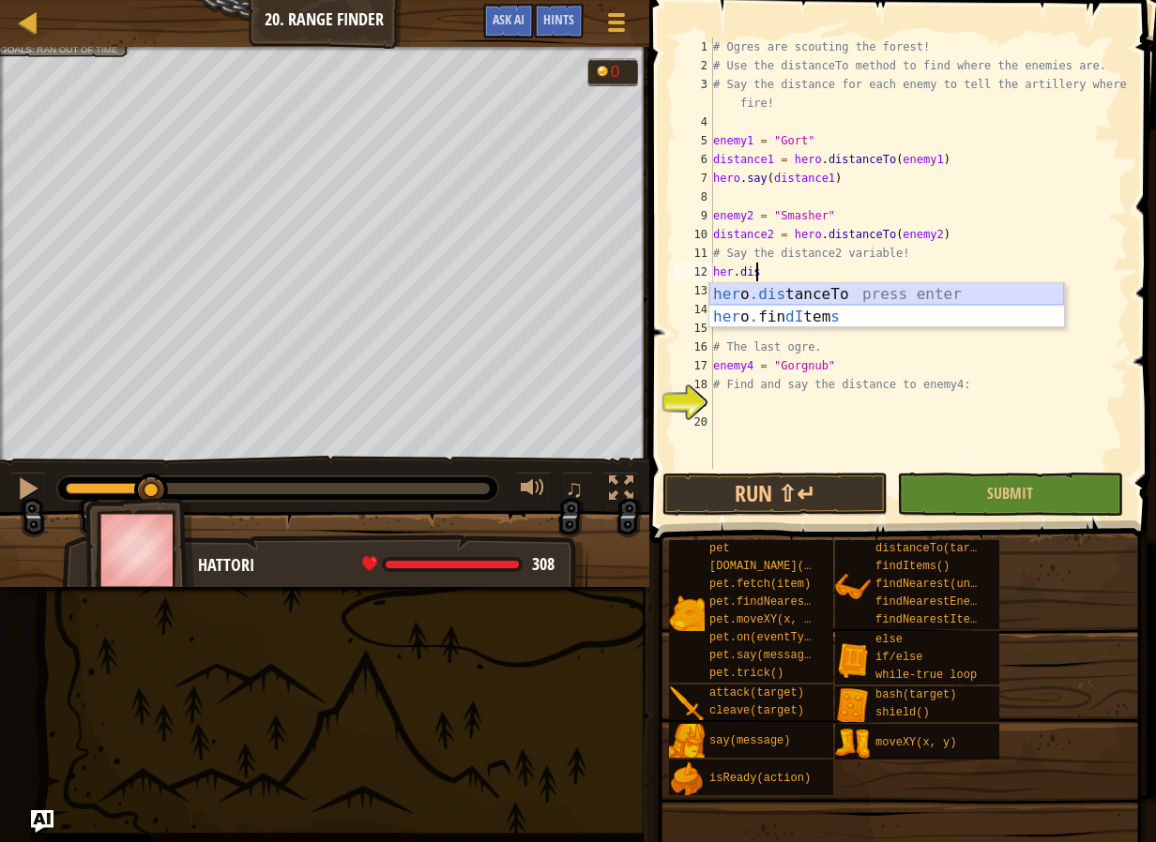
click at [825, 291] on div "her o .dis tanceTo press enter her o . fin dI tem s press enter" at bounding box center [886, 328] width 355 height 90
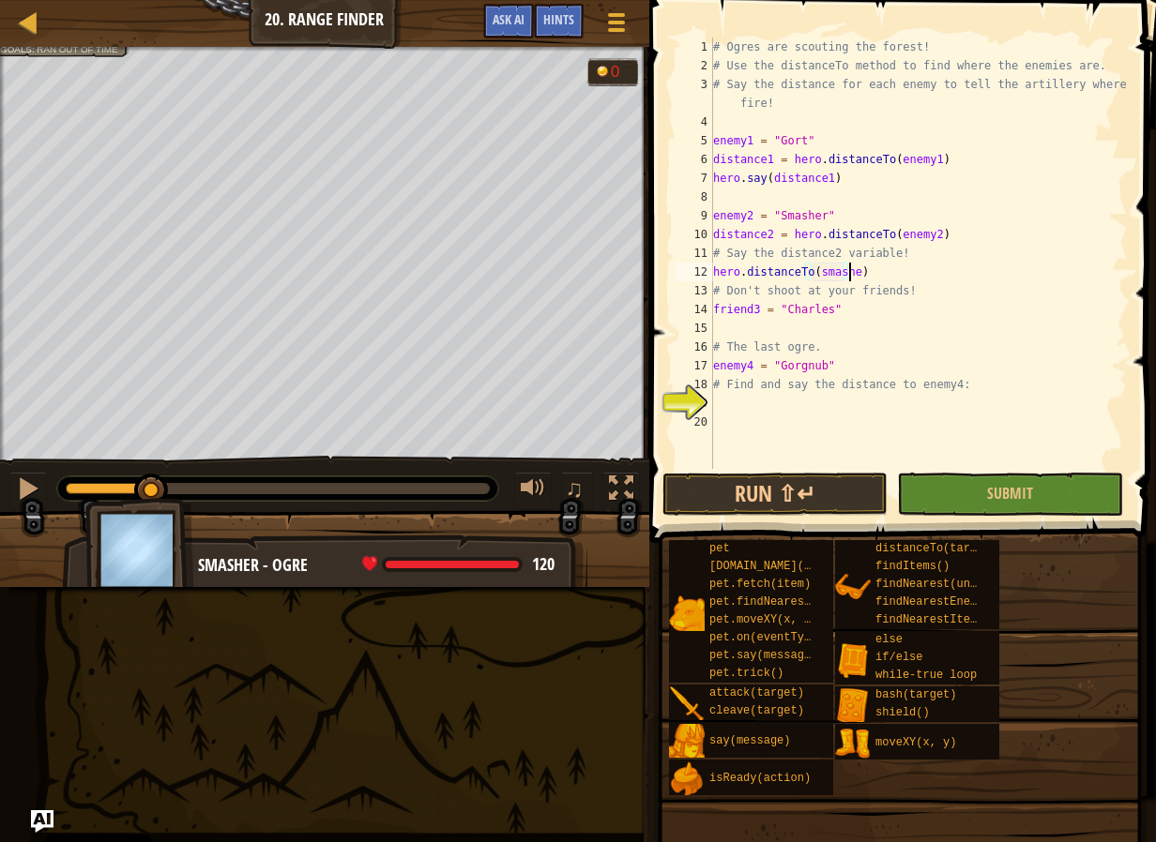
scroll to position [8, 11]
click at [1007, 495] on span "Submit" at bounding box center [1010, 493] width 46 height 21
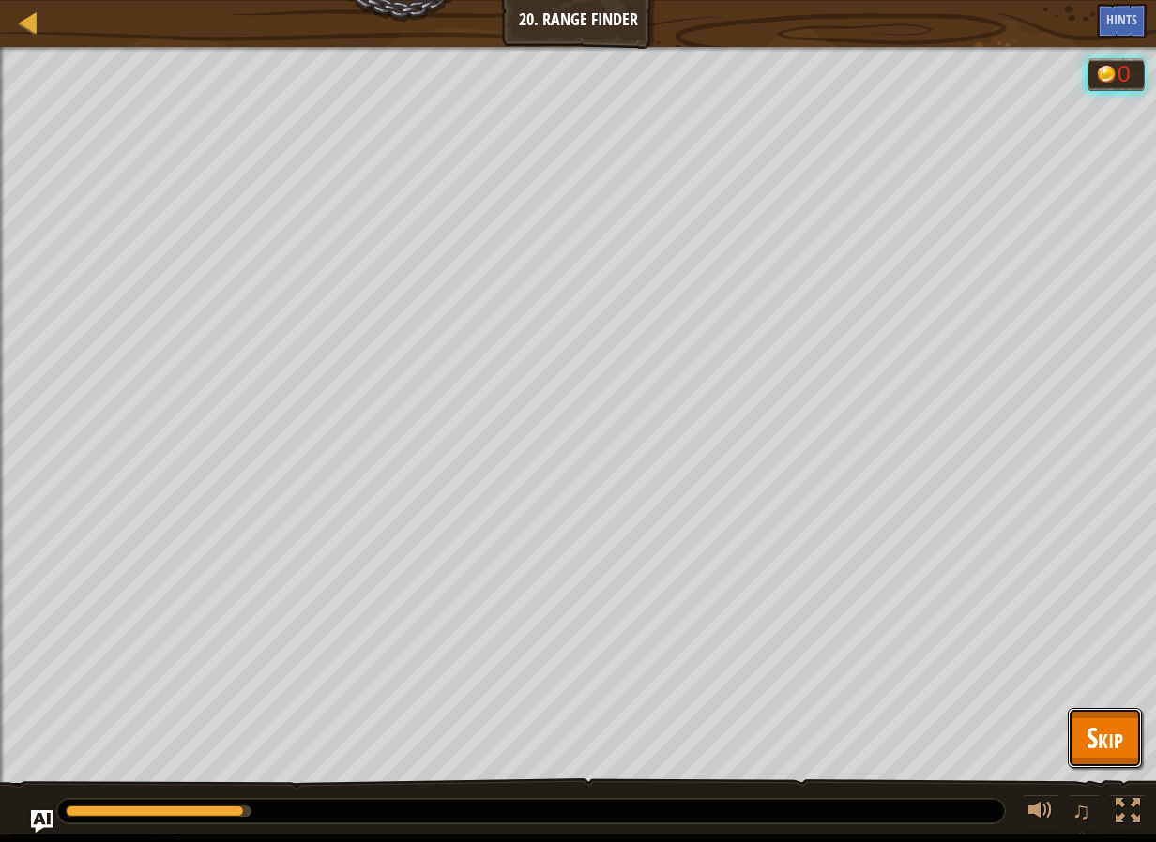
click at [1107, 726] on span "Skip" at bounding box center [1104, 737] width 37 height 38
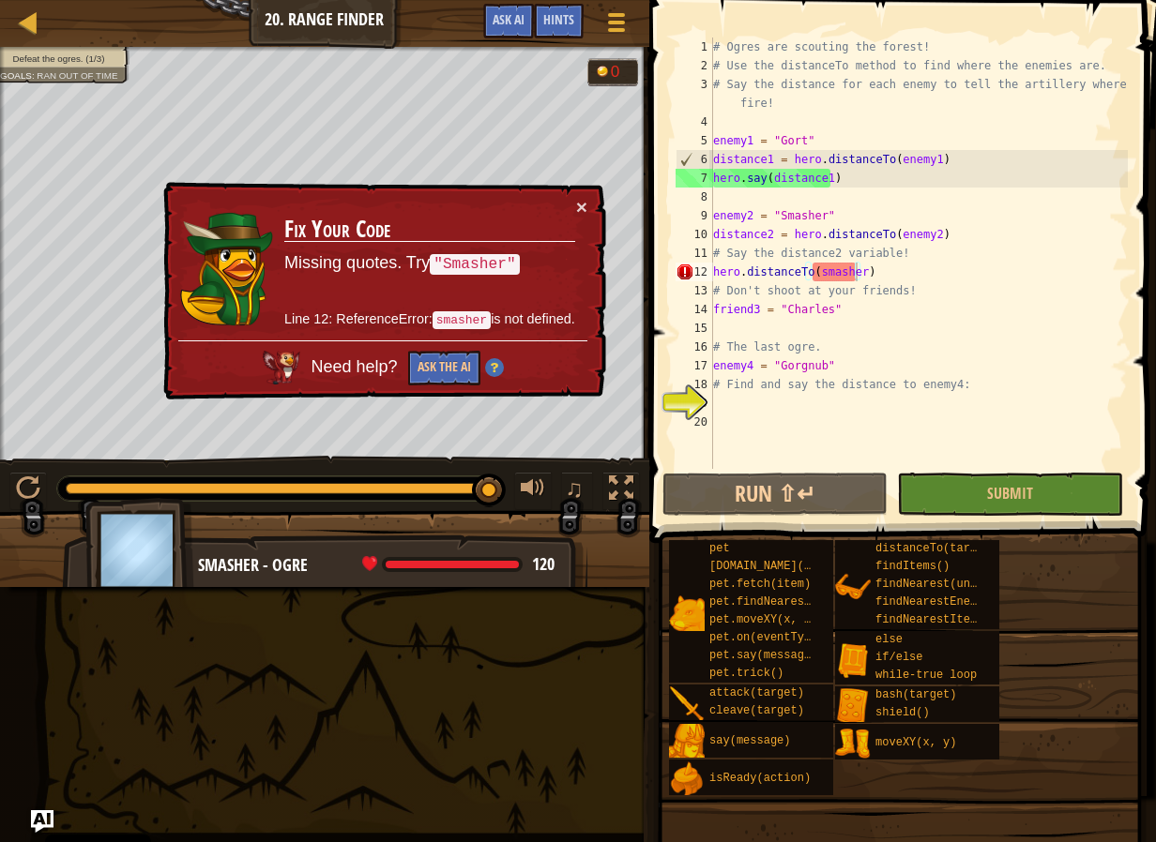
click at [569, 207] on td "Fix Your Code Missing quotes. Try "Smasher" Line 12: ReferenceError: smasher is…" at bounding box center [429, 269] width 293 height 144
click at [579, 221] on div "× Fix Your Code Missing quotes. Try "Smasher" Line 12: ReferenceError: smasher …" at bounding box center [382, 291] width 446 height 219
click at [579, 215] on button "×" at bounding box center [581, 207] width 11 height 20
click at [579, 209] on button "×" at bounding box center [581, 207] width 11 height 20
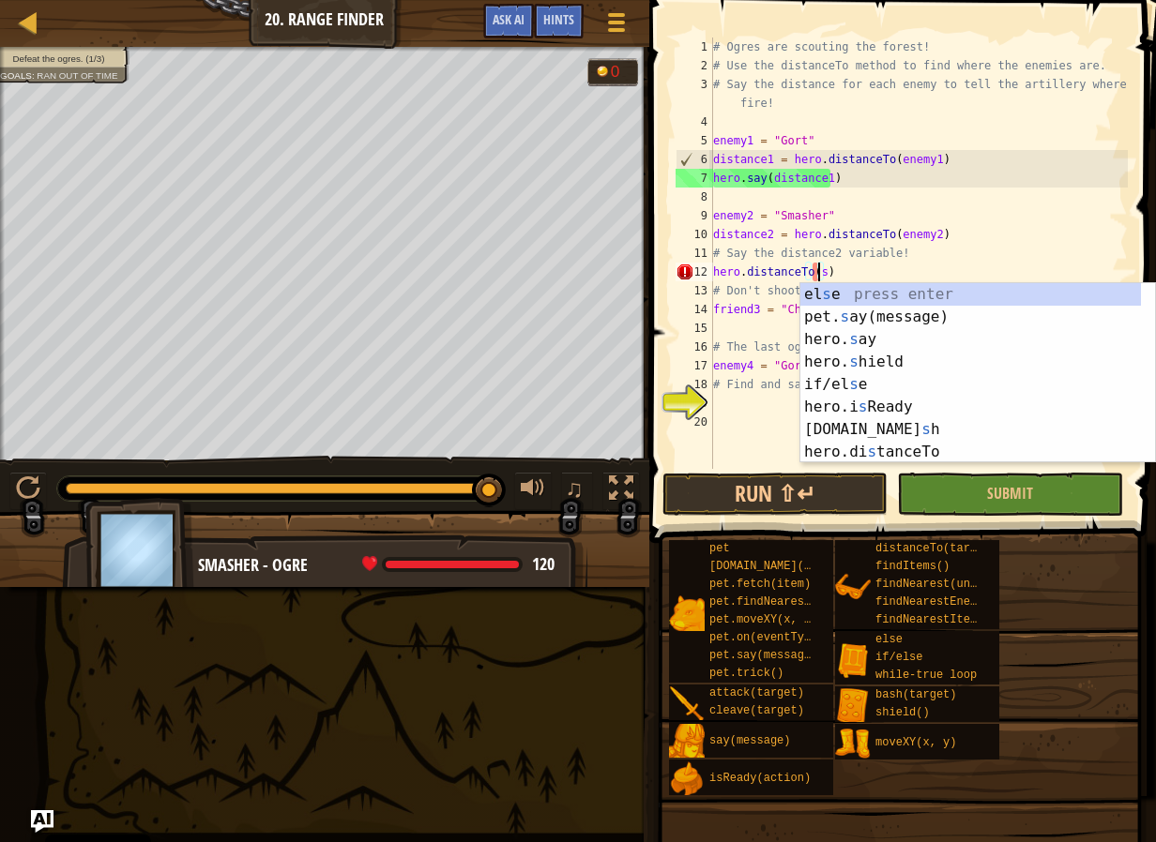
type textarea "hero.distanceTo()"
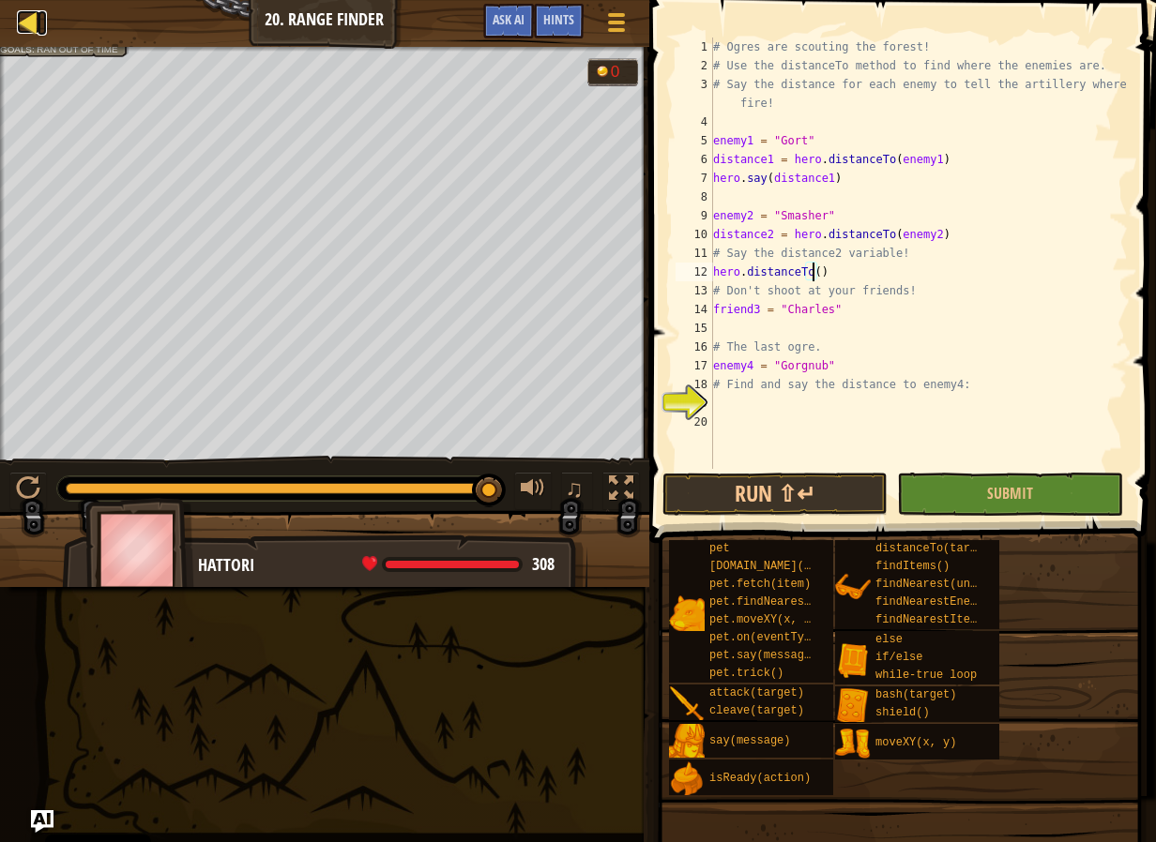
click at [33, 27] on div at bounding box center [28, 21] width 23 height 23
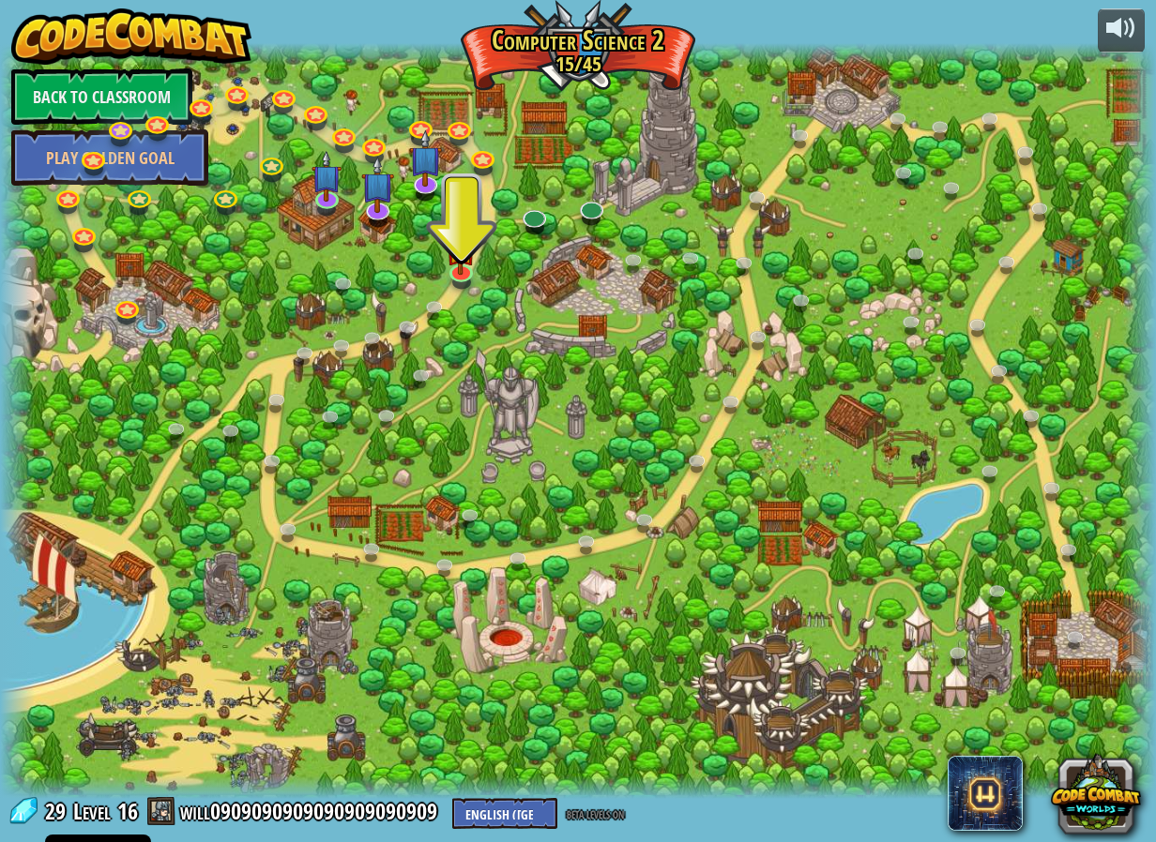
click at [164, 810] on span at bounding box center [161, 811] width 28 height 28
click at [314, 809] on link "will0909090909090909090909" at bounding box center [311, 811] width 263 height 30
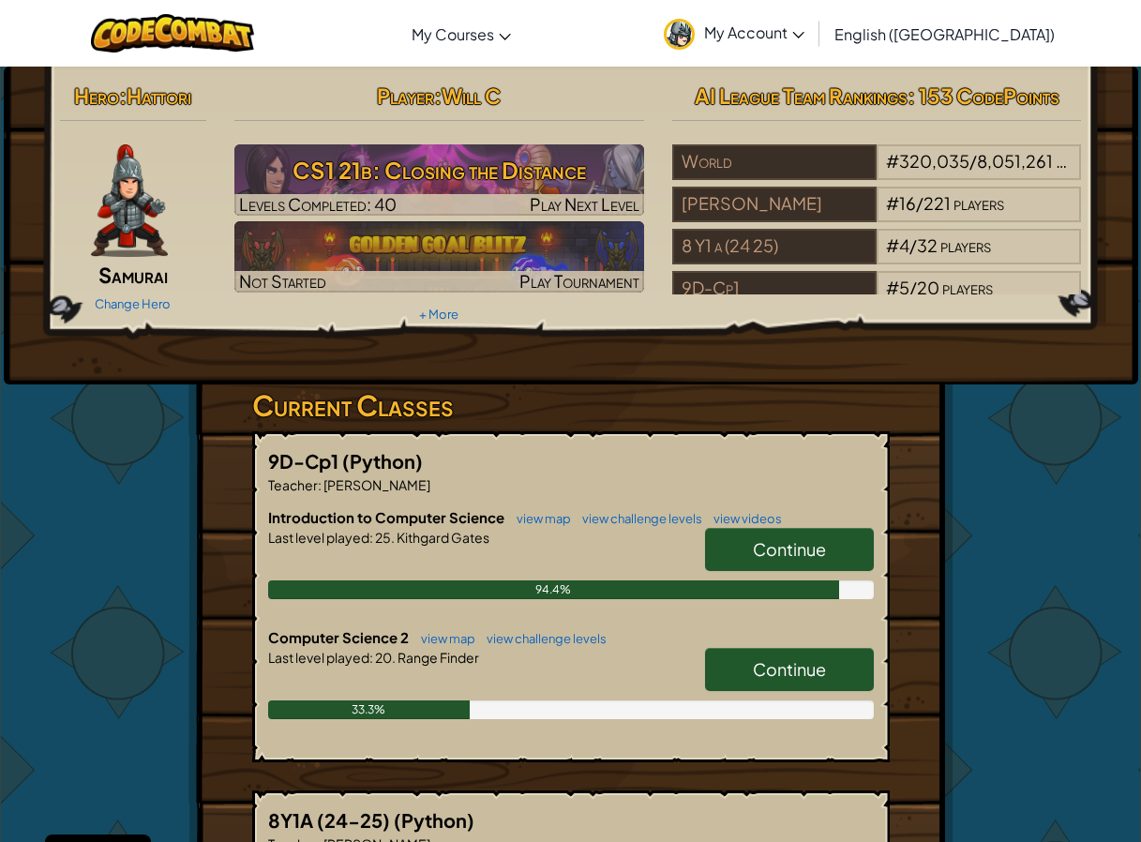
click at [131, 311] on div "Change Hero" at bounding box center [133, 303] width 147 height 30
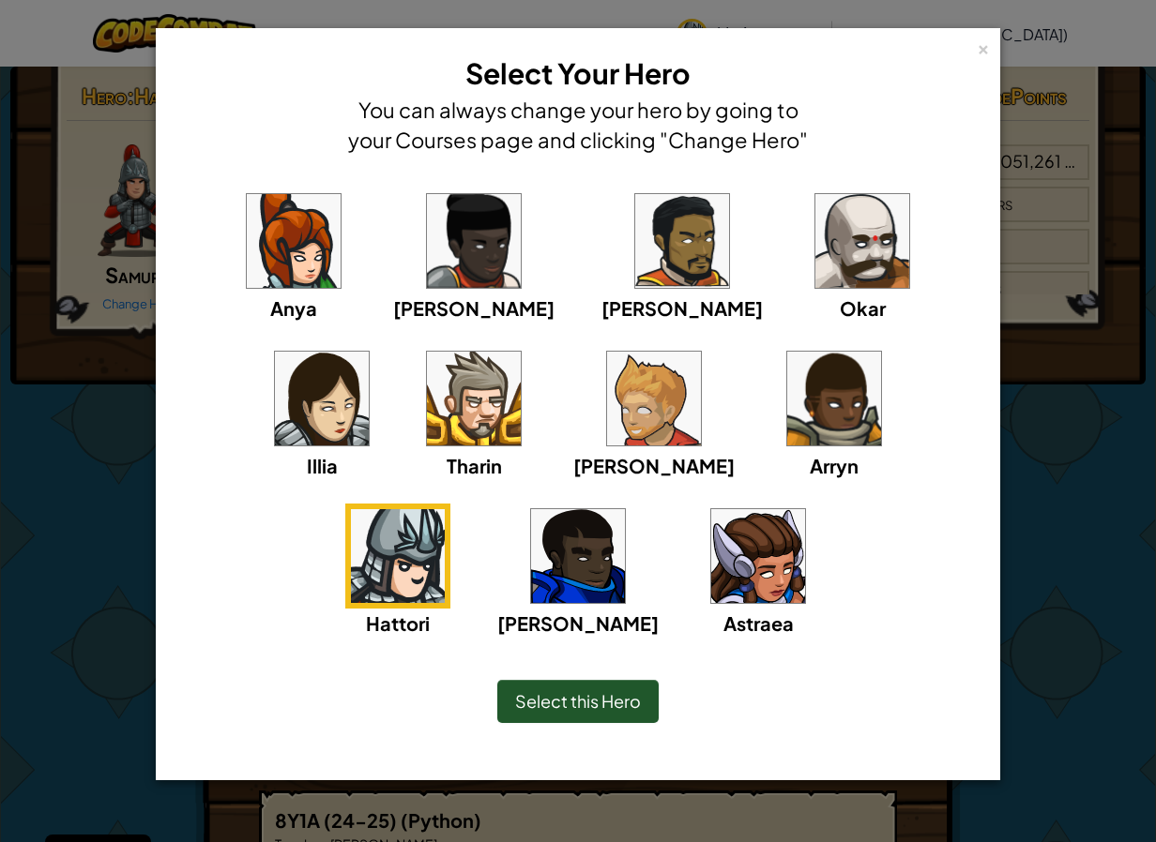
click at [815, 251] on img at bounding box center [862, 241] width 94 height 94
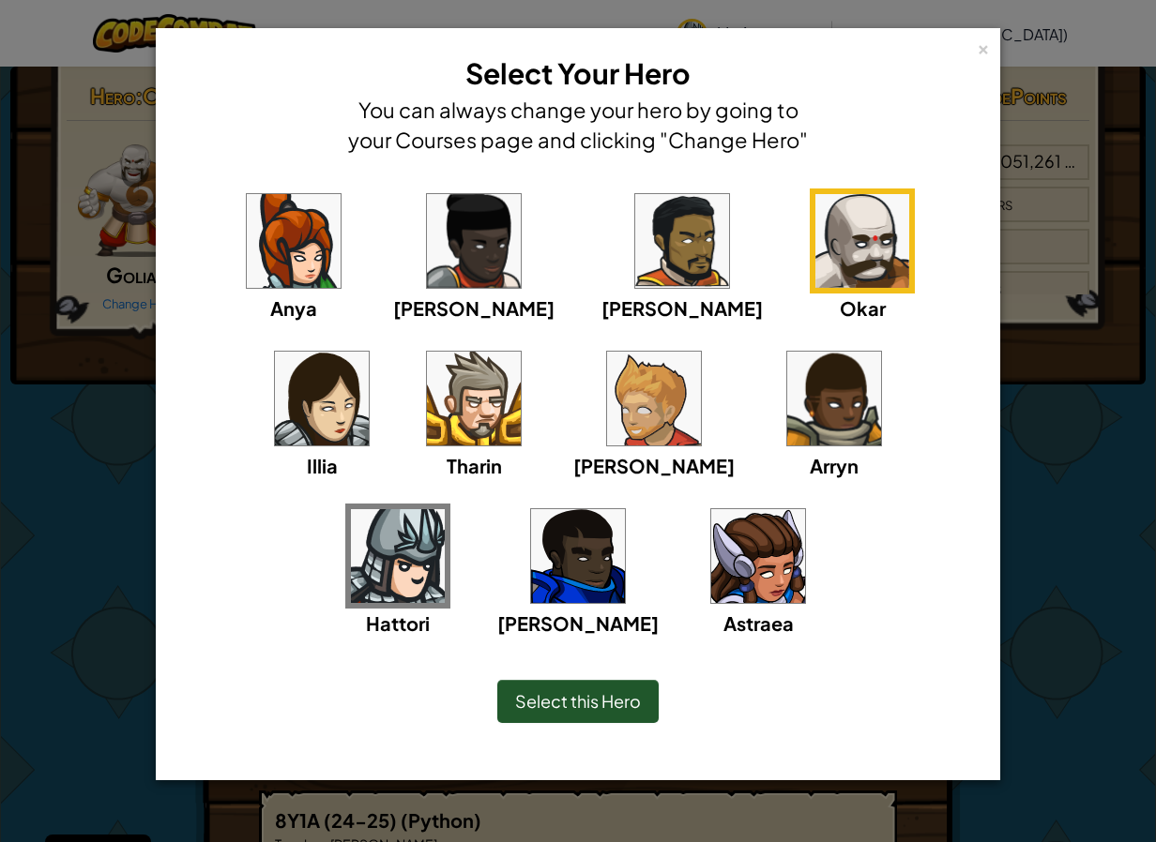
click at [591, 707] on span "Select this Hero" at bounding box center [578, 701] width 126 height 22
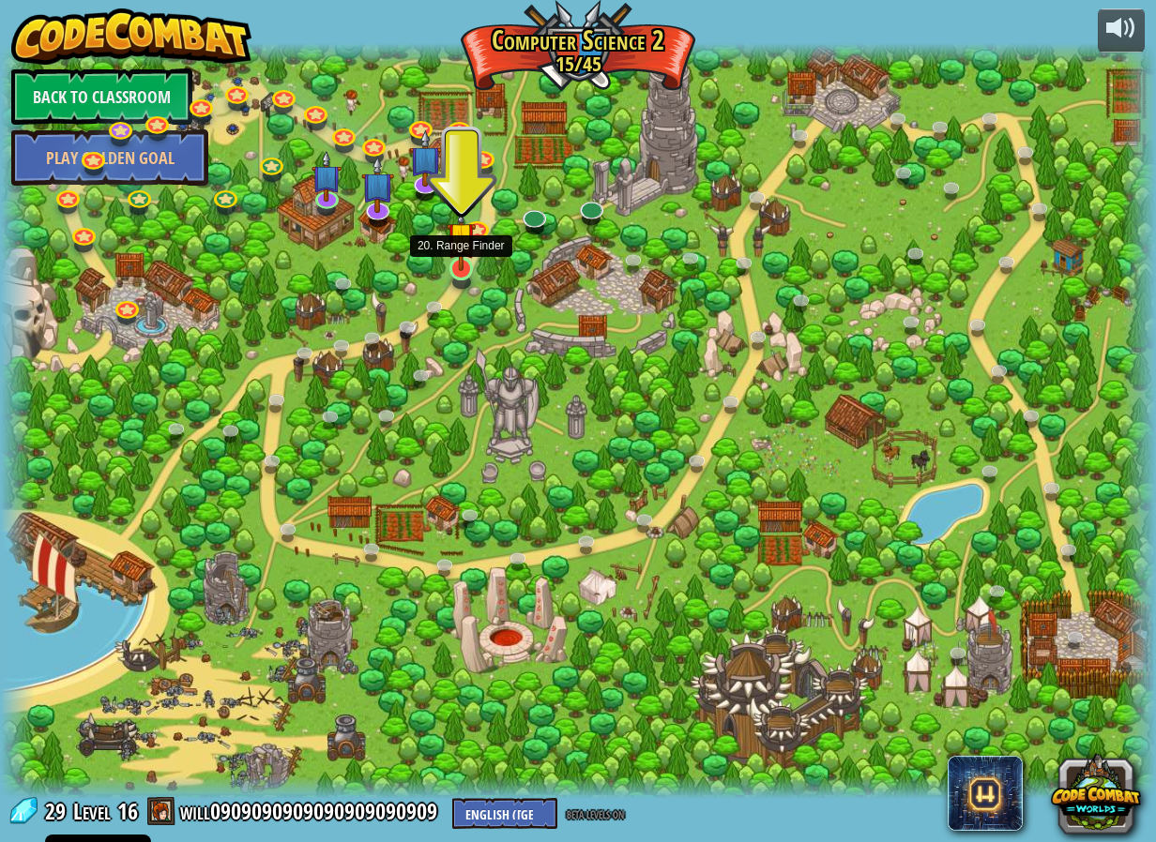
click at [461, 250] on img at bounding box center [461, 237] width 30 height 68
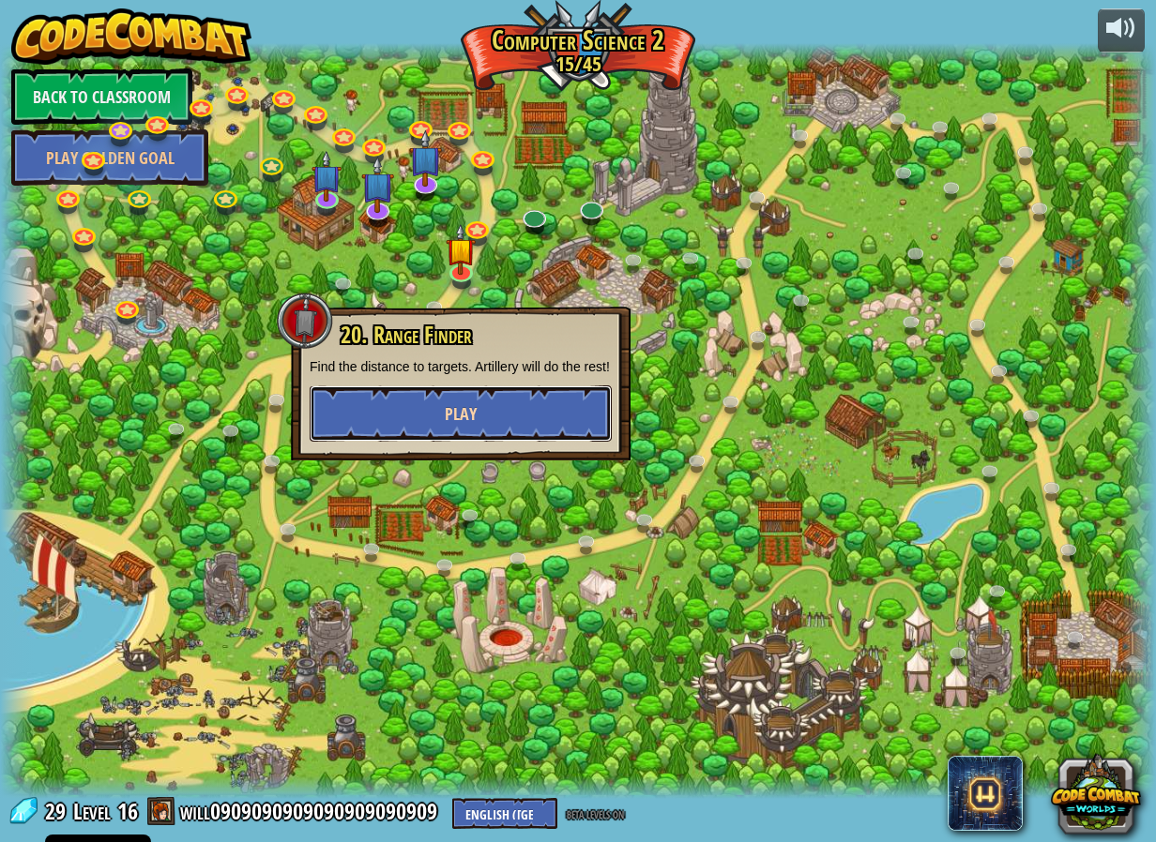
click at [510, 431] on button "Play" at bounding box center [461, 413] width 302 height 56
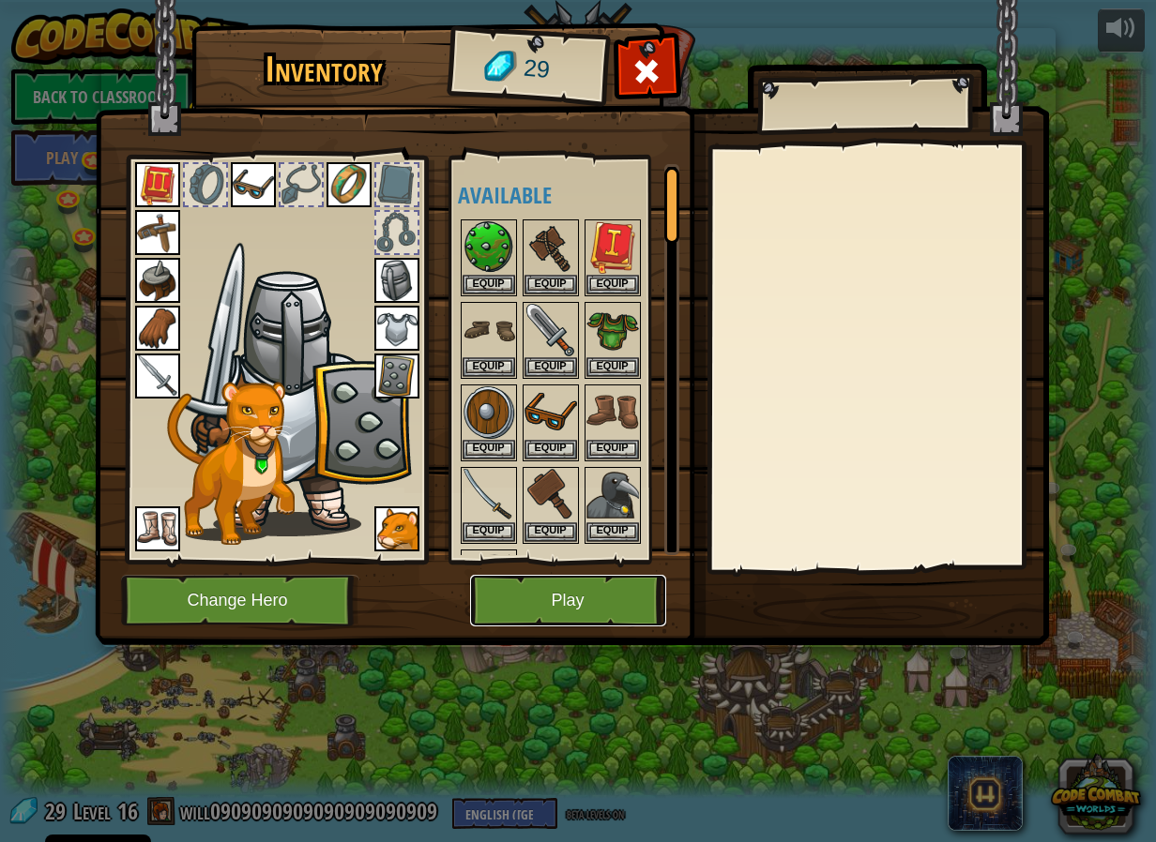
click at [566, 593] on button "Play" at bounding box center [568, 601] width 196 height 52
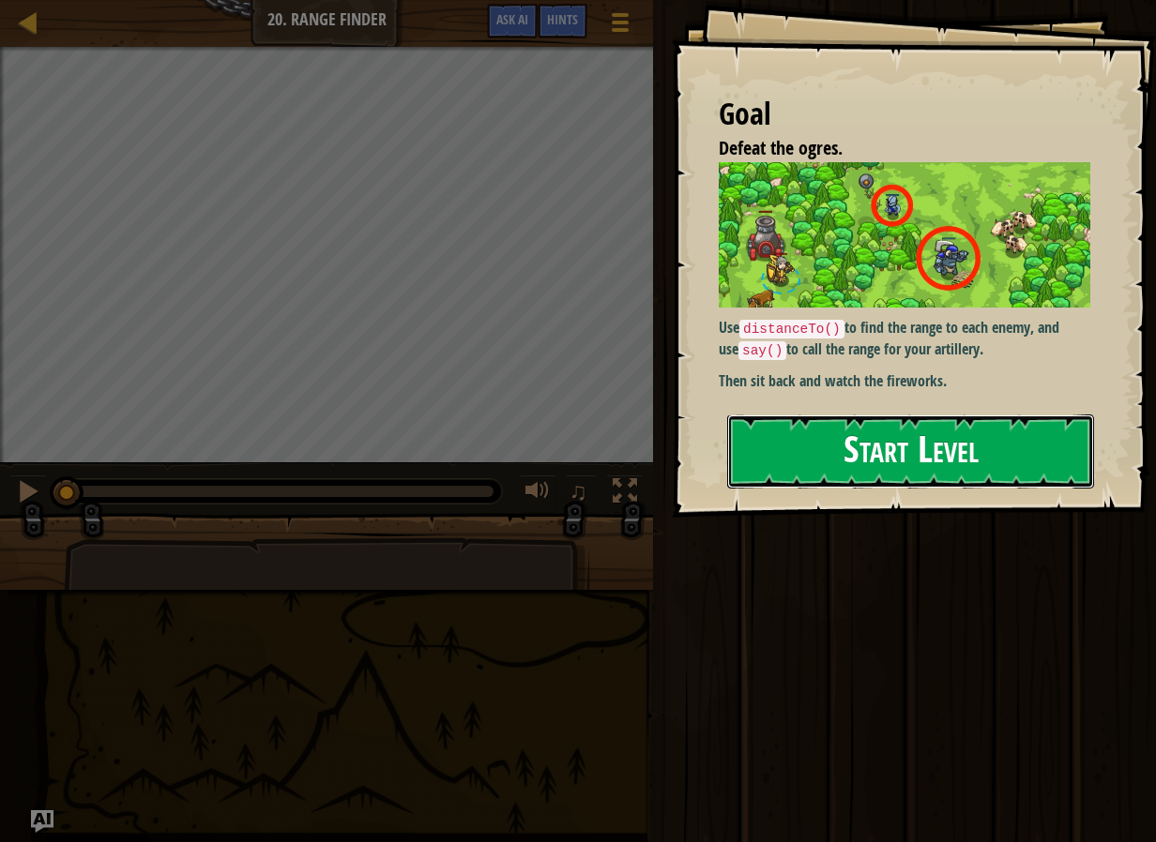
click at [948, 477] on button "Start Level" at bounding box center [910, 452] width 367 height 74
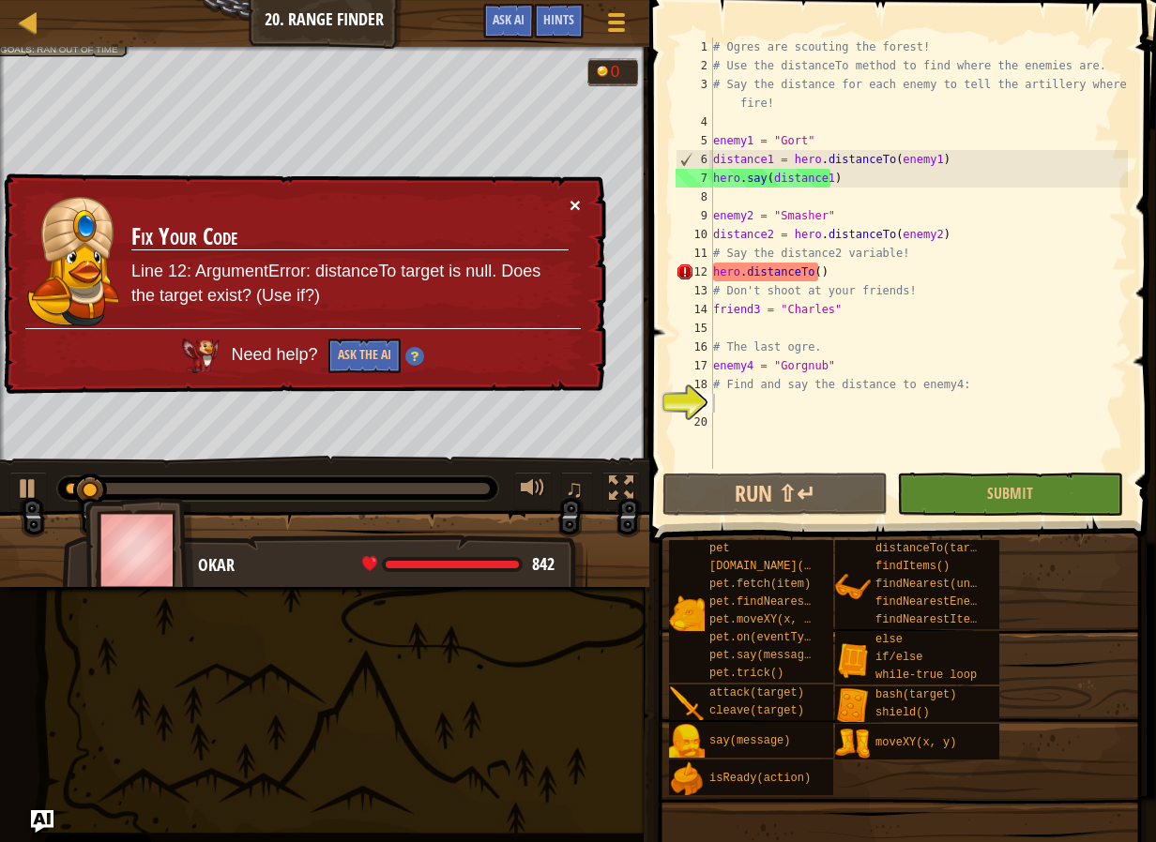
click at [576, 213] on button "×" at bounding box center [574, 205] width 11 height 20
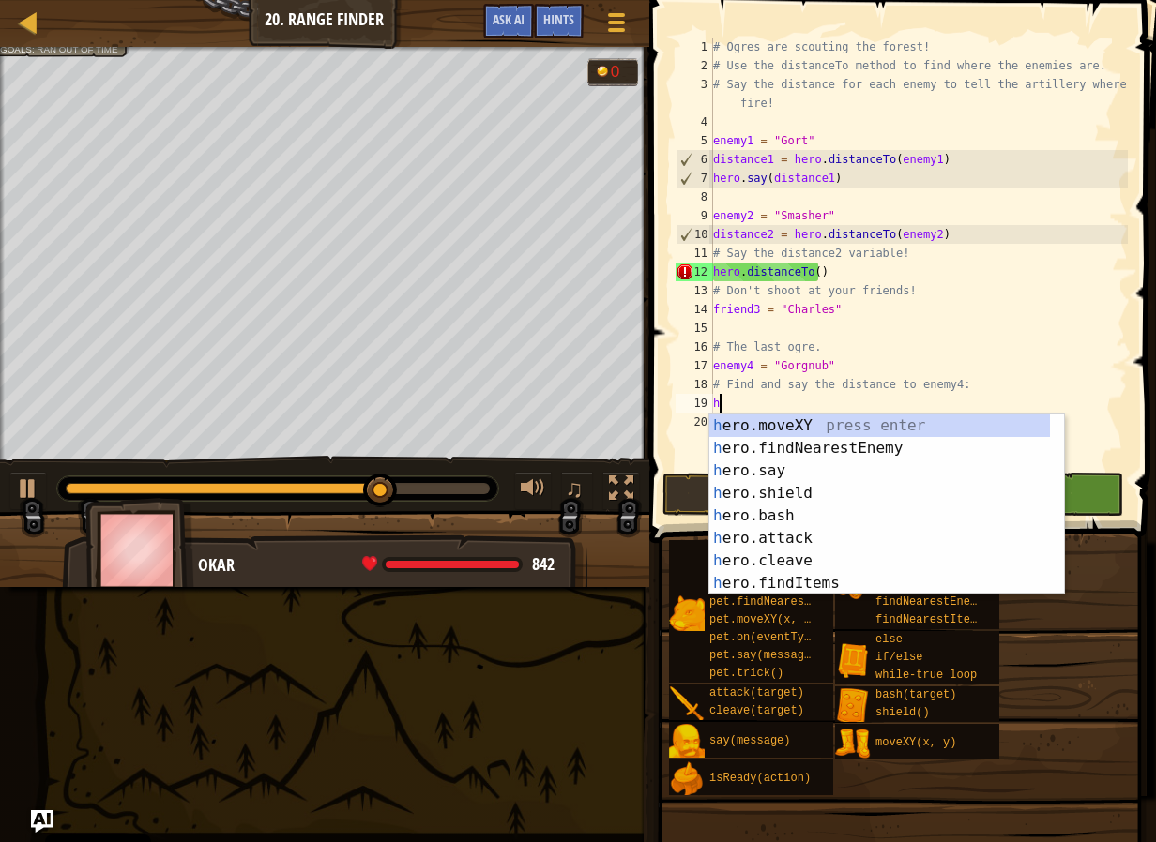
scroll to position [8, 0]
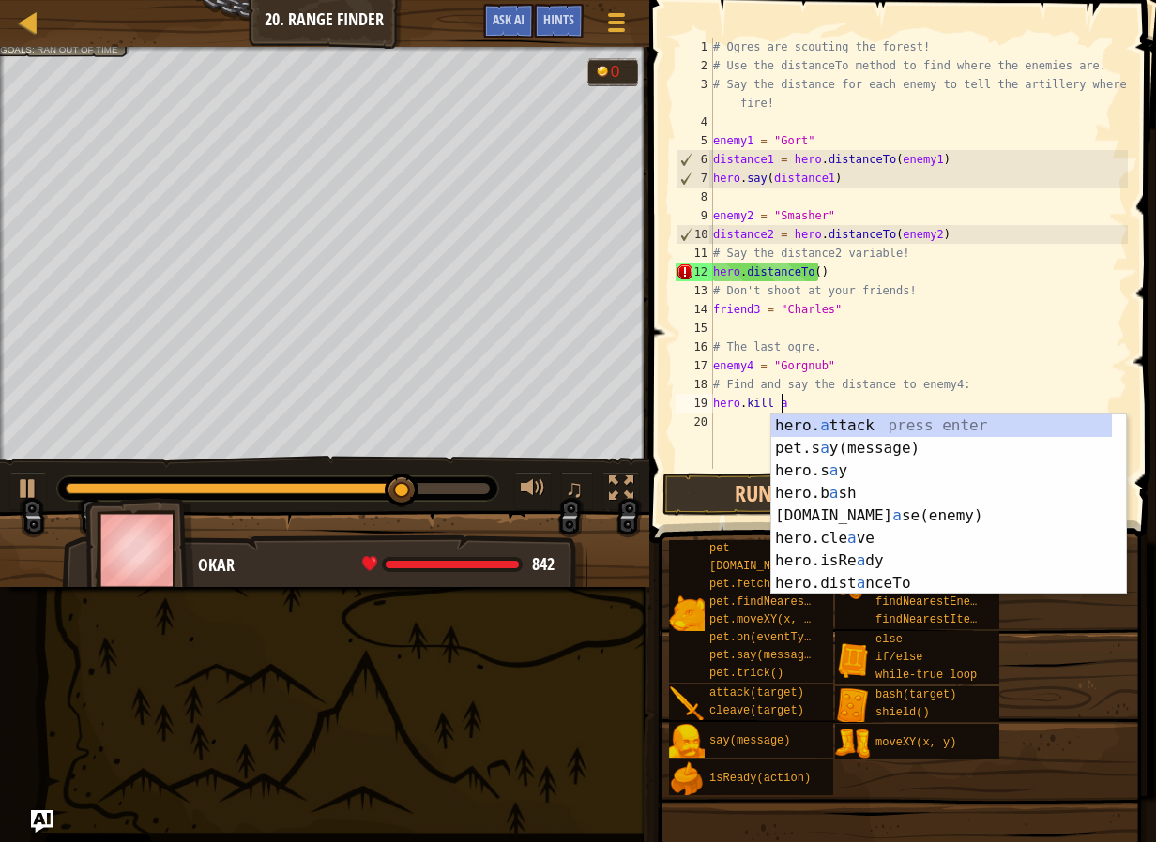
type textarea "hero.kill all"
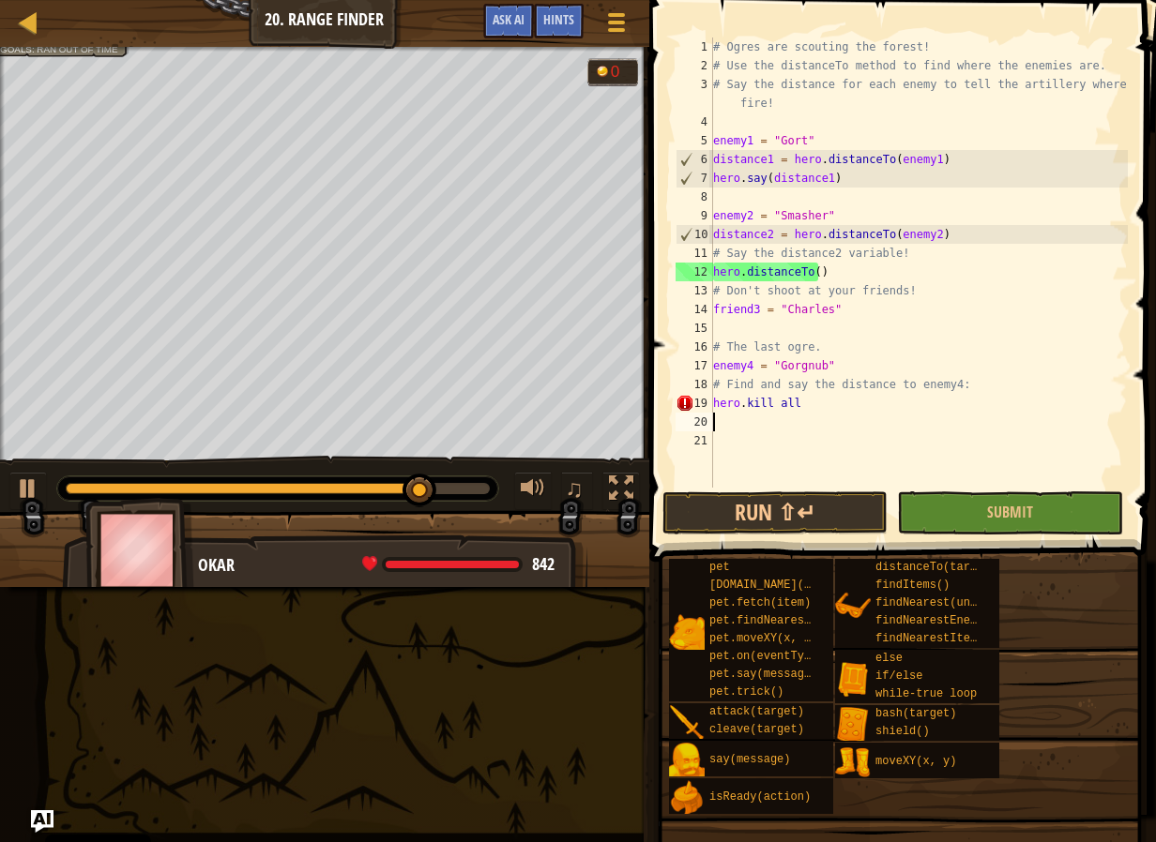
click at [1054, 464] on div "# Ogres are scouting the forest! # Use the distanceTo method to find where the …" at bounding box center [918, 282] width 418 height 488
click at [1050, 529] on button "Submit" at bounding box center [1009, 512] width 225 height 43
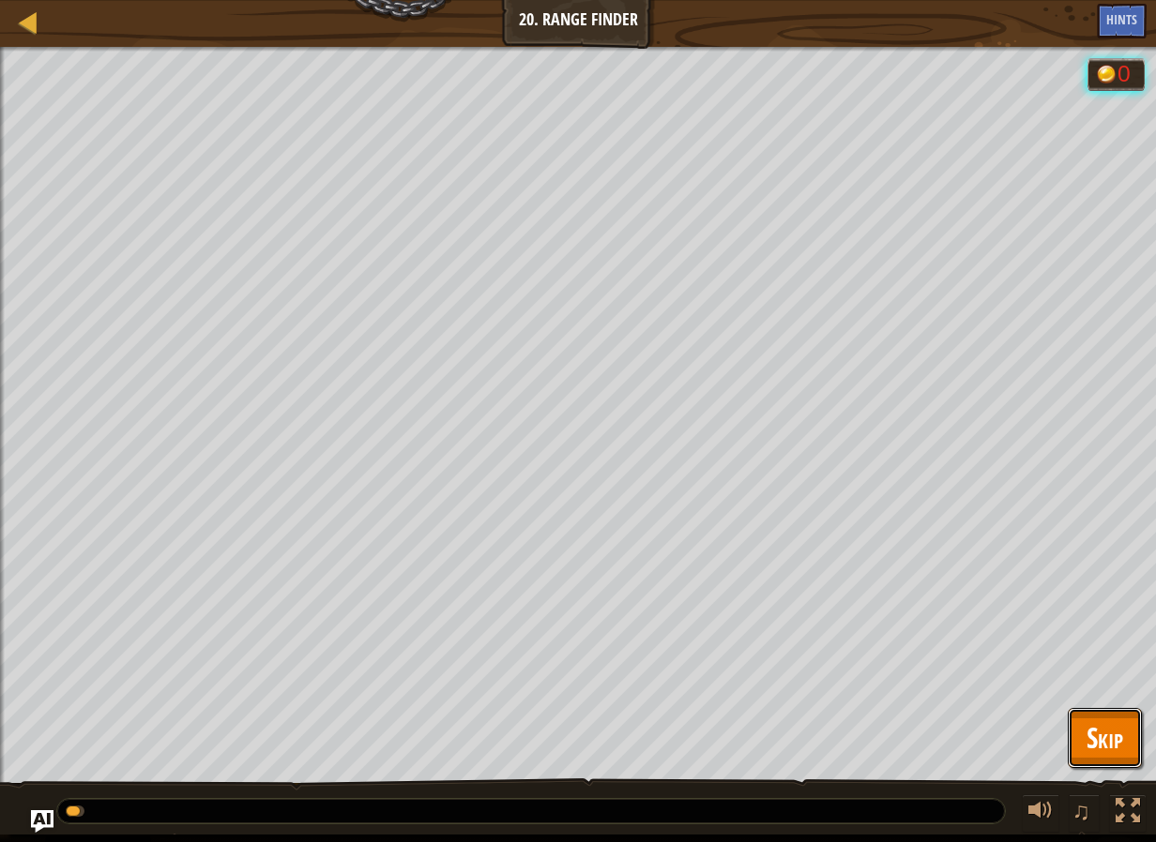
click at [1097, 743] on span "Skip" at bounding box center [1104, 737] width 37 height 38
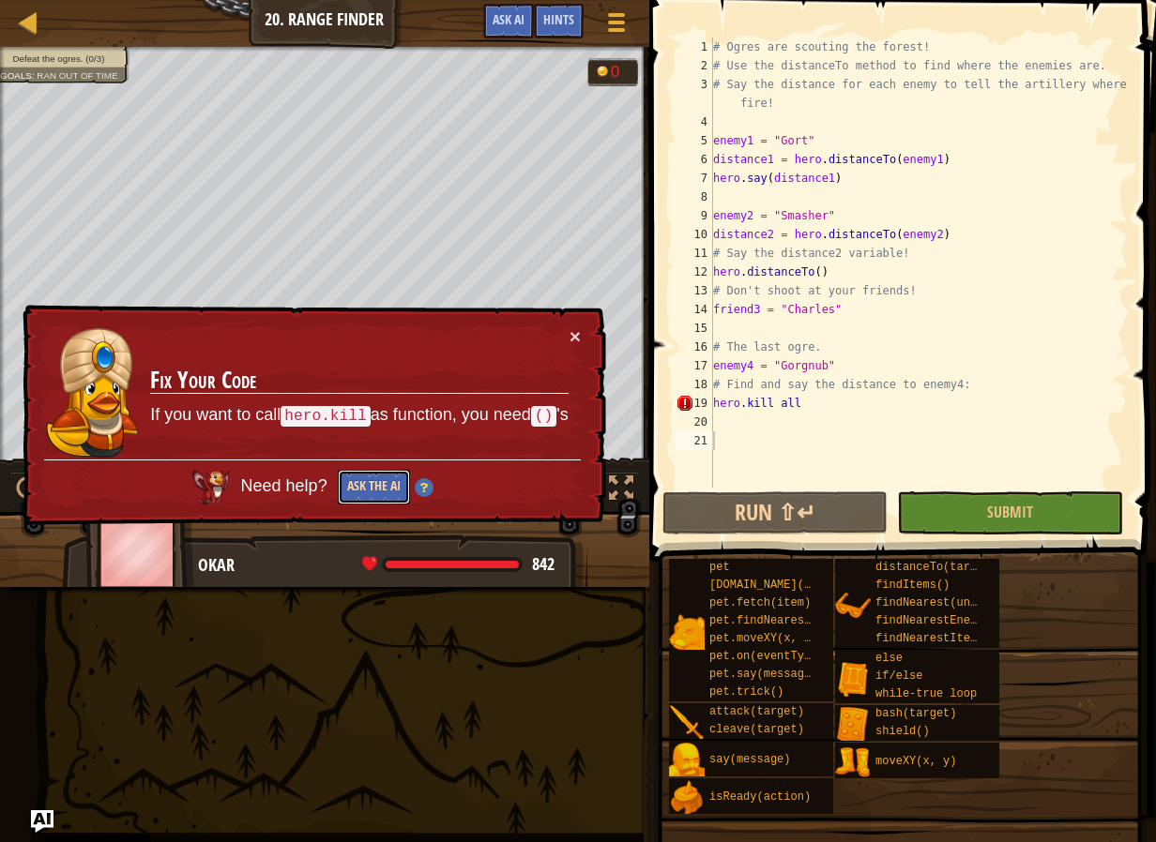
click at [394, 502] on button "Ask the AI" at bounding box center [374, 487] width 72 height 35
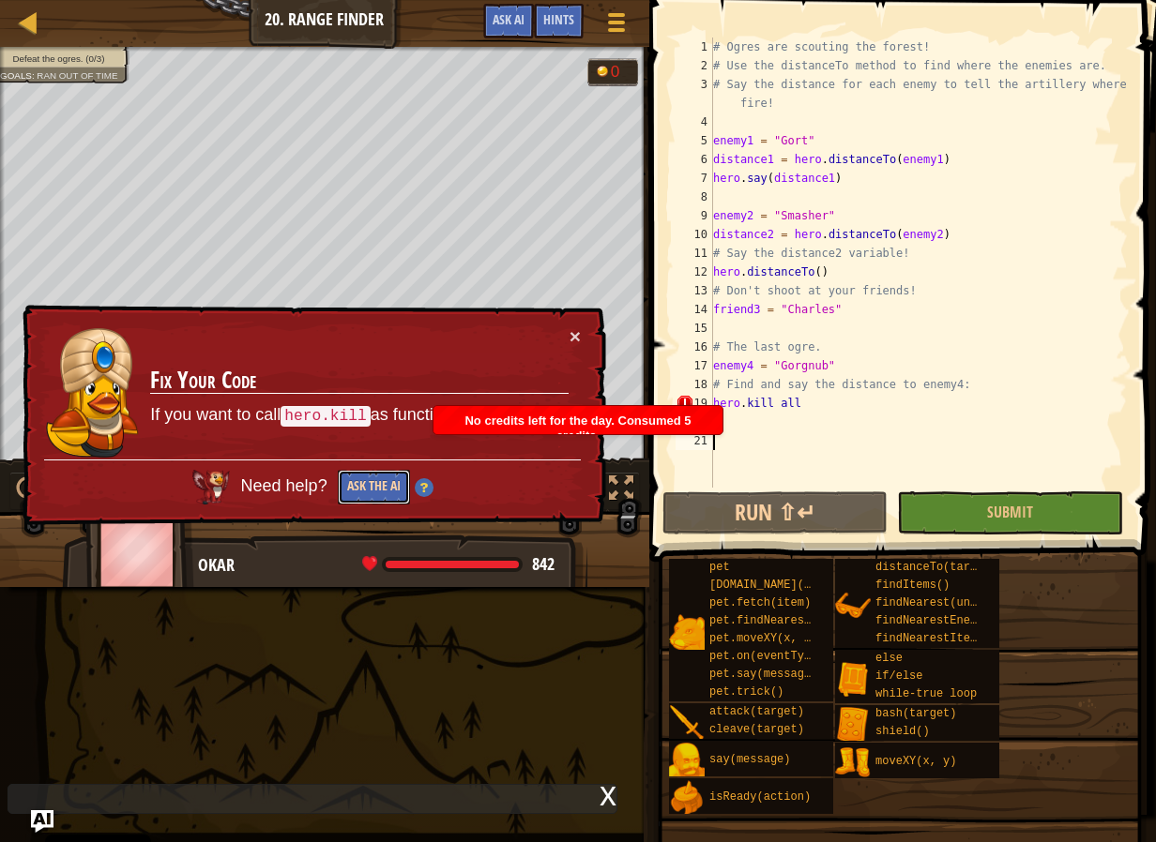
click at [339, 488] on button "Ask the AI" at bounding box center [374, 487] width 72 height 35
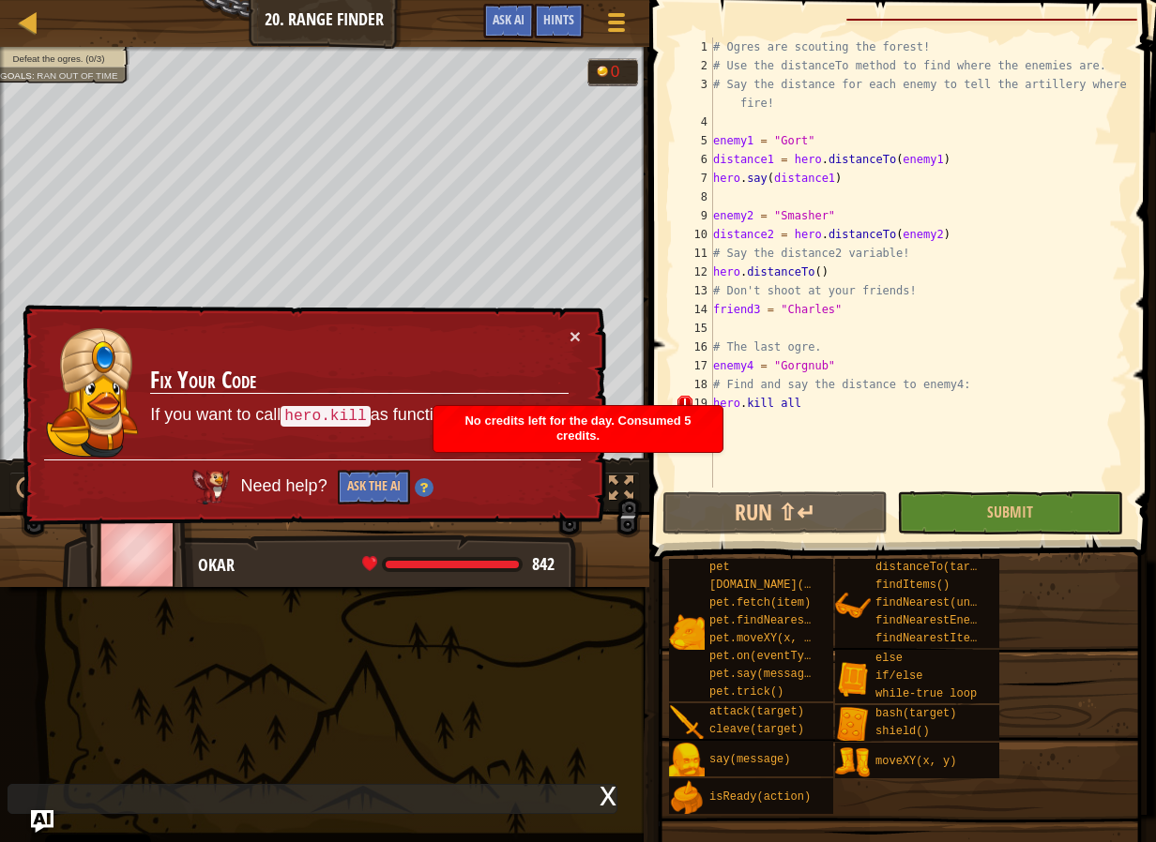
click at [298, 526] on div "Map Computer Science 2 20. Range Finder Game Menu Done Hints Ask AI 1 ההההההההה…" at bounding box center [578, 421] width 1156 height 842
drag, startPoint x: 298, startPoint y: 526, endPoint x: 336, endPoint y: 422, distance: 110.7
click at [288, 485] on div "Map Computer Science 2 20. Range Finder Game Menu Done Hints Ask AI 1 ההההההההה…" at bounding box center [578, 421] width 1156 height 842
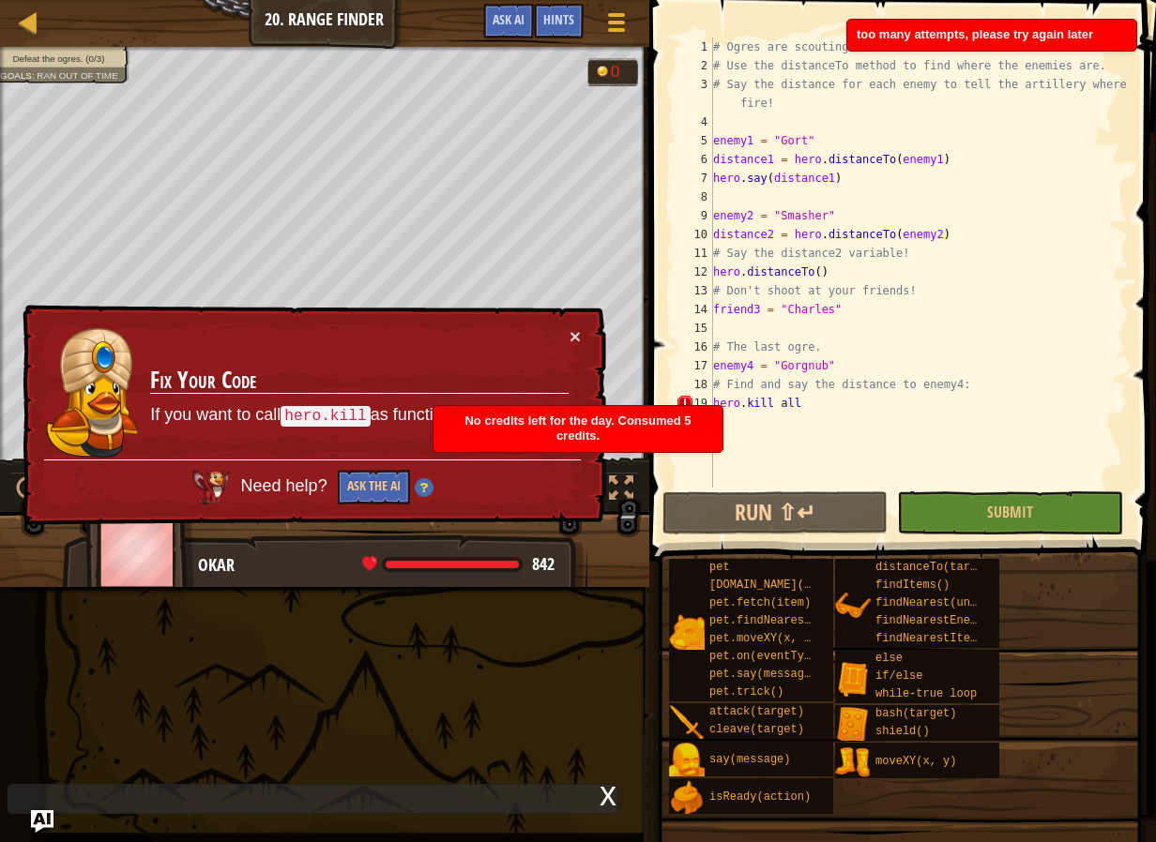
click at [453, 336] on td "Fix Your Code If you want to call hero.kill as function, you need () 's" at bounding box center [359, 393] width 420 height 134
click at [569, 334] on button "×" at bounding box center [574, 336] width 11 height 20
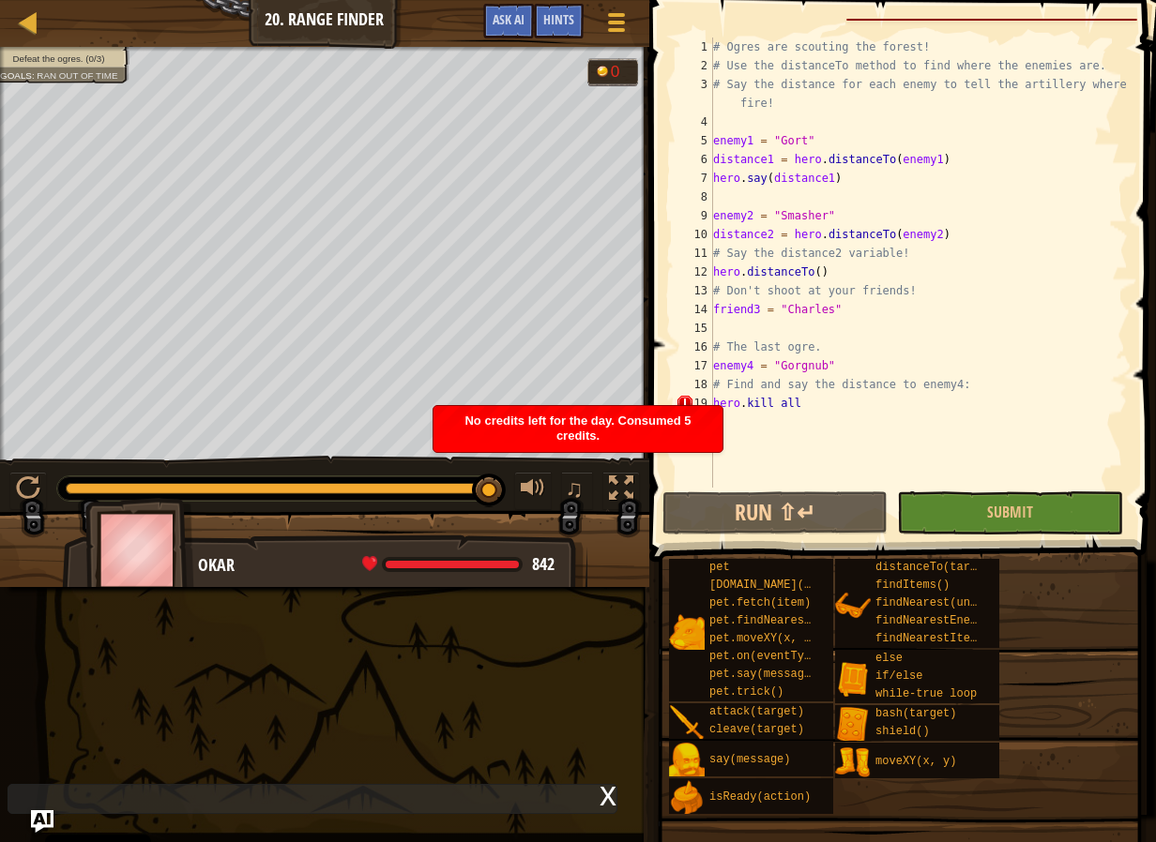
click at [838, 415] on div "# Ogres are scouting the forest! # Use the distanceTo method to find where the …" at bounding box center [918, 282] width 418 height 488
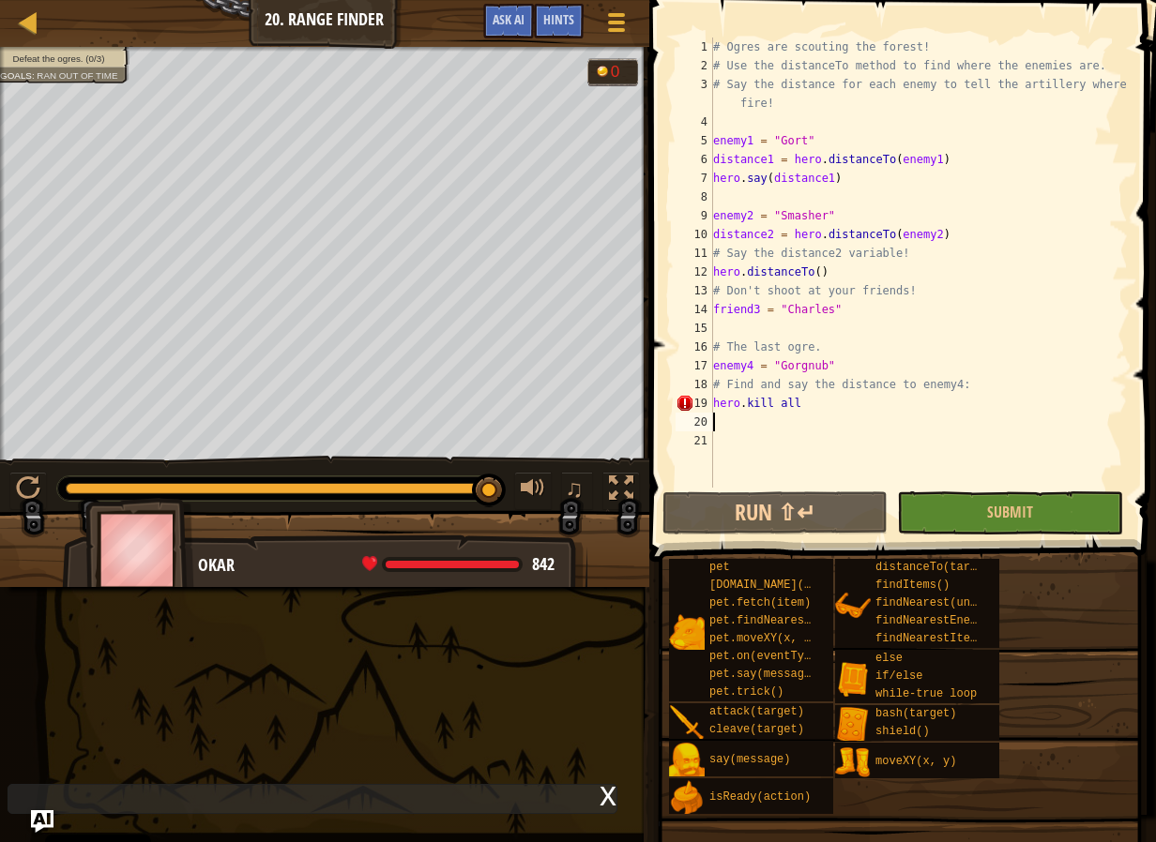
type textarea "hero.kill all"
click at [547, 14] on span "Hints" at bounding box center [558, 19] width 31 height 18
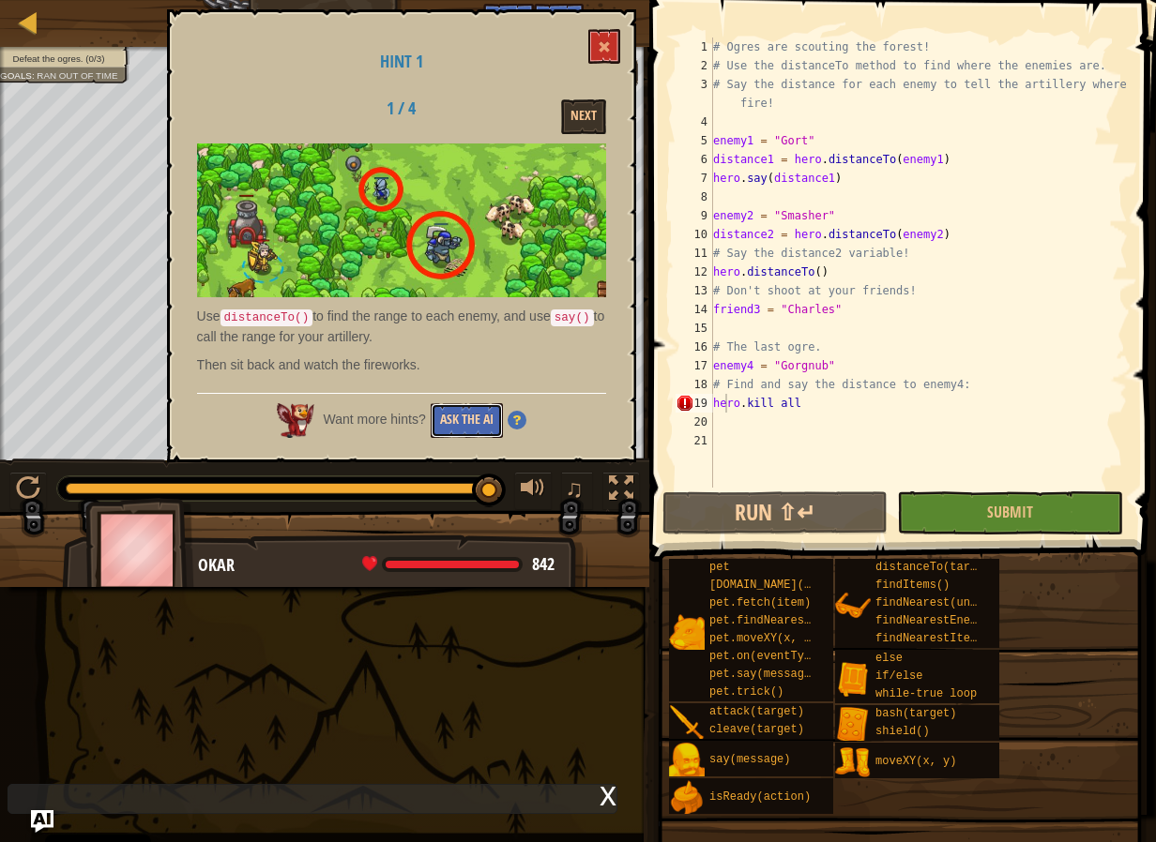
click at [494, 421] on button "Ask the AI" at bounding box center [467, 420] width 72 height 35
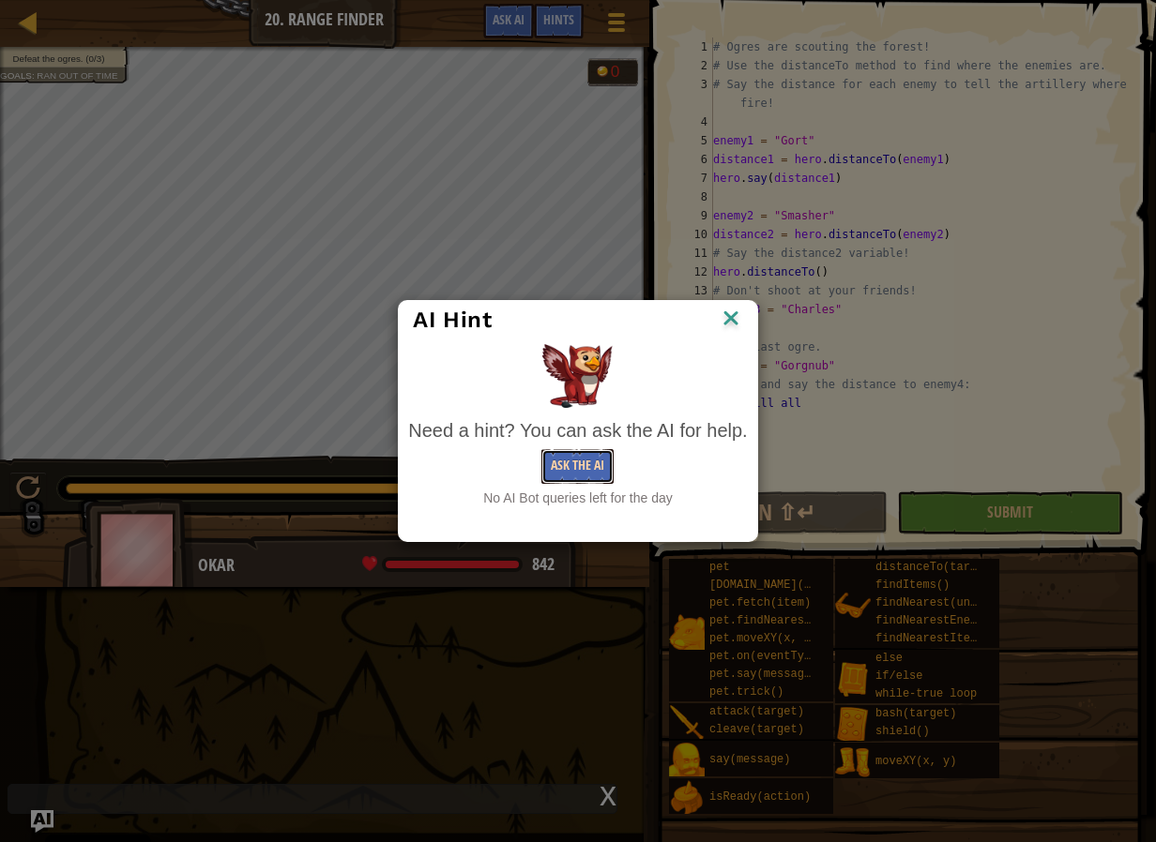
click at [608, 461] on button "Ask the AI" at bounding box center [577, 466] width 72 height 35
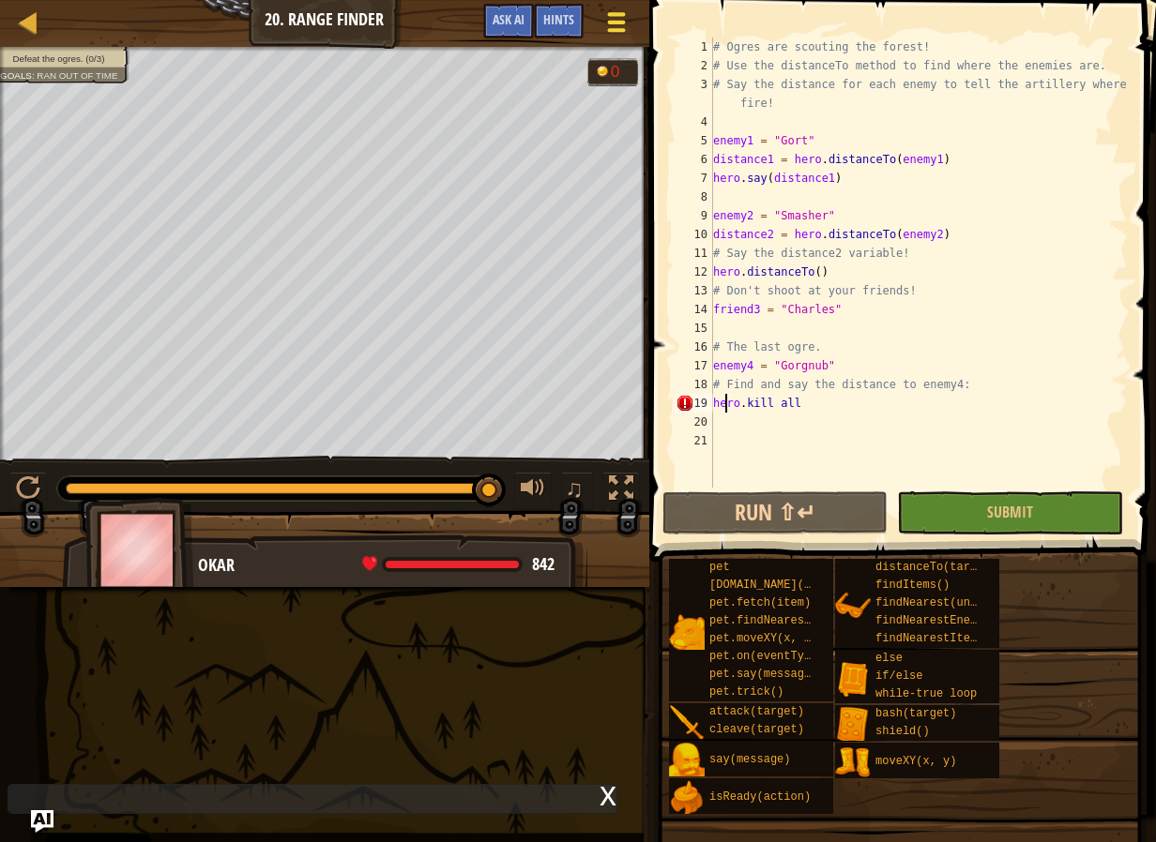
click at [635, 36] on button "Game Menu" at bounding box center [616, 26] width 50 height 46
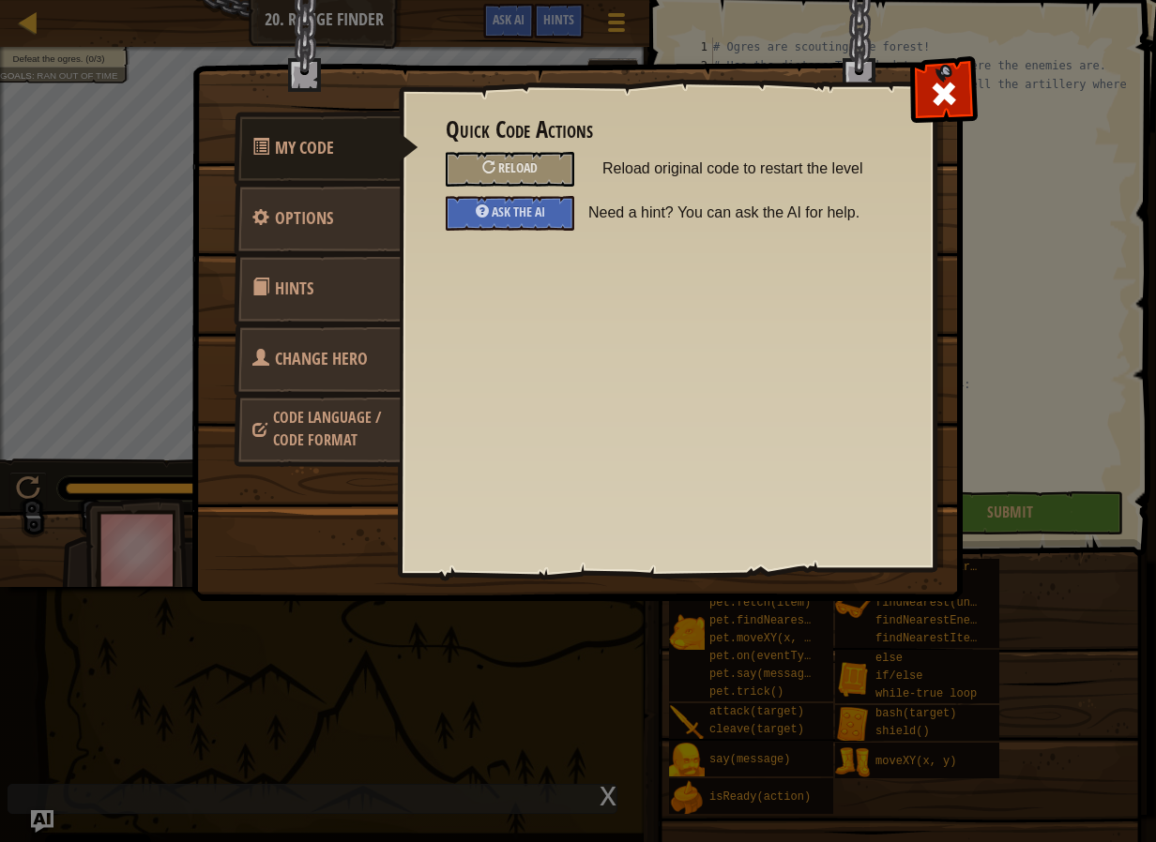
click at [927, 53] on img at bounding box center [584, 266] width 786 height 672
click at [928, 130] on div "Quick Code Actions Reload Reload original code to restart the level Ask the AI …" at bounding box center [667, 298] width 536 height 464
click at [930, 103] on span at bounding box center [944, 94] width 30 height 30
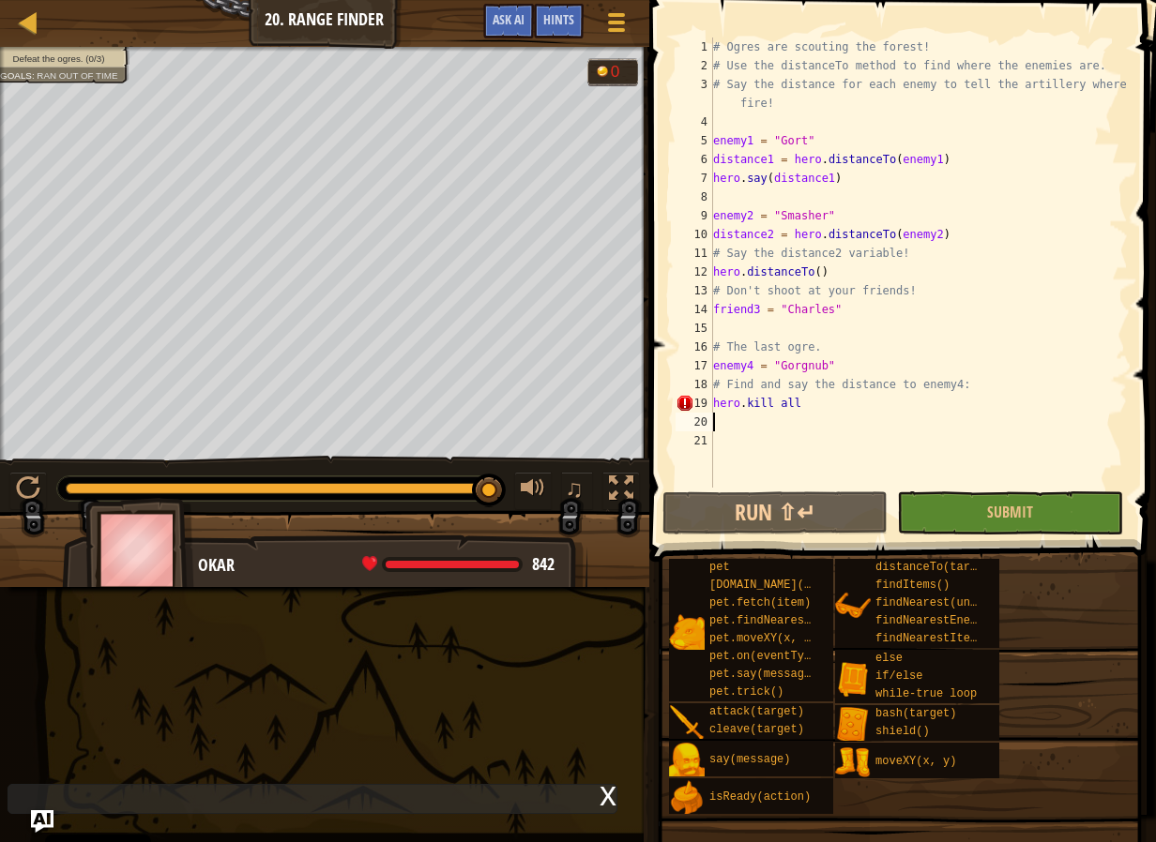
click at [814, 274] on div "# Ogres are scouting the forest! # Use the distanceTo method to find where the …" at bounding box center [918, 282] width 418 height 488
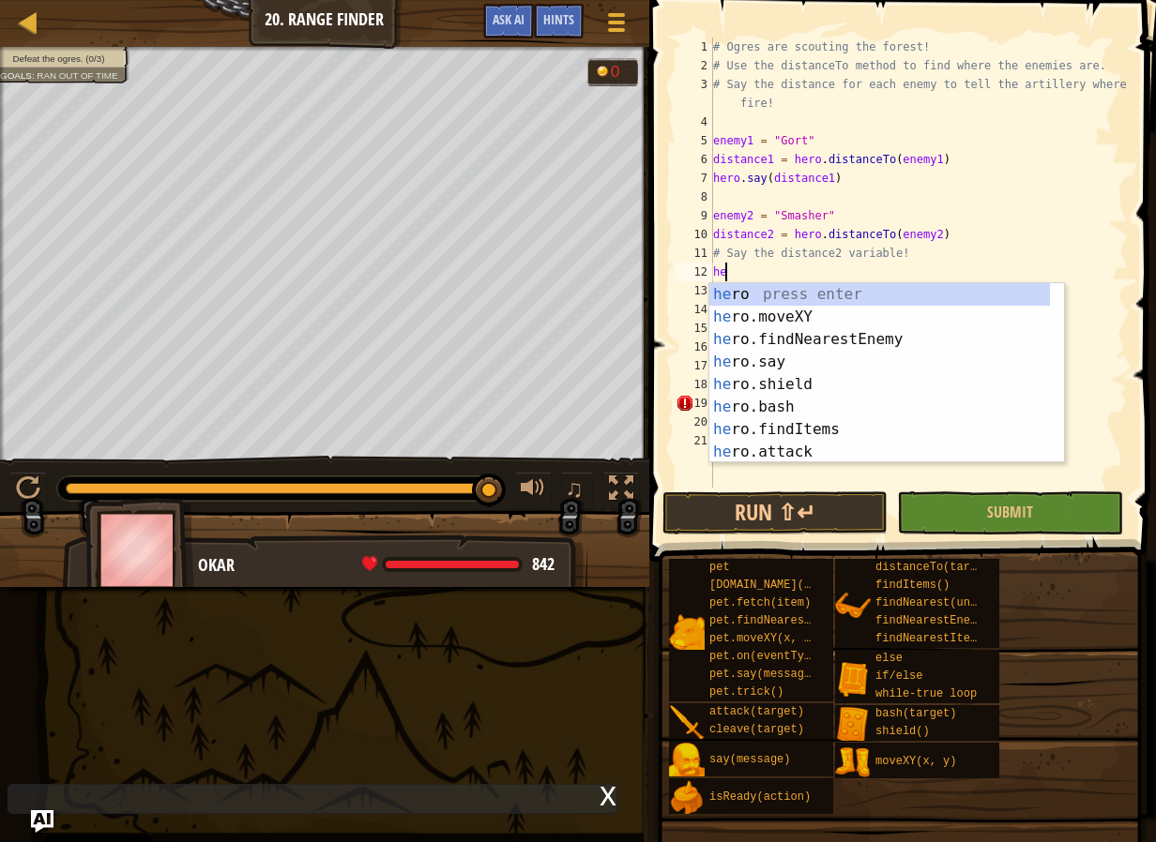
type textarea "h"
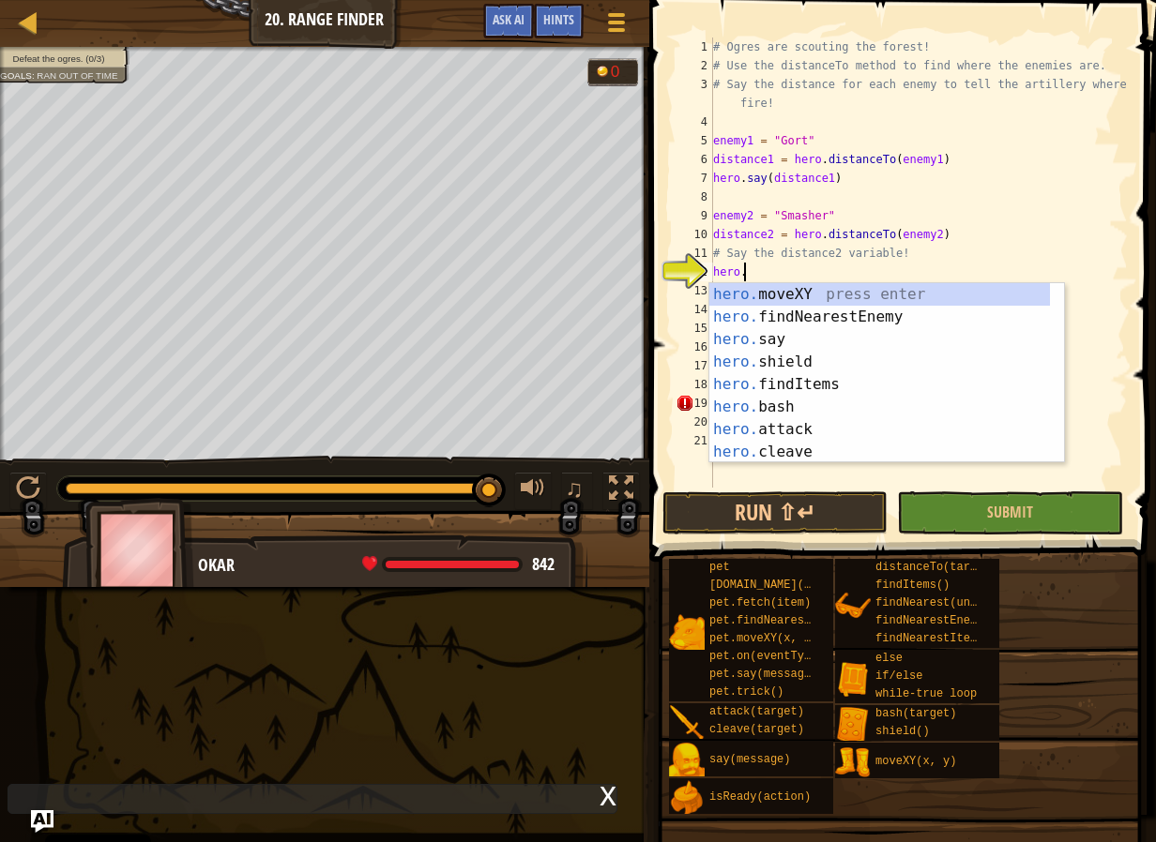
scroll to position [8, 2]
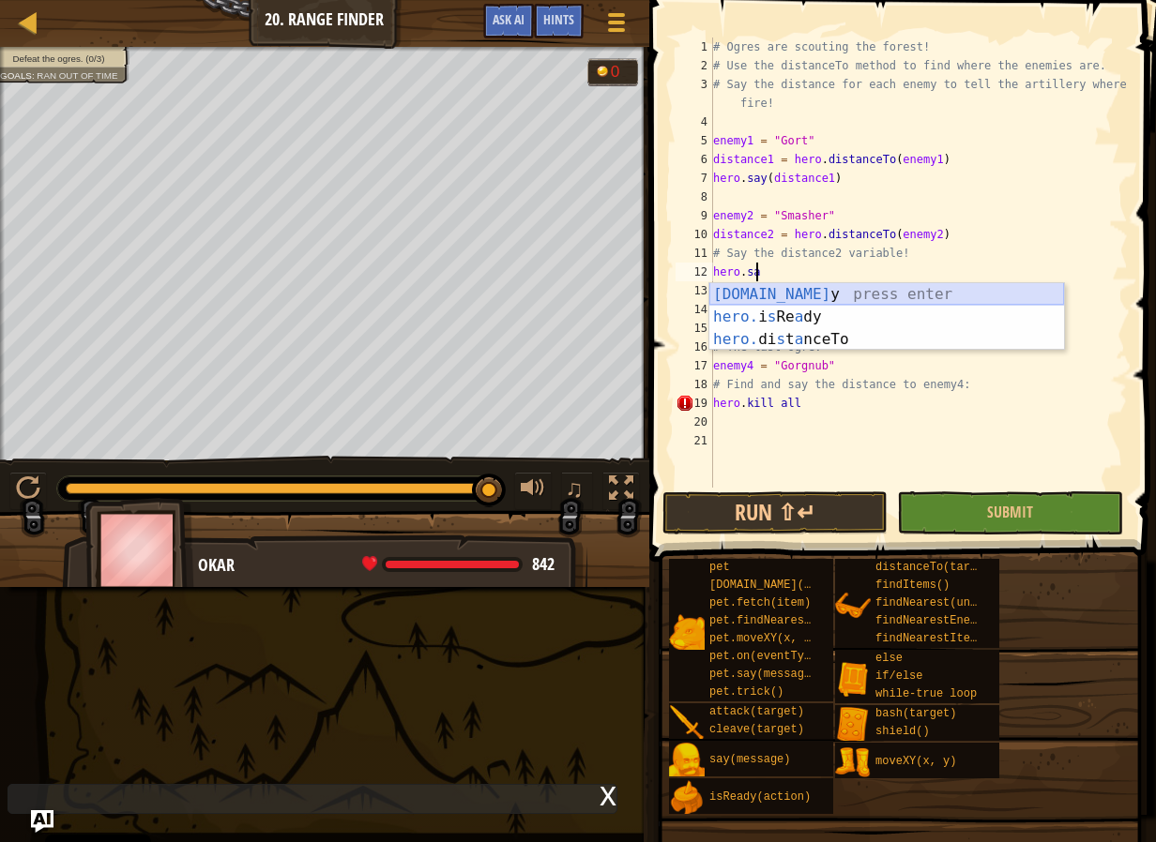
click at [830, 294] on div "[DOMAIN_NAME] y press enter hero. i s Re a dy press enter hero. di s t a nceTo …" at bounding box center [886, 339] width 355 height 113
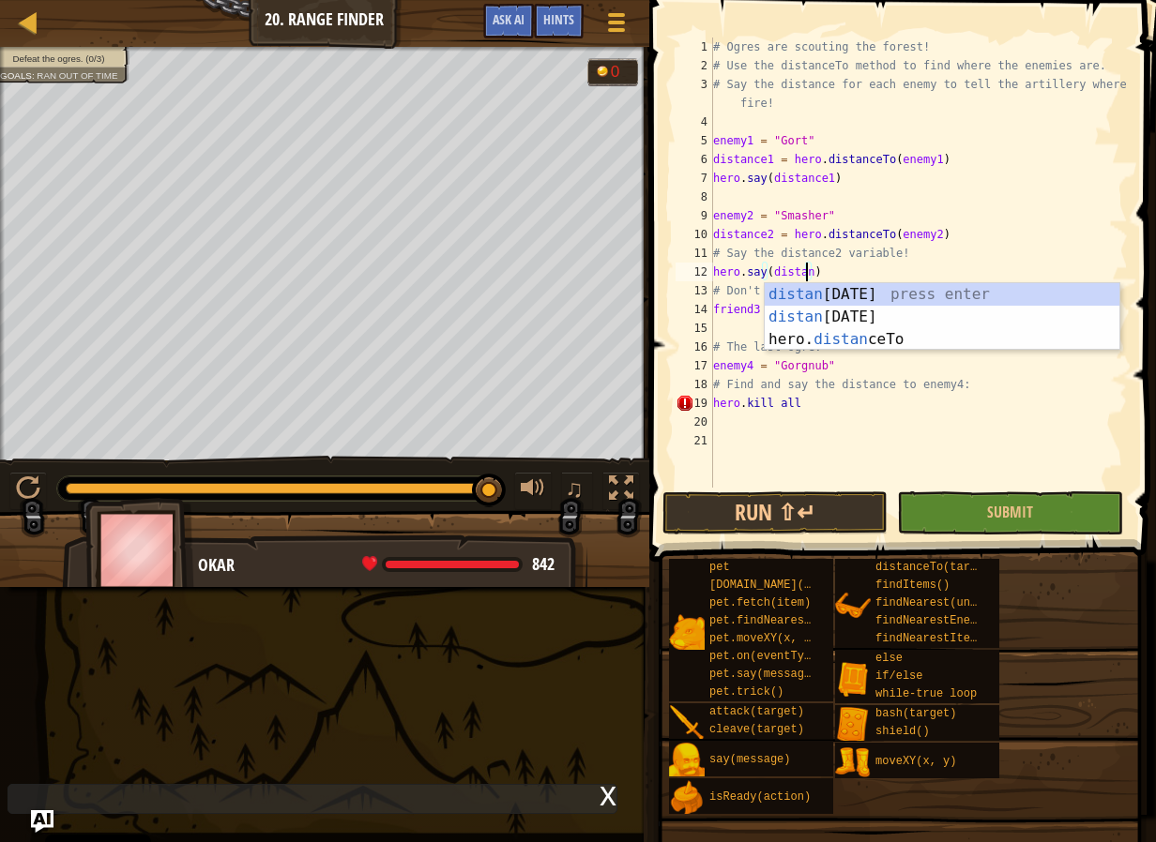
scroll to position [8, 8]
type textarea "hero.say(distance2)"
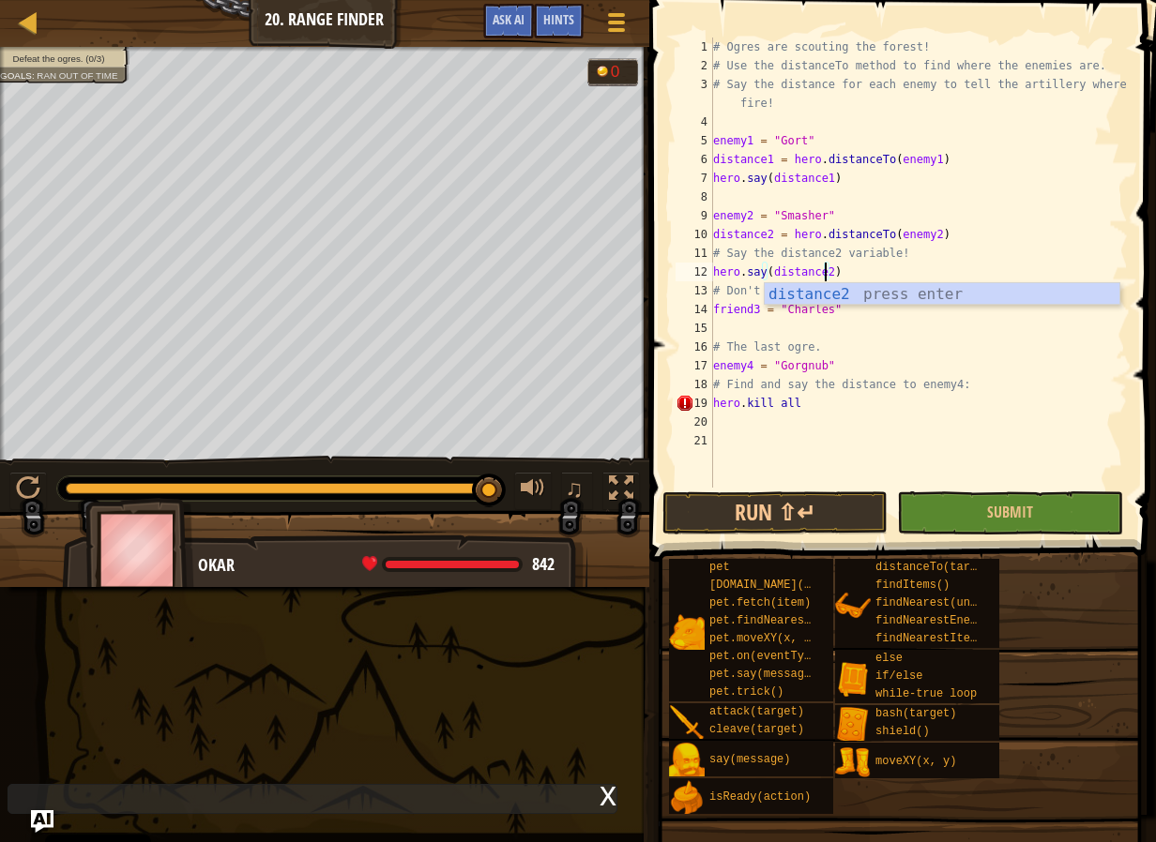
click at [861, 332] on div "# Ogres are scouting the forest! # Use the distanceTo method to find where the …" at bounding box center [918, 282] width 418 height 488
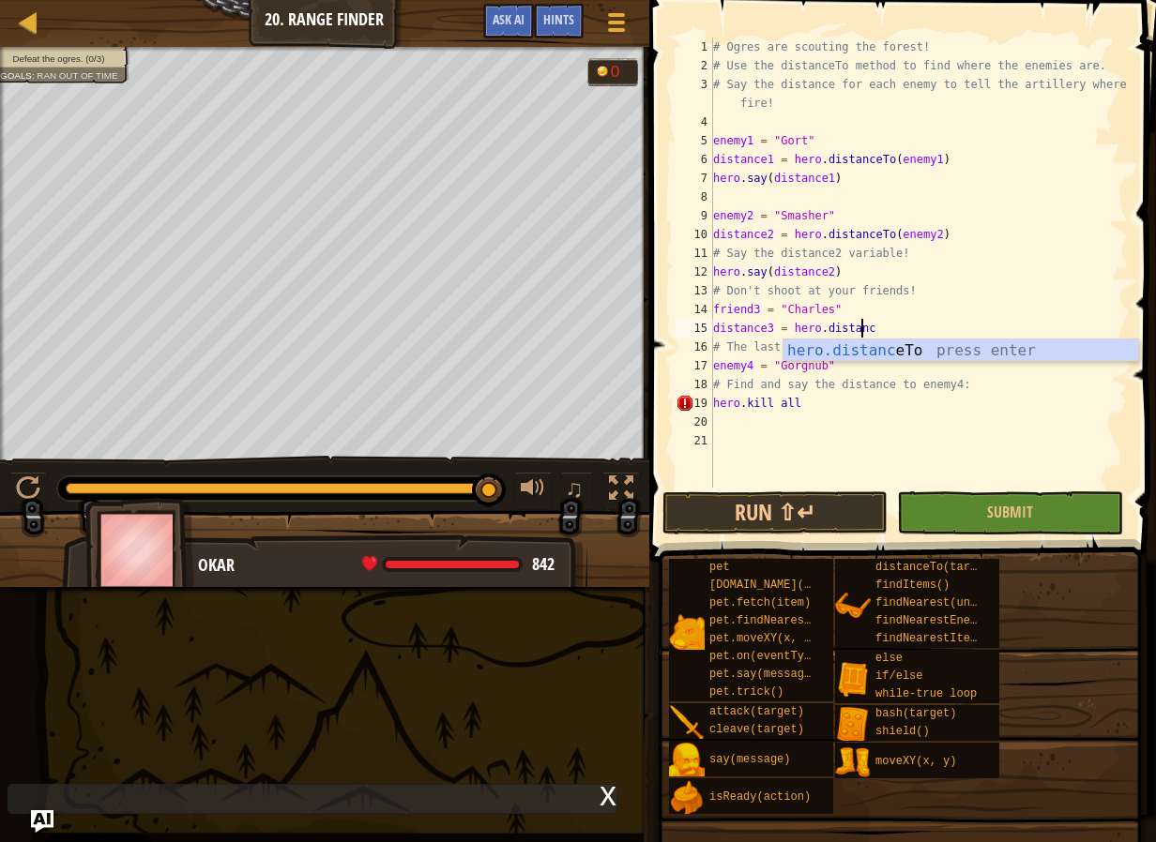
scroll to position [8, 11]
click at [833, 343] on div "hero.distance To press enter" at bounding box center [960, 374] width 355 height 68
click at [941, 364] on div "# Ogres are scouting the forest! # Use the distanceTo method to find where the …" at bounding box center [918, 282] width 418 height 488
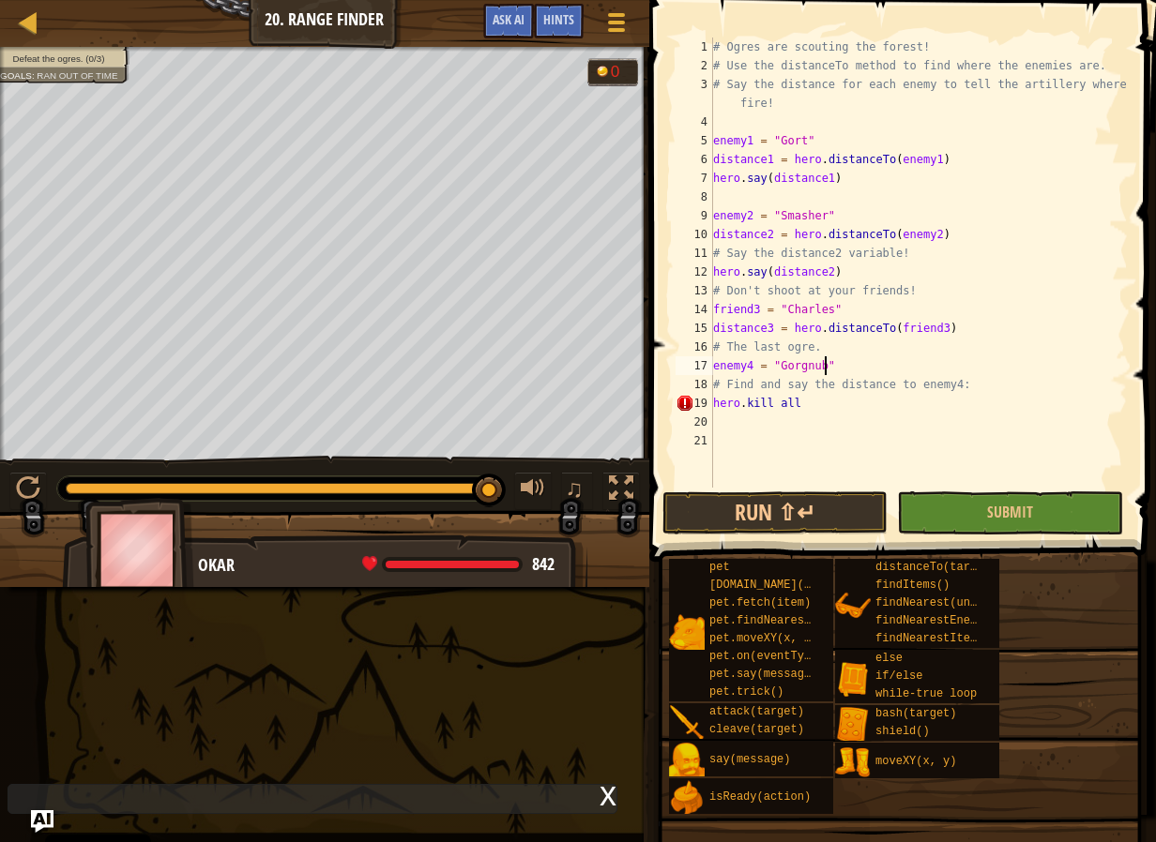
scroll to position [8, 8]
click at [1020, 328] on div "# Ogres are scouting the forest! # Use the distanceTo method to find where the …" at bounding box center [918, 282] width 418 height 488
type textarea "distance3 = hero.distanceTo(friend3)"
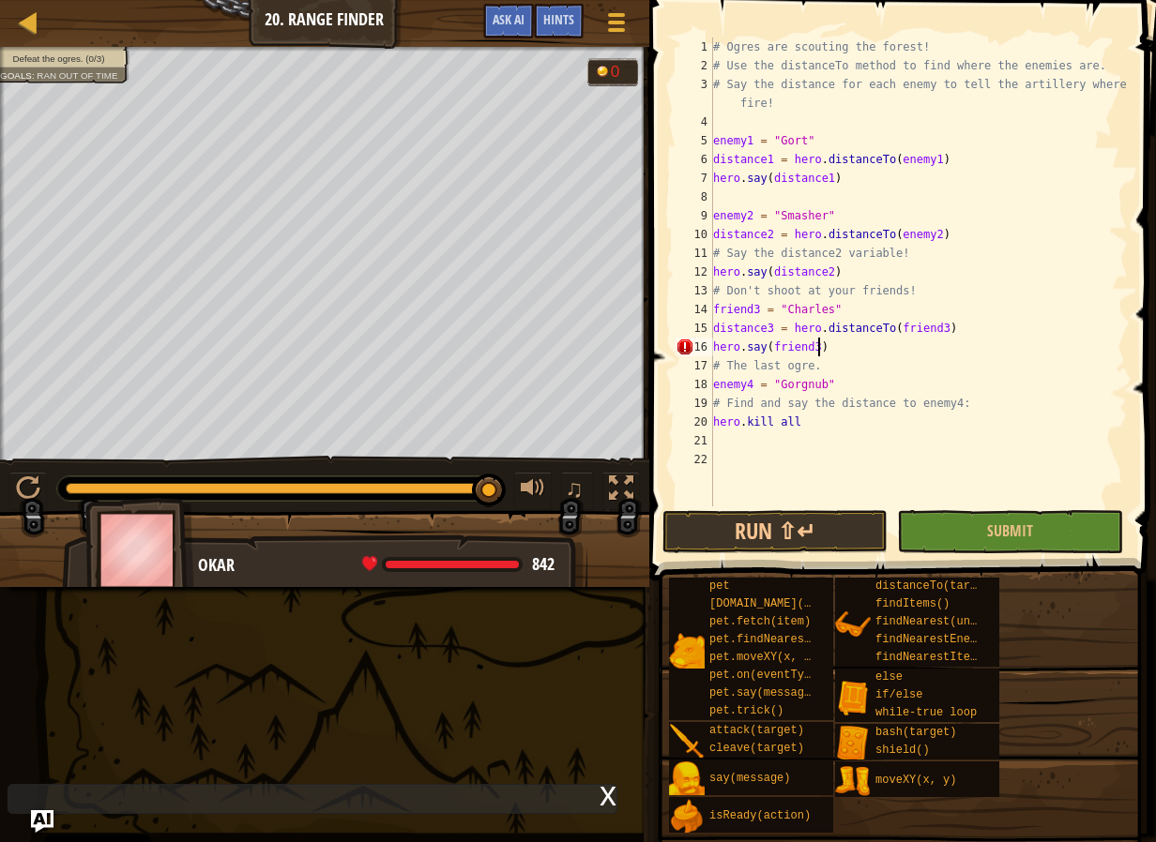
scroll to position [8, 8]
click at [841, 384] on div "# Ogres are scouting the forest! # Use the distanceTo method to find where the …" at bounding box center [918, 291] width 418 height 506
click at [975, 404] on div "# Ogres are scouting the forest! # Use the distanceTo method to find where the …" at bounding box center [918, 291] width 418 height 506
type textarea "# Find and say the distance to enemy4:"
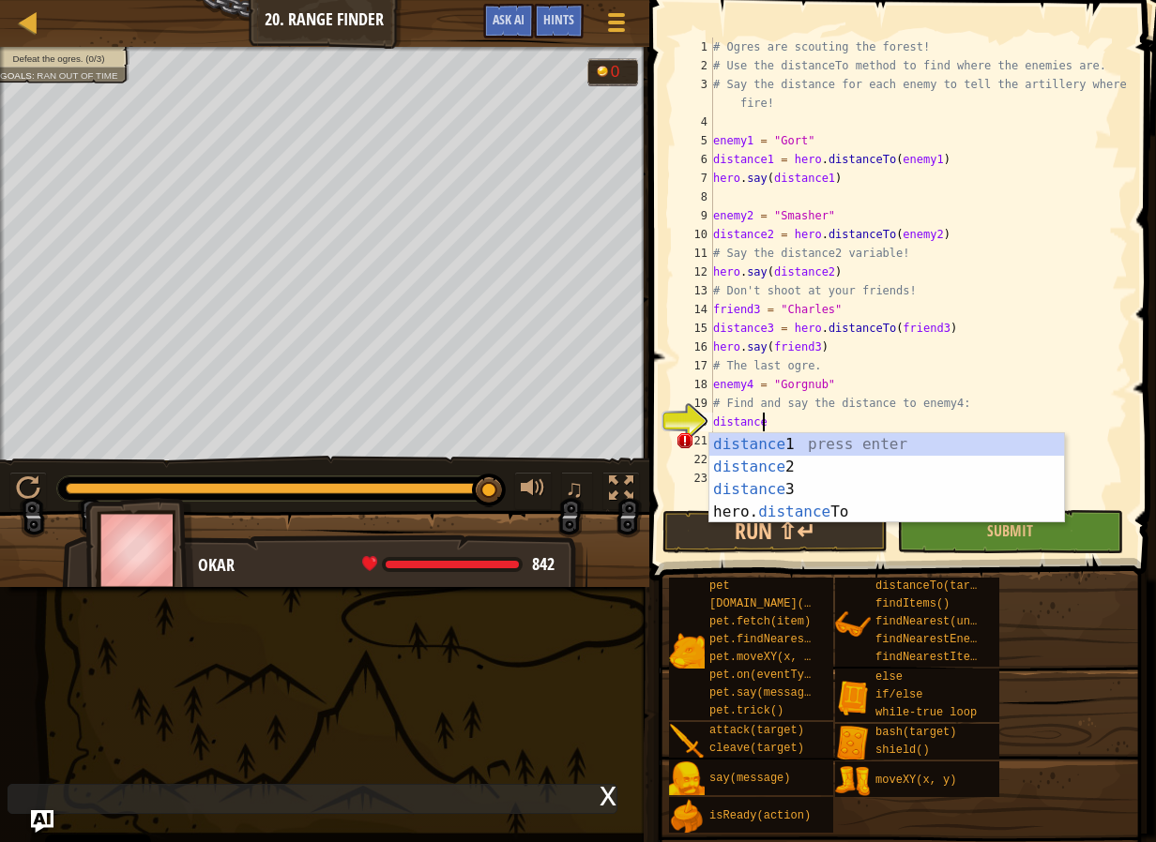
scroll to position [8, 3]
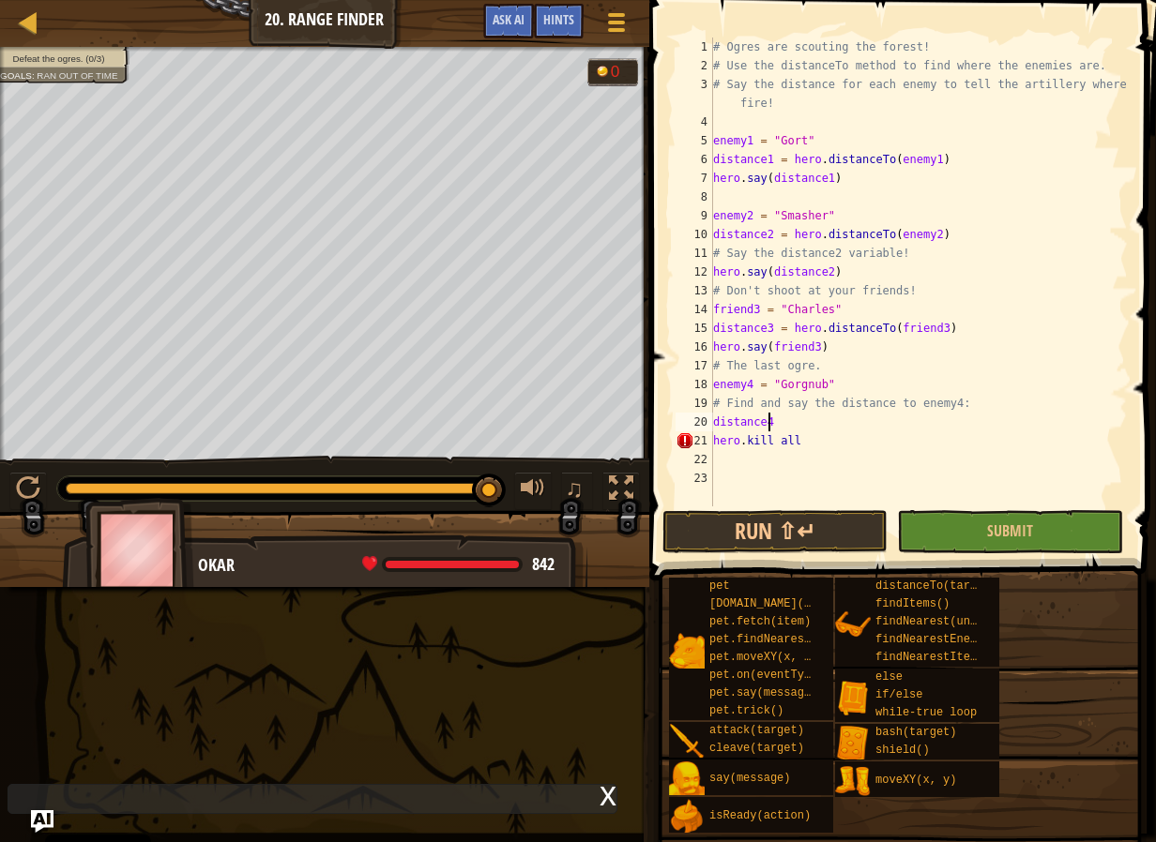
click at [884, 437] on div "# Ogres are scouting the forest! # Use the distanceTo method to find where the …" at bounding box center [918, 291] width 418 height 506
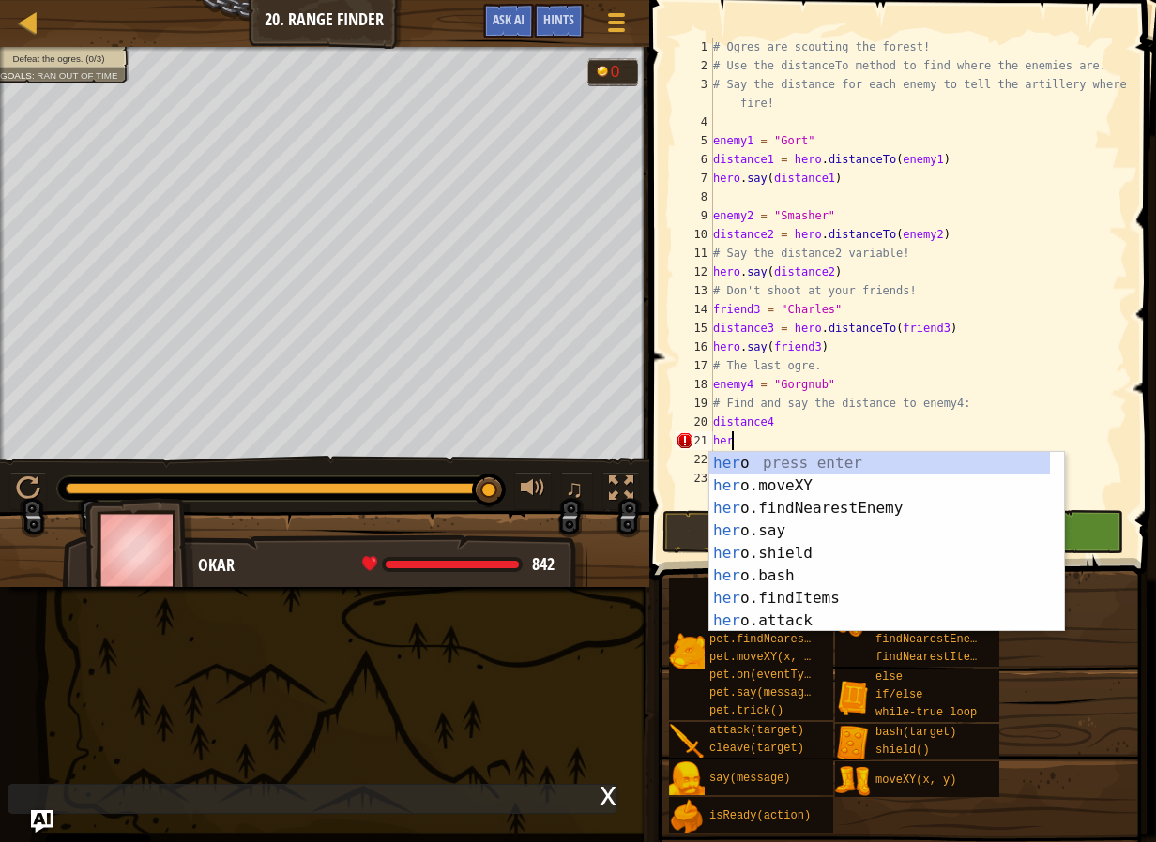
scroll to position [8, 0]
type textarea "h"
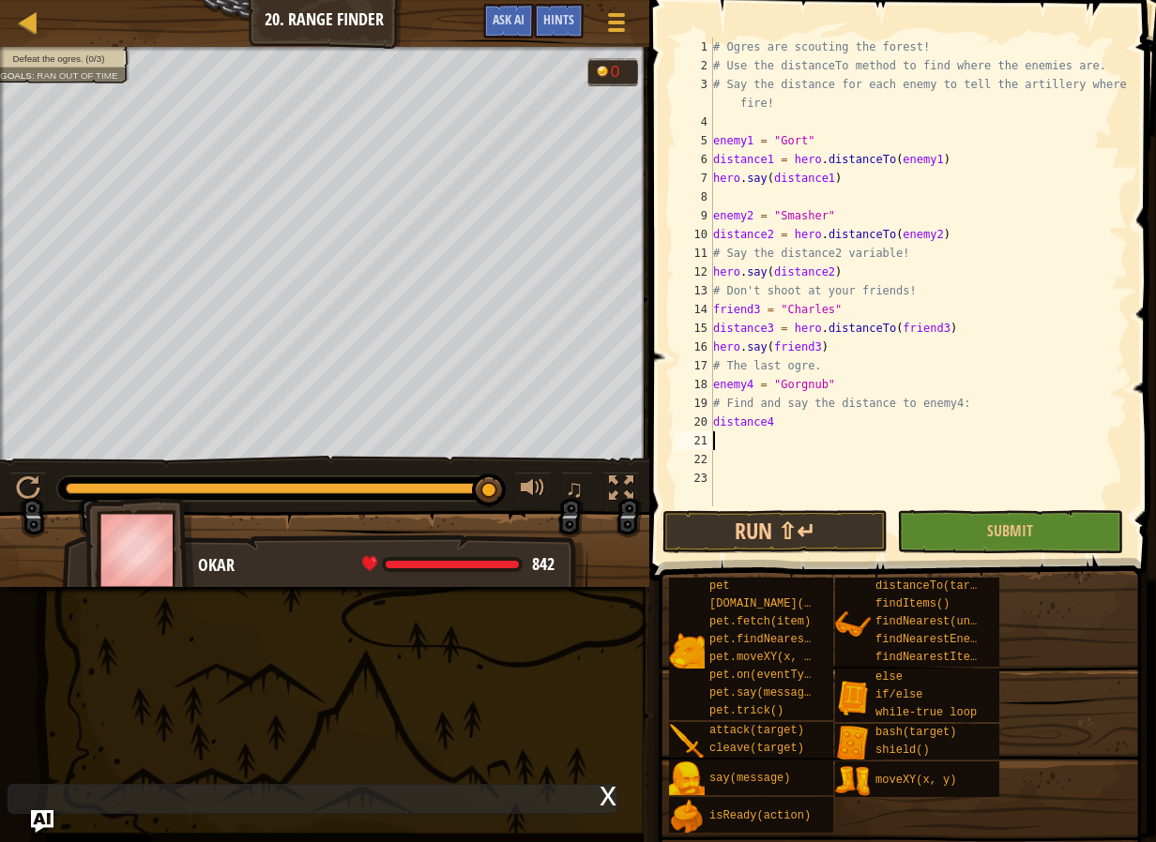
click at [859, 431] on div "# Ogres are scouting the forest! # Use the distanceTo method to find where the …" at bounding box center [918, 291] width 418 height 506
click at [842, 432] on div "# Ogres are scouting the forest! # Use the distanceTo method to find where the …" at bounding box center [918, 291] width 418 height 506
click at [826, 433] on div "# Ogres are scouting the forest! # Use the distanceTo method to find where the …" at bounding box center [918, 291] width 418 height 506
click at [763, 429] on div "# Ogres are scouting the forest! # Use the distanceTo method to find where the …" at bounding box center [918, 291] width 418 height 506
click at [787, 416] on div "# Ogres are scouting the forest! # Use the distanceTo method to find where the …" at bounding box center [918, 291] width 418 height 506
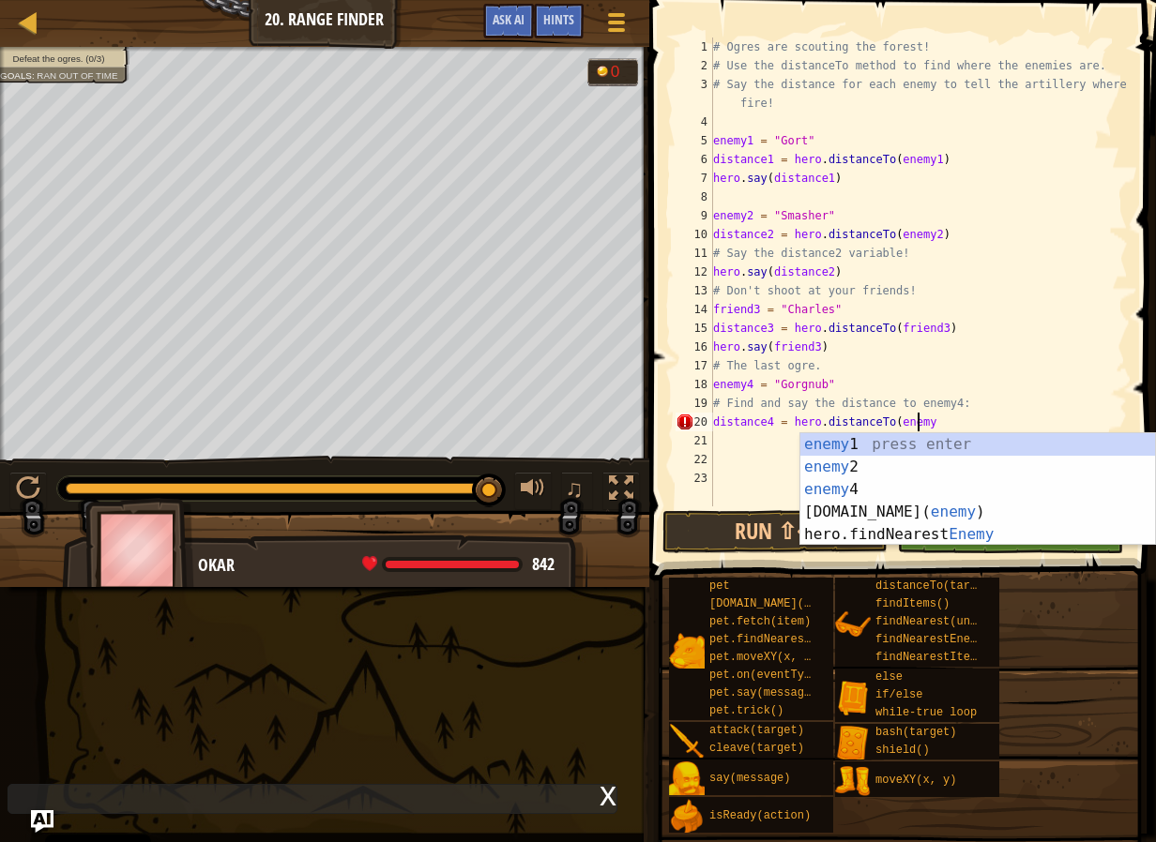
scroll to position [8, 16]
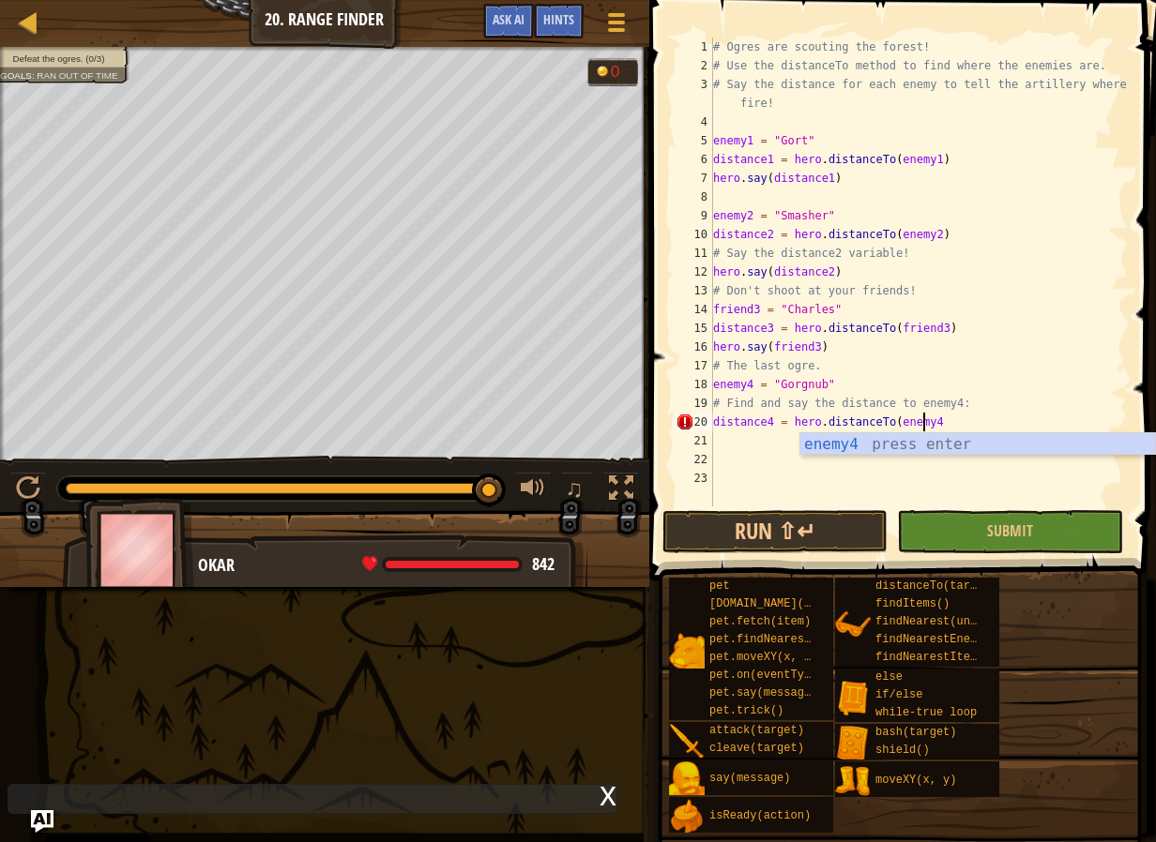
type textarea "distance4 = hero.distanceTo(enemy4)"
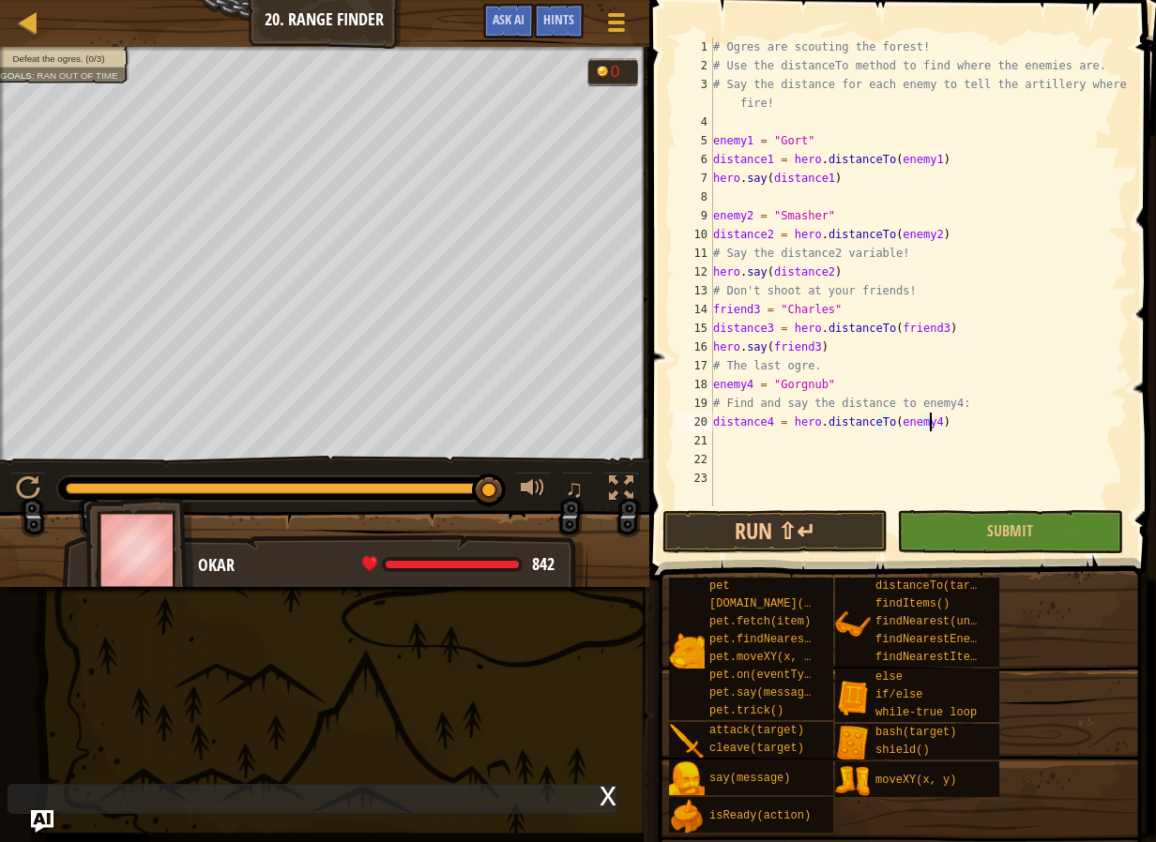
click at [722, 439] on div "# Ogres are scouting the forest! # Use the distanceTo method to find where the …" at bounding box center [918, 291] width 418 height 506
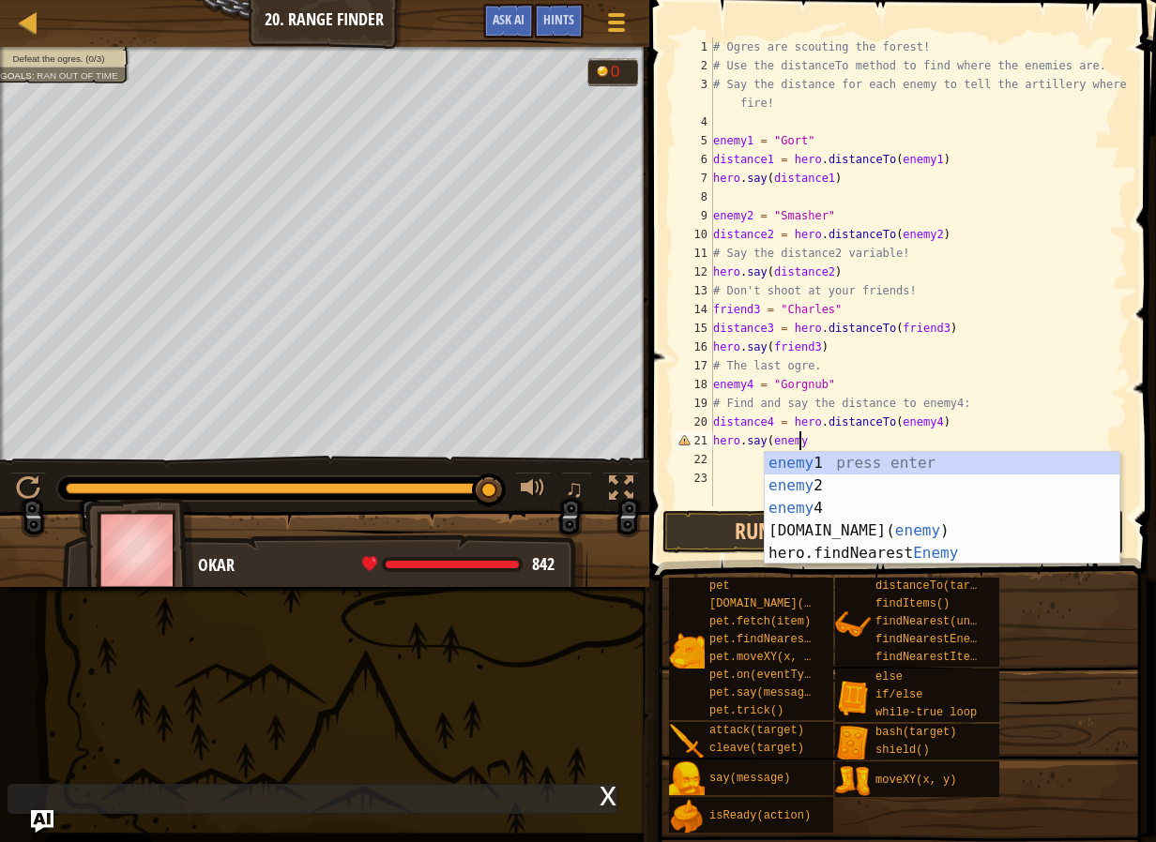
scroll to position [8, 7]
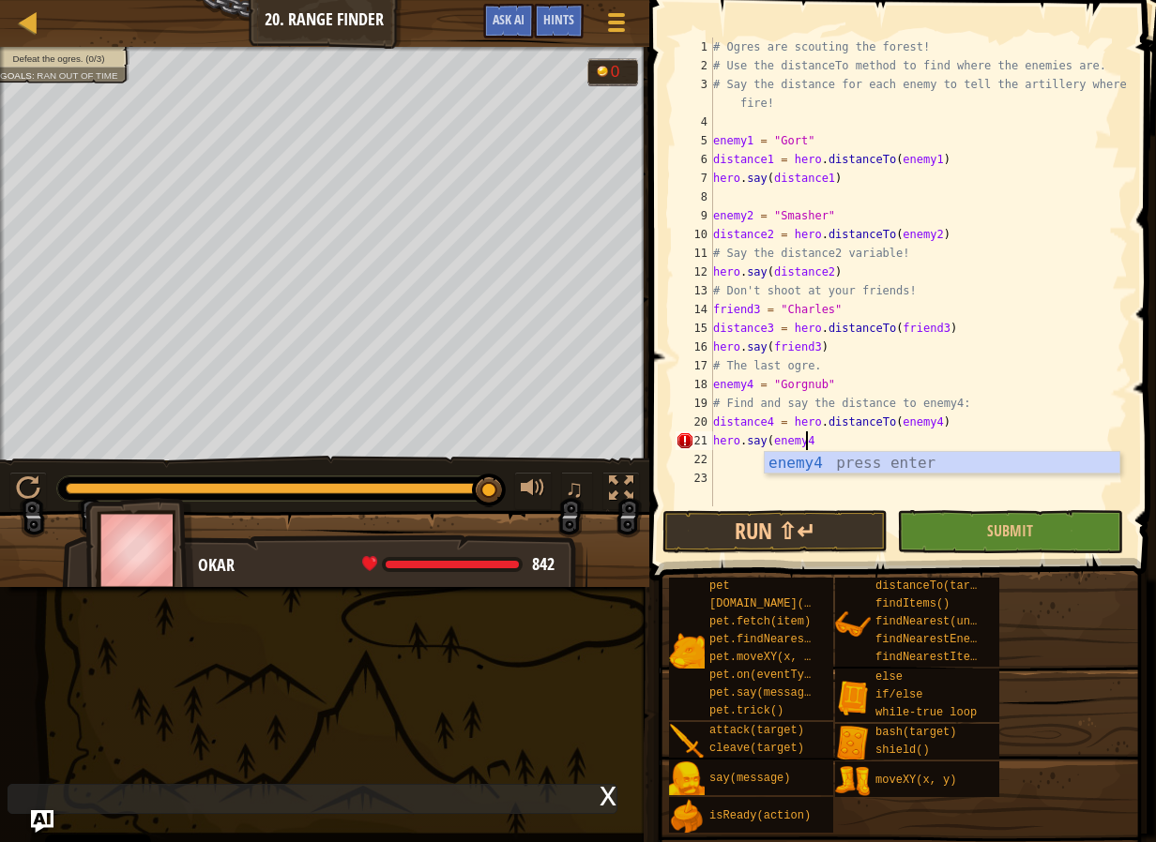
type textarea "hero.say(enemy4)"
click at [990, 475] on div "# Ogres are scouting the forest! # Use the distanceTo method to find where the …" at bounding box center [918, 291] width 418 height 506
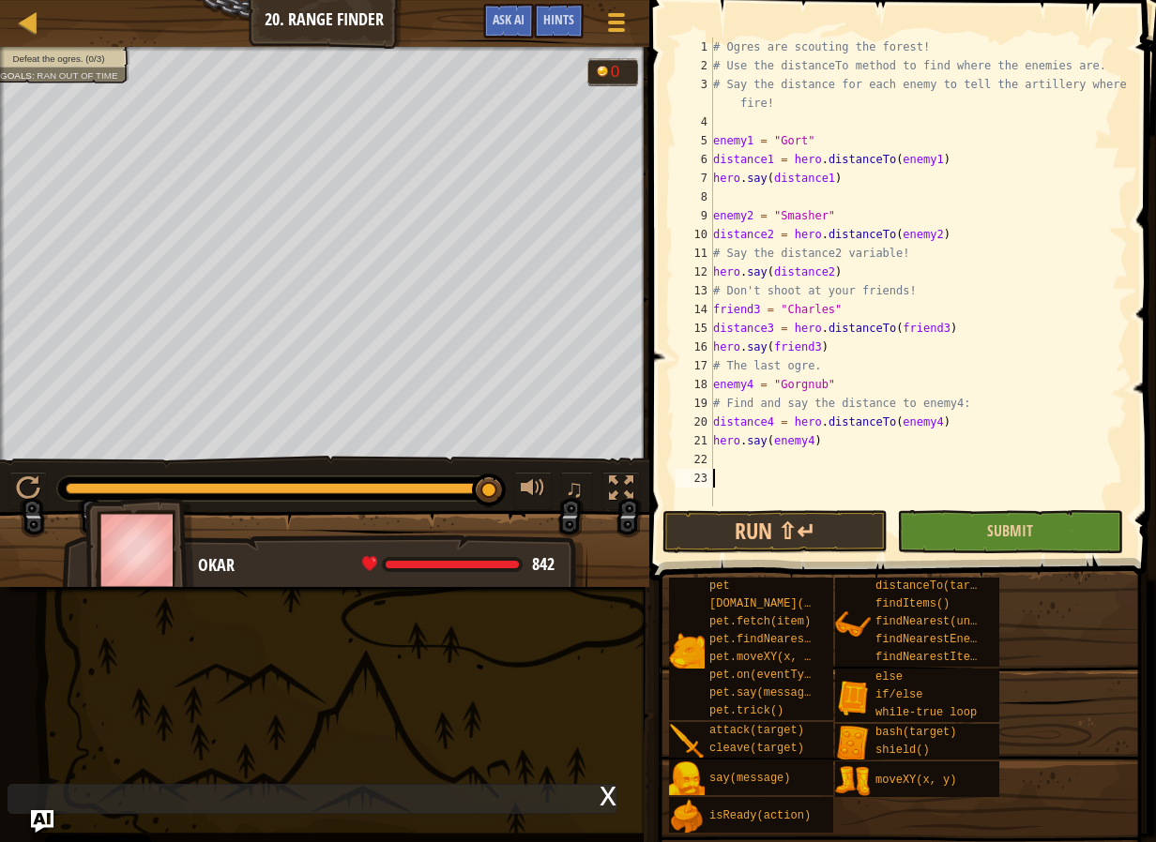
scroll to position [8, 0]
click at [1012, 550] on button "Submit" at bounding box center [1009, 531] width 225 height 43
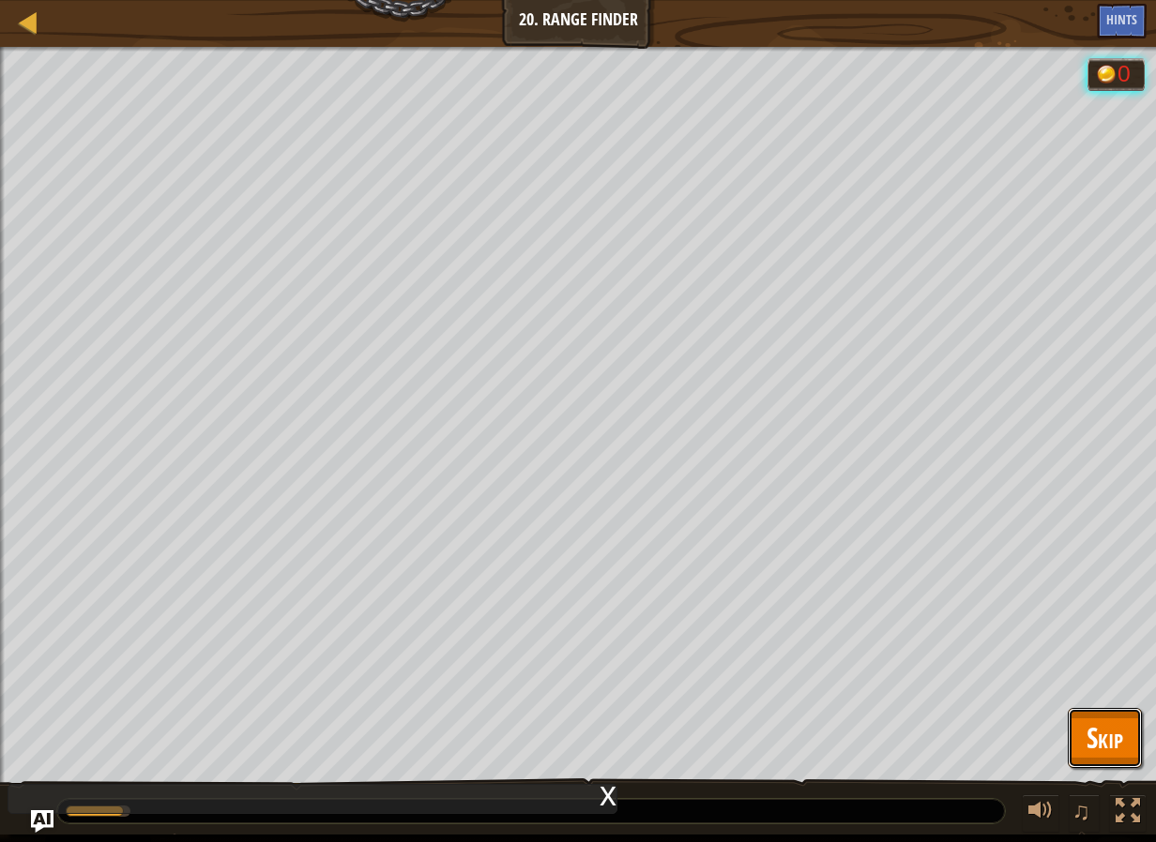
click at [1123, 743] on button "Skip" at bounding box center [1104, 738] width 74 height 60
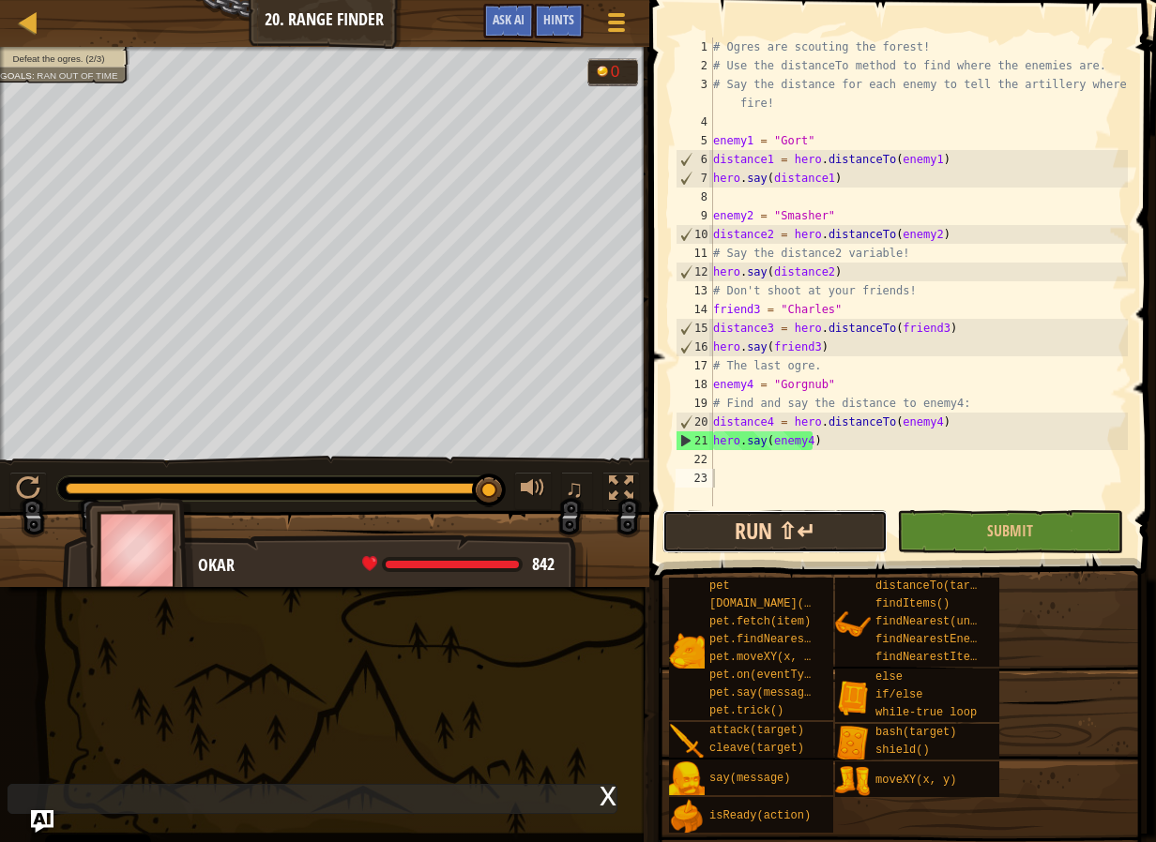
click at [804, 539] on button "Run ⇧↵" at bounding box center [774, 531] width 225 height 43
click at [797, 443] on div "# Ogres are scouting the forest! # Use the distanceTo method to find where the …" at bounding box center [918, 291] width 418 height 506
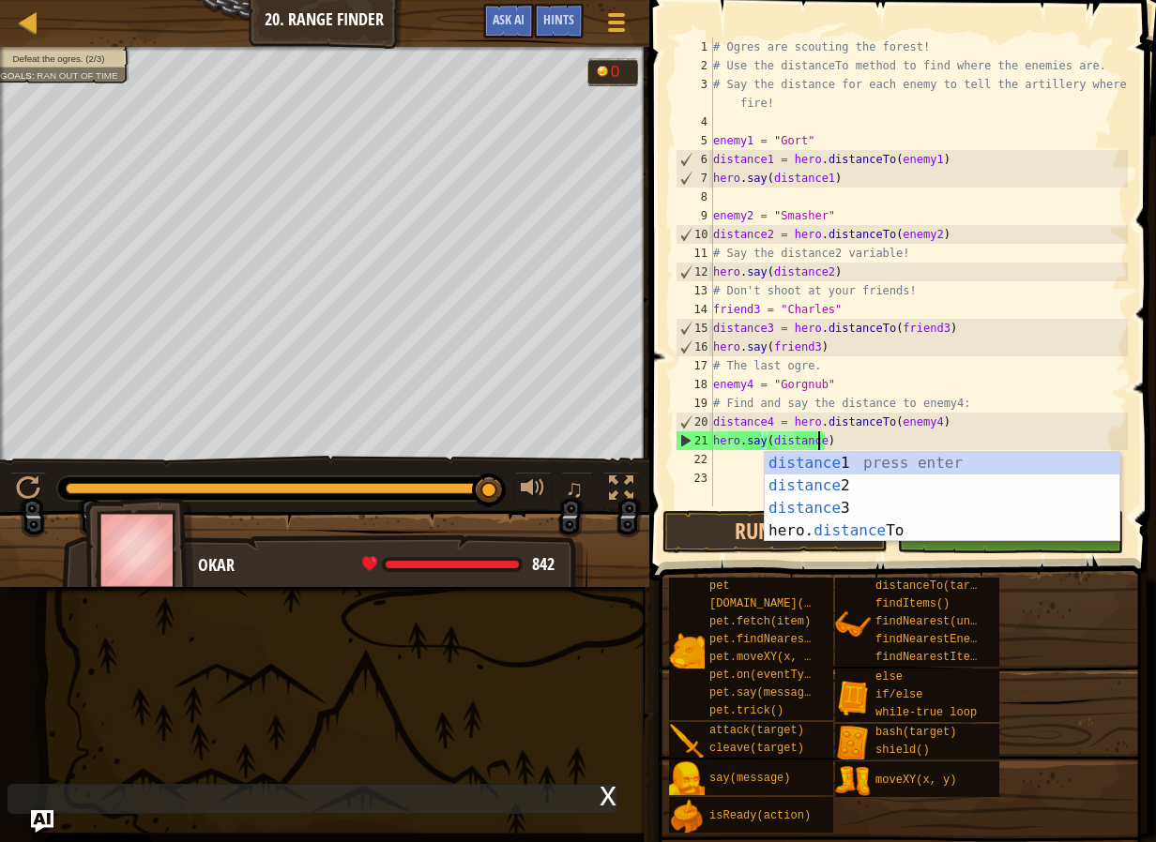
scroll to position [8, 8]
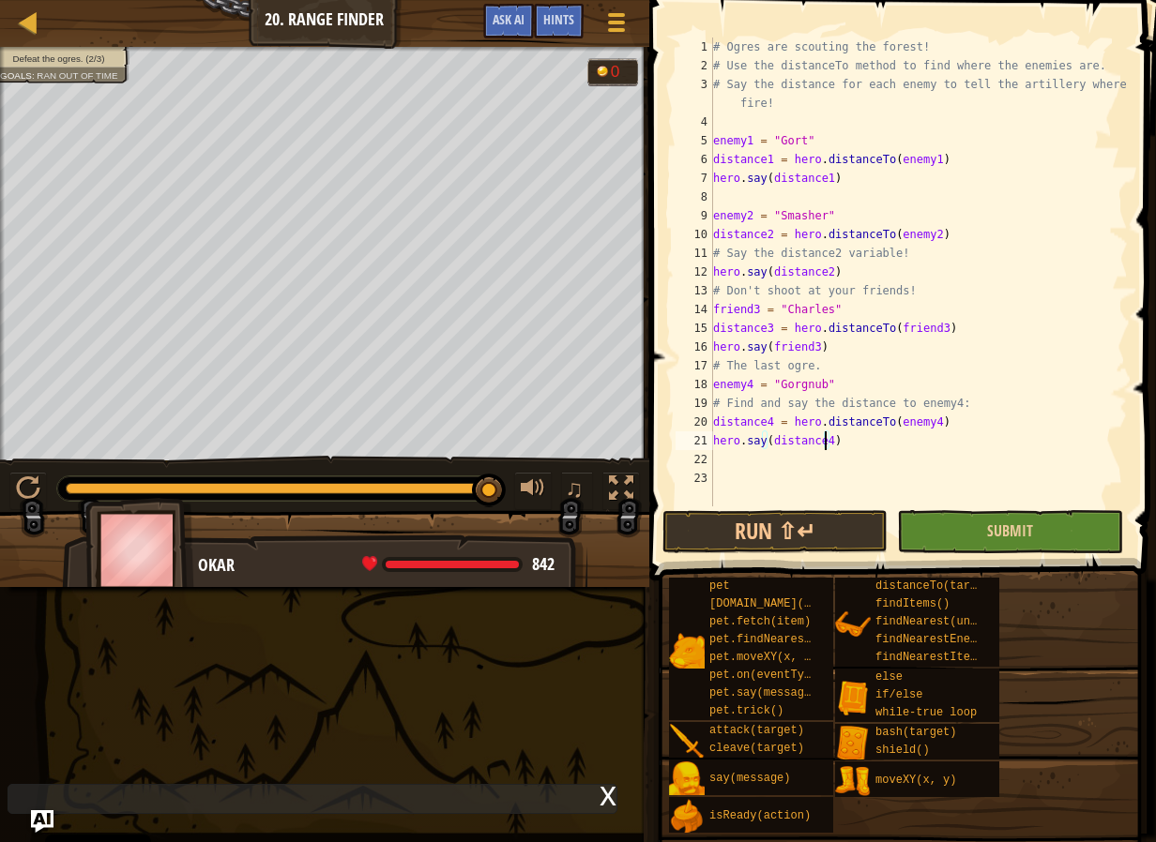
type textarea "hero.say(distance4)"
click at [981, 522] on button "Submit" at bounding box center [1009, 531] width 225 height 43
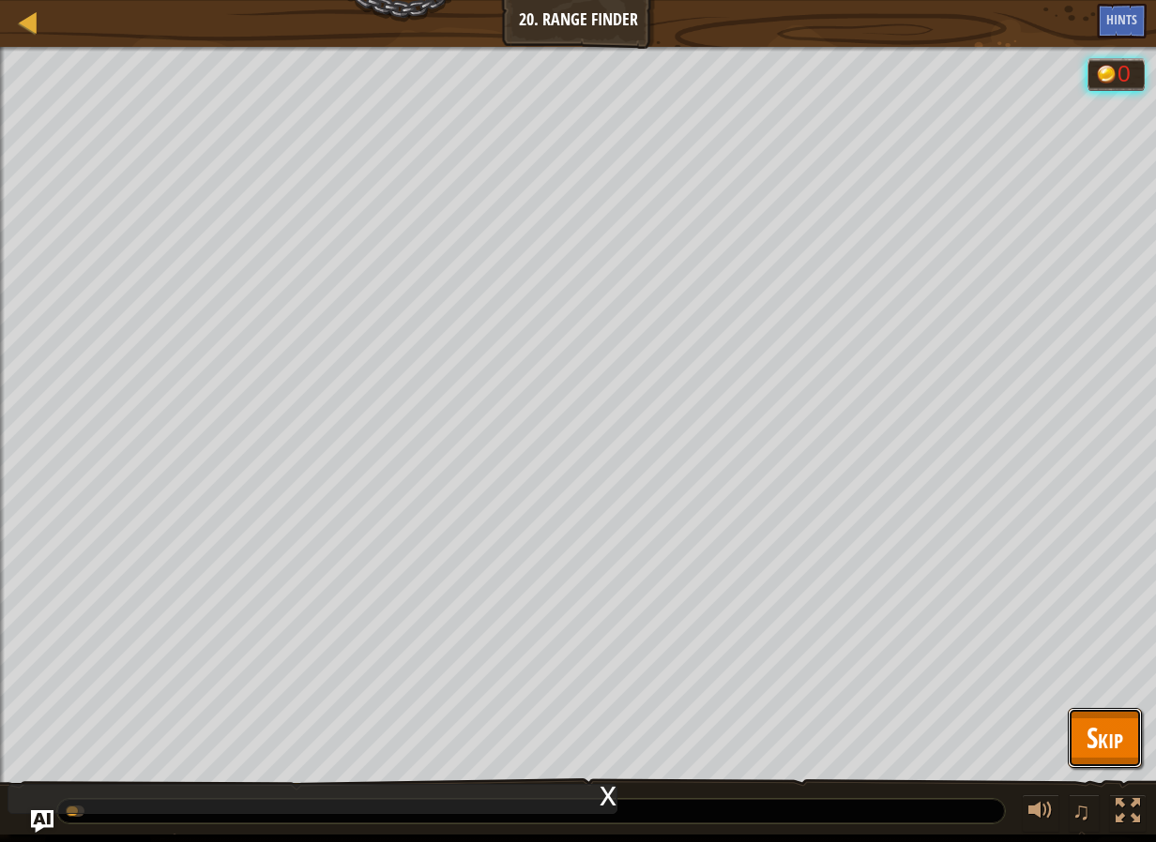
click at [1086, 729] on span "Skip" at bounding box center [1104, 737] width 37 height 38
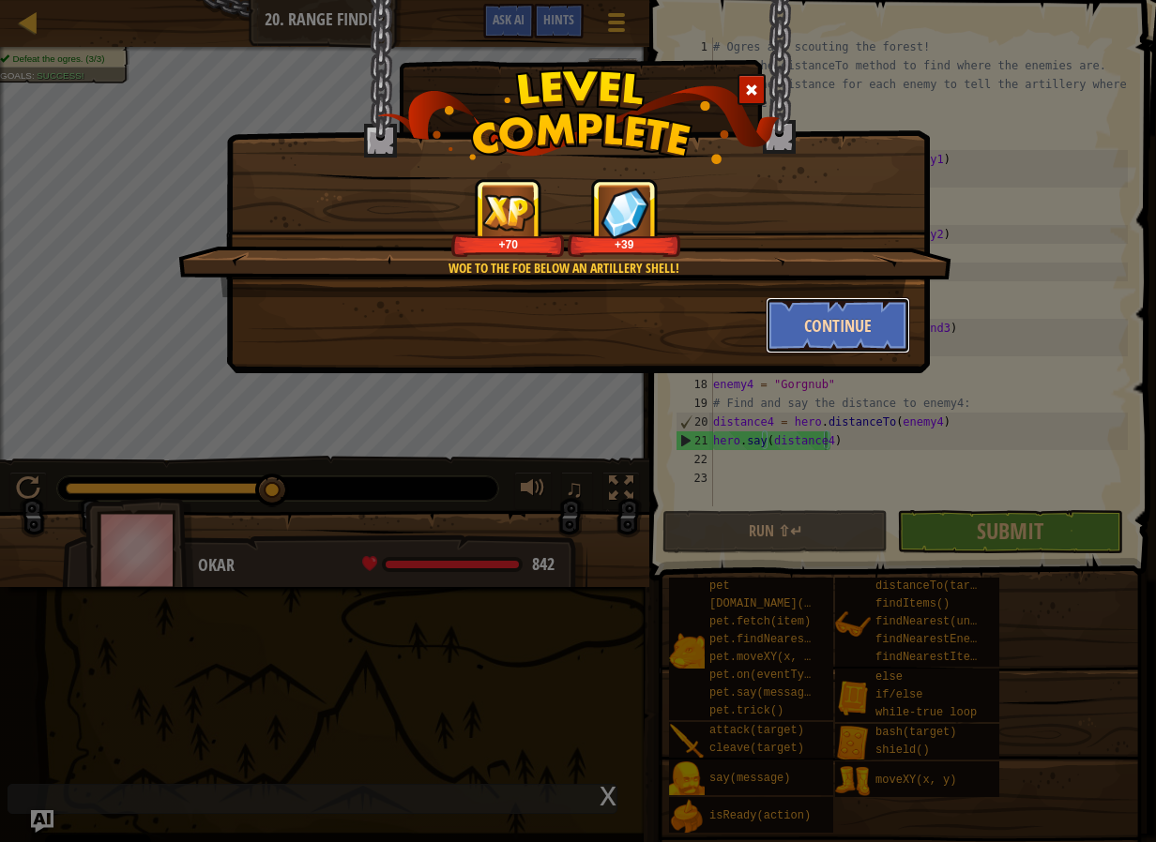
click at [849, 319] on button "Continue" at bounding box center [837, 325] width 145 height 56
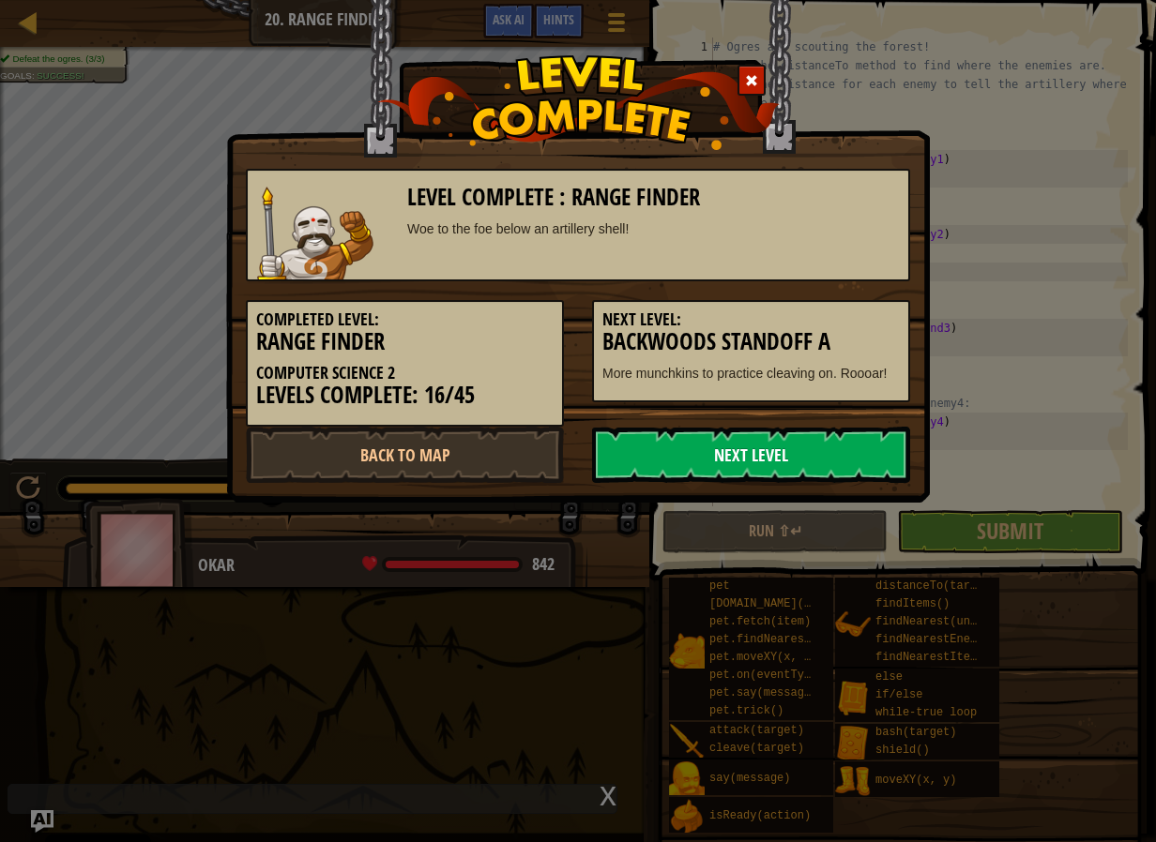
click at [805, 445] on link "Next Level" at bounding box center [751, 455] width 318 height 56
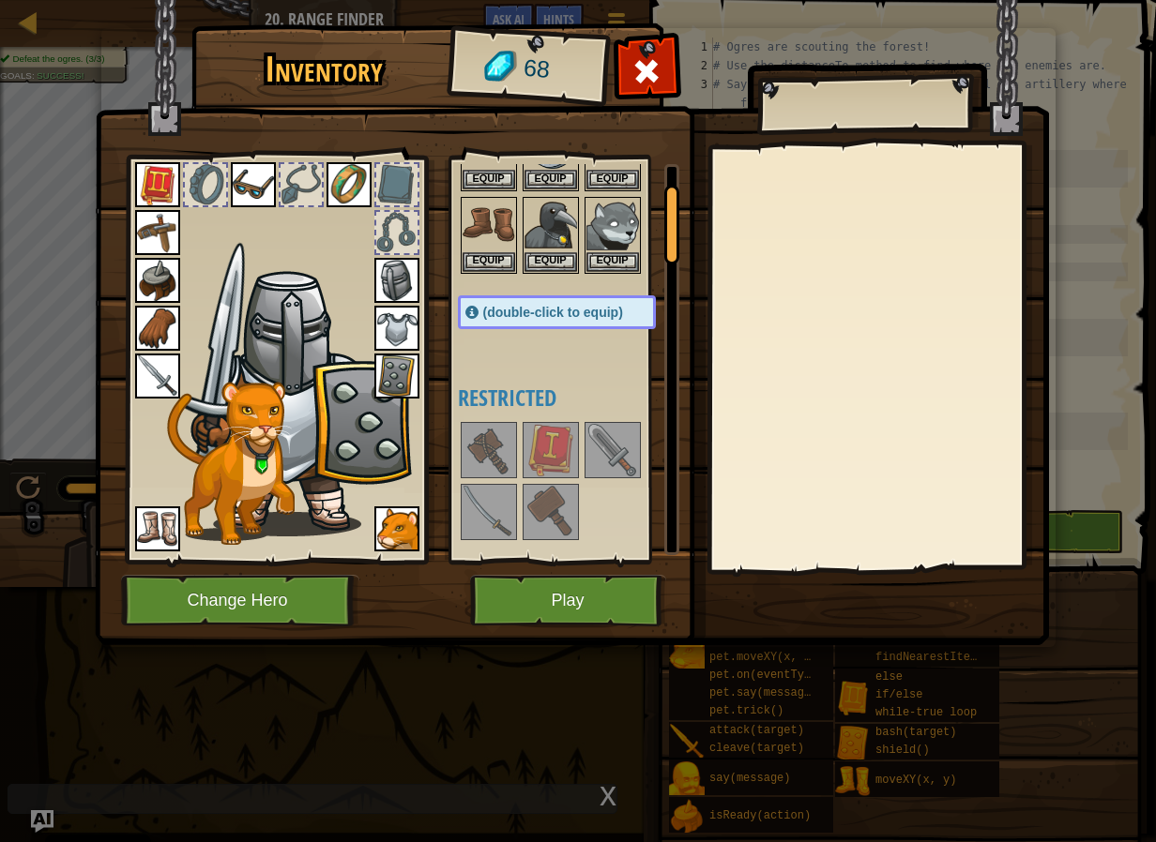
scroll to position [0, 0]
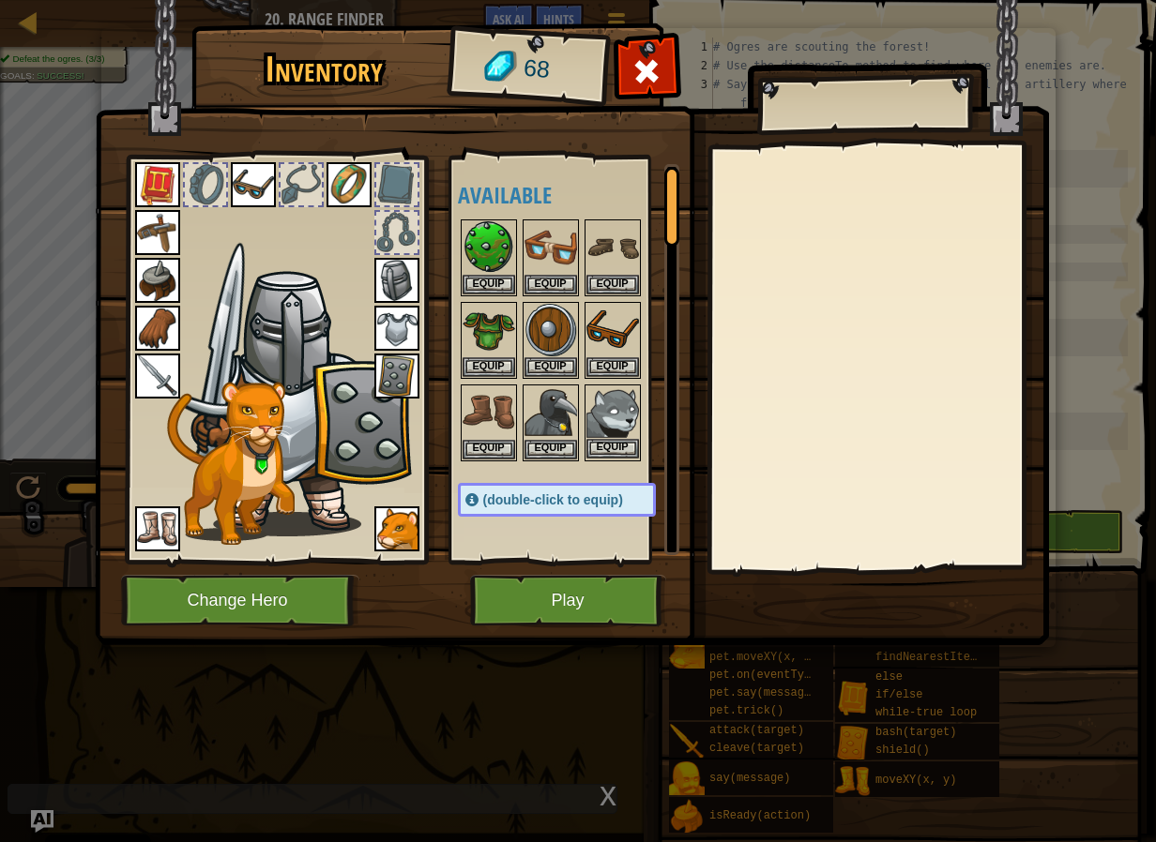
click at [611, 415] on img at bounding box center [612, 412] width 53 height 53
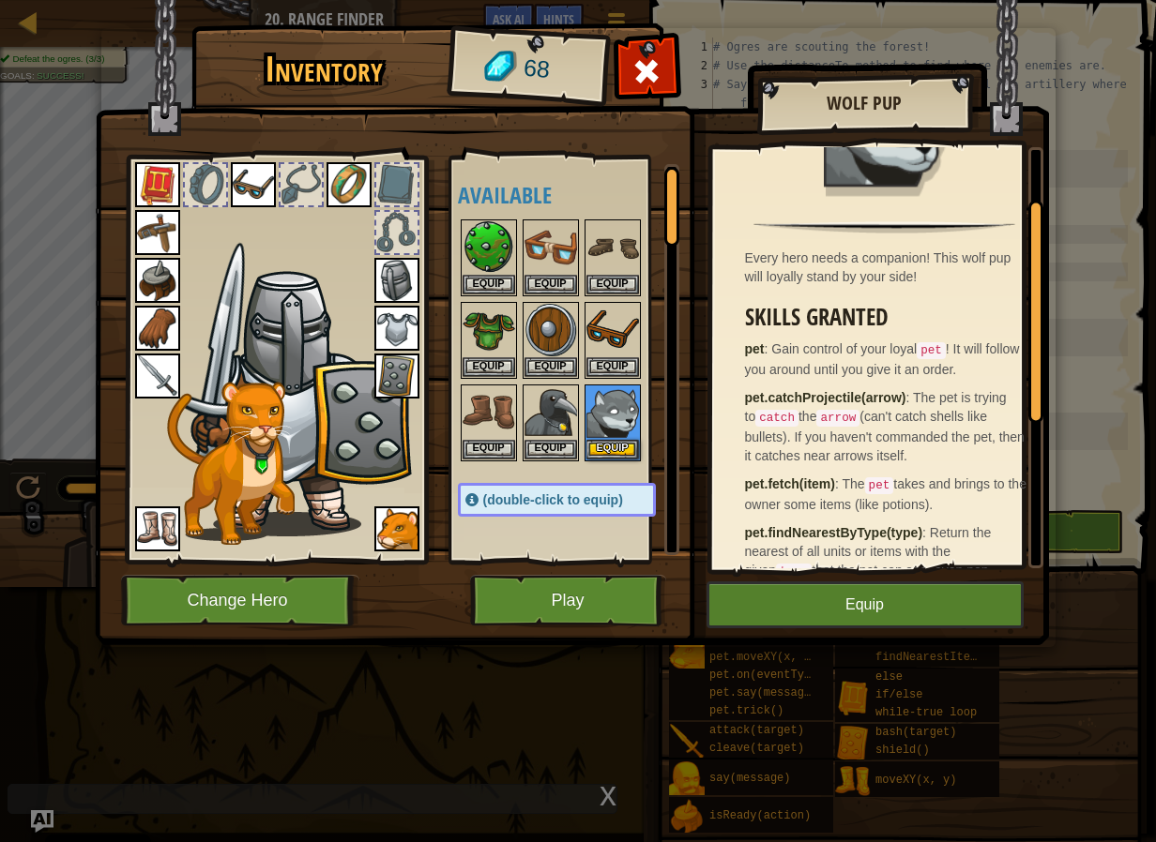
scroll to position [188, 0]
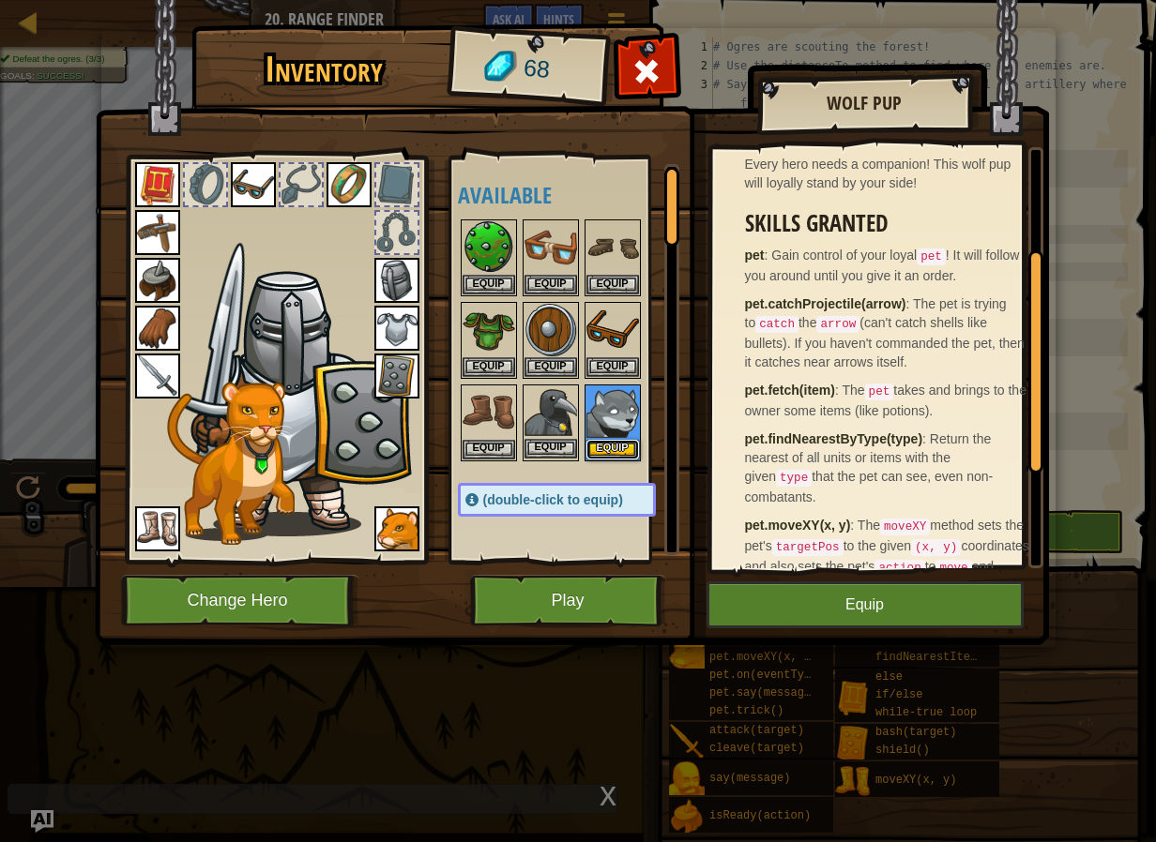
click at [618, 440] on button "Equip" at bounding box center [612, 450] width 53 height 20
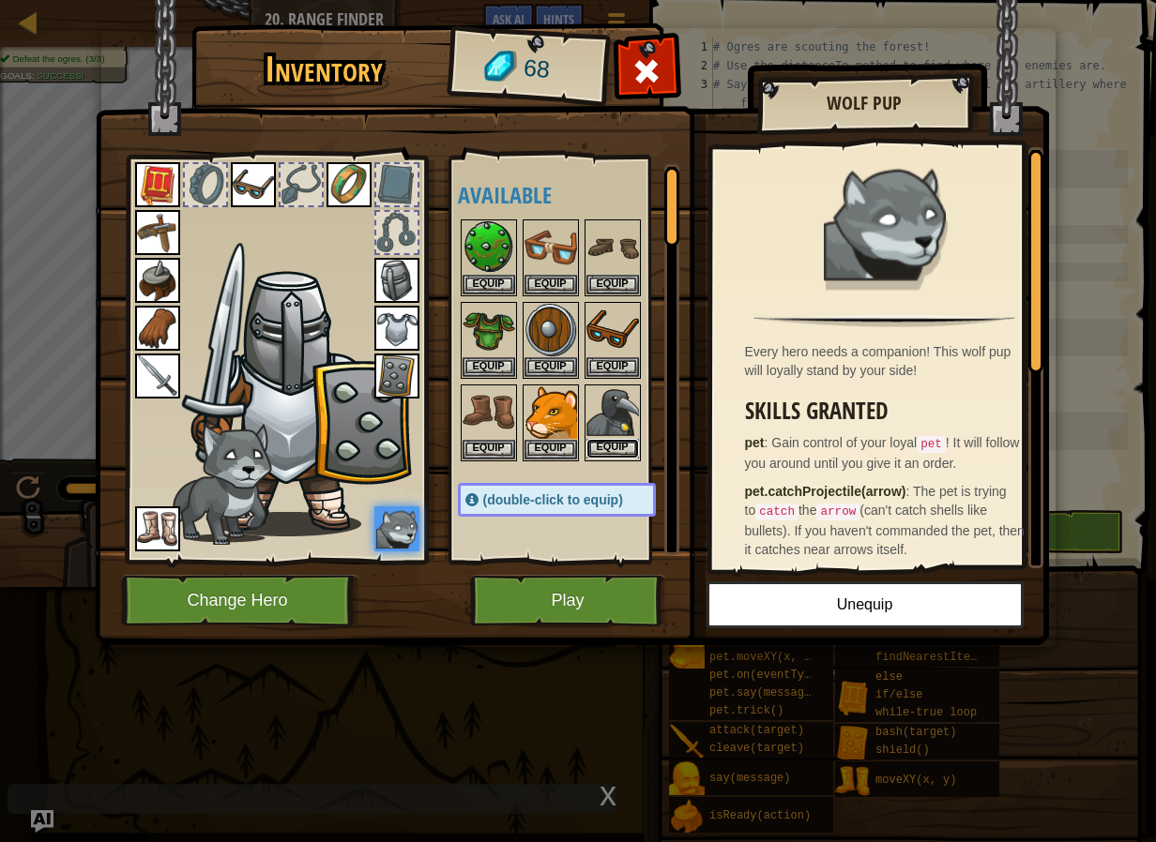
click at [600, 444] on button "Equip" at bounding box center [612, 449] width 53 height 20
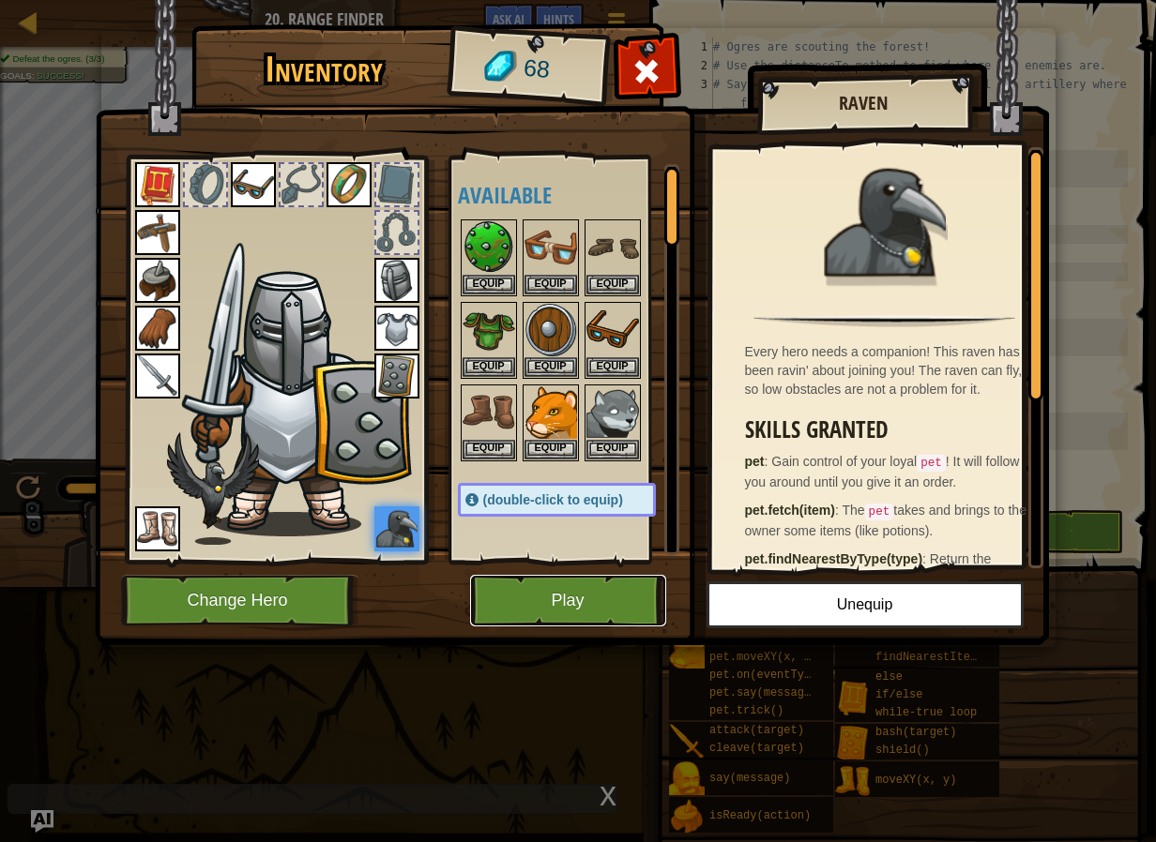
click at [600, 610] on button "Play" at bounding box center [568, 601] width 196 height 52
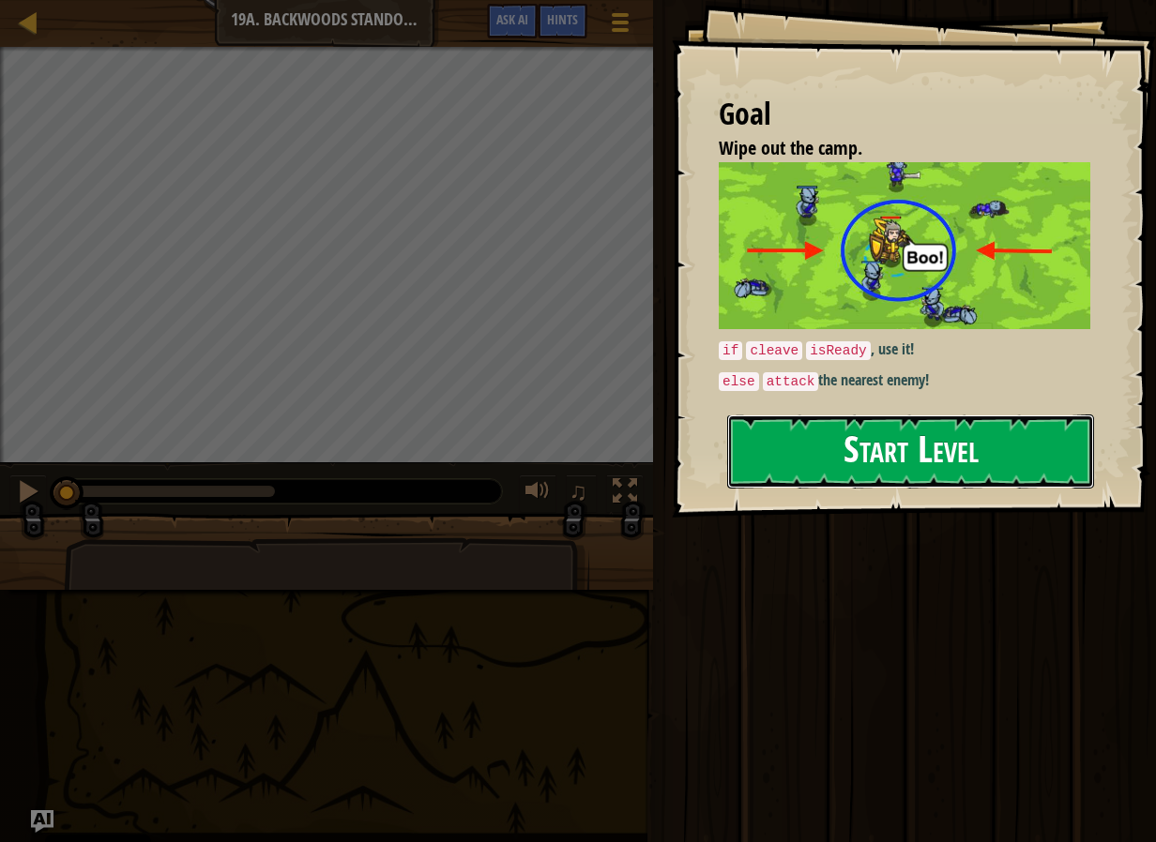
click at [962, 416] on button "Start Level" at bounding box center [910, 452] width 367 height 74
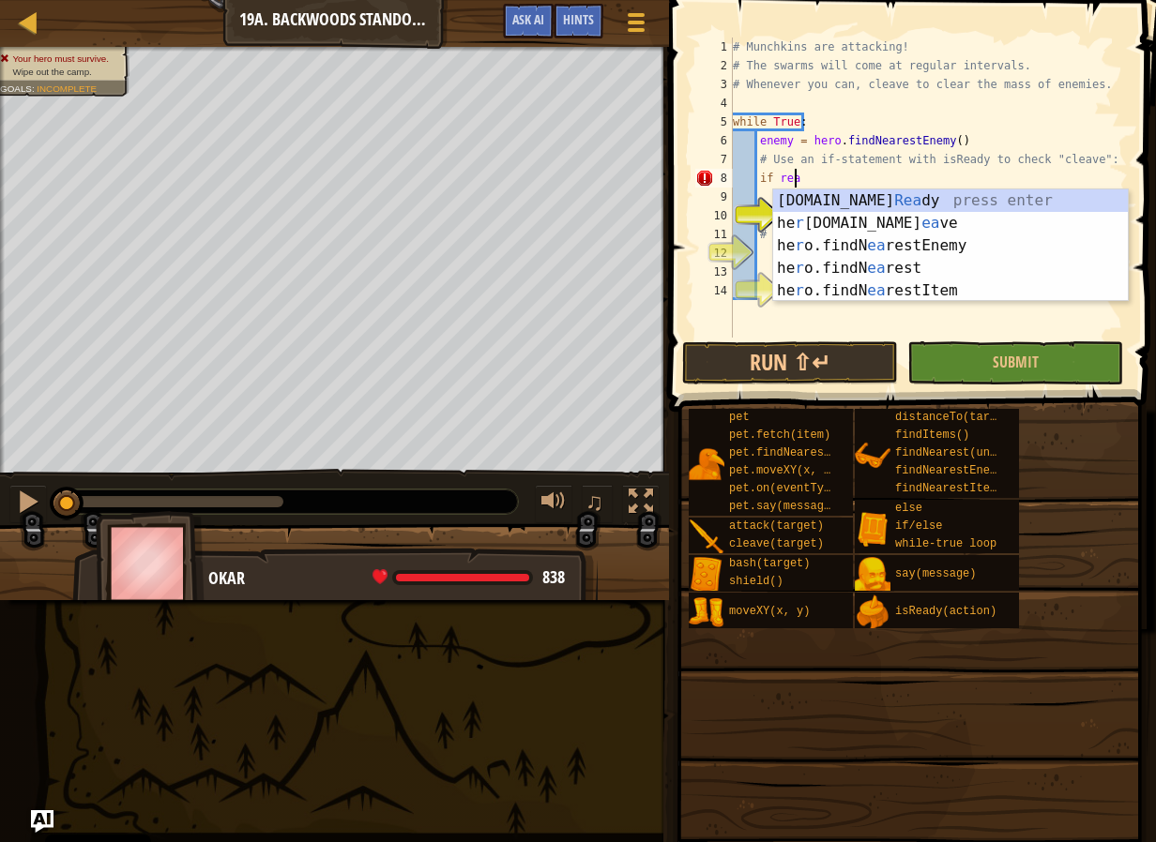
scroll to position [8, 5]
click at [884, 204] on div "[DOMAIN_NAME] [PERSON_NAME] press enter he r [DOMAIN_NAME] ea ve press enter he…" at bounding box center [950, 268] width 355 height 158
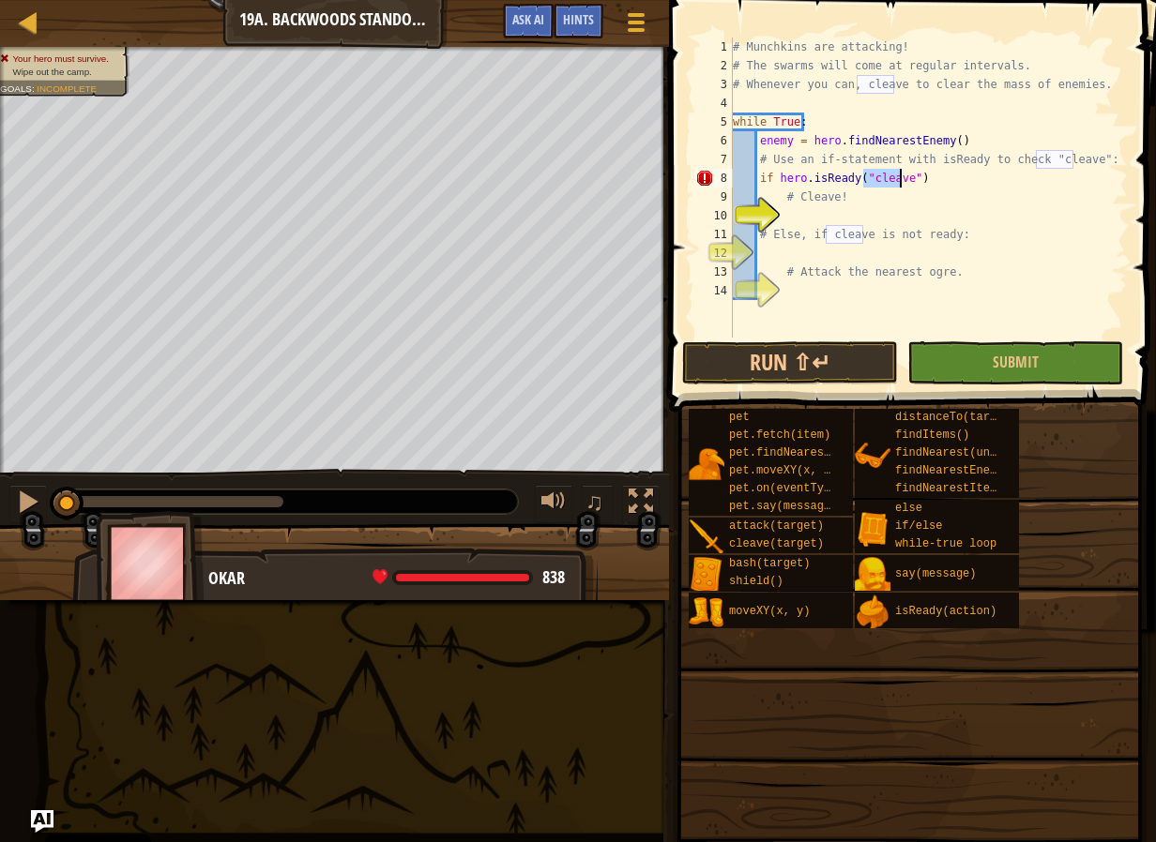
click at [922, 226] on div "# Munchkins are attacking! # The swarms will come at regular intervals. # Whene…" at bounding box center [928, 207] width 399 height 338
type textarea "# Else, if cleave is not ready:"
click at [917, 215] on div "# Munchkins are attacking! # The swarms will come at regular intervals. # Whene…" at bounding box center [928, 207] width 399 height 338
click at [733, 210] on div "10" at bounding box center [714, 215] width 38 height 19
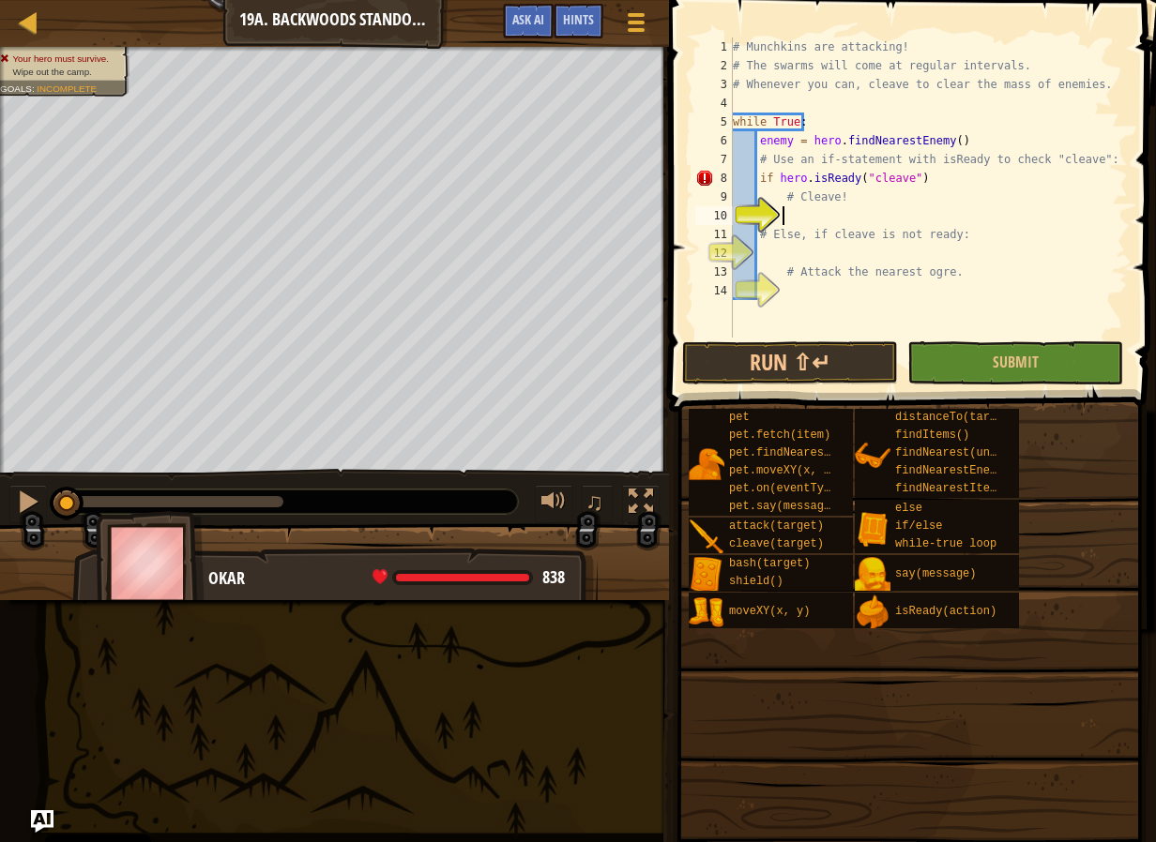
type textarea "# Else, if cleave is not ready:"
click at [779, 222] on div "# Munchkins are attacking! # The swarms will come at regular intervals. # Whene…" at bounding box center [928, 207] width 399 height 338
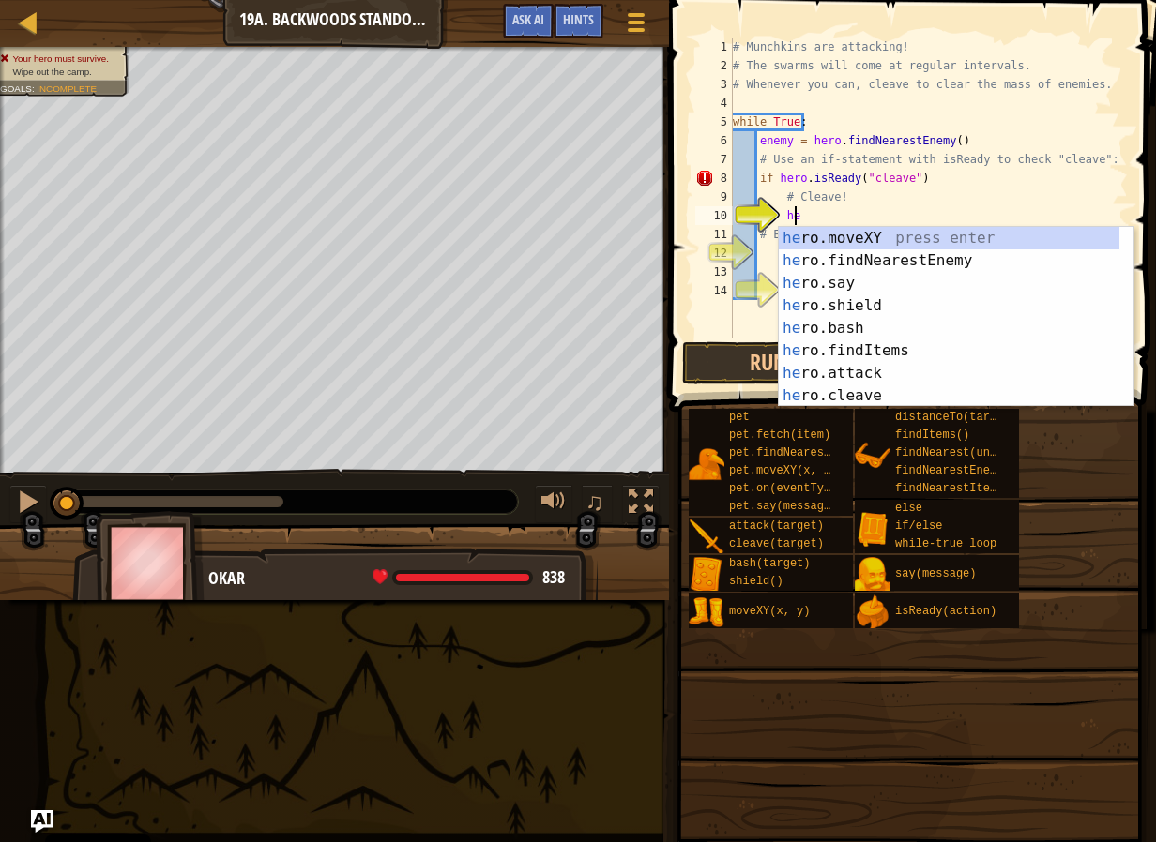
scroll to position [8, 5]
type textarea "h"
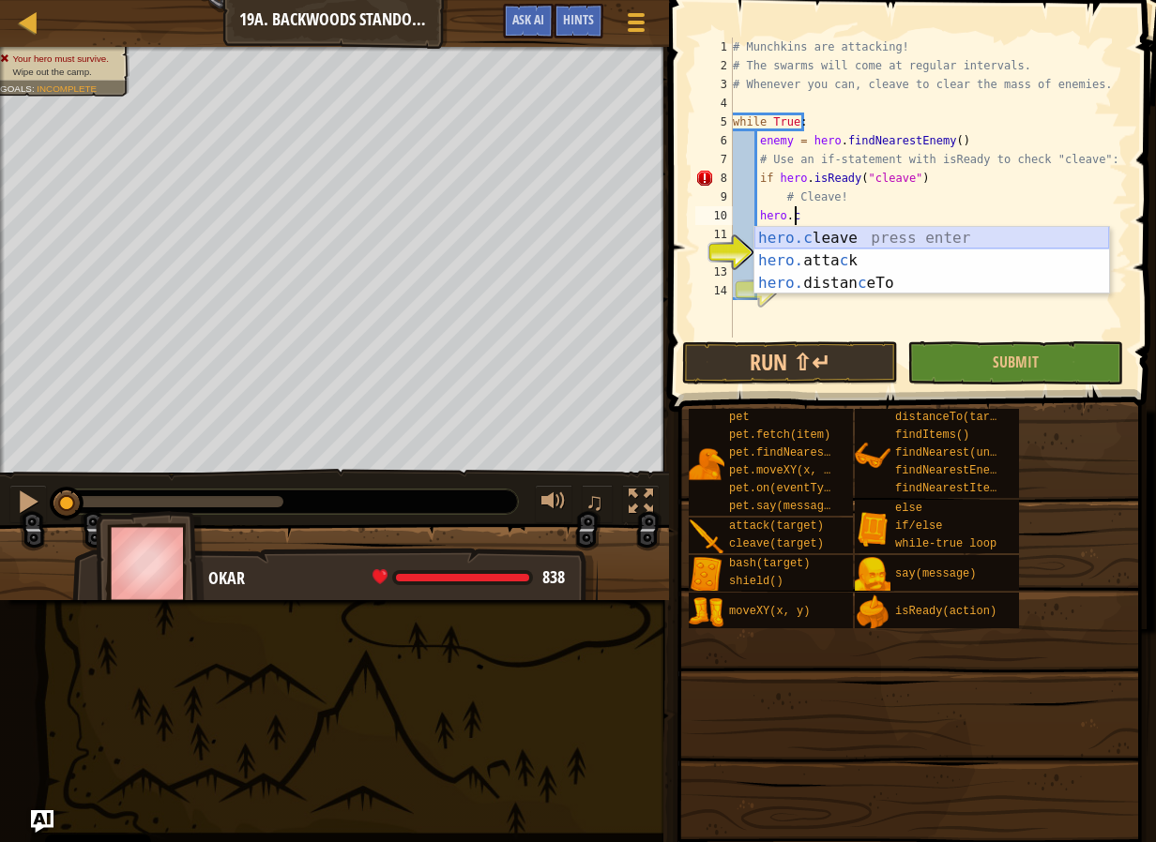
click at [953, 239] on div "hero.c leave press enter hero. [PERSON_NAME] press enter hero. distan c eTo pre…" at bounding box center [931, 283] width 355 height 113
type textarea "hero.cleave(enemy)"
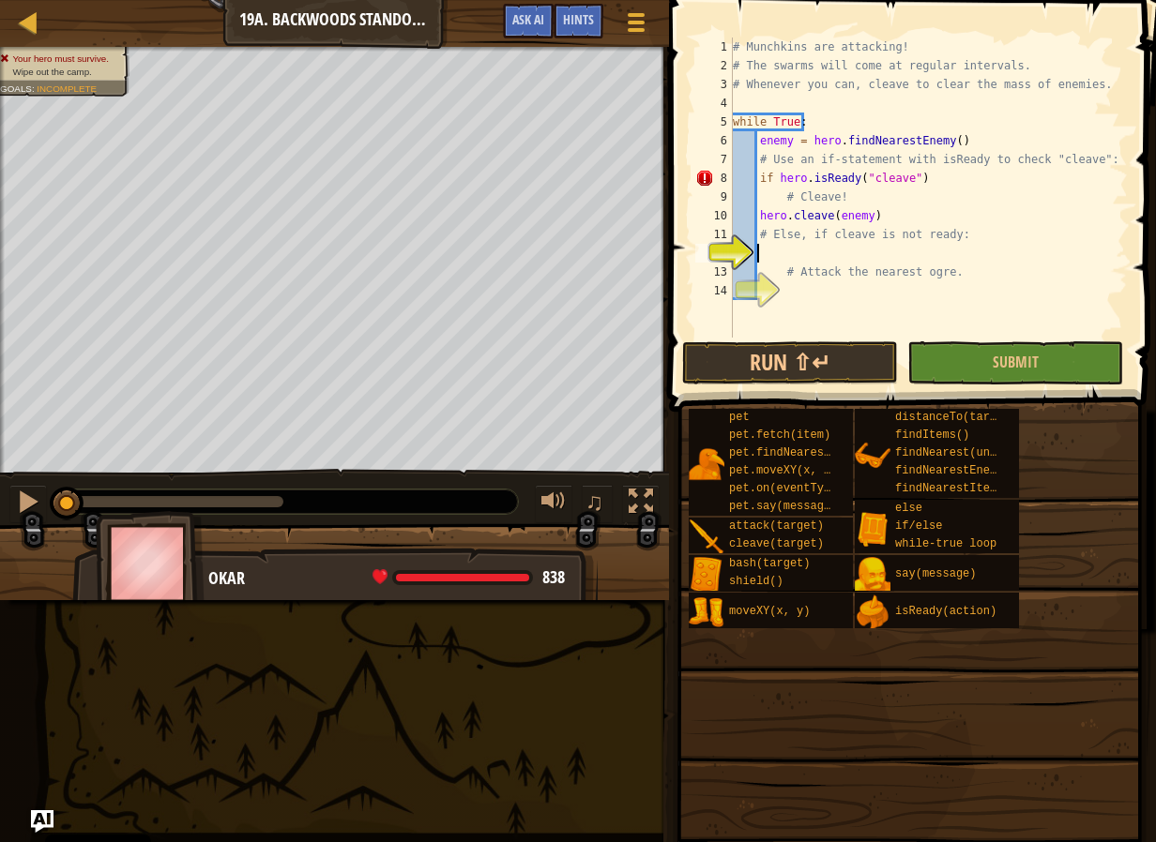
click at [921, 253] on div "# Munchkins are attacking! # The swarms will come at regular intervals. # Whene…" at bounding box center [928, 207] width 399 height 338
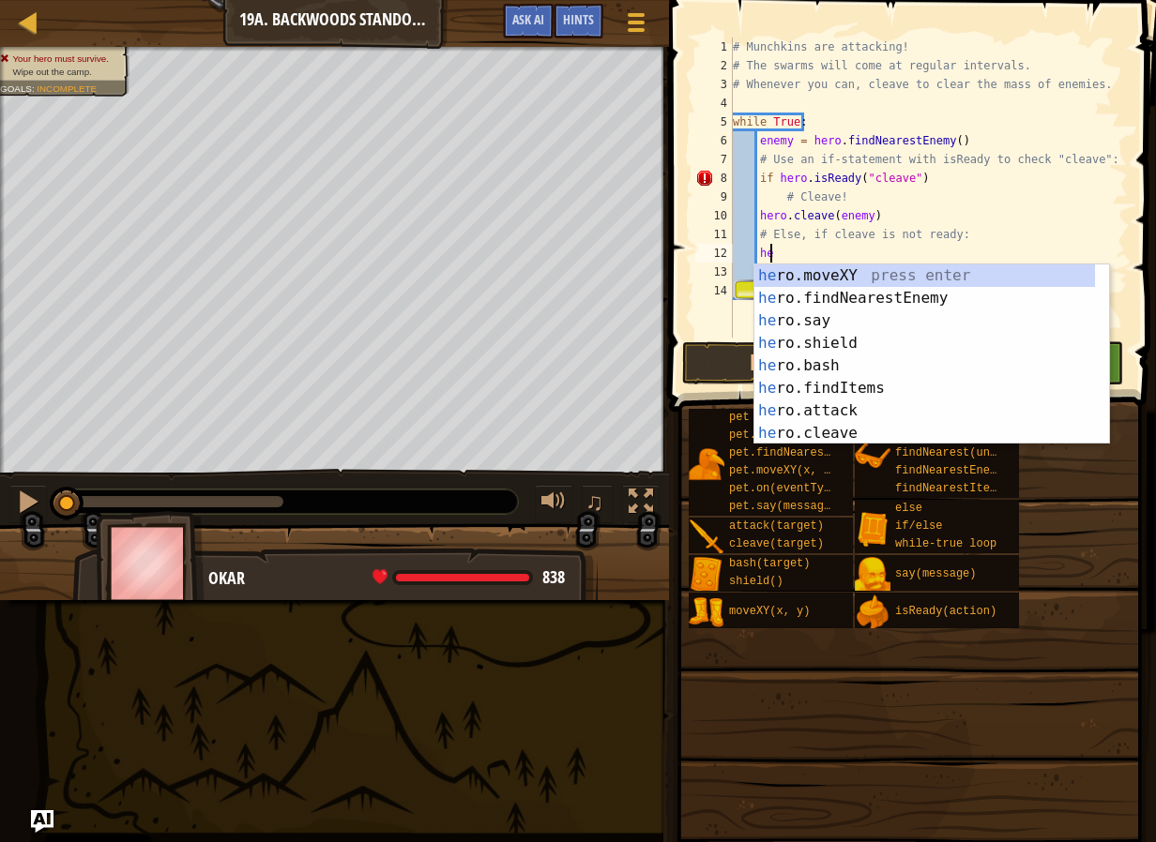
type textarea "h"
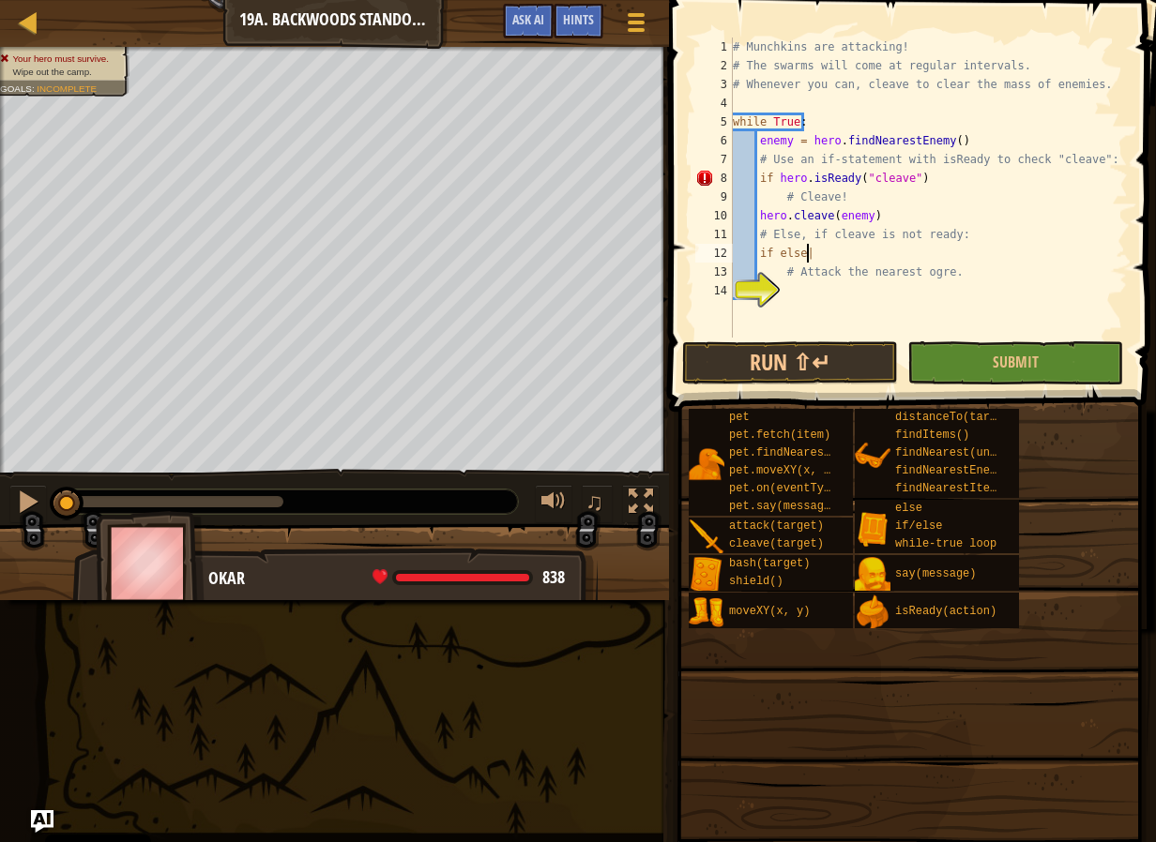
scroll to position [8, 5]
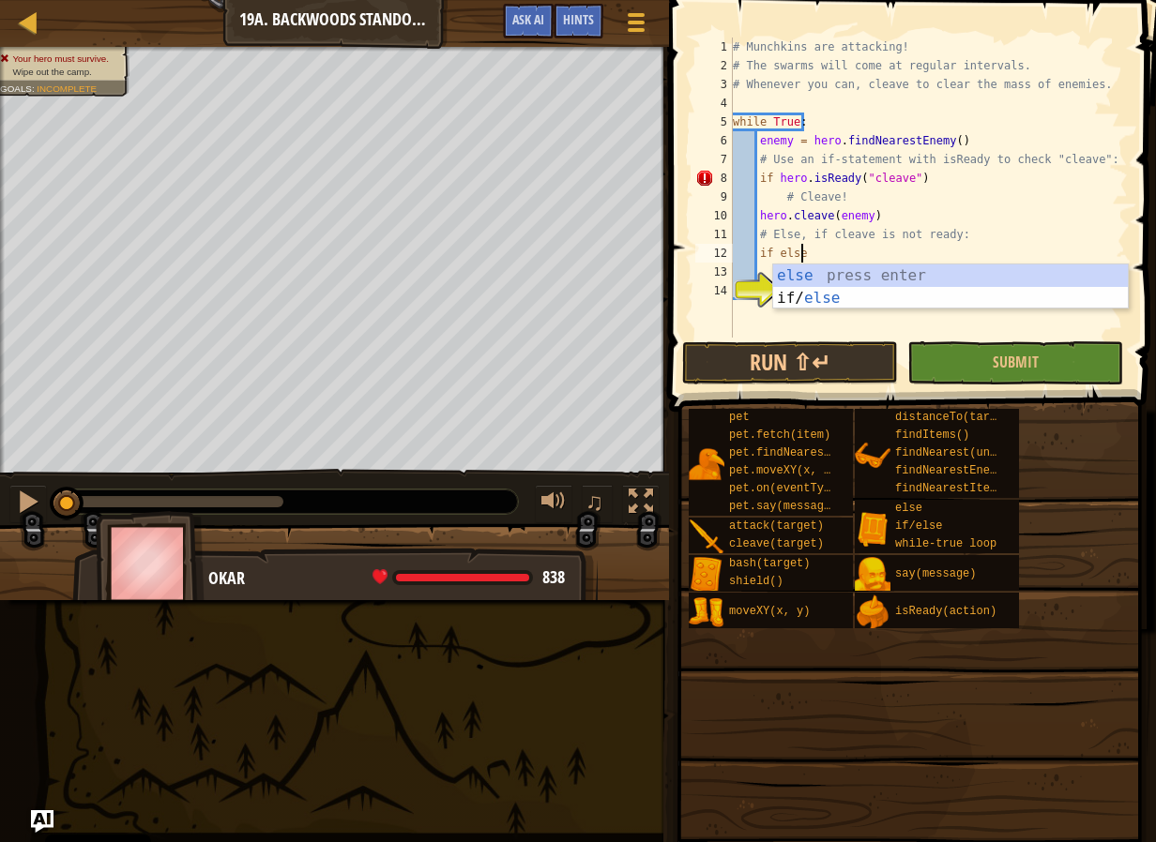
type textarea "if else:"
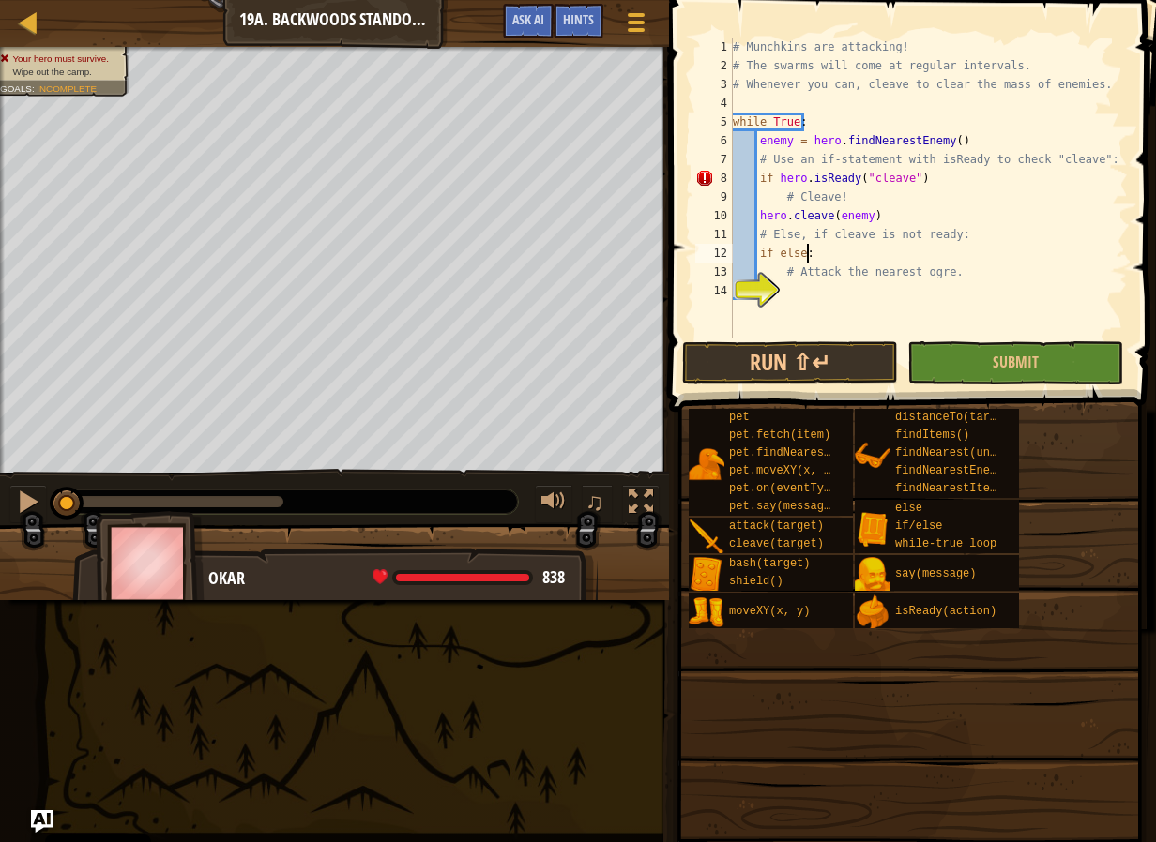
scroll to position [8, 6]
click at [928, 294] on div "# Munchkins are attacking! # The swarms will come at regular intervals. # Whene…" at bounding box center [928, 207] width 399 height 338
click at [751, 250] on div "# Munchkins are attacking! # The swarms will come at regular intervals. # Whene…" at bounding box center [928, 207] width 399 height 338
type textarea "if else:"
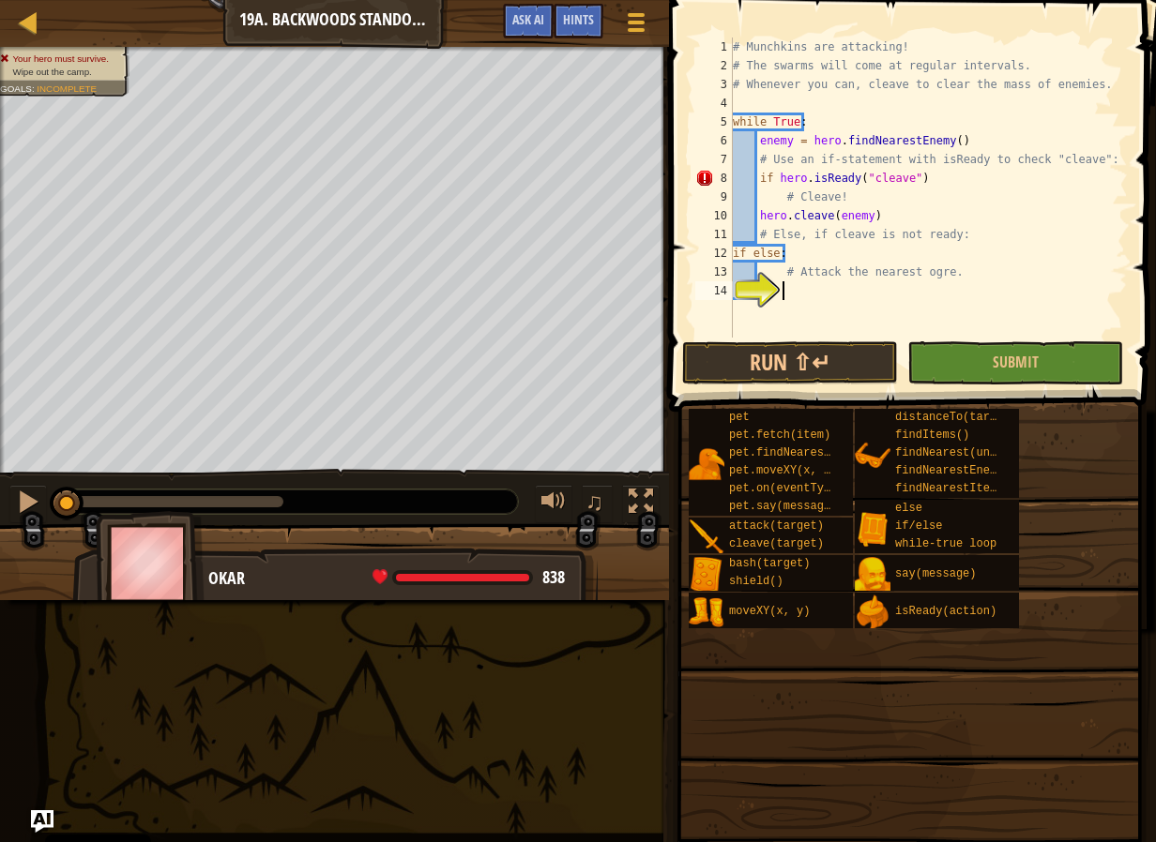
click at [857, 295] on div "# Munchkins are attacking! # The swarms will come at regular intervals. # Whene…" at bounding box center [928, 207] width 399 height 338
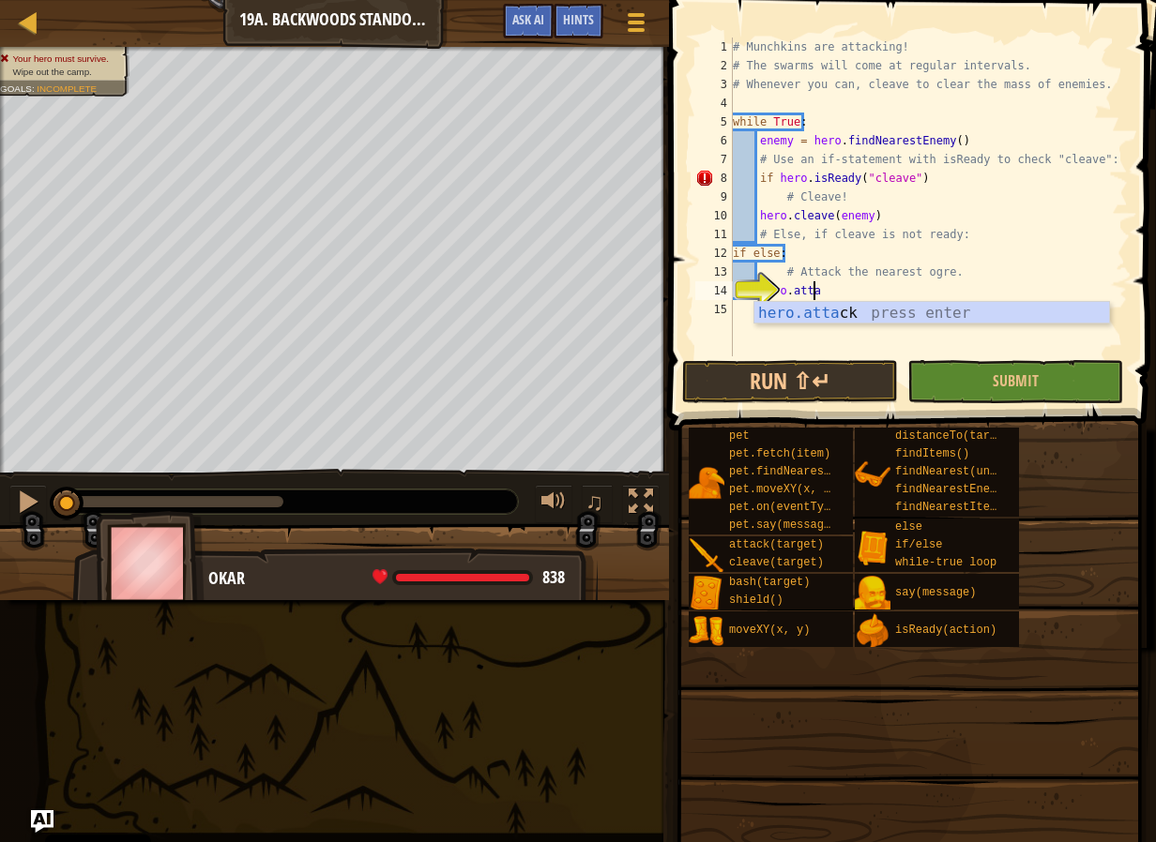
scroll to position [8, 7]
click at [895, 303] on div "hero.attack press enter" at bounding box center [931, 336] width 355 height 68
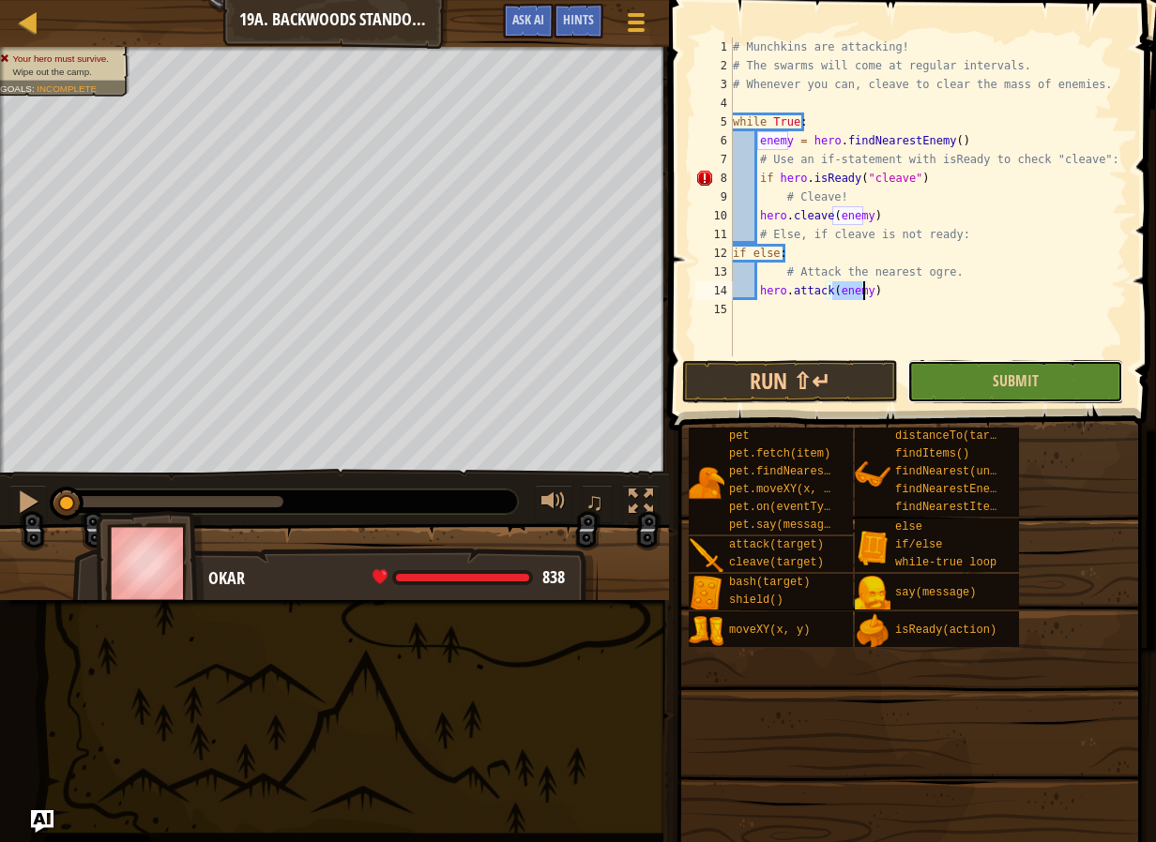
click at [951, 382] on button "Submit" at bounding box center [1015, 381] width 216 height 43
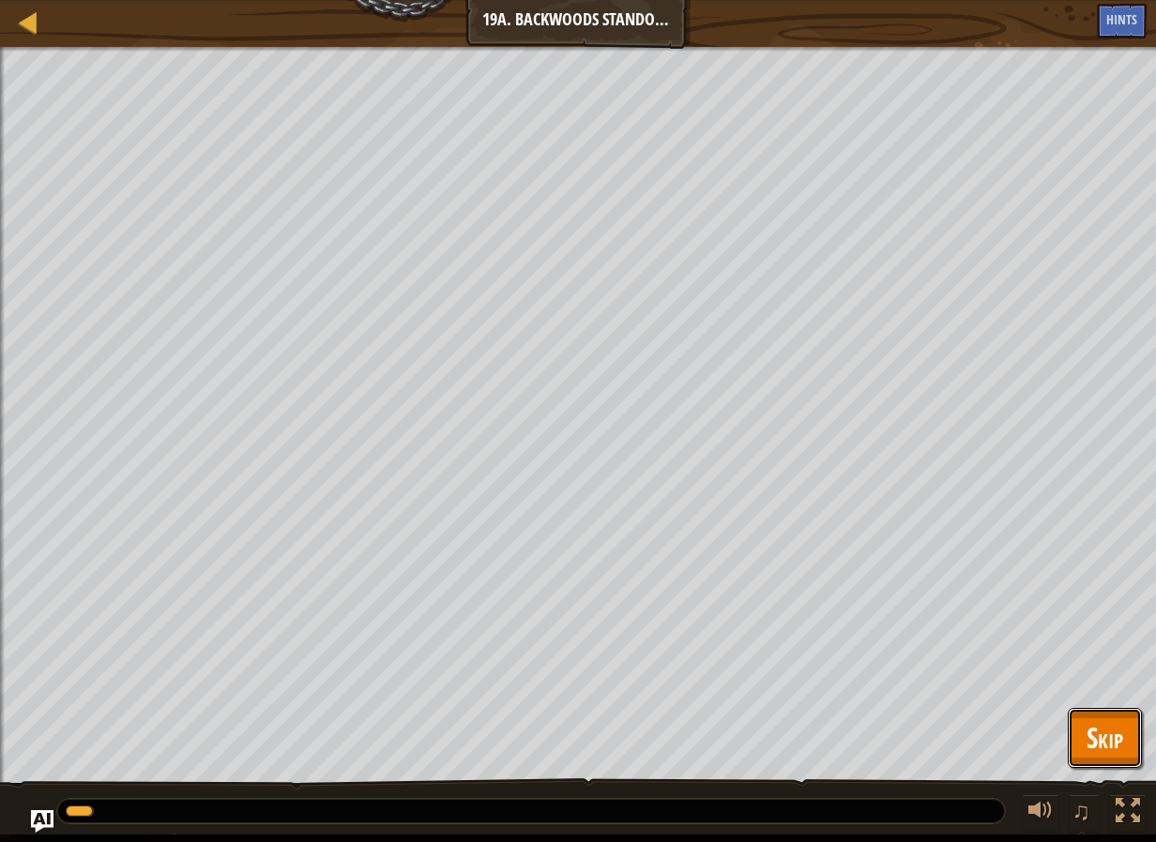
click at [1110, 733] on span "Skip" at bounding box center [1104, 737] width 37 height 38
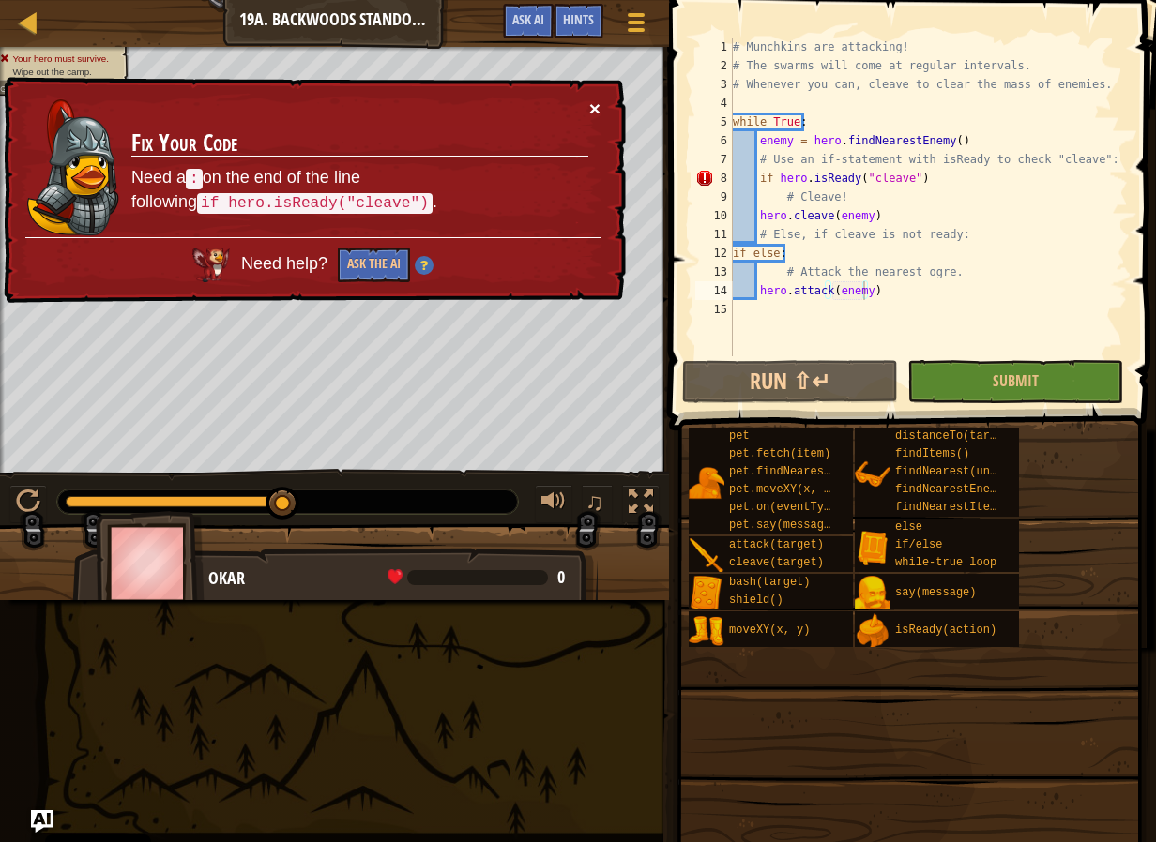
click at [595, 106] on button "×" at bounding box center [594, 108] width 11 height 20
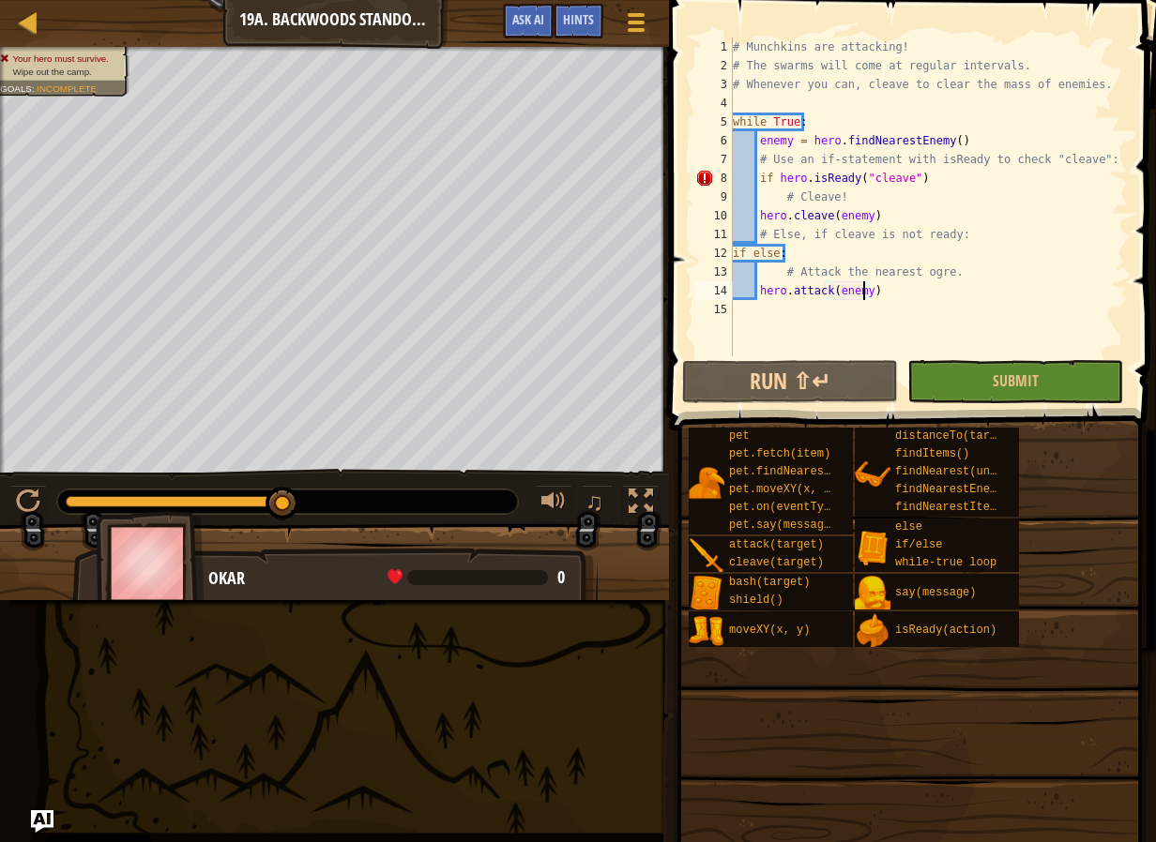
click at [970, 177] on div "# Munchkins are attacking! # The swarms will come at regular intervals. # Whene…" at bounding box center [928, 216] width 399 height 356
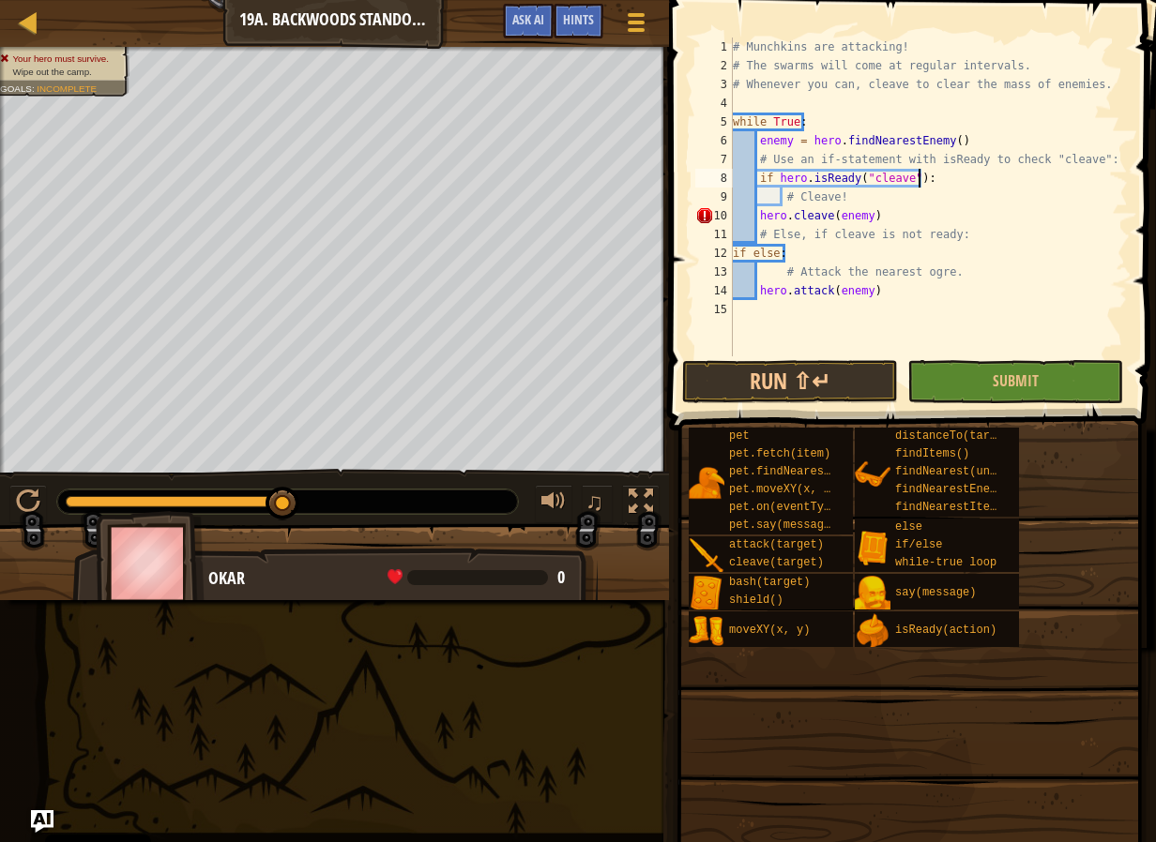
click at [752, 182] on div "# Munchkins are attacking! # The swarms will come at regular intervals. # Whene…" at bounding box center [928, 216] width 399 height 356
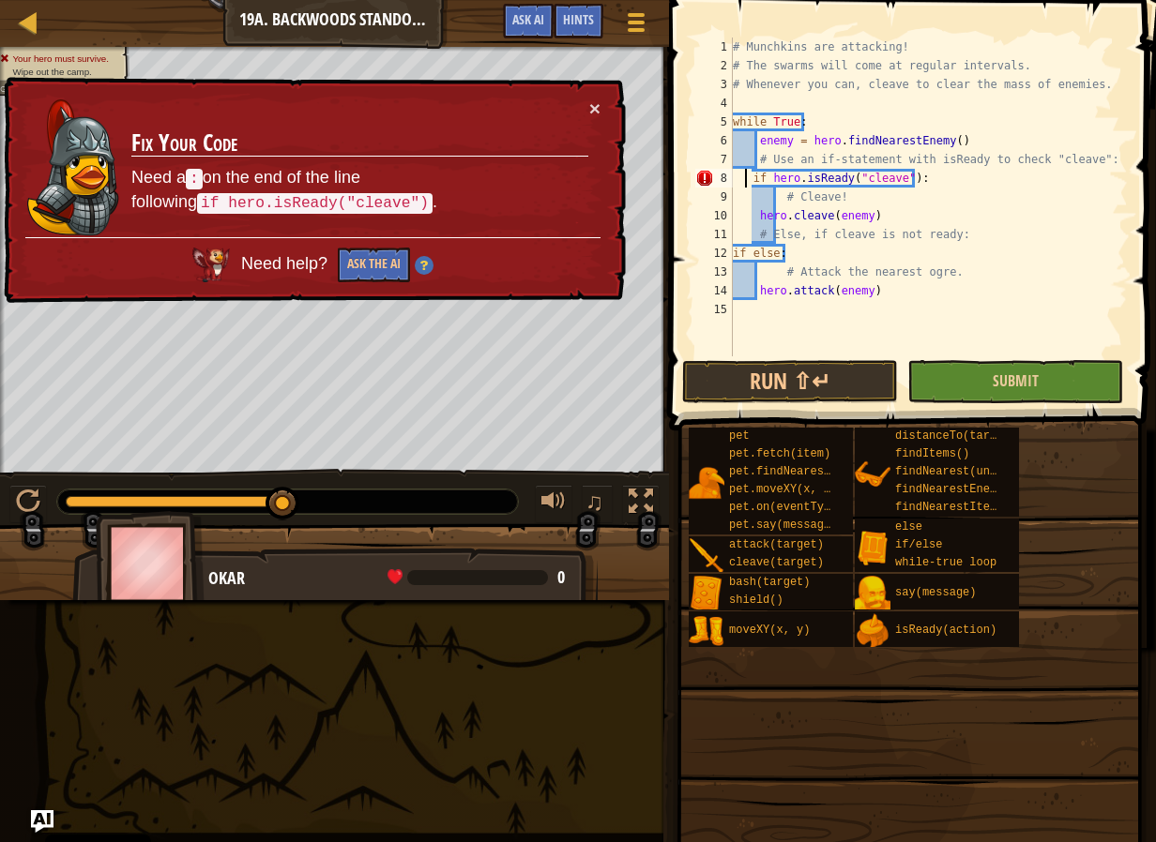
type textarea "if hero.isReady("cleave"):"
click at [991, 371] on button "Submit" at bounding box center [1015, 381] width 216 height 43
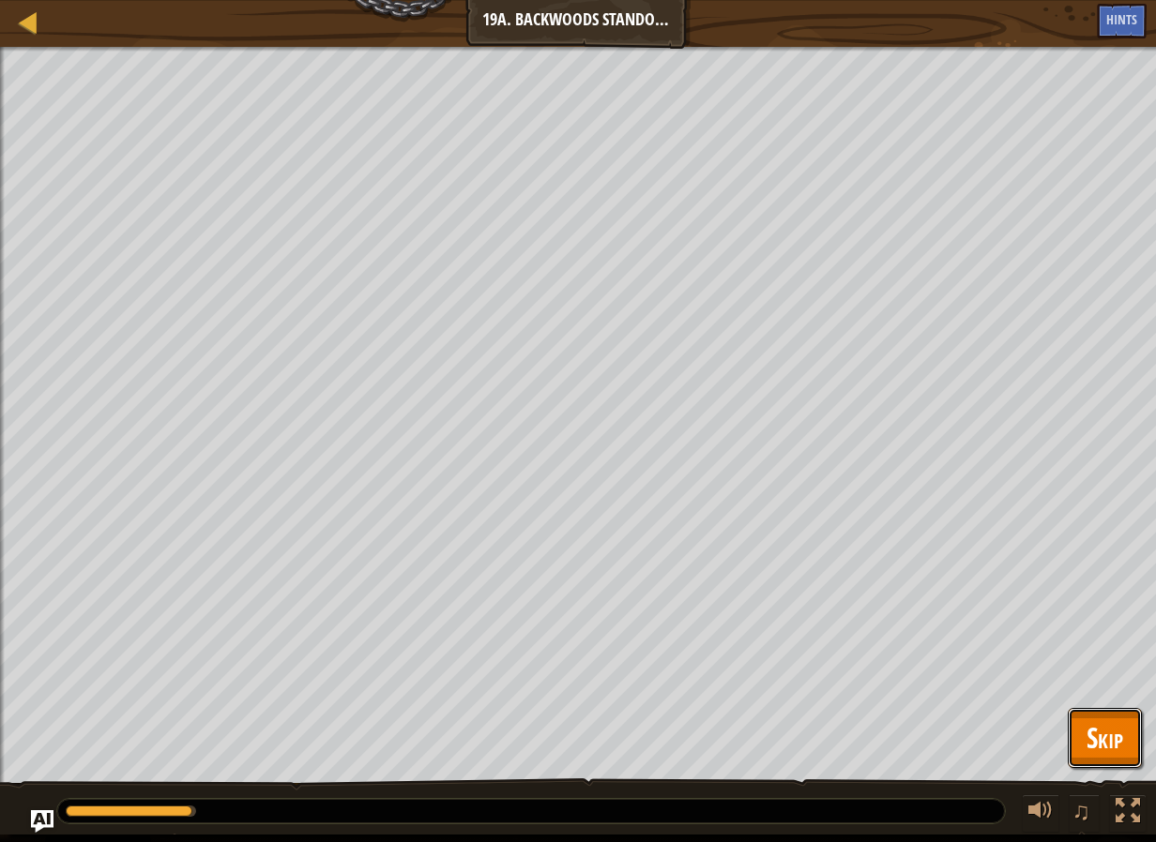
click at [1140, 734] on button "Skip" at bounding box center [1104, 738] width 74 height 60
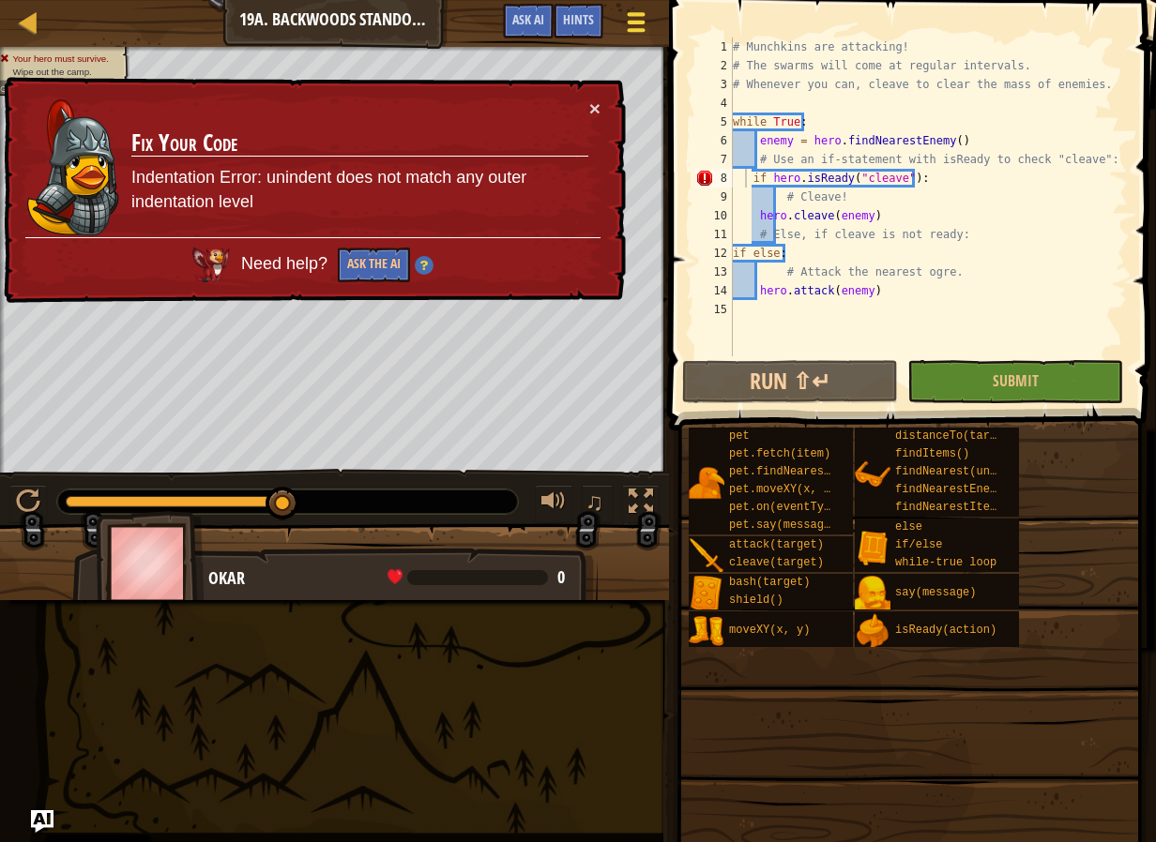
click at [649, 41] on button "Game Menu" at bounding box center [637, 26] width 50 height 46
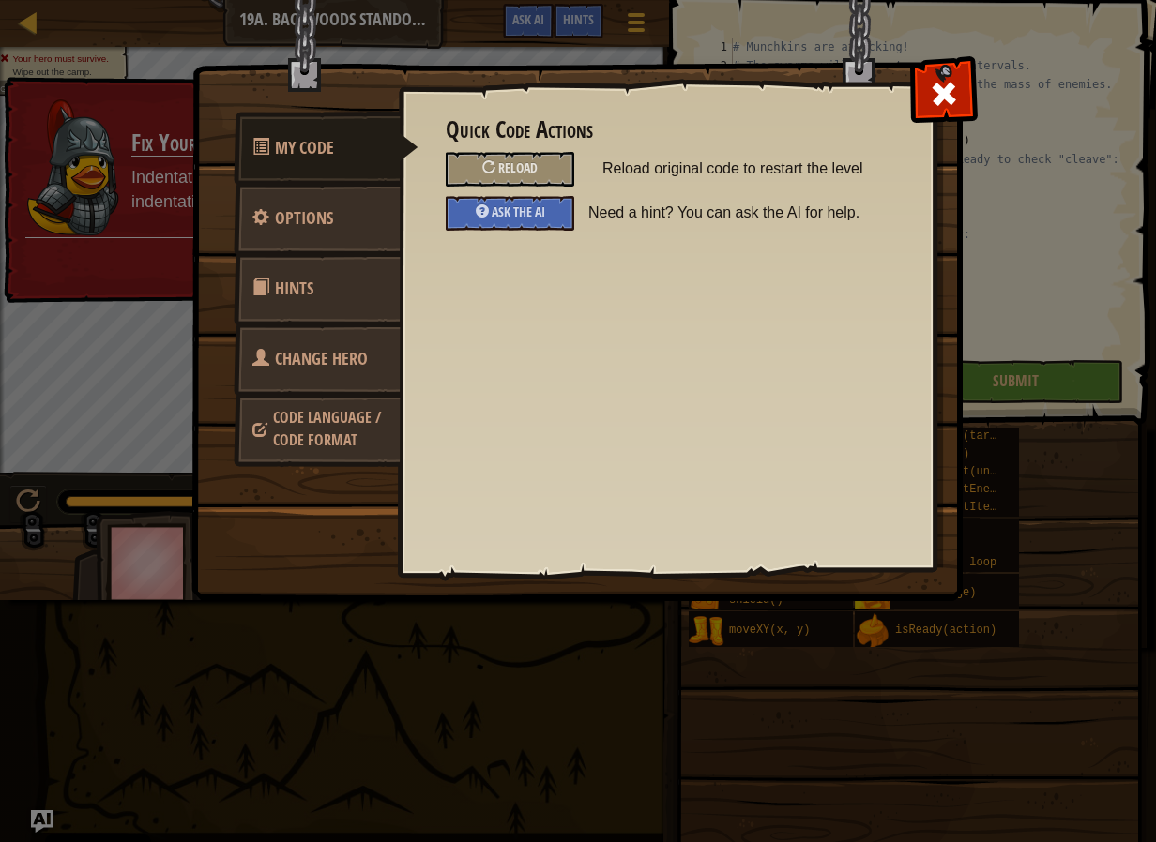
click at [560, 189] on div "Quick Code Actions Reload Reload original code to restart the level Ask the AI …" at bounding box center [667, 173] width 442 height 113
click at [555, 185] on div "Reload" at bounding box center [510, 169] width 128 height 35
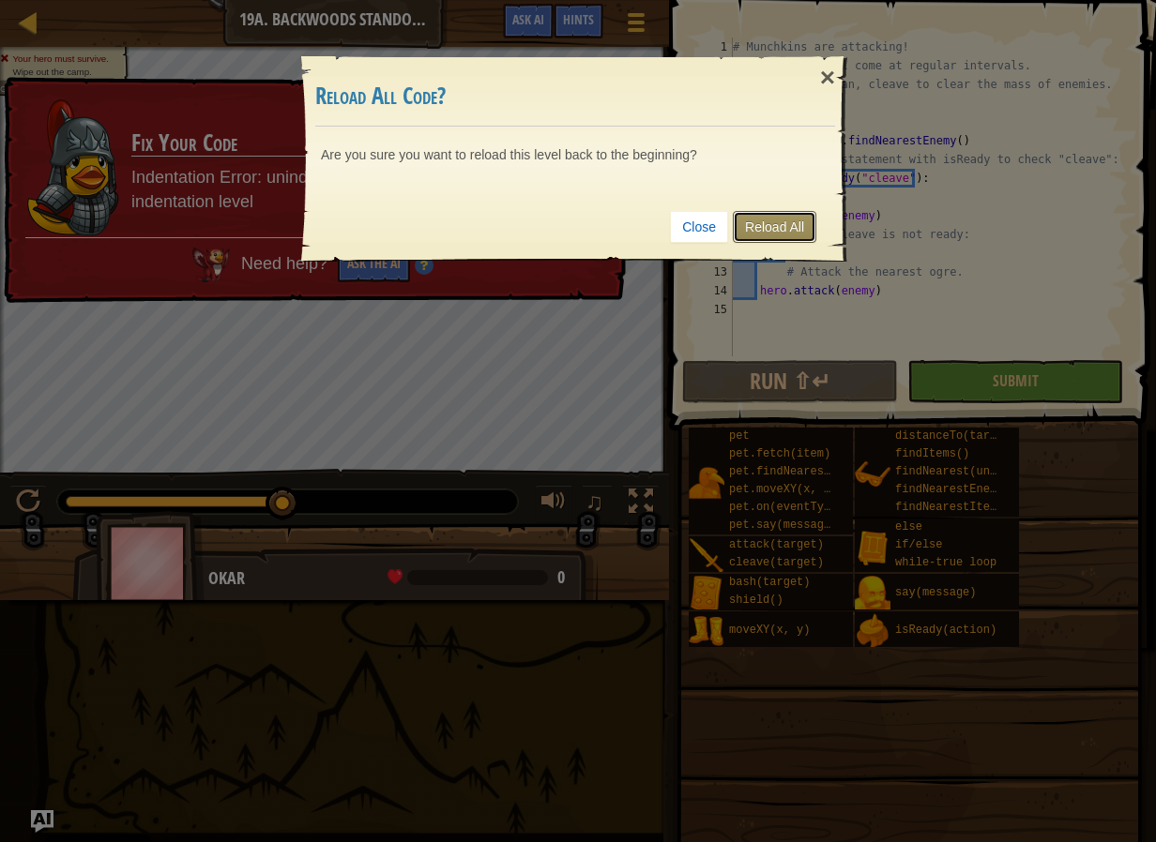
click at [793, 212] on link "Reload All" at bounding box center [774, 227] width 83 height 32
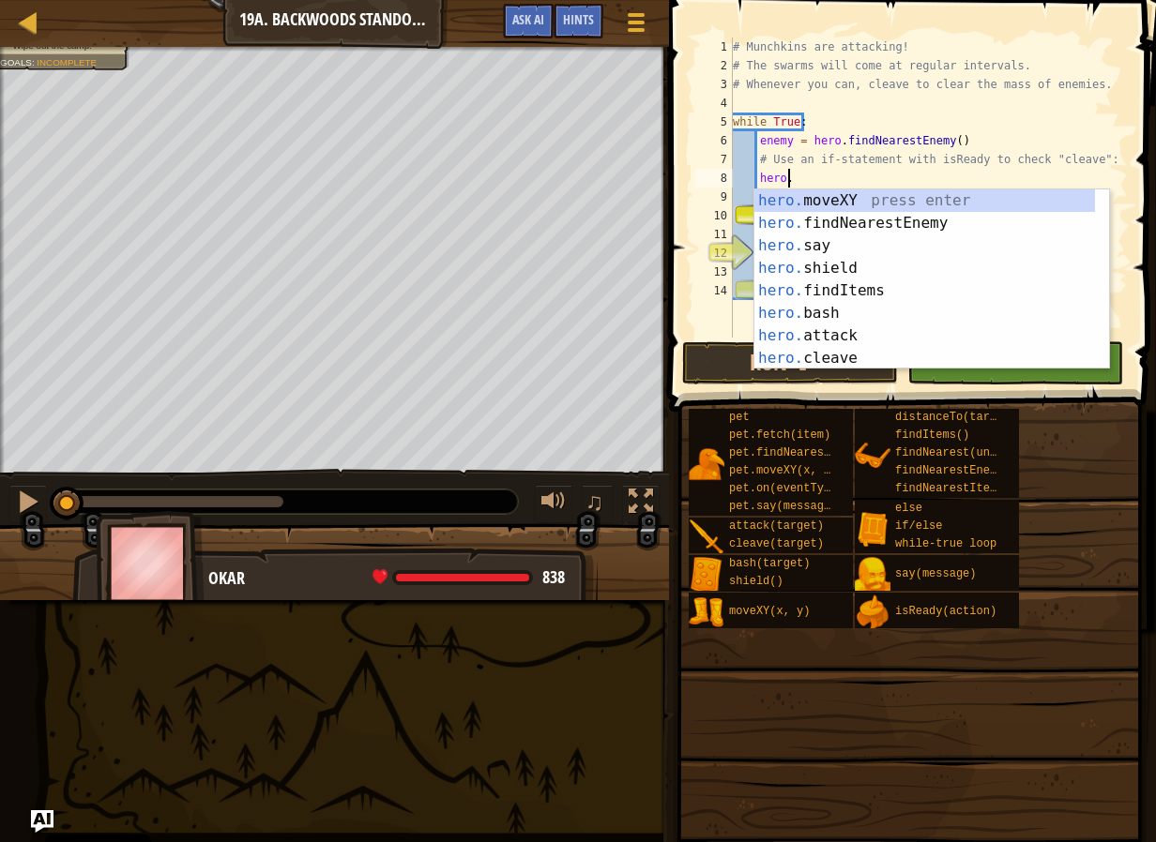
scroll to position [8, 4]
type textarea "h"
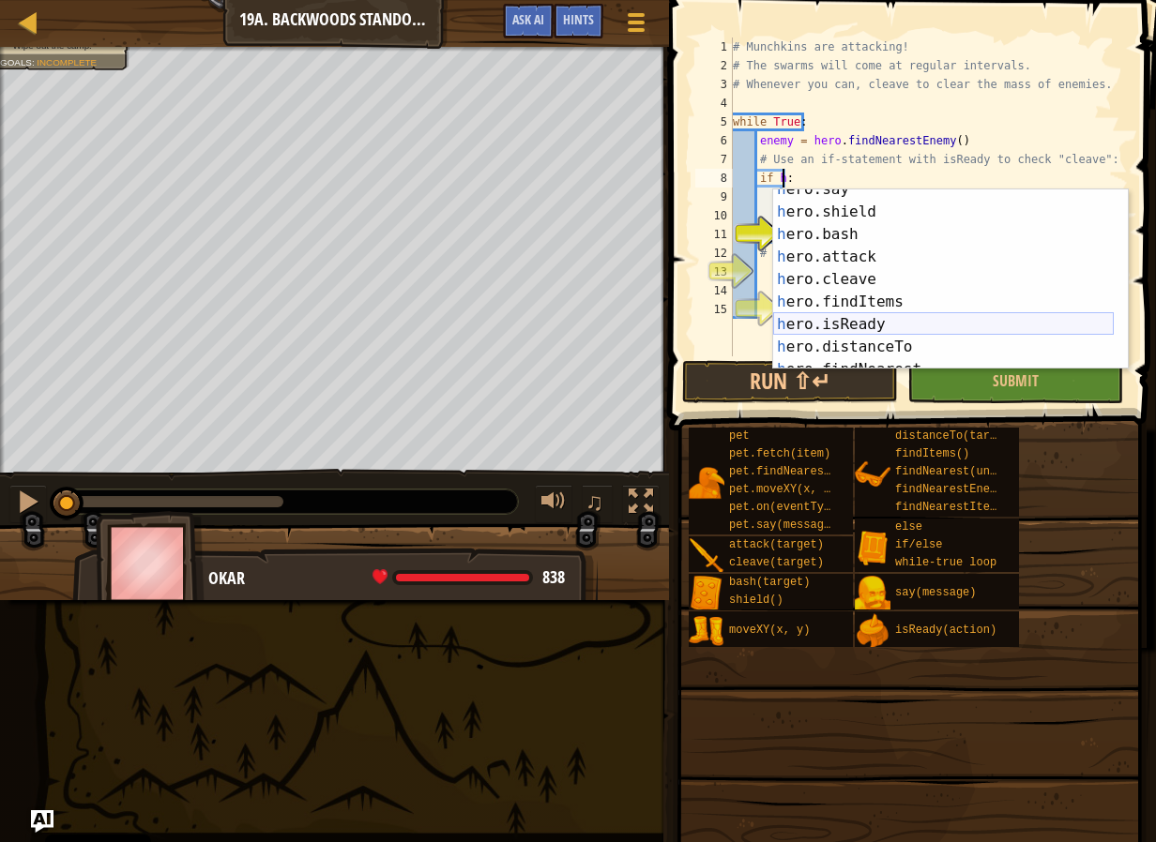
scroll to position [56, 0]
click at [900, 318] on div "h ero.say press enter h ero.shield press enter h ero.bash press enter h ero.att…" at bounding box center [943, 290] width 340 height 225
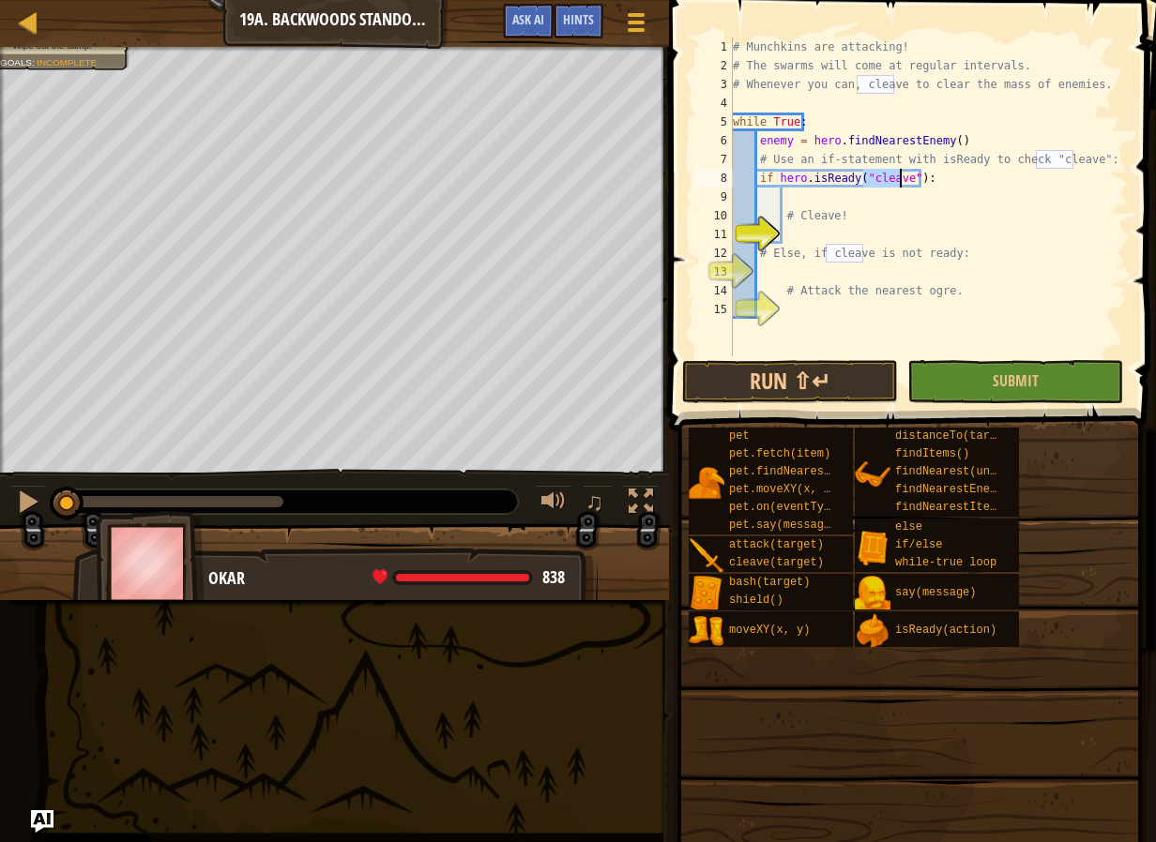
click at [827, 244] on div "# Munchkins are attacking! # The swarms will come at regular intervals. # Whene…" at bounding box center [928, 216] width 399 height 356
type textarea "# Else, if cleave is not ready:"
click at [826, 239] on div "# Munchkins are attacking! # The swarms will come at regular intervals. # Whene…" at bounding box center [928, 216] width 399 height 356
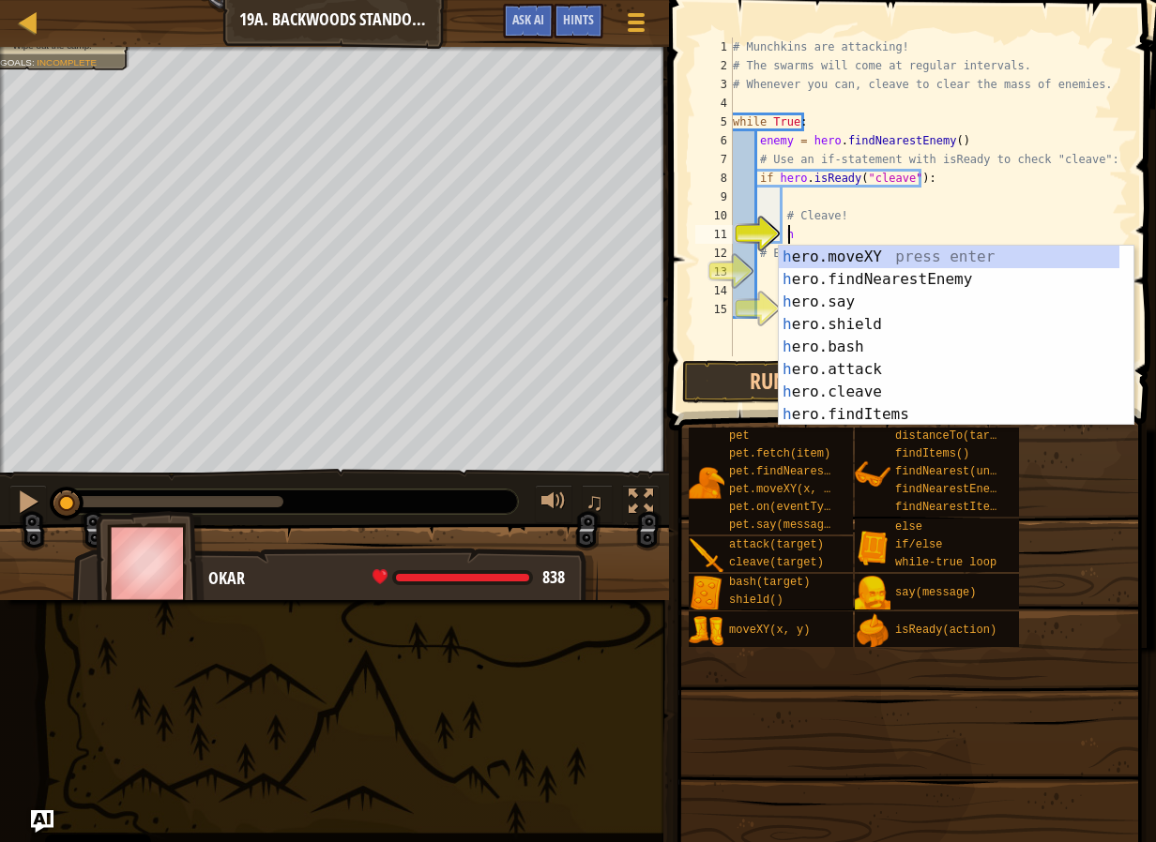
scroll to position [0, 0]
click at [868, 388] on div "h ero.moveXY press enter h ero.findNearestEnemy press enter h ero.say press ent…" at bounding box center [948, 358] width 340 height 225
type textarea "hero.cleave(enemy)"
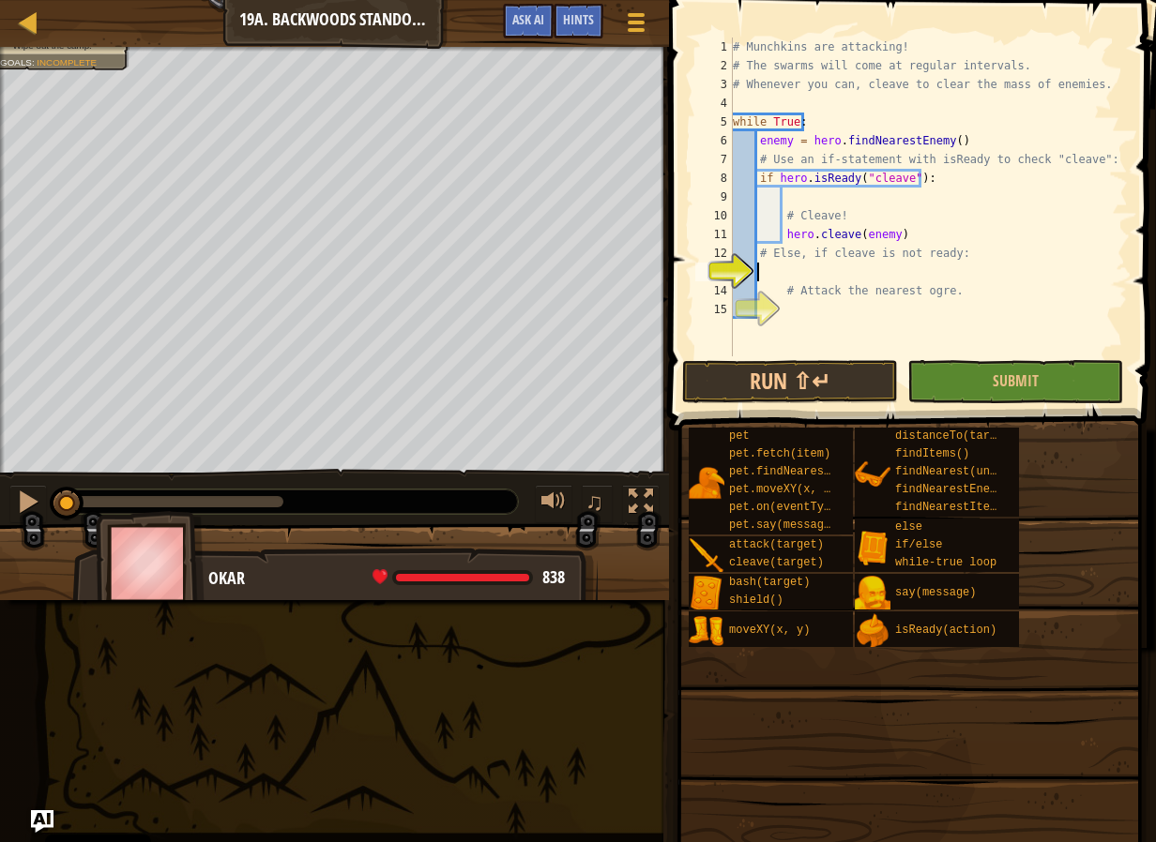
click at [836, 278] on div "# Munchkins are attacking! # The swarms will come at regular intervals. # Whene…" at bounding box center [928, 216] width 399 height 356
type textarea "e"
drag, startPoint x: 840, startPoint y: 277, endPoint x: 837, endPoint y: 287, distance: 11.0
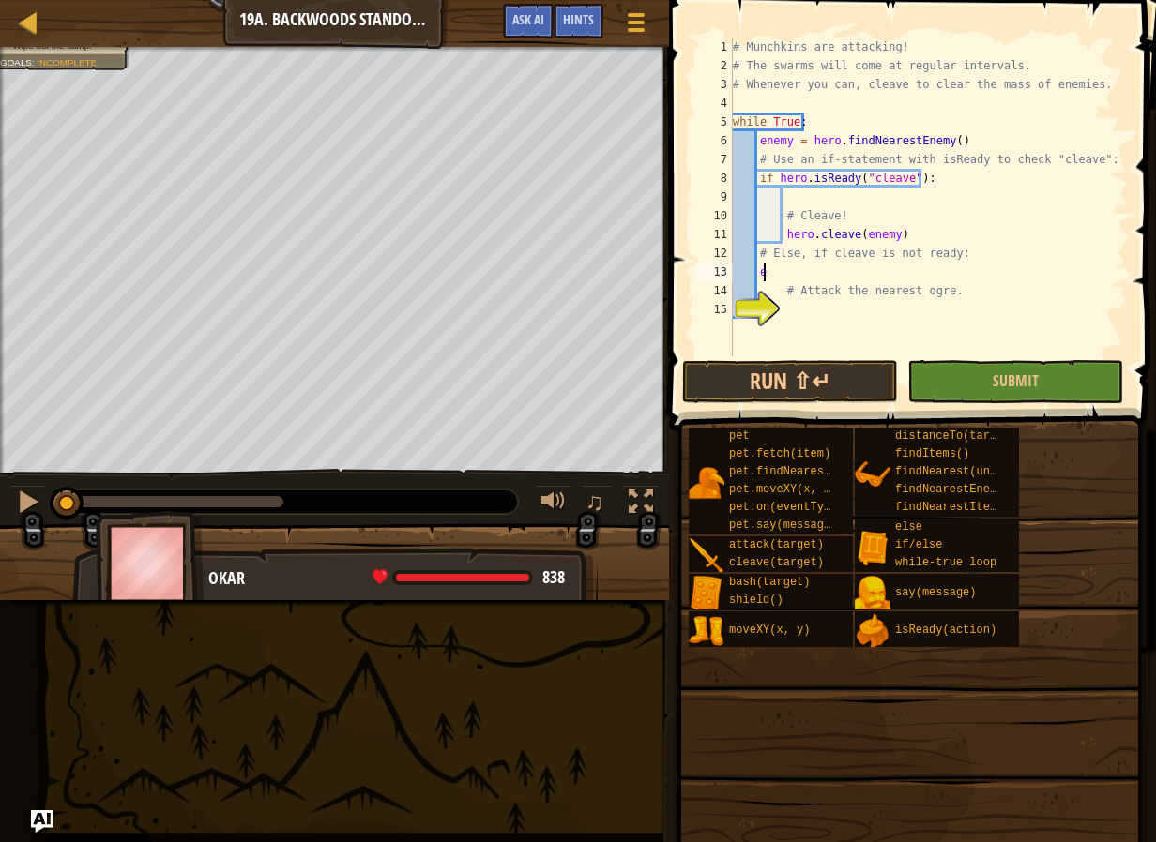
click at [839, 278] on div "# Munchkins are attacking! # The swarms will come at regular intervals. # Whene…" at bounding box center [928, 216] width 399 height 356
type textarea "e"
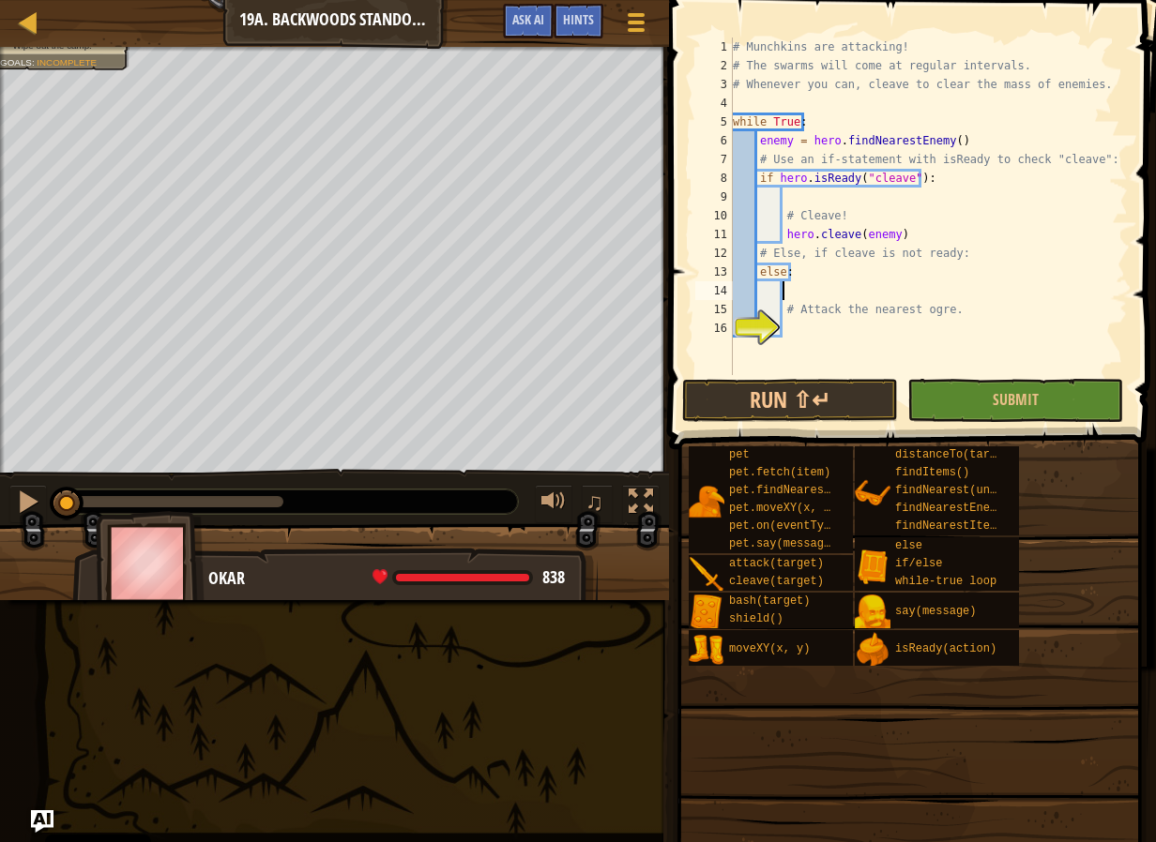
click at [836, 338] on div "# Munchkins are attacking! # The swarms will come at regular intervals. # Whene…" at bounding box center [928, 225] width 399 height 375
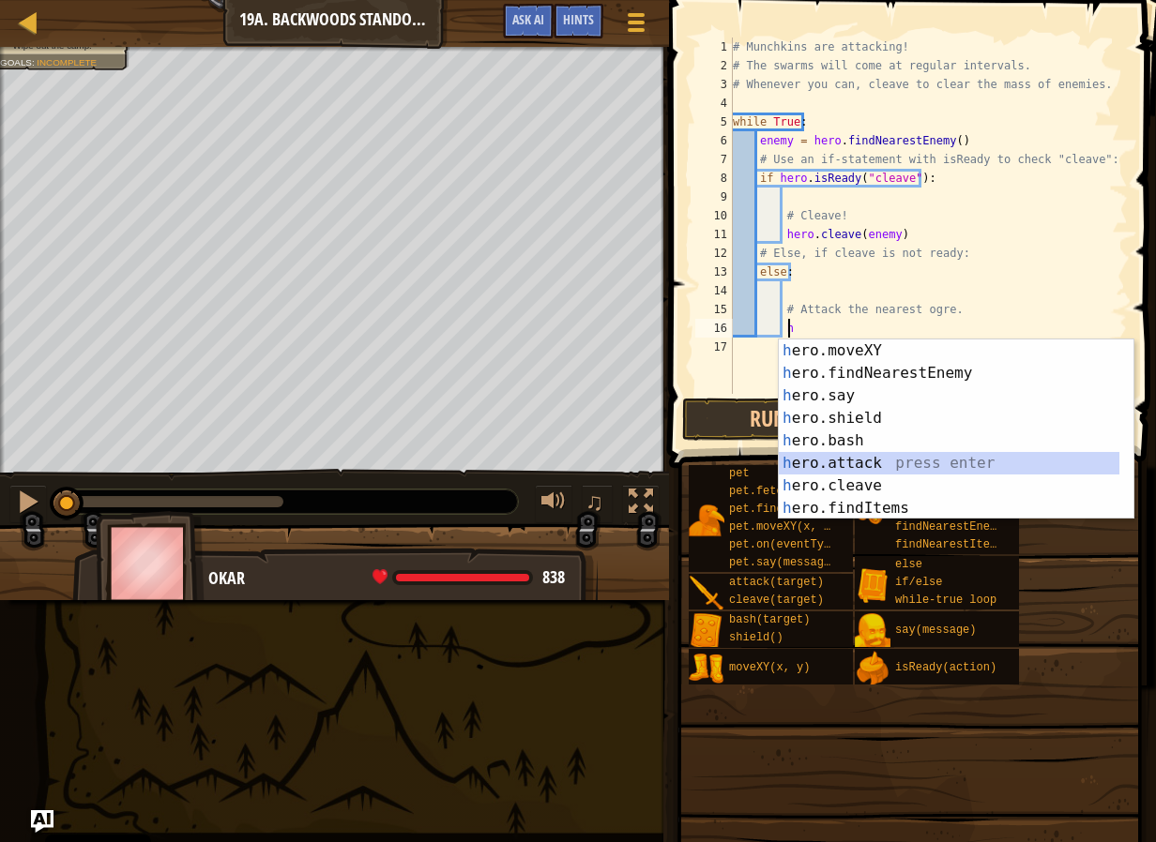
click at [864, 462] on div "h ero.moveXY press enter h ero.findNearestEnemy press enter h ero.say press ent…" at bounding box center [948, 452] width 340 height 225
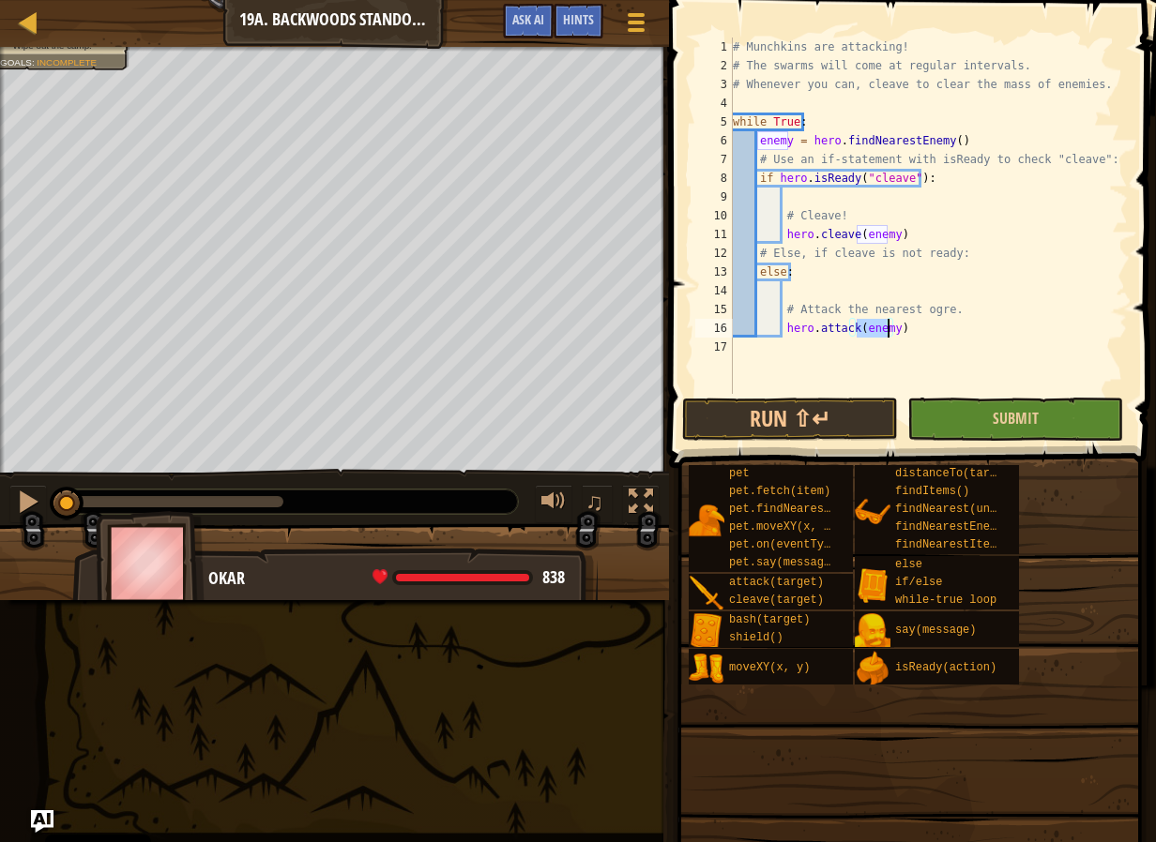
type textarea "hero.attack(enemy)"
click at [964, 407] on button "Submit" at bounding box center [1015, 419] width 216 height 43
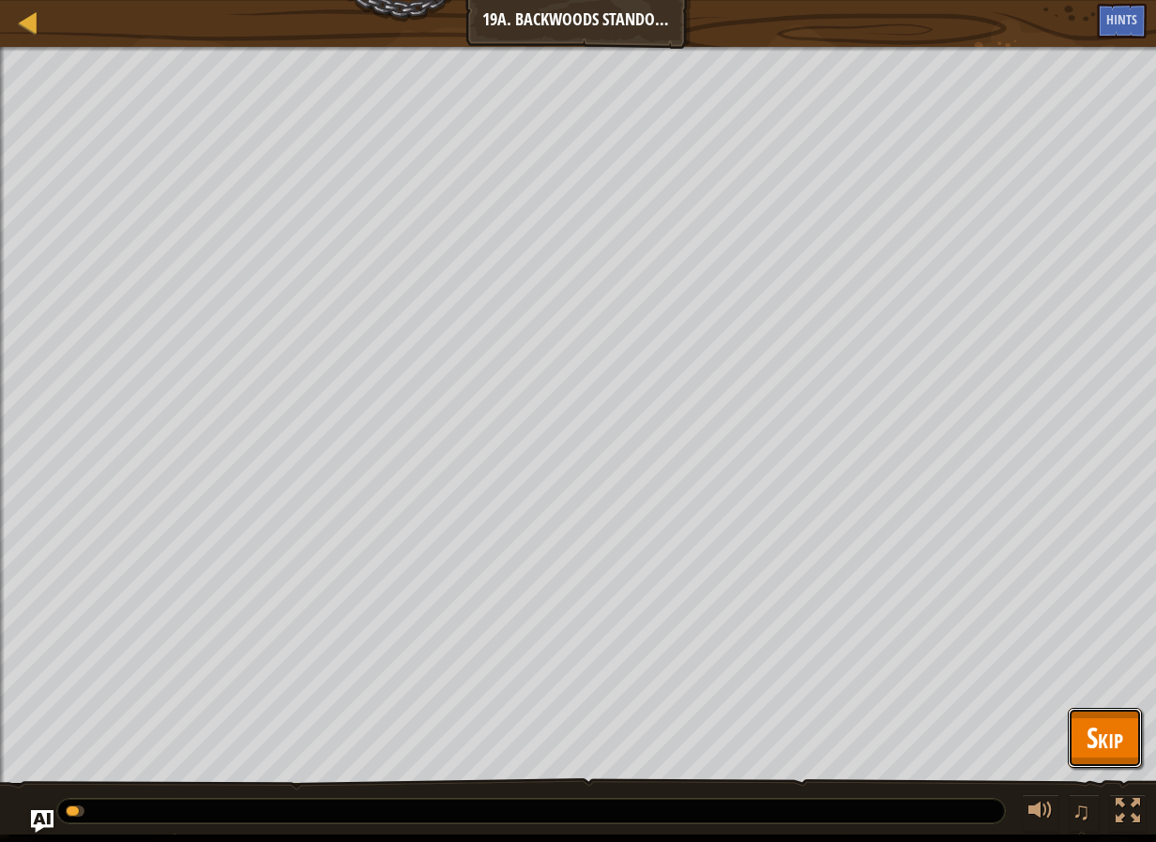
click at [1120, 738] on span "Skip" at bounding box center [1104, 737] width 37 height 38
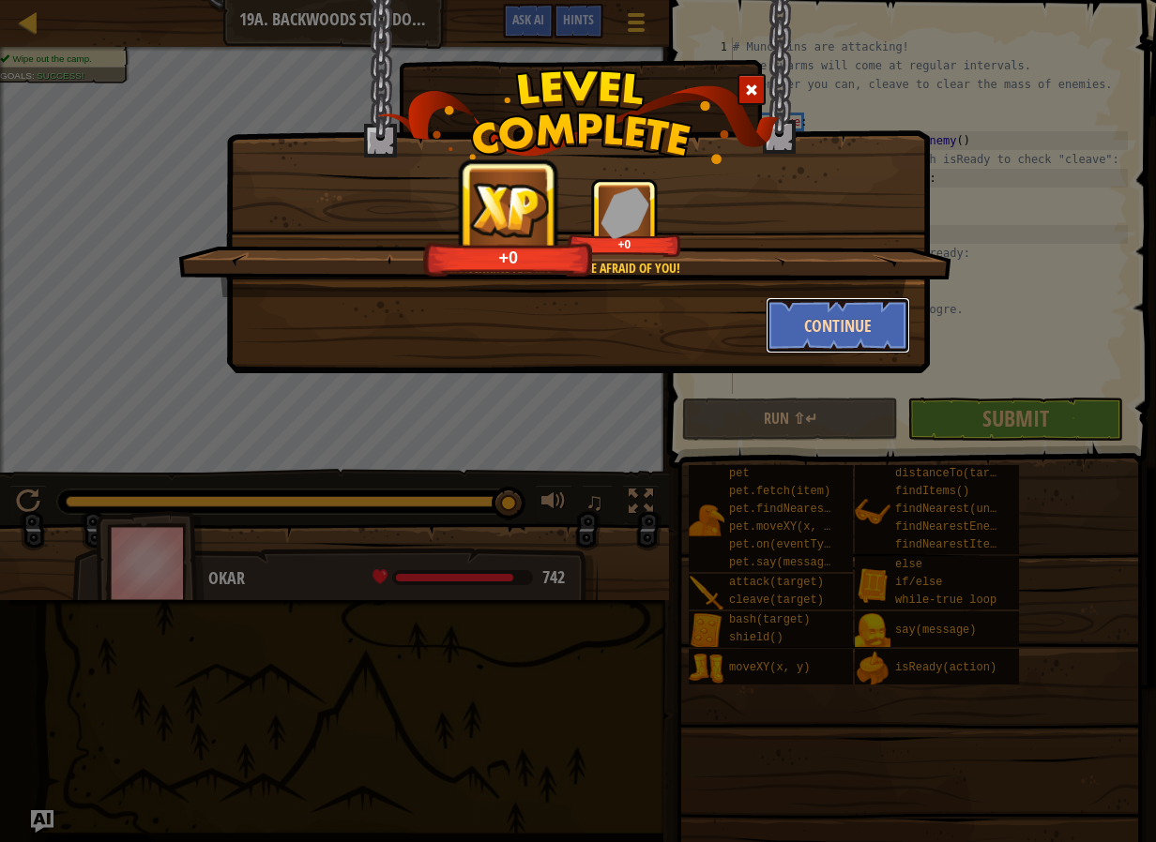
click at [823, 319] on button "Continue" at bounding box center [837, 325] width 145 height 56
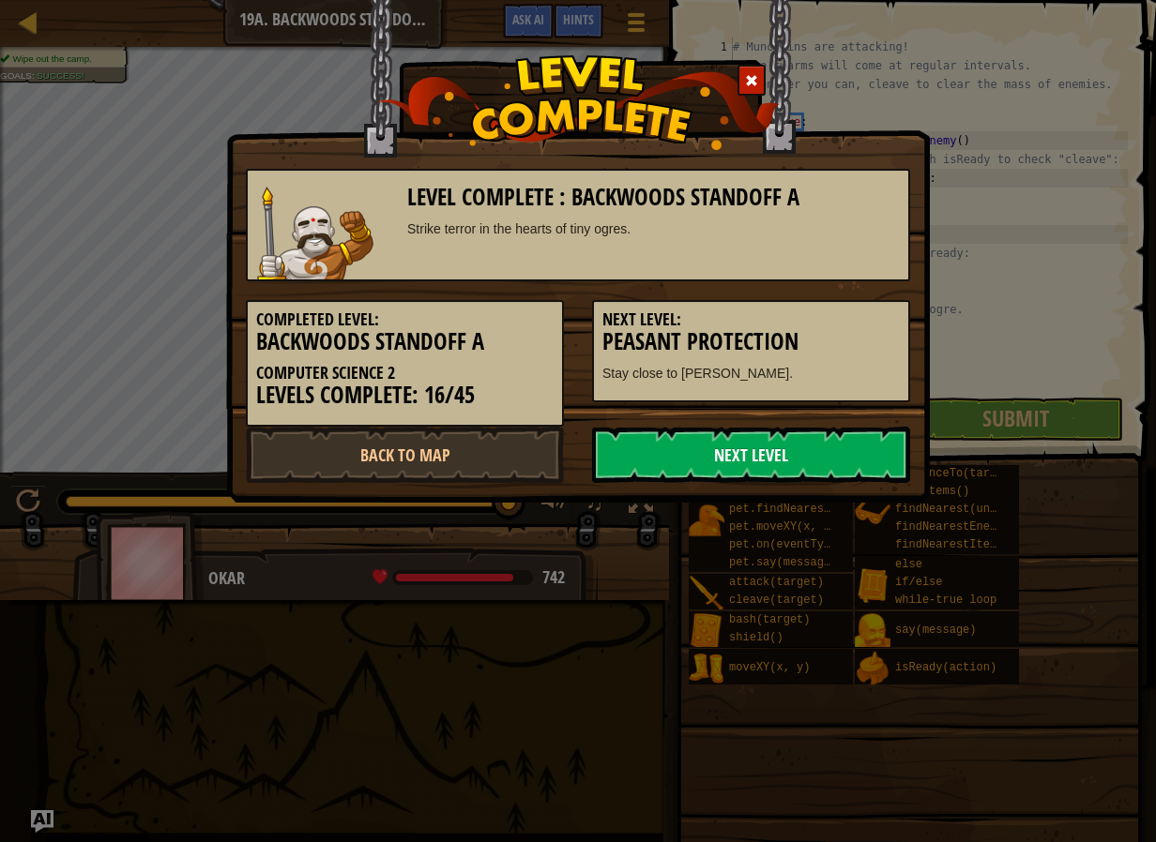
click at [687, 450] on link "Next Level" at bounding box center [751, 455] width 318 height 56
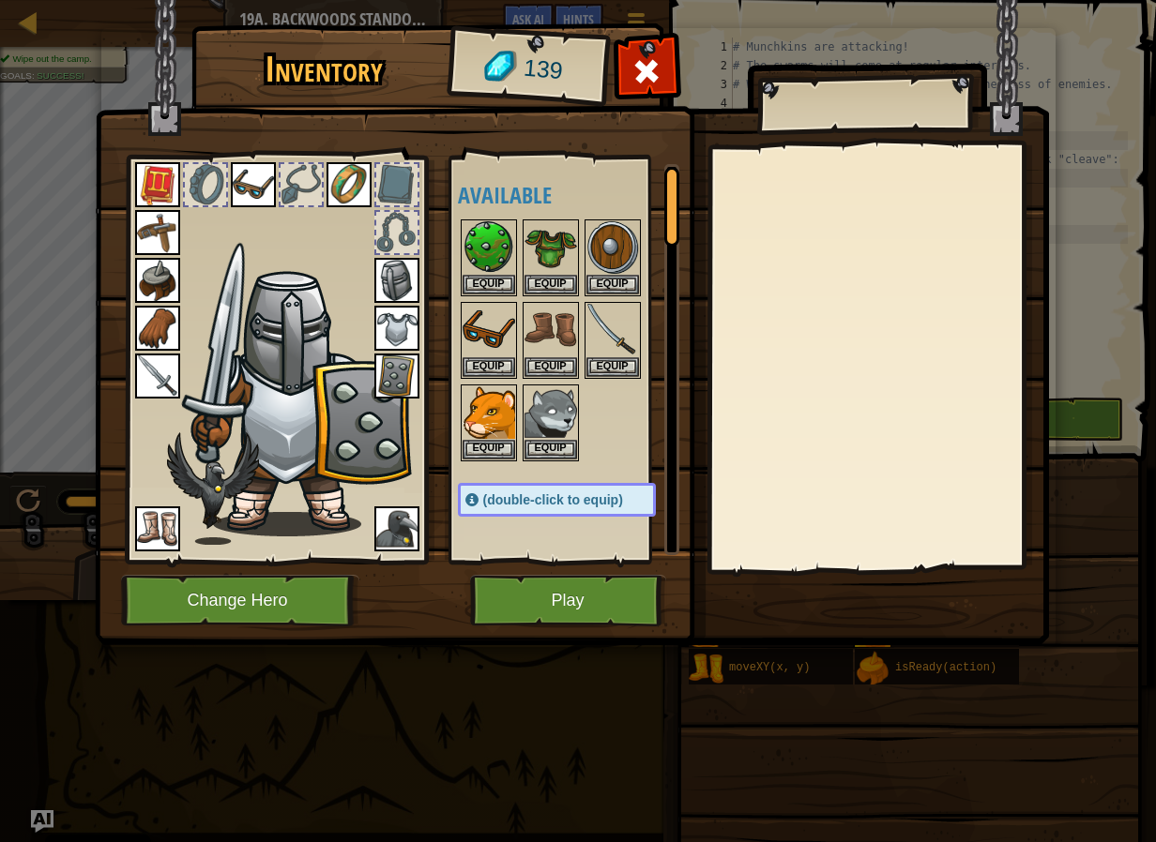
click at [642, 35] on img at bounding box center [572, 304] width 954 height 681
click at [642, 57] on span at bounding box center [646, 71] width 30 height 30
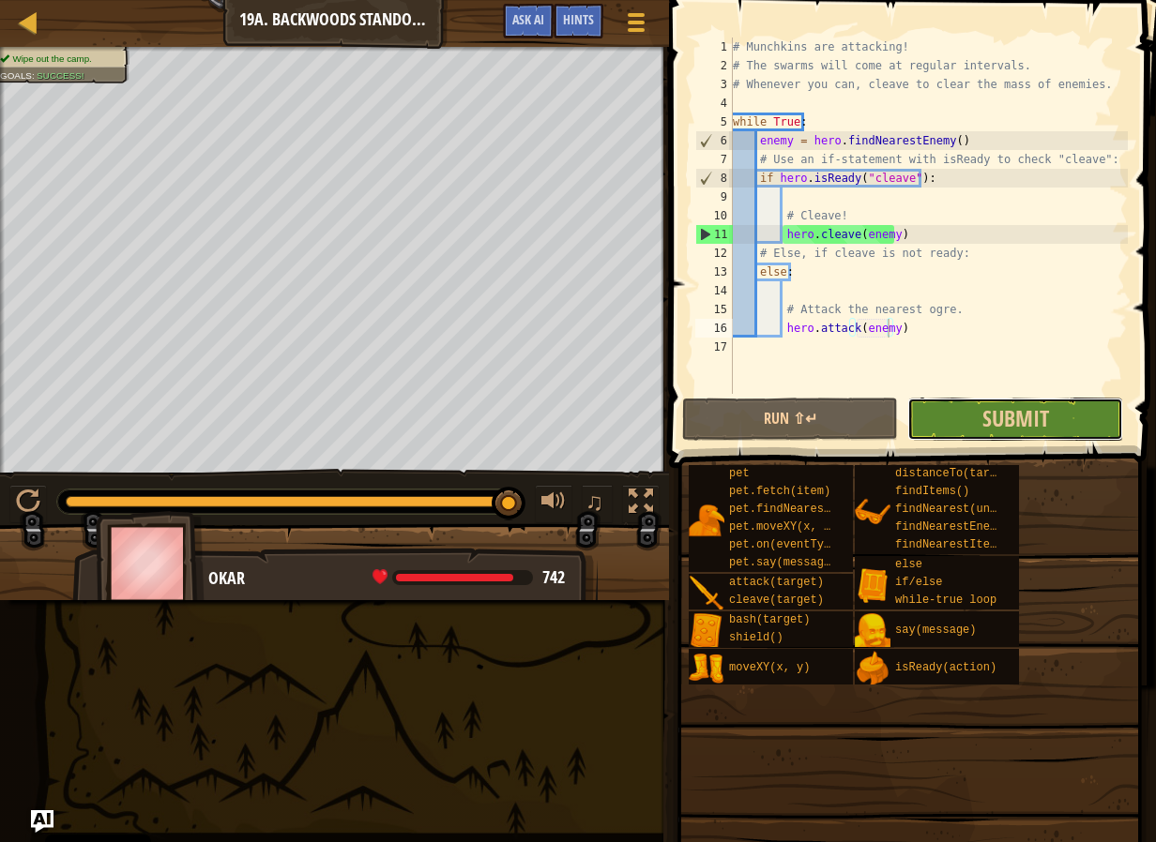
click at [959, 416] on button "Submit" at bounding box center [1015, 419] width 216 height 43
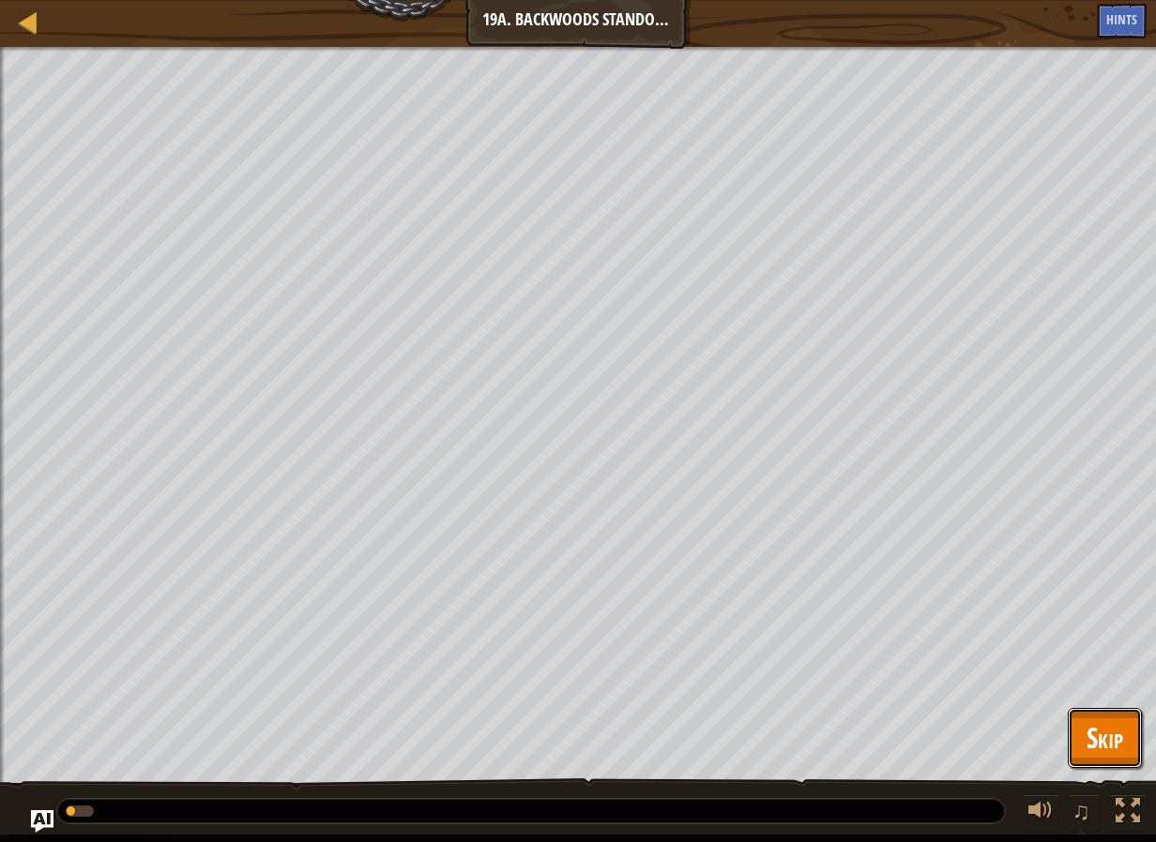
drag, startPoint x: 1134, startPoint y: 721, endPoint x: 1119, endPoint y: 707, distance: 20.6
click at [1132, 721] on button "Skip" at bounding box center [1104, 738] width 74 height 60
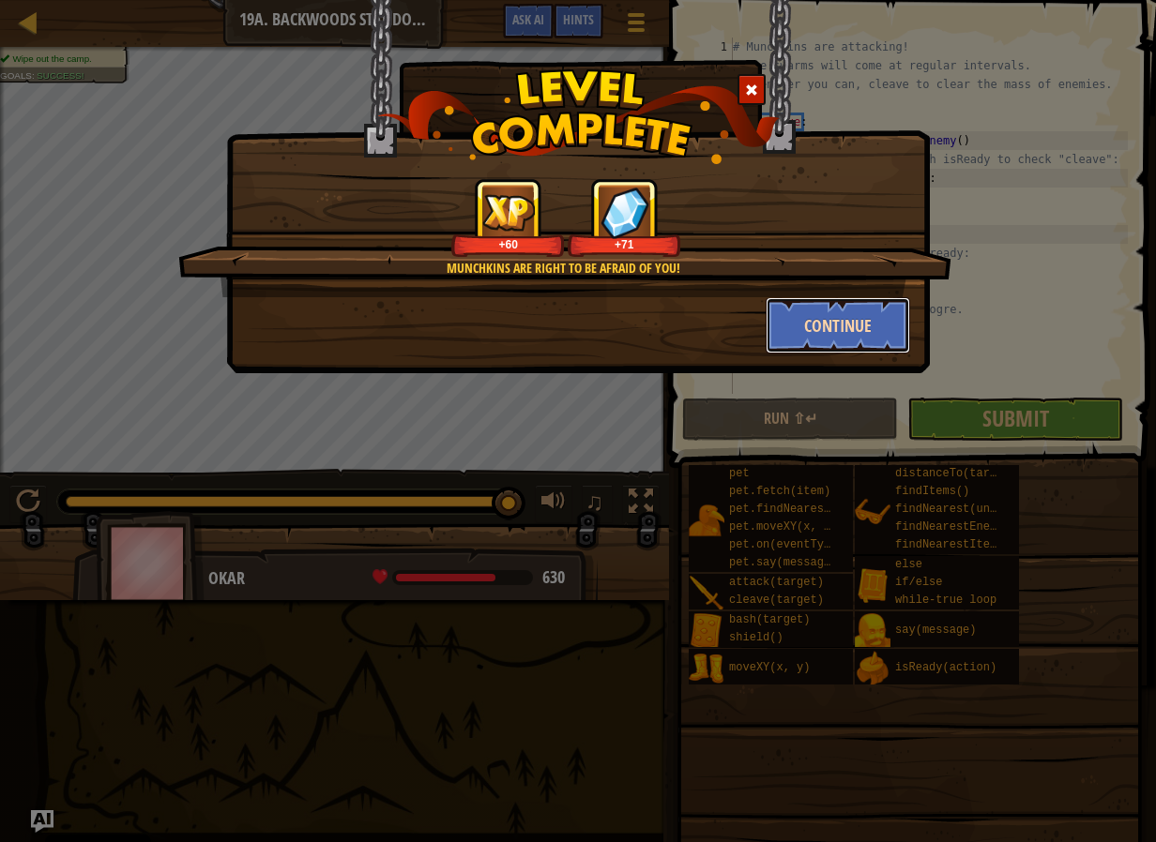
click at [835, 330] on button "Continue" at bounding box center [837, 325] width 145 height 56
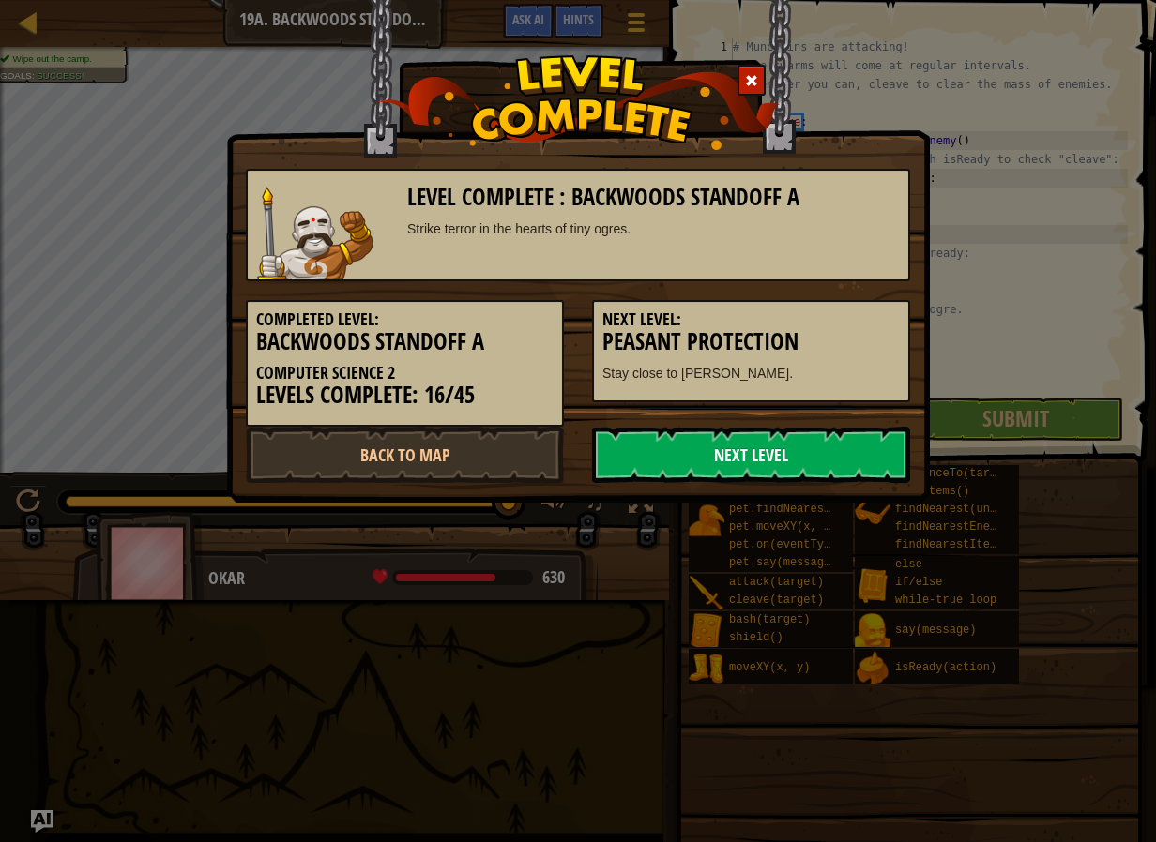
click at [821, 458] on link "Next Level" at bounding box center [751, 455] width 318 height 56
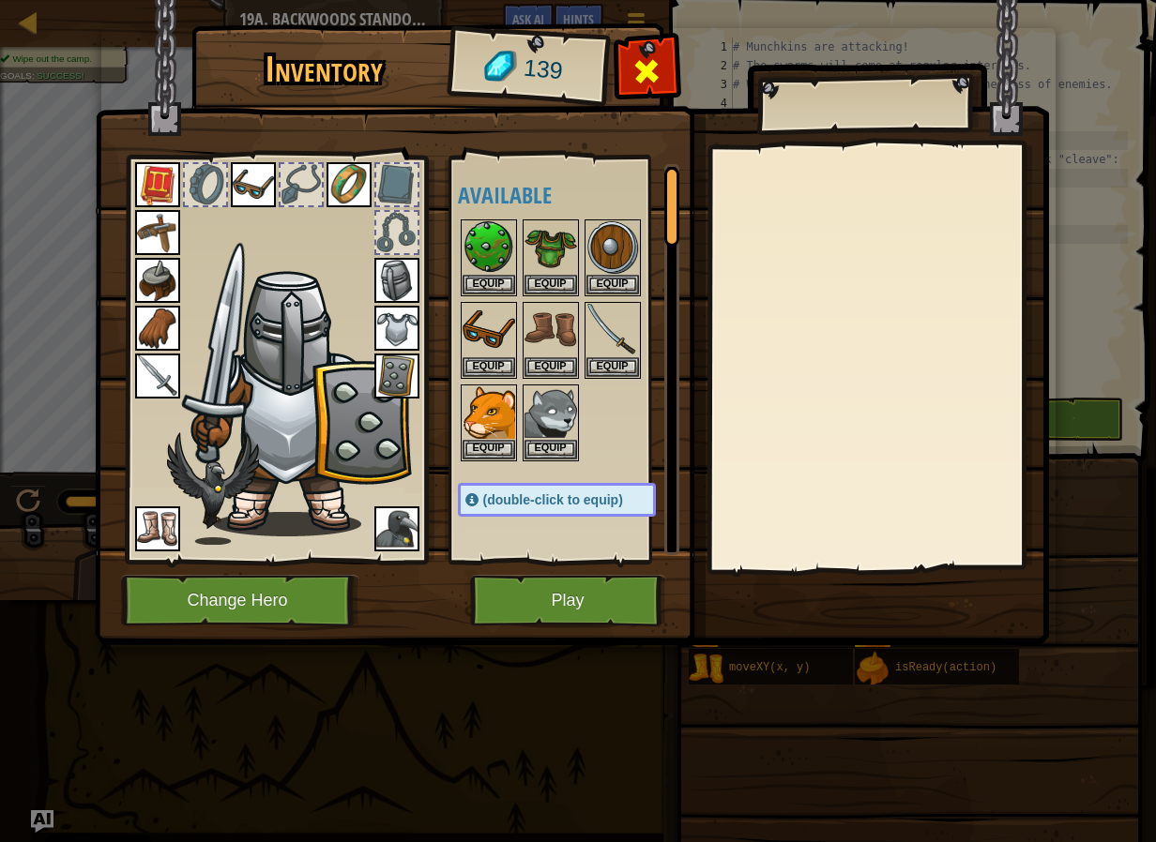
click at [629, 55] on div at bounding box center [646, 76] width 59 height 59
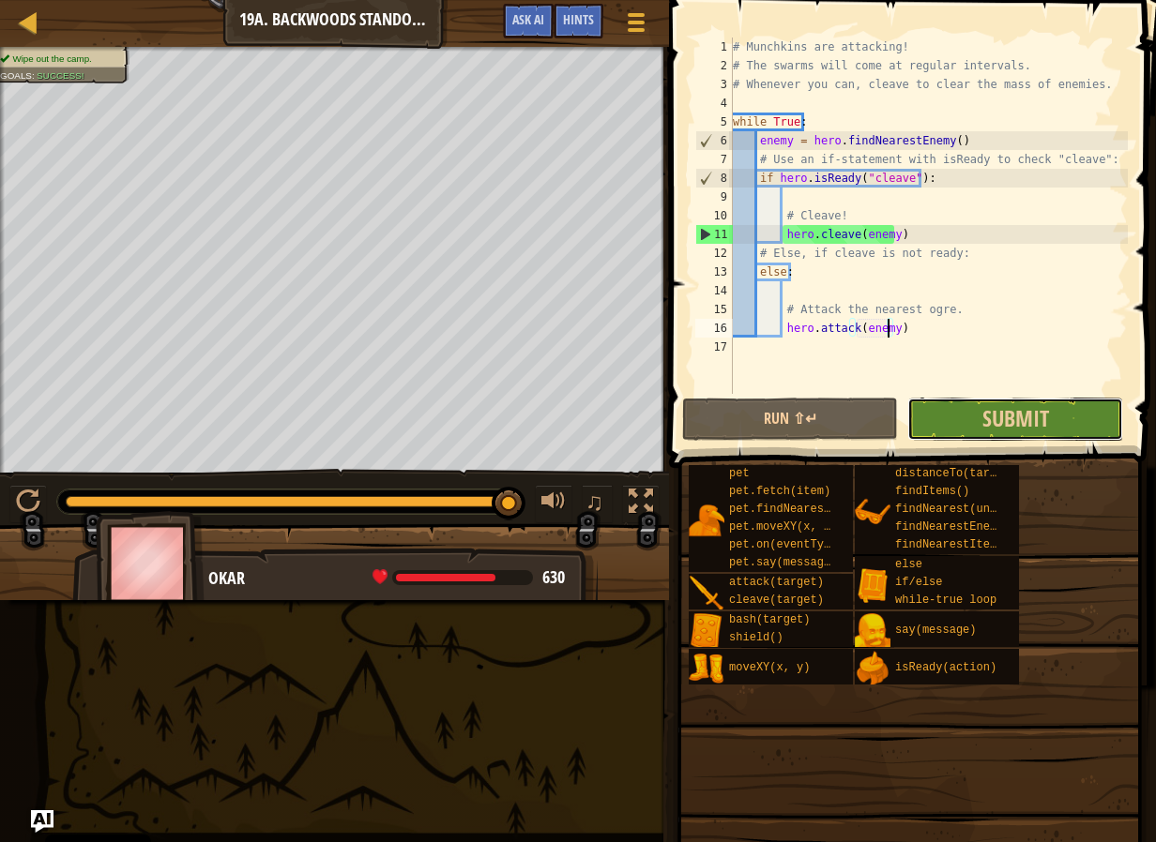
click at [935, 417] on button "Submit" at bounding box center [1015, 419] width 216 height 43
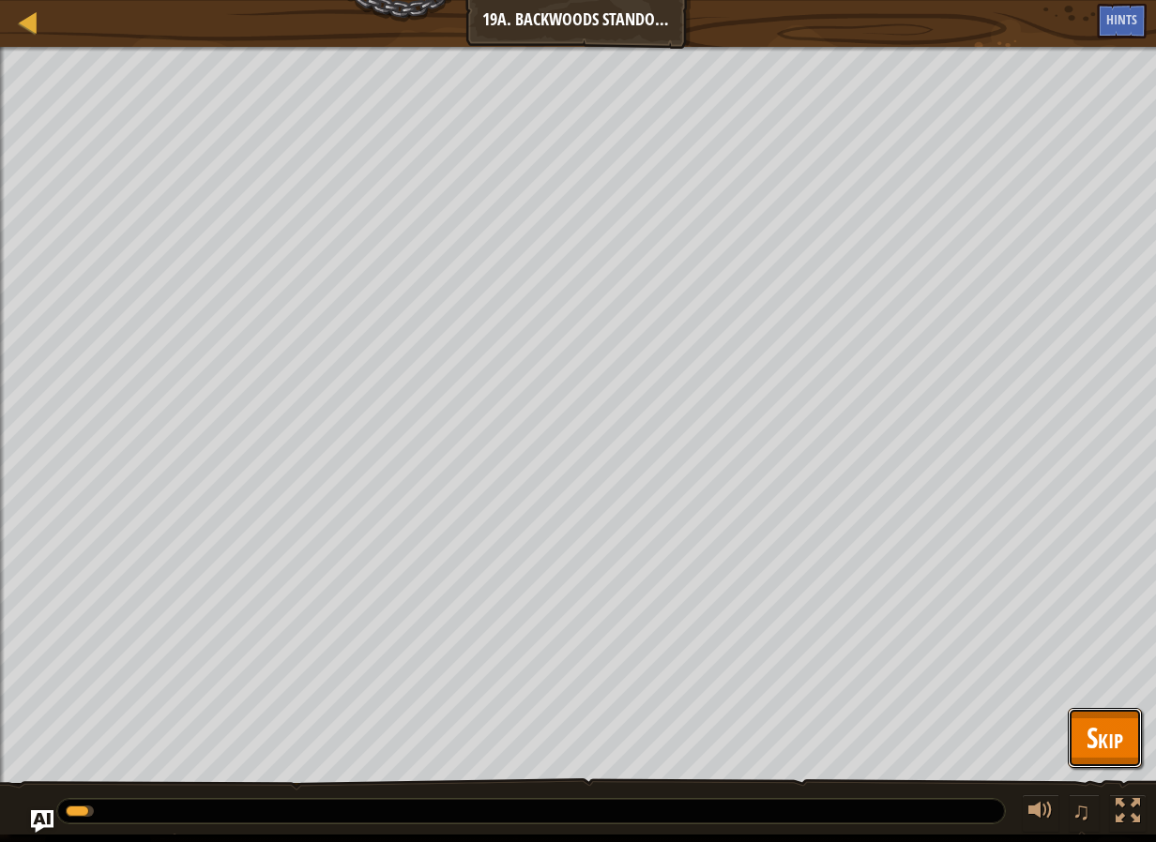
click at [1109, 711] on button "Skip" at bounding box center [1104, 738] width 74 height 60
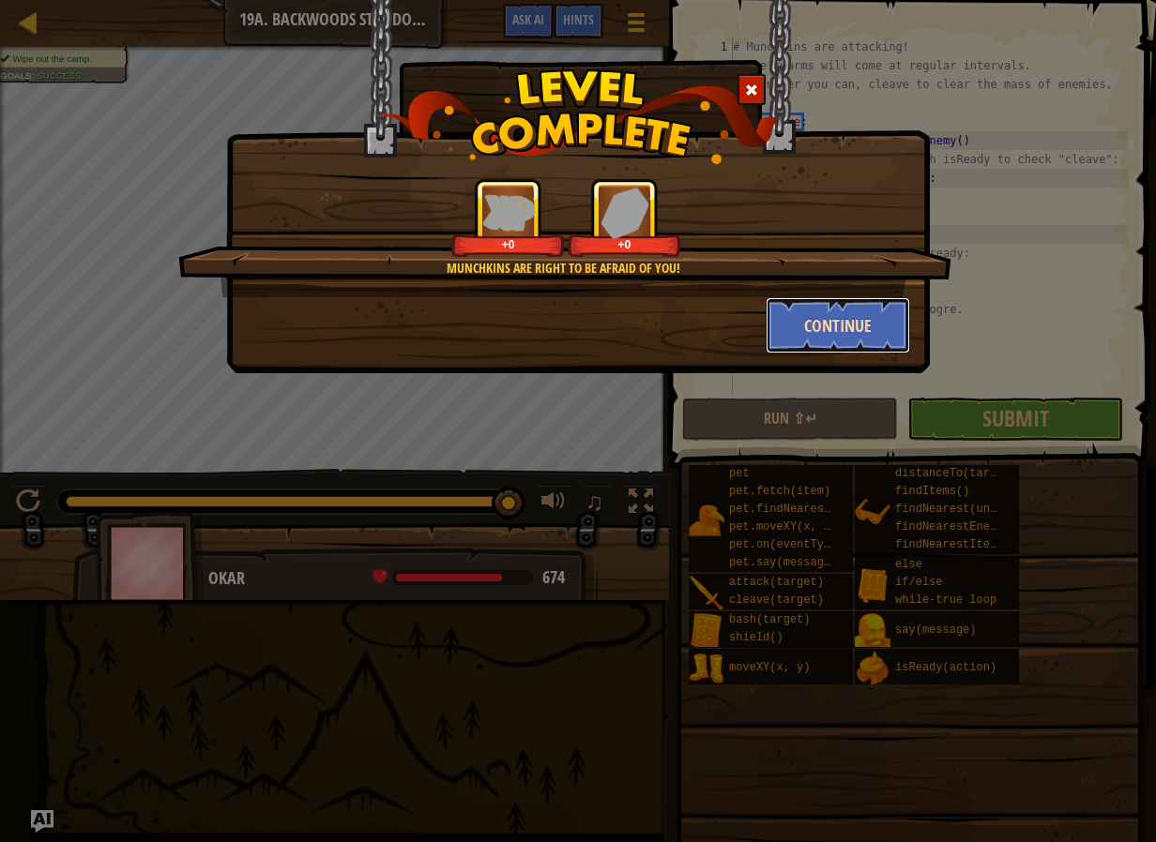
click at [843, 344] on button "Continue" at bounding box center [837, 325] width 145 height 56
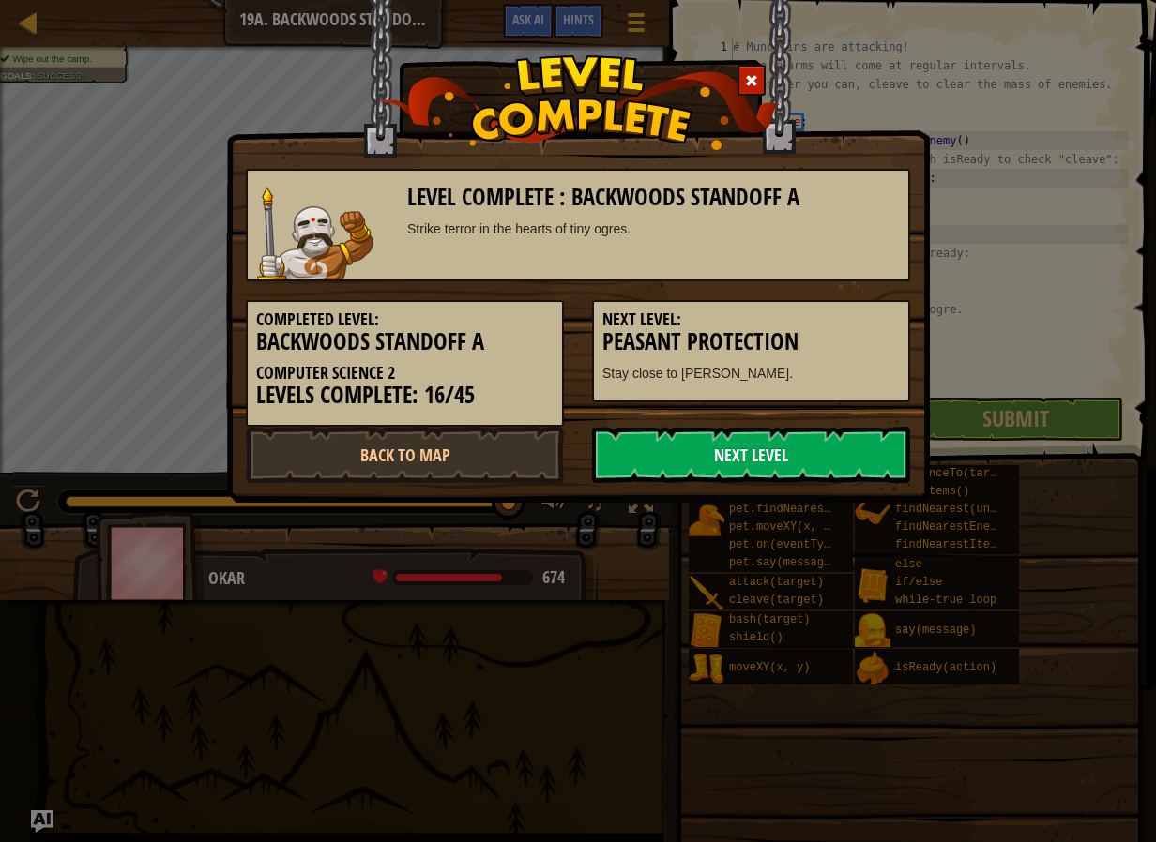
click at [808, 456] on link "Next Level" at bounding box center [751, 455] width 318 height 56
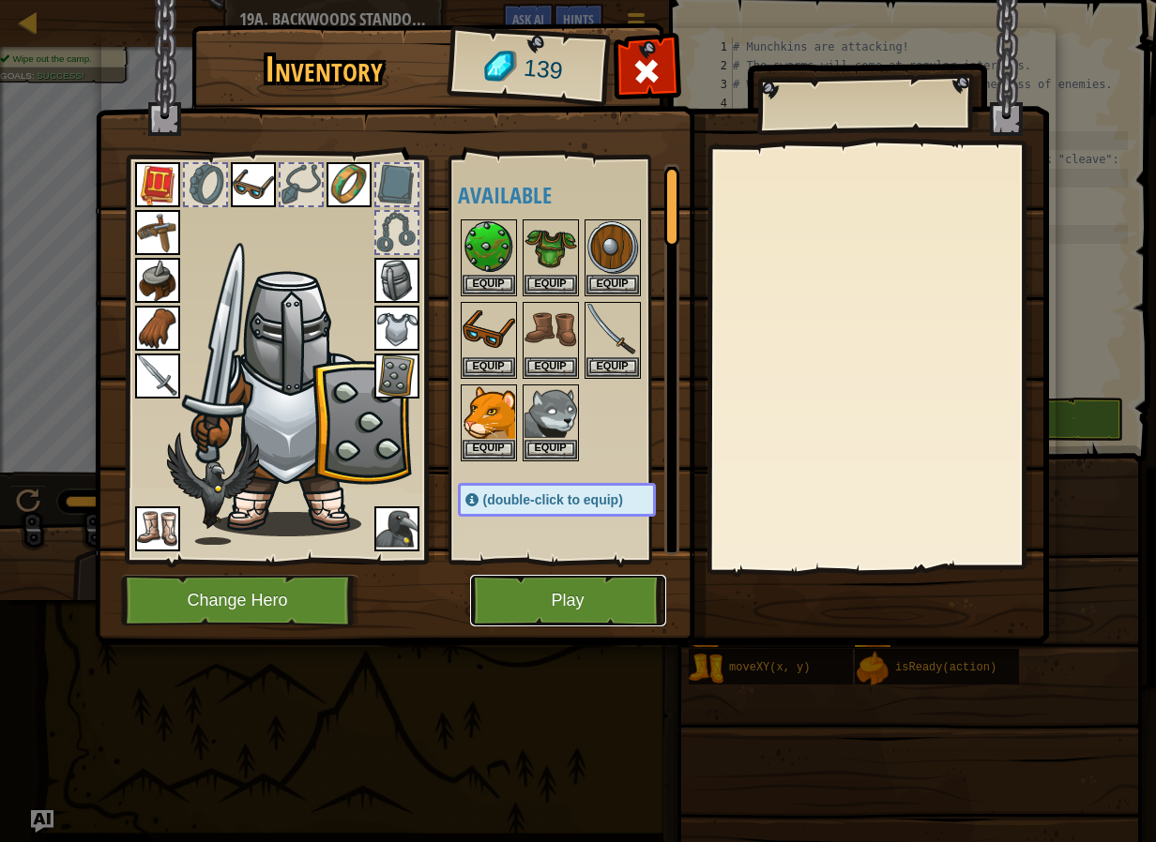
click at [560, 596] on button "Play" at bounding box center [568, 601] width 196 height 52
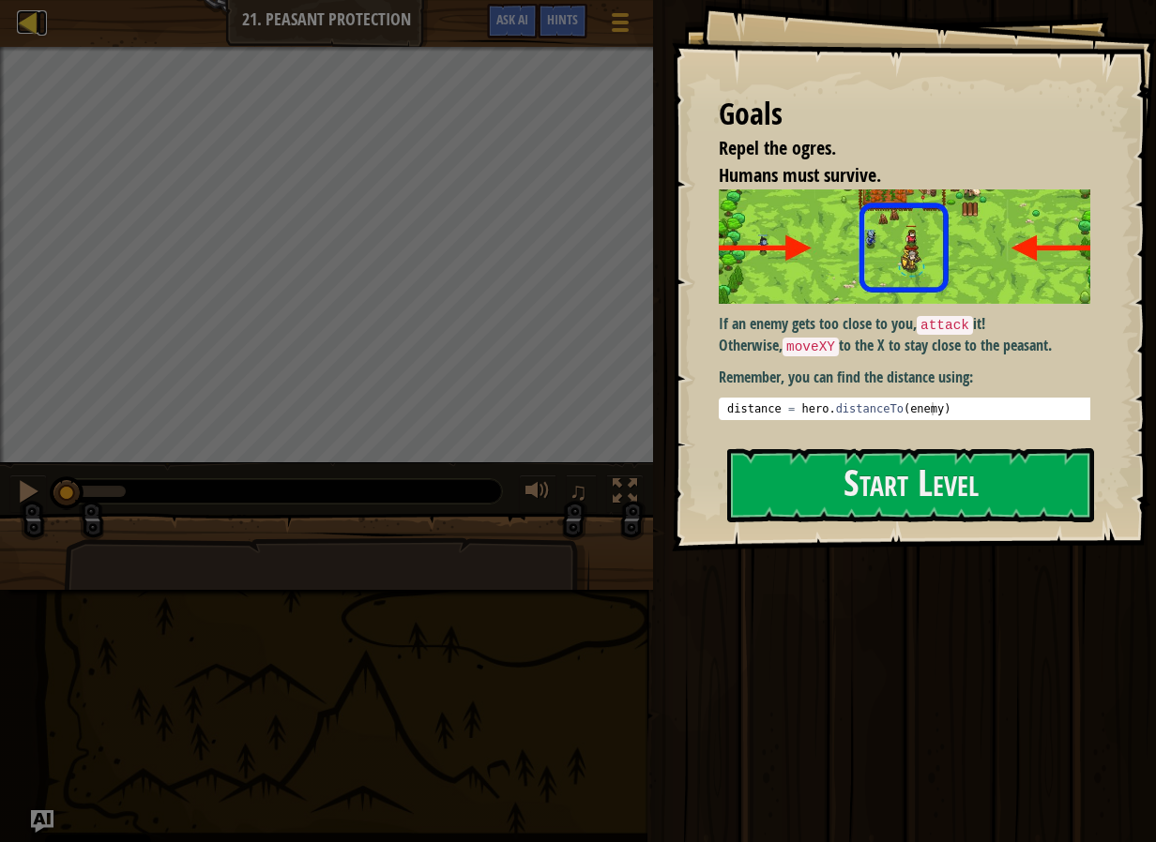
click at [26, 18] on div at bounding box center [28, 21] width 23 height 23
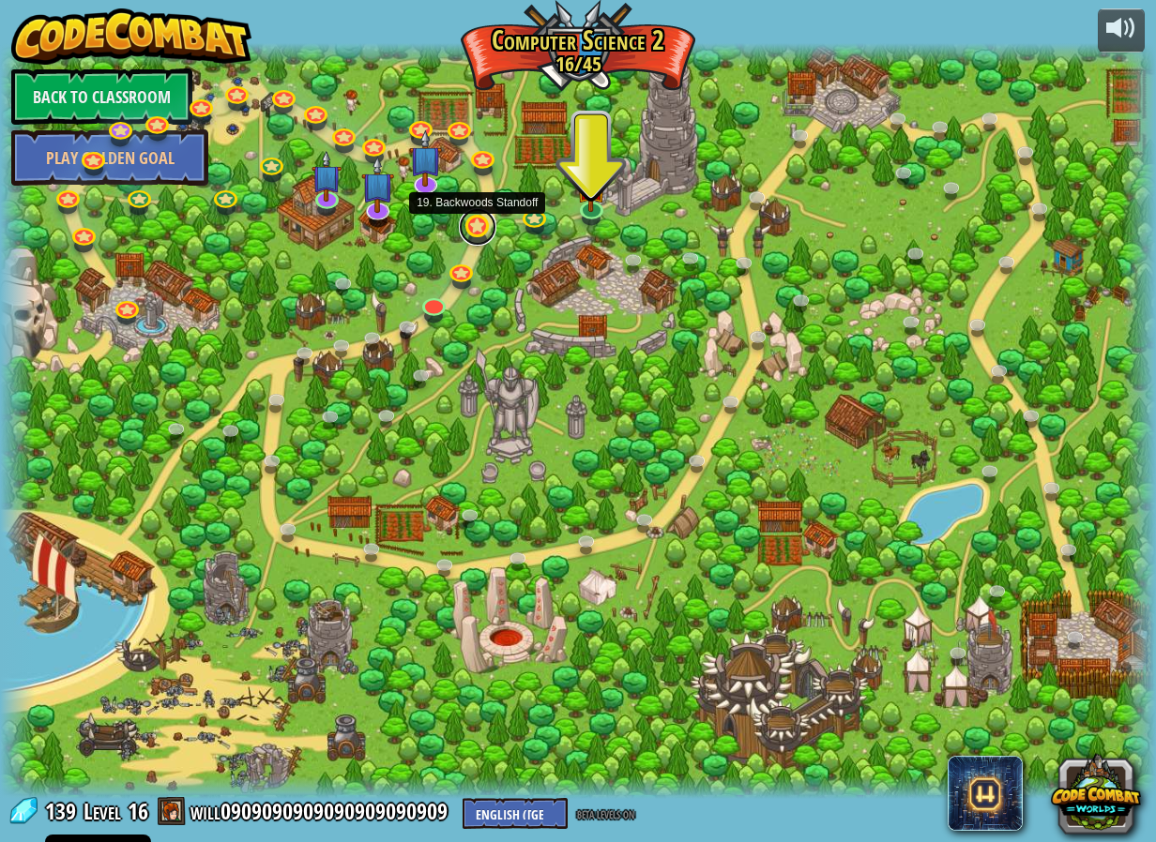
click at [484, 224] on link at bounding box center [478, 227] width 38 height 38
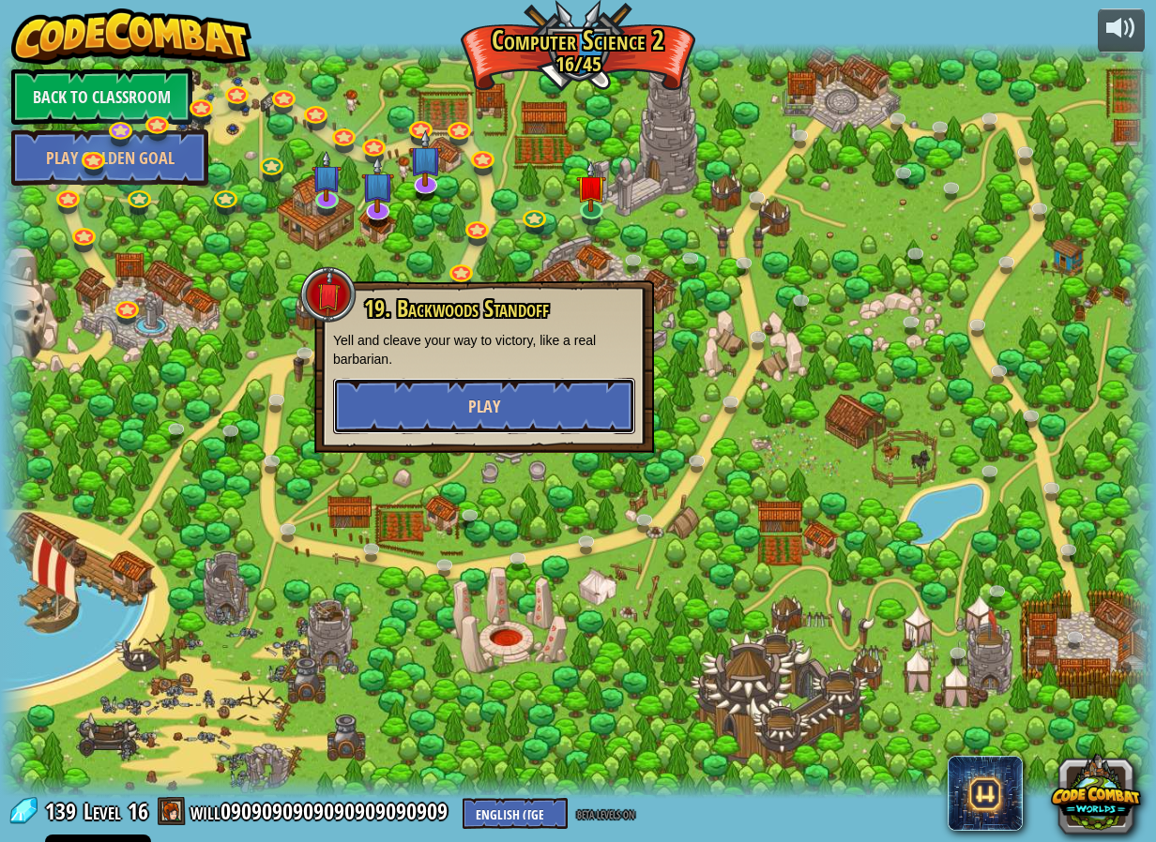
click at [523, 424] on button "Play" at bounding box center [484, 406] width 302 height 56
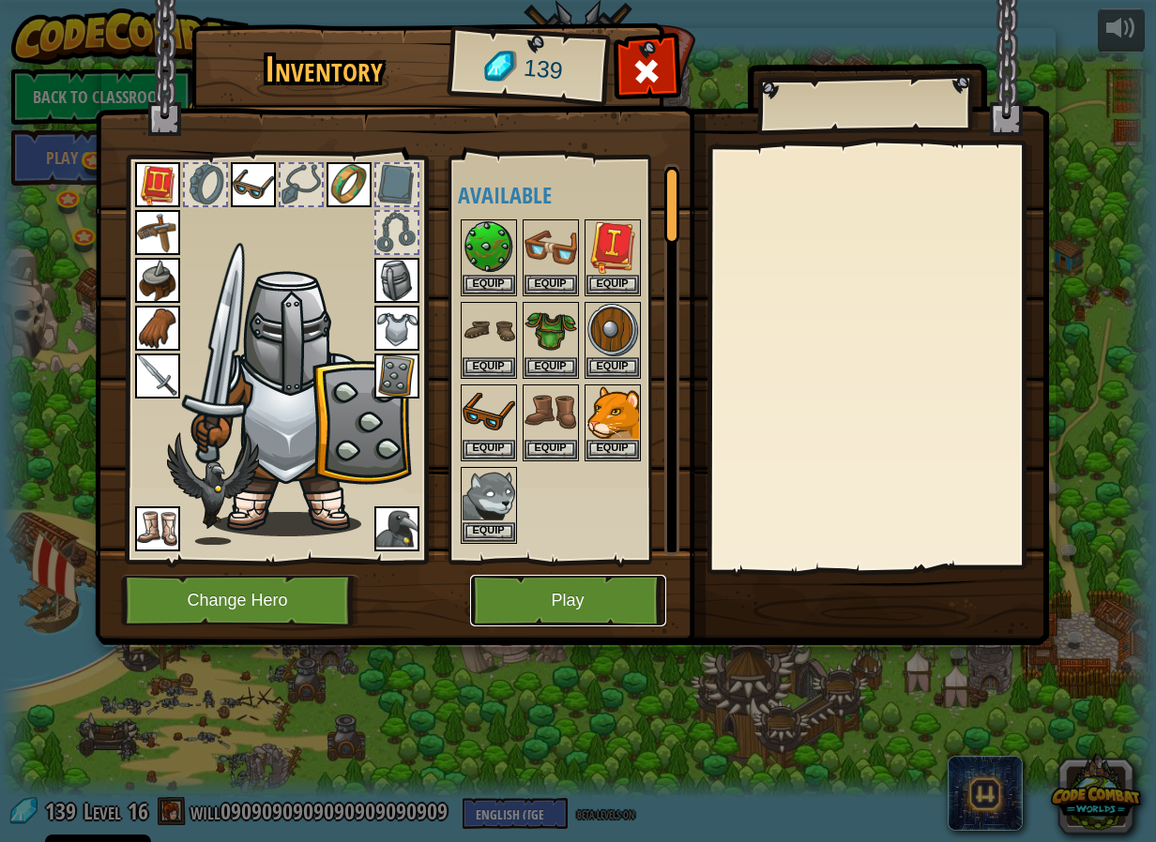
click at [570, 591] on button "Play" at bounding box center [568, 601] width 196 height 52
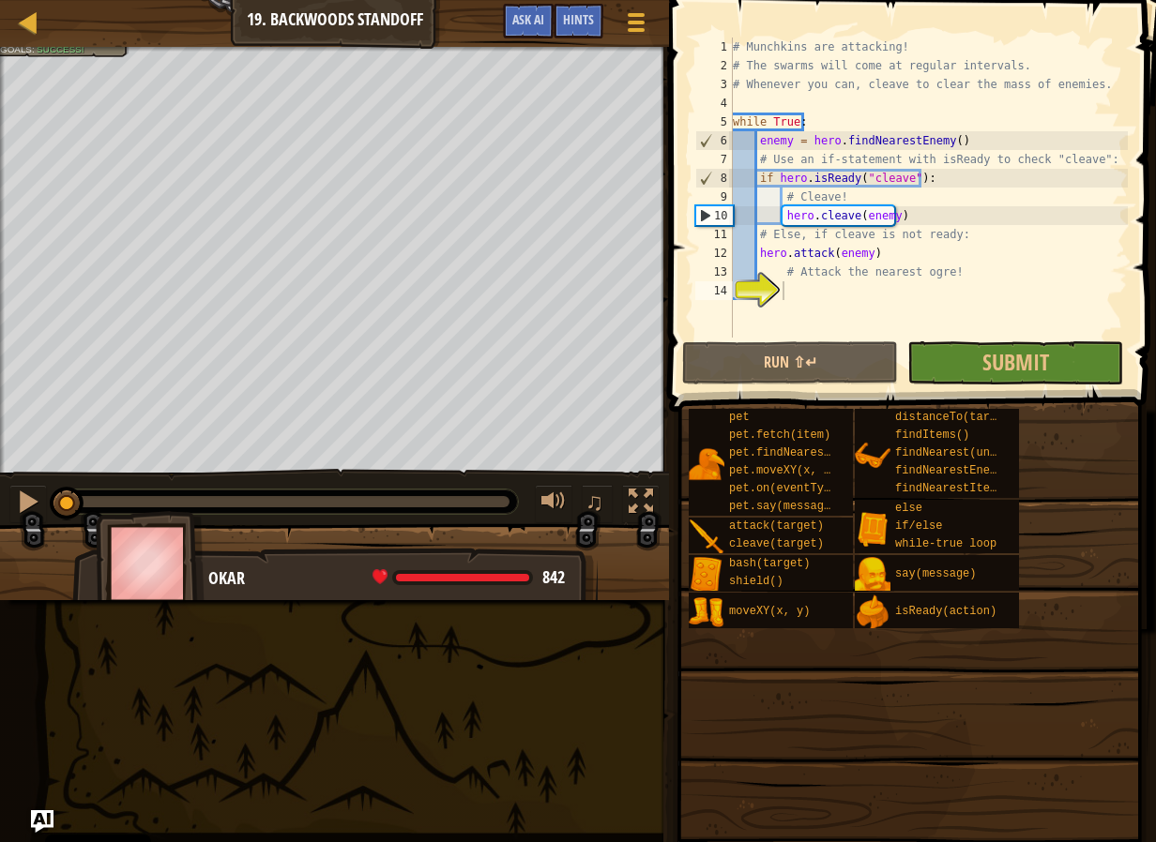
click at [13, 31] on div "Map Computer Science 2 19. Backwoods Standoff Game Menu Done Hints Ask AI" at bounding box center [334, 23] width 669 height 47
click at [38, 28] on div at bounding box center [28, 21] width 23 height 23
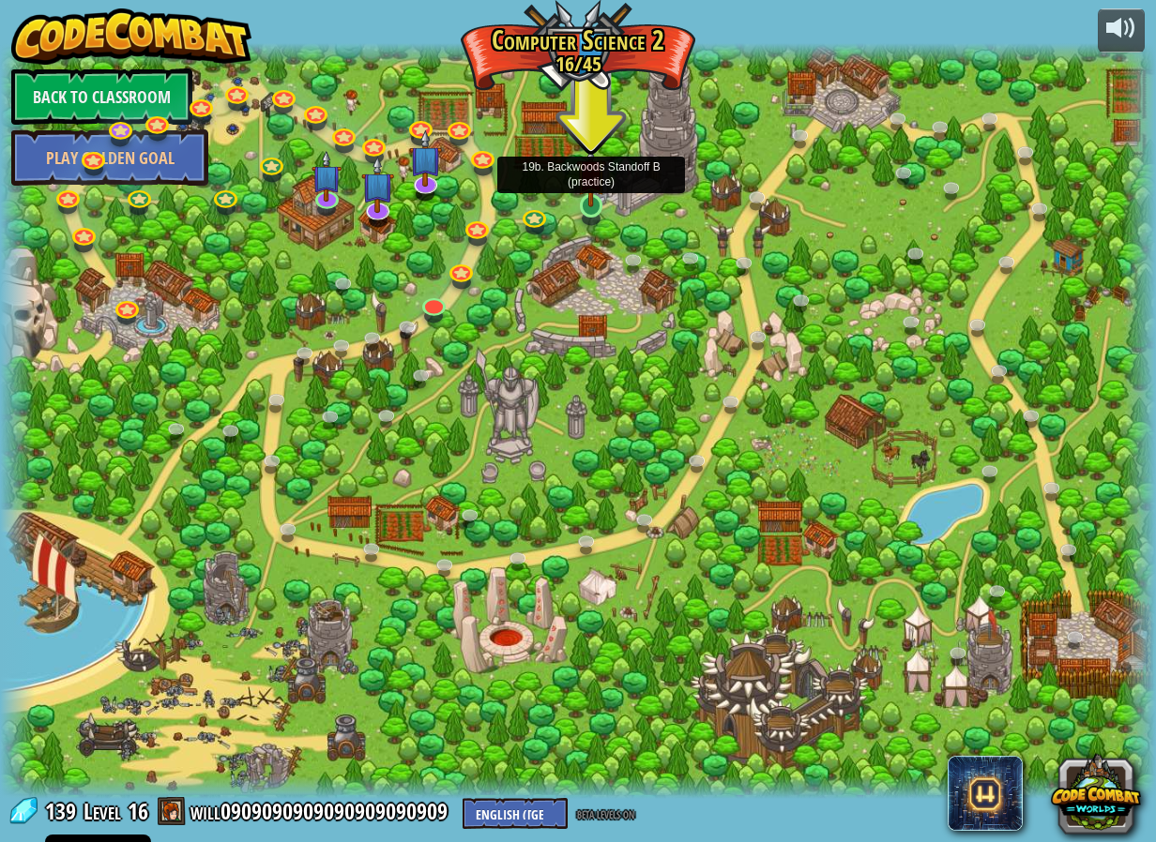
click at [596, 193] on img at bounding box center [591, 174] width 30 height 68
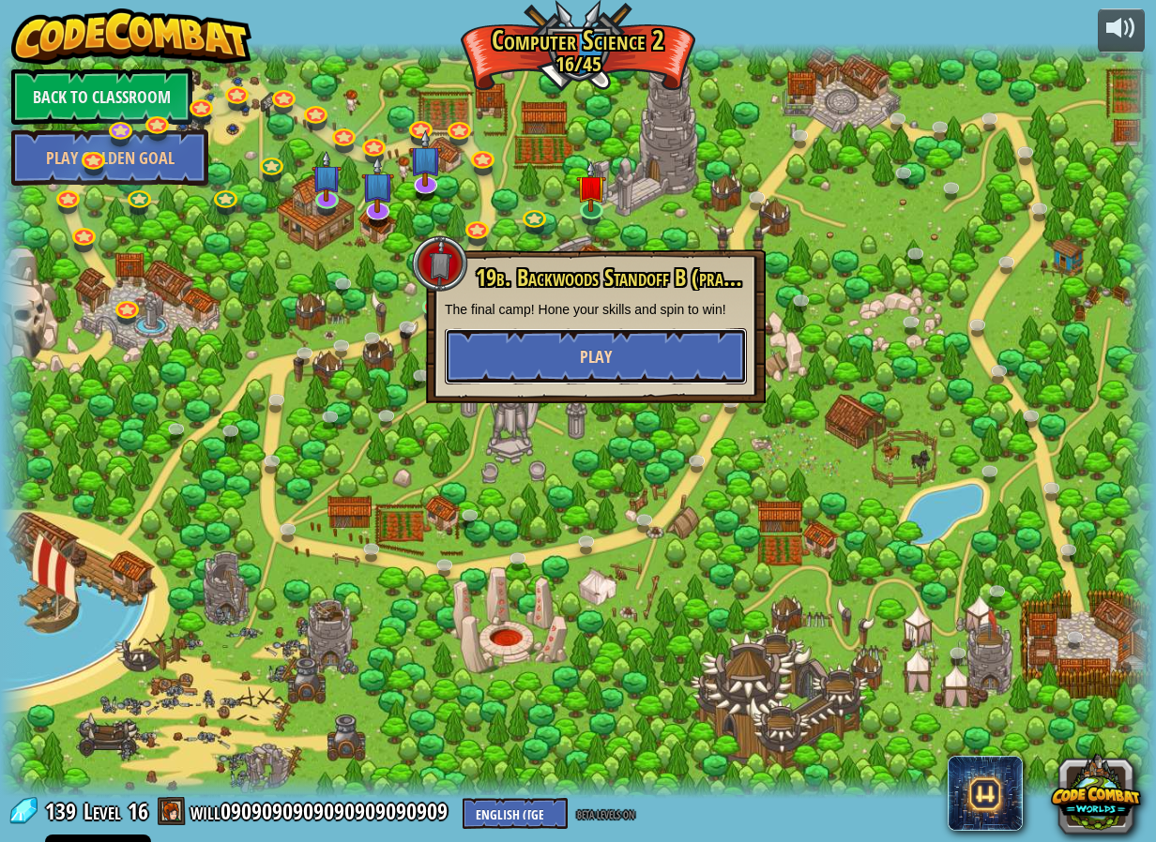
click at [626, 375] on button "Play" at bounding box center [596, 356] width 302 height 56
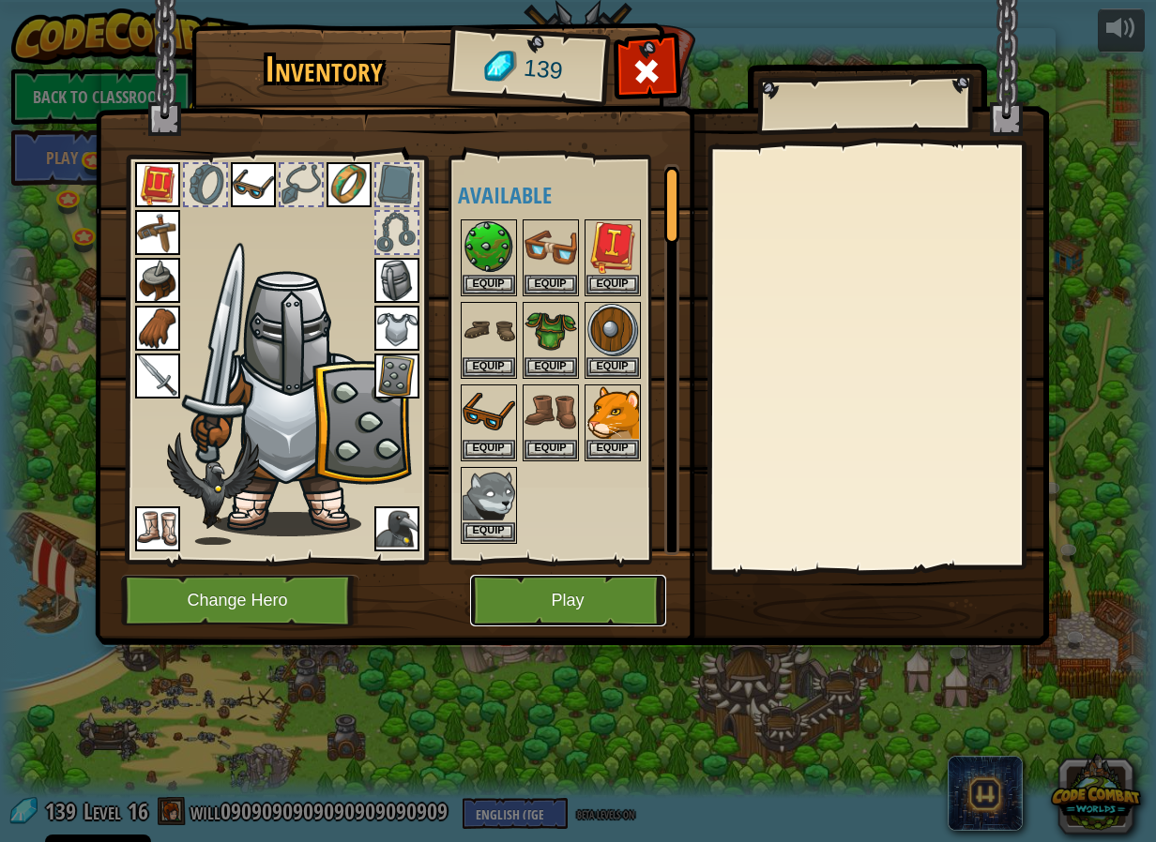
click at [619, 581] on button "Play" at bounding box center [568, 601] width 196 height 52
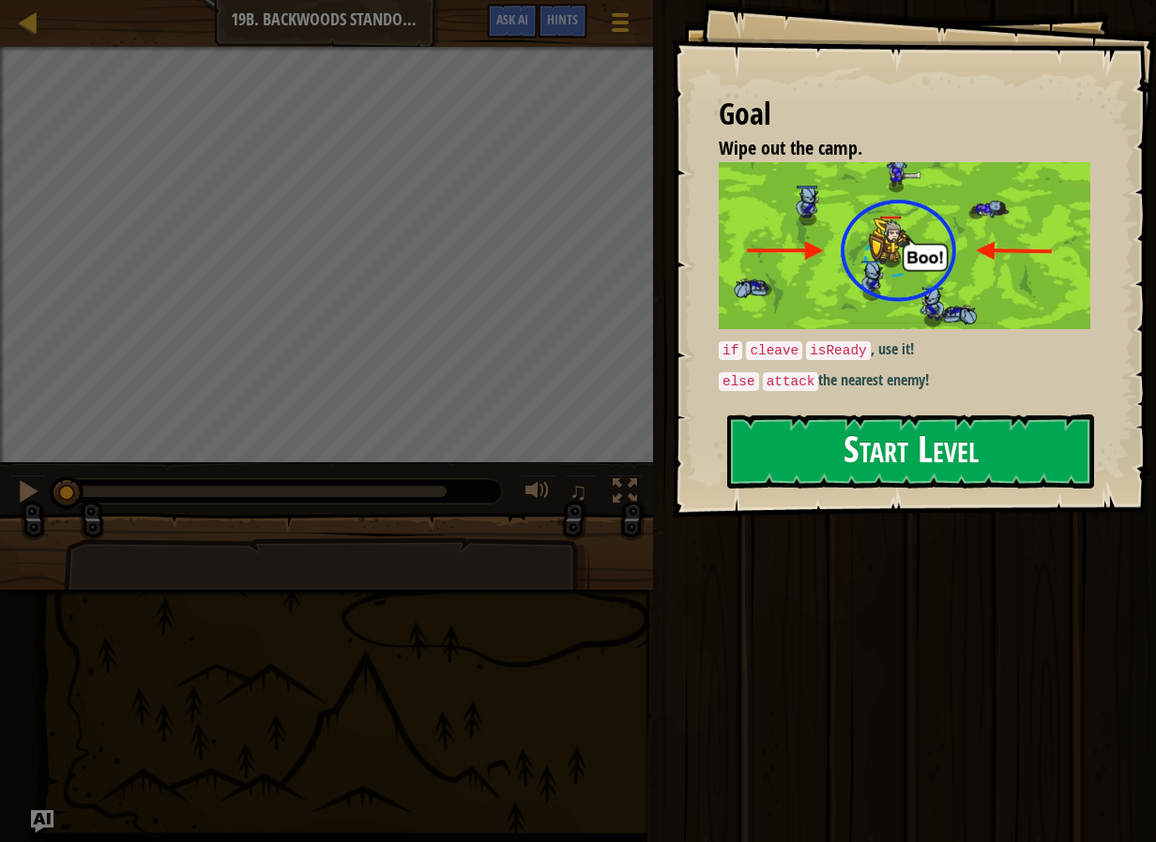
click at [1033, 425] on button "Start Level" at bounding box center [910, 452] width 367 height 74
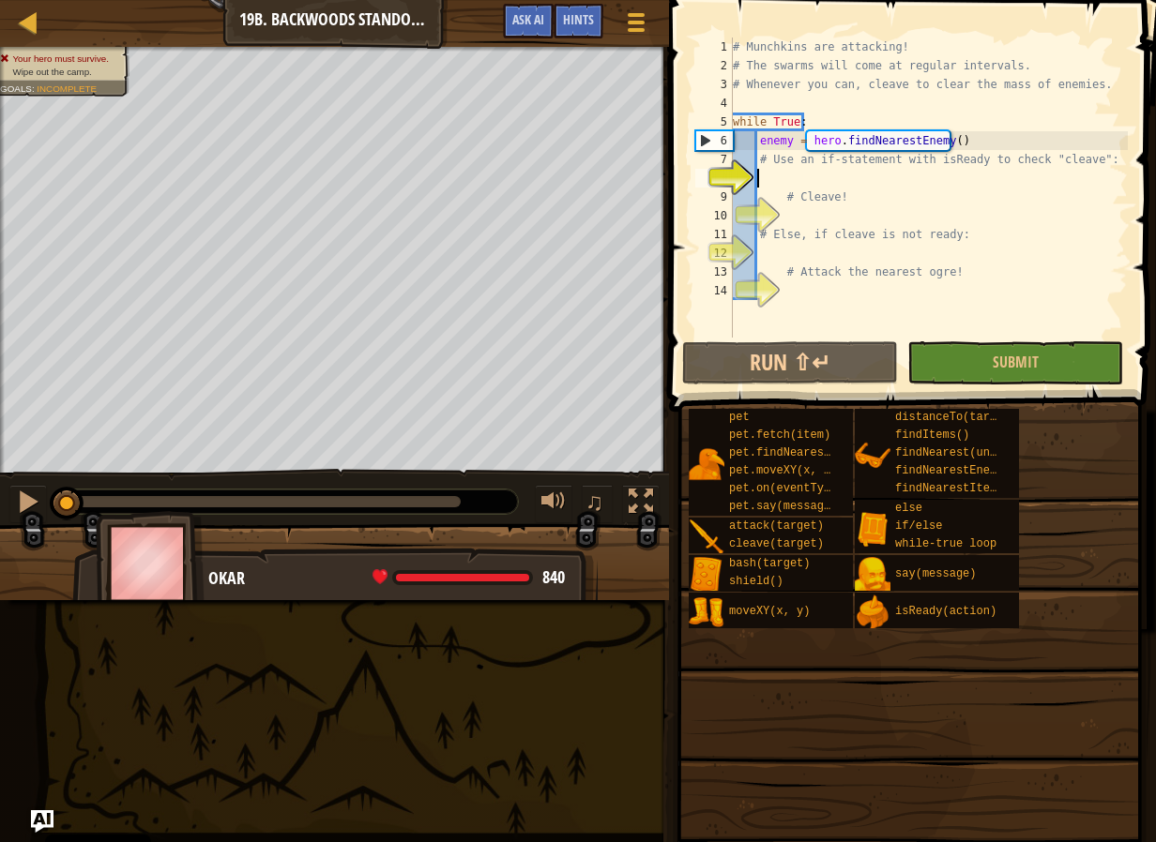
scroll to position [8, 2]
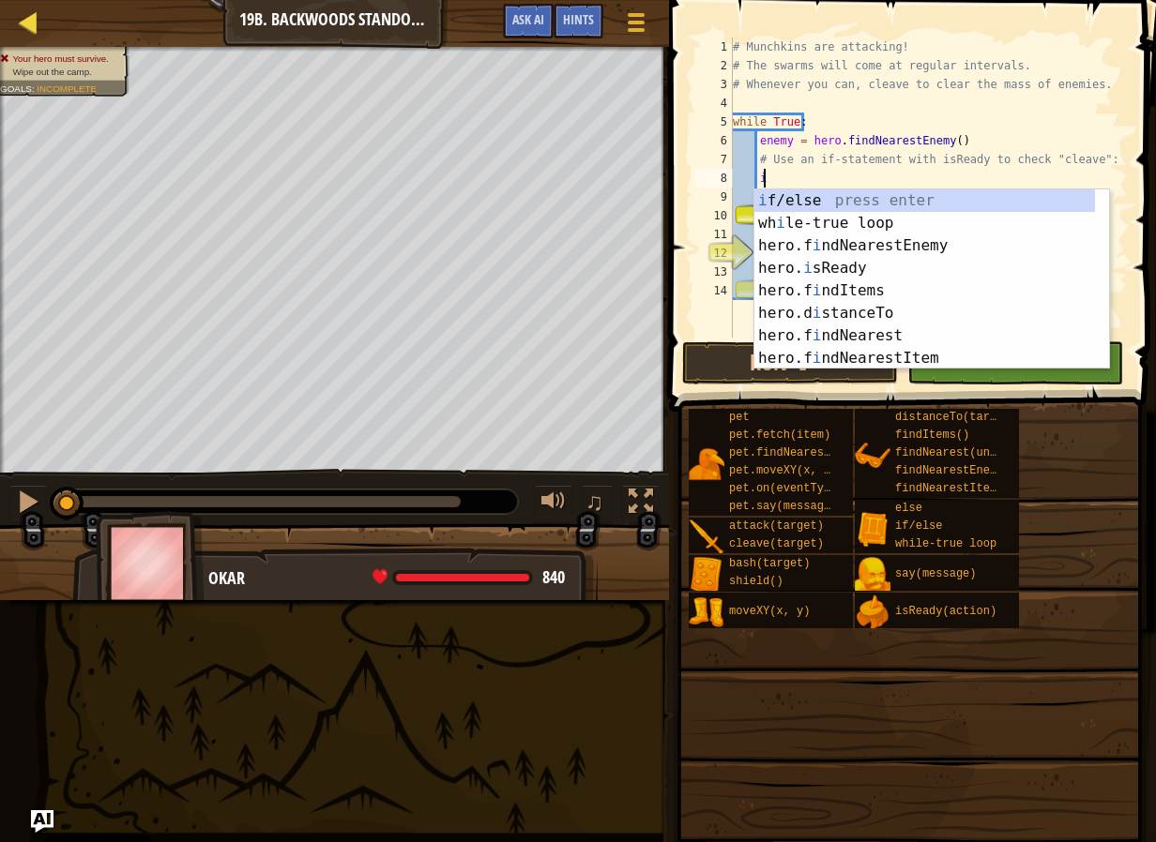
type textarea "i"
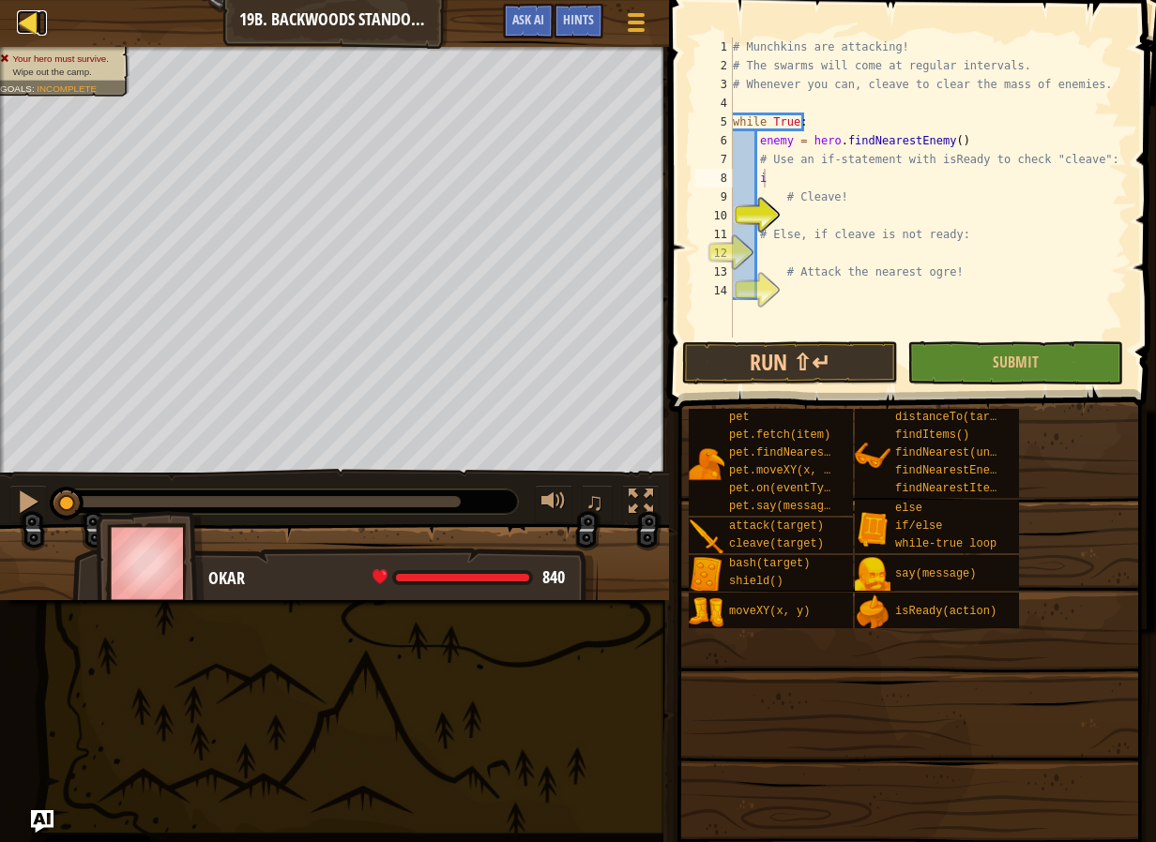
click at [37, 13] on div at bounding box center [28, 21] width 23 height 23
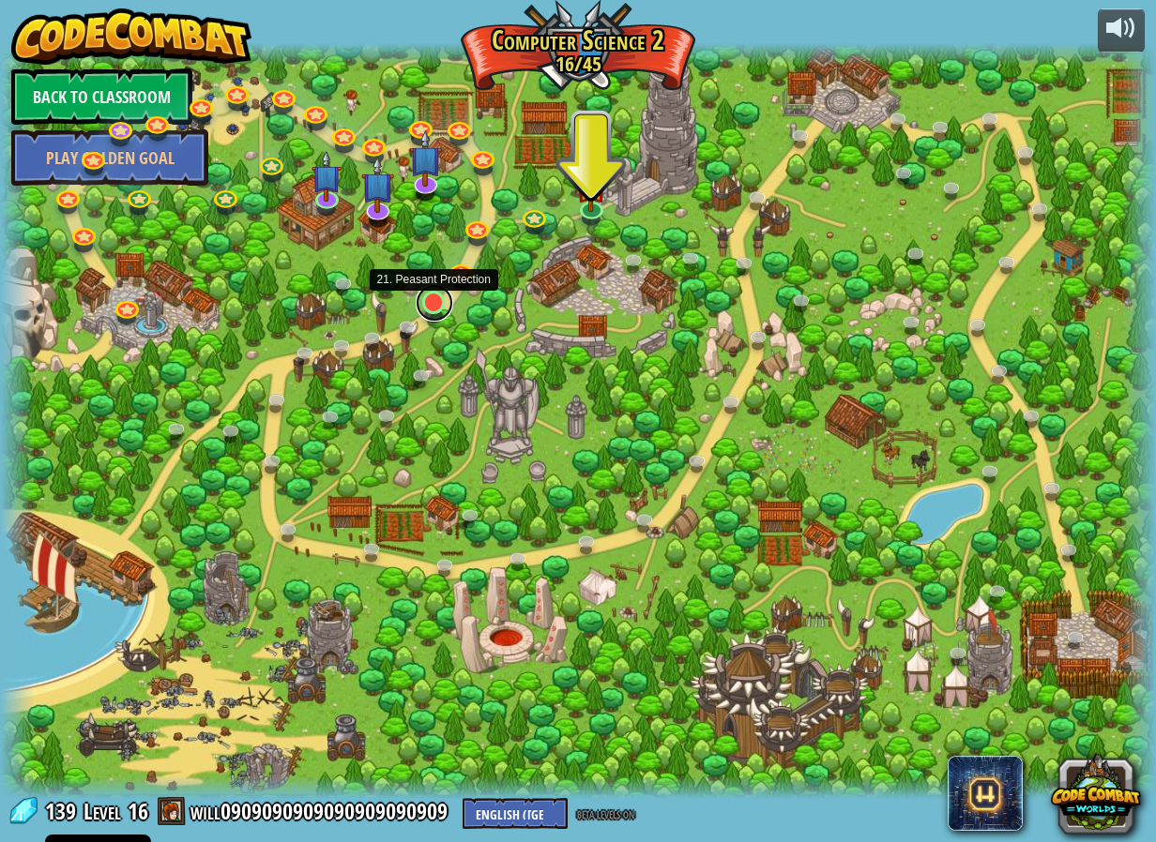
click at [439, 312] on link at bounding box center [434, 303] width 38 height 38
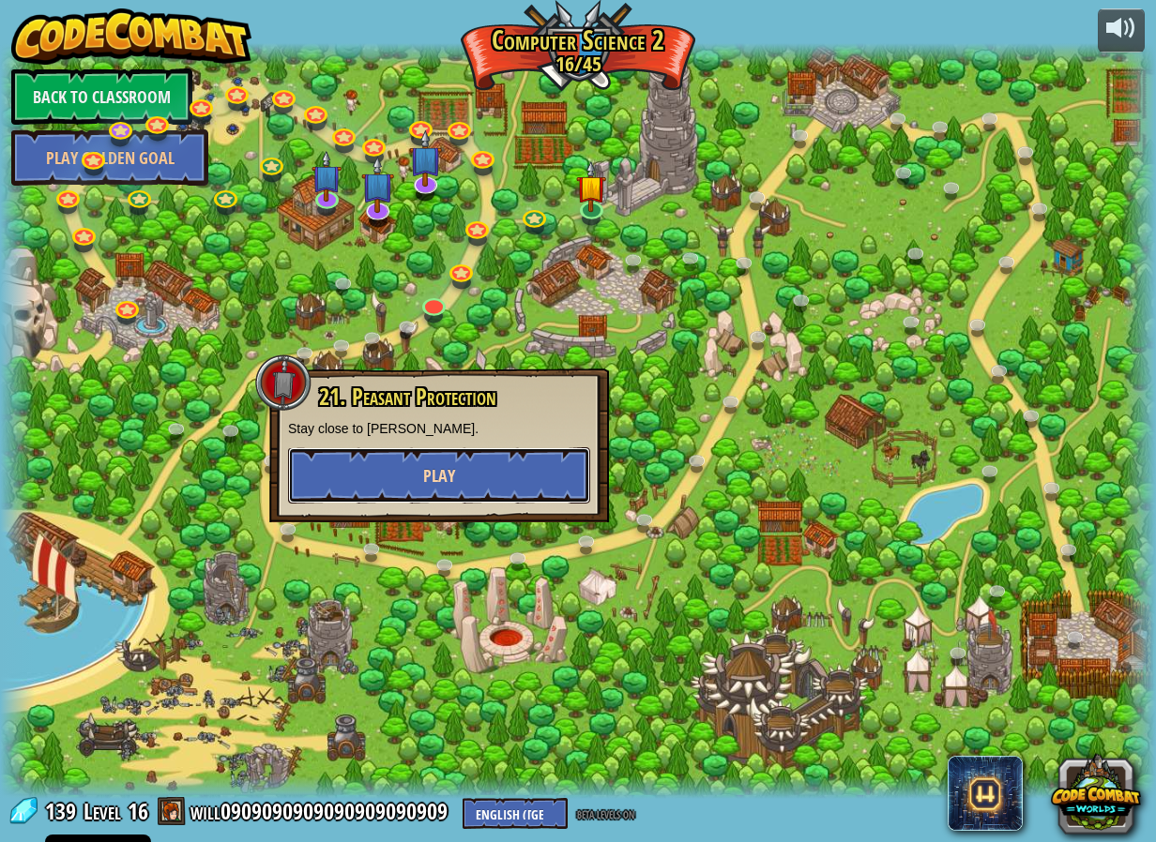
click at [424, 458] on button "Play" at bounding box center [439, 475] width 302 height 56
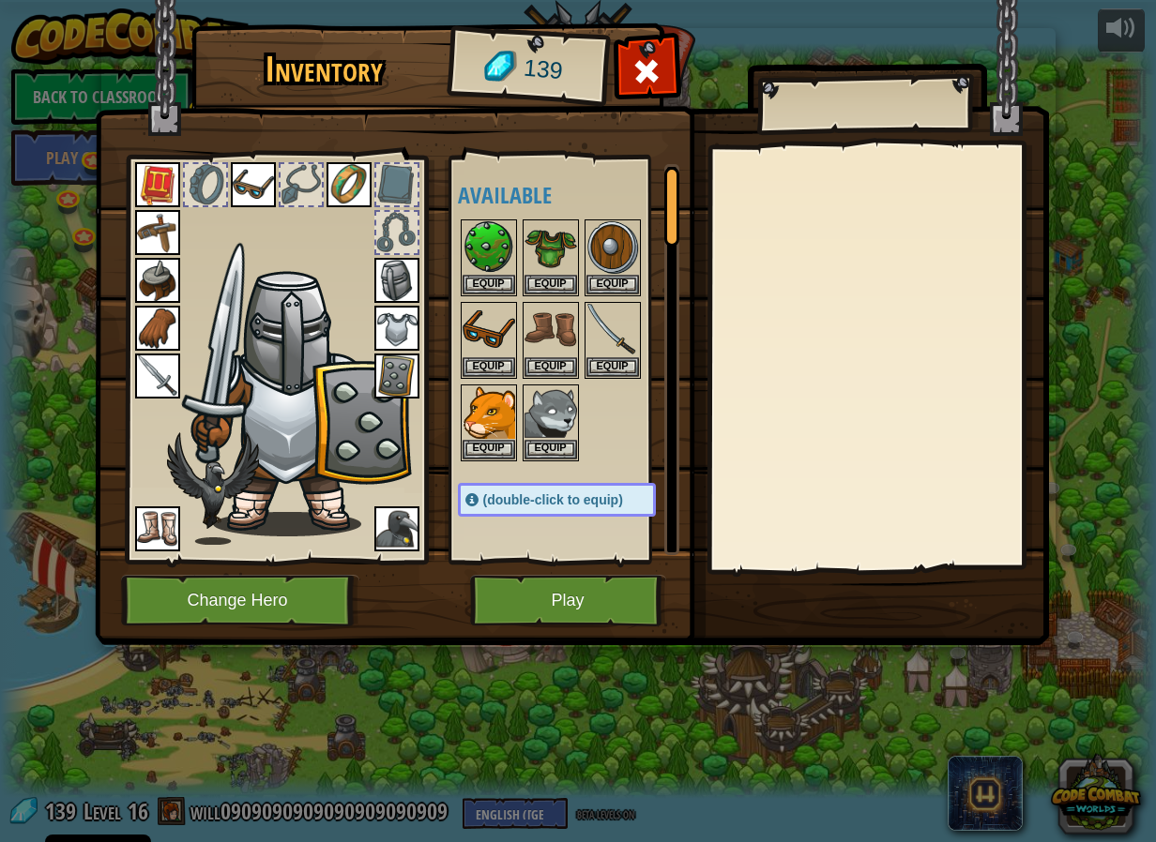
click at [545, 628] on img at bounding box center [572, 304] width 954 height 681
click at [218, 194] on div at bounding box center [205, 184] width 41 height 41
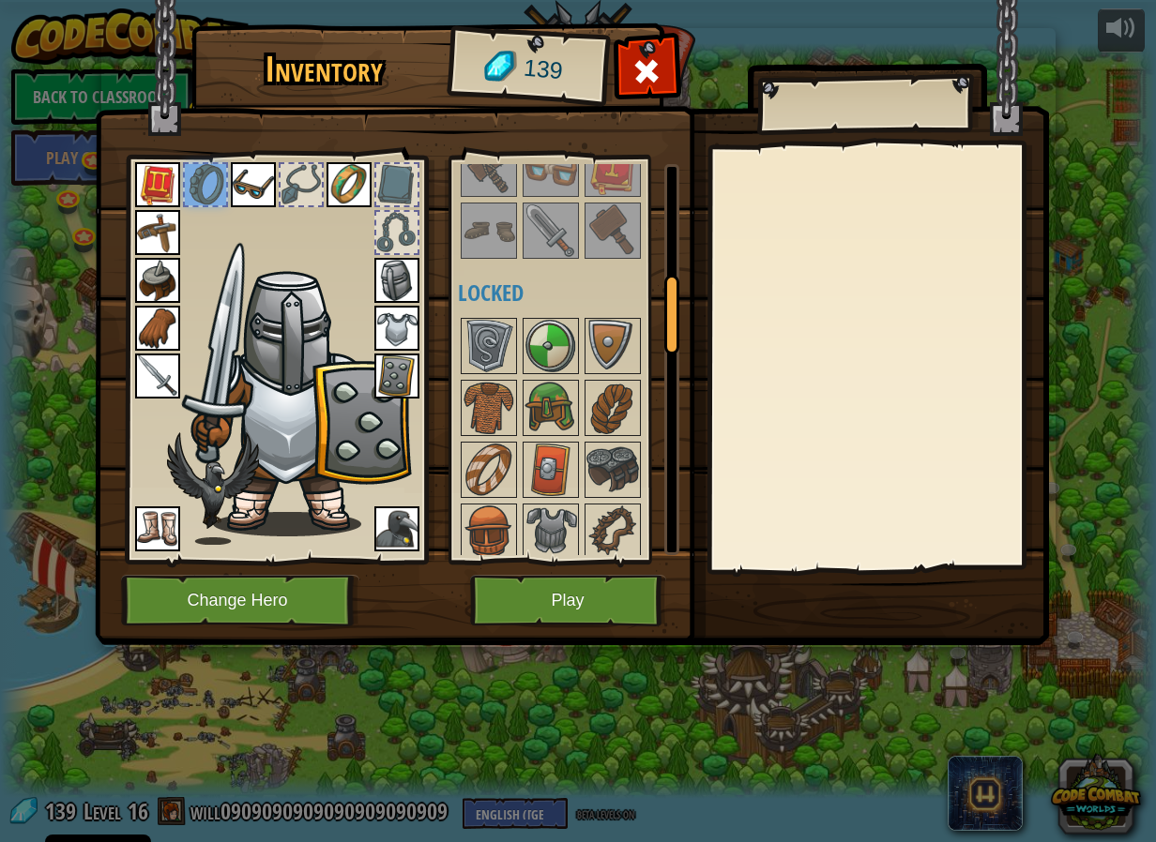
scroll to position [563, 0]
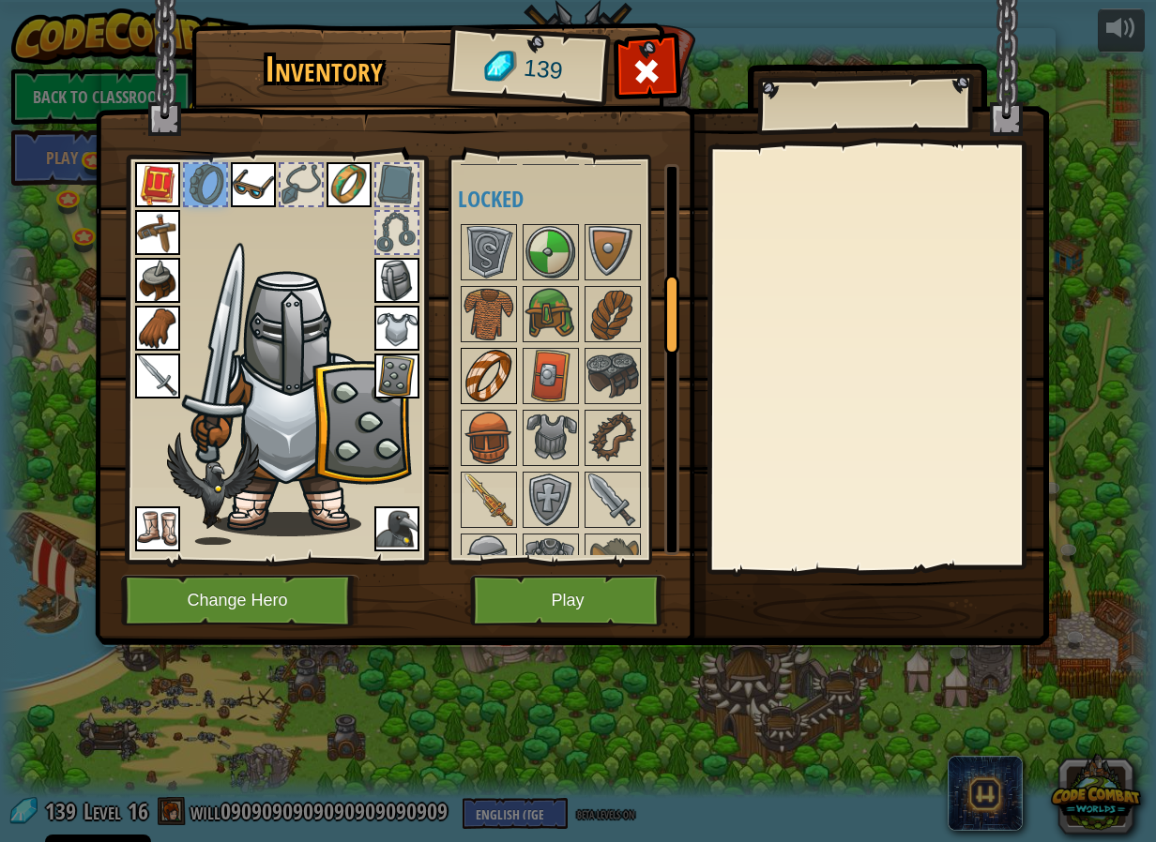
click at [463, 358] on img at bounding box center [488, 376] width 53 height 53
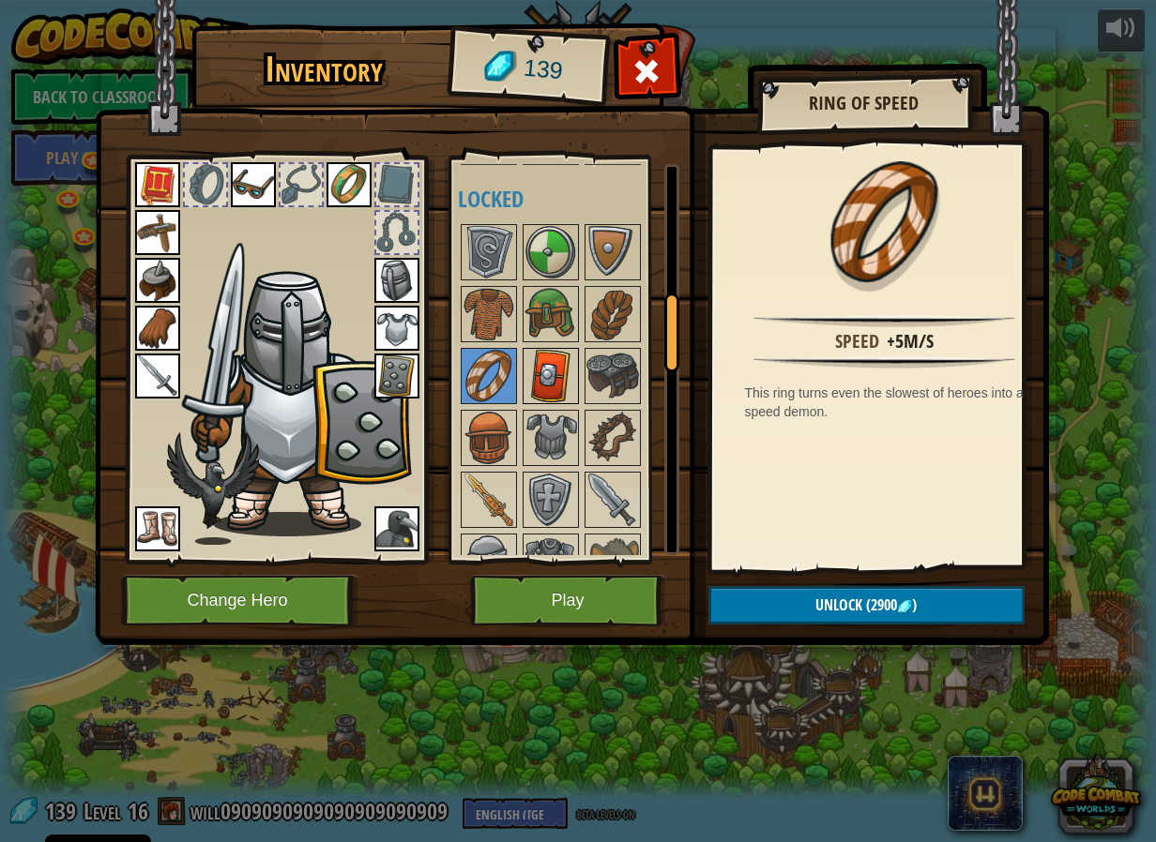
scroll to position [844, 0]
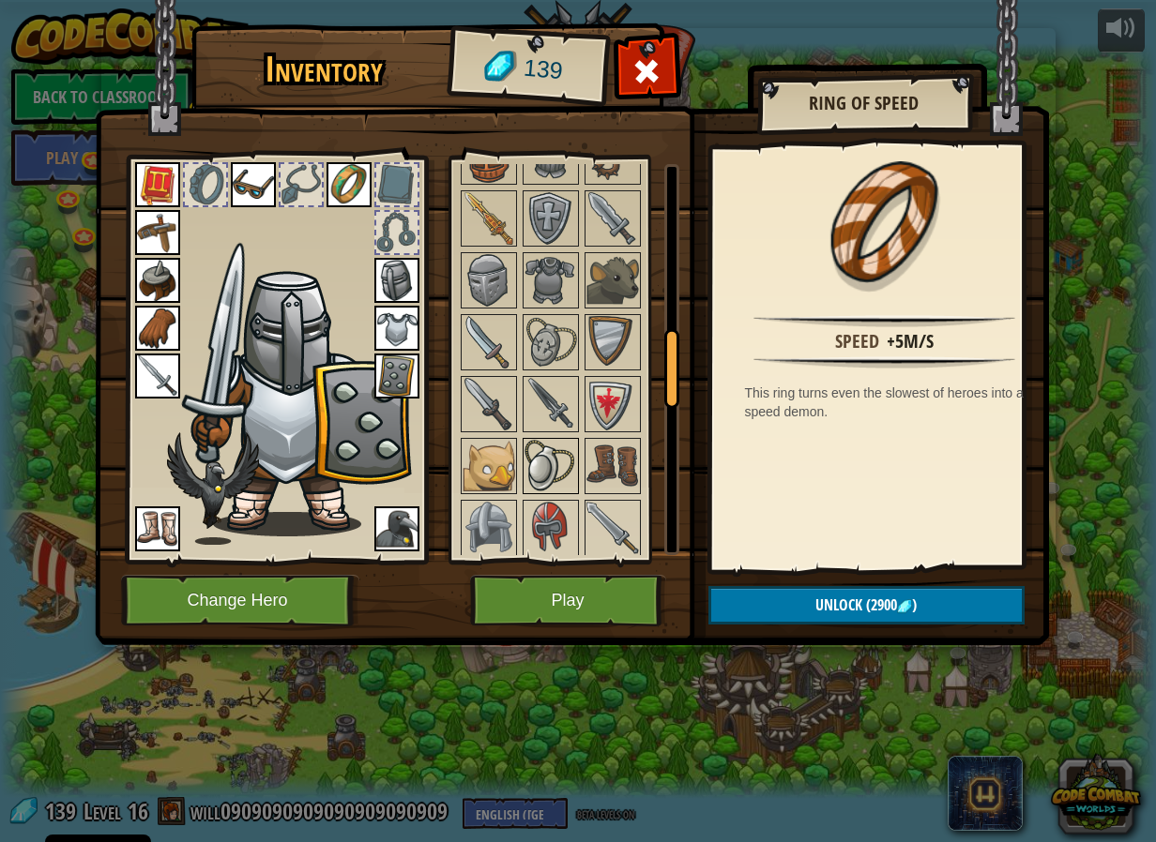
click at [528, 465] on img at bounding box center [550, 466] width 53 height 53
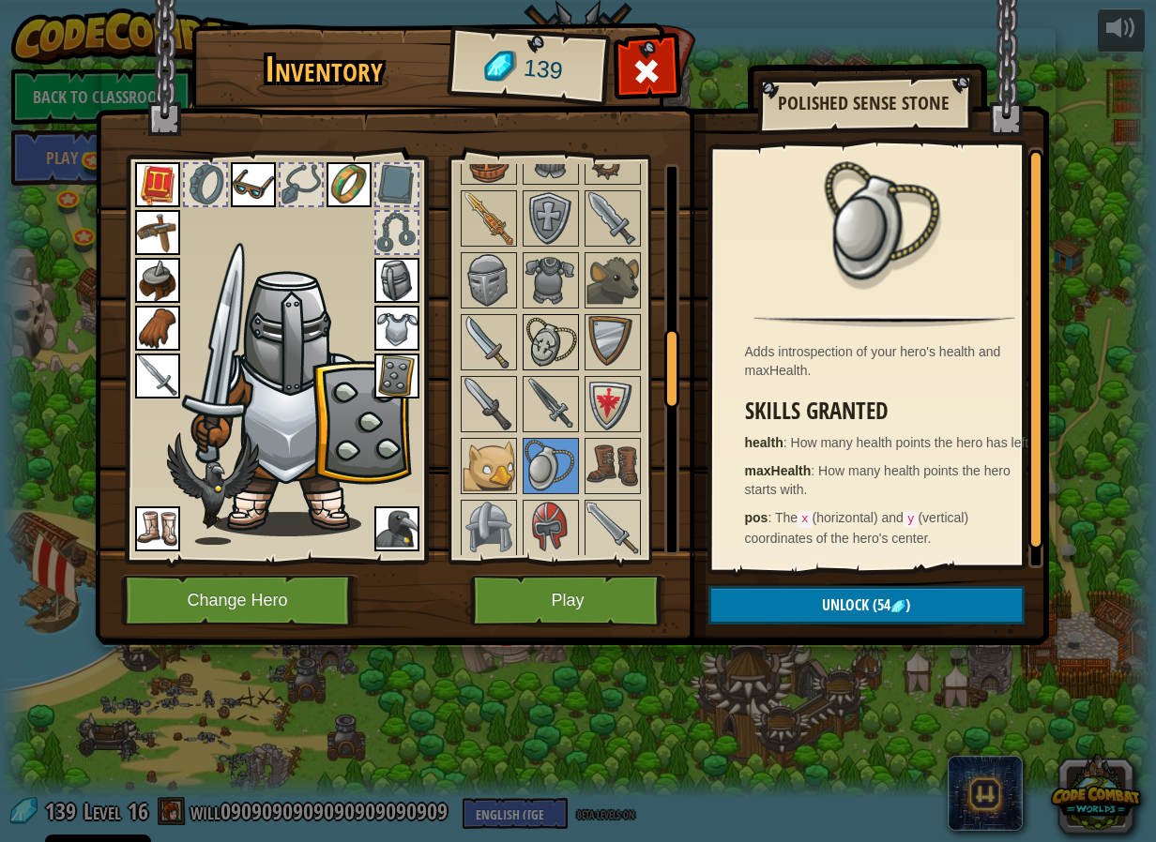
click at [562, 327] on img at bounding box center [550, 342] width 53 height 53
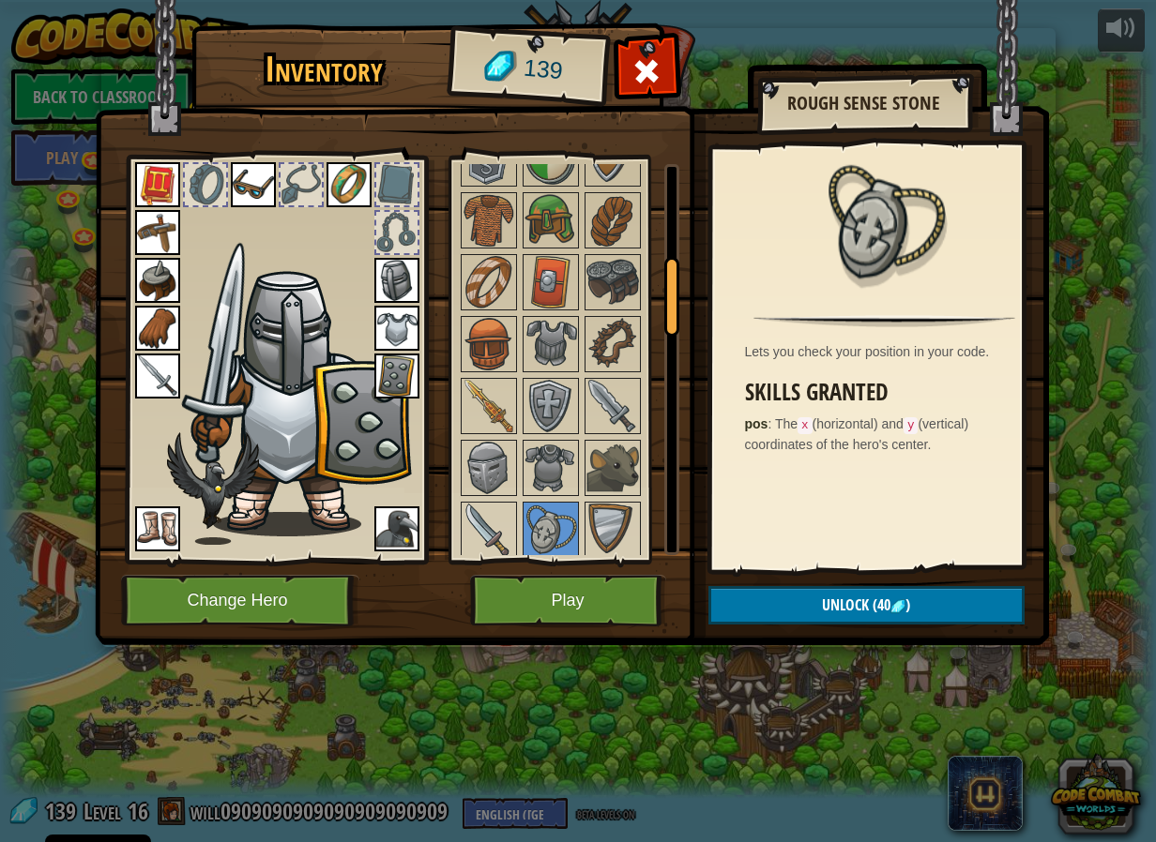
scroll to position [469, 0]
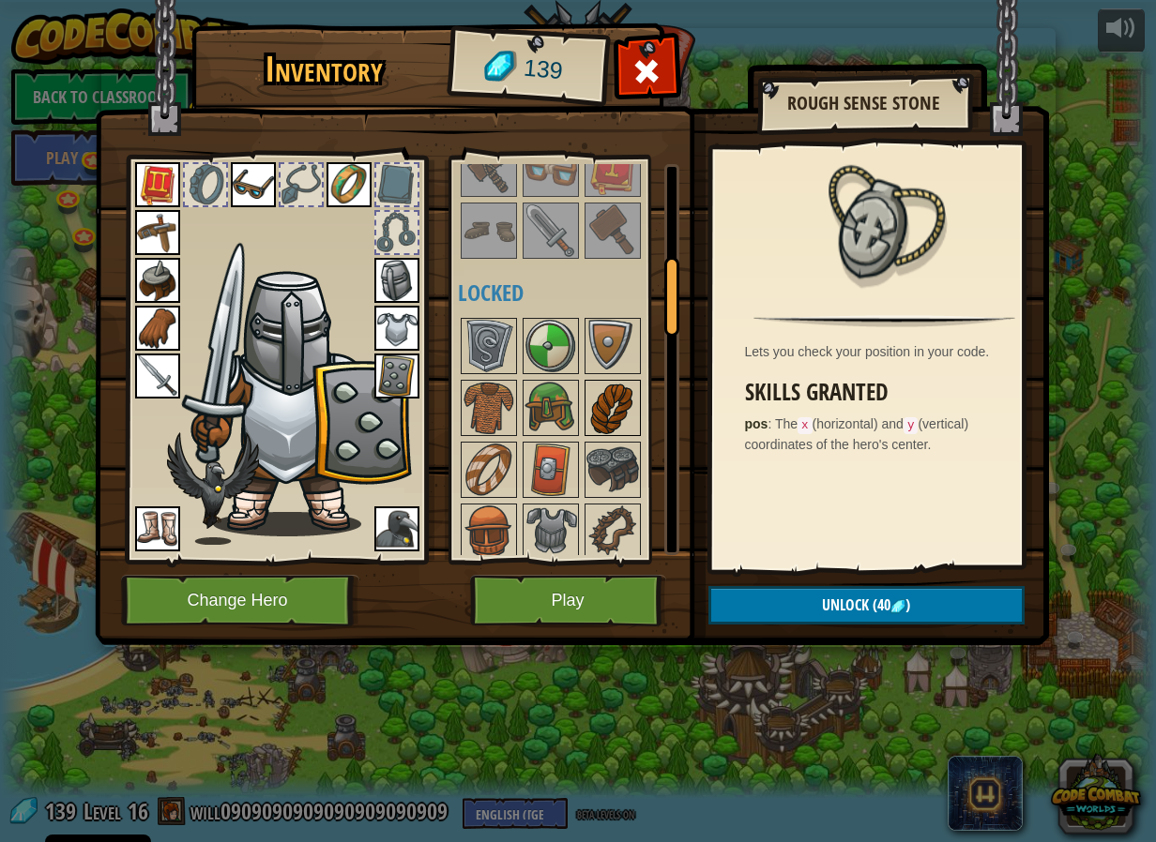
click at [608, 411] on img at bounding box center [612, 408] width 53 height 53
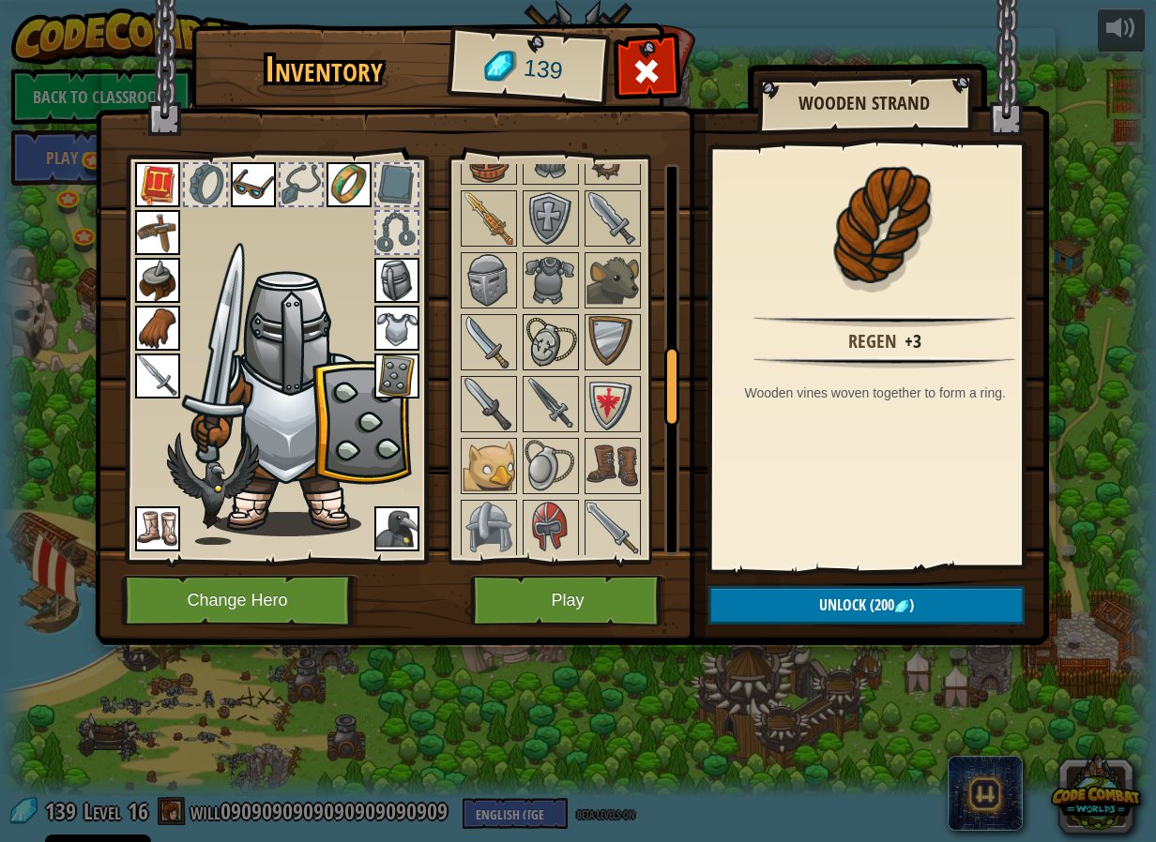
scroll to position [938, 0]
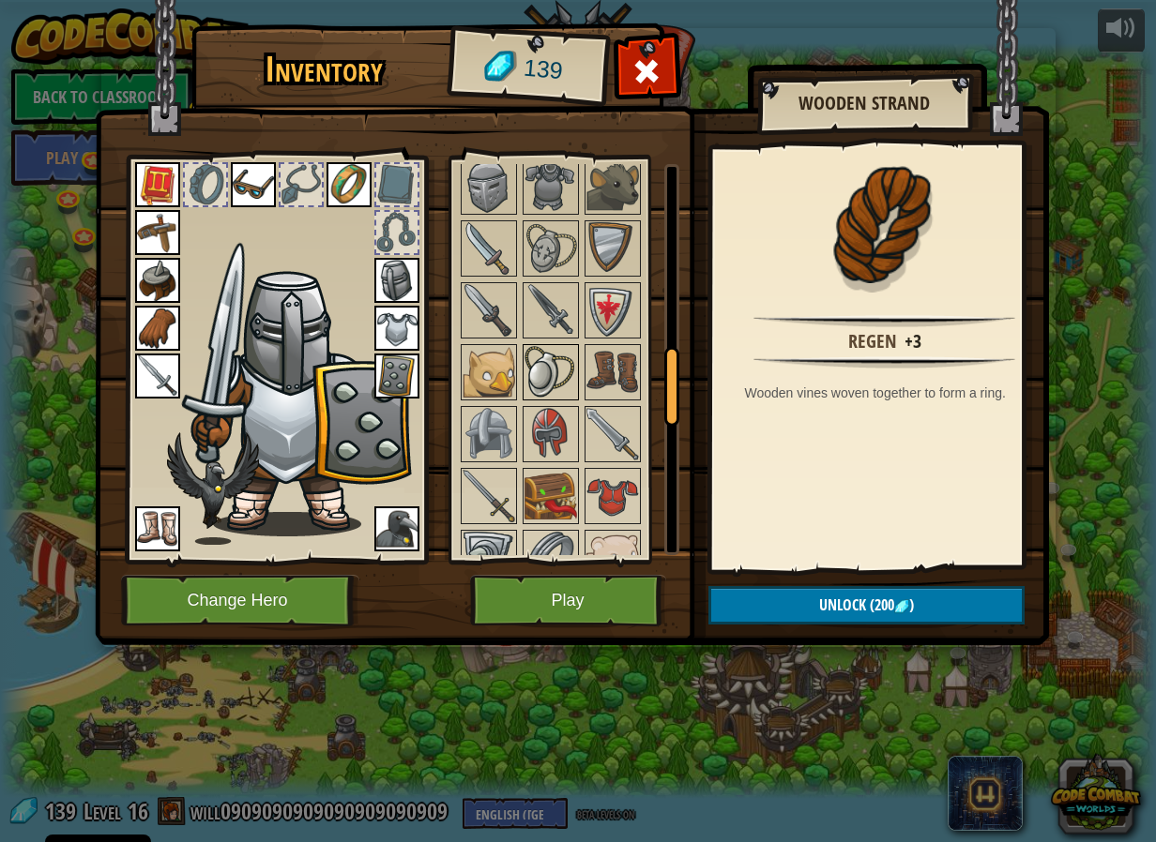
click at [556, 369] on img at bounding box center [550, 372] width 53 height 53
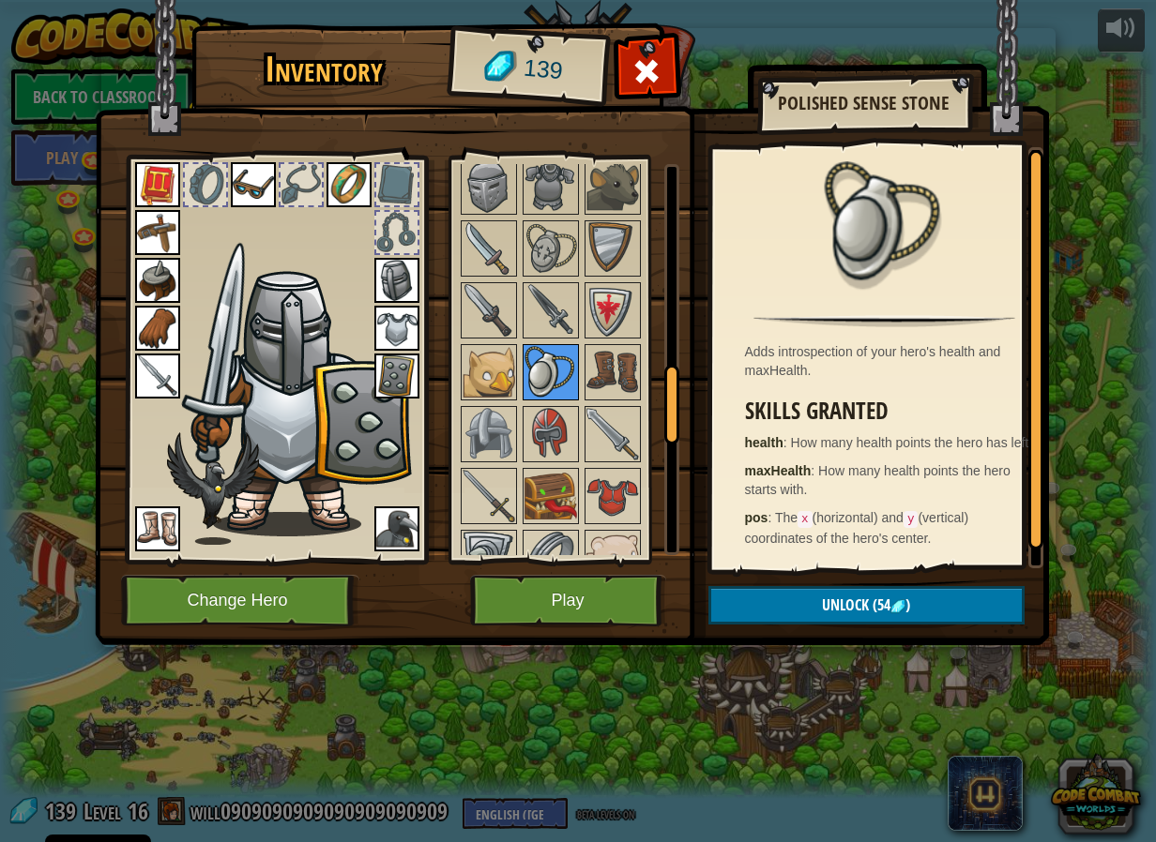
scroll to position [1032, 0]
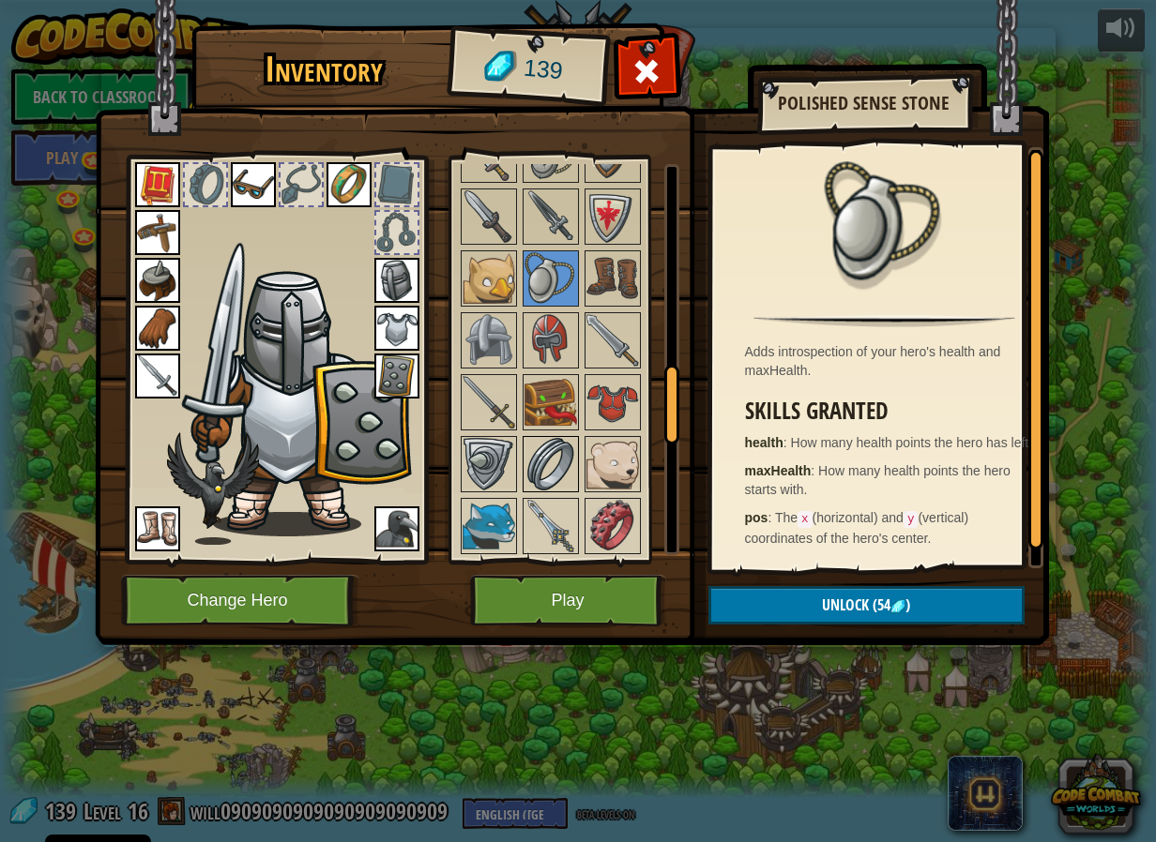
drag, startPoint x: 467, startPoint y: 478, endPoint x: 537, endPoint y: 463, distance: 71.9
click at [468, 479] on img at bounding box center [488, 464] width 53 height 53
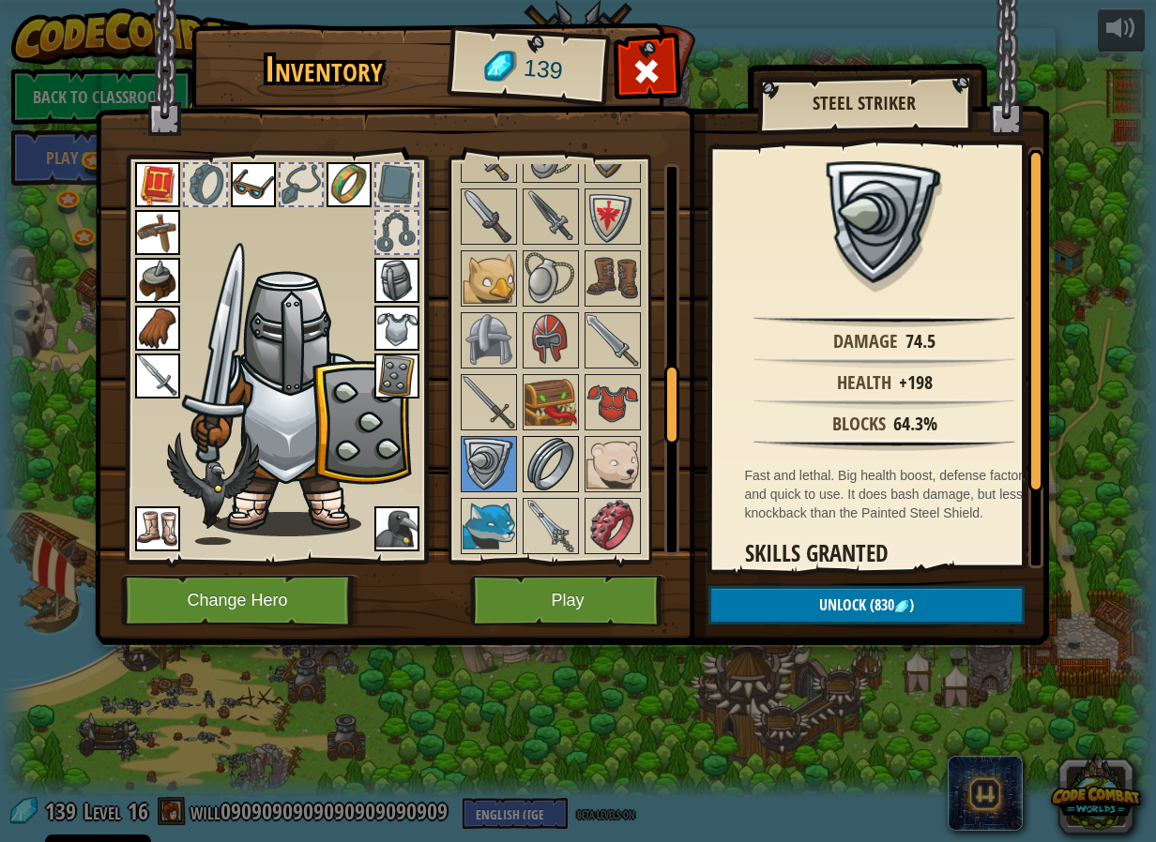
click at [577, 472] on div at bounding box center [550, 464] width 56 height 56
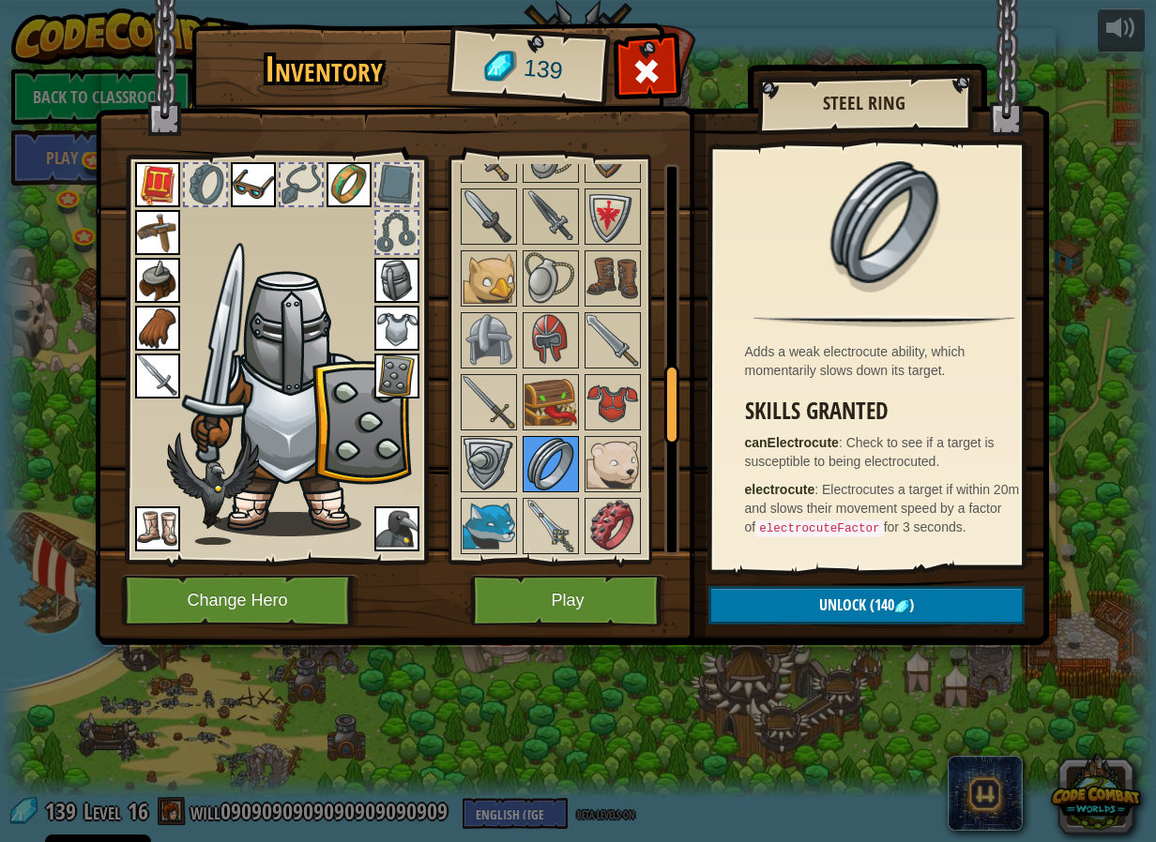
click at [554, 470] on img at bounding box center [550, 464] width 53 height 53
click at [545, 397] on img at bounding box center [550, 402] width 53 height 53
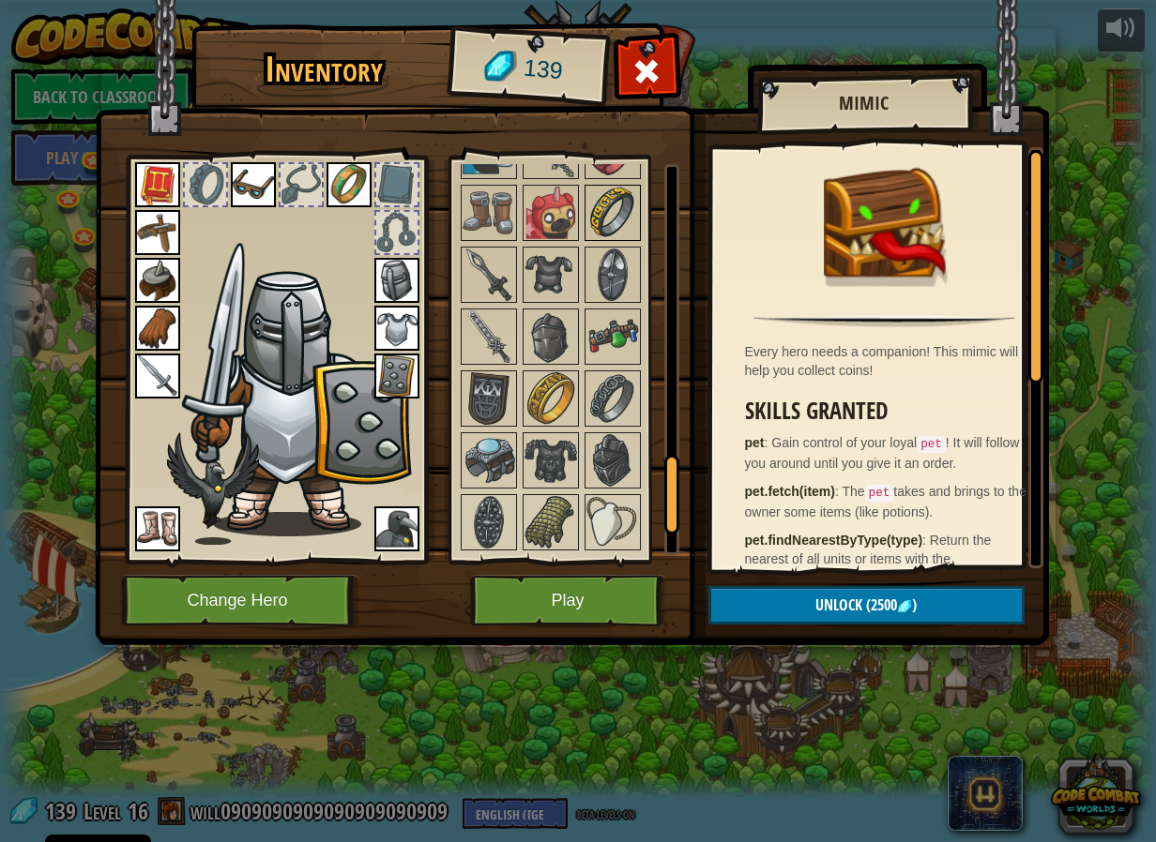
scroll to position [1501, 0]
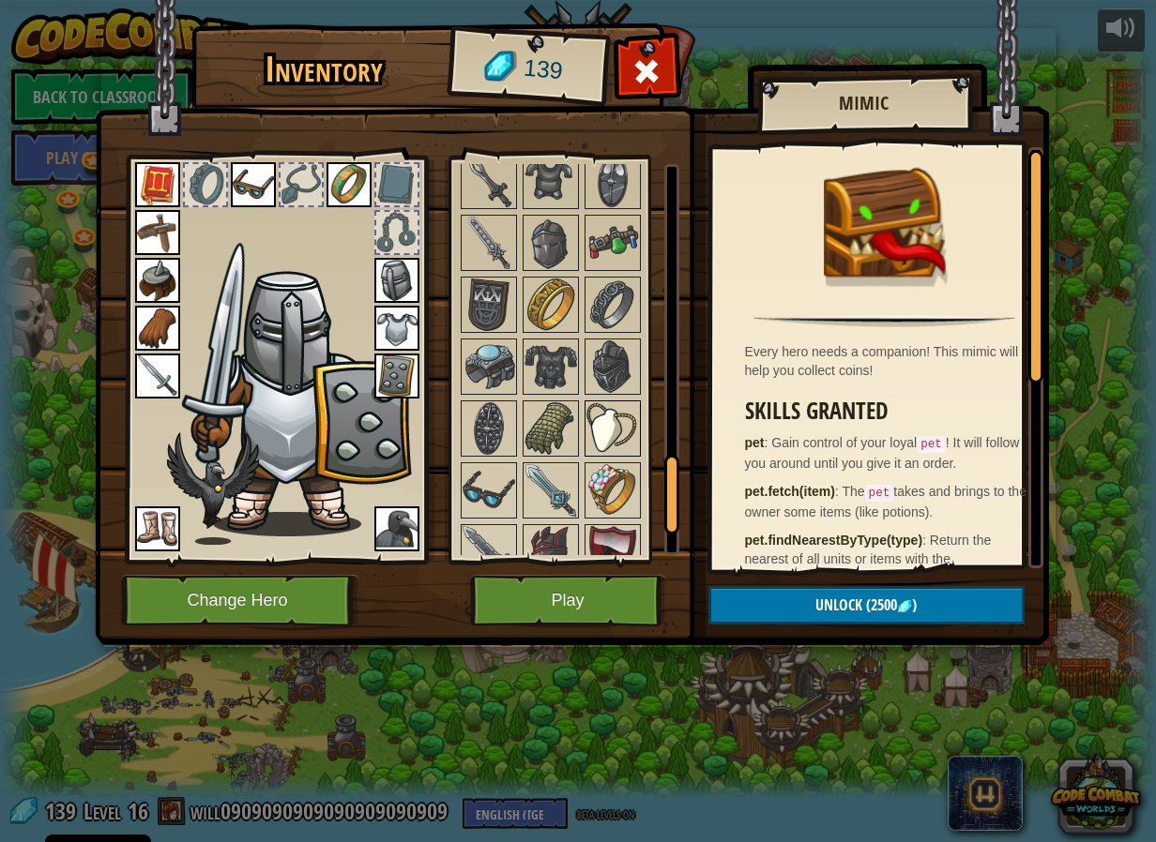
click at [584, 414] on div at bounding box center [612, 428] width 56 height 56
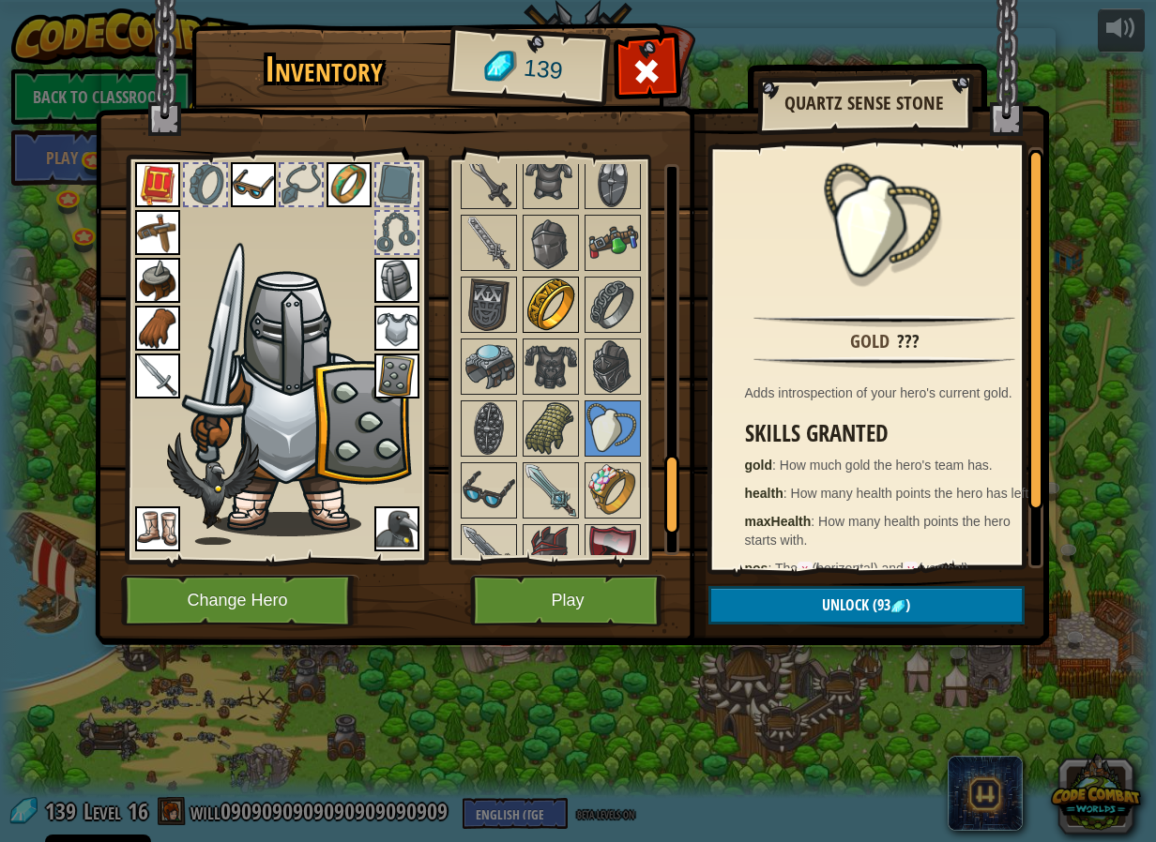
click at [558, 309] on img at bounding box center [550, 305] width 53 height 53
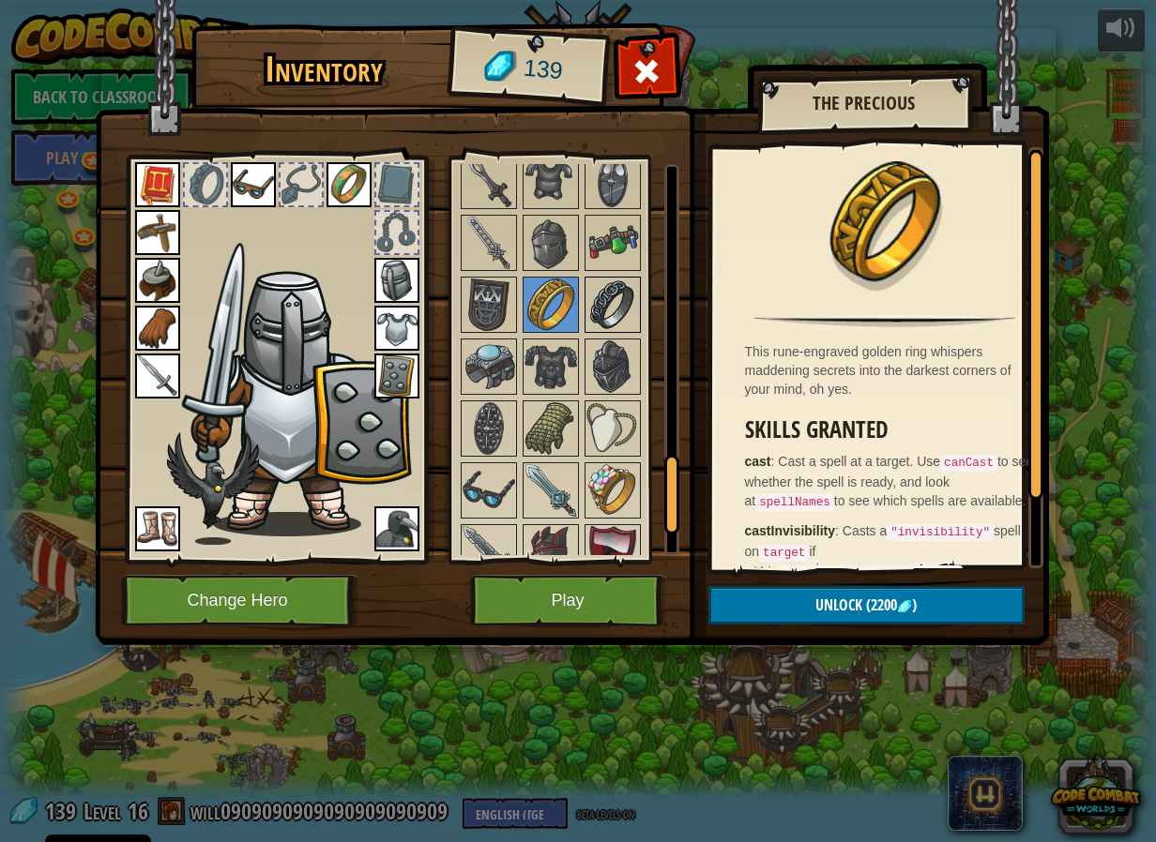
click at [640, 311] on div at bounding box center [612, 305] width 56 height 56
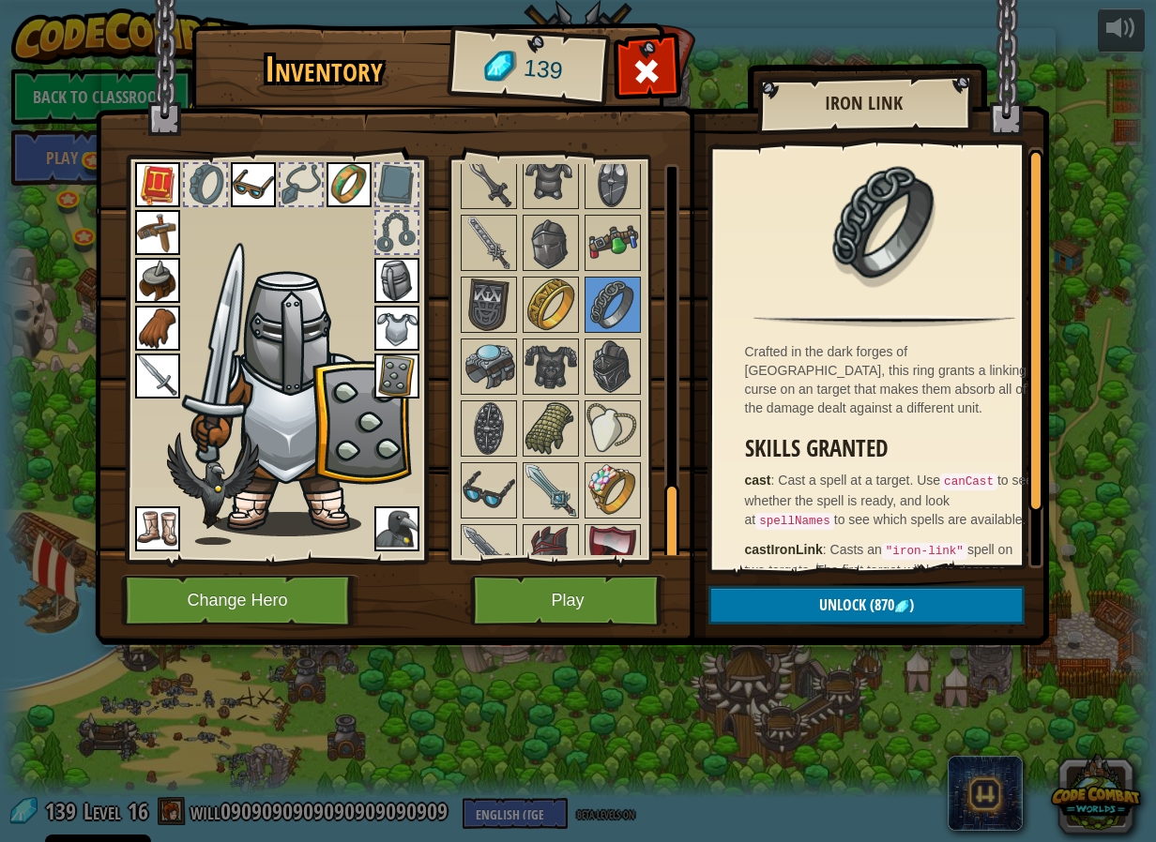
scroll to position [1653, 0]
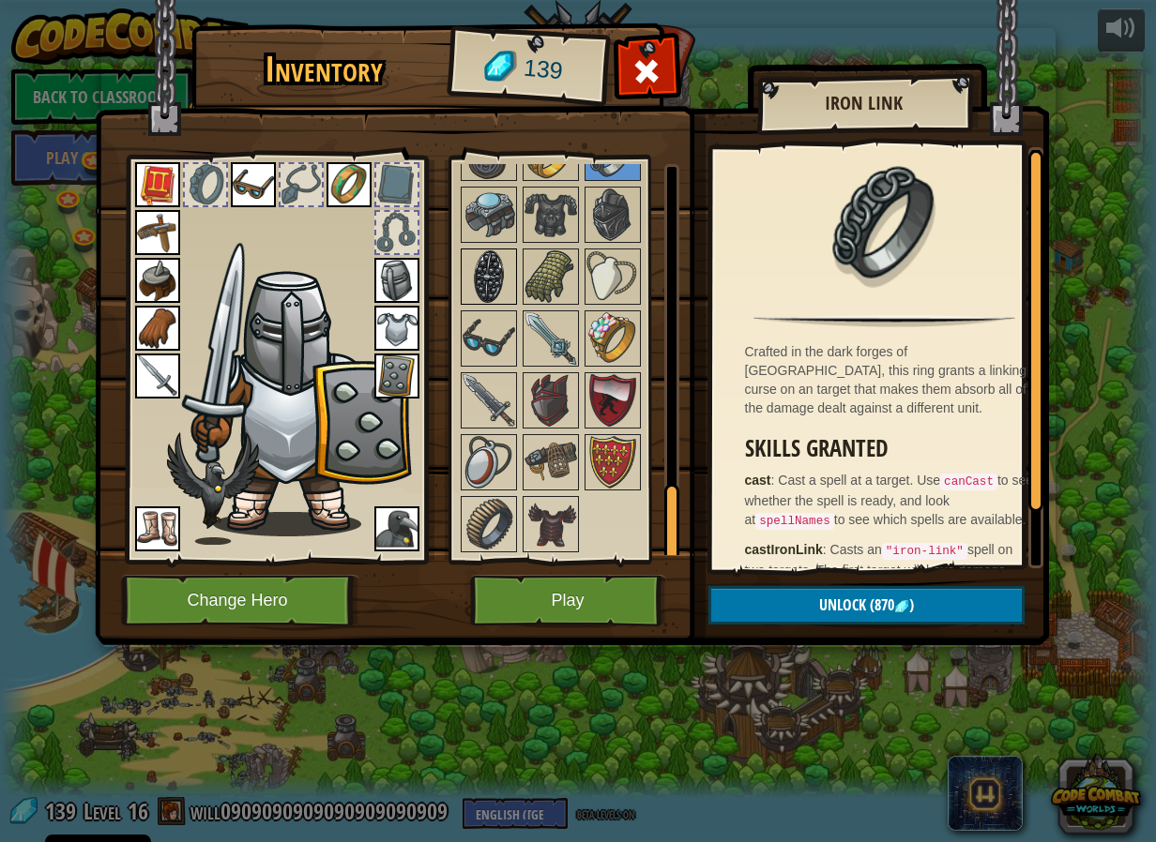
click at [490, 298] on img at bounding box center [488, 276] width 53 height 53
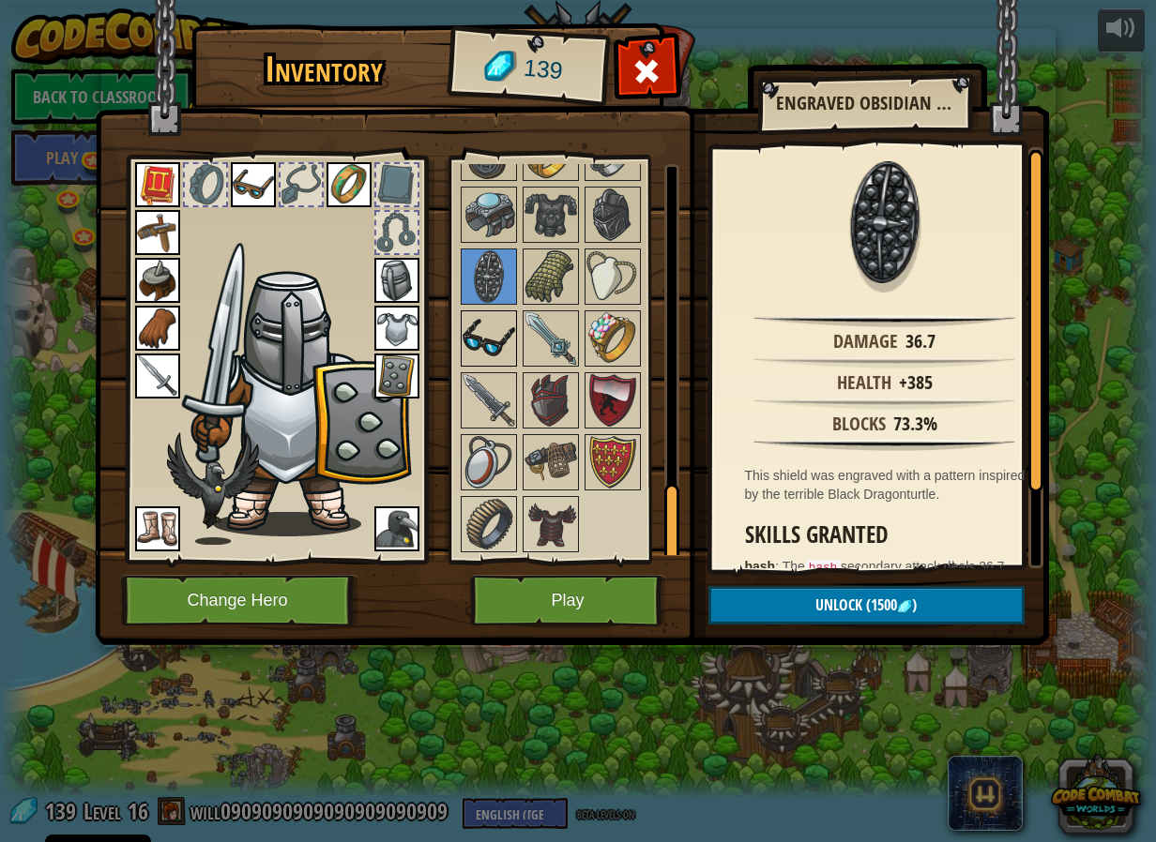
click at [493, 320] on img at bounding box center [488, 338] width 53 height 53
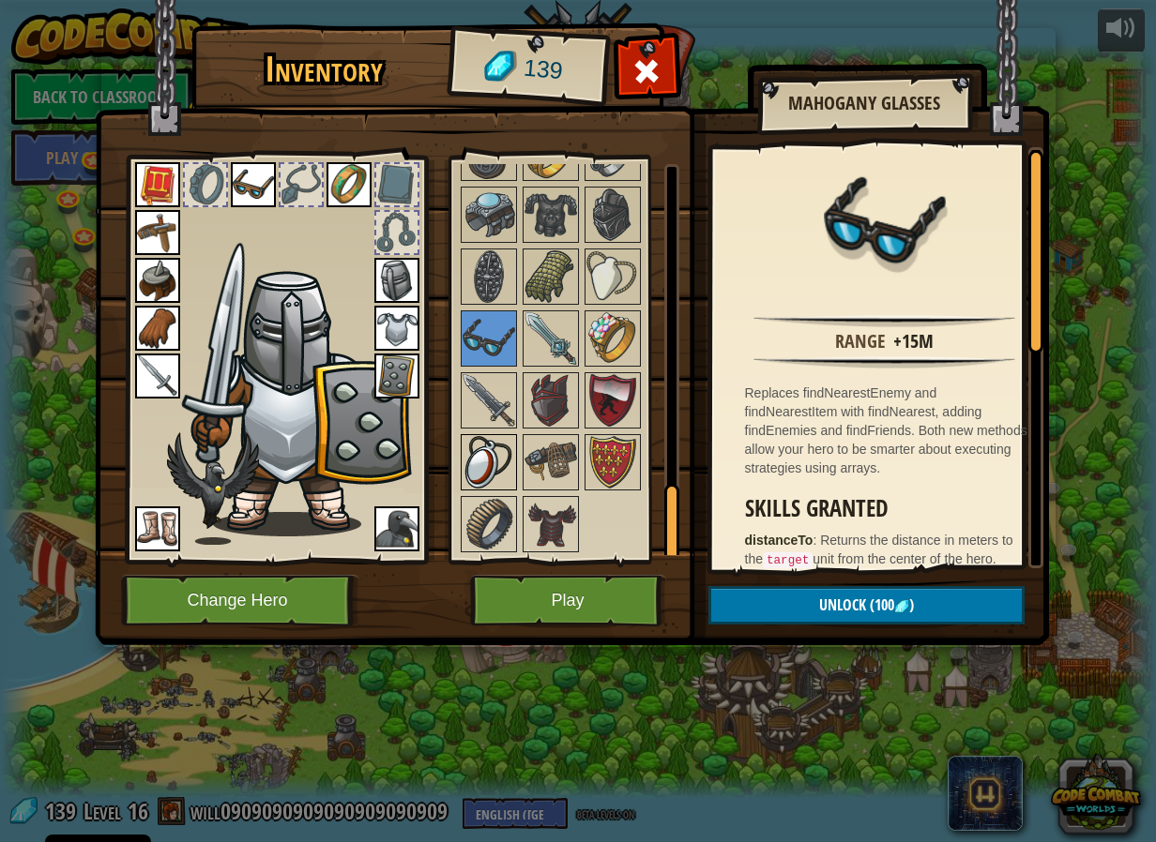
click at [508, 462] on img at bounding box center [488, 462] width 53 height 53
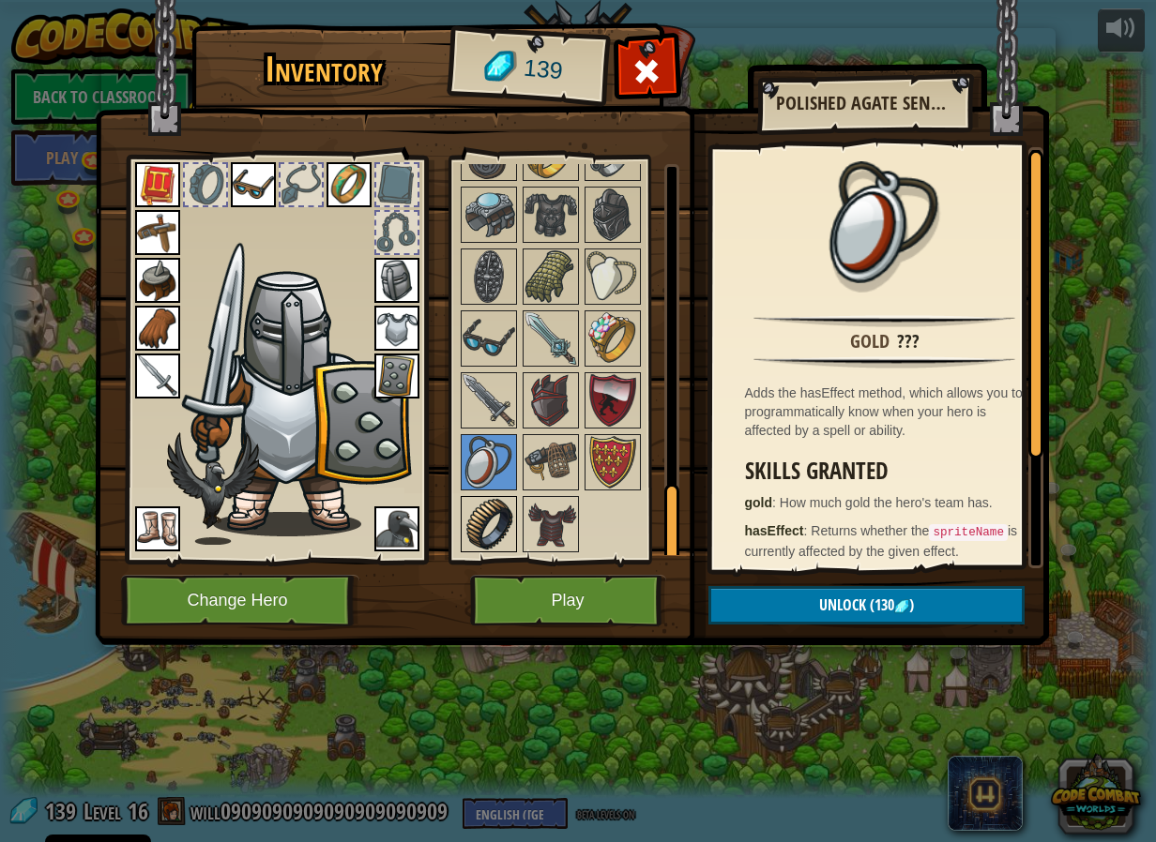
click at [510, 527] on img at bounding box center [488, 524] width 53 height 53
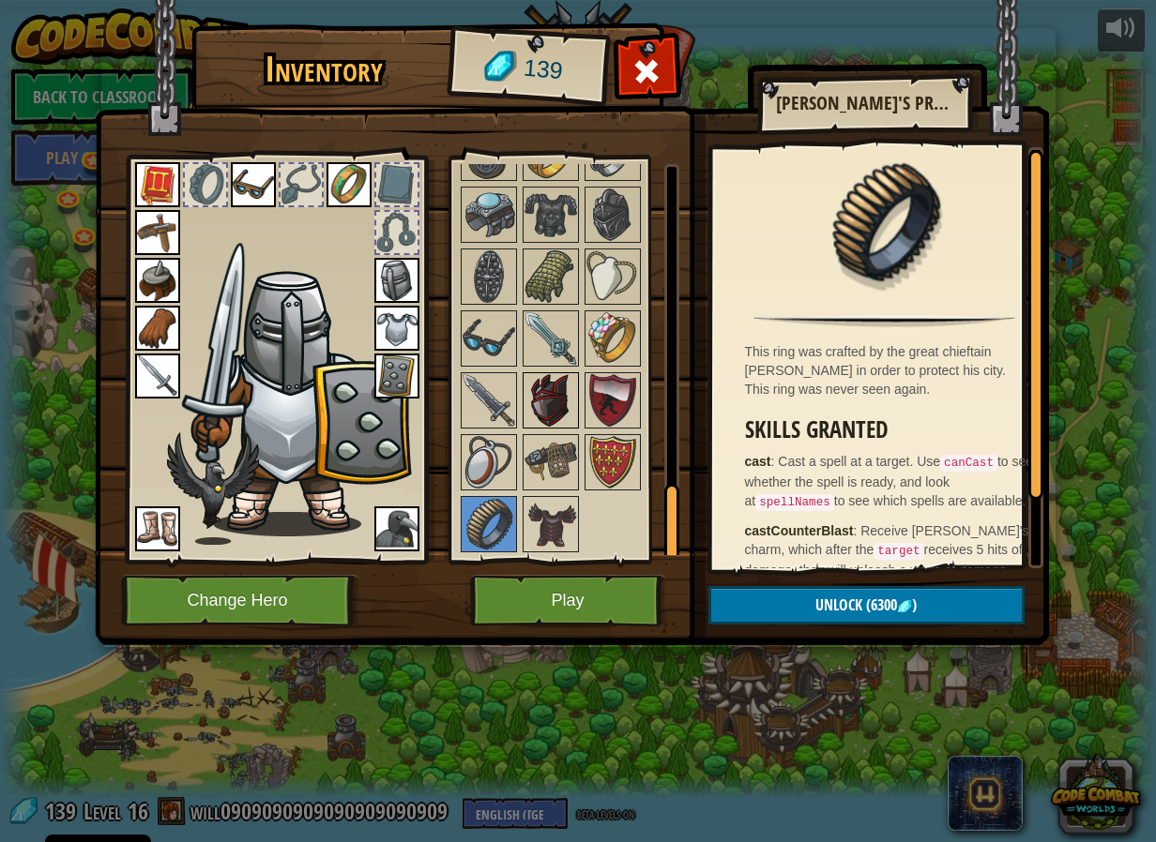
click at [526, 405] on img at bounding box center [550, 400] width 53 height 53
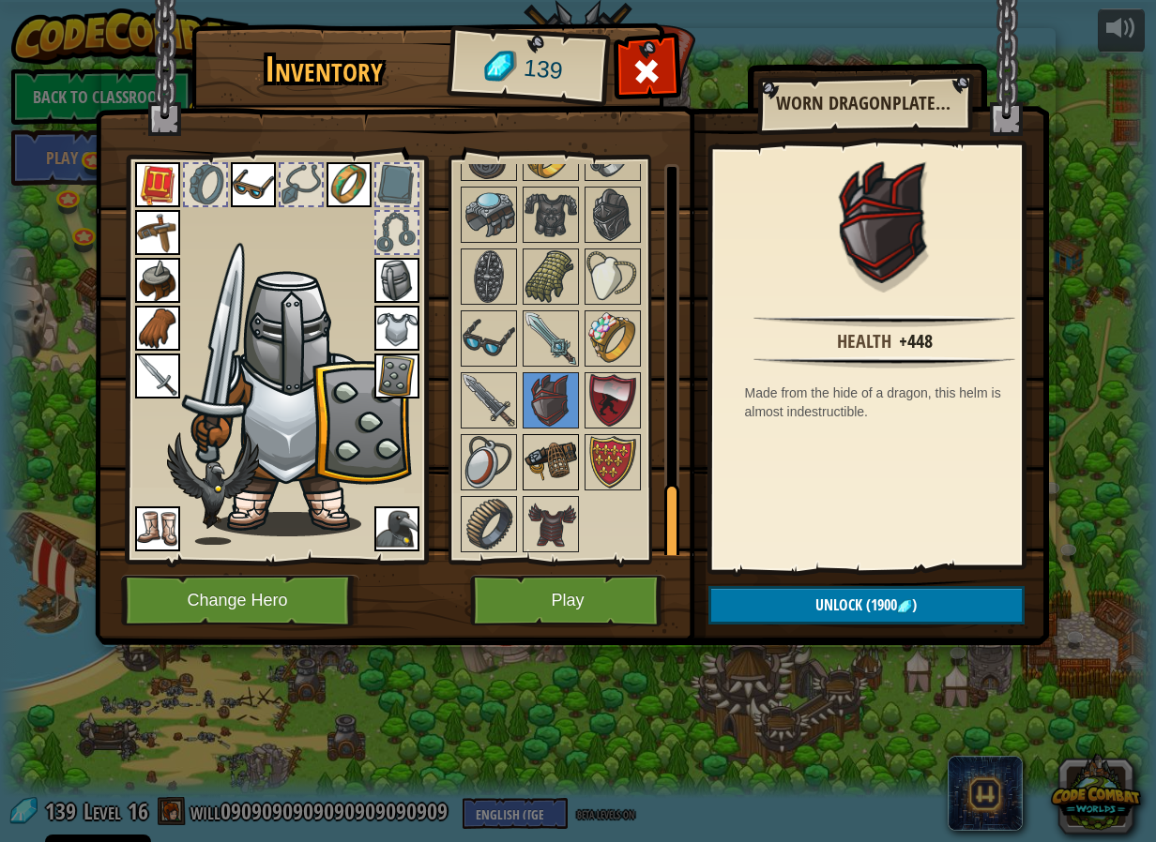
click at [561, 477] on img at bounding box center [550, 462] width 53 height 53
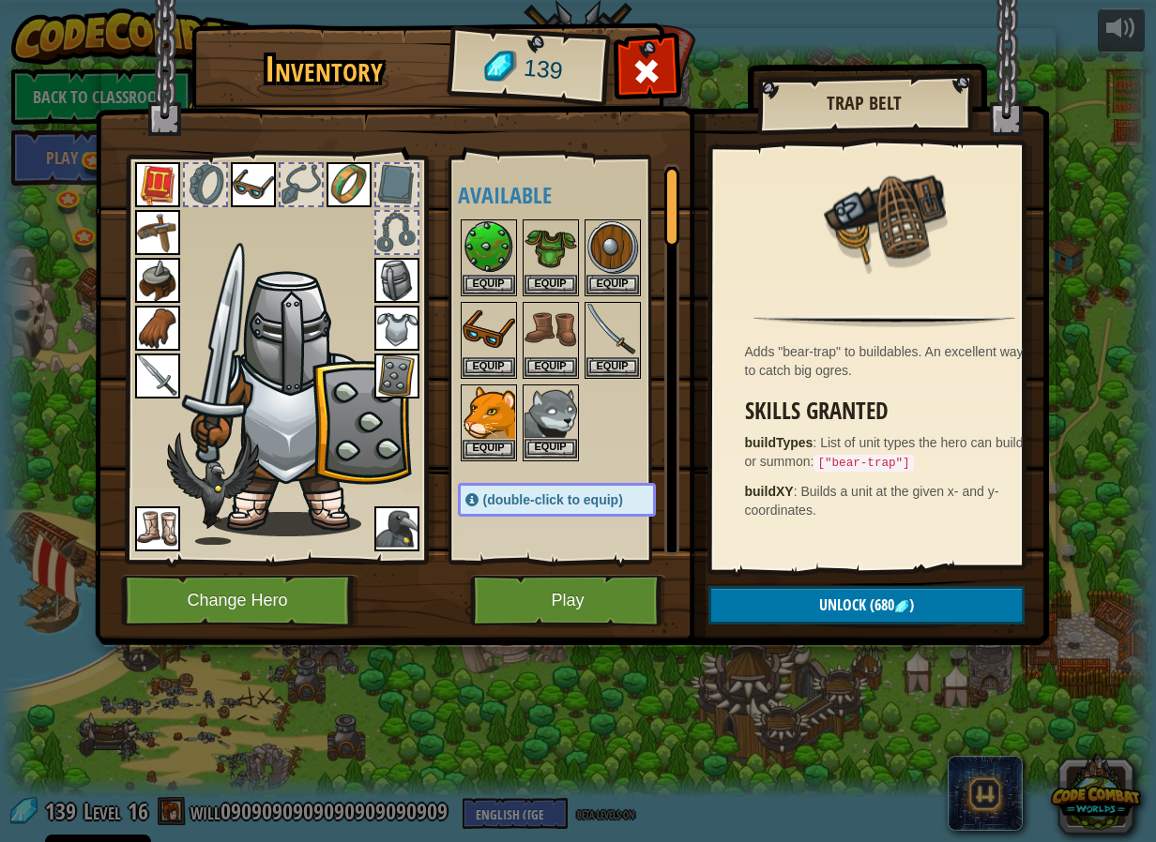
scroll to position [469, 0]
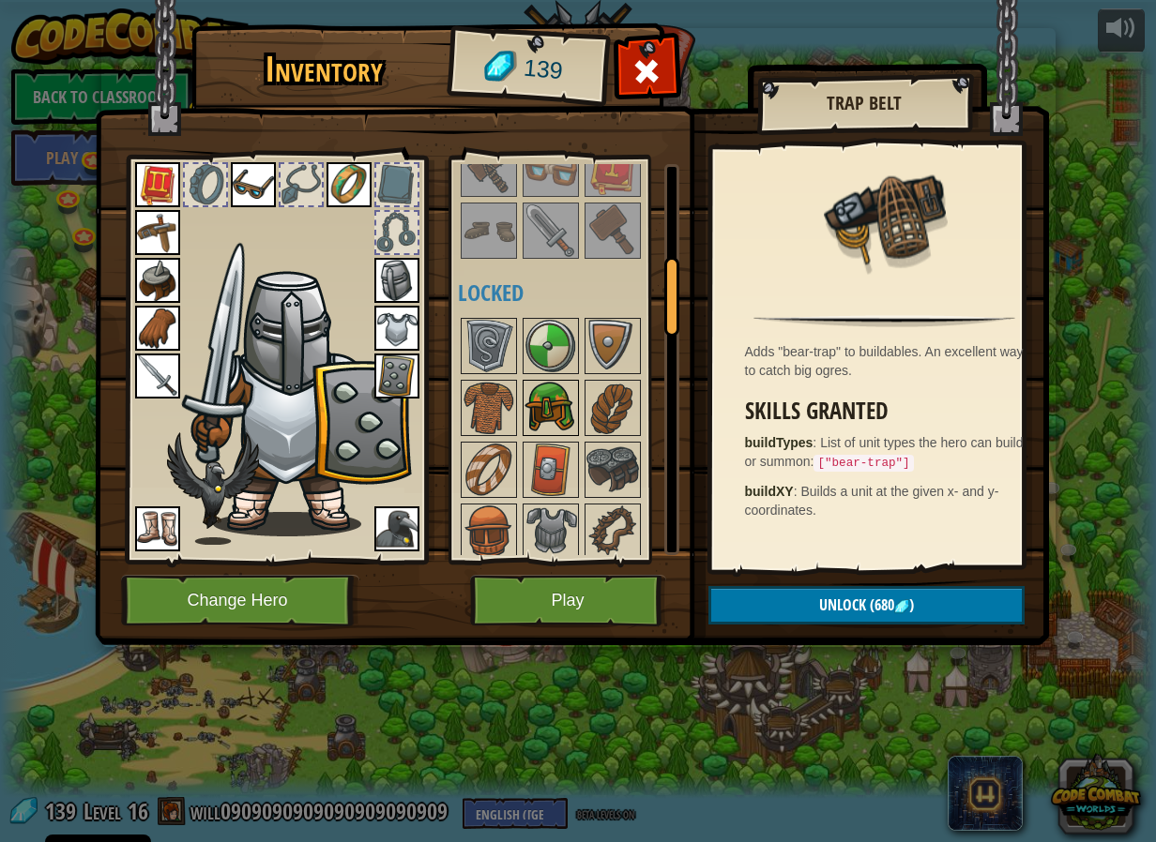
click at [571, 408] on img at bounding box center [550, 408] width 53 height 53
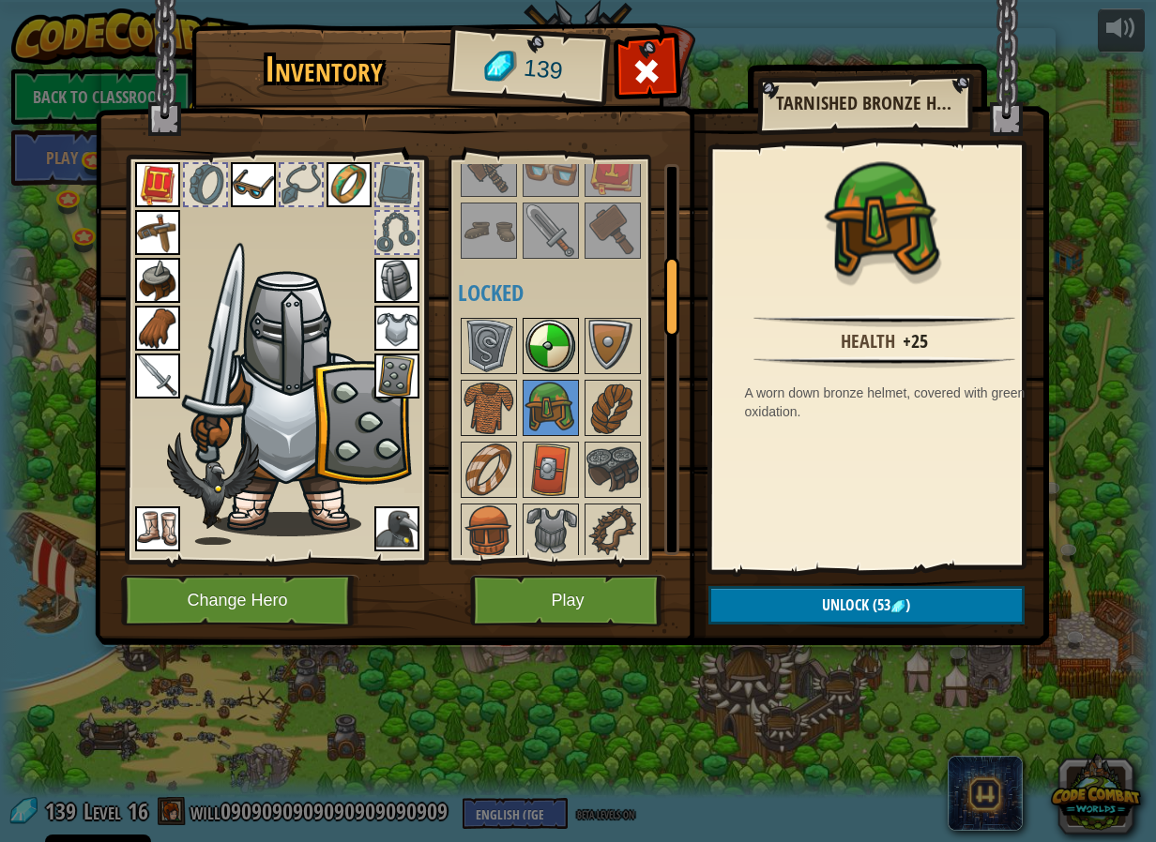
click at [539, 338] on img at bounding box center [550, 346] width 53 height 53
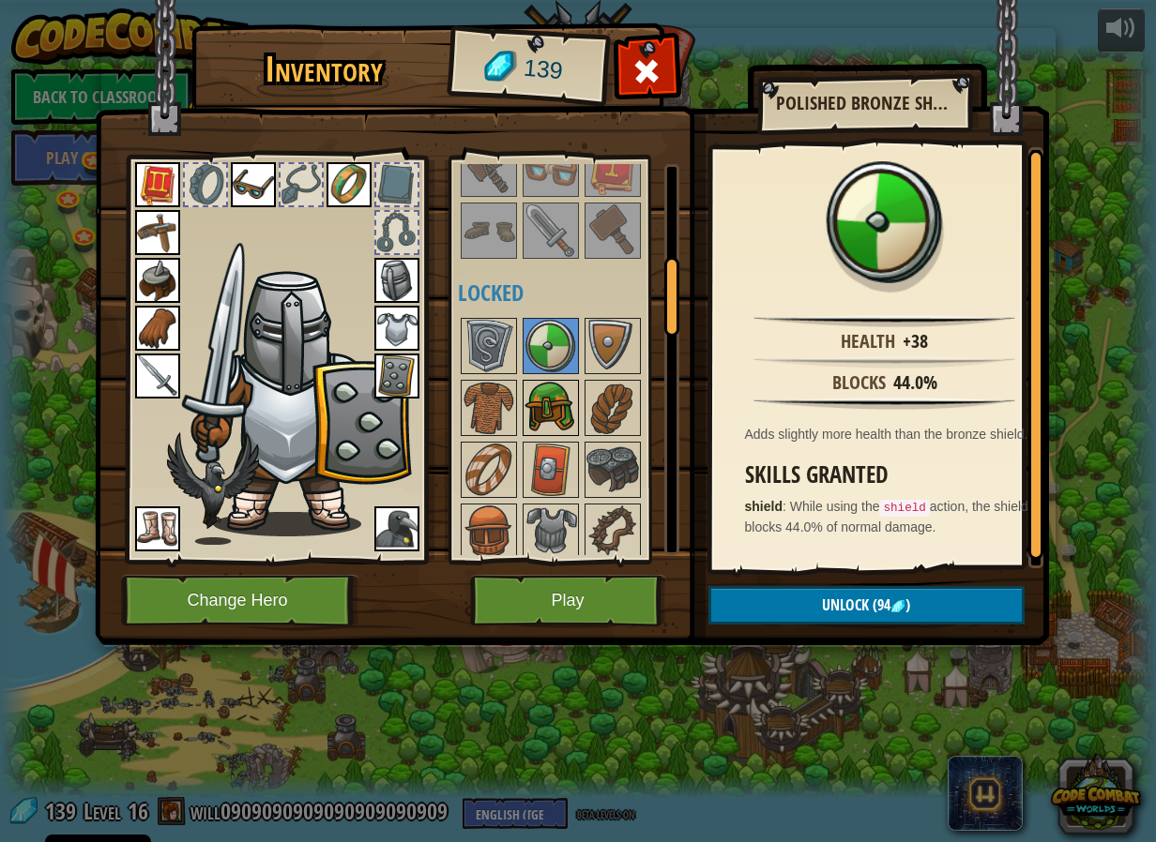
click at [556, 392] on img at bounding box center [550, 408] width 53 height 53
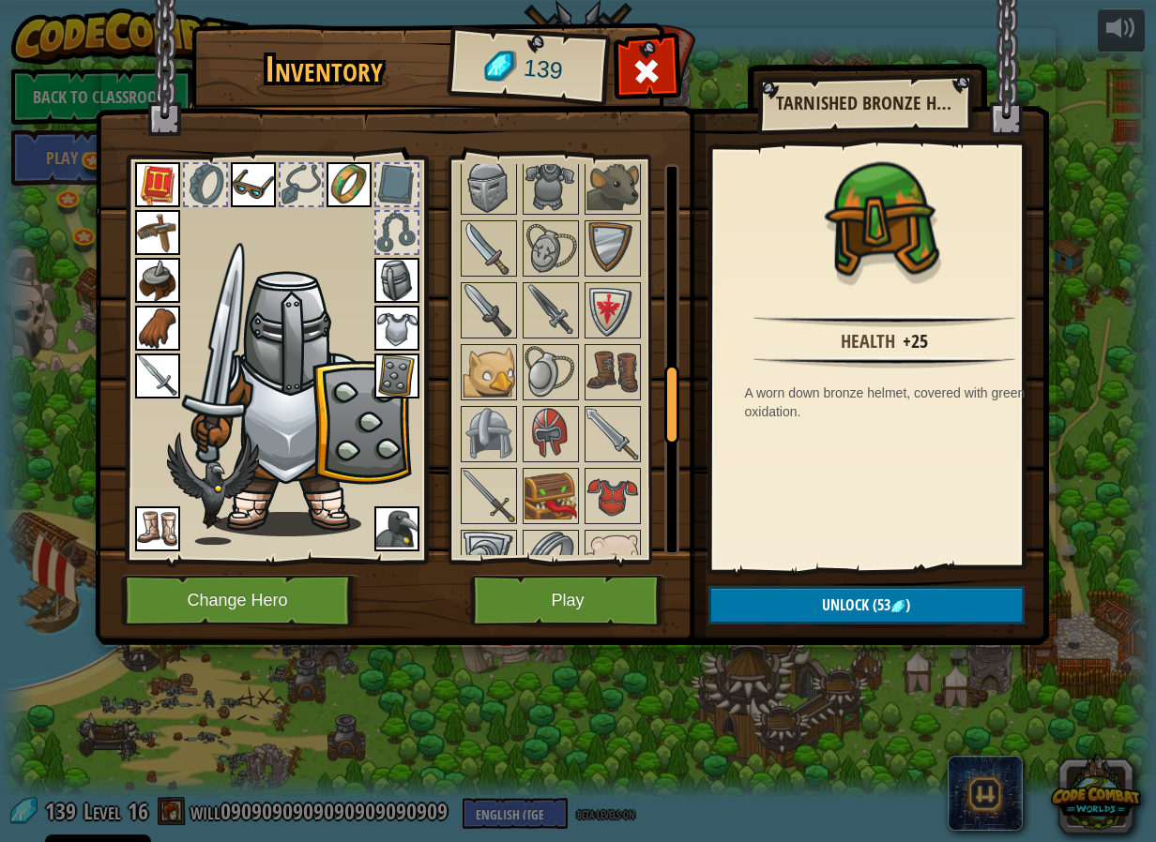
scroll to position [1032, 0]
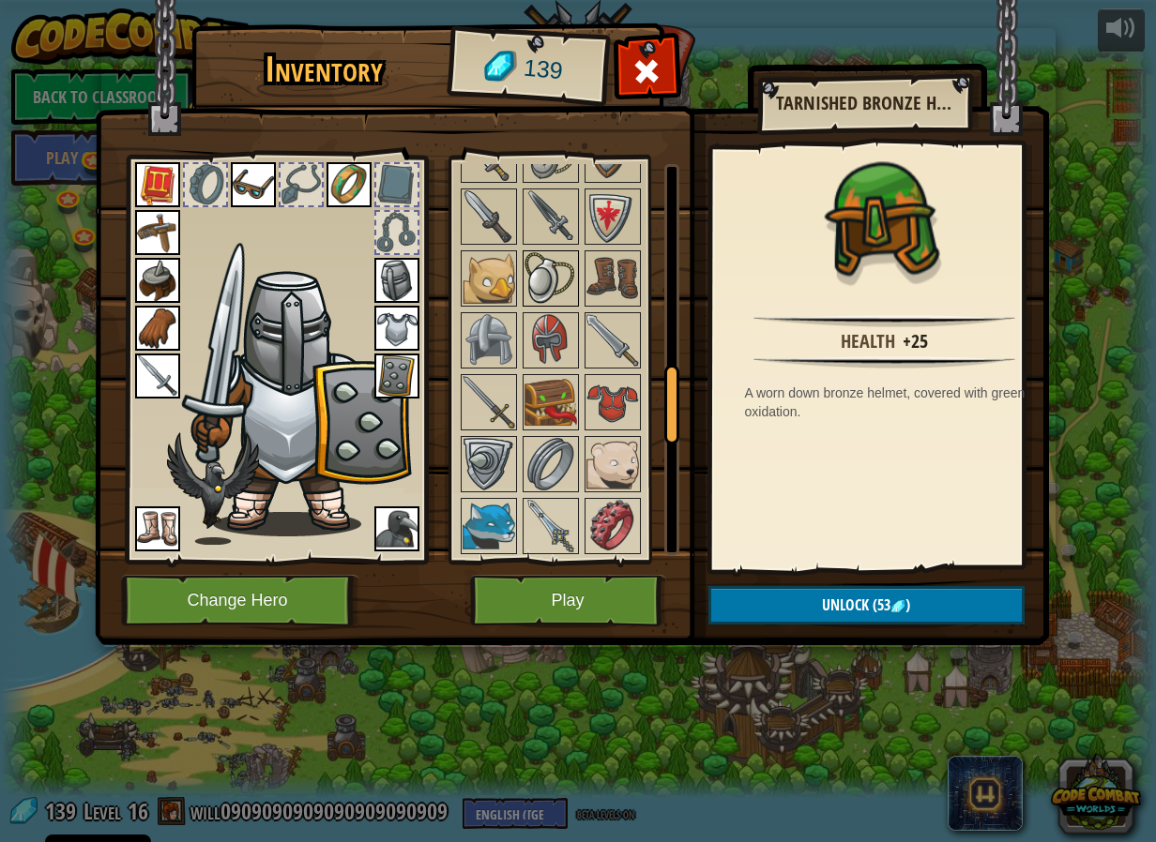
click at [539, 289] on img at bounding box center [550, 278] width 53 height 53
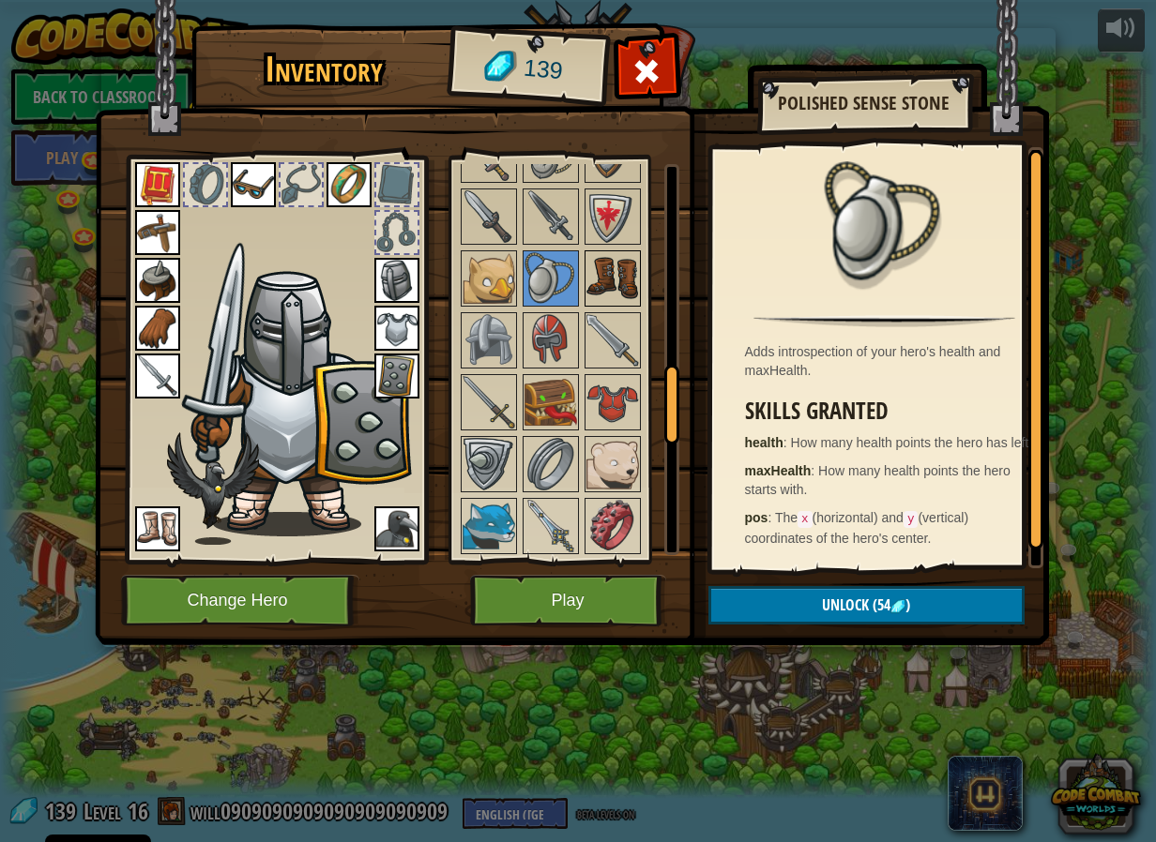
click at [620, 276] on img at bounding box center [612, 278] width 53 height 53
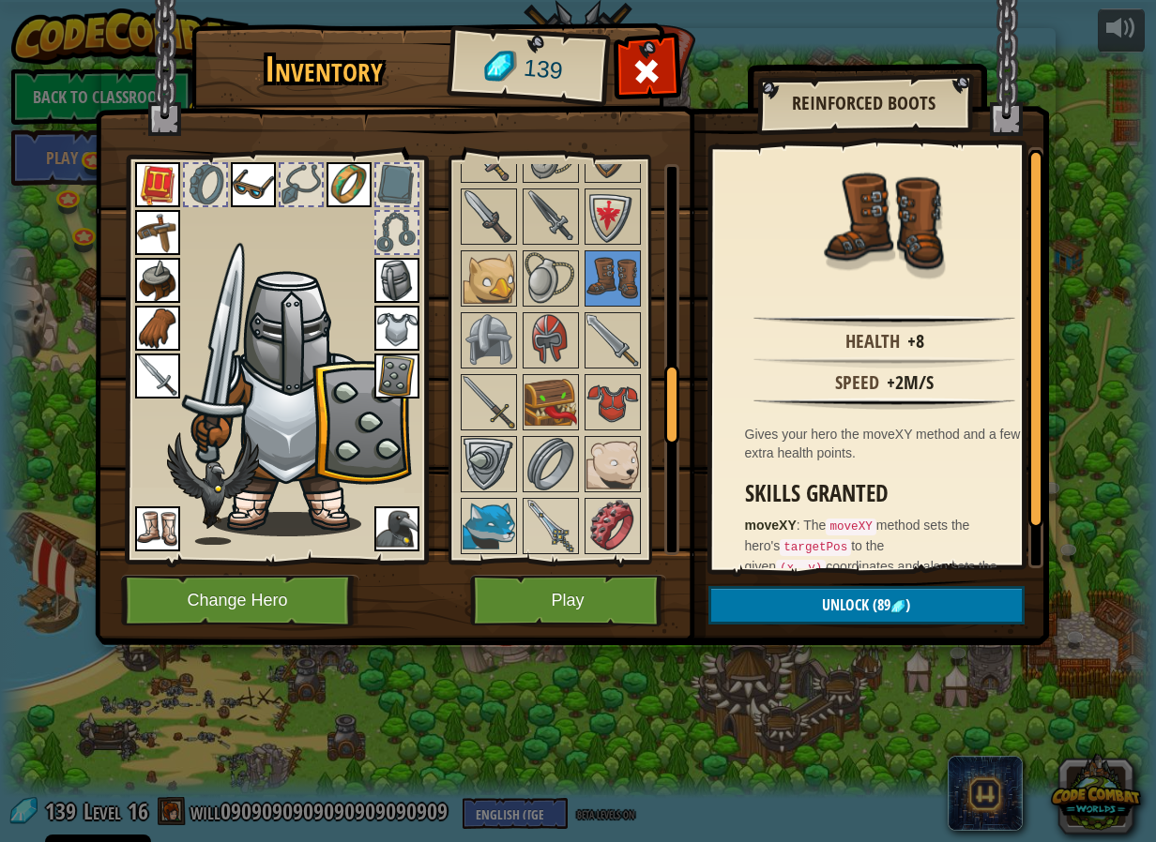
drag, startPoint x: 142, startPoint y: 512, endPoint x: 135, endPoint y: 496, distance: 17.2
click at [140, 506] on img at bounding box center [157, 528] width 45 height 45
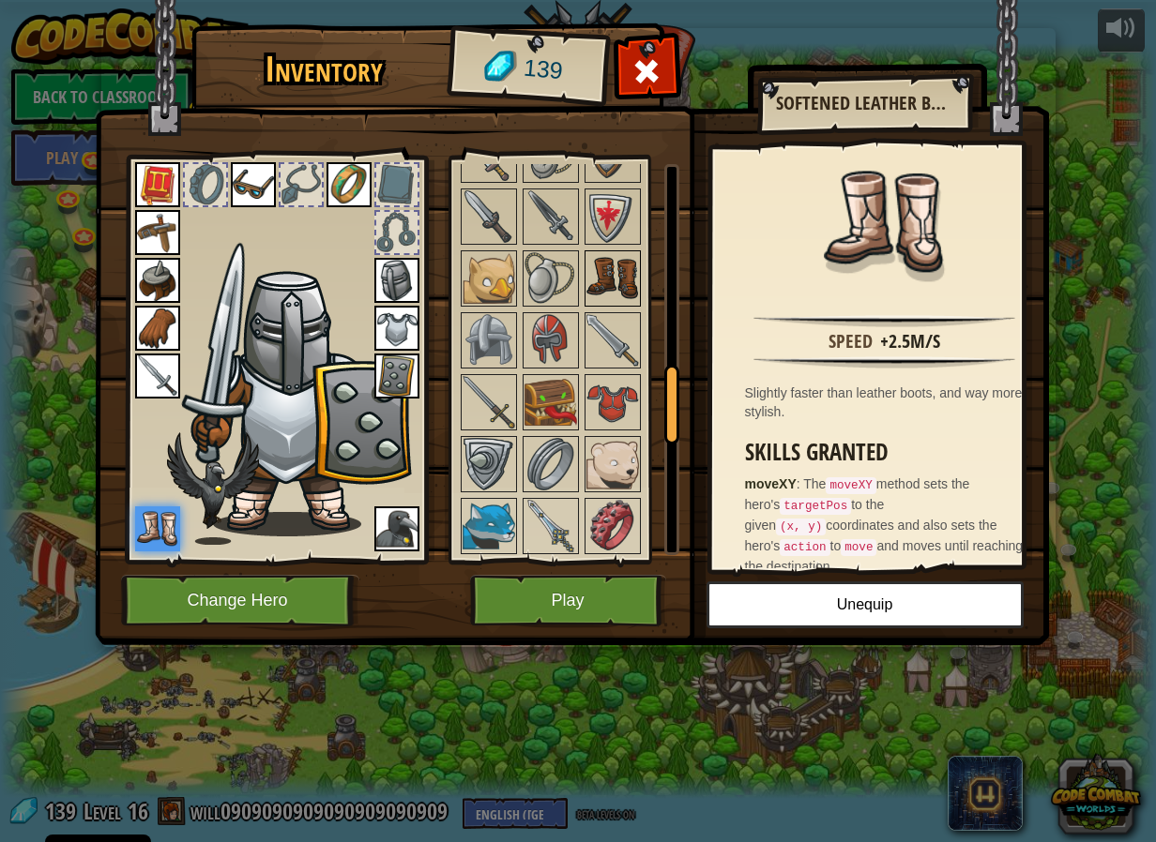
click at [621, 288] on img at bounding box center [612, 278] width 53 height 53
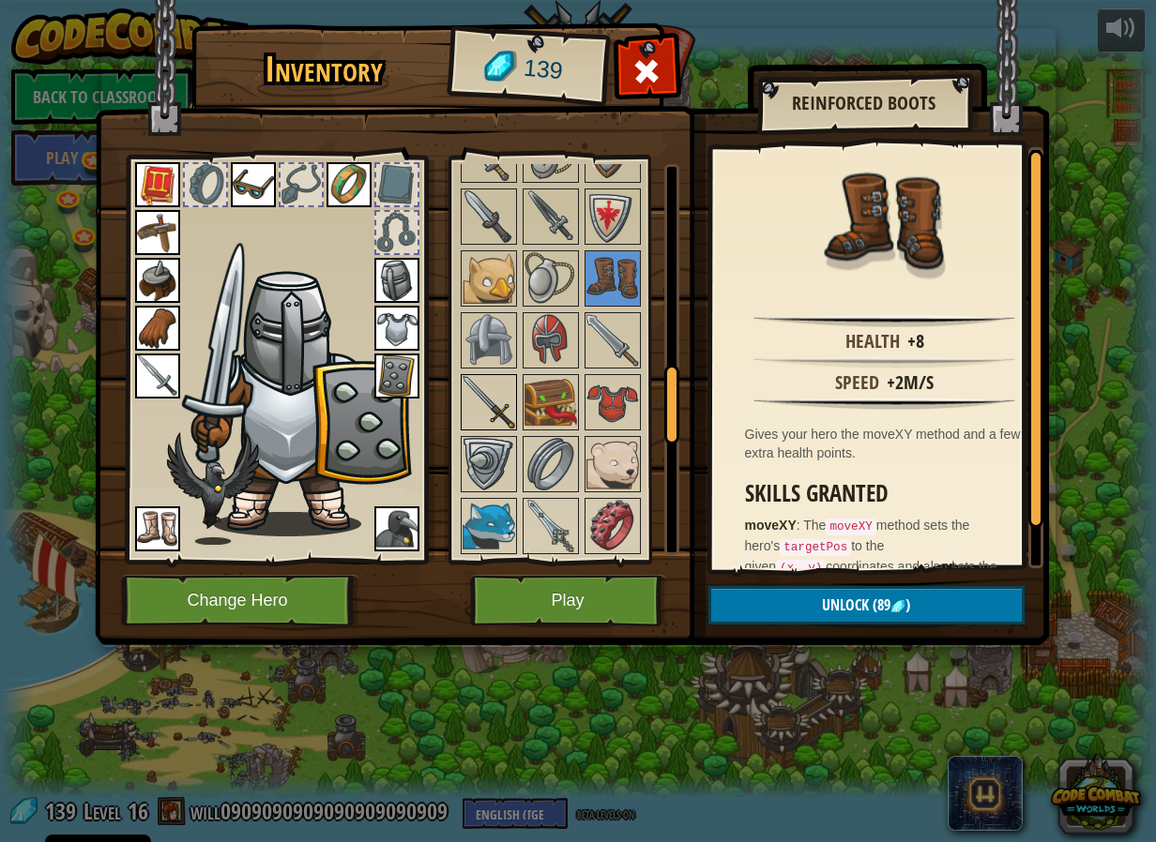
click at [500, 391] on img at bounding box center [488, 402] width 53 height 53
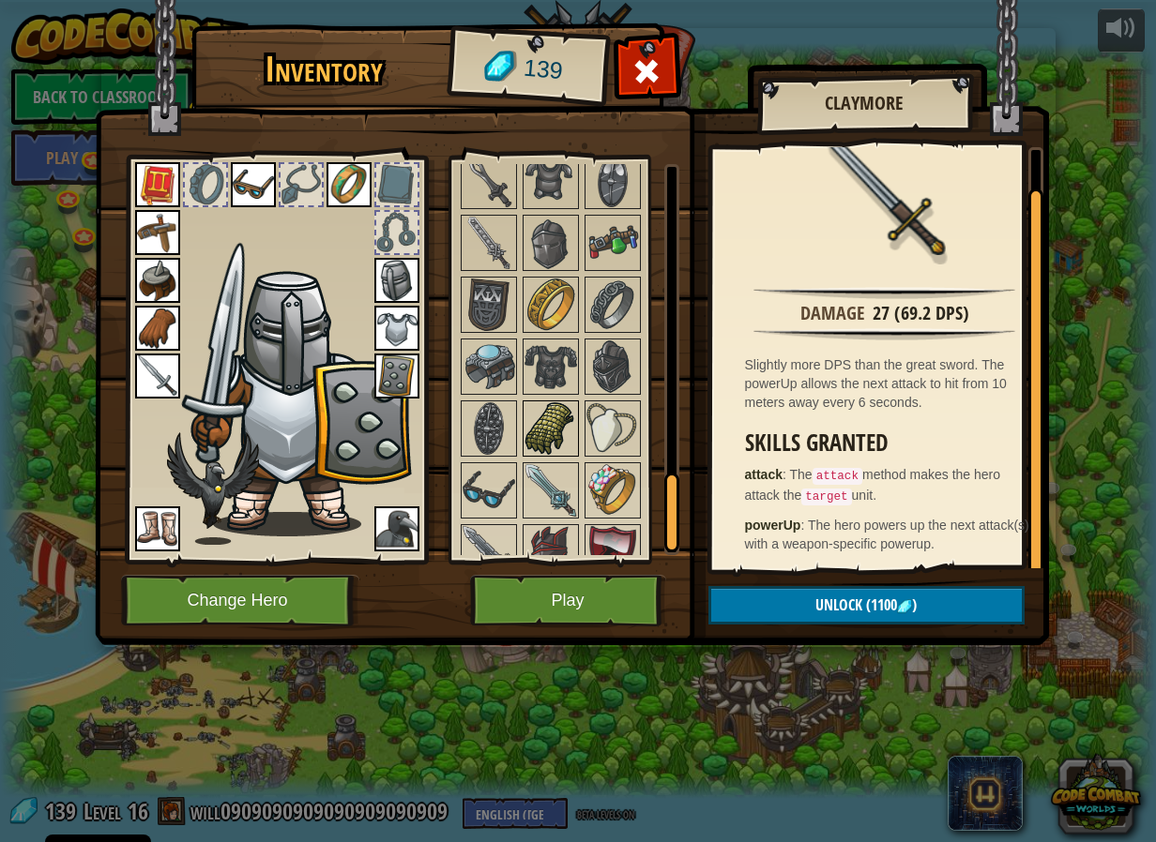
scroll to position [1594, 0]
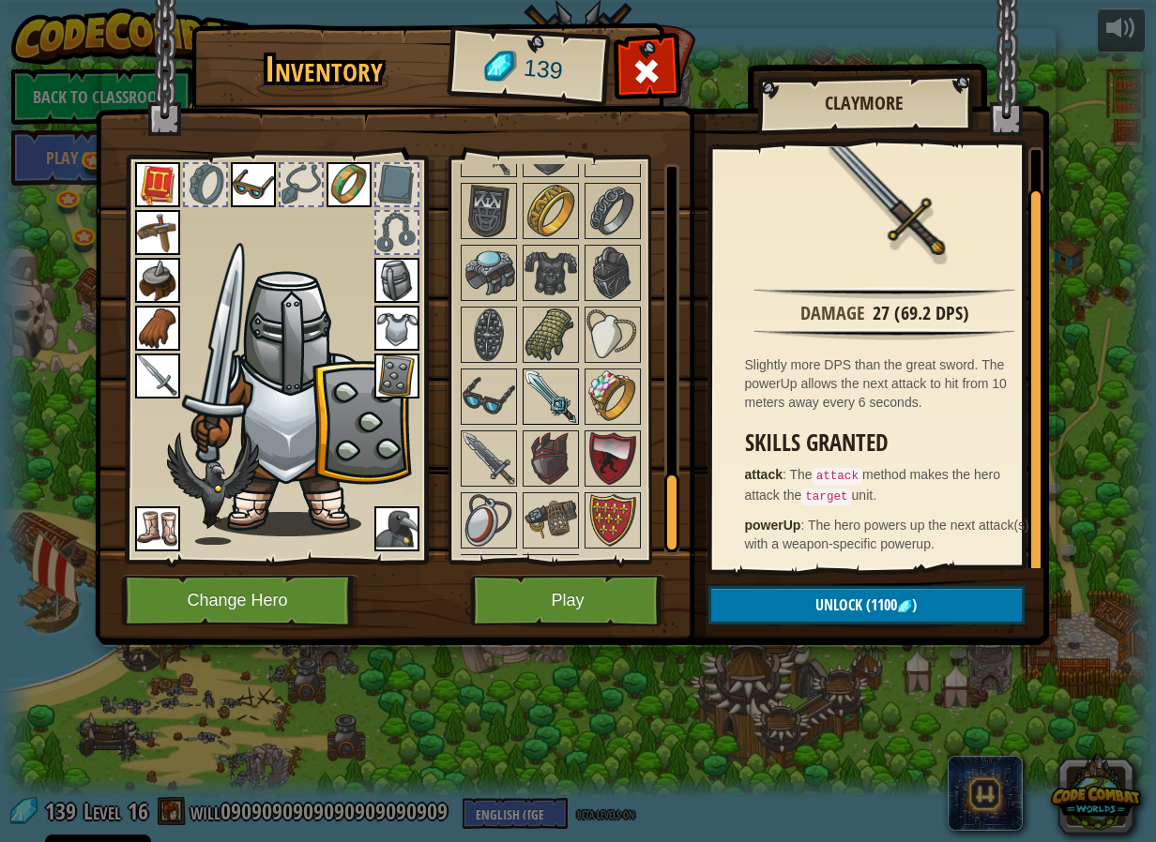
click at [536, 406] on img at bounding box center [550, 396] width 53 height 53
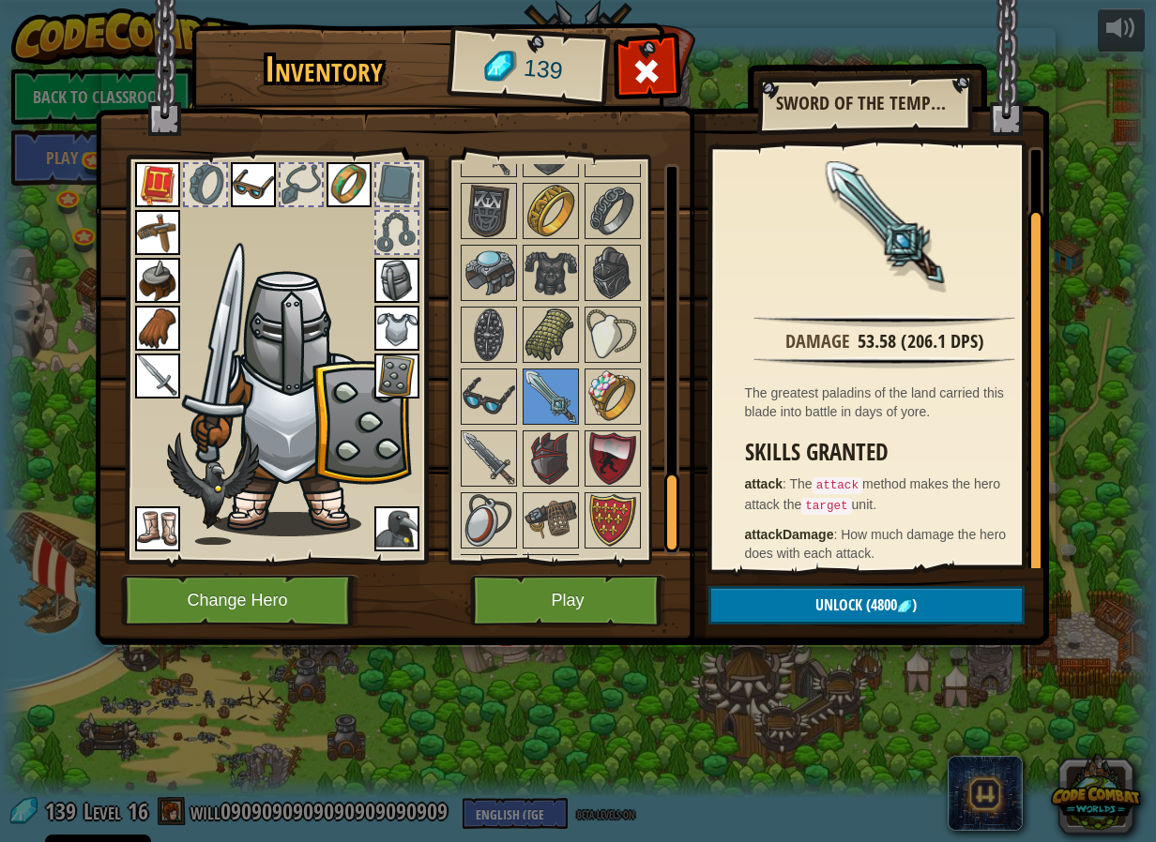
scroll to position [56, 0]
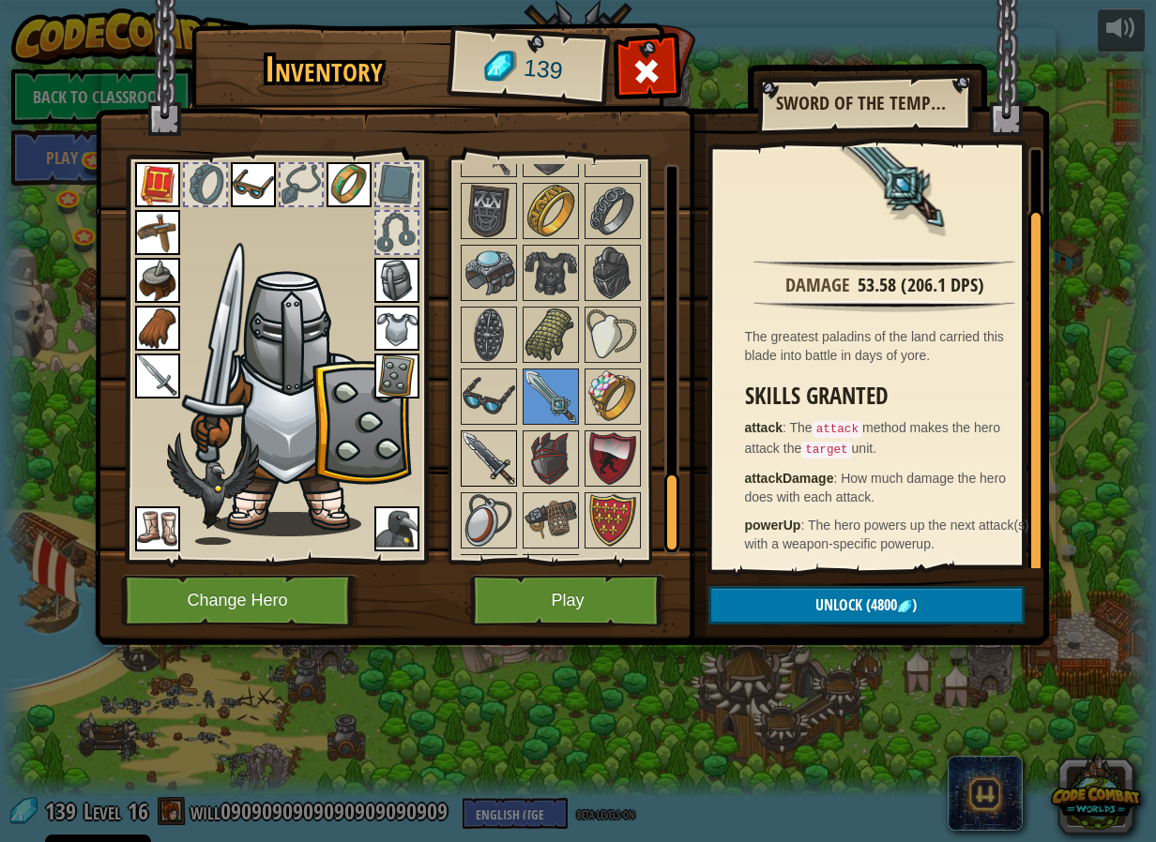
click at [468, 450] on img at bounding box center [488, 458] width 53 height 53
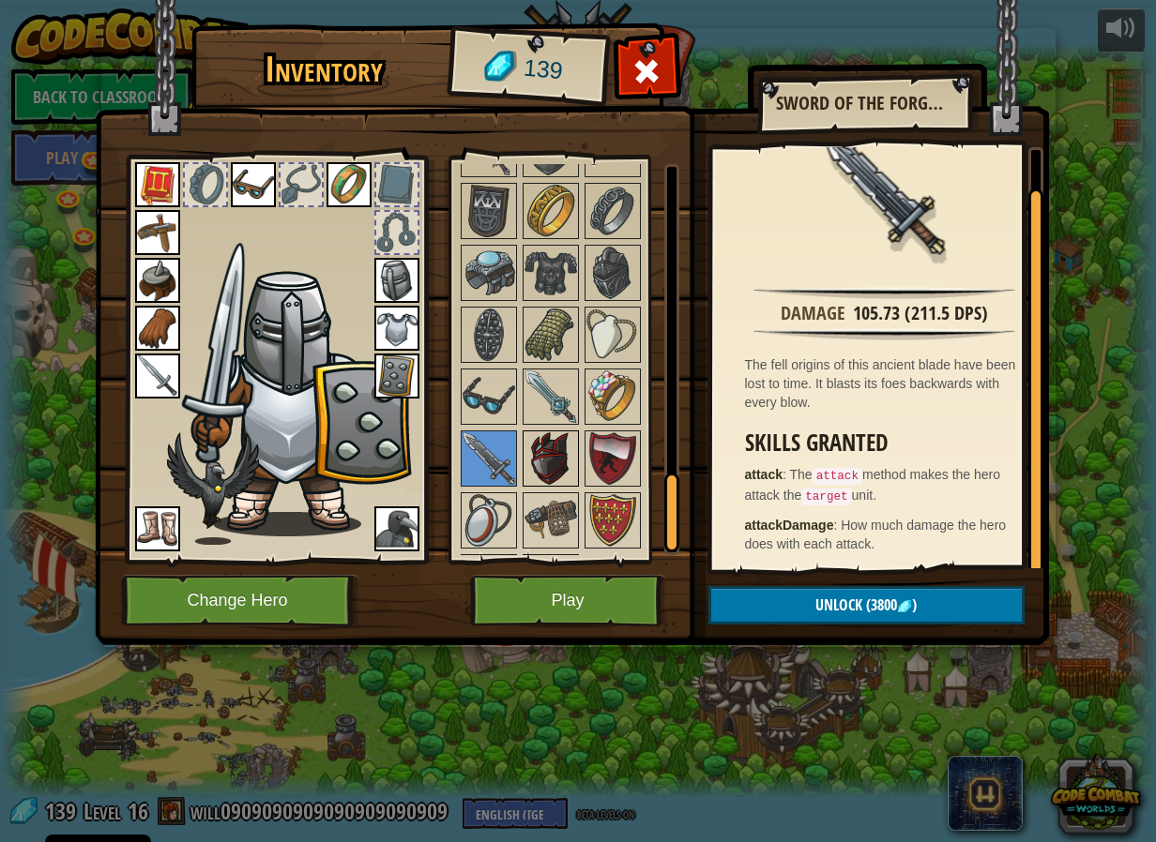
scroll to position [1407, 0]
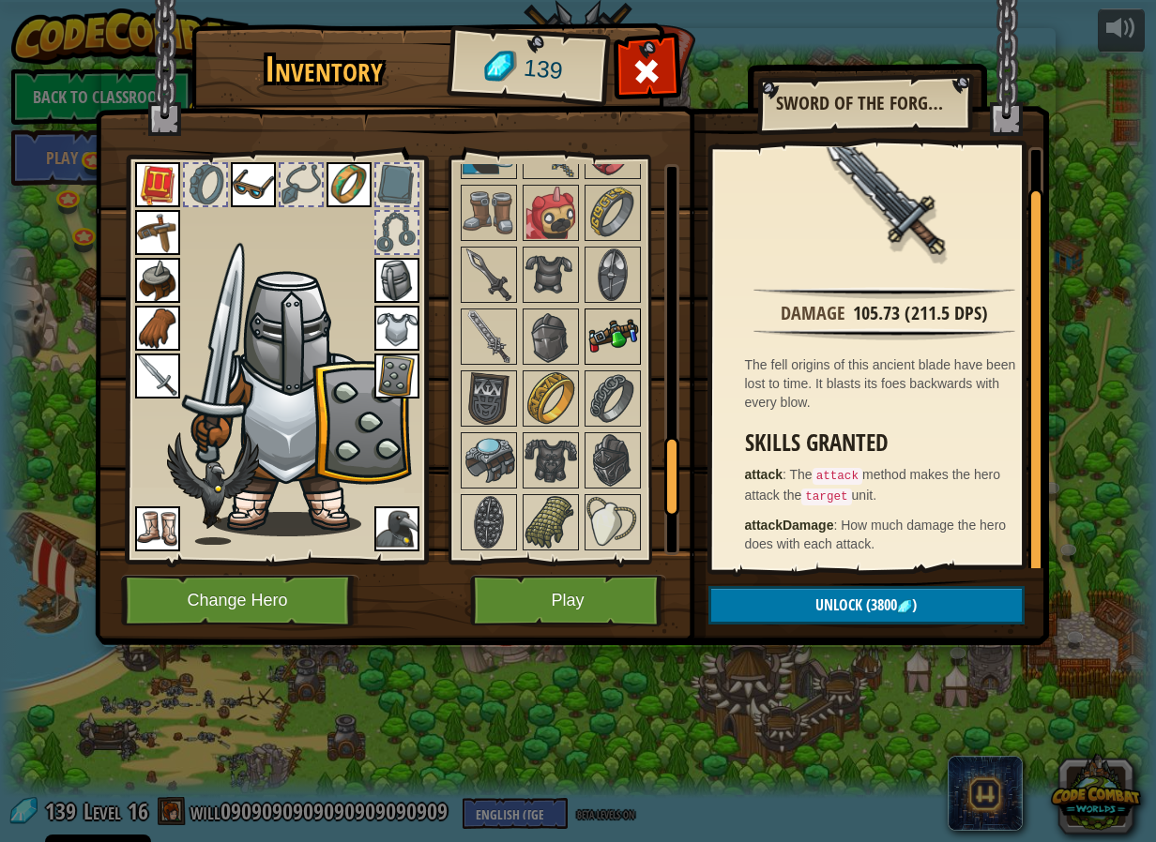
click at [638, 341] on img at bounding box center [612, 336] width 53 height 53
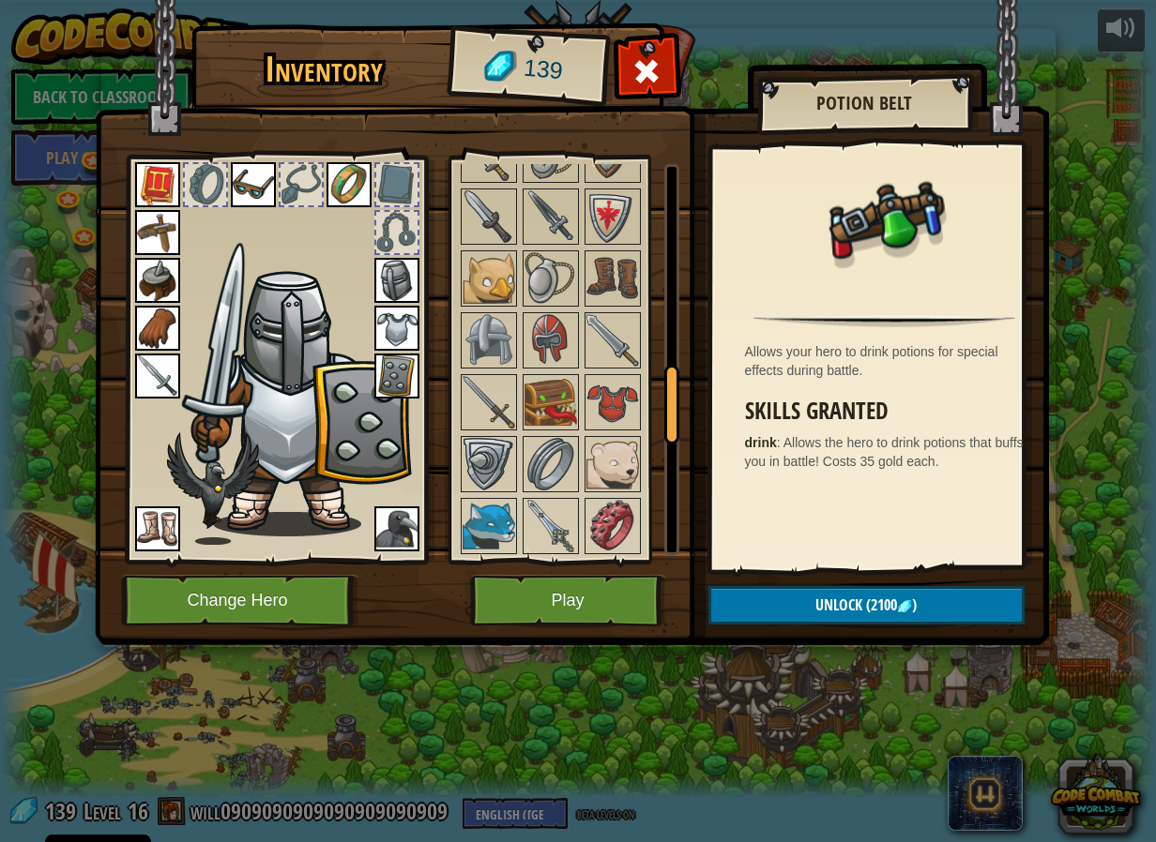
scroll to position [938, 0]
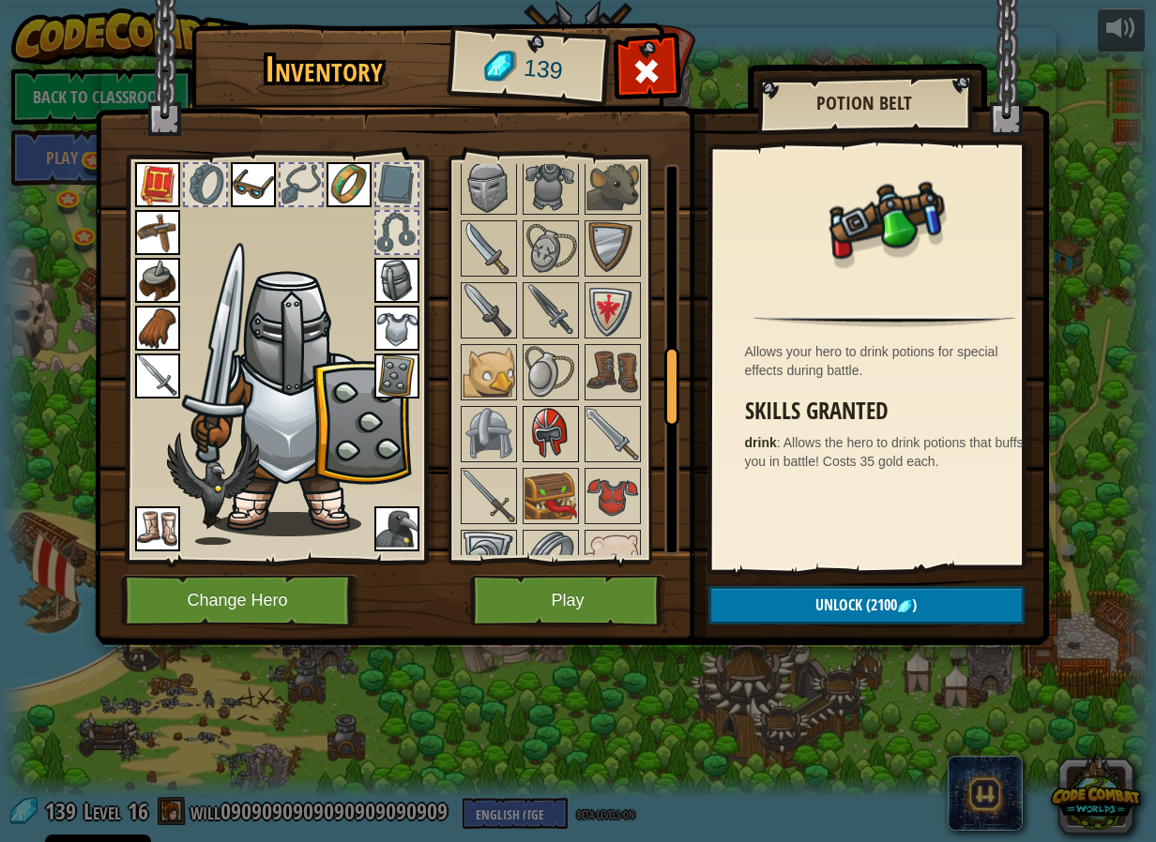
click at [550, 453] on img at bounding box center [550, 434] width 53 height 53
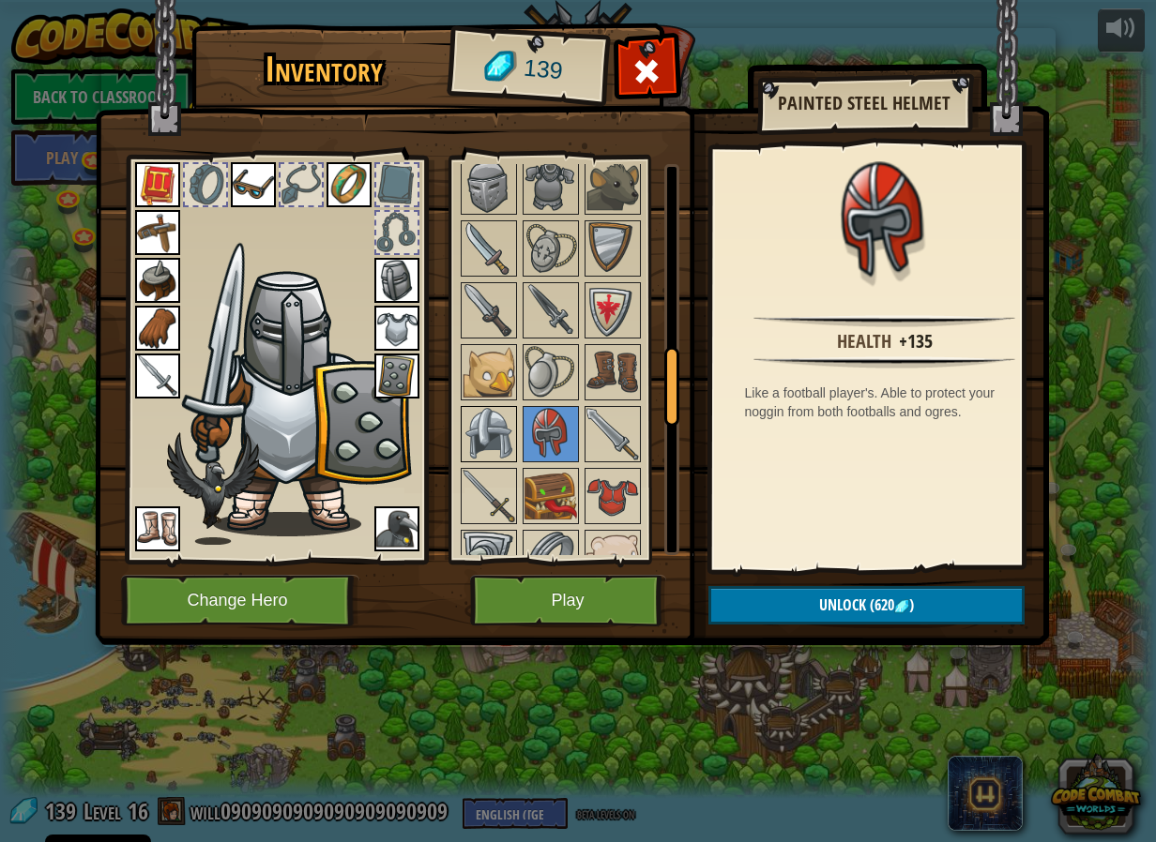
click at [491, 441] on img at bounding box center [488, 434] width 53 height 53
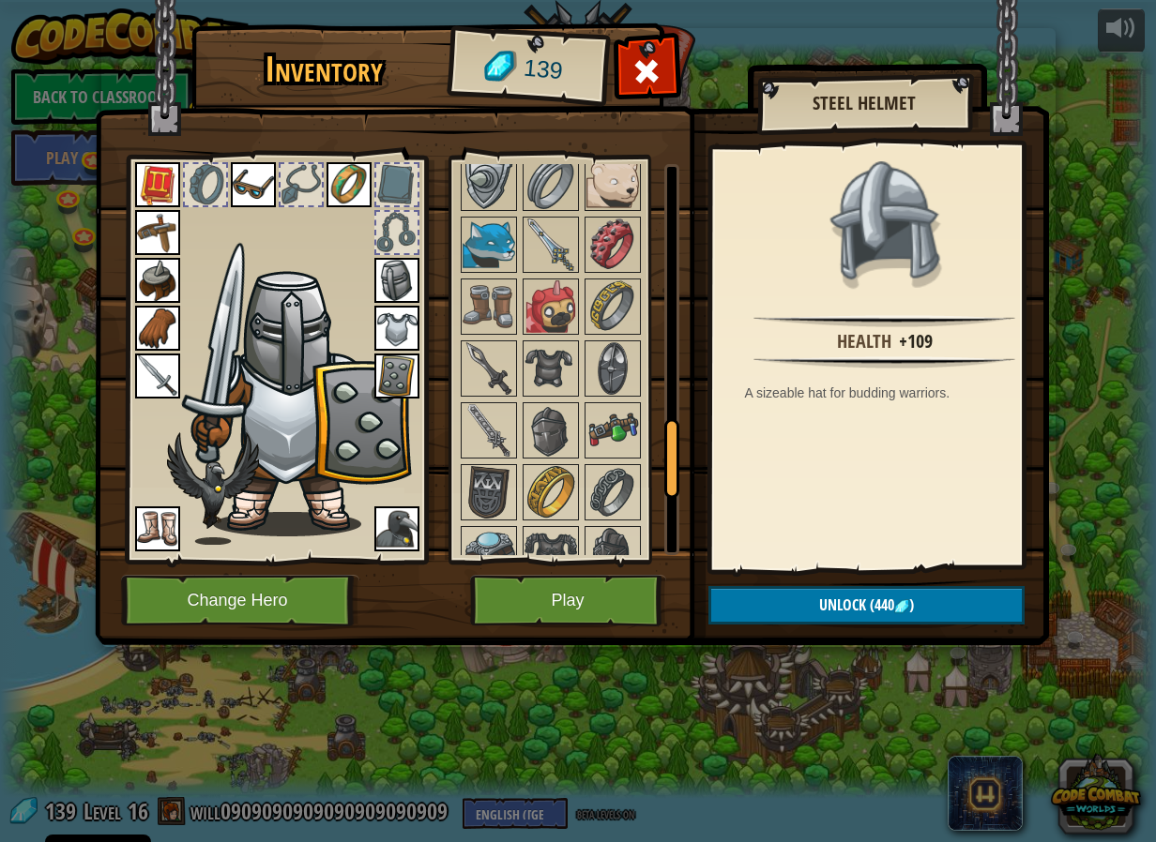
scroll to position [1407, 0]
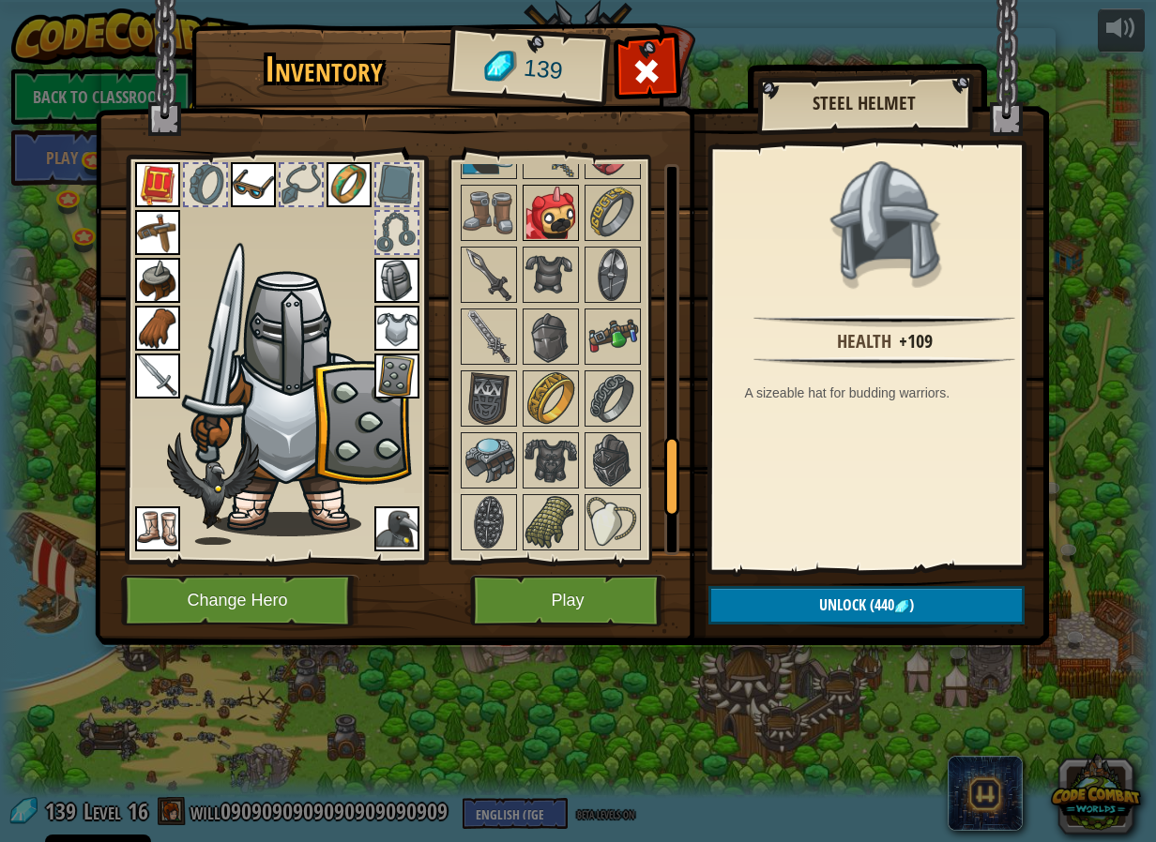
click at [554, 226] on img at bounding box center [550, 213] width 53 height 53
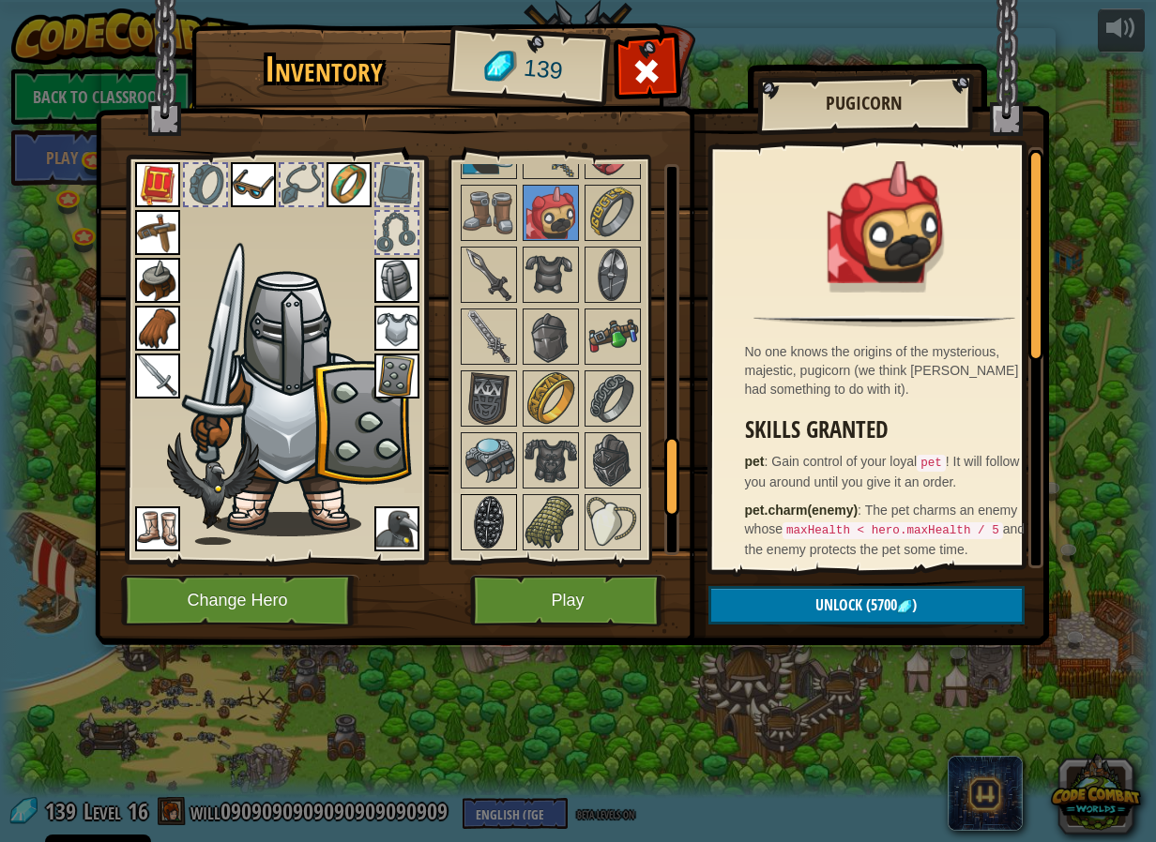
click at [500, 494] on div at bounding box center [489, 522] width 56 height 56
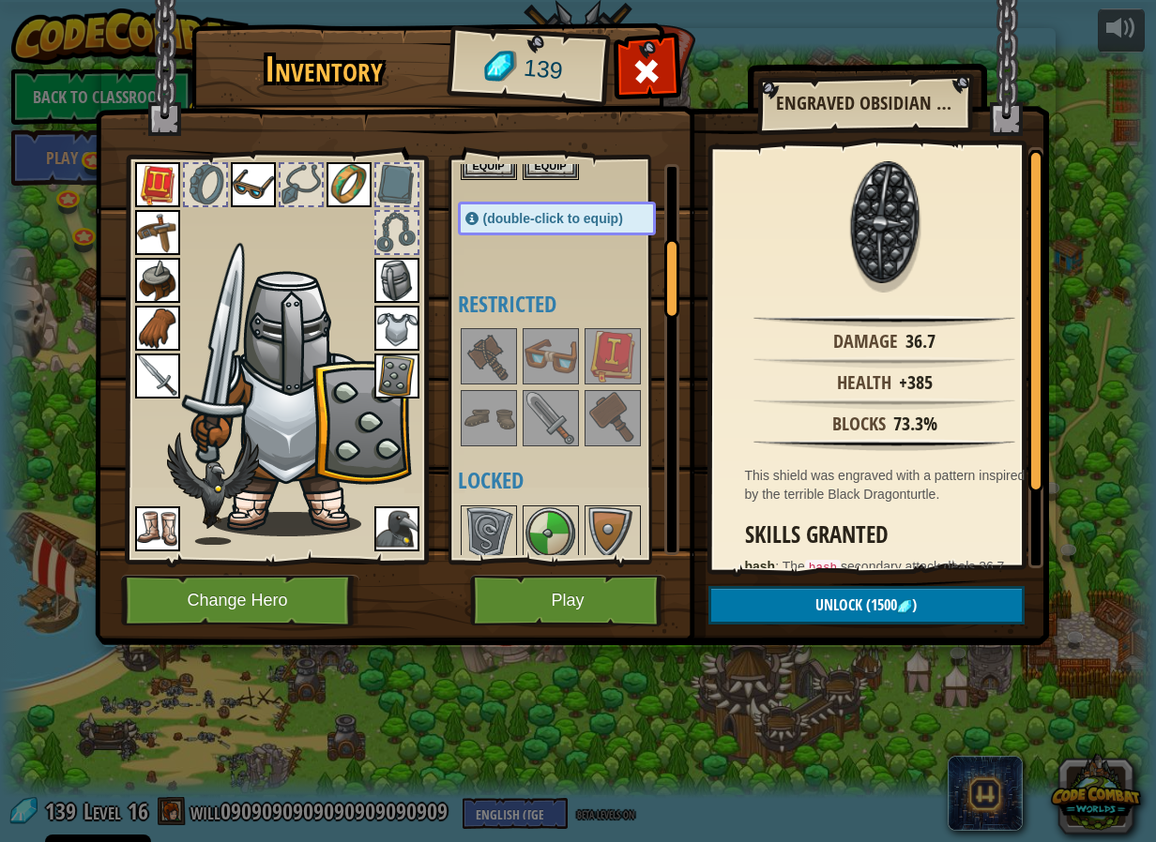
scroll to position [375, 0]
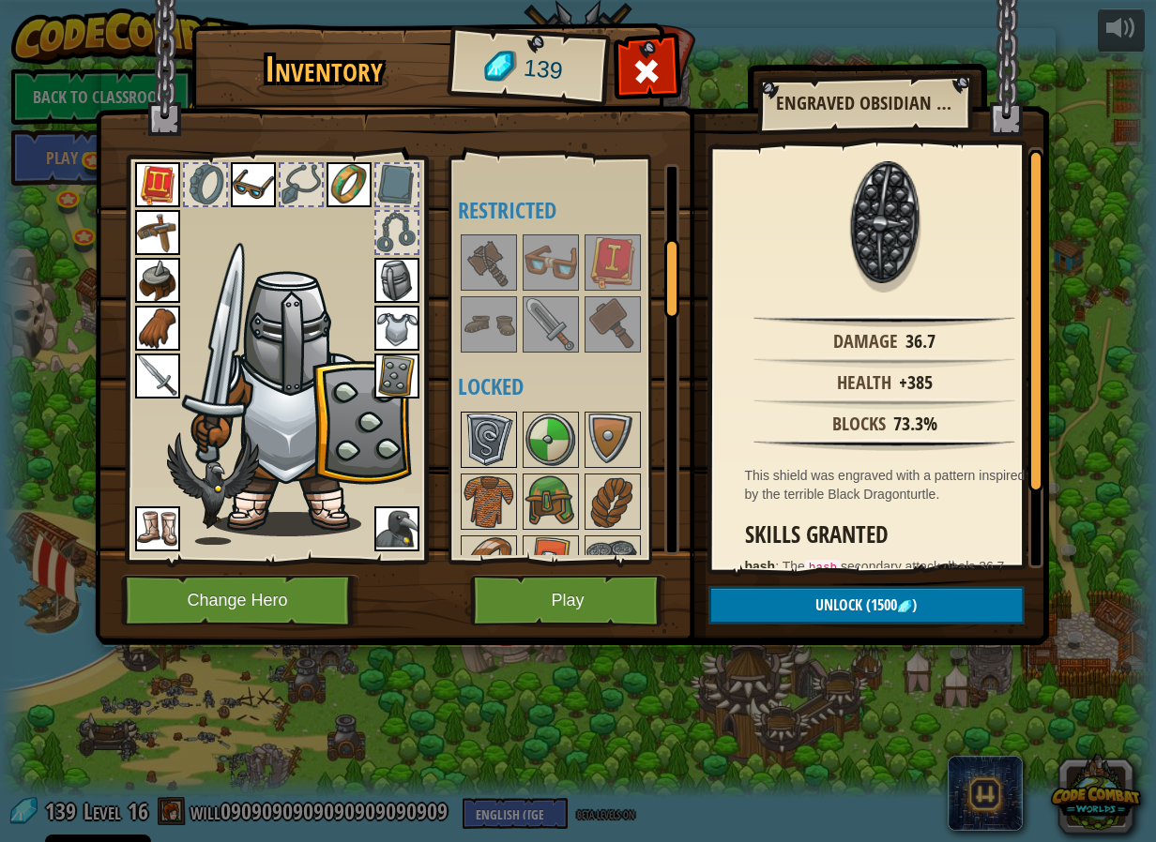
click at [479, 453] on img at bounding box center [488, 440] width 53 height 53
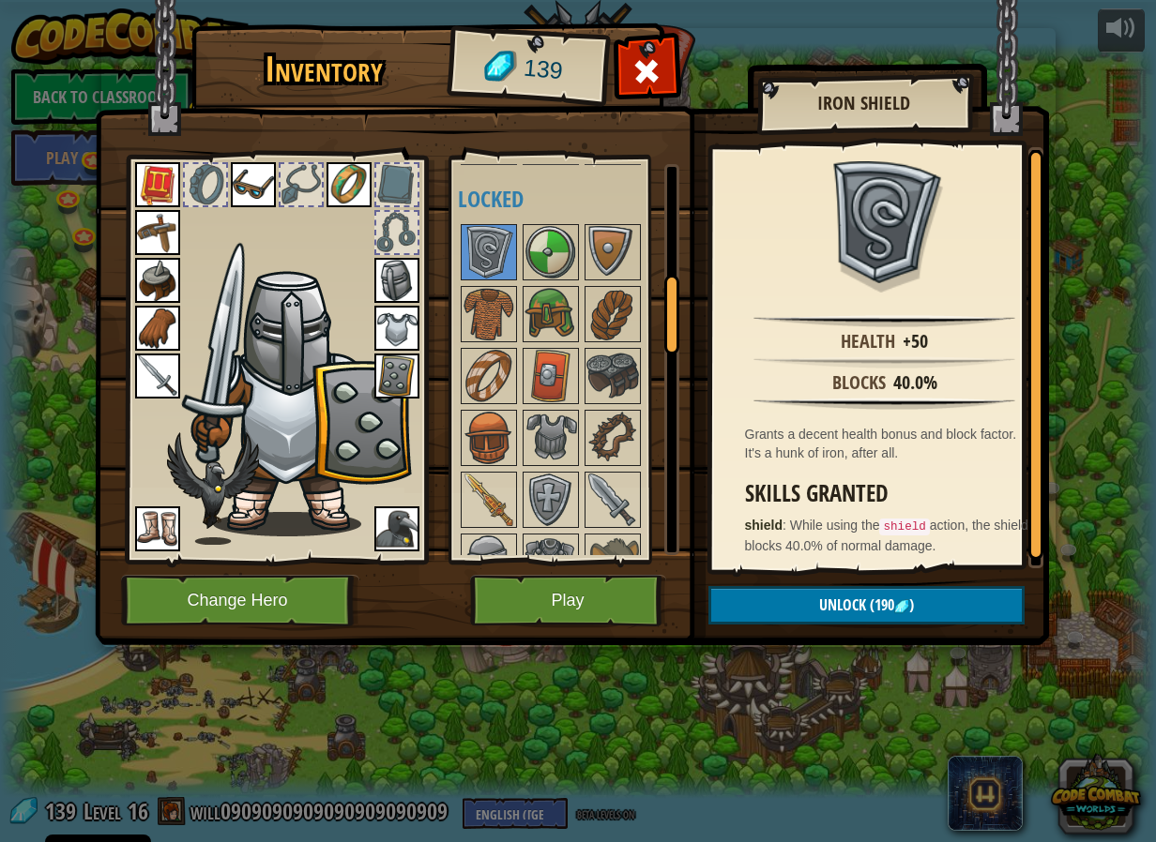
scroll to position [657, 0]
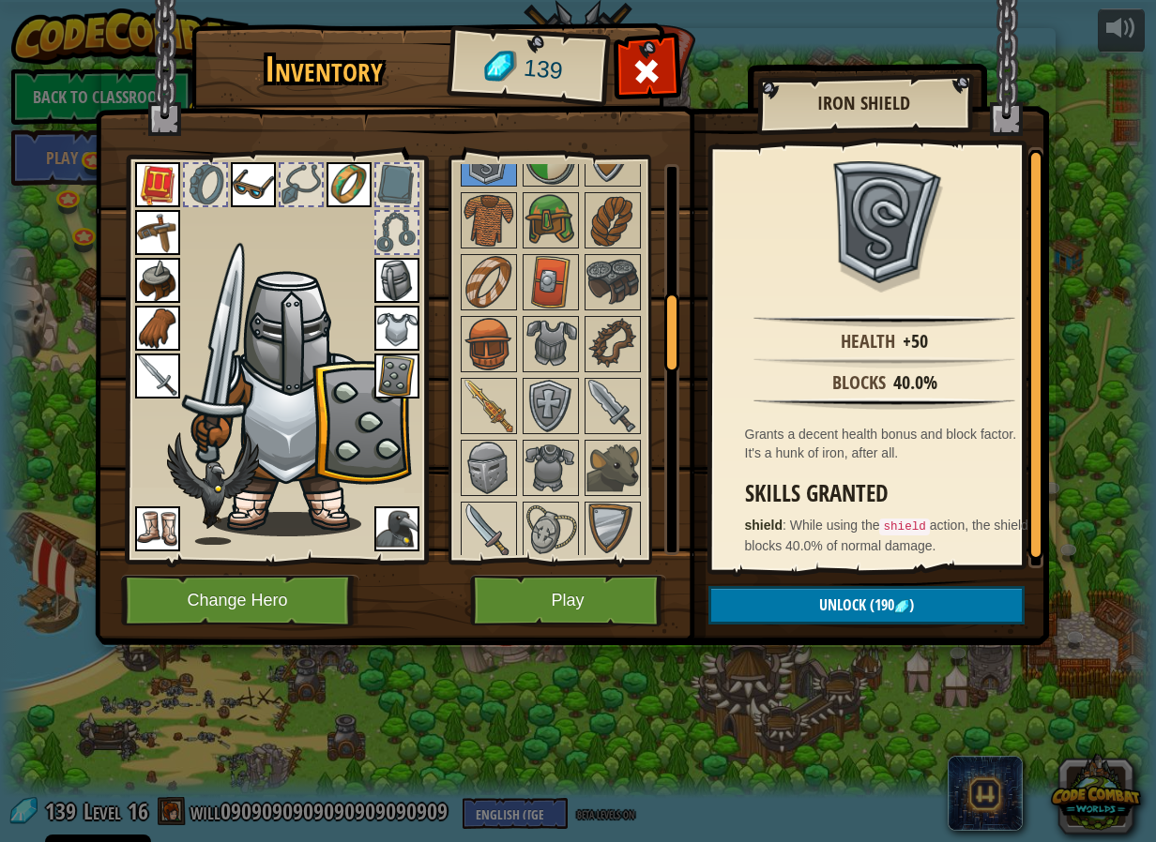
click at [396, 234] on div at bounding box center [396, 232] width 41 height 41
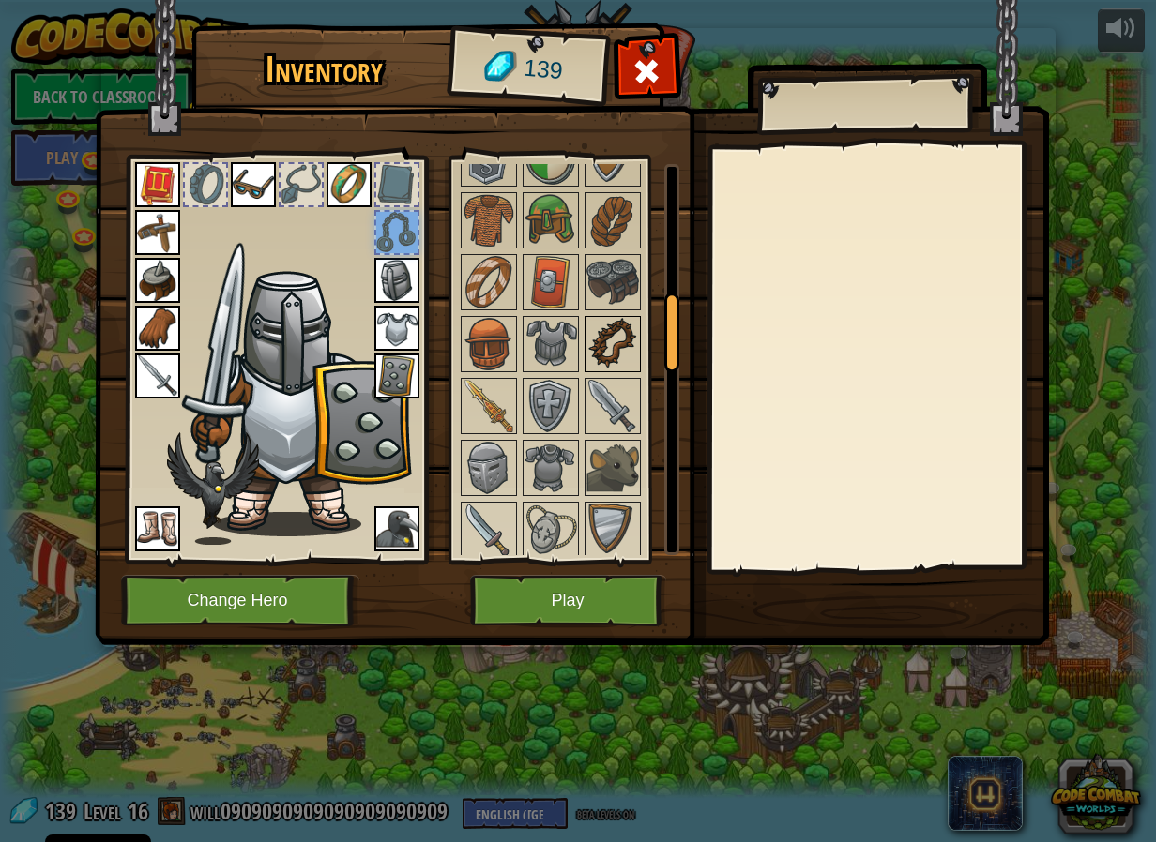
click at [592, 348] on img at bounding box center [612, 344] width 53 height 53
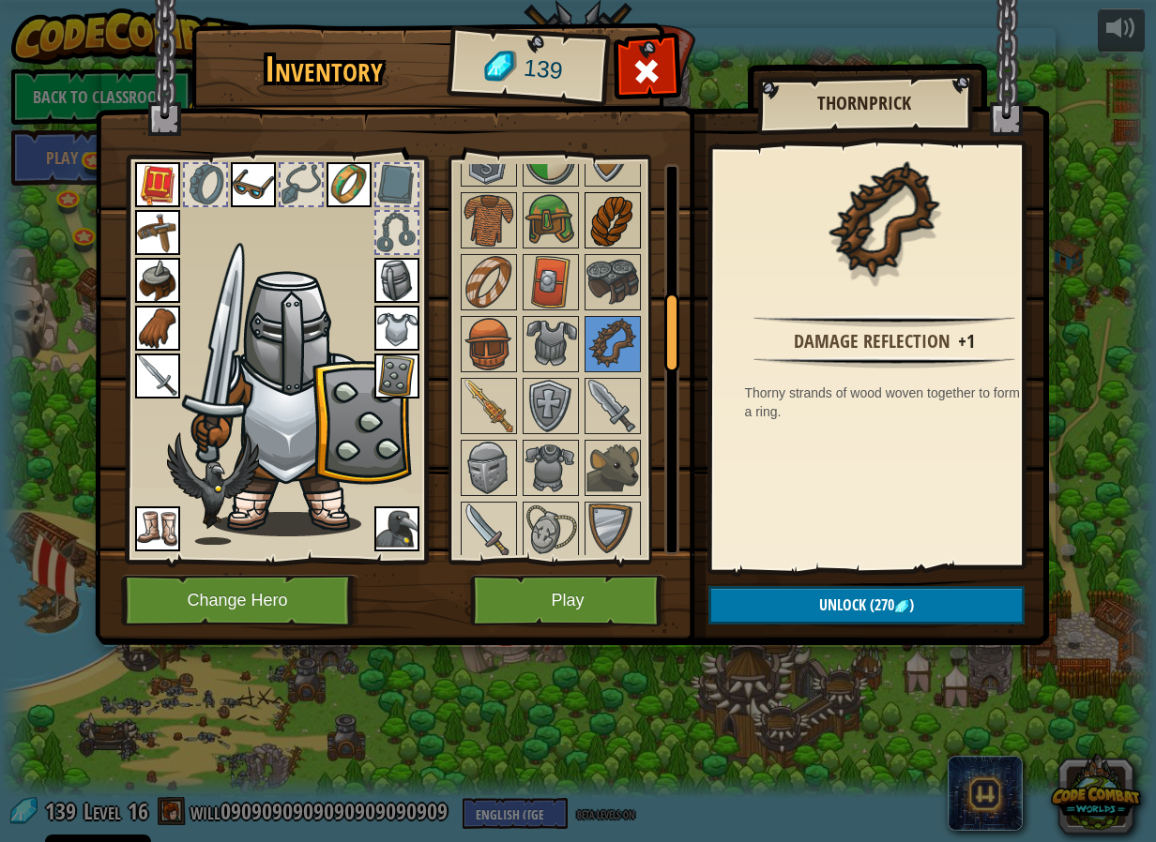
click at [618, 219] on img at bounding box center [612, 220] width 53 height 53
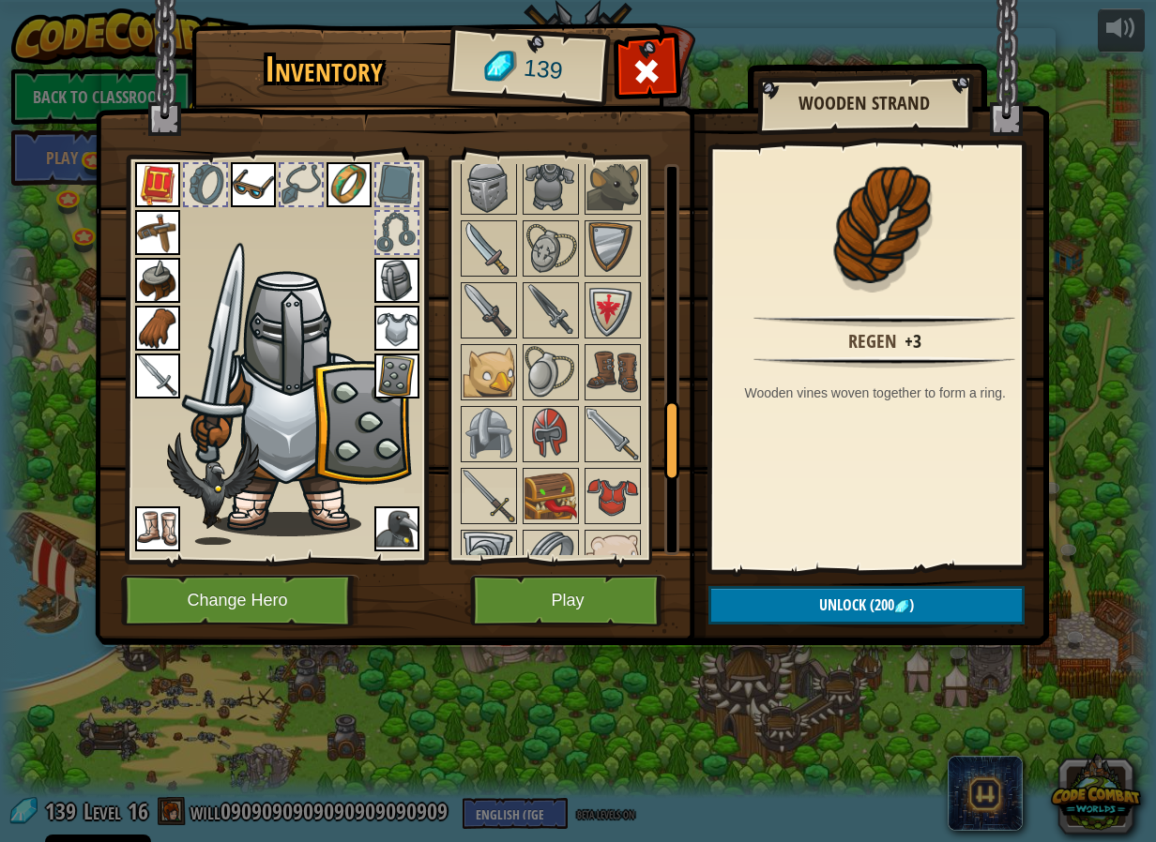
scroll to position [1219, 0]
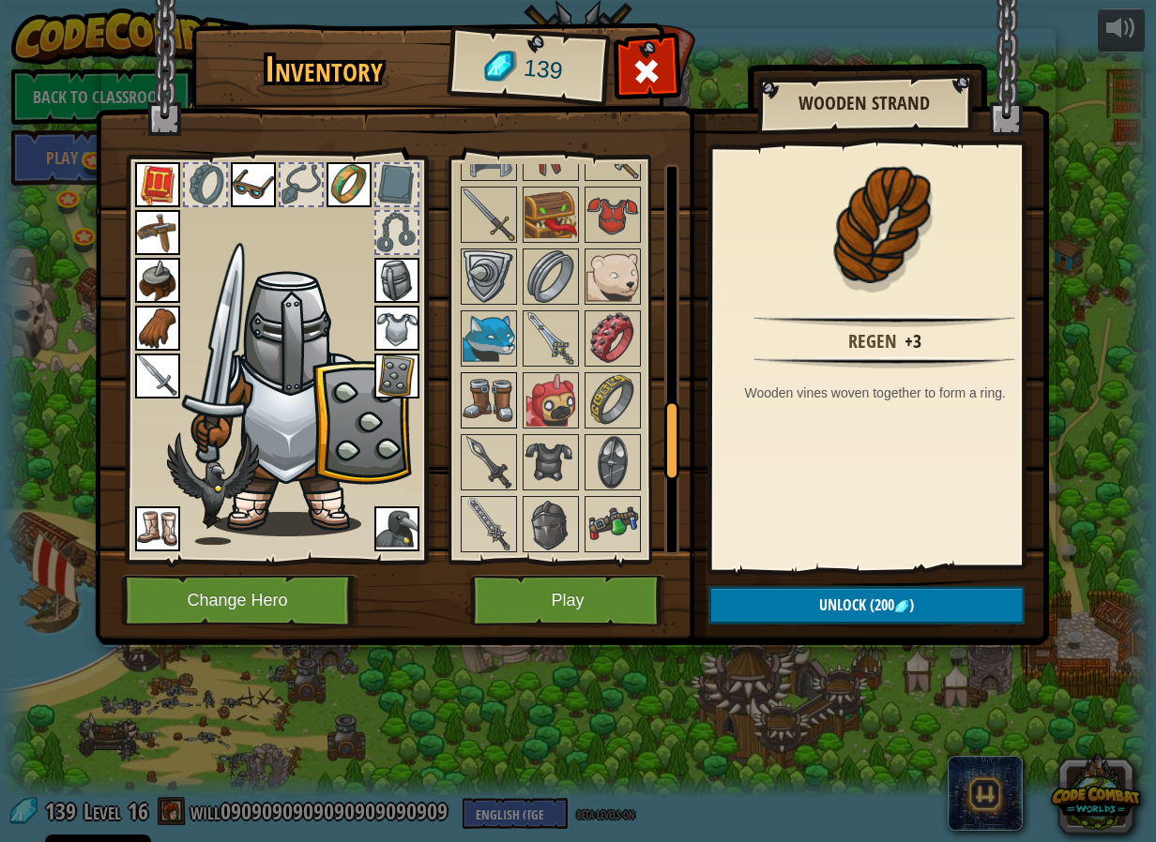
click at [499, 384] on img at bounding box center [488, 400] width 53 height 53
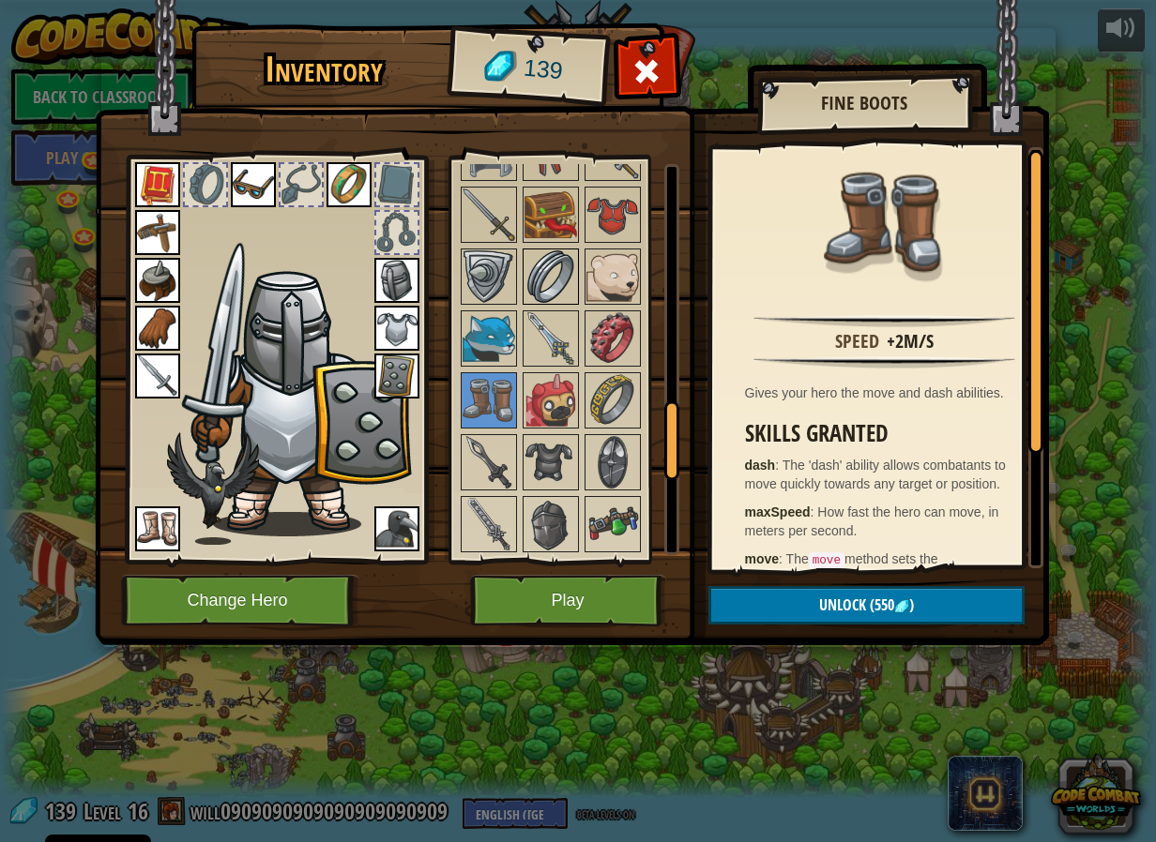
click at [543, 268] on img at bounding box center [550, 276] width 53 height 53
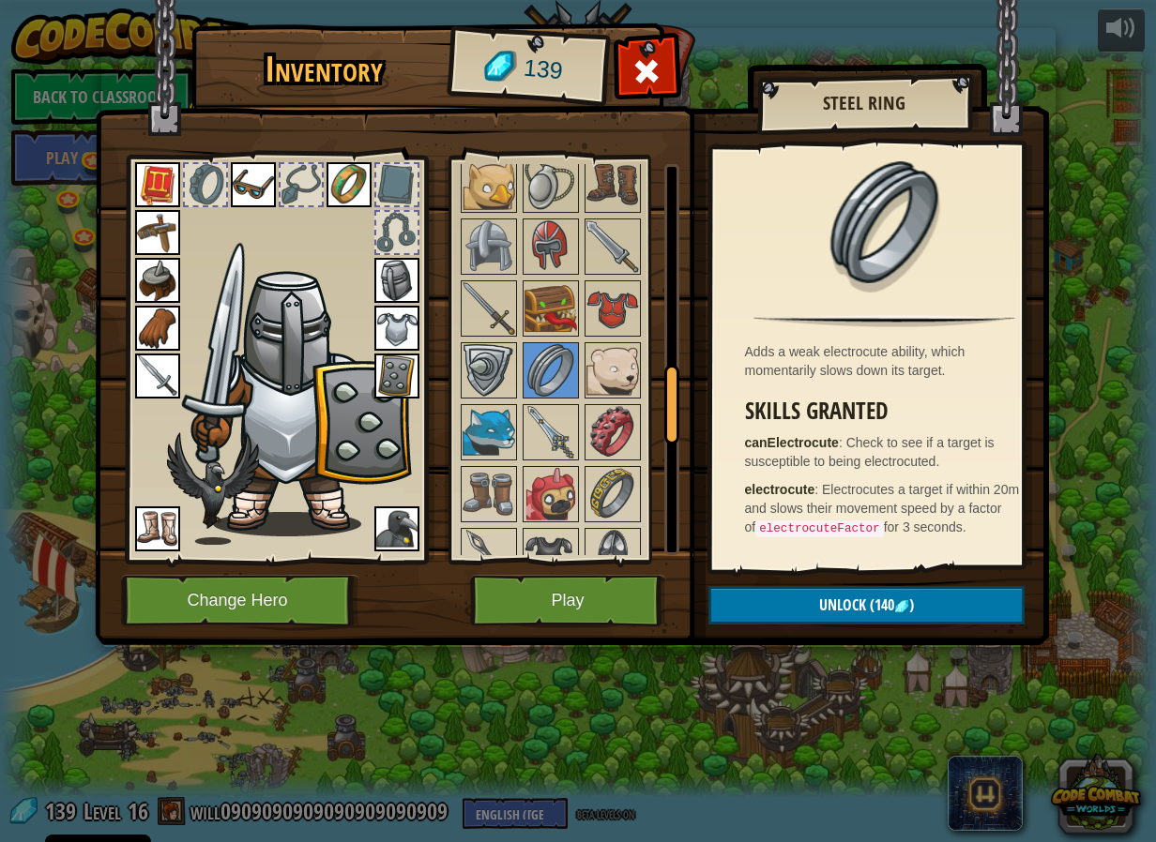
scroll to position [1032, 0]
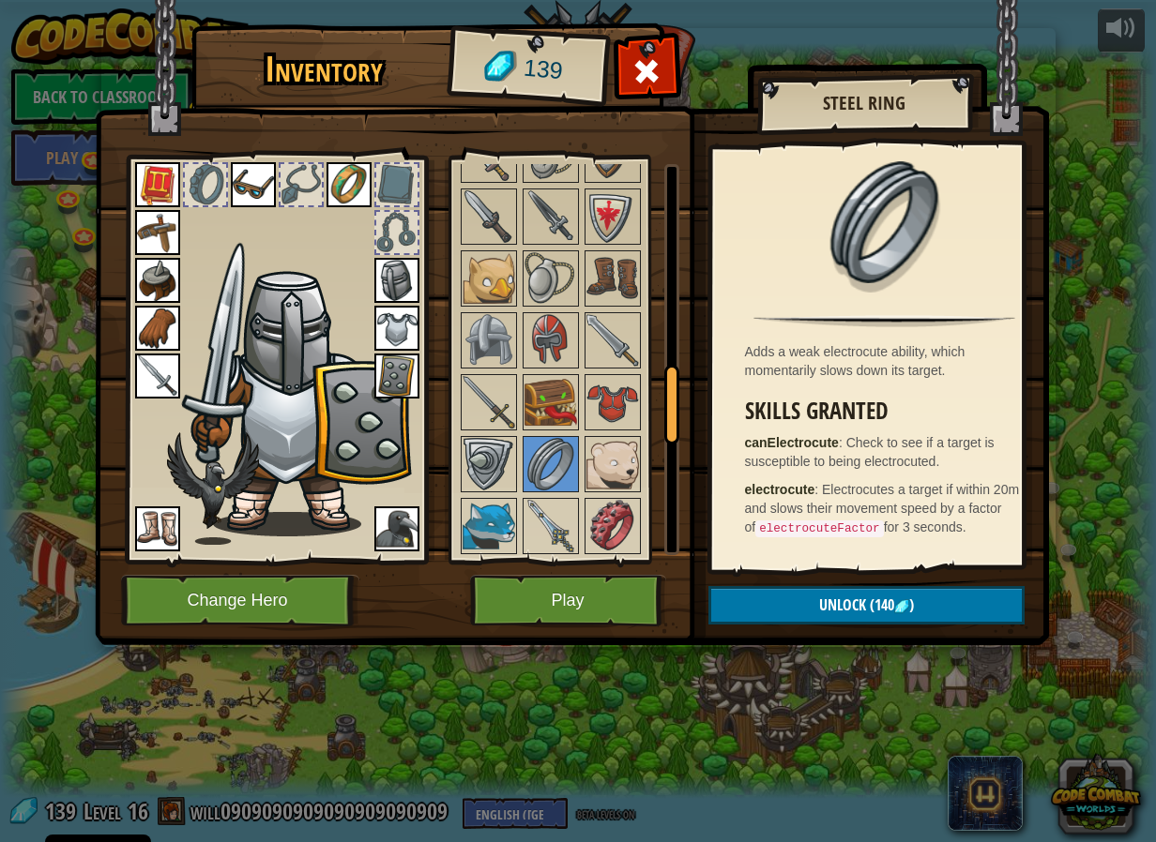
click at [357, 204] on img at bounding box center [348, 184] width 45 height 45
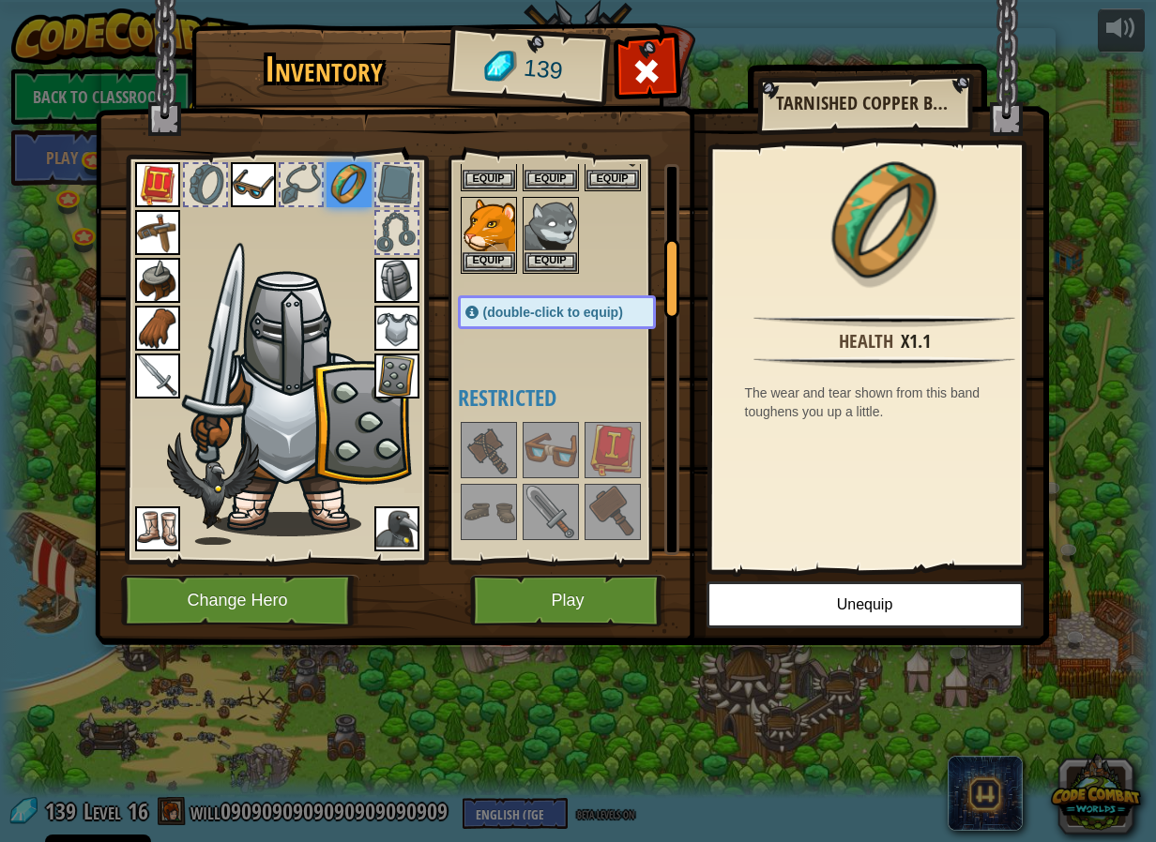
scroll to position [657, 0]
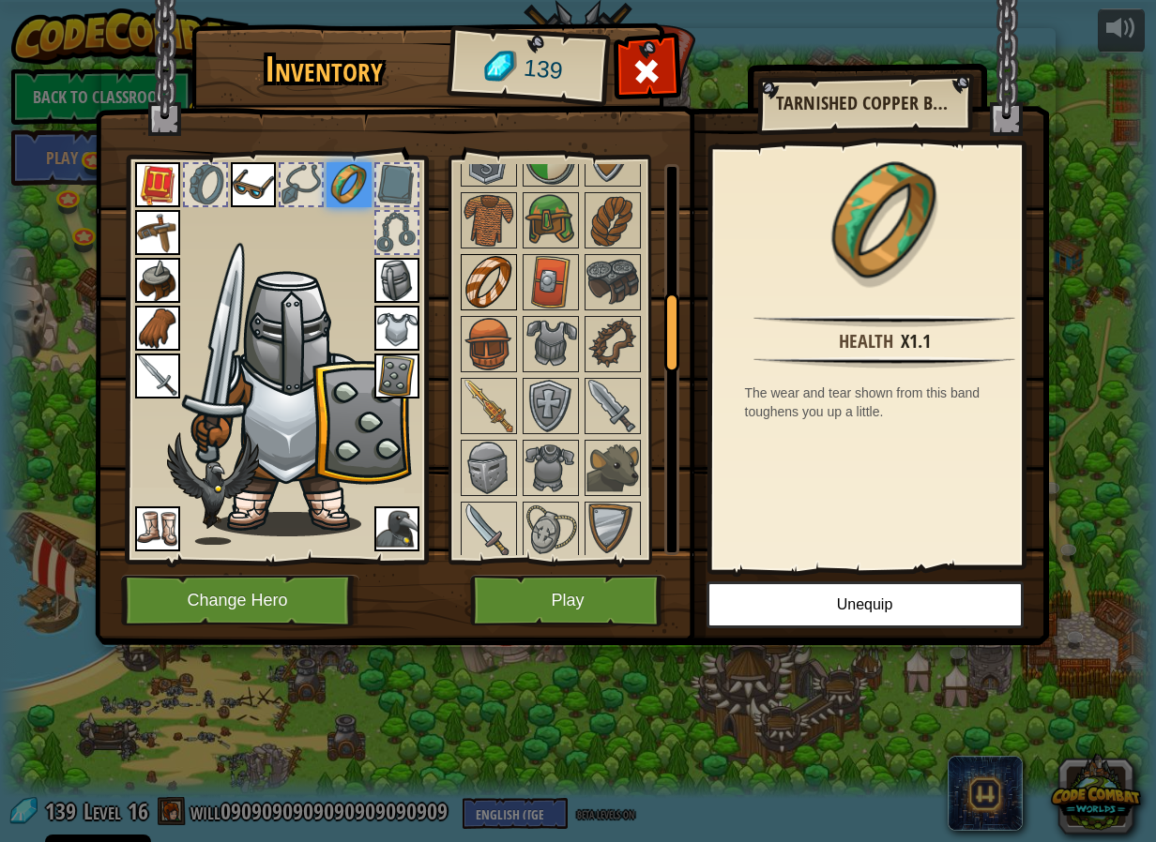
click at [497, 275] on img at bounding box center [488, 282] width 53 height 53
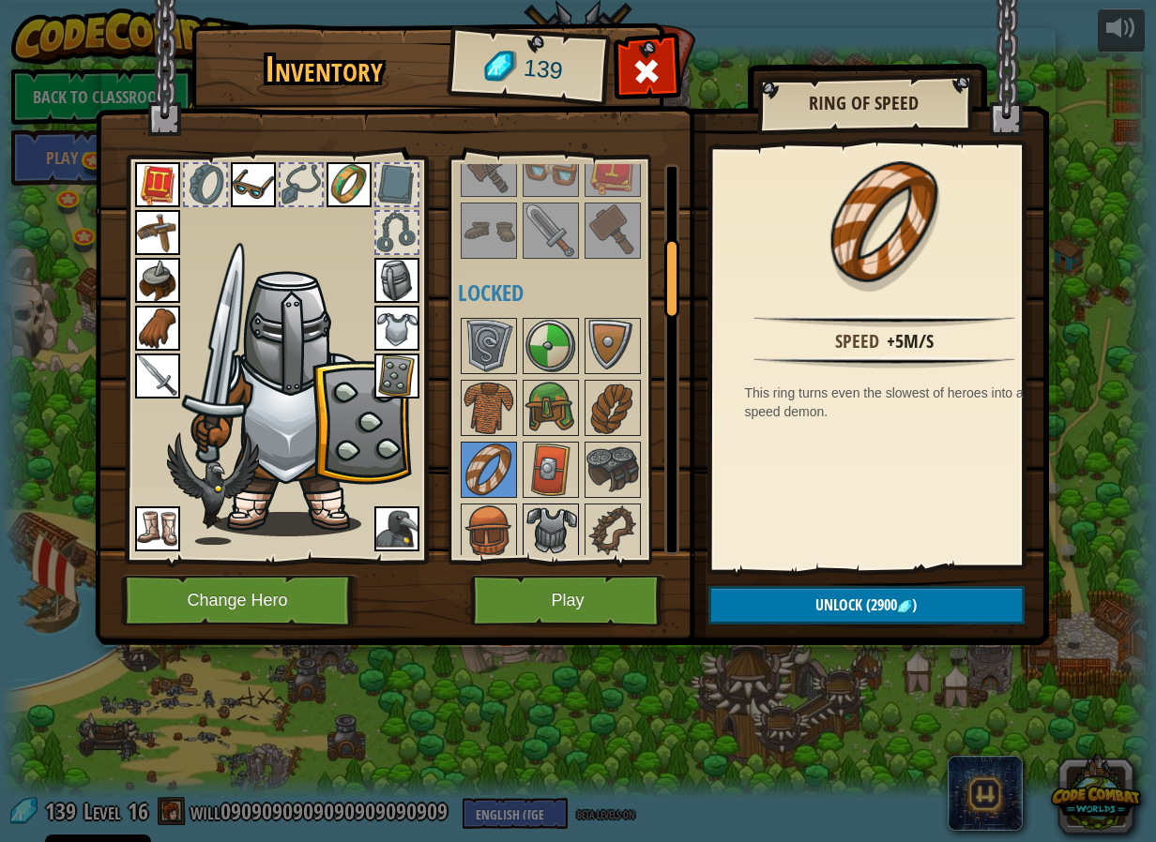
scroll to position [375, 0]
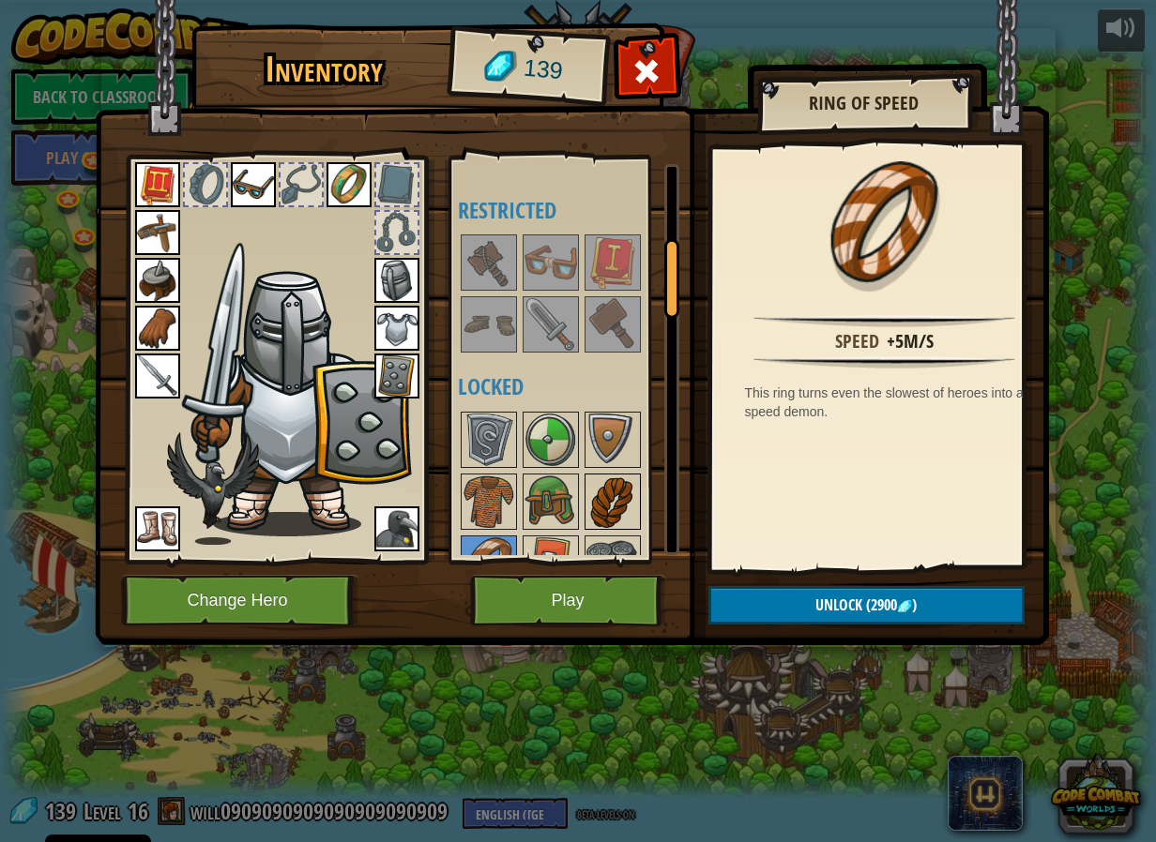
click at [618, 501] on img at bounding box center [612, 502] width 53 height 53
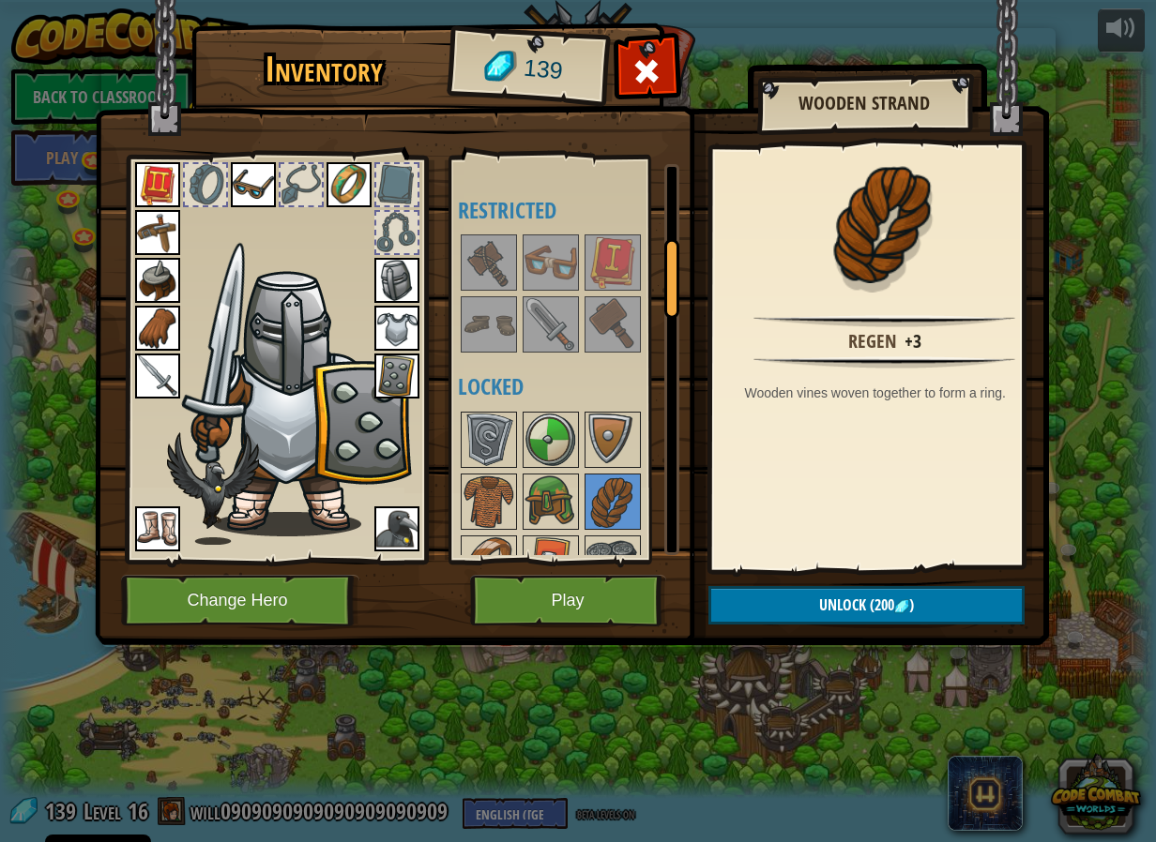
click at [218, 76] on h1 "Inventory" at bounding box center [323, 69] width 239 height 39
click at [1049, 117] on div "Inventory 139 Available Equip Equip Equip Equip Equip Equip Equip Equip Equip E…" at bounding box center [578, 337] width 954 height 619
click at [1063, 115] on div "Inventory 139 Available Equip Equip Equip Equip Equip Equip Equip Equip Equip E…" at bounding box center [578, 421] width 1156 height 842
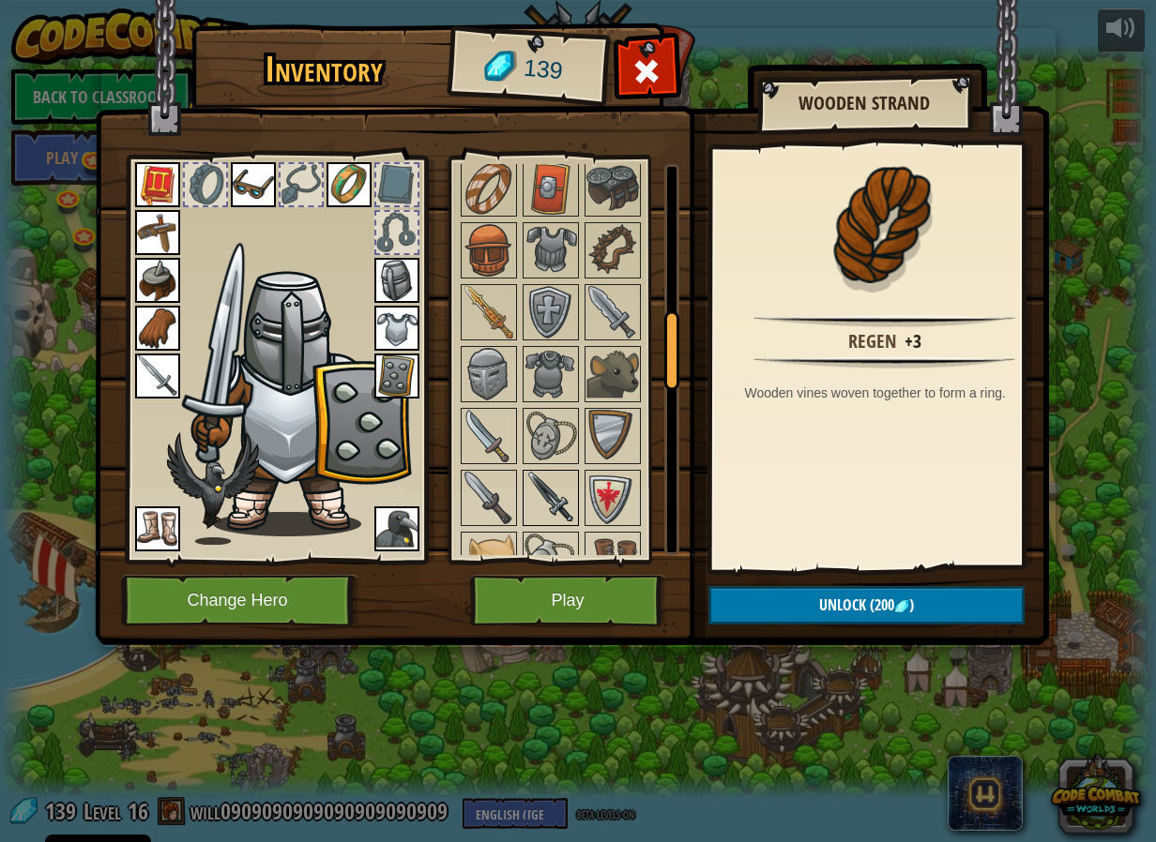
scroll to position [844, 0]
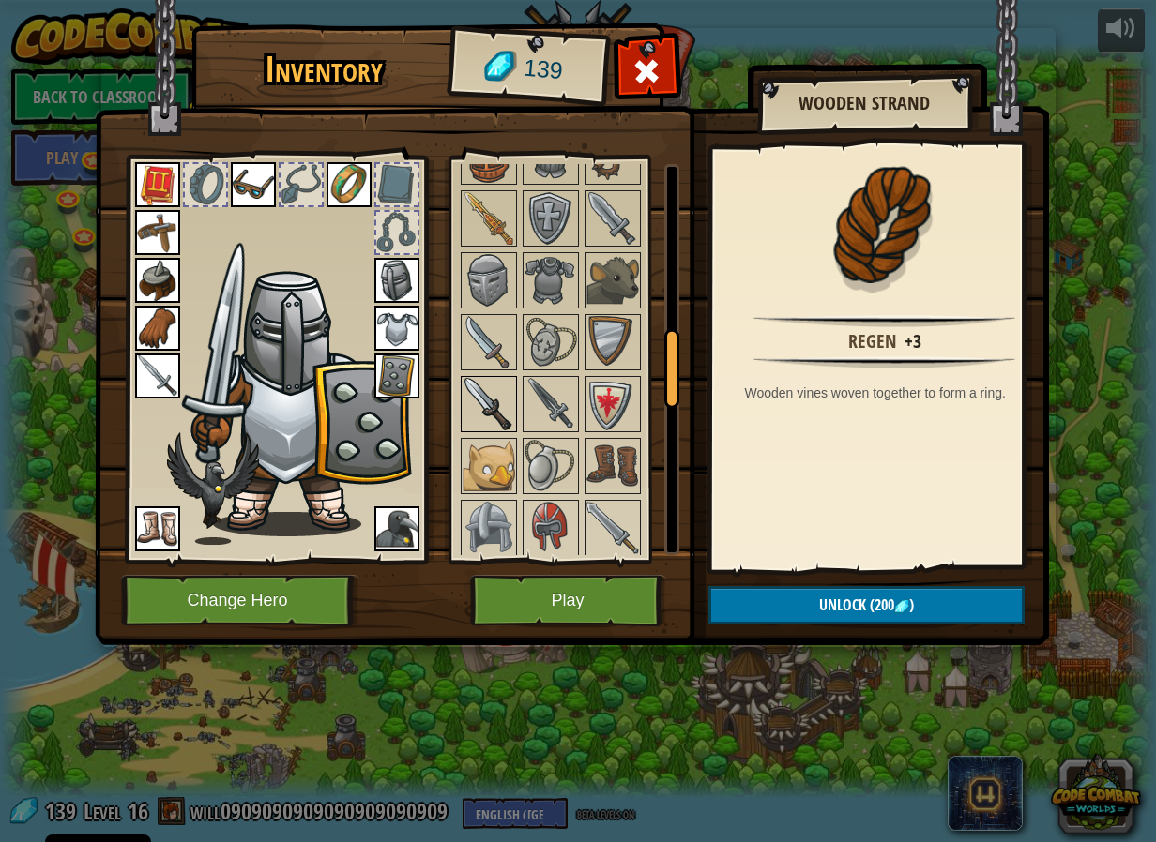
click at [491, 409] on img at bounding box center [488, 404] width 53 height 53
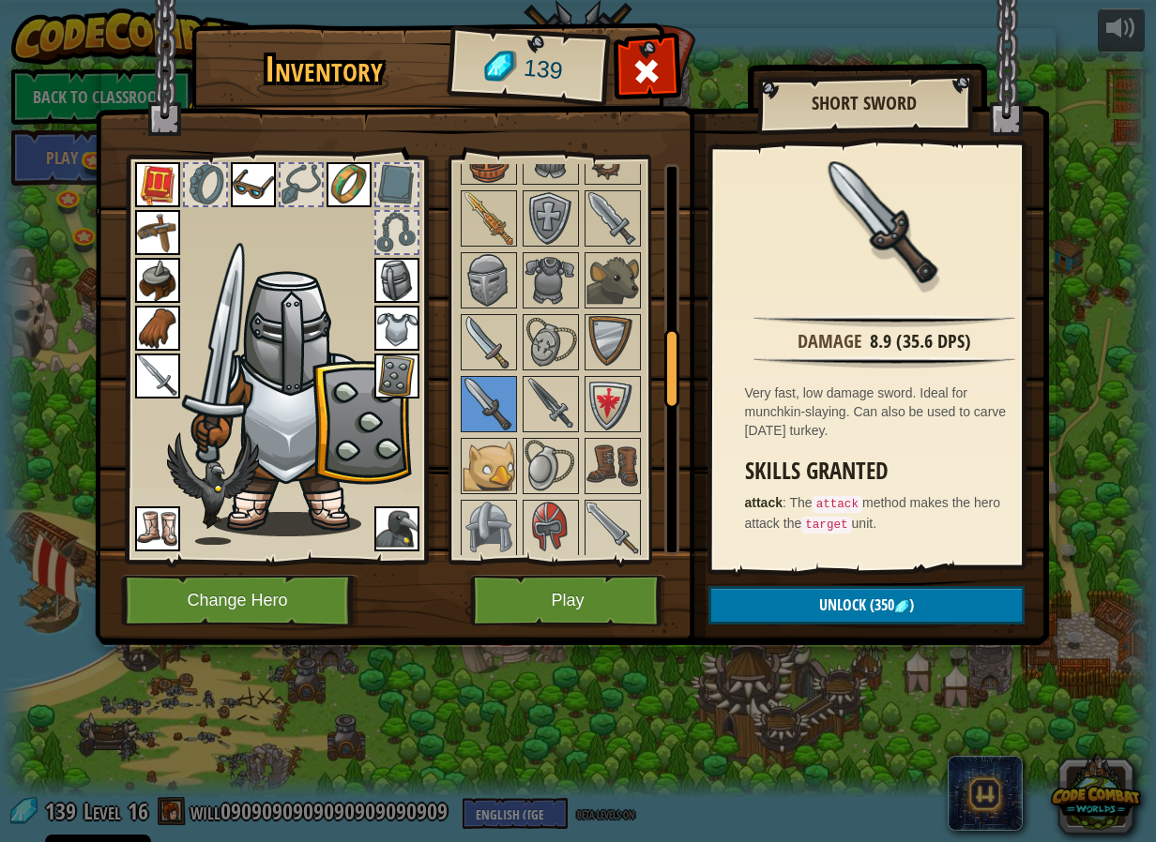
click at [579, 461] on div at bounding box center [575, 652] width 235 height 1424
click at [567, 461] on img at bounding box center [550, 466] width 53 height 53
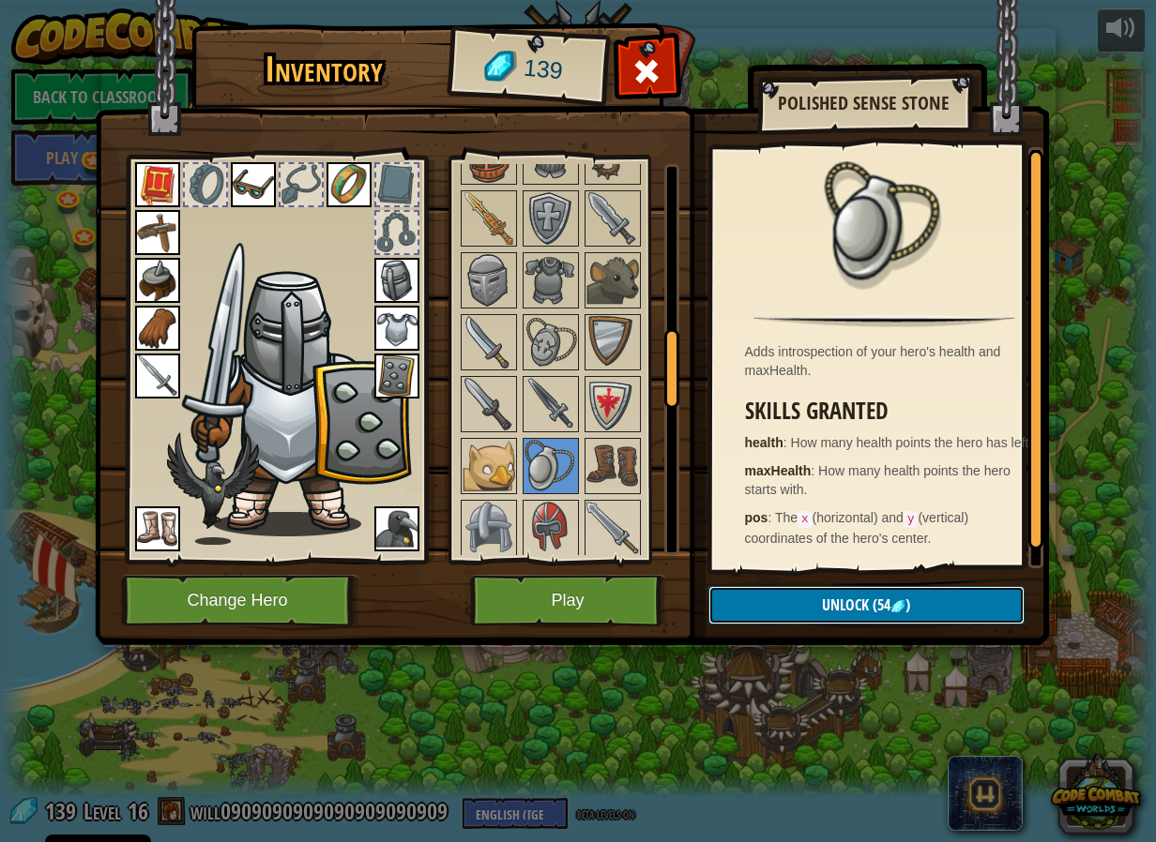
click at [919, 602] on button "Unlock (54 )" at bounding box center [866, 605] width 316 height 38
click at [919, 602] on button "Confirm" at bounding box center [866, 605] width 316 height 38
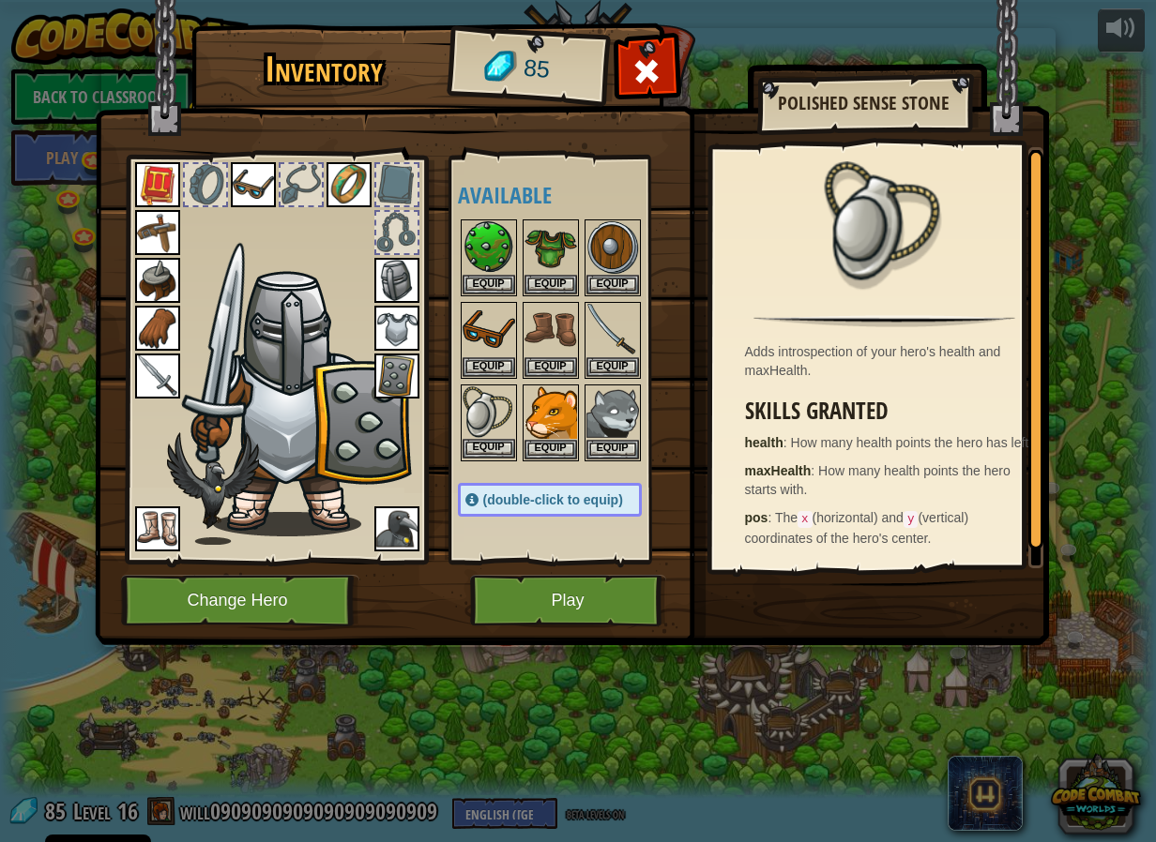
click at [497, 437] on img at bounding box center [488, 412] width 53 height 53
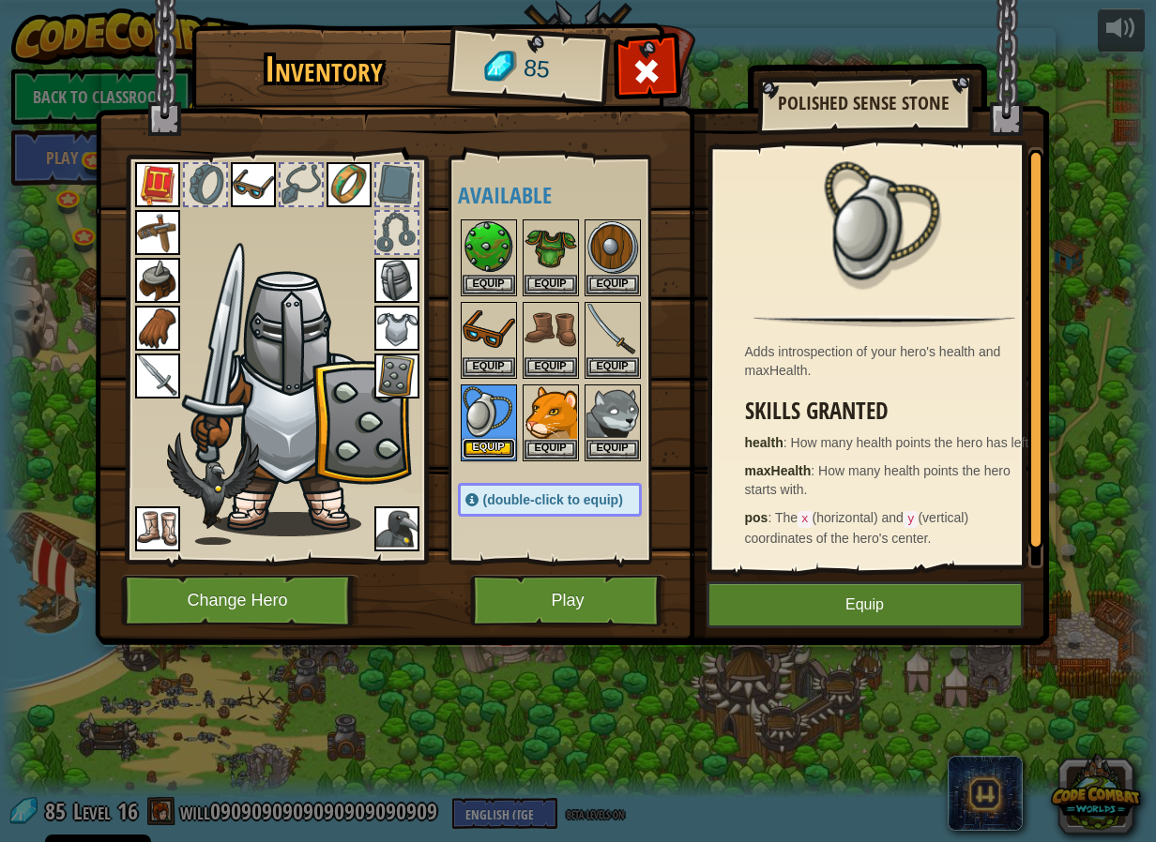
click at [506, 440] on button "Equip" at bounding box center [488, 449] width 53 height 20
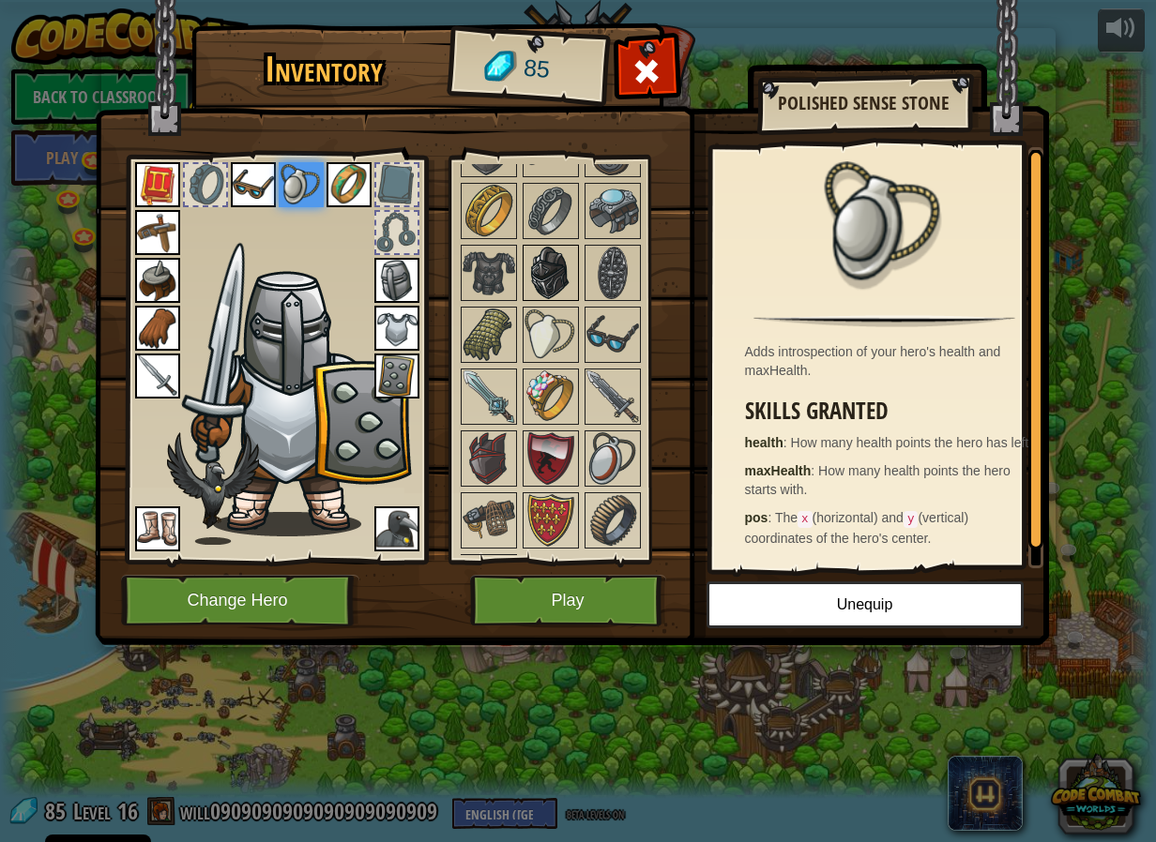
scroll to position [1653, 0]
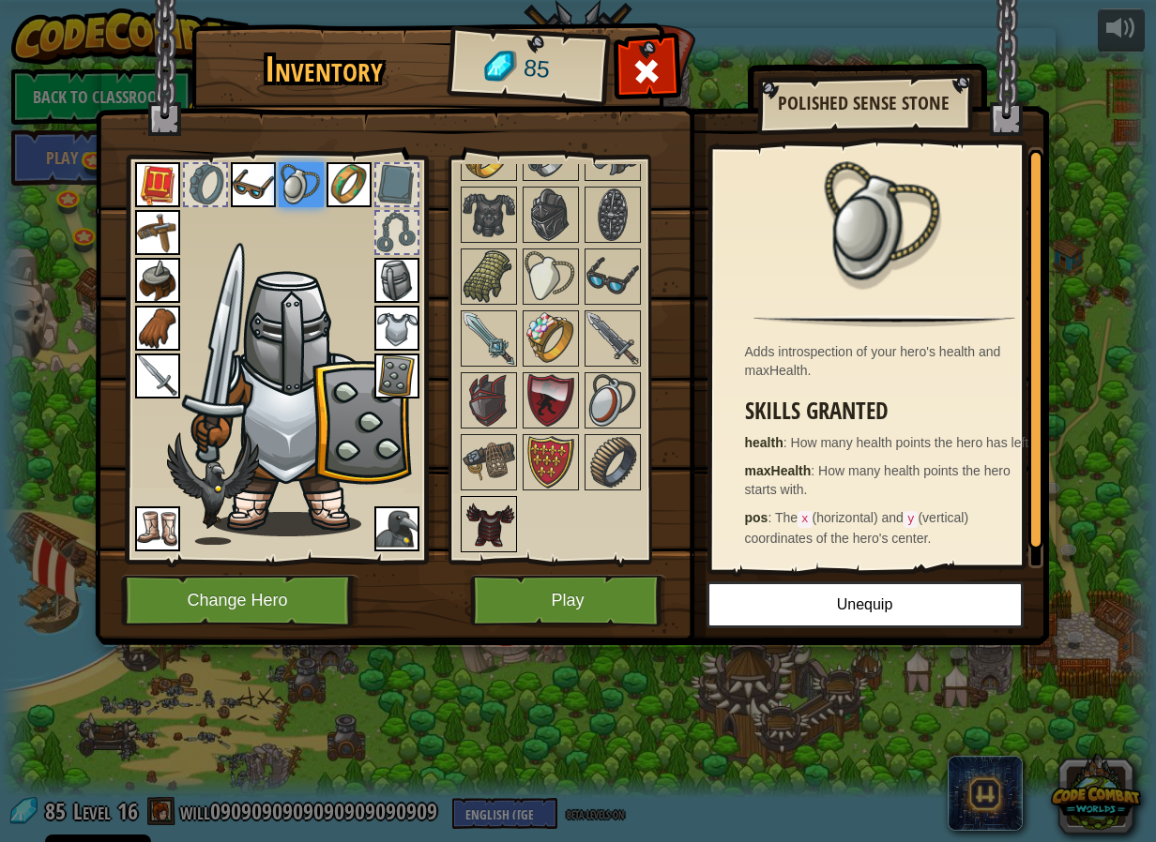
click at [471, 514] on img at bounding box center [488, 524] width 53 height 53
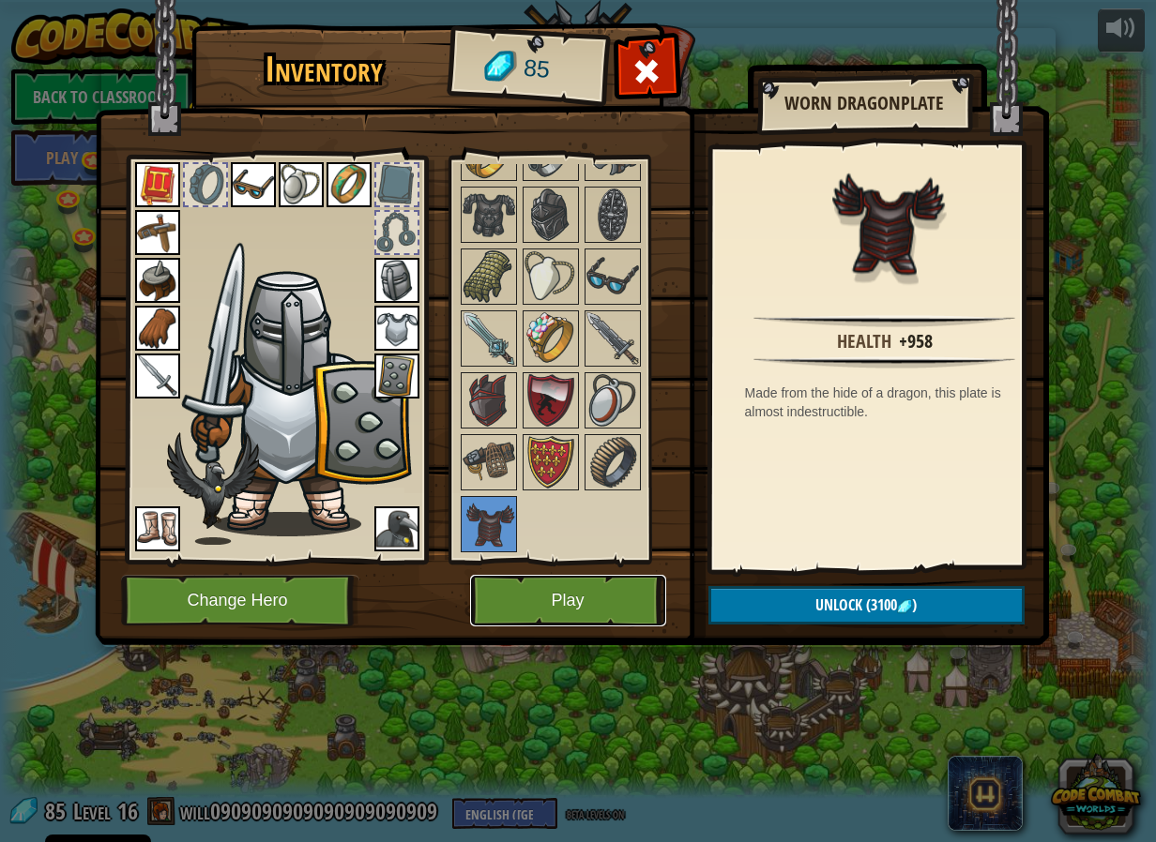
click at [556, 612] on button "Play" at bounding box center [568, 601] width 196 height 52
